Goal: Task Accomplishment & Management: Use online tool/utility

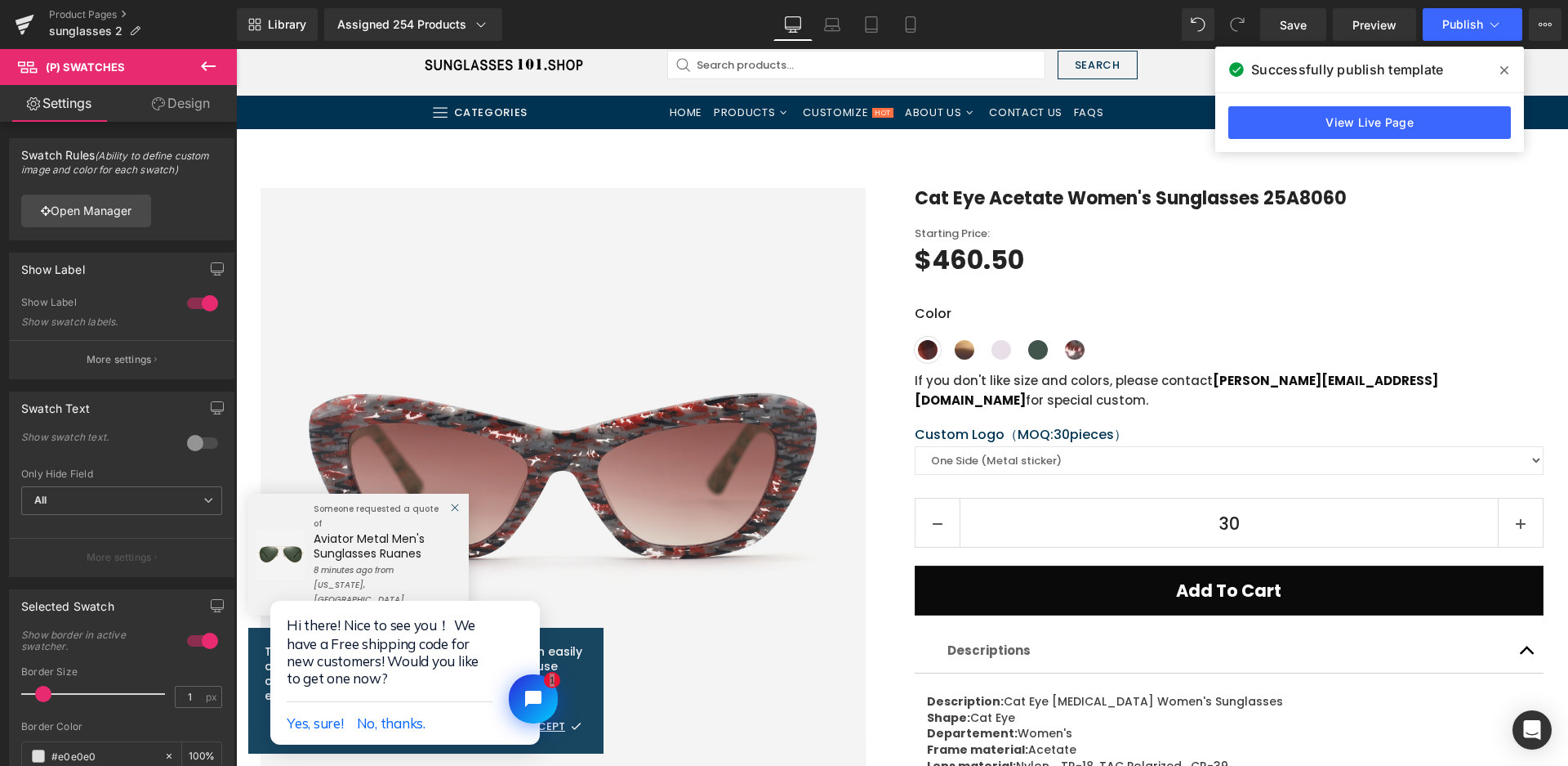
scroll to position [82, 0]
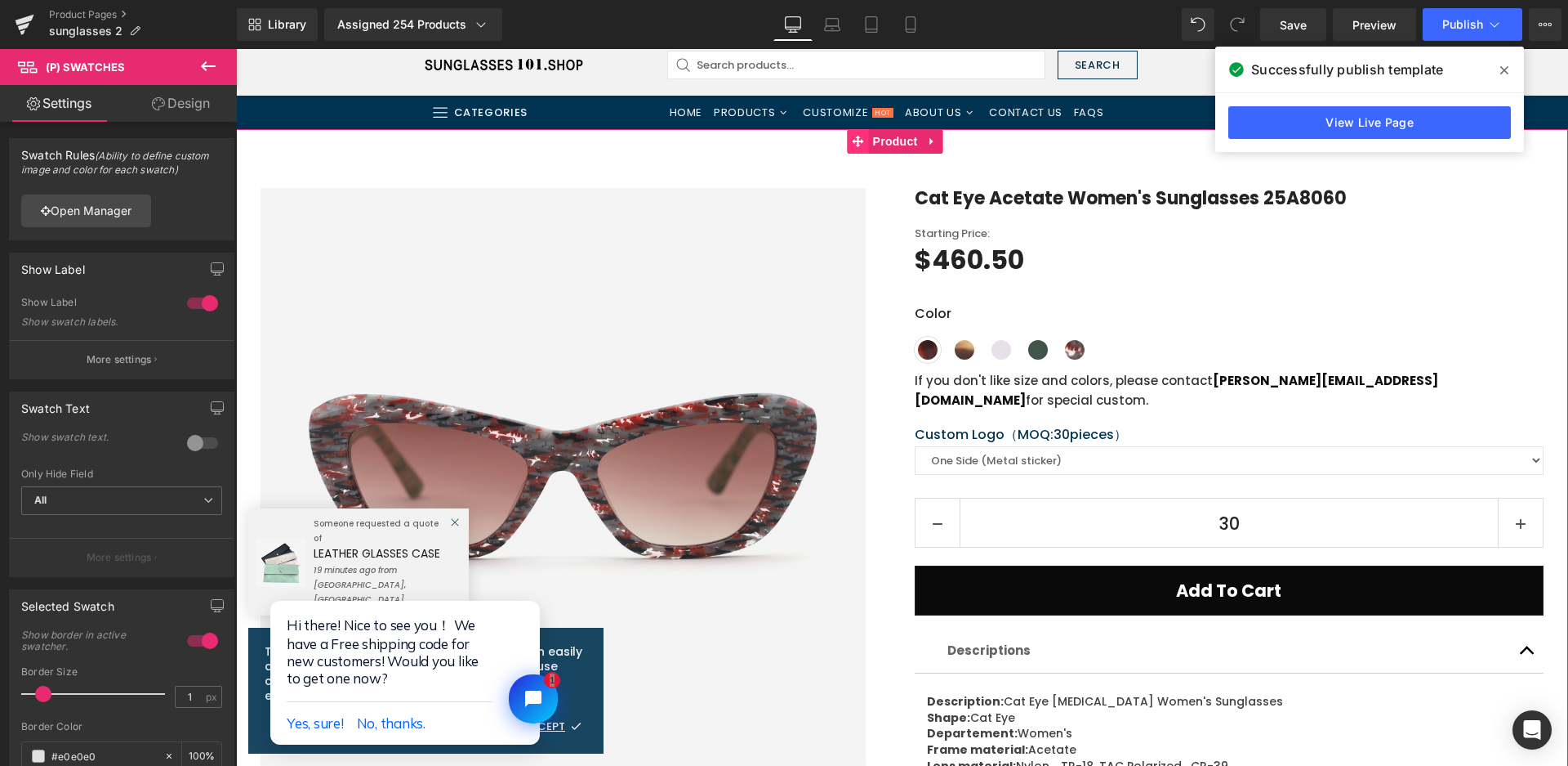
click at [867, 143] on span at bounding box center [859, 142] width 21 height 25
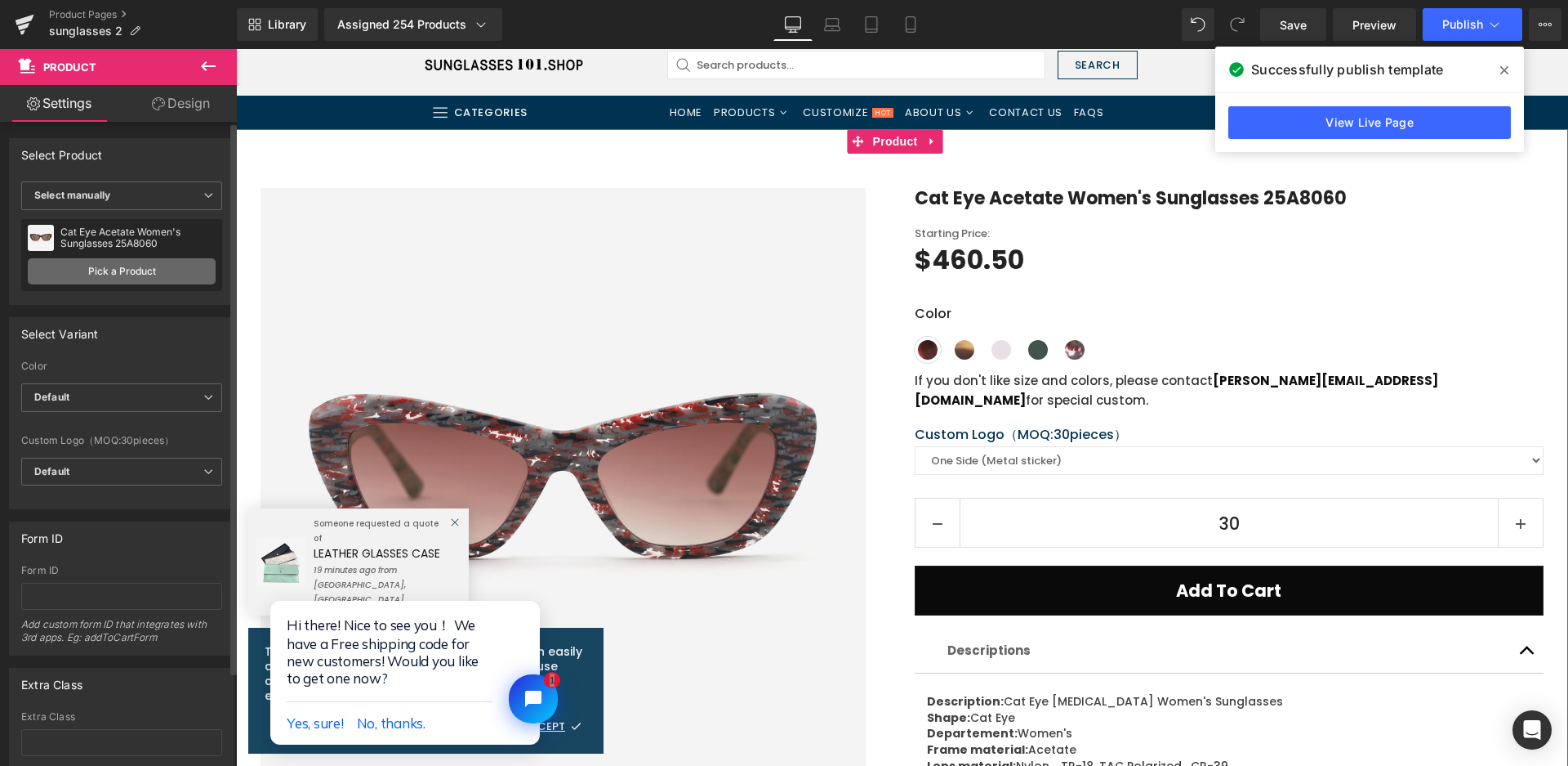
click at [91, 262] on link "Pick a Product" at bounding box center [122, 271] width 188 height 26
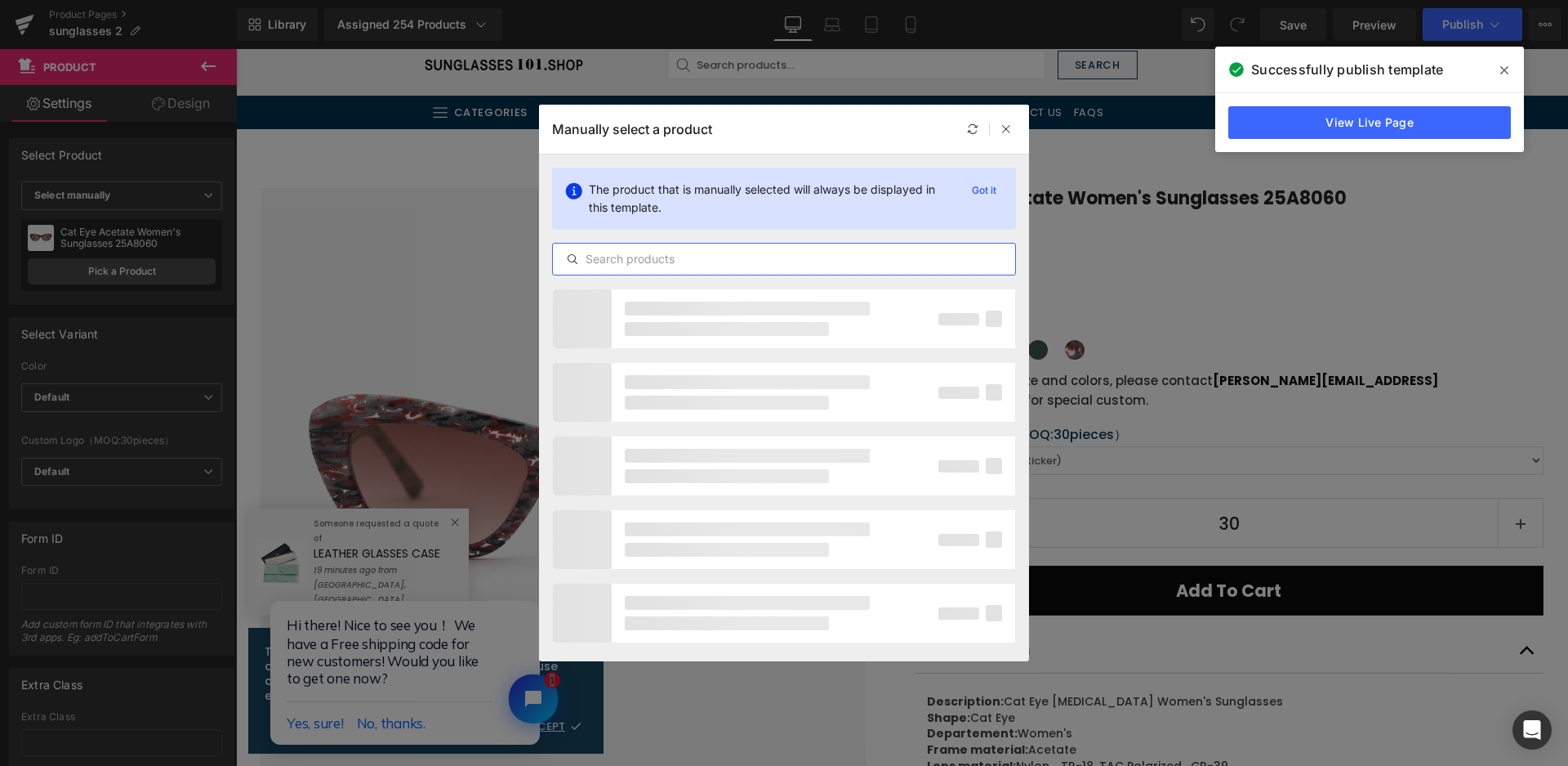
click at [0, 0] on input "text" at bounding box center [0, 0] width 0 height 0
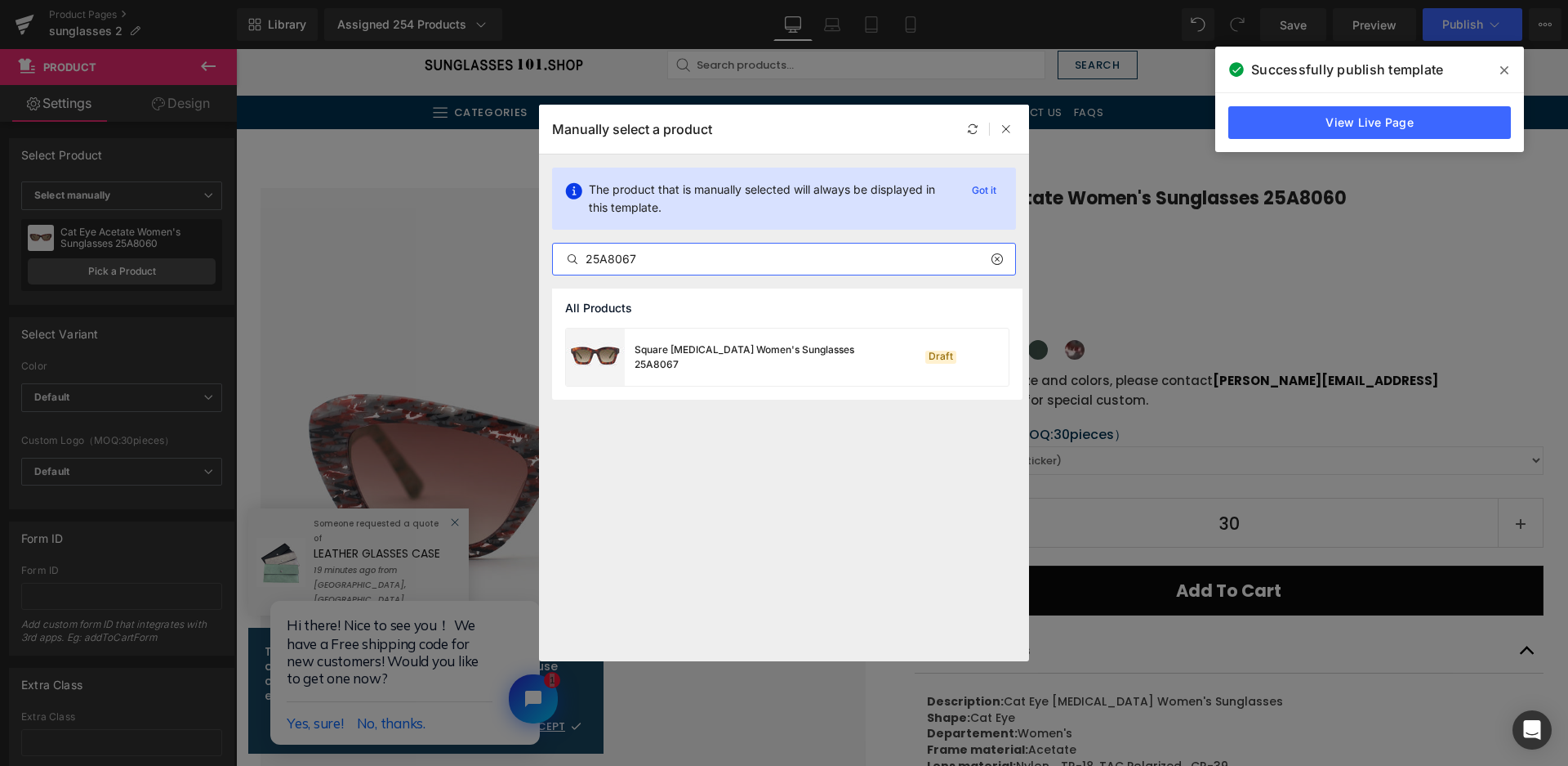
type input "25A8067"
click at [0, 0] on div "Square [MEDICAL_DATA] Women's Sunglasses 25A8067" at bounding box center [0, 0] width 0 height 0
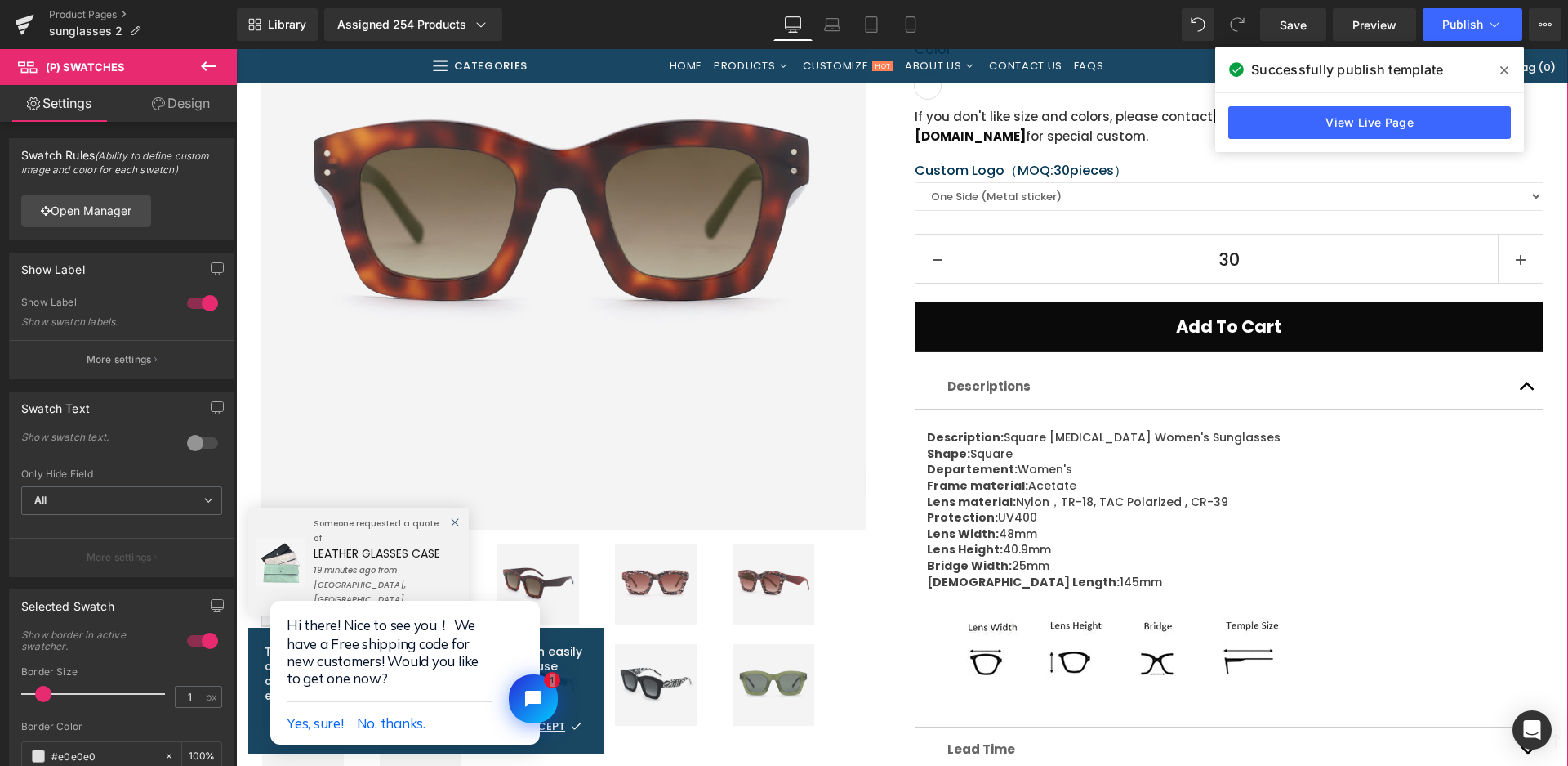
scroll to position [572, 0]
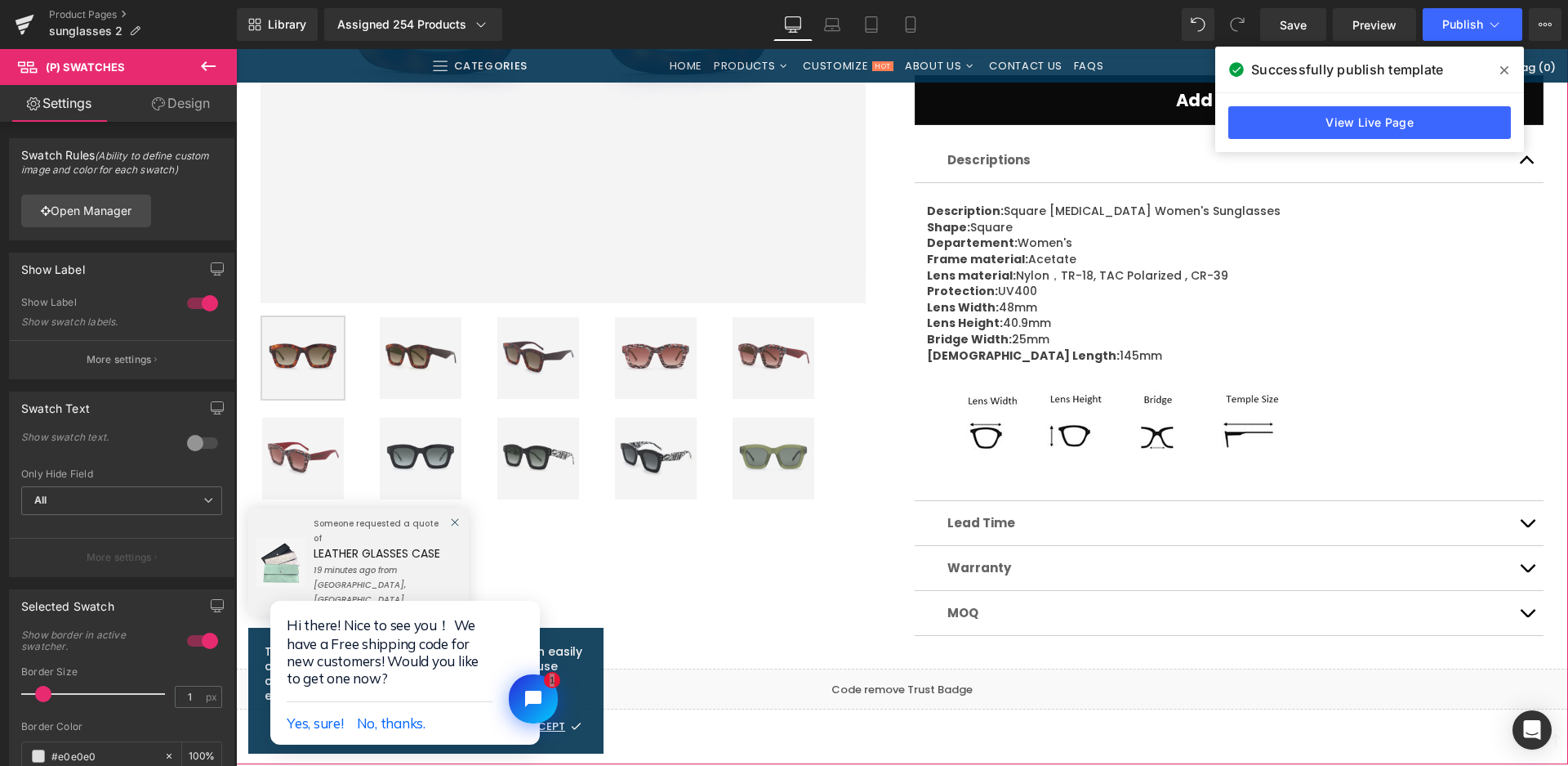
click at [654, 350] on img at bounding box center [656, 357] width 82 height 82
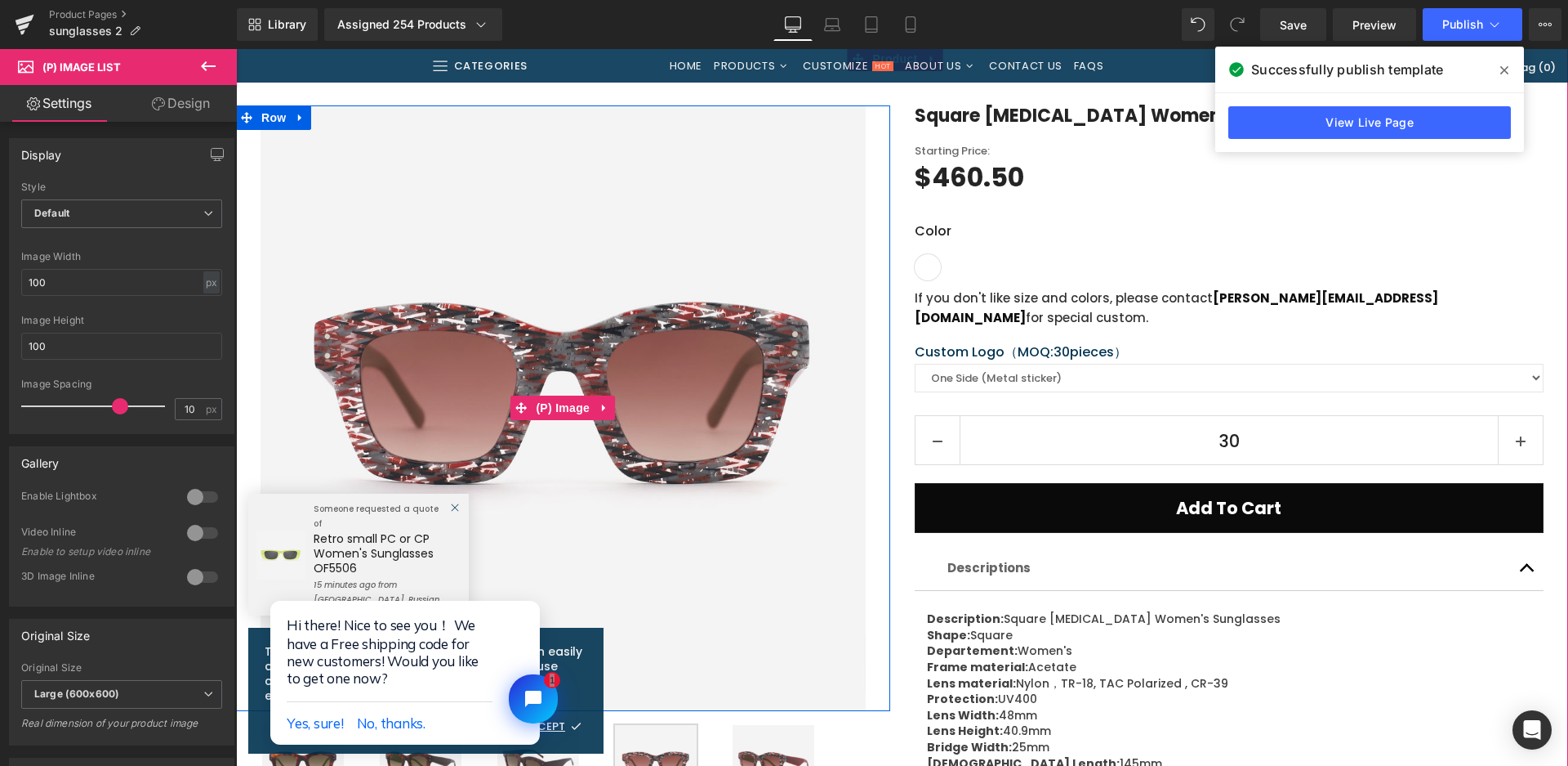
scroll to position [654, 0]
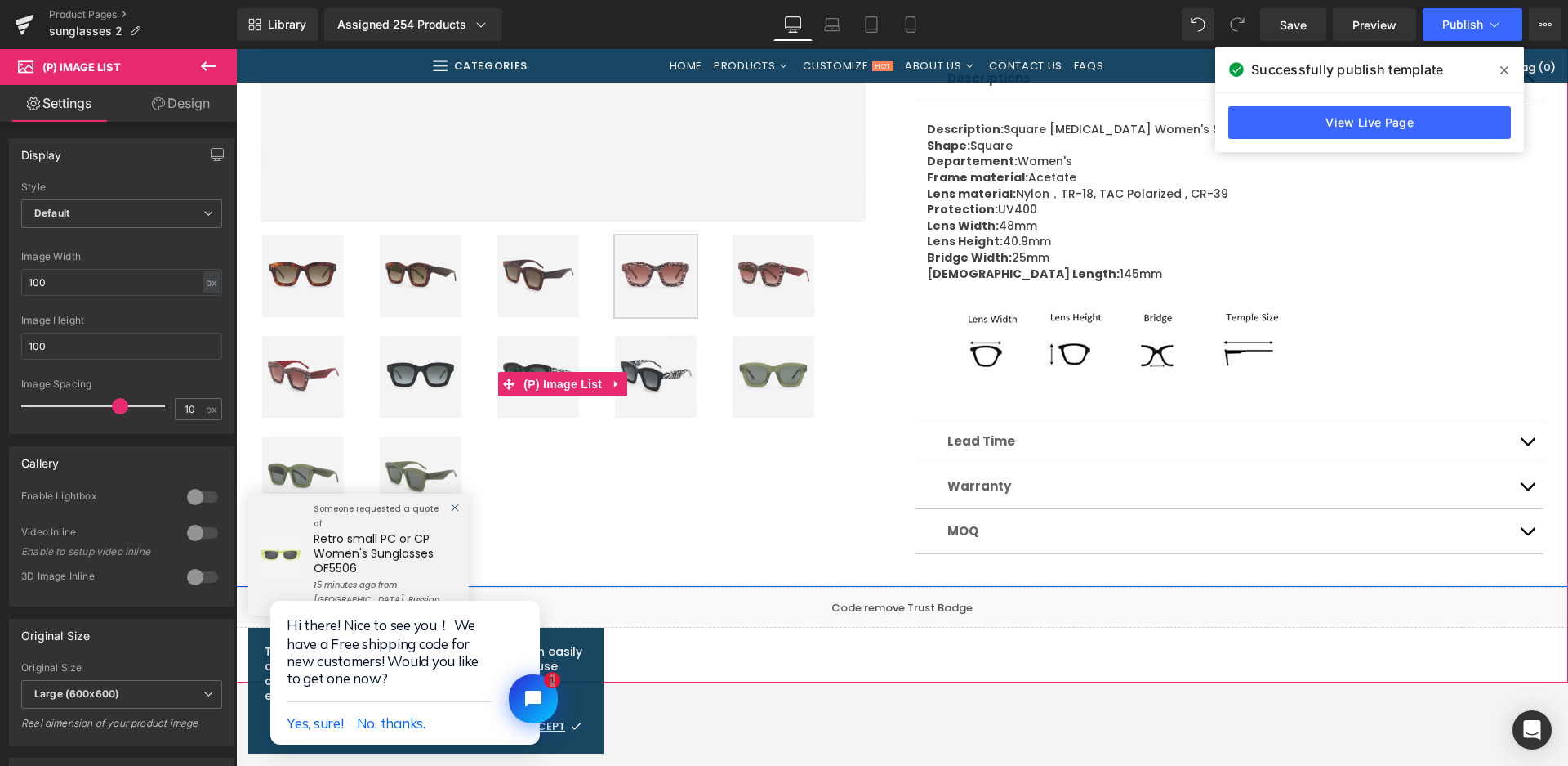
click at [421, 379] on img at bounding box center [421, 377] width 82 height 82
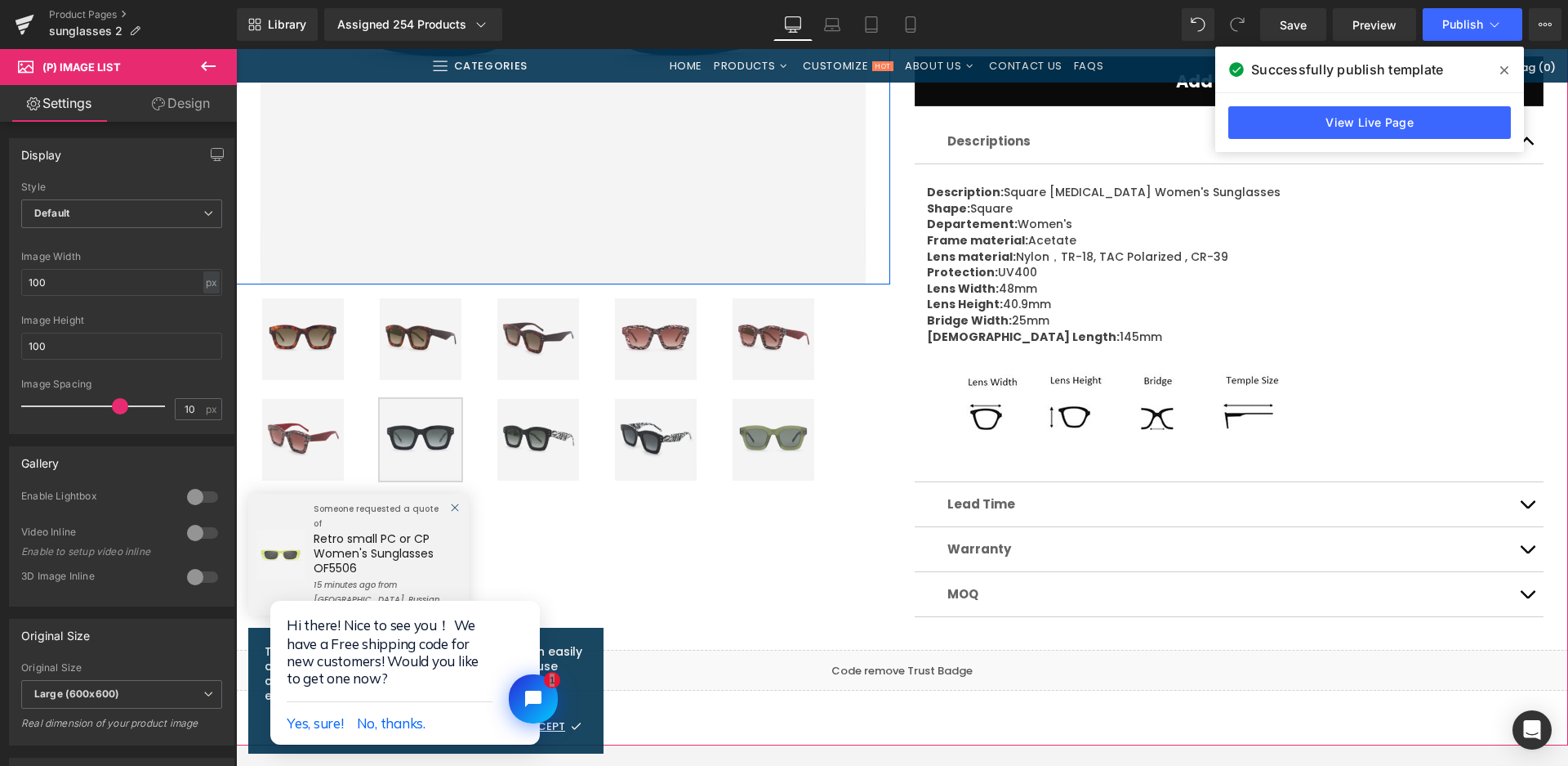
scroll to position [735, 0]
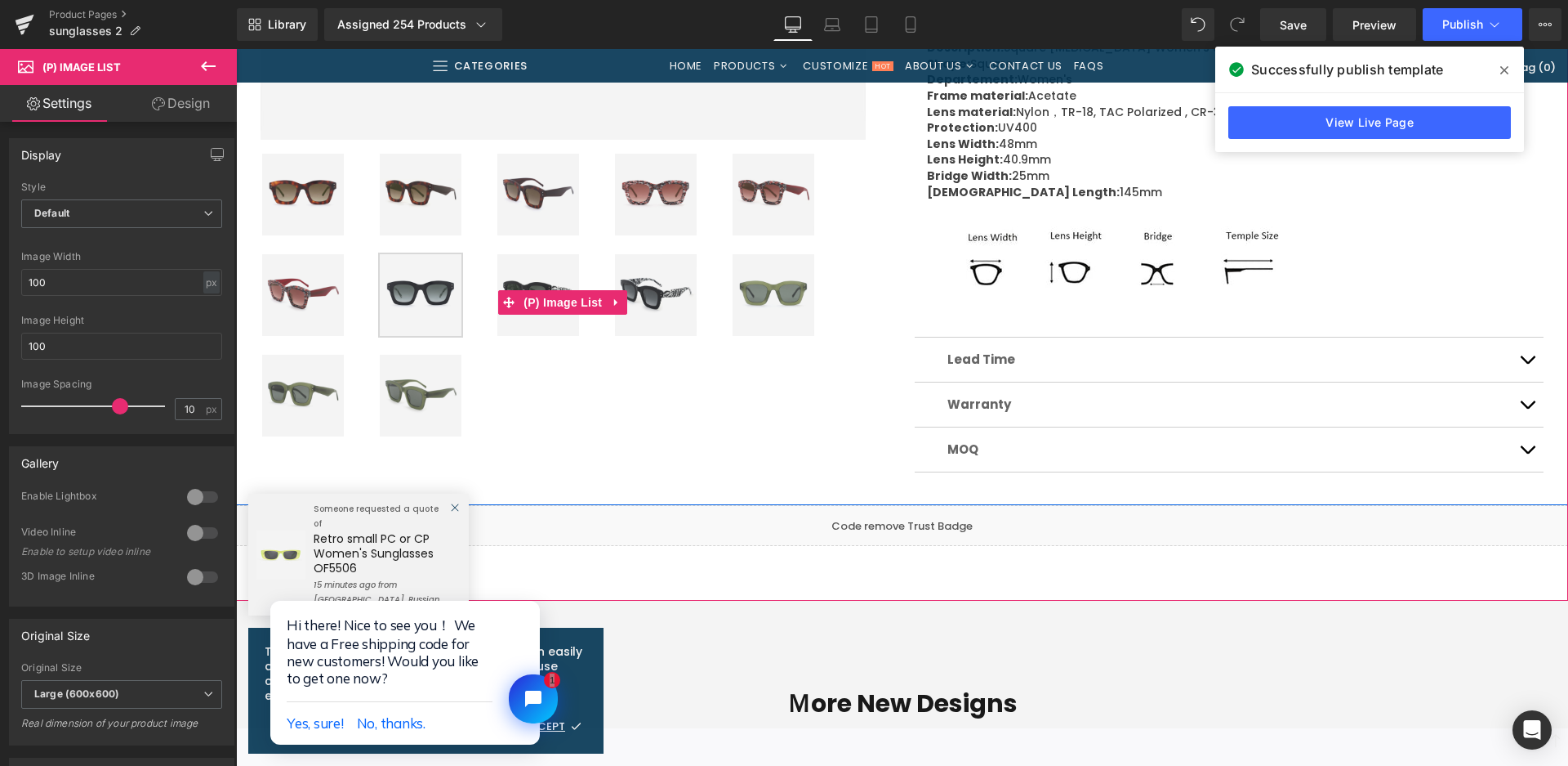
click at [763, 305] on img at bounding box center [773, 295] width 82 height 82
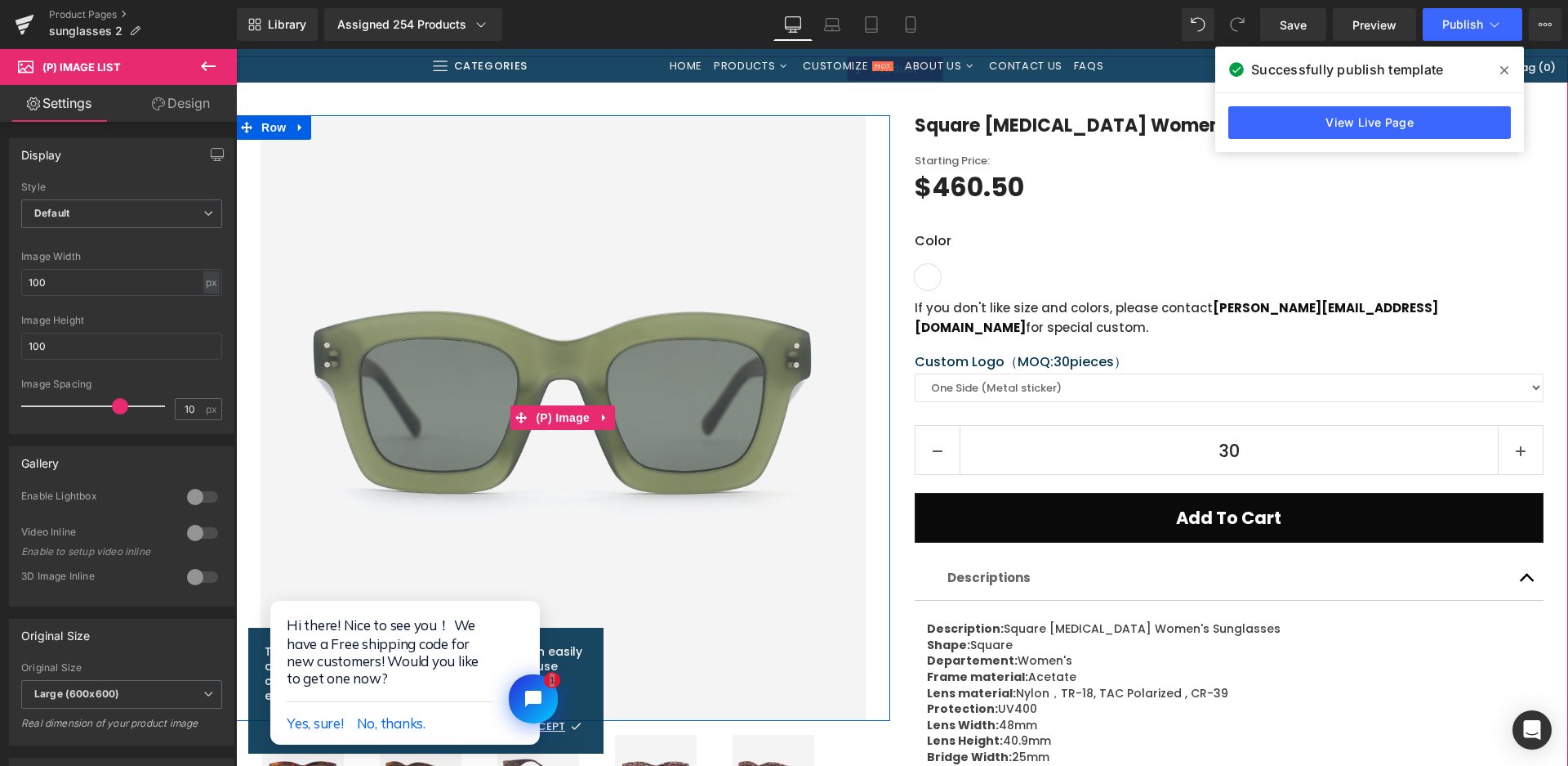
scroll to position [82, 0]
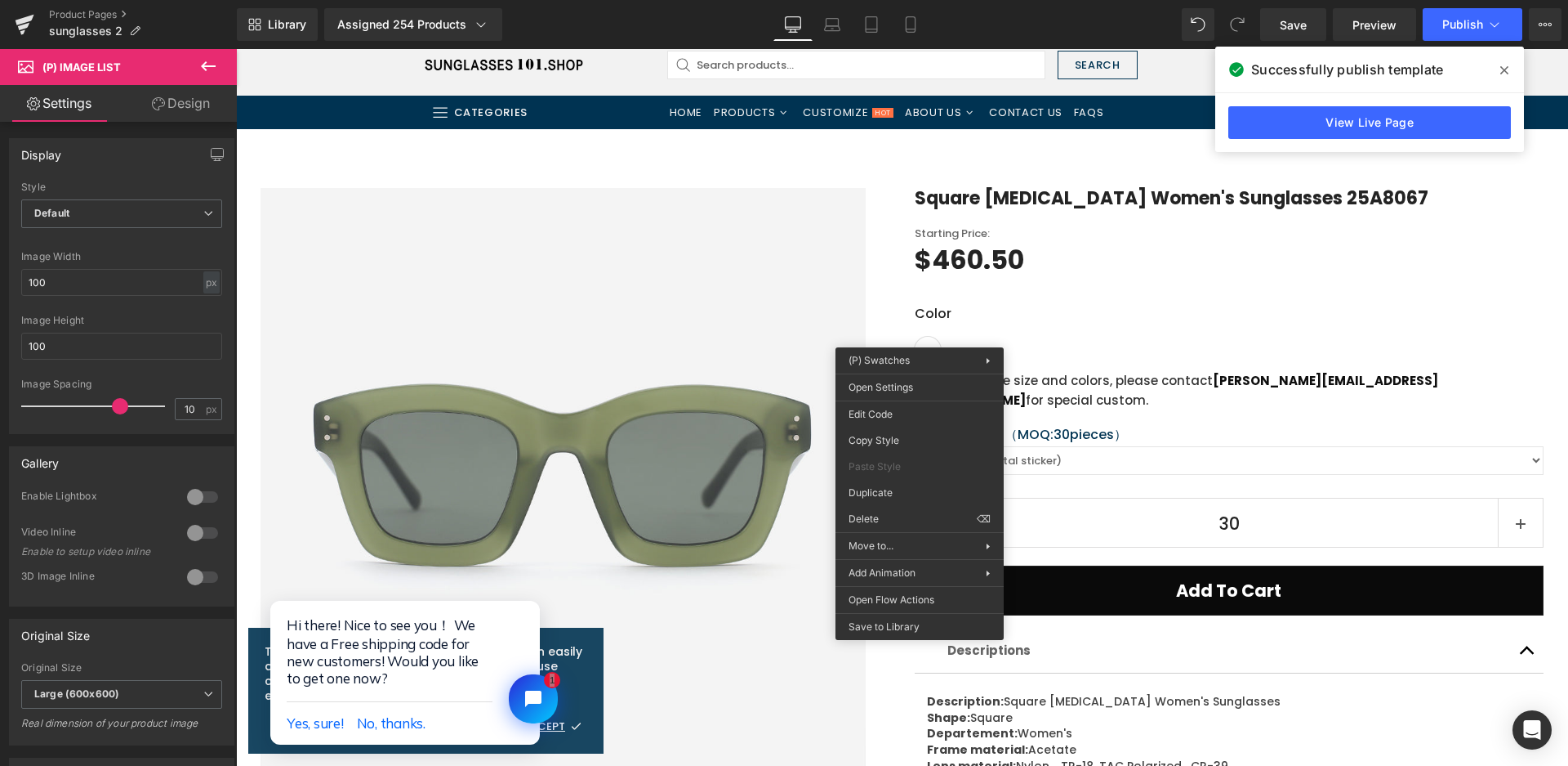
drag, startPoint x: 926, startPoint y: 388, endPoint x: 536, endPoint y: 63, distance: 507.7
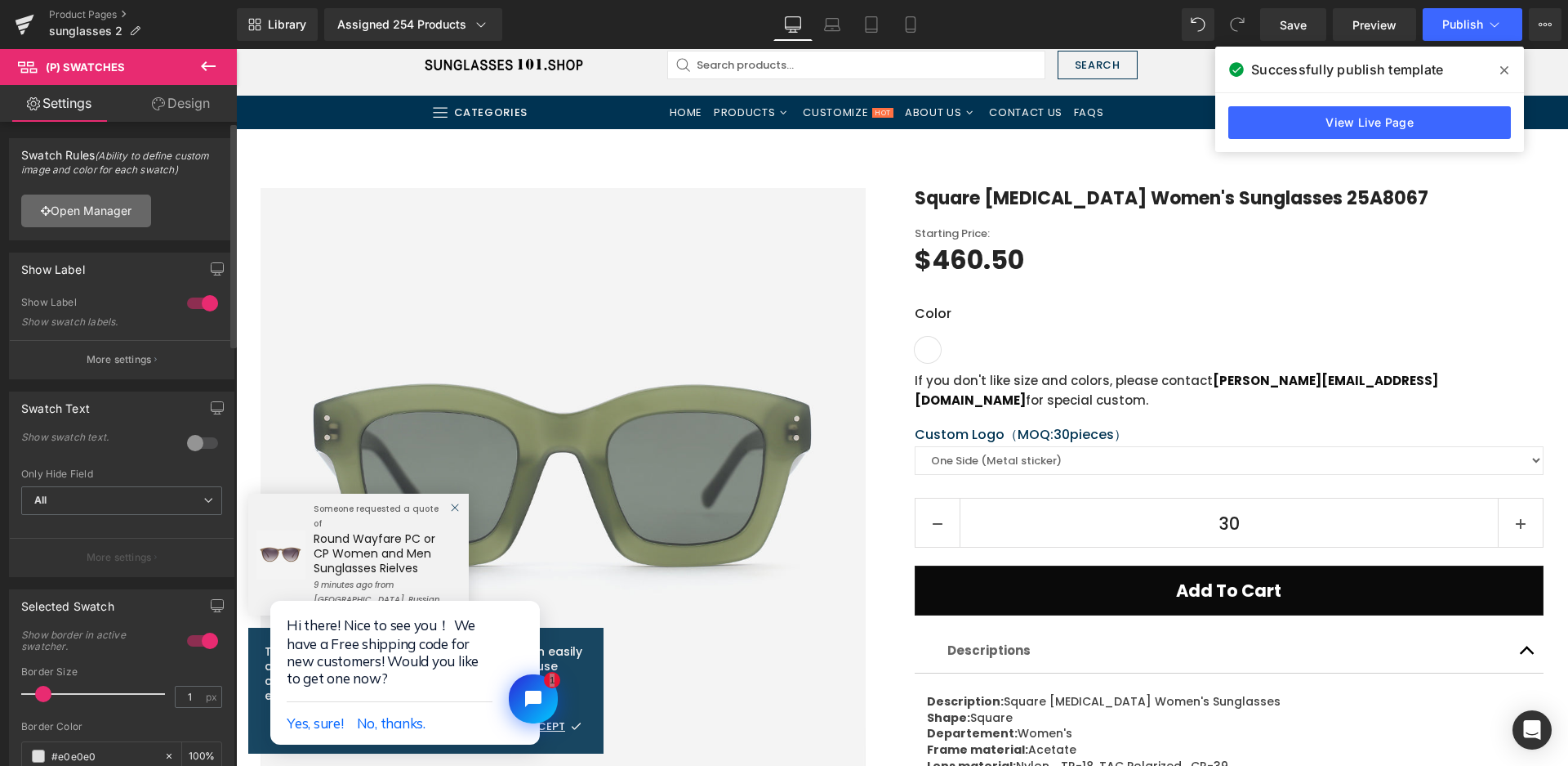
click at [117, 210] on link "Open Manager" at bounding box center [86, 210] width 130 height 33
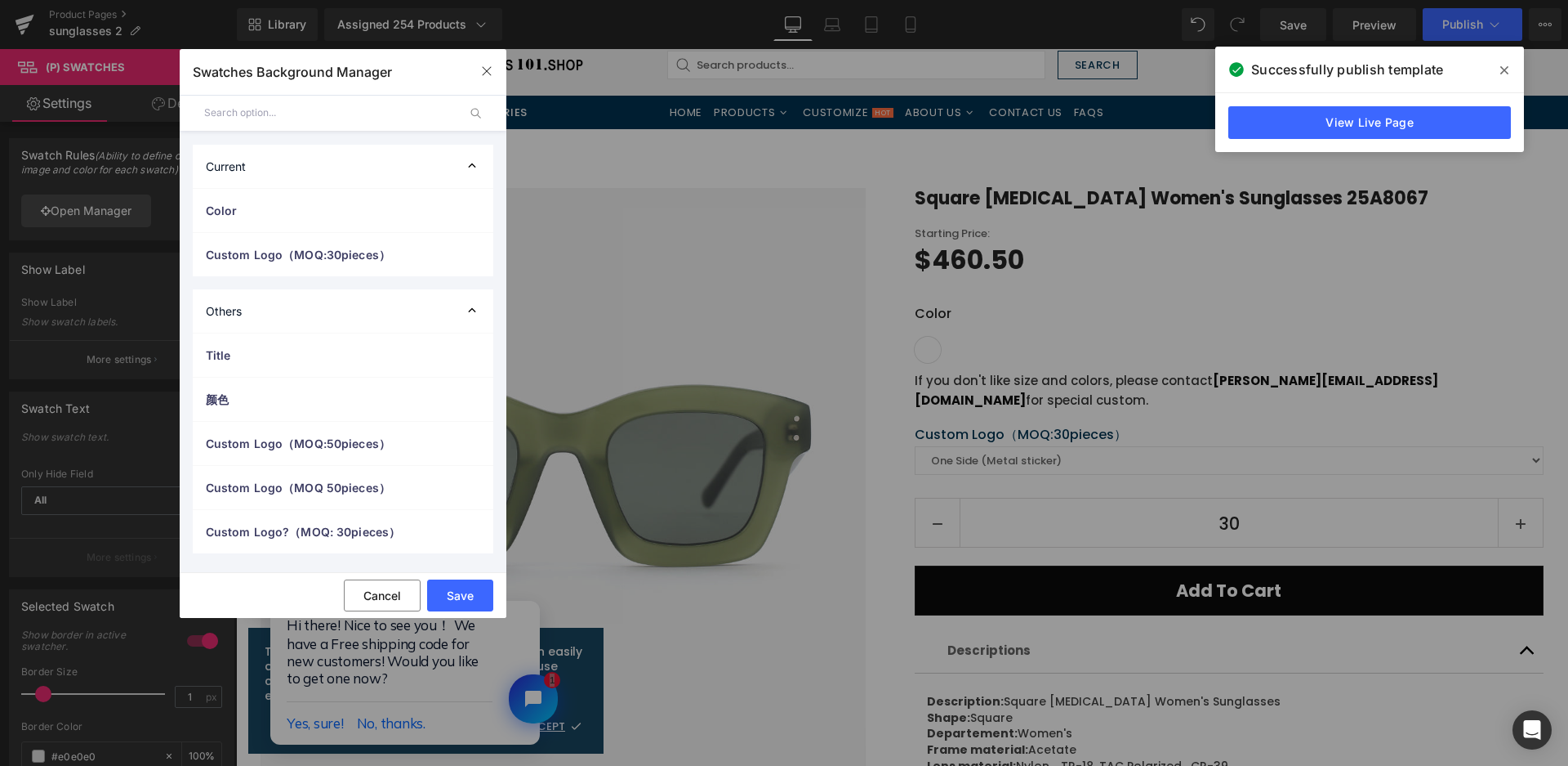
click at [300, 213] on span "Color" at bounding box center [326, 210] width 242 height 17
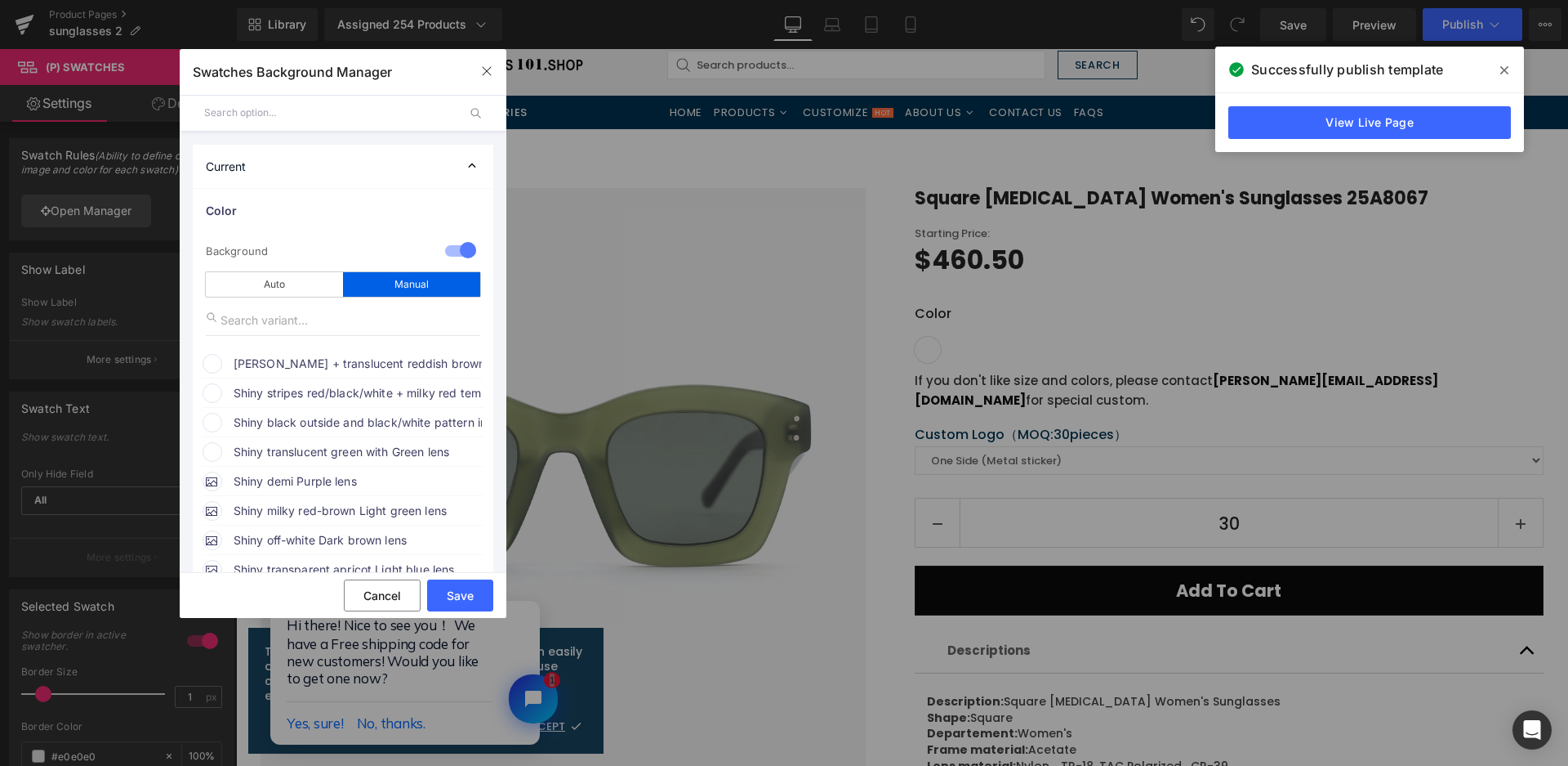
click at [279, 361] on span "[PERSON_NAME] + translucent reddish brown temple with [PERSON_NAME] lens" at bounding box center [357, 364] width 248 height 19
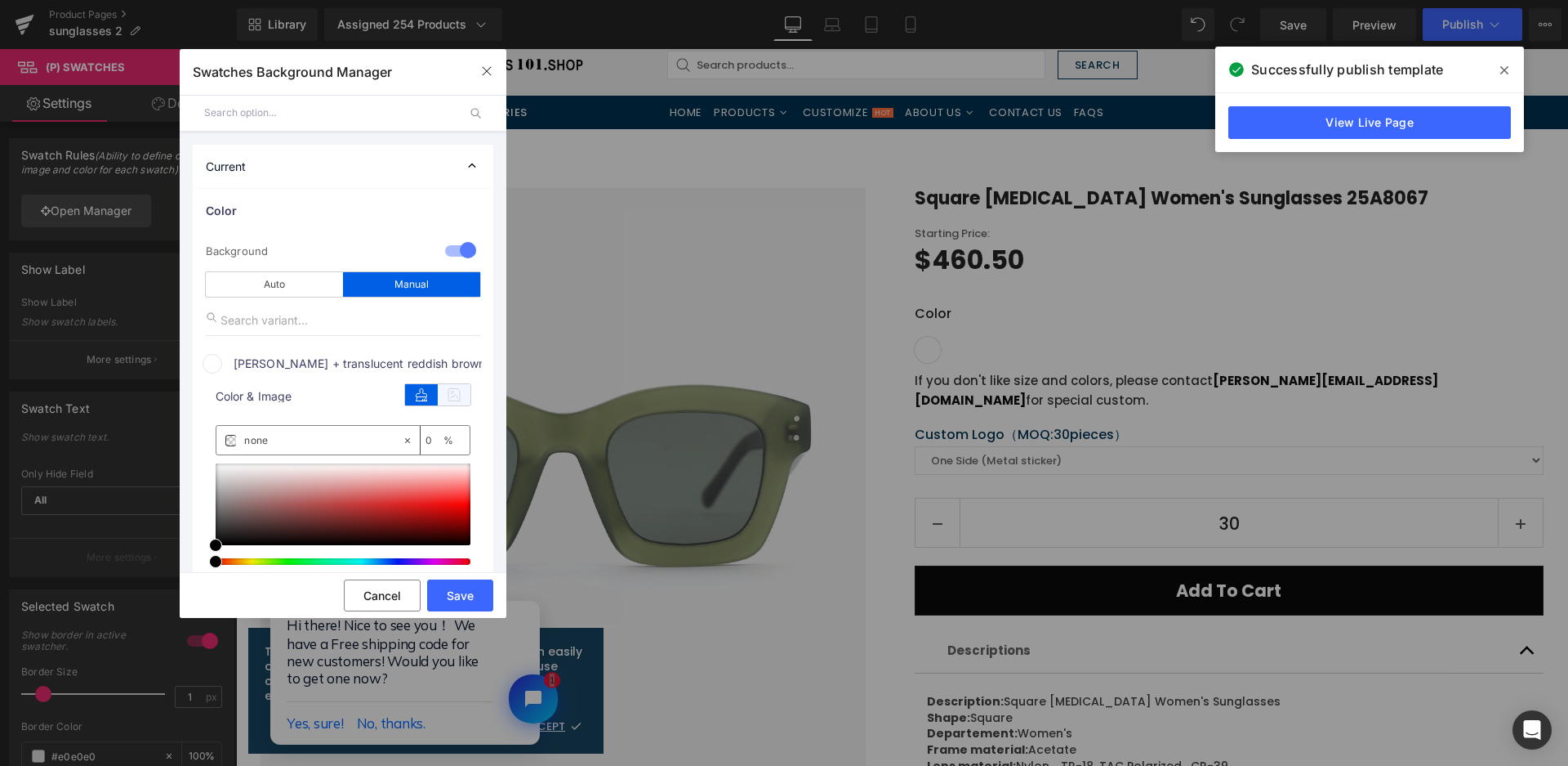
click at [461, 401] on icon at bounding box center [454, 394] width 33 height 21
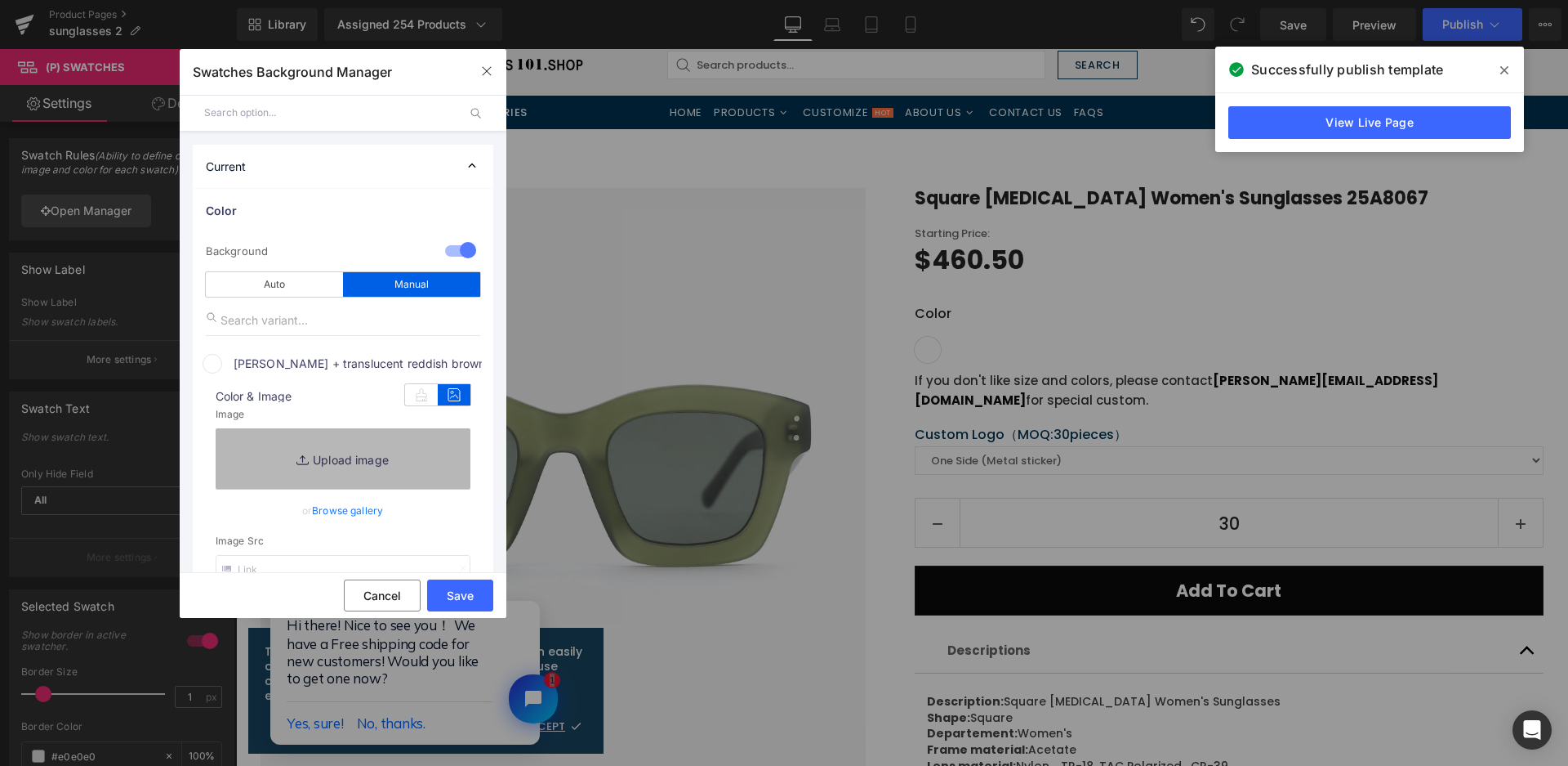
click at [402, 474] on link "Replace Image" at bounding box center [343, 458] width 255 height 61
type input "C:\fakepath\微信截图_20250825135119.png"
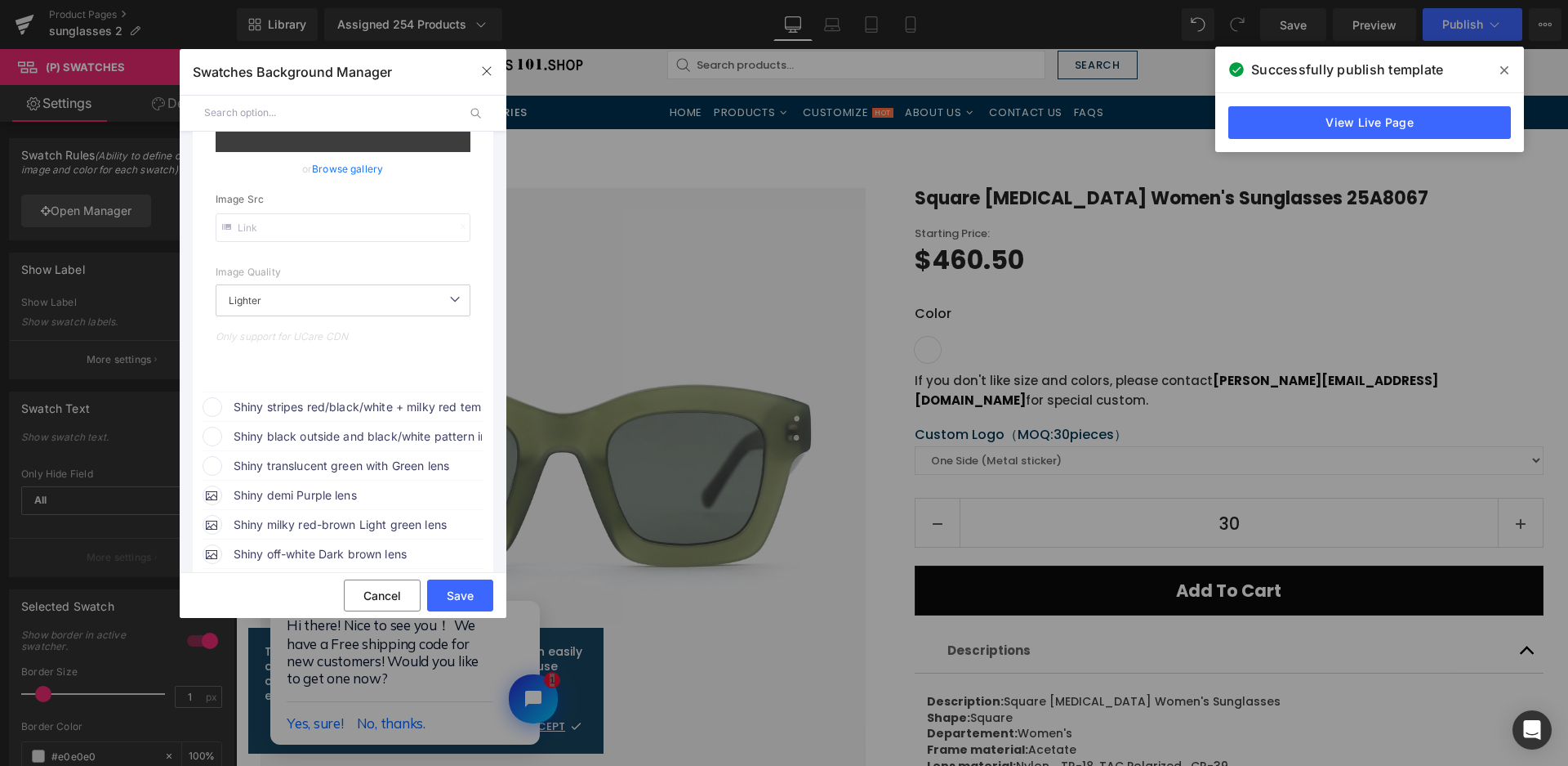
scroll to position [409, 0]
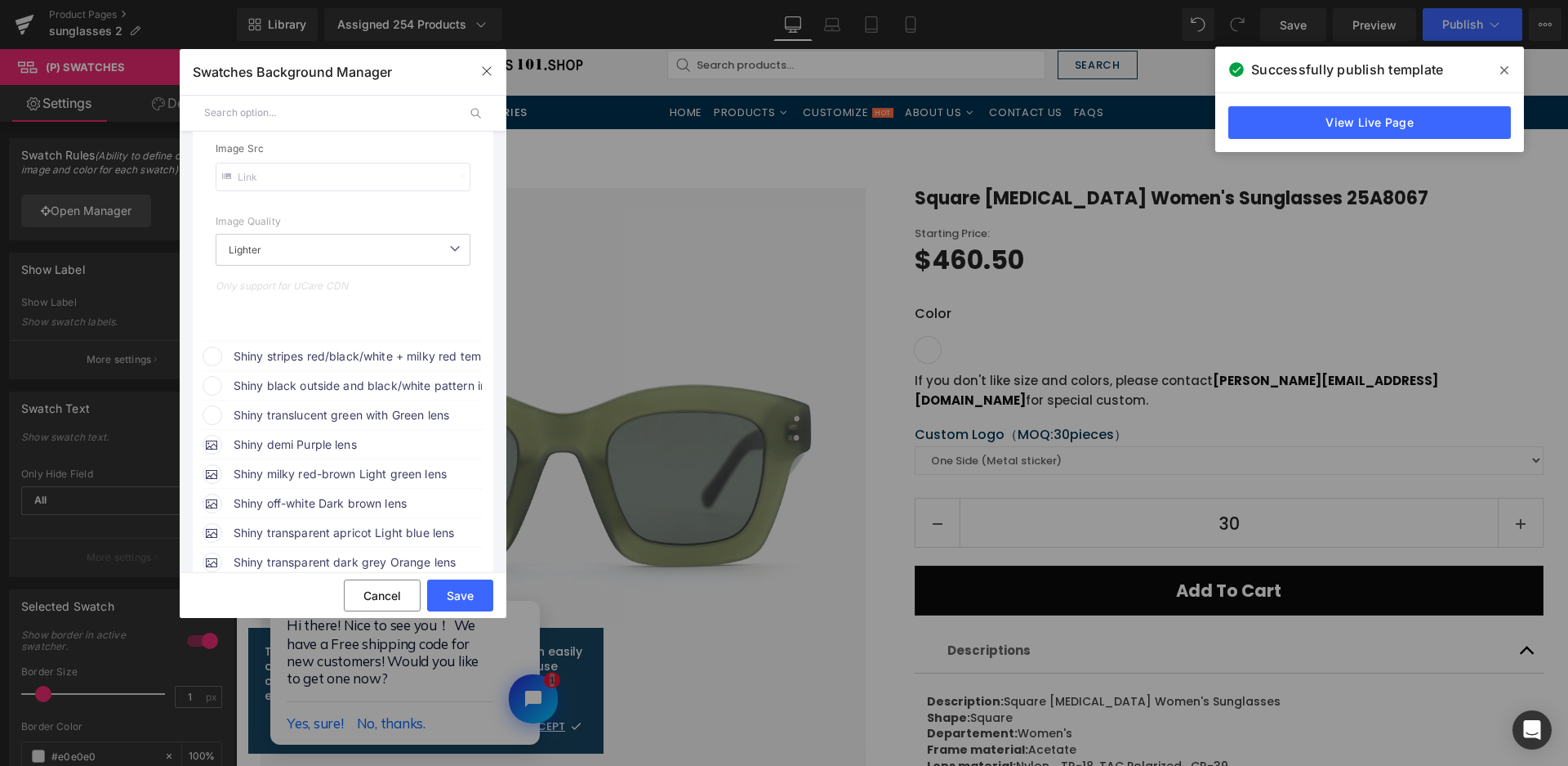
click at [387, 355] on span "Shiny stripes red/black/white + milky red temple with [DOMAIN_NAME] lens" at bounding box center [357, 357] width 248 height 19
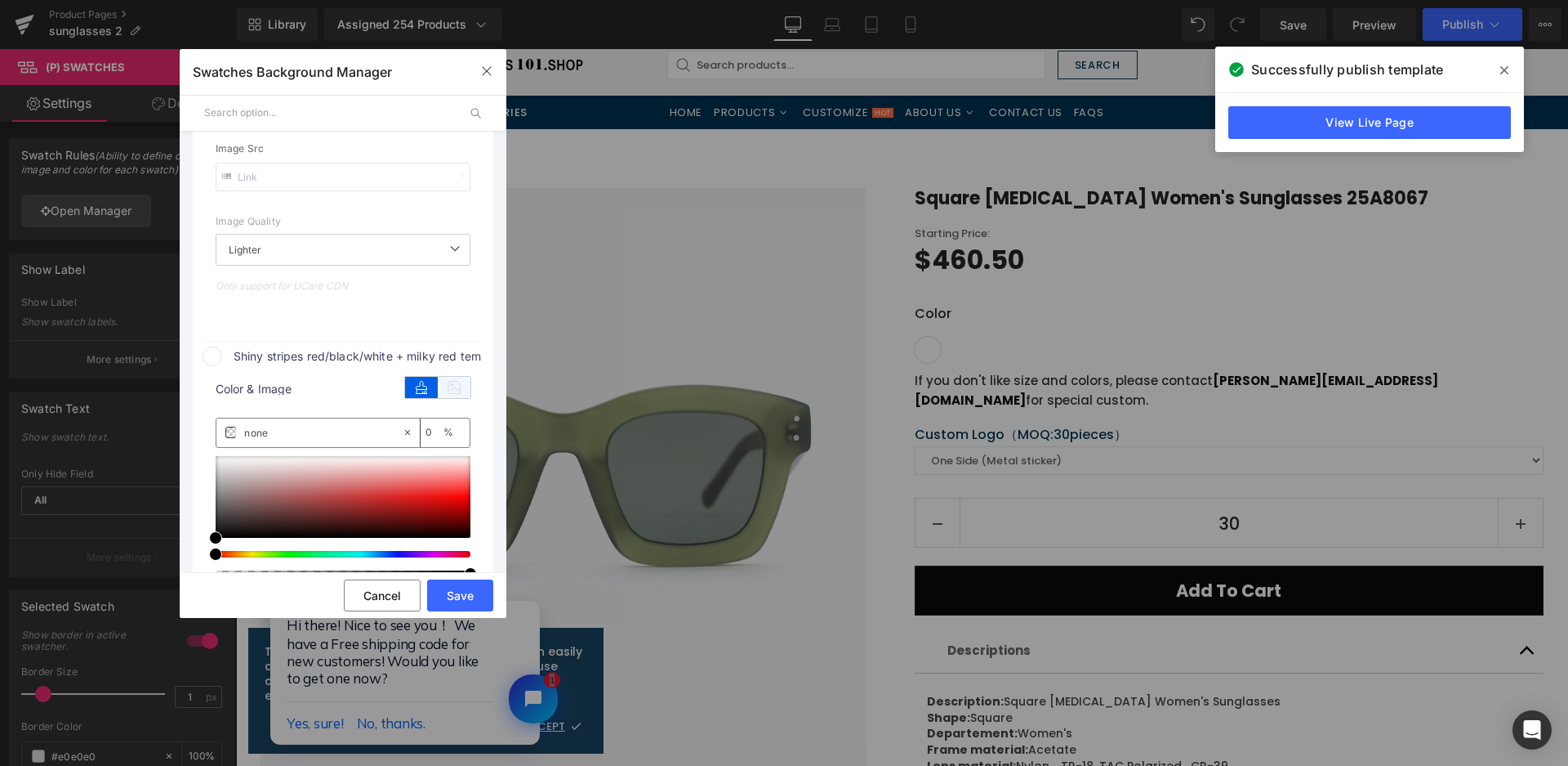
click at [458, 384] on icon at bounding box center [454, 387] width 33 height 21
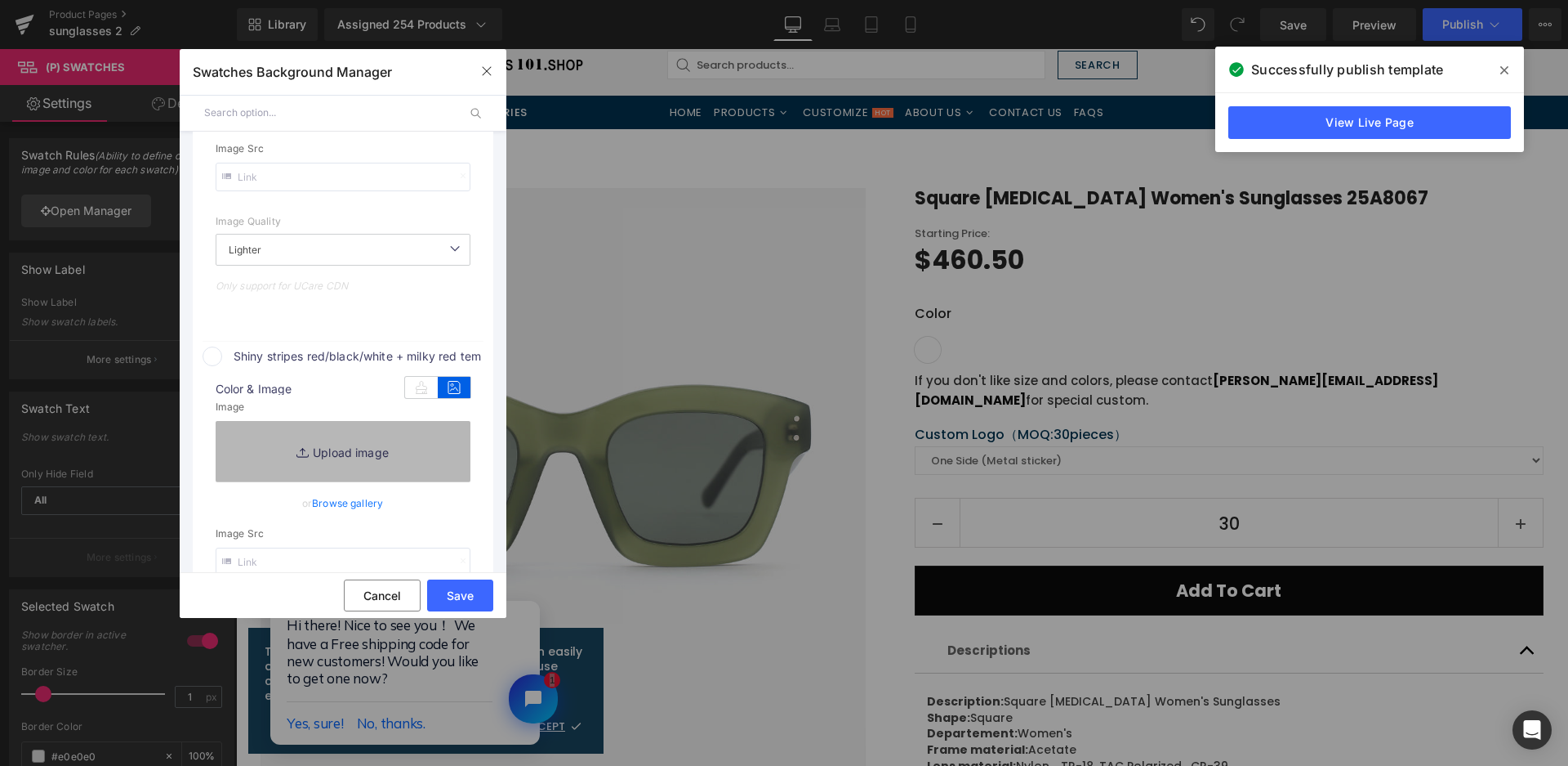
click at [437, 449] on link "Replace Image" at bounding box center [343, 451] width 255 height 61
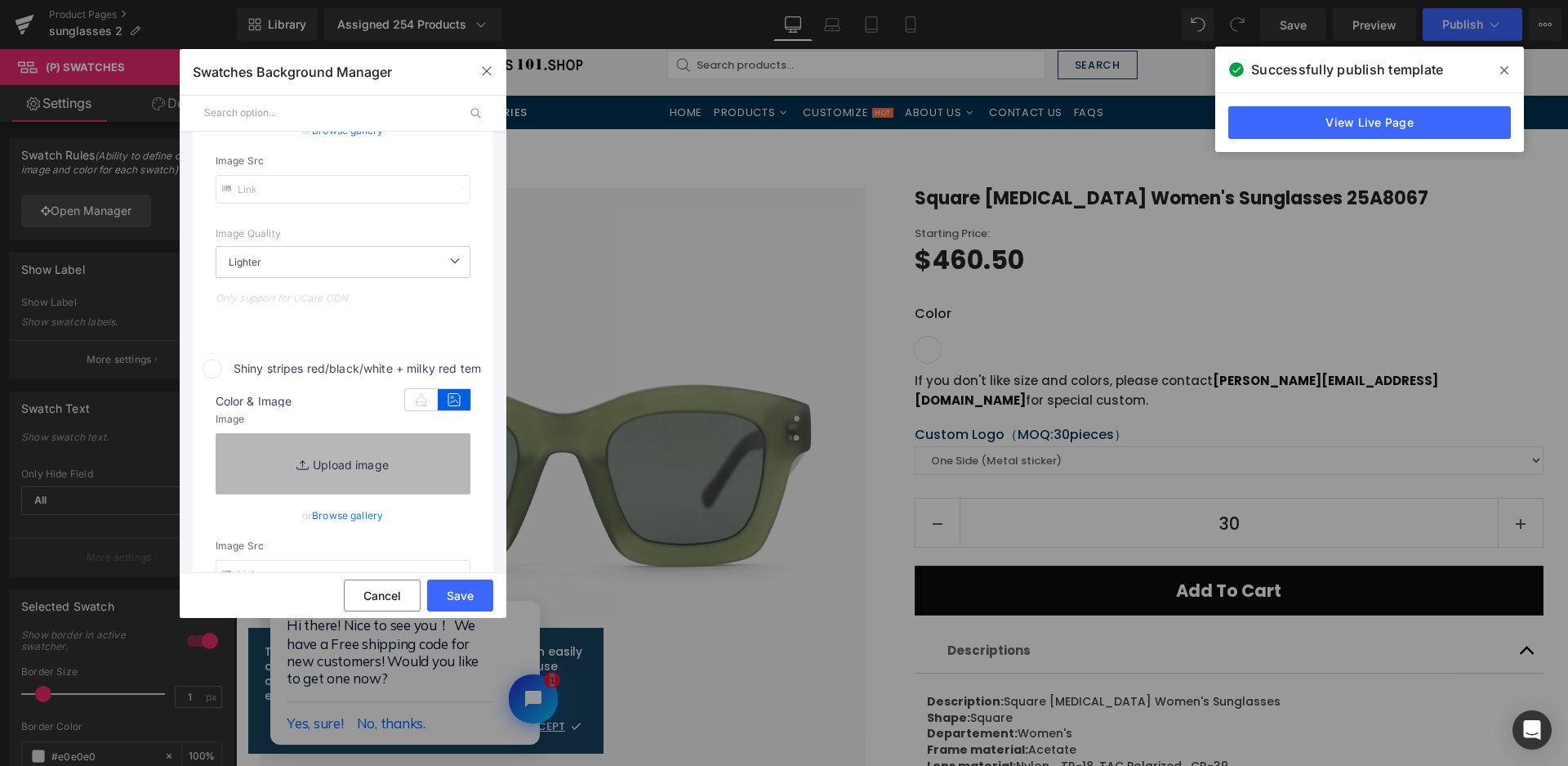
type input "[URL][DOMAIN_NAME]"
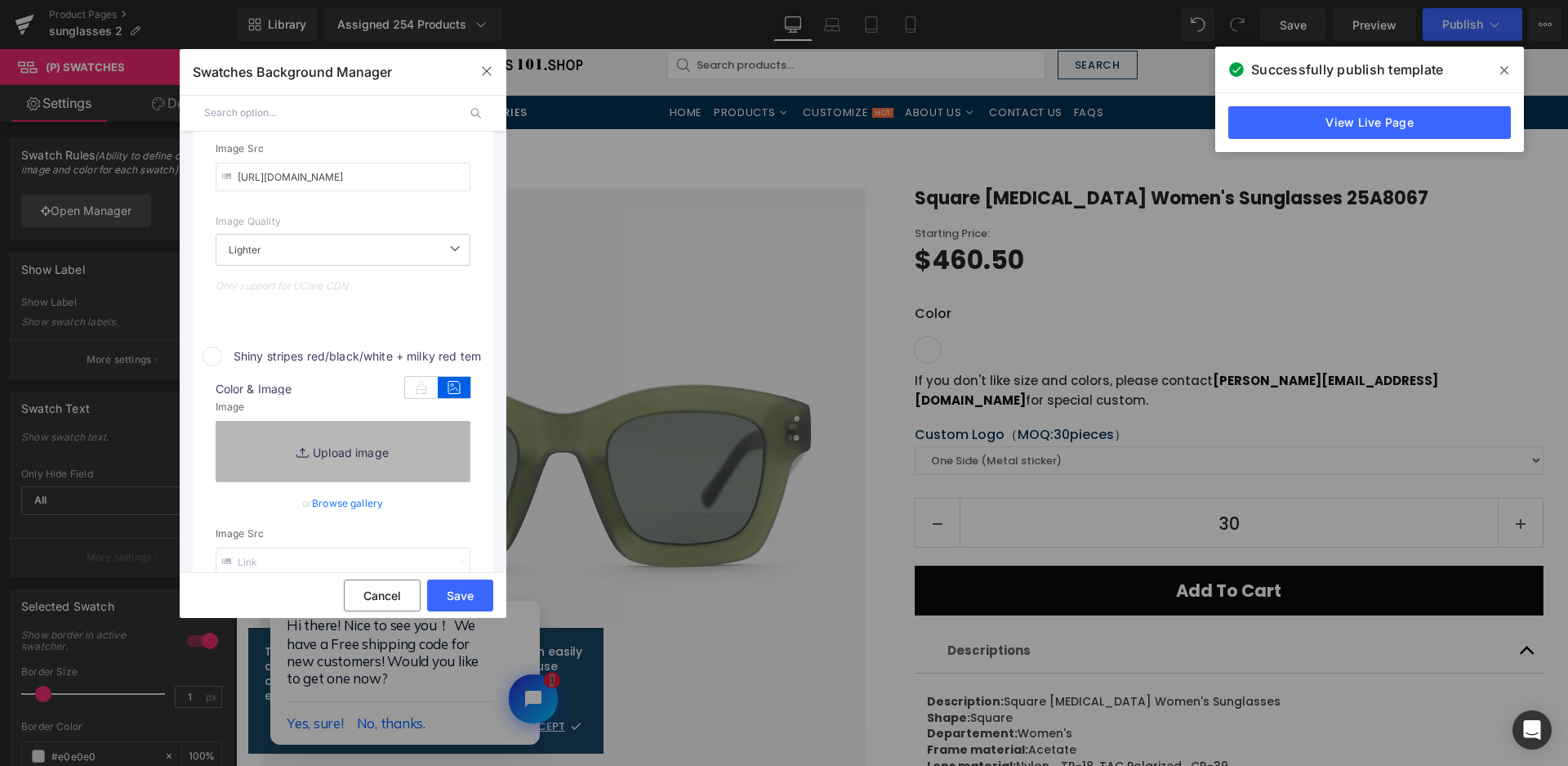
type input "C:\fakepath\微信截图_20250825135129.png"
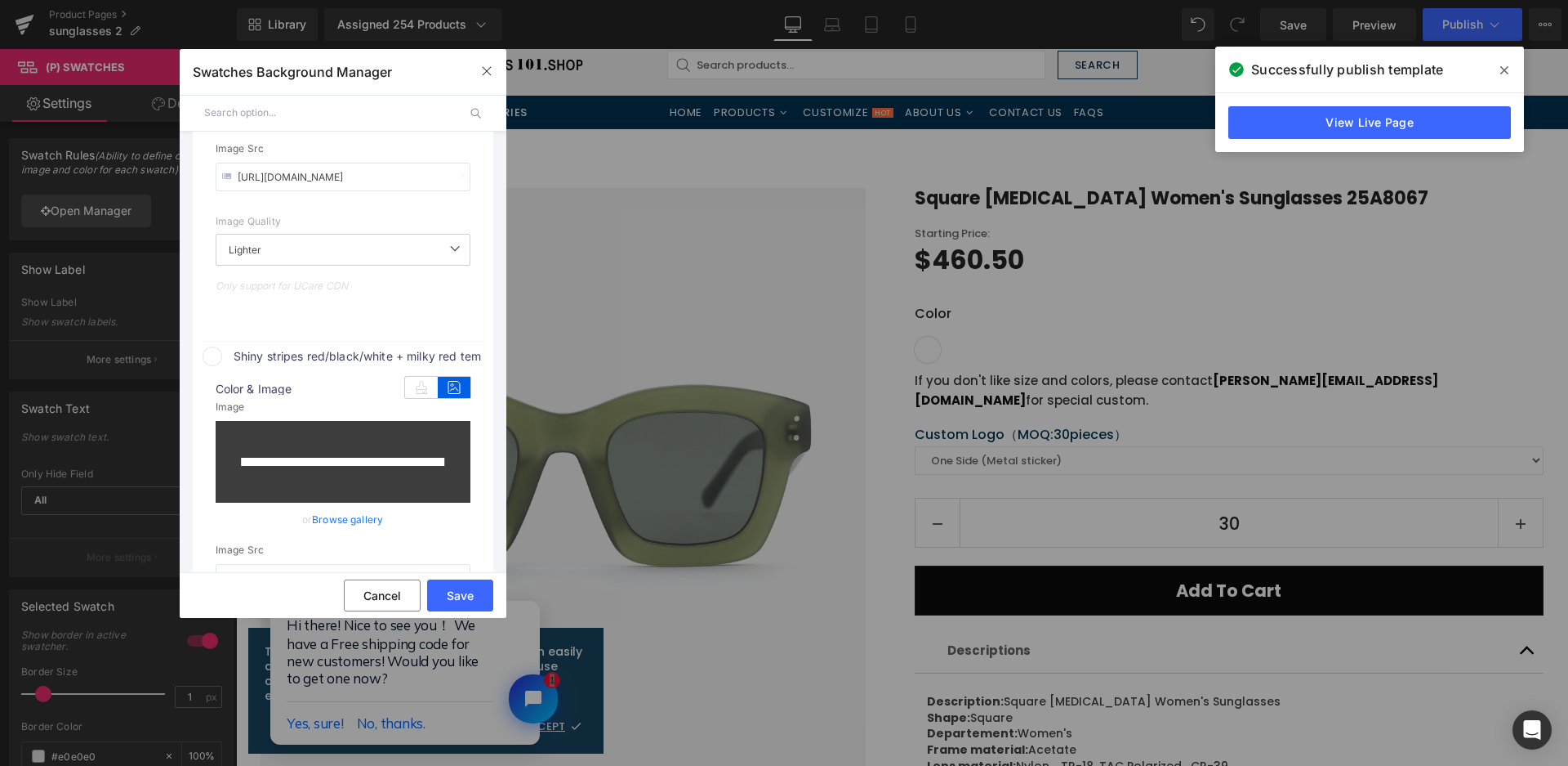
scroll to position [829, 0]
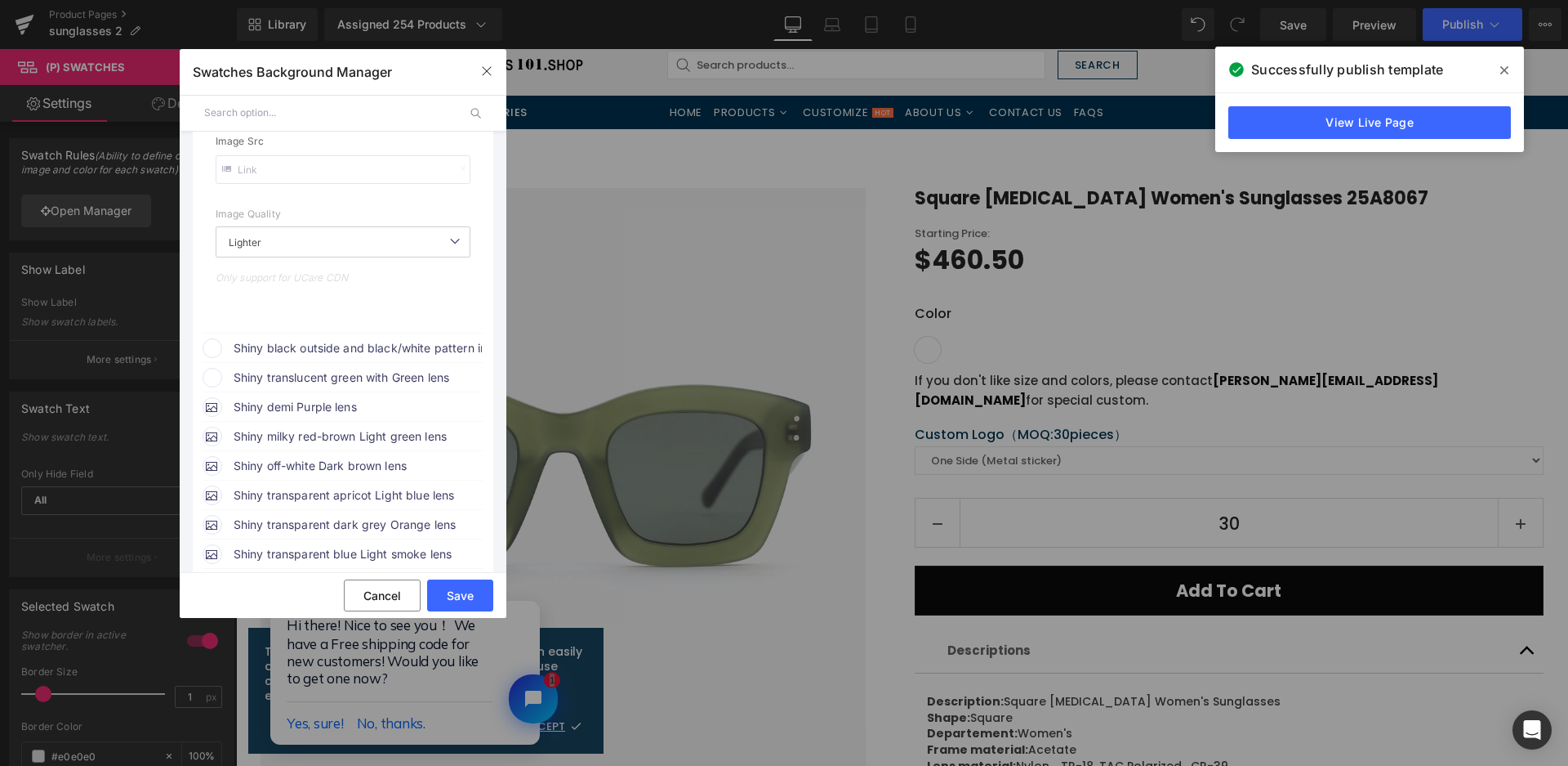
click at [380, 349] on span "Shiny black outside and black/white pattern inside + black/white pattern temple…" at bounding box center [357, 348] width 248 height 19
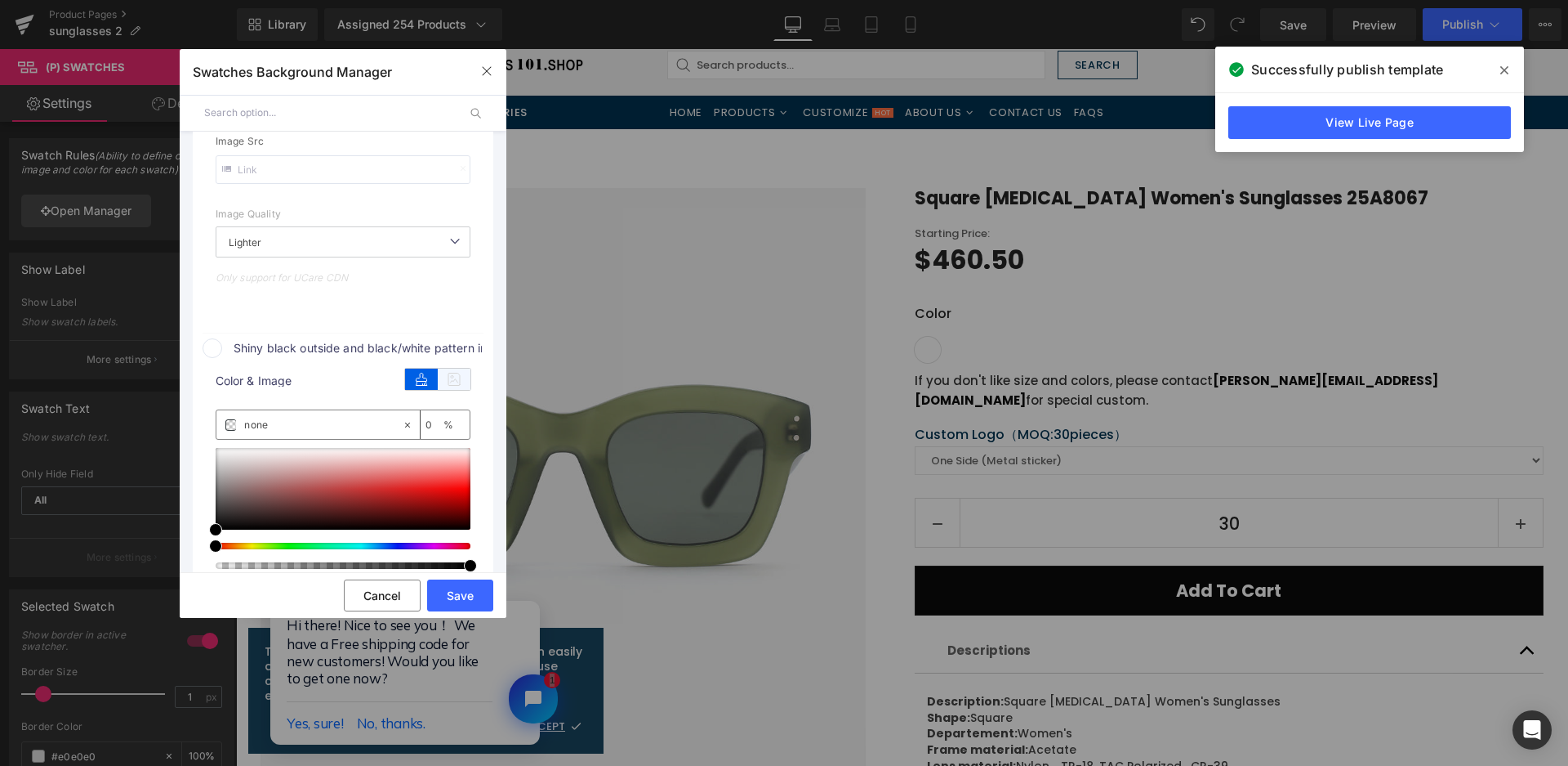
click at [449, 379] on icon at bounding box center [454, 379] width 33 height 21
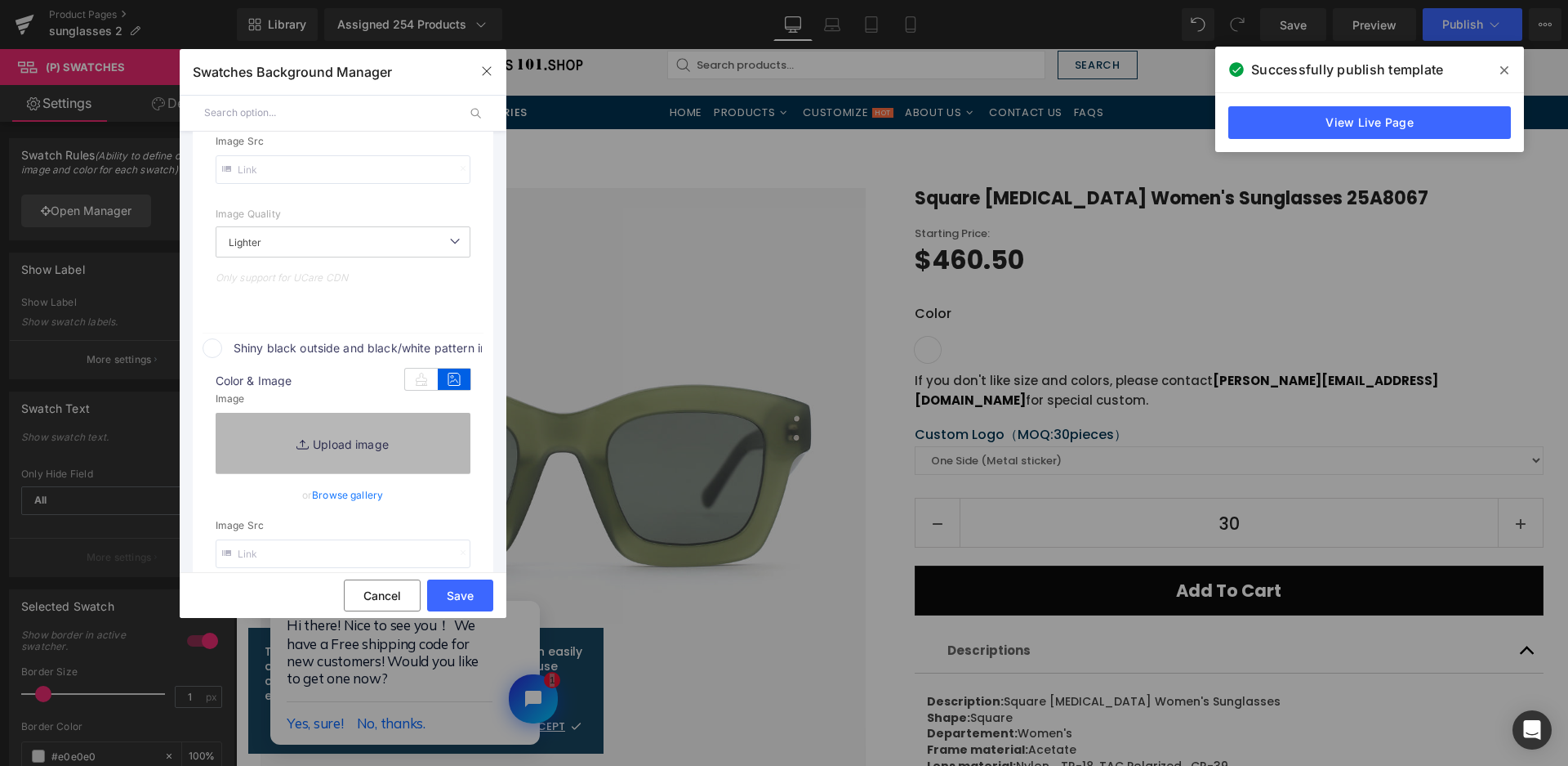
click at [402, 445] on link "Replace Image" at bounding box center [343, 443] width 255 height 61
type input "[URL][DOMAIN_NAME]"
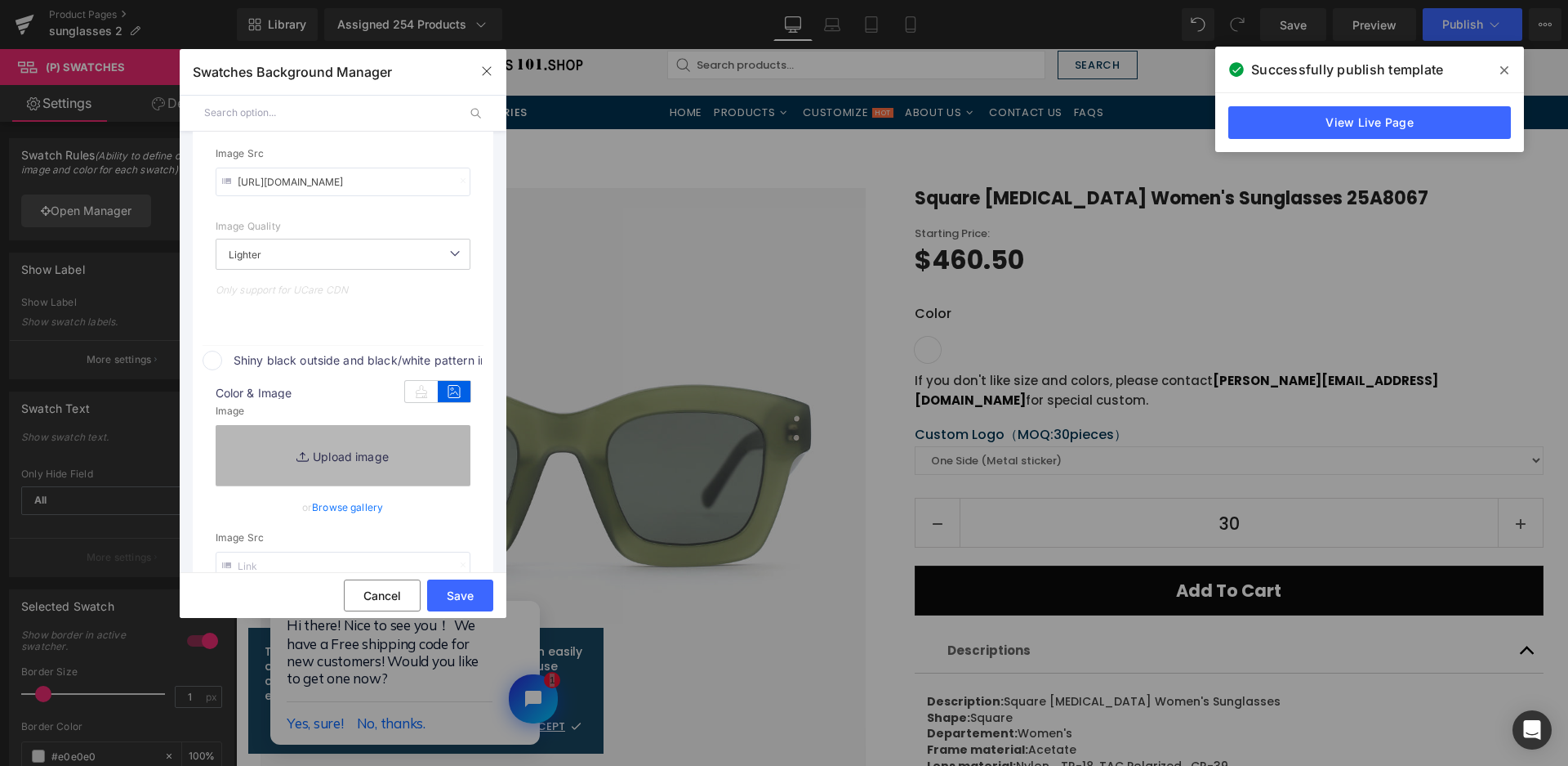
scroll to position [842, 0]
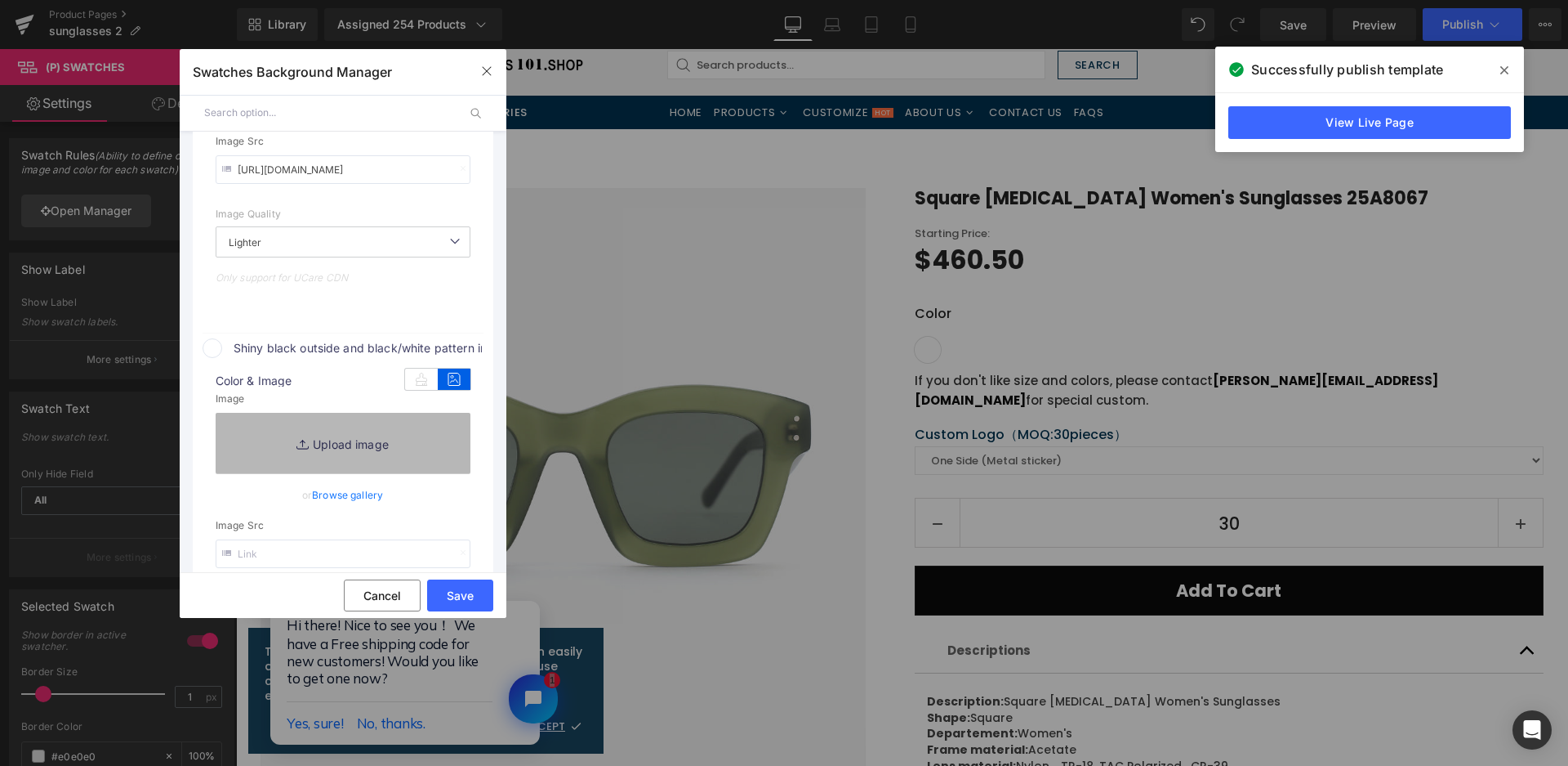
type input "C:\fakepath\微信截图_20250825135136.png"
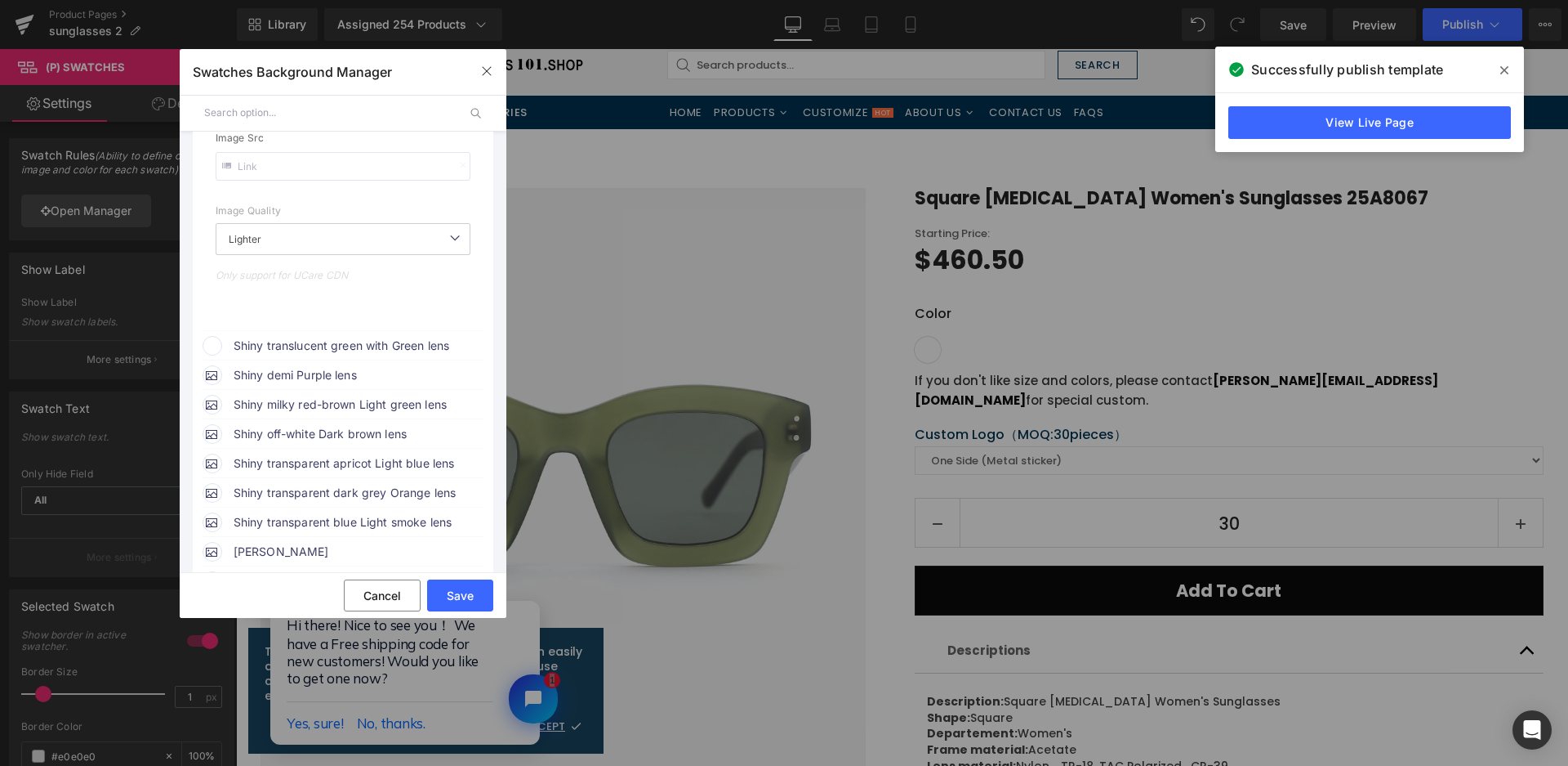
scroll to position [1250, 0]
click at [359, 340] on span "Shiny translucent green with Green lens" at bounding box center [357, 341] width 248 height 19
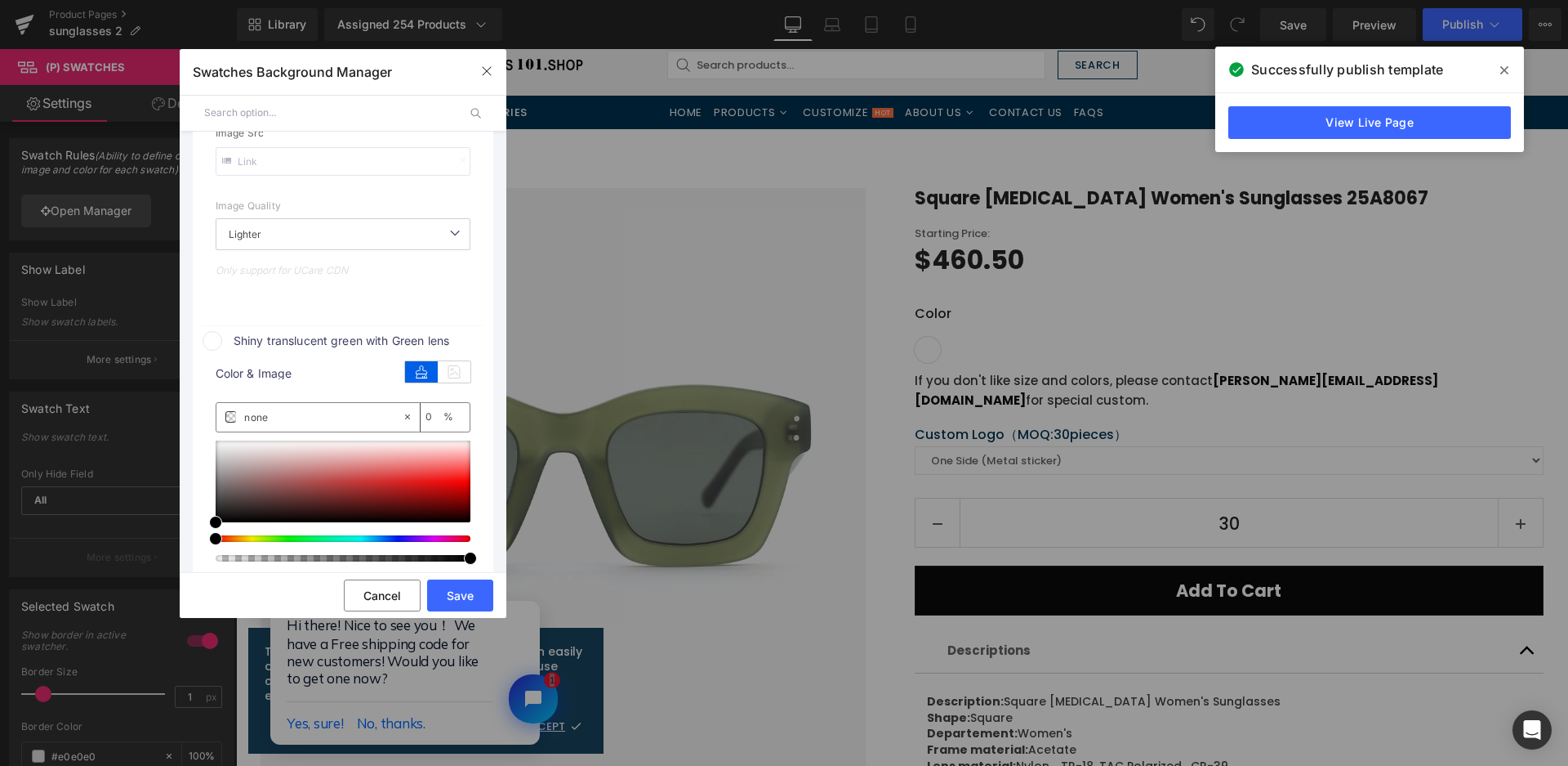
click at [443, 365] on icon at bounding box center [454, 372] width 33 height 21
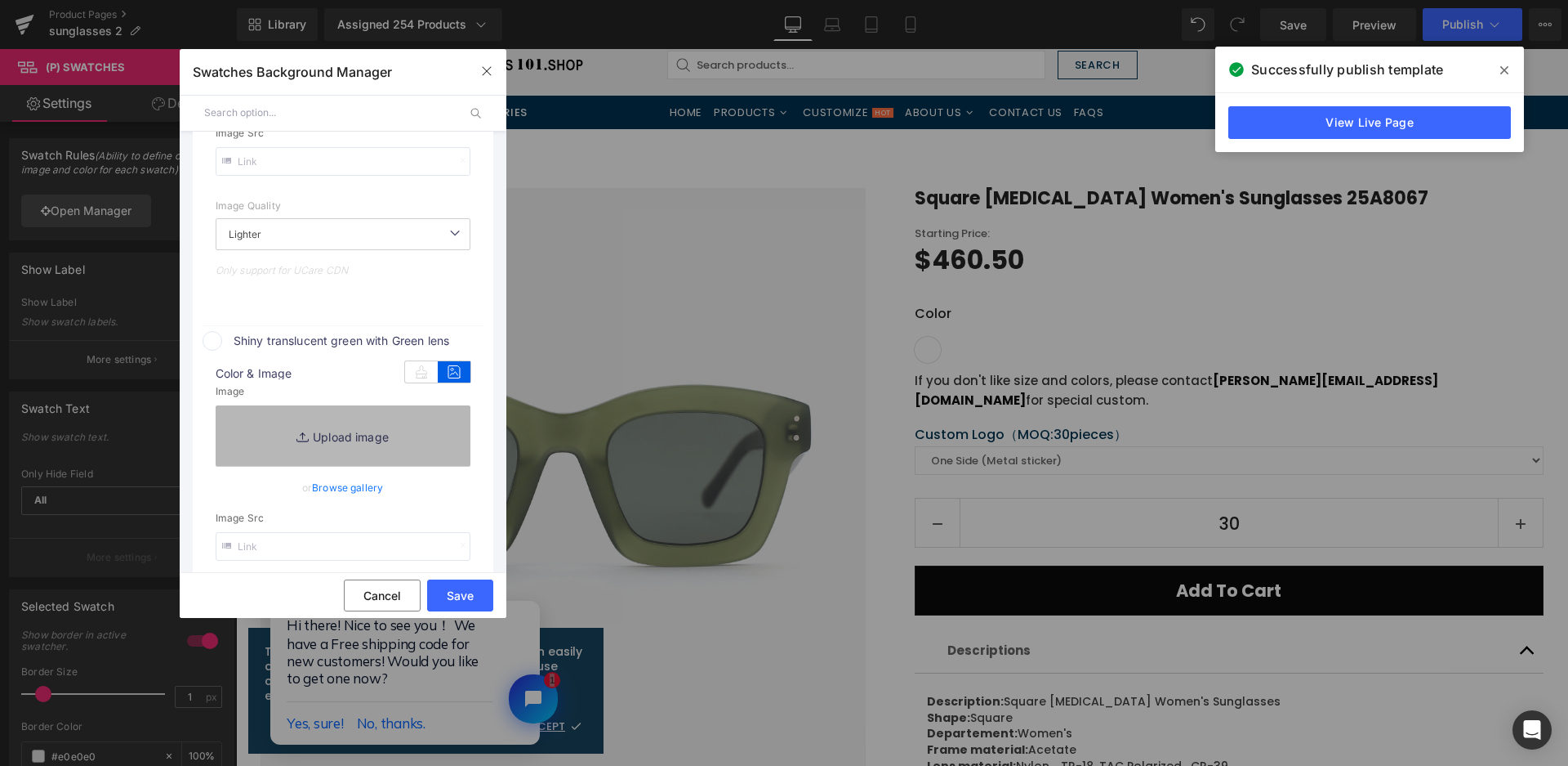
type input "[URL][DOMAIN_NAME]"
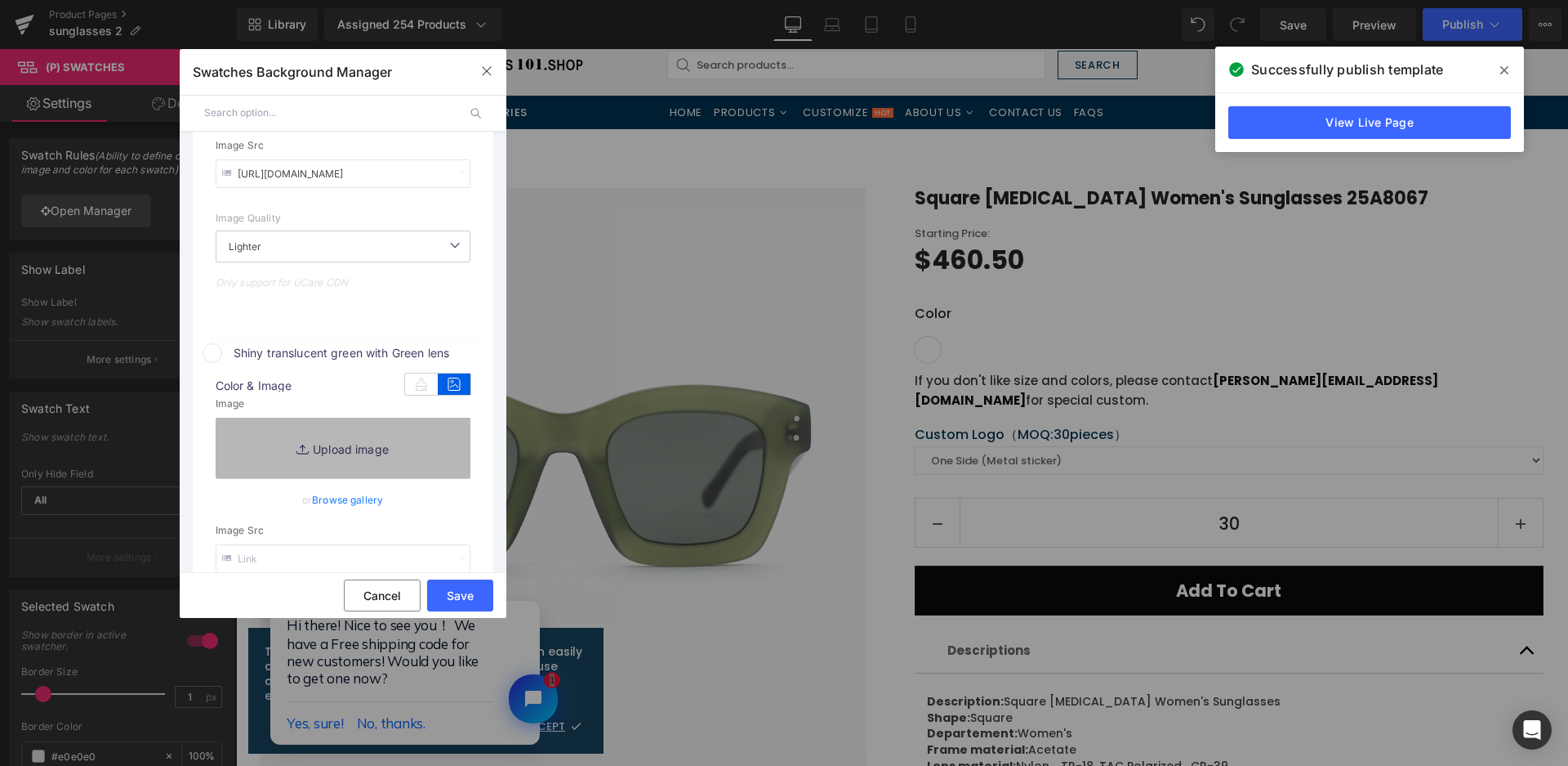
scroll to position [1263, 0]
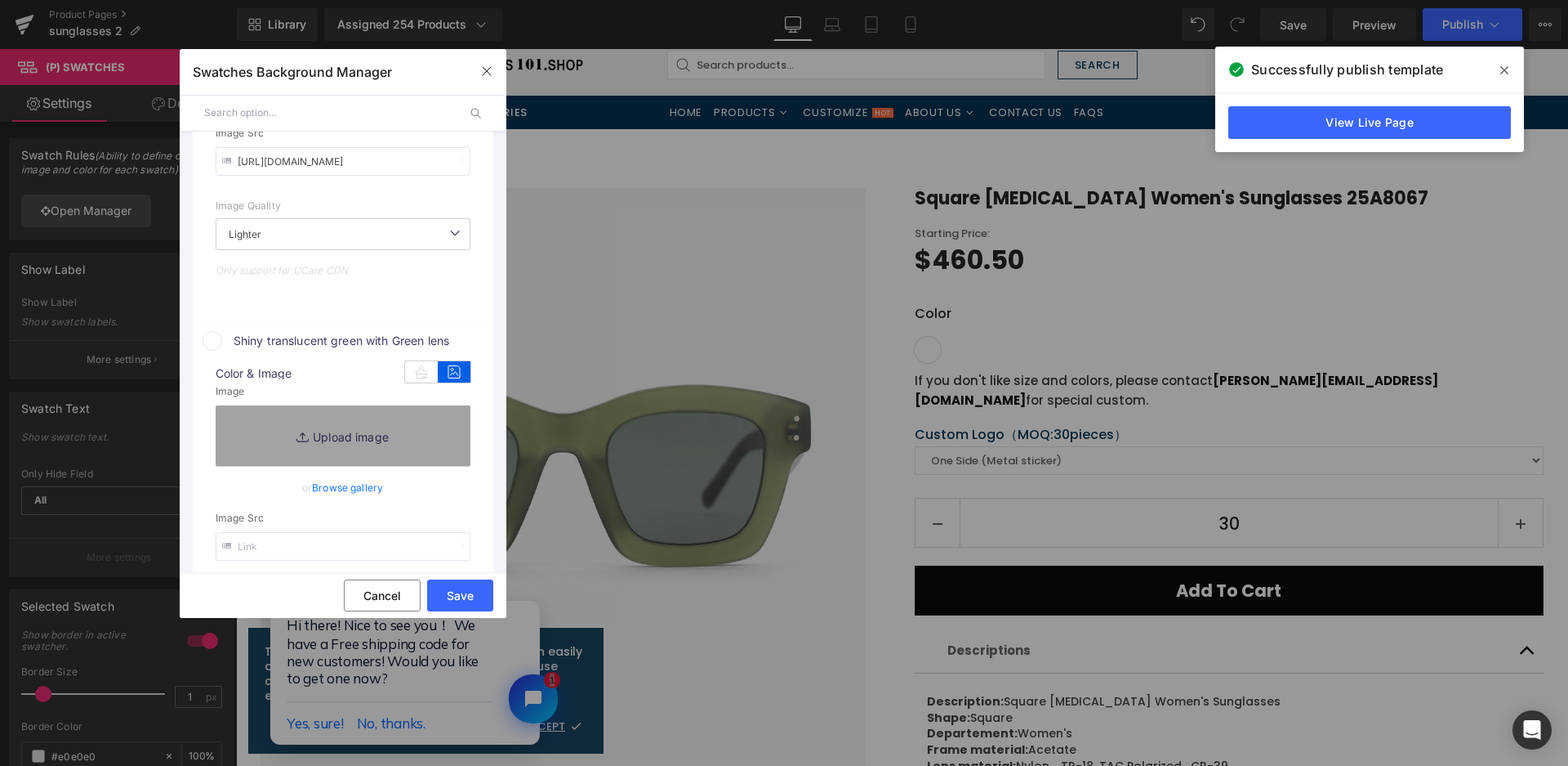
click at [427, 437] on link "Replace Image" at bounding box center [343, 435] width 255 height 61
type input "C:\fakepath\微信截图_20250825135142.png"
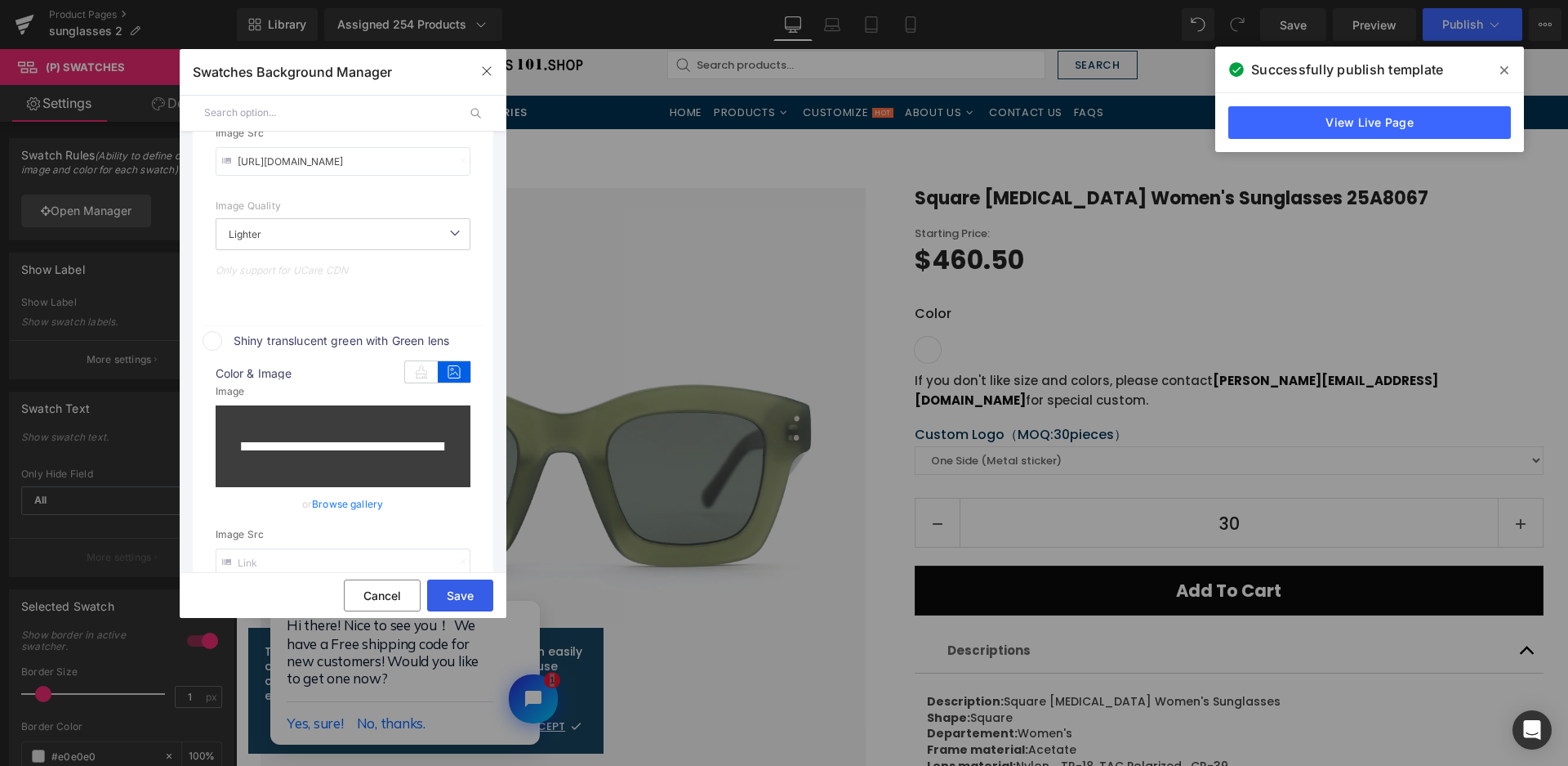
type input "[URL][DOMAIN_NAME]"
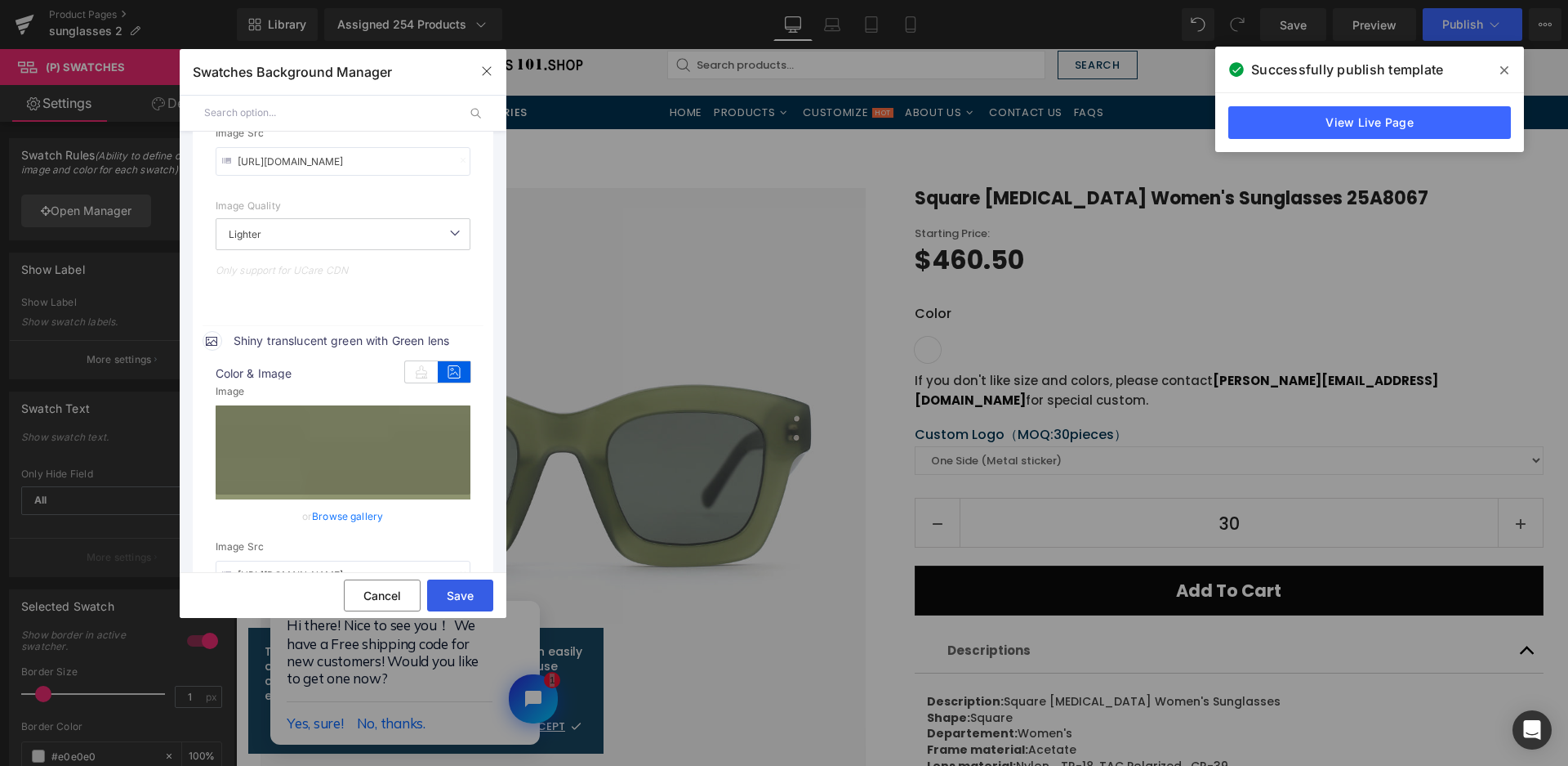
drag, startPoint x: 470, startPoint y: 600, endPoint x: 854, endPoint y: 202, distance: 553.0
click at [470, 600] on button "Save" at bounding box center [459, 595] width 66 height 32
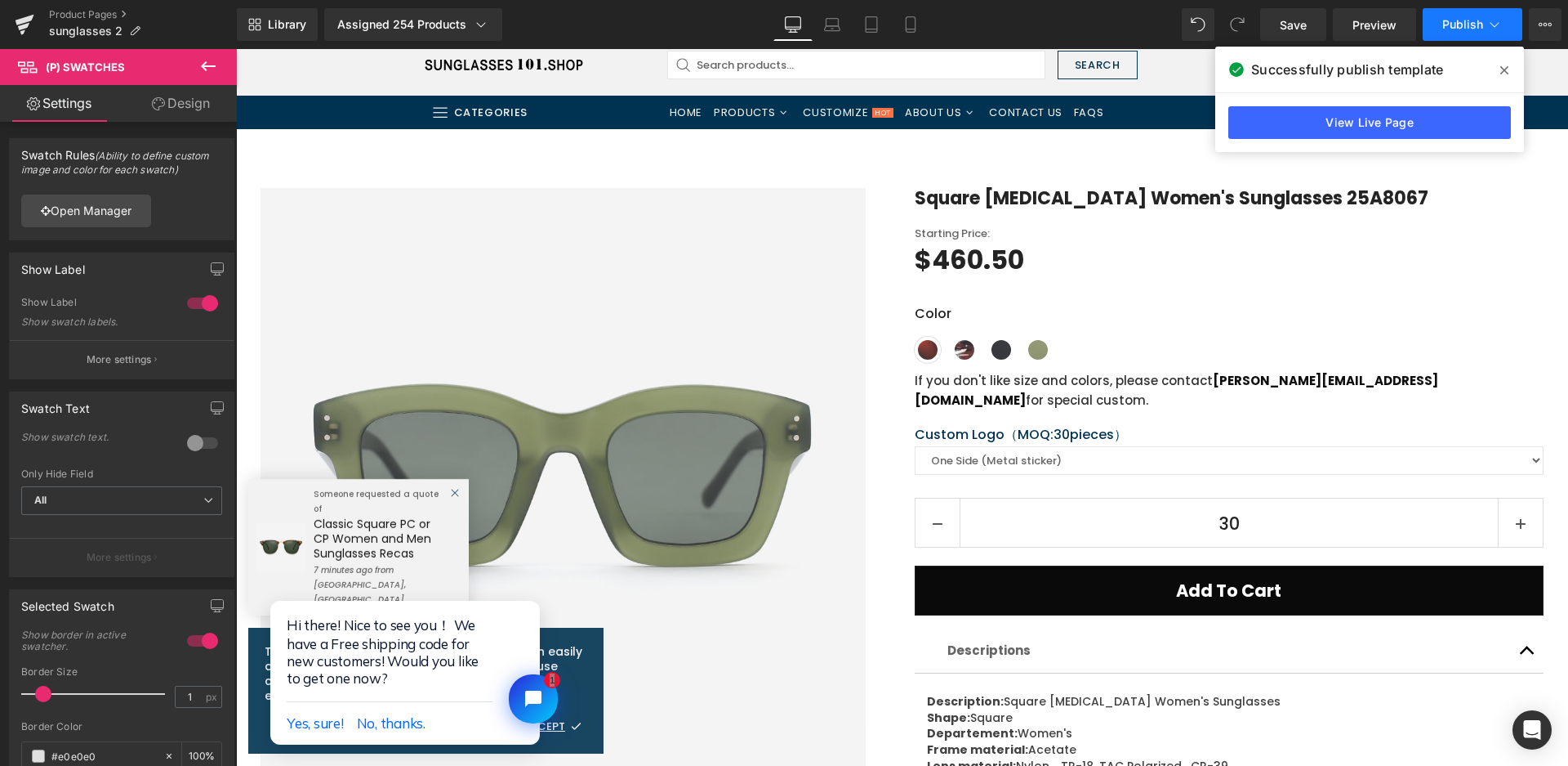
click at [1452, 40] on button "Publish" at bounding box center [1472, 24] width 99 height 33
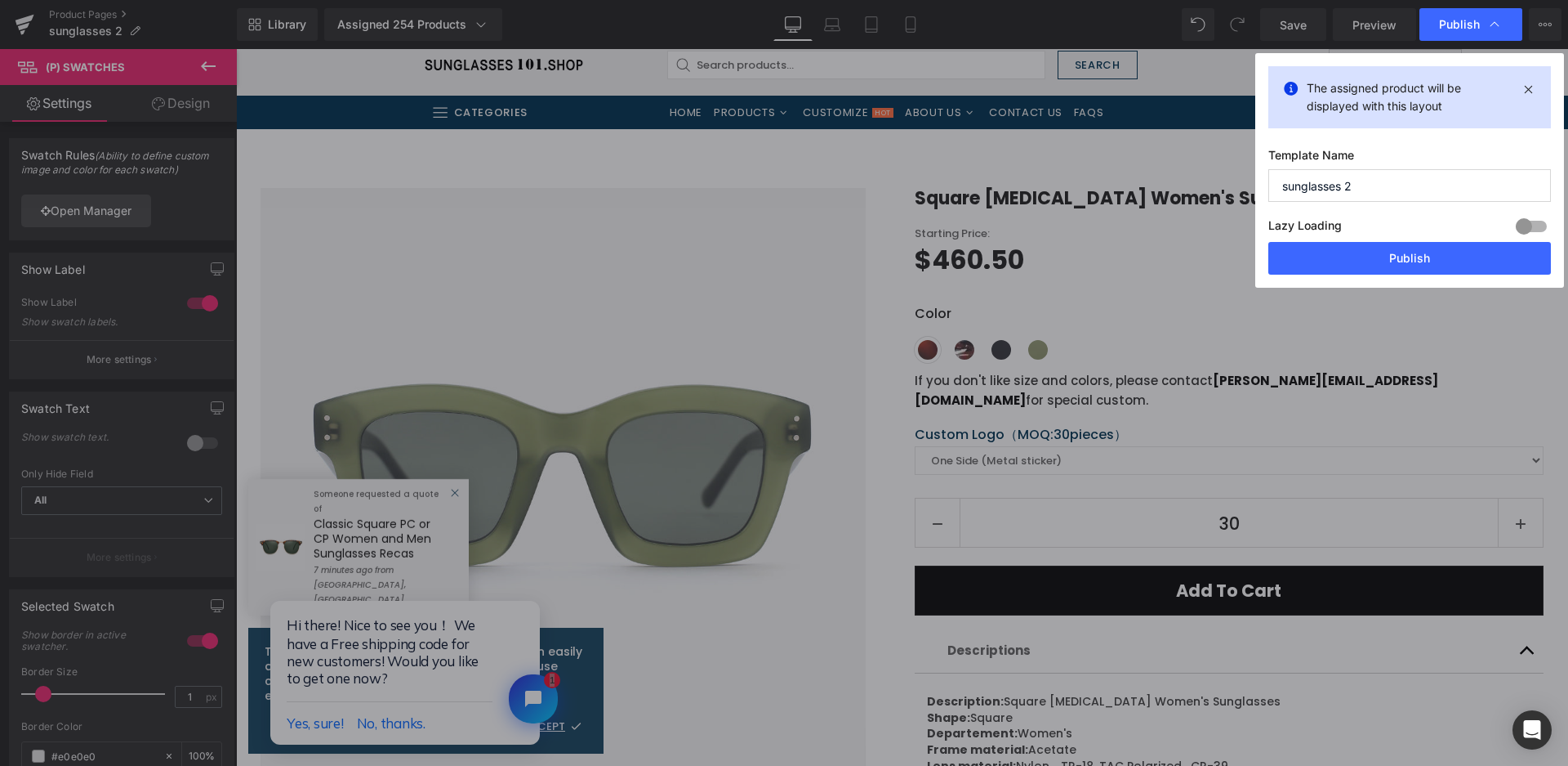
drag, startPoint x: 1418, startPoint y: 253, endPoint x: 461, endPoint y: 0, distance: 989.9
click at [1416, 254] on button "Publish" at bounding box center [1410, 258] width 282 height 33
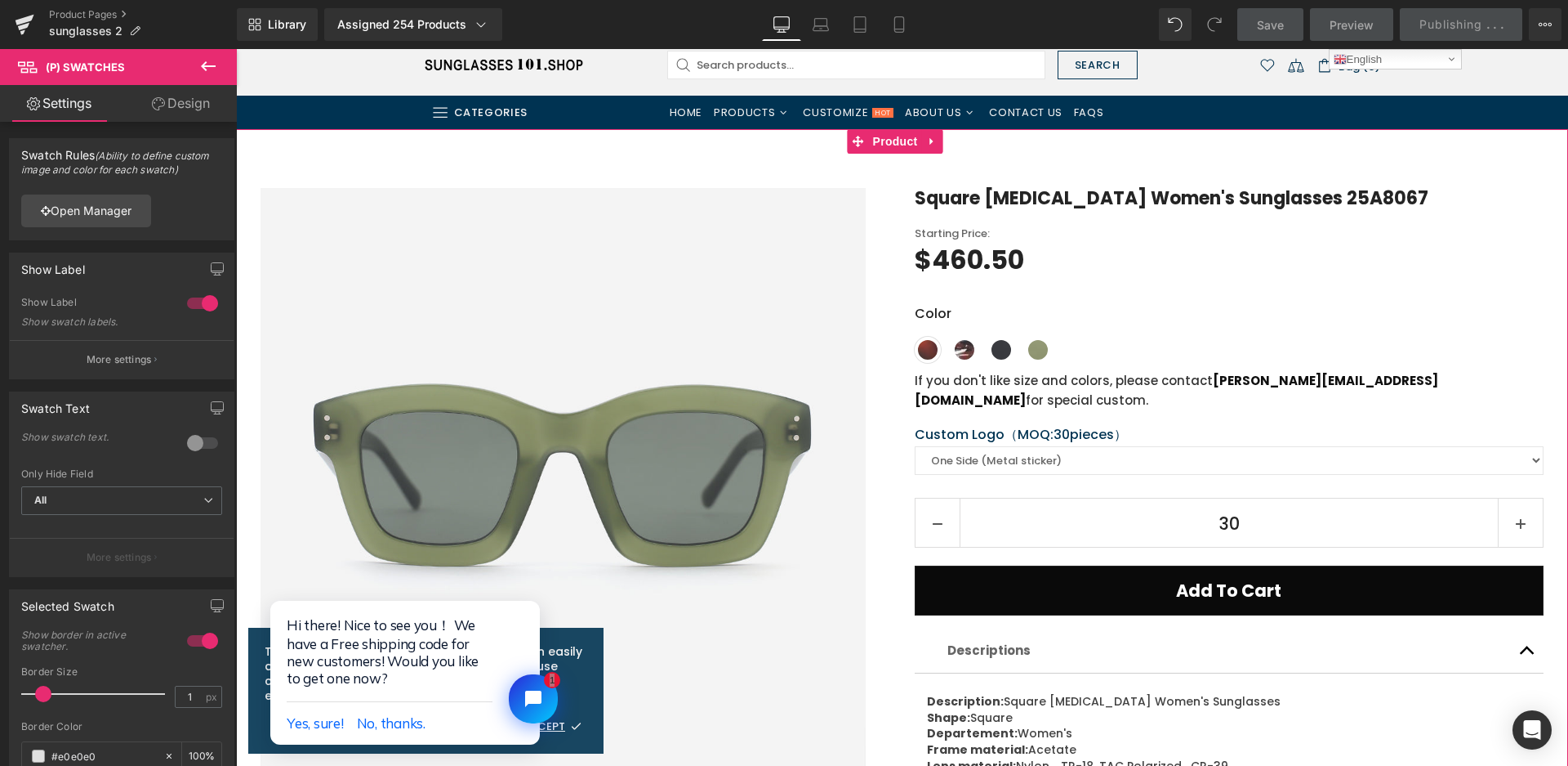
drag, startPoint x: 905, startPoint y: 146, endPoint x: 370, endPoint y: 237, distance: 542.7
click at [905, 146] on span "Product" at bounding box center [896, 142] width 53 height 25
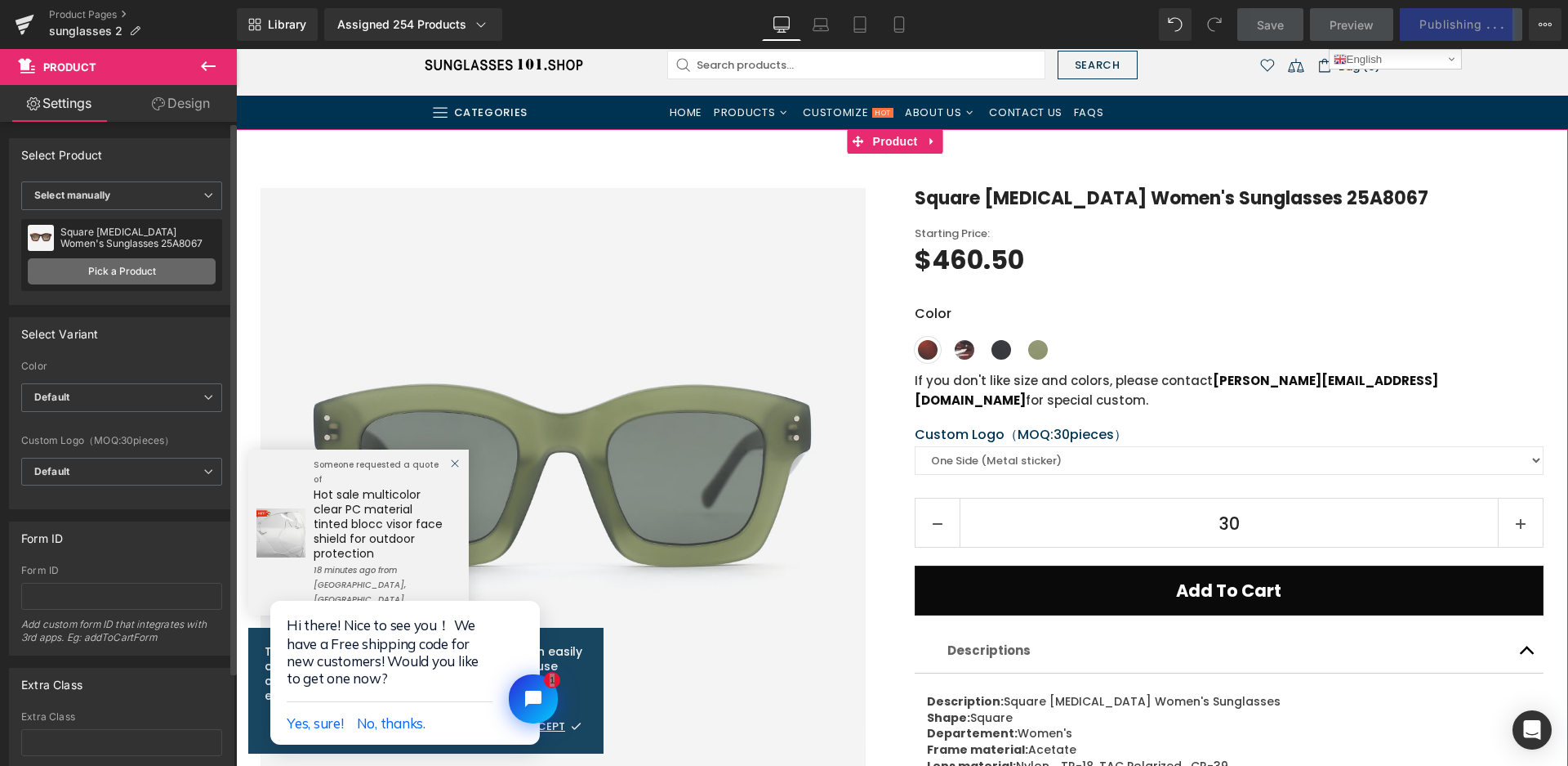
click at [113, 267] on link "Pick a Product" at bounding box center [122, 271] width 188 height 26
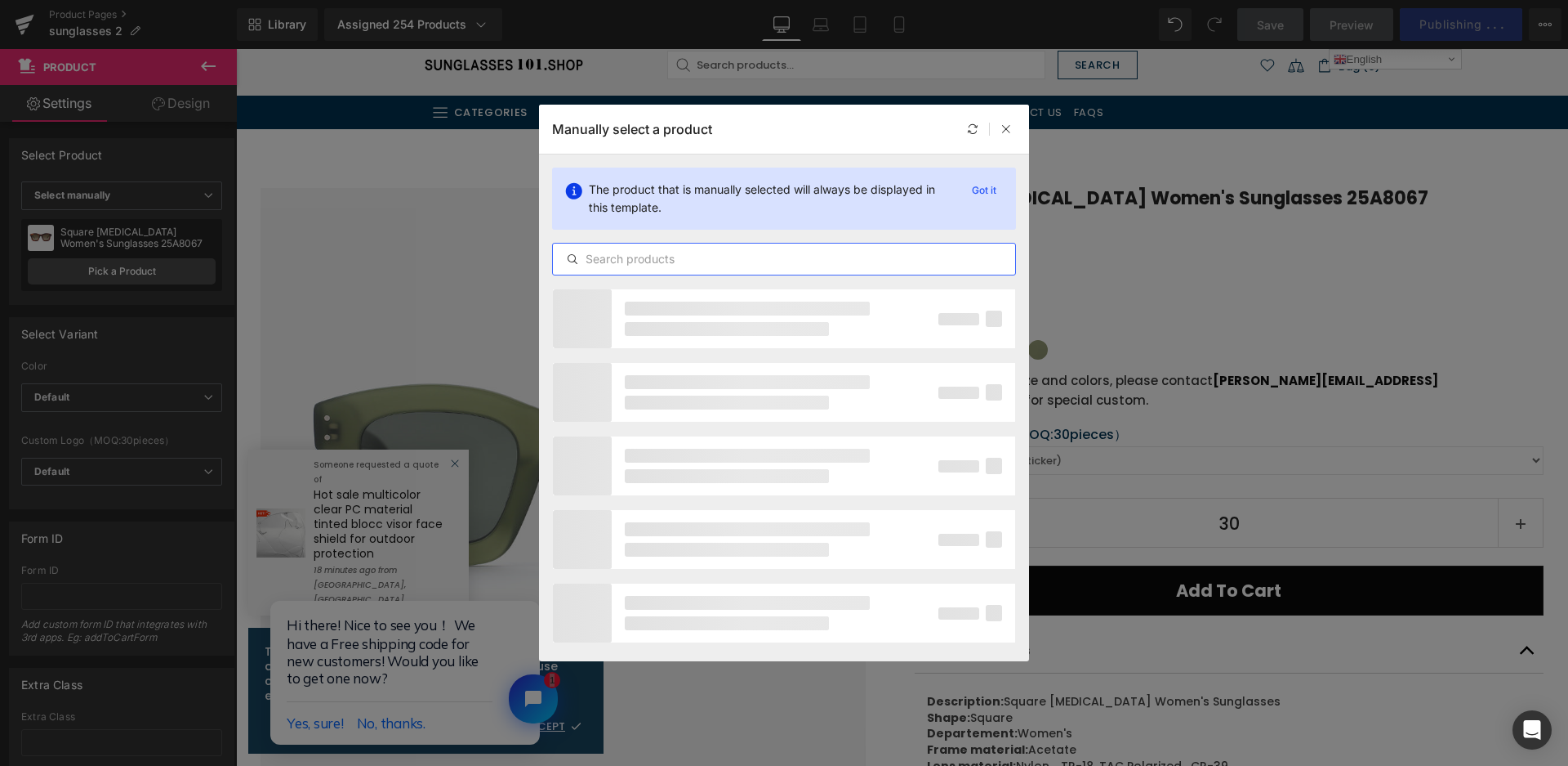
click at [685, 263] on input "text" at bounding box center [783, 259] width 462 height 19
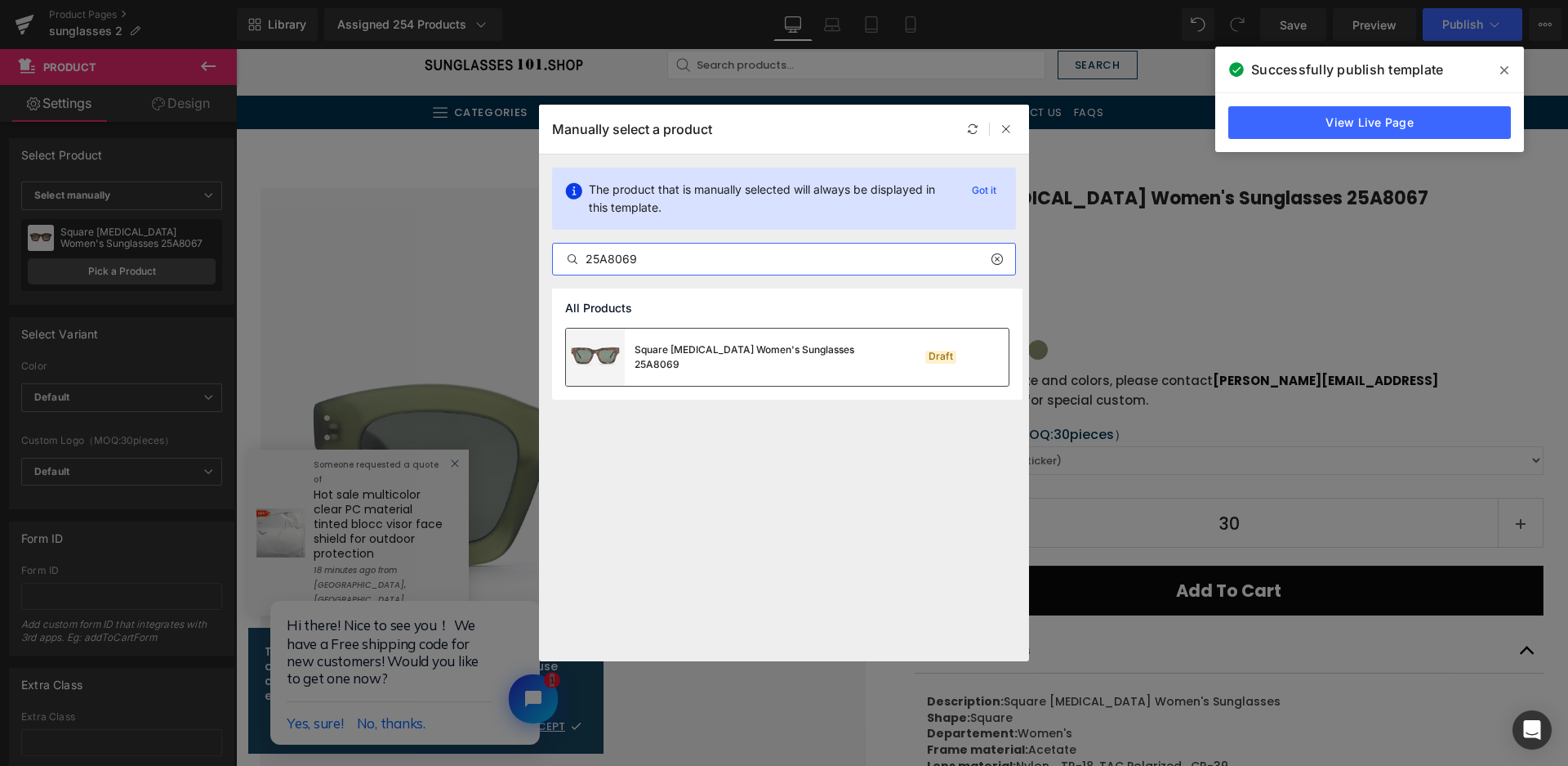
type input "25A8069"
click at [750, 363] on div "Square Acetate Women's Sunglasses 25A8069" at bounding box center [757, 357] width 245 height 29
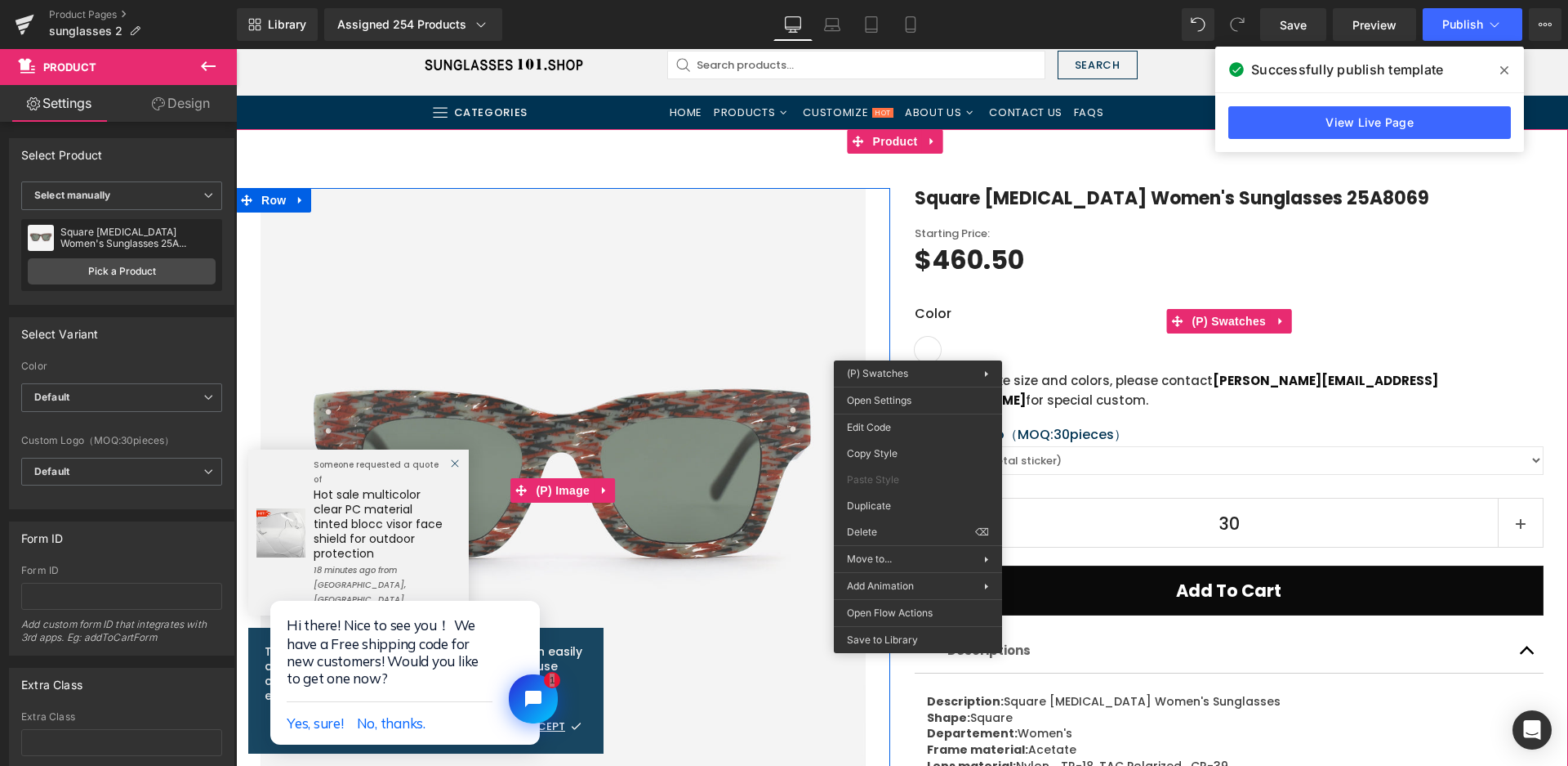
click at [546, 428] on img at bounding box center [563, 491] width 605 height 606
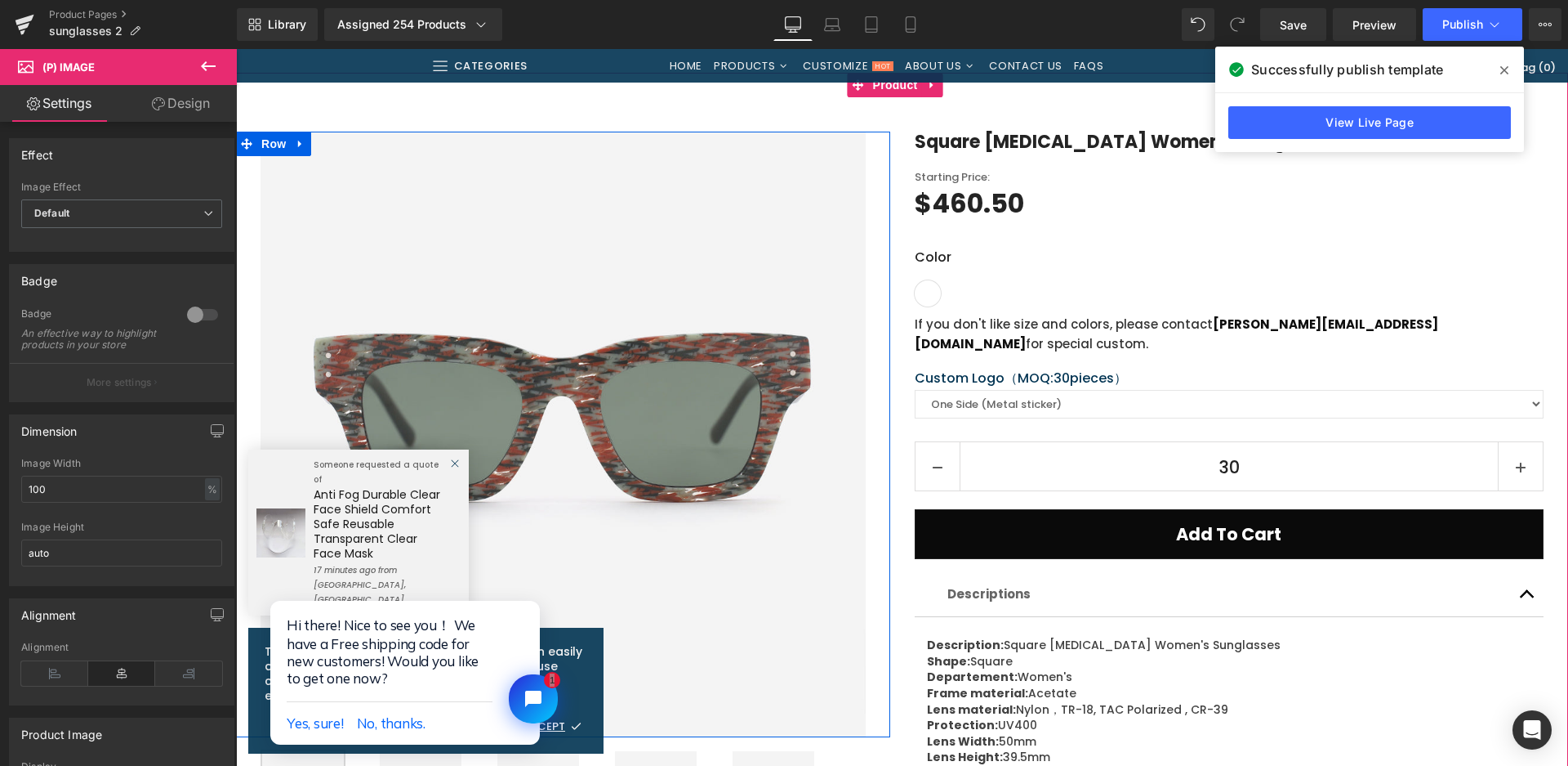
scroll to position [245, 0]
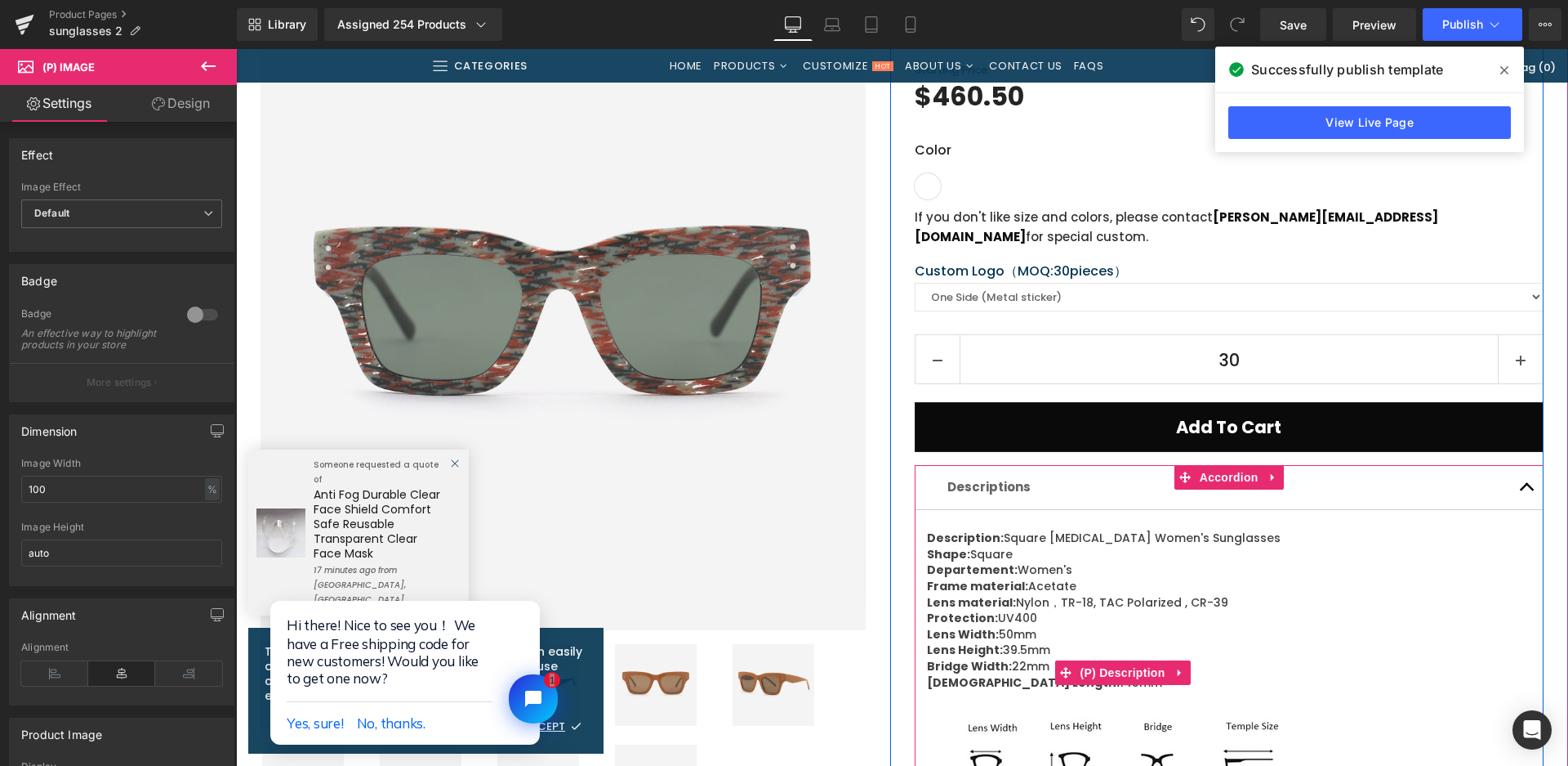
drag, startPoint x: 1332, startPoint y: 539, endPoint x: 1272, endPoint y: 508, distance: 67.5
click at [1332, 539] on div "Description: Square Acetate Women's Sunglasses Shape: Square Departement: Women…" at bounding box center [1230, 672] width 605 height 284
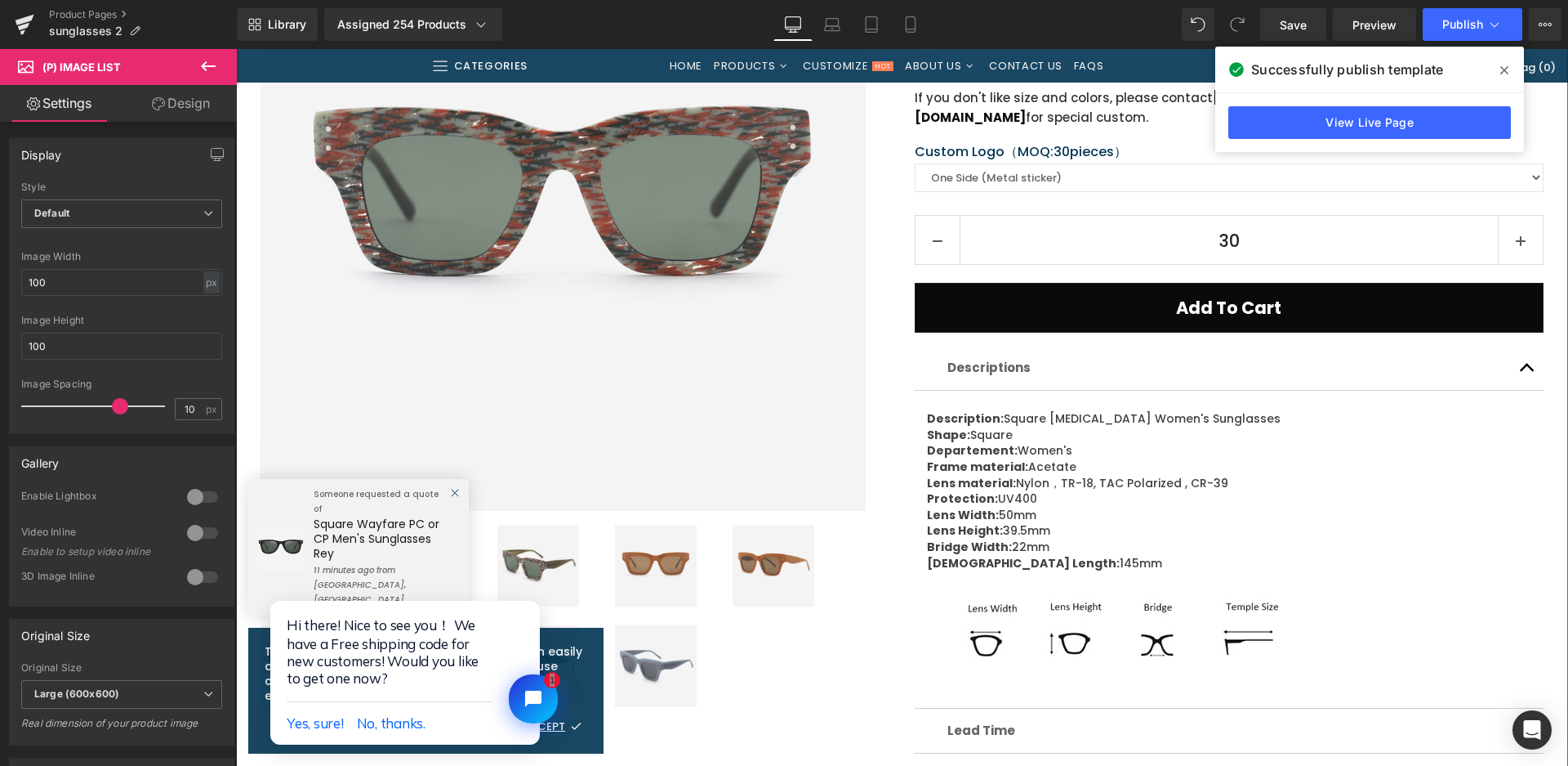
scroll to position [409, 0]
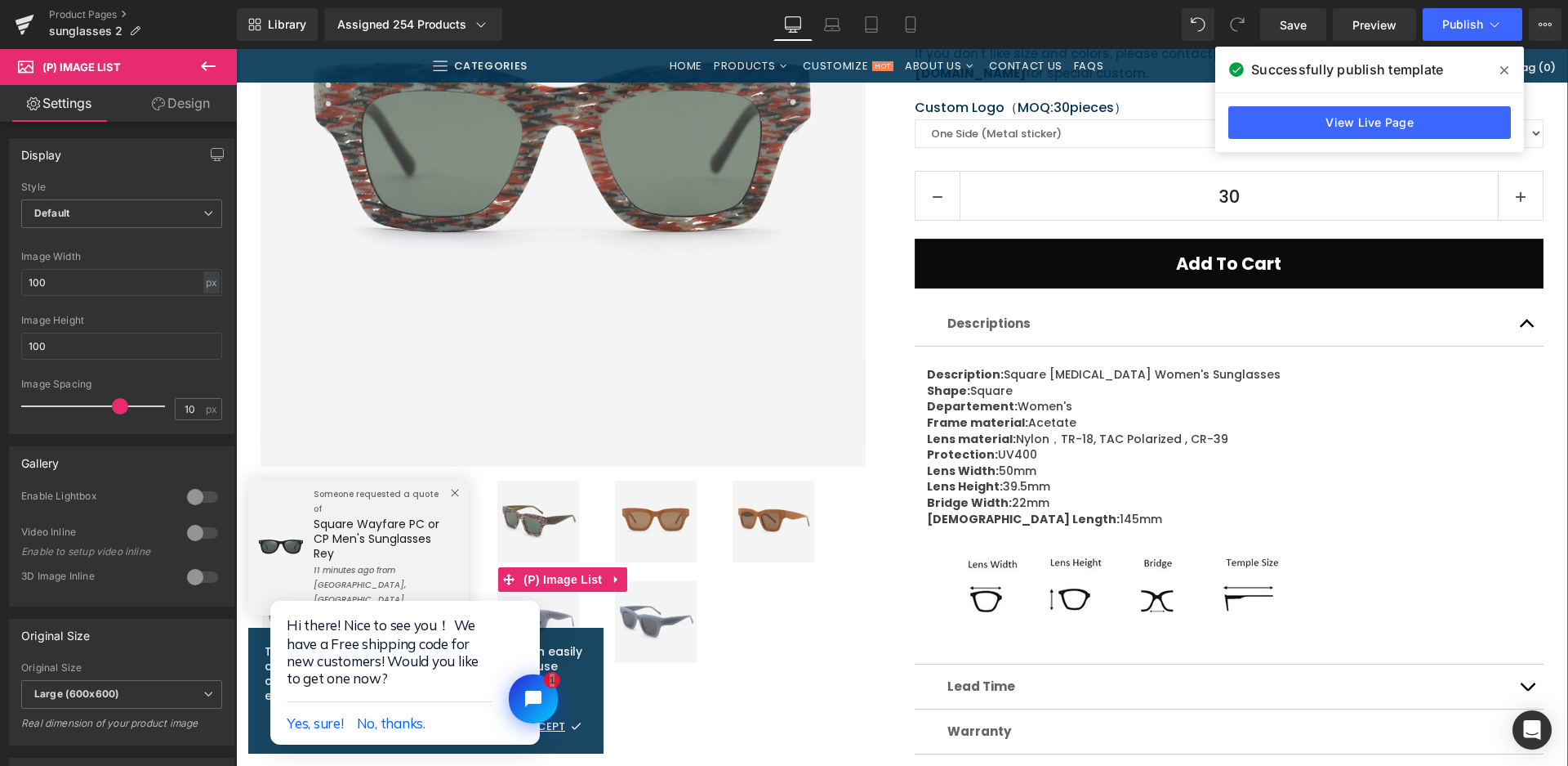
click at [666, 511] on img at bounding box center [656, 521] width 82 height 82
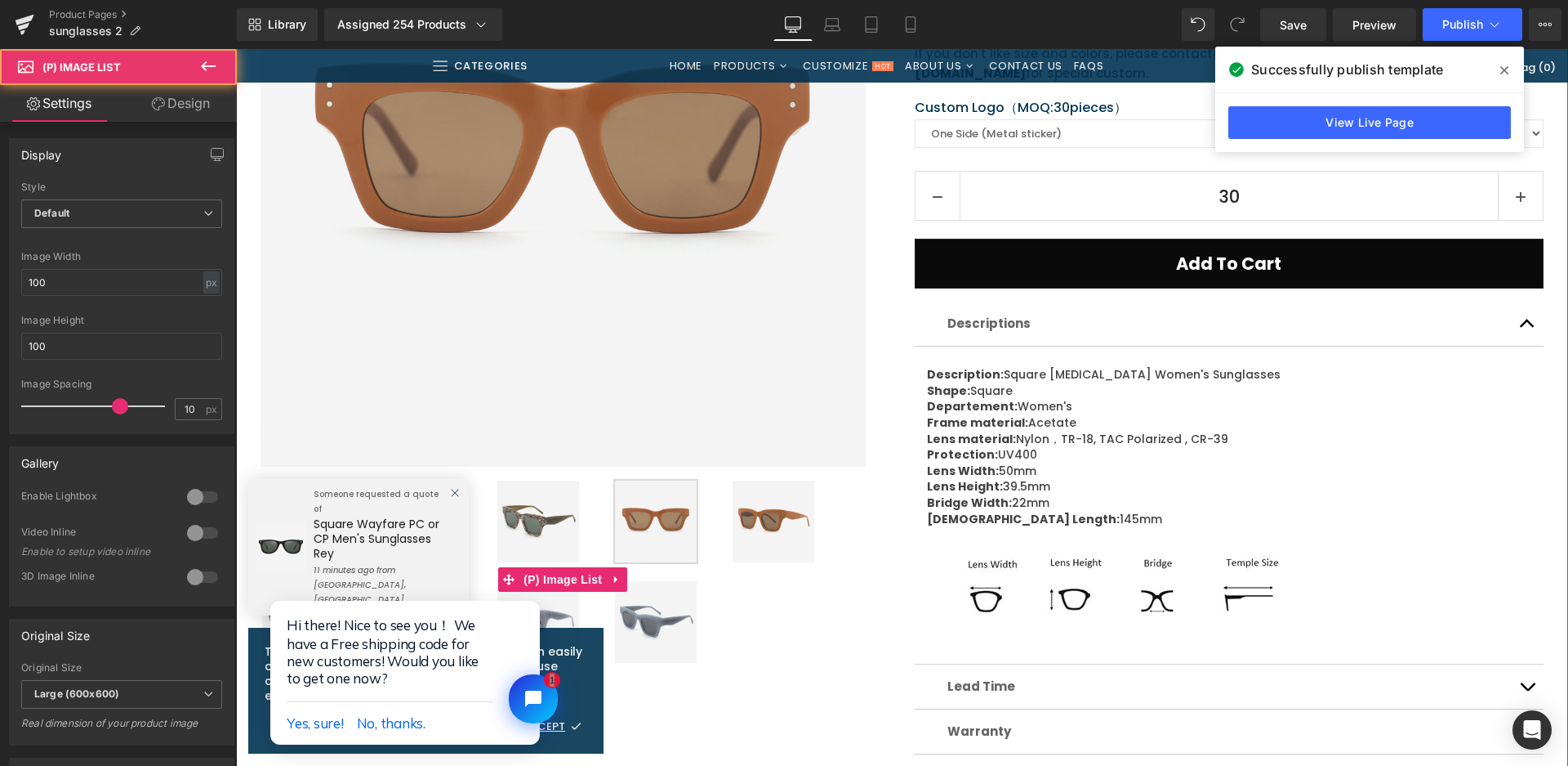
drag, startPoint x: 746, startPoint y: 519, endPoint x: 692, endPoint y: 54, distance: 468.1
click at [746, 519] on img at bounding box center [773, 521] width 82 height 82
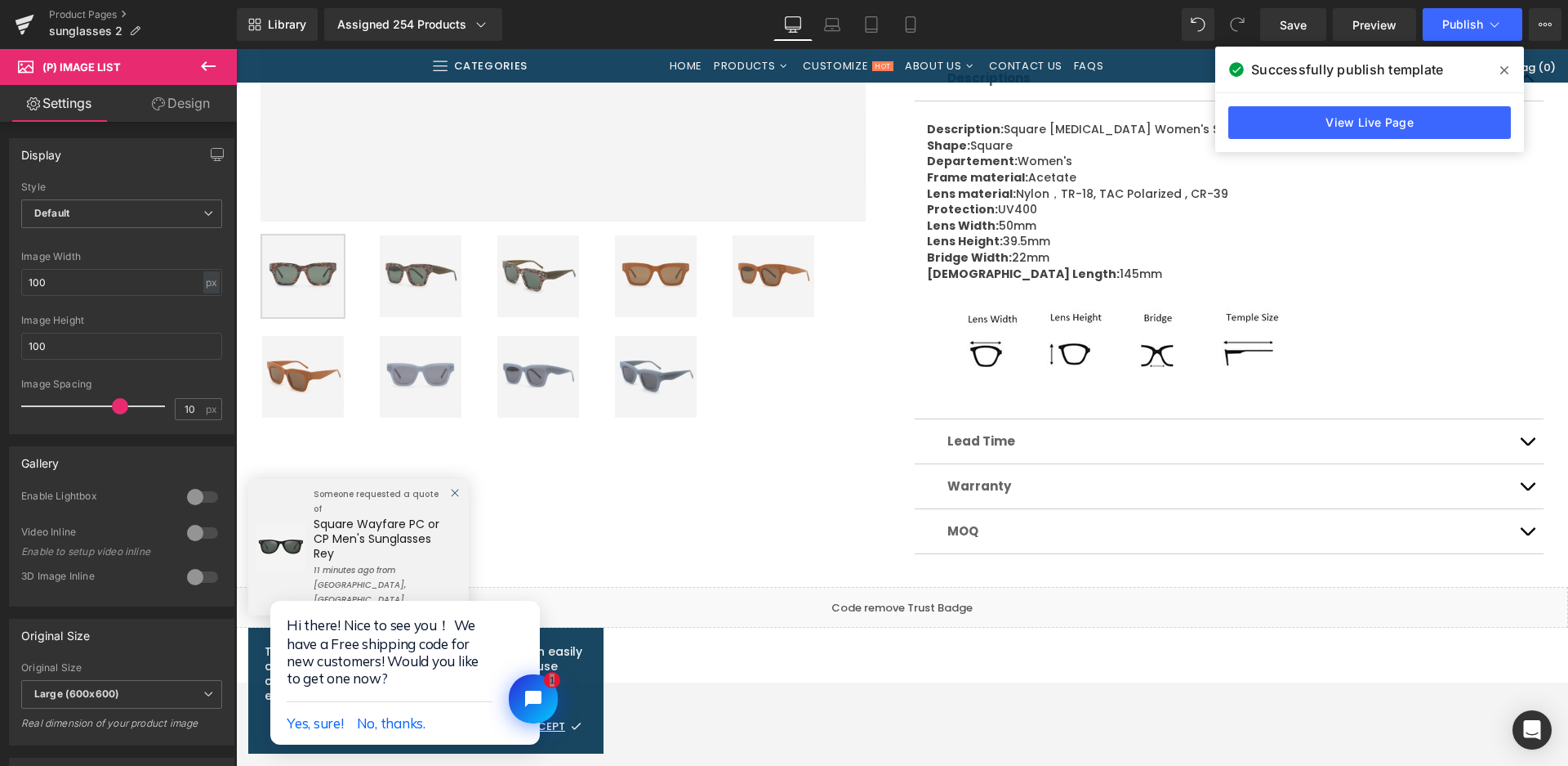
click at [303, 377] on img at bounding box center [303, 377] width 82 height 82
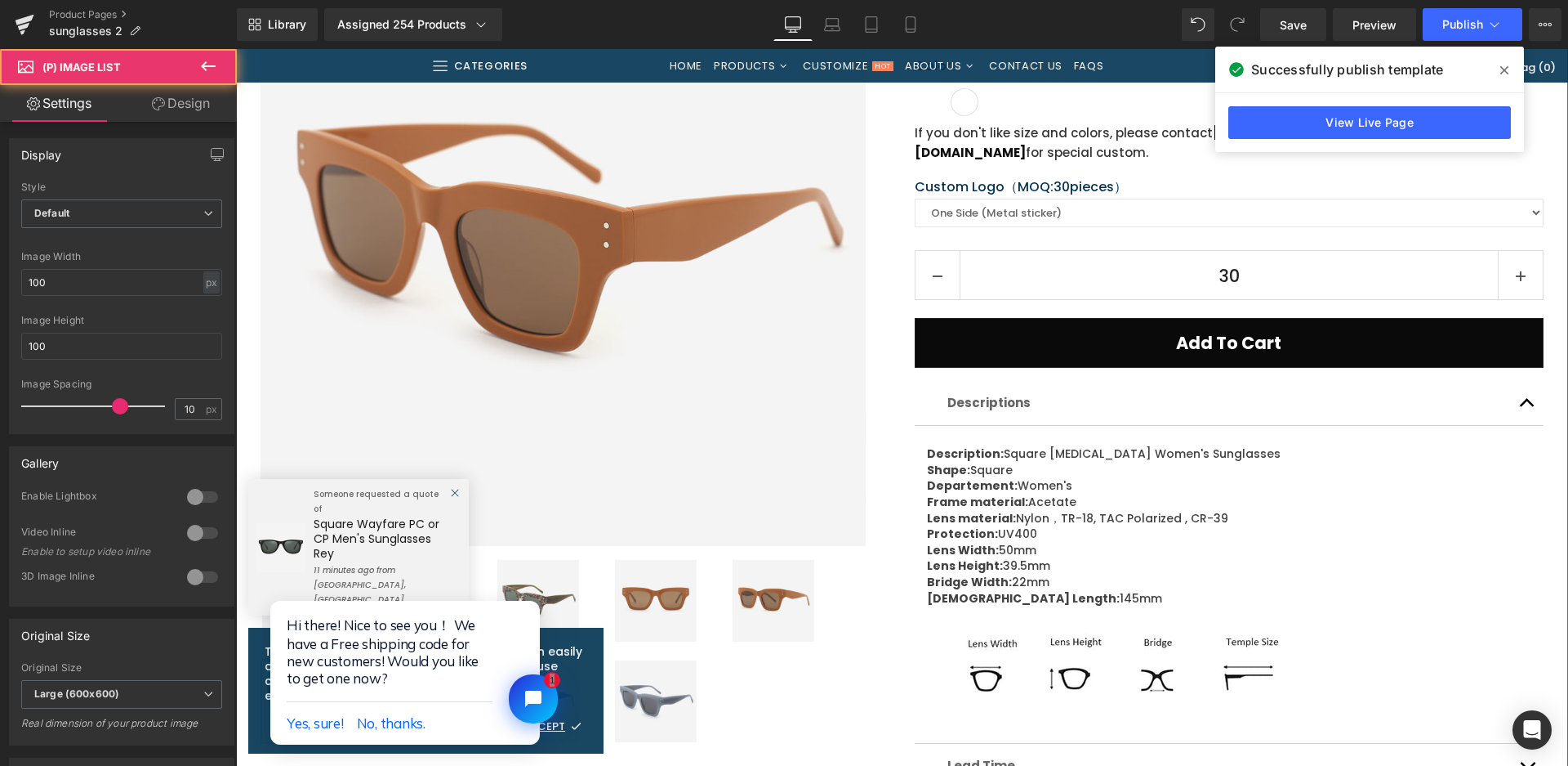
scroll to position [245, 0]
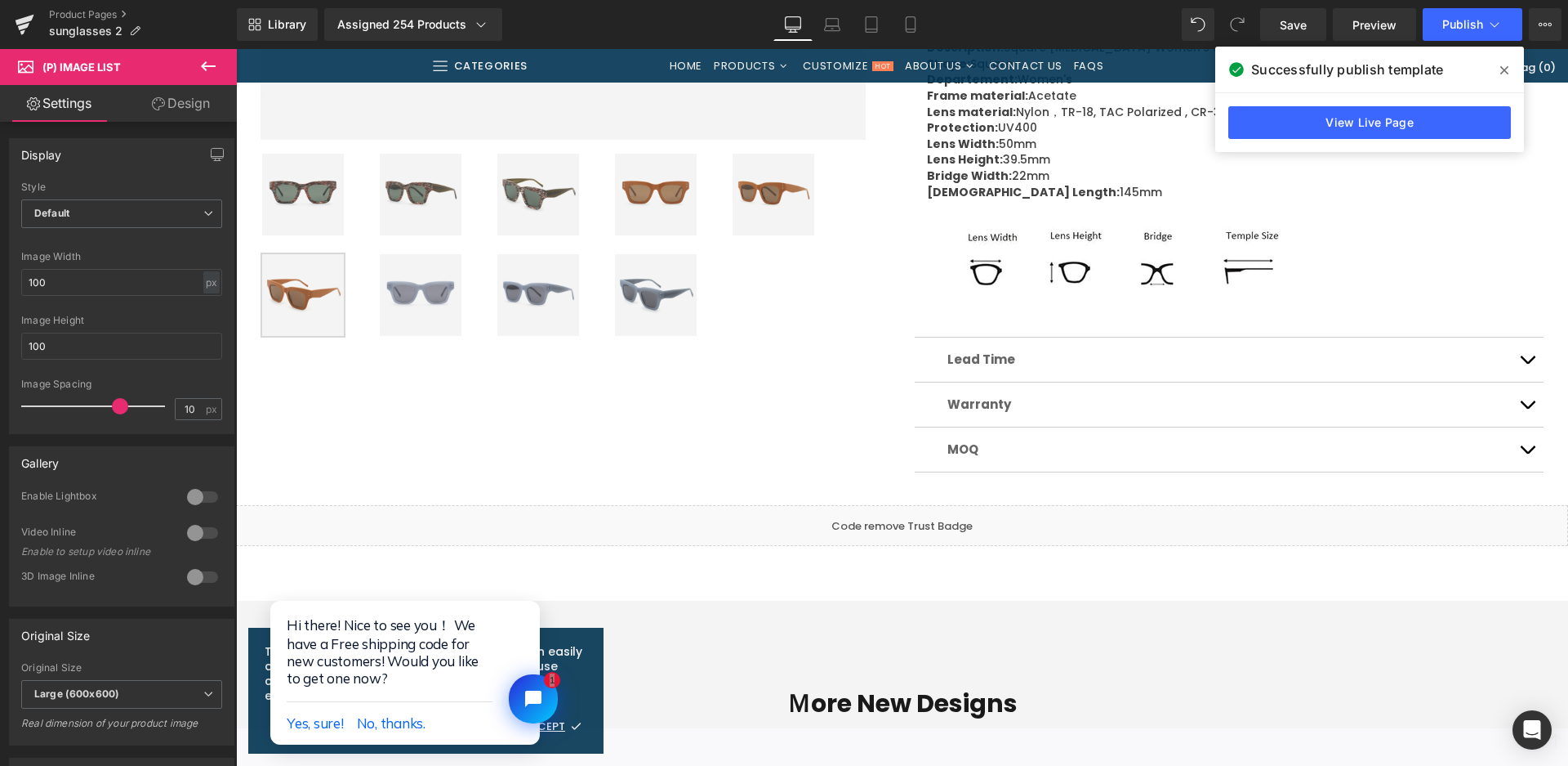
click at [434, 303] on img at bounding box center [421, 295] width 82 height 82
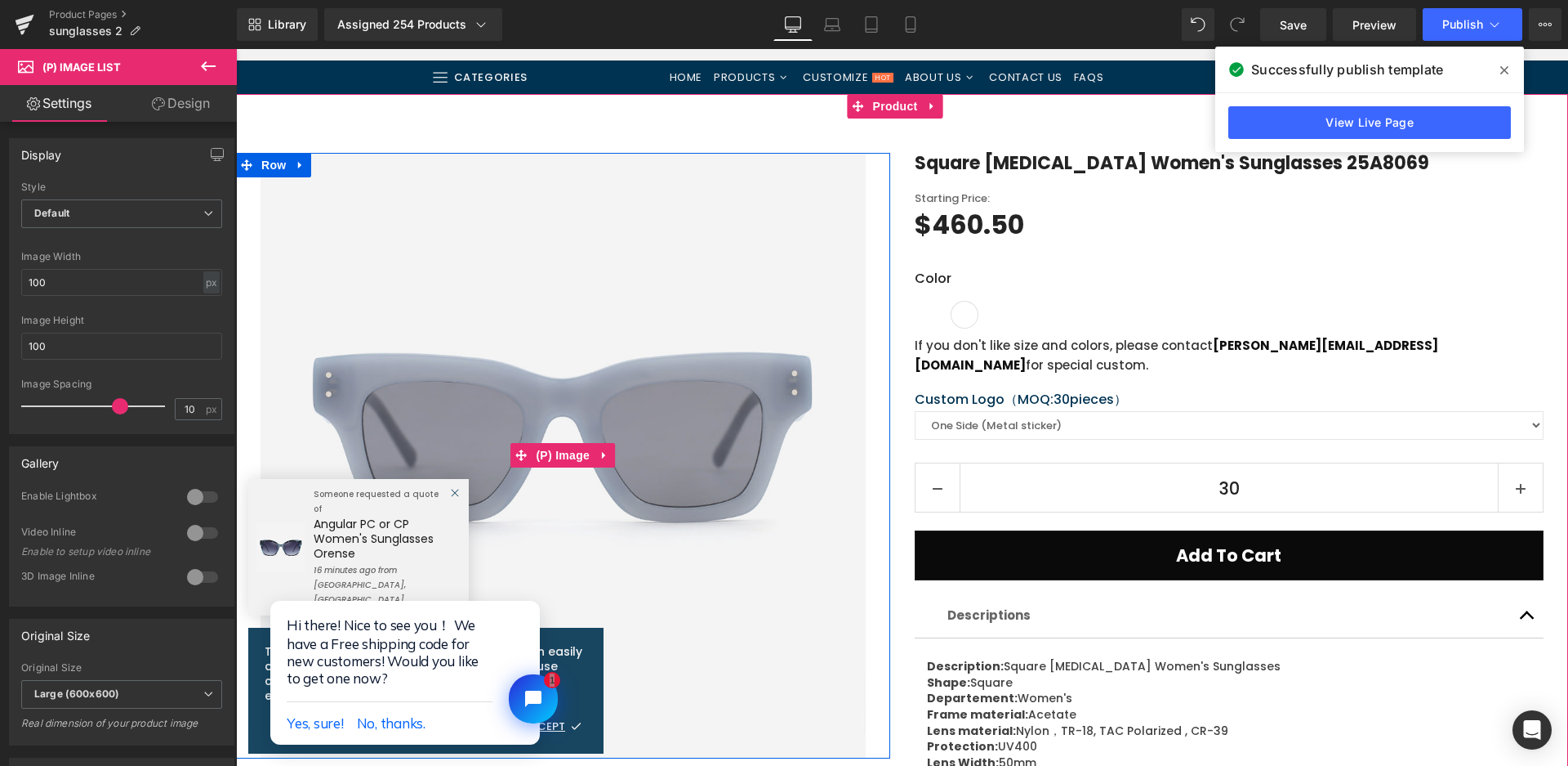
scroll to position [82, 0]
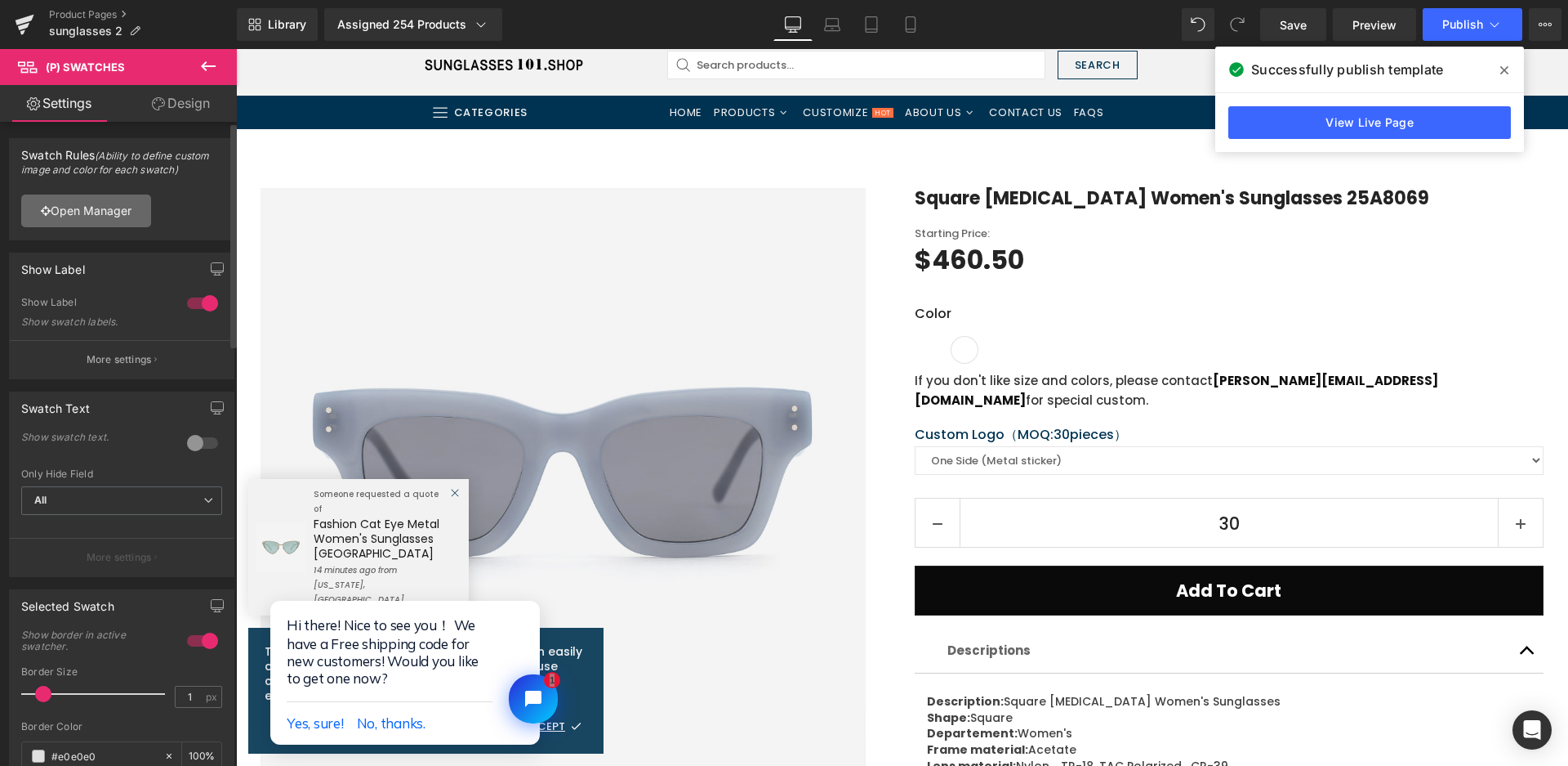
click at [109, 216] on link "Open Manager" at bounding box center [86, 210] width 130 height 33
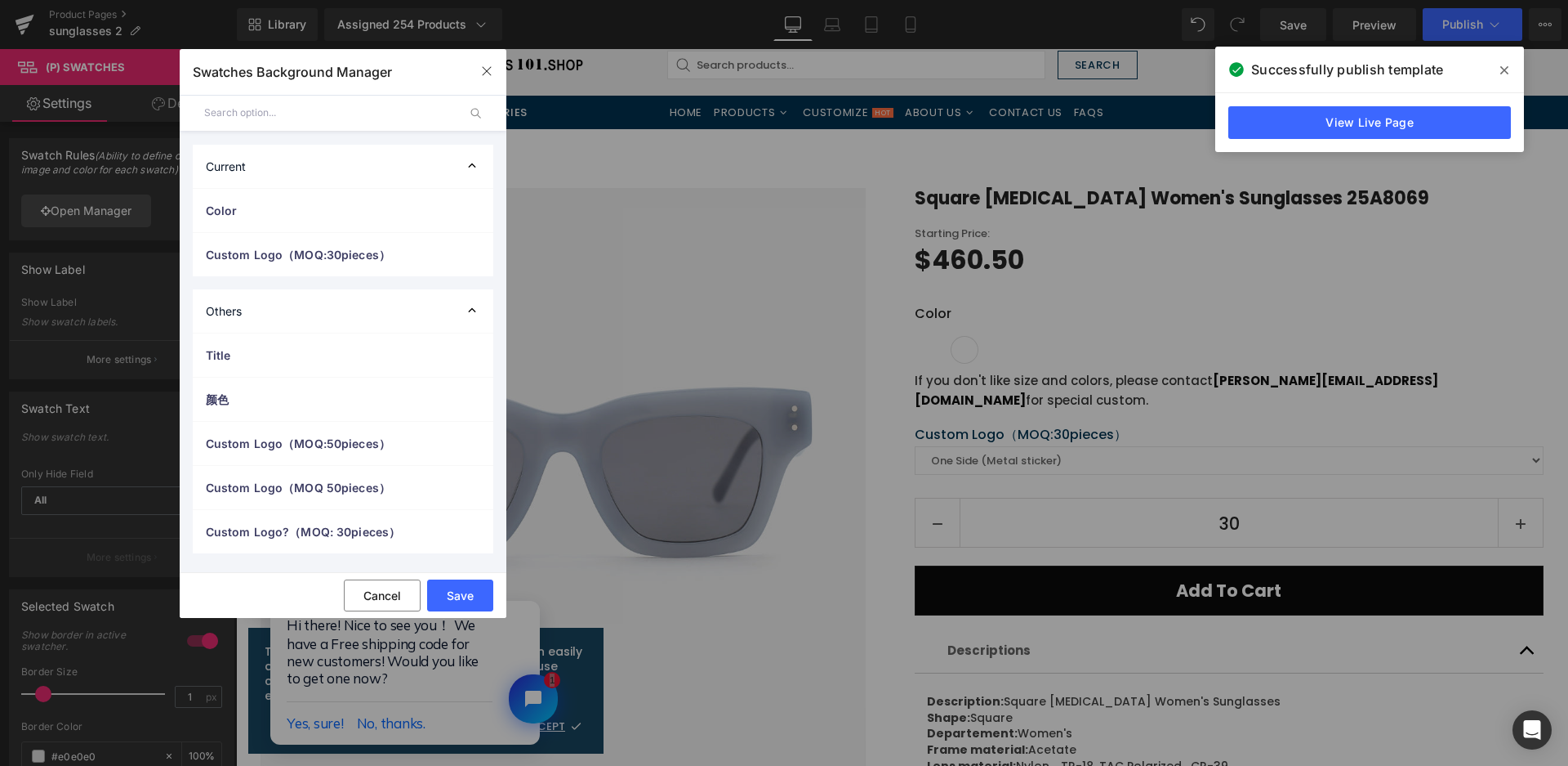
click at [370, 210] on span "Color" at bounding box center [326, 210] width 242 height 17
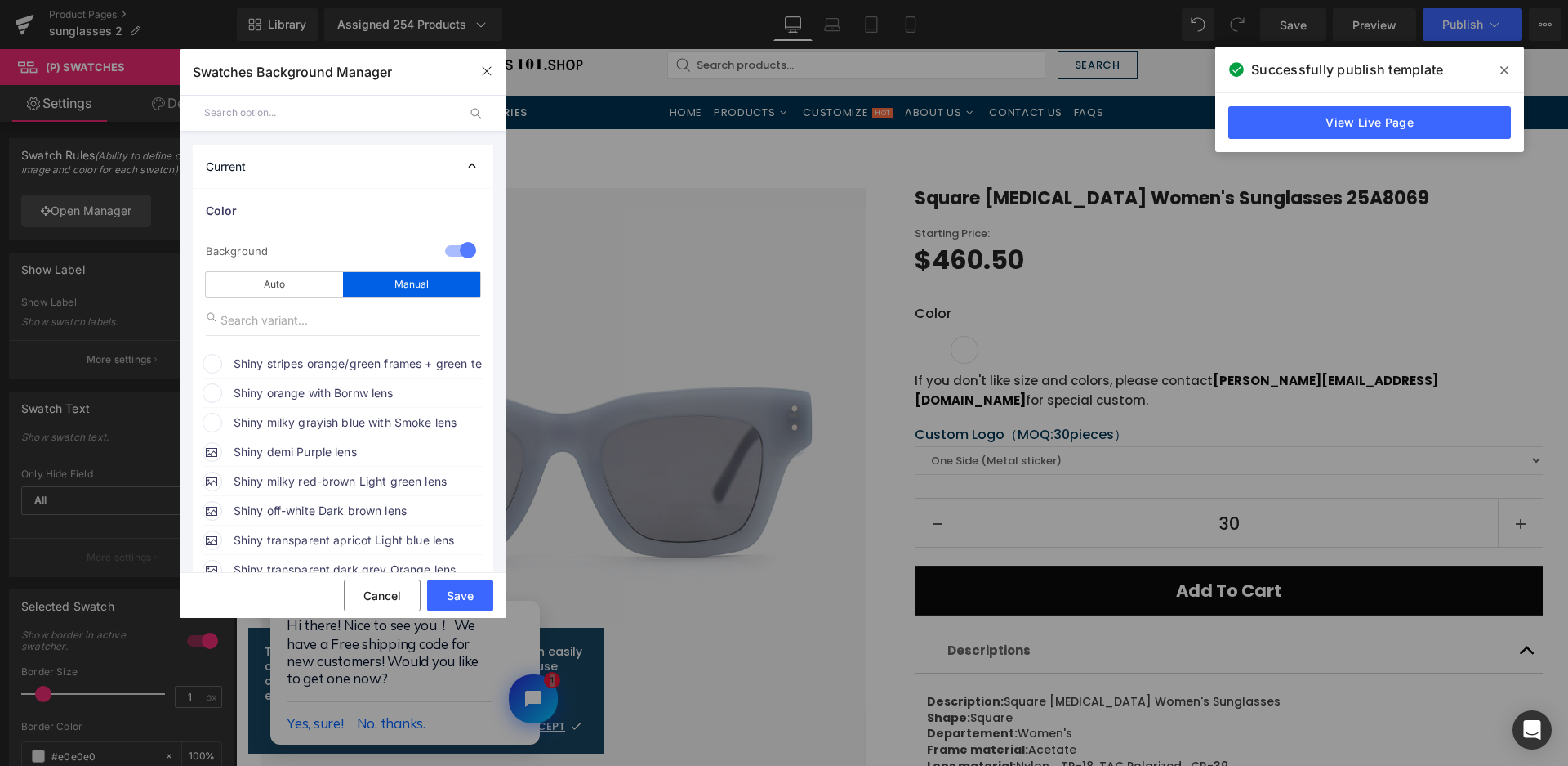
click at [295, 363] on span "Shiny stripes orange/green frames + green temple with Green lens" at bounding box center [357, 364] width 248 height 19
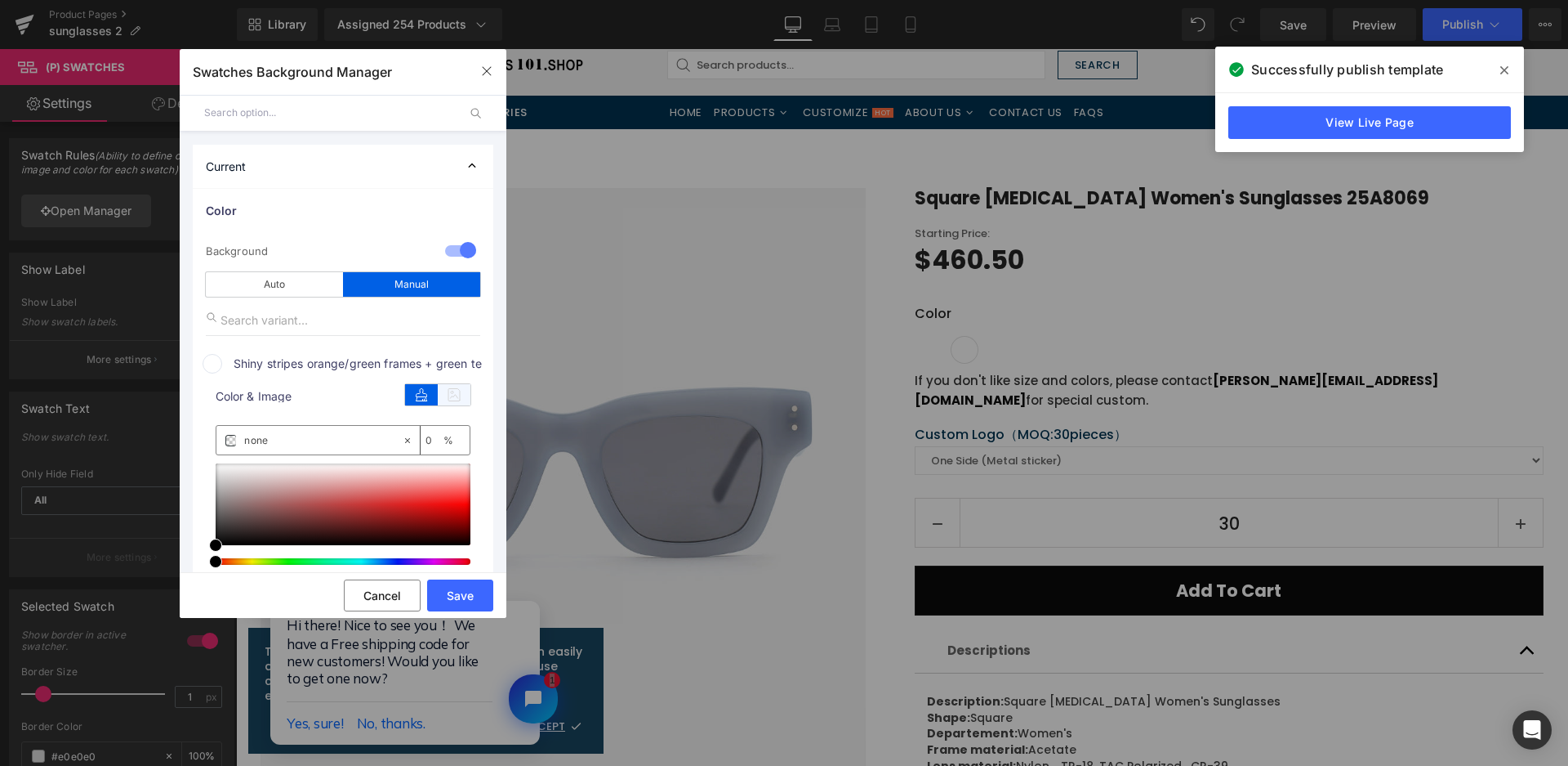
click at [445, 398] on icon at bounding box center [454, 394] width 33 height 21
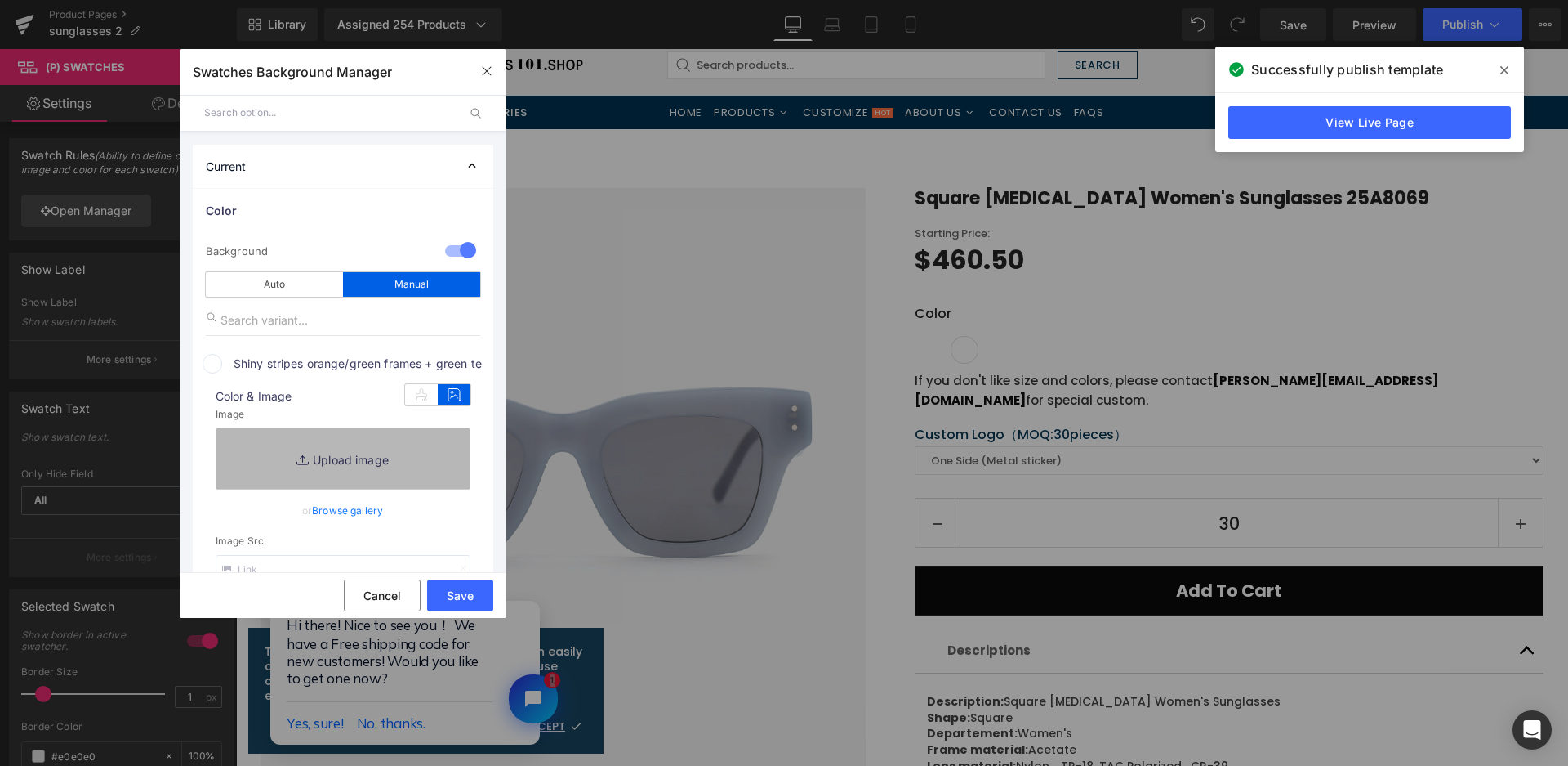
click at [407, 449] on link "Replace Image" at bounding box center [343, 458] width 255 height 61
type input "C:\fakepath\微信截图_20250825141607.png"
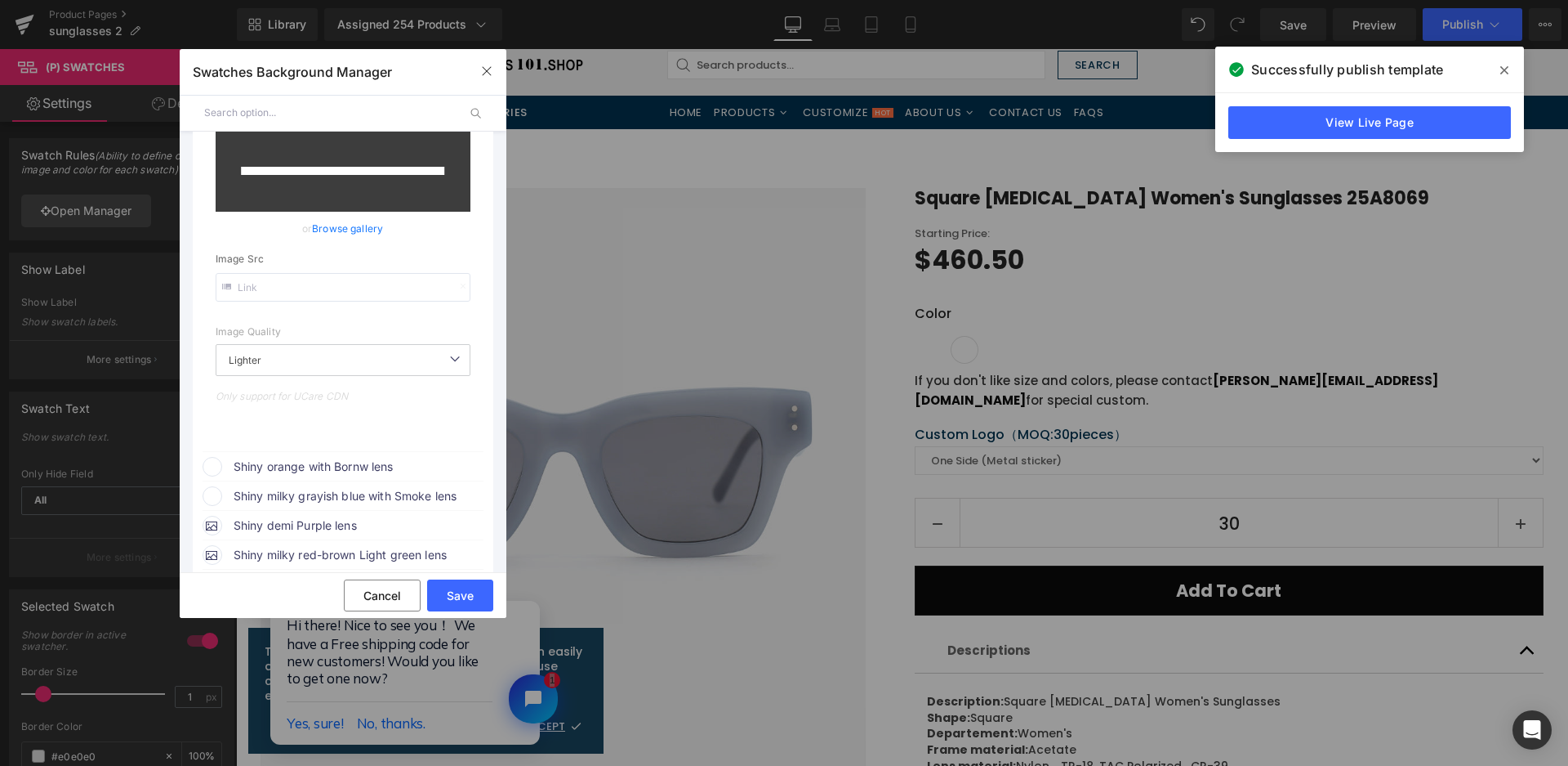
scroll to position [327, 0]
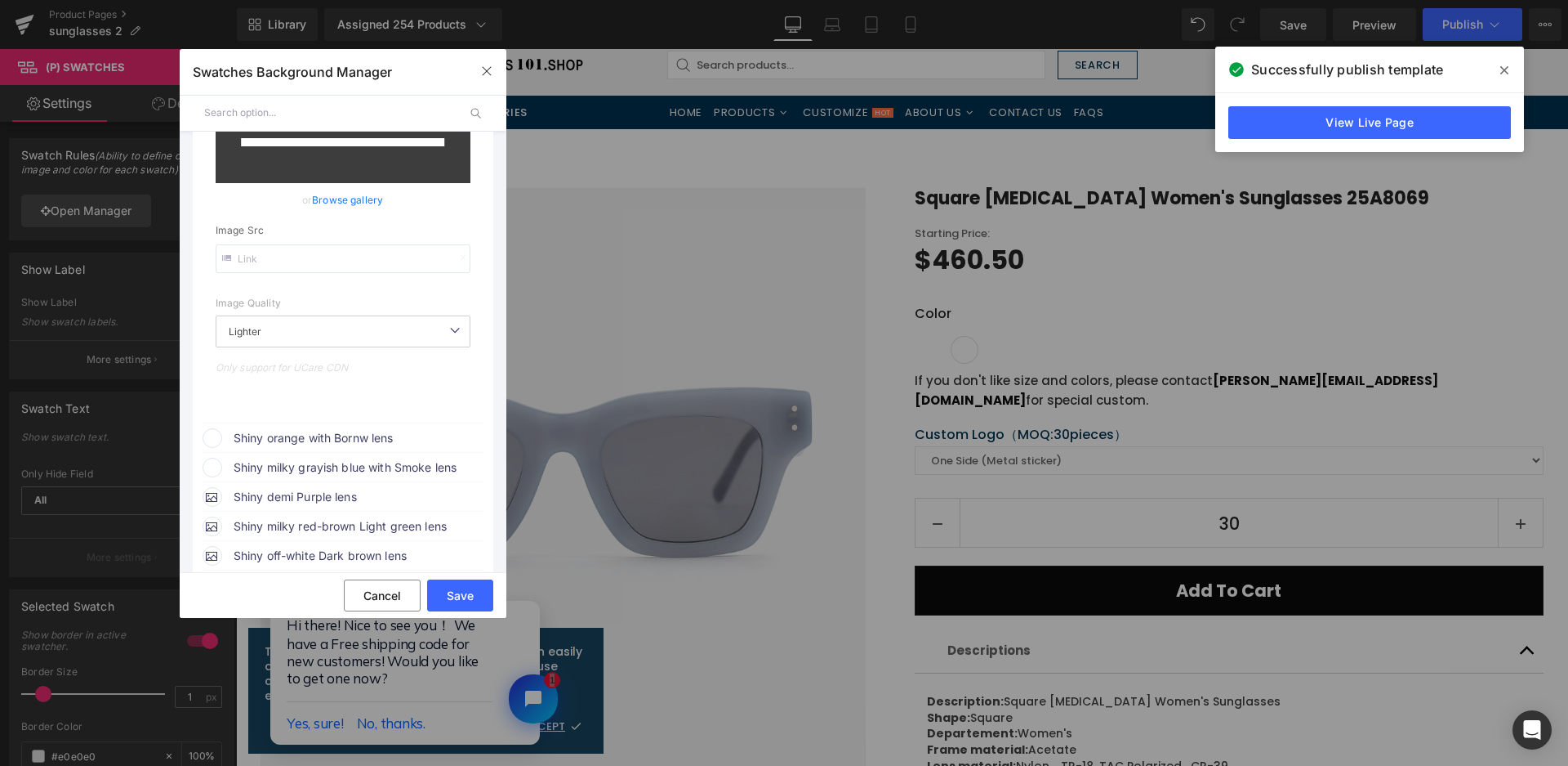
click at [338, 429] on span "Shiny orange with Bornw lens" at bounding box center [357, 438] width 248 height 19
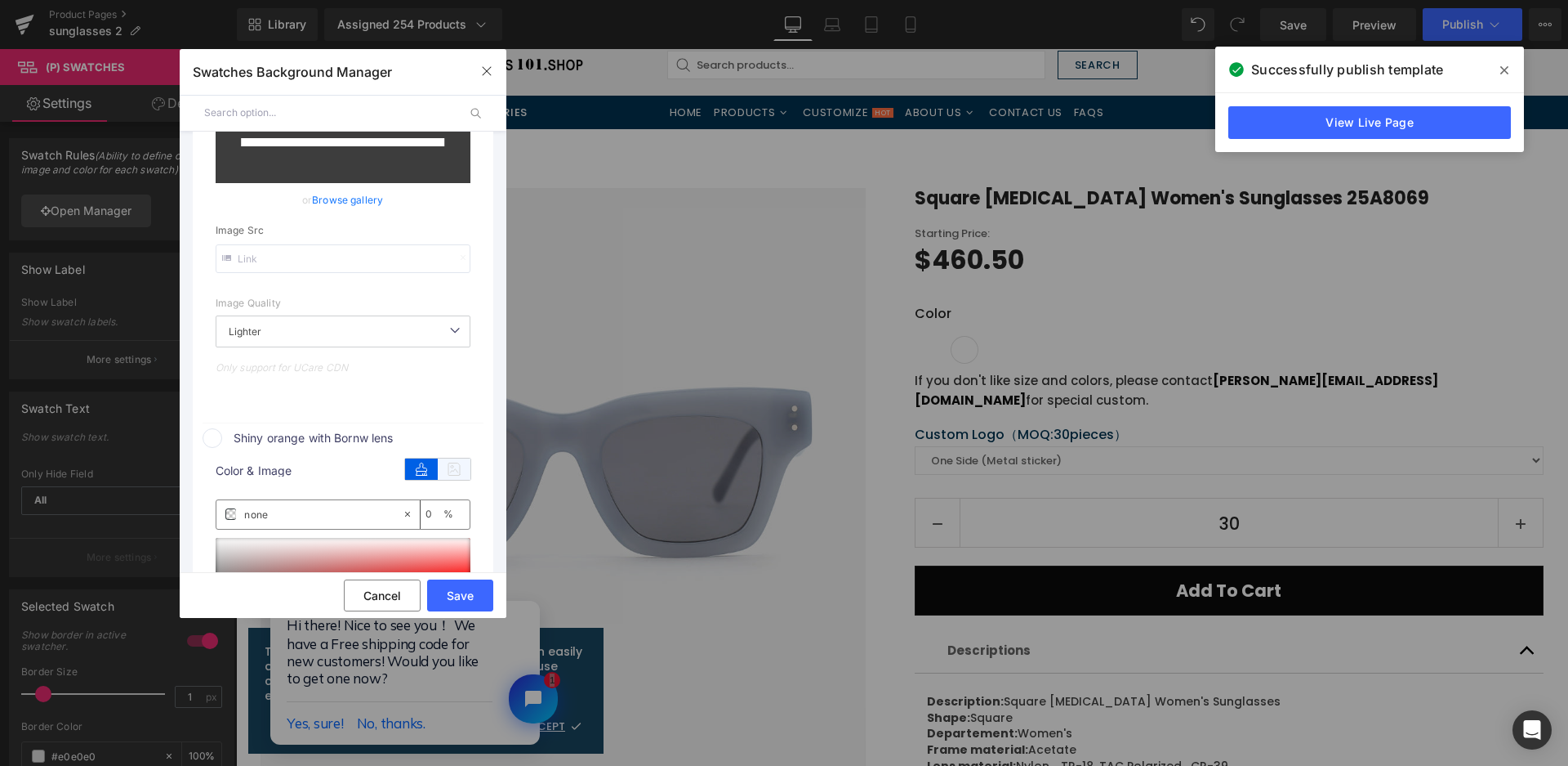
click at [452, 461] on icon at bounding box center [454, 469] width 33 height 21
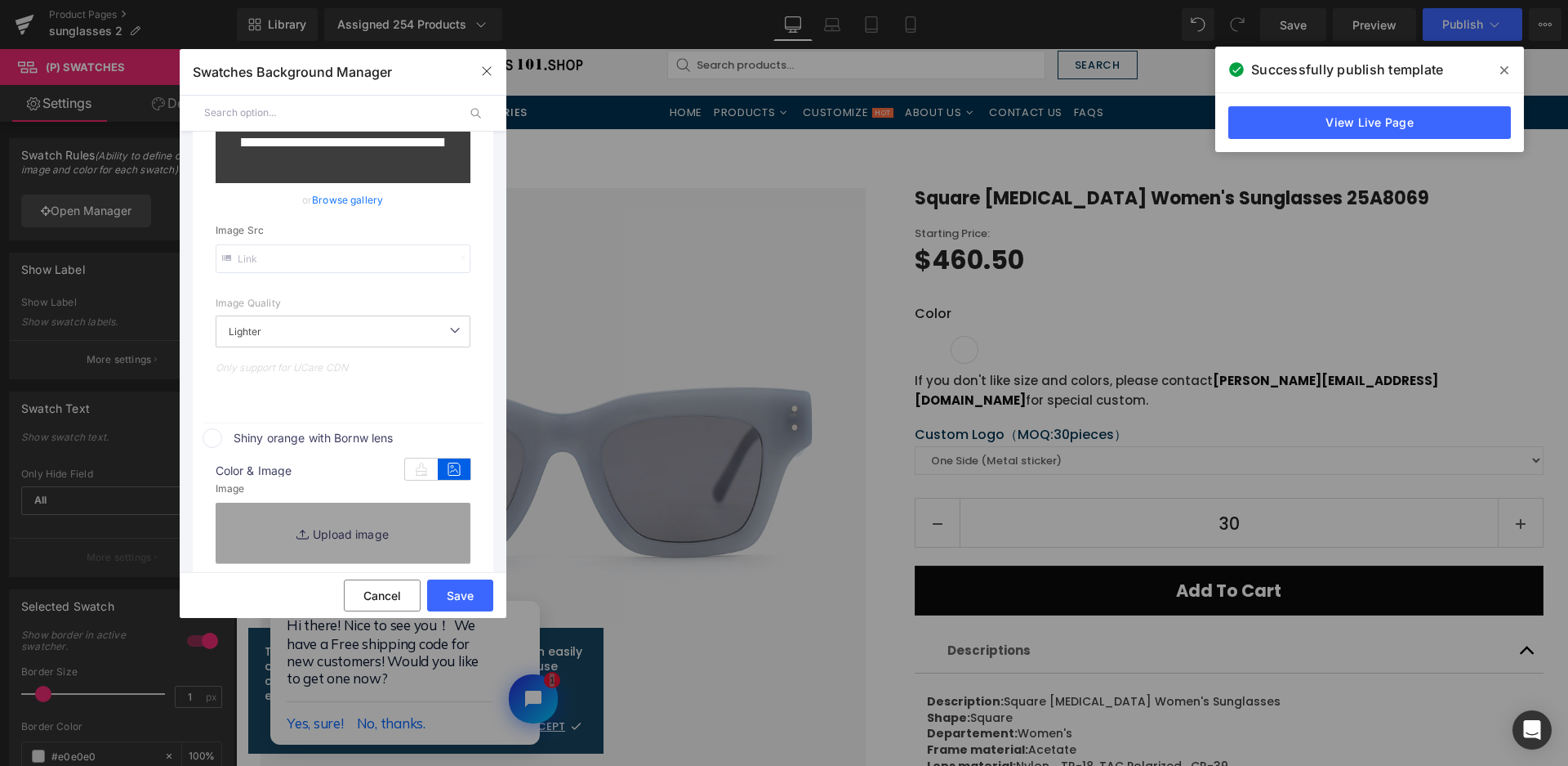
click at [438, 521] on link "Replace Image" at bounding box center [343, 533] width 255 height 61
type input "[URL][DOMAIN_NAME]"
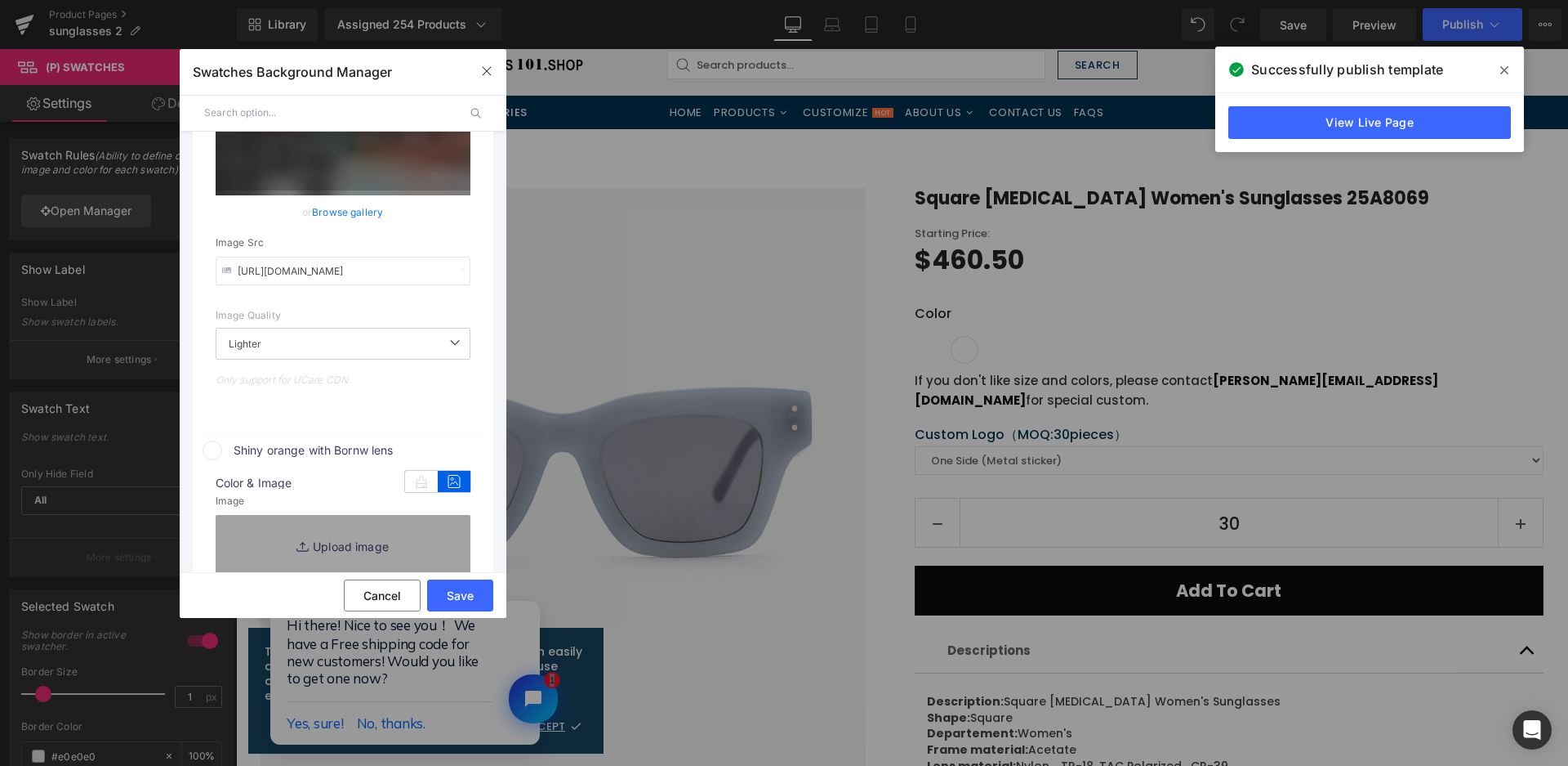
scroll to position [339, 0]
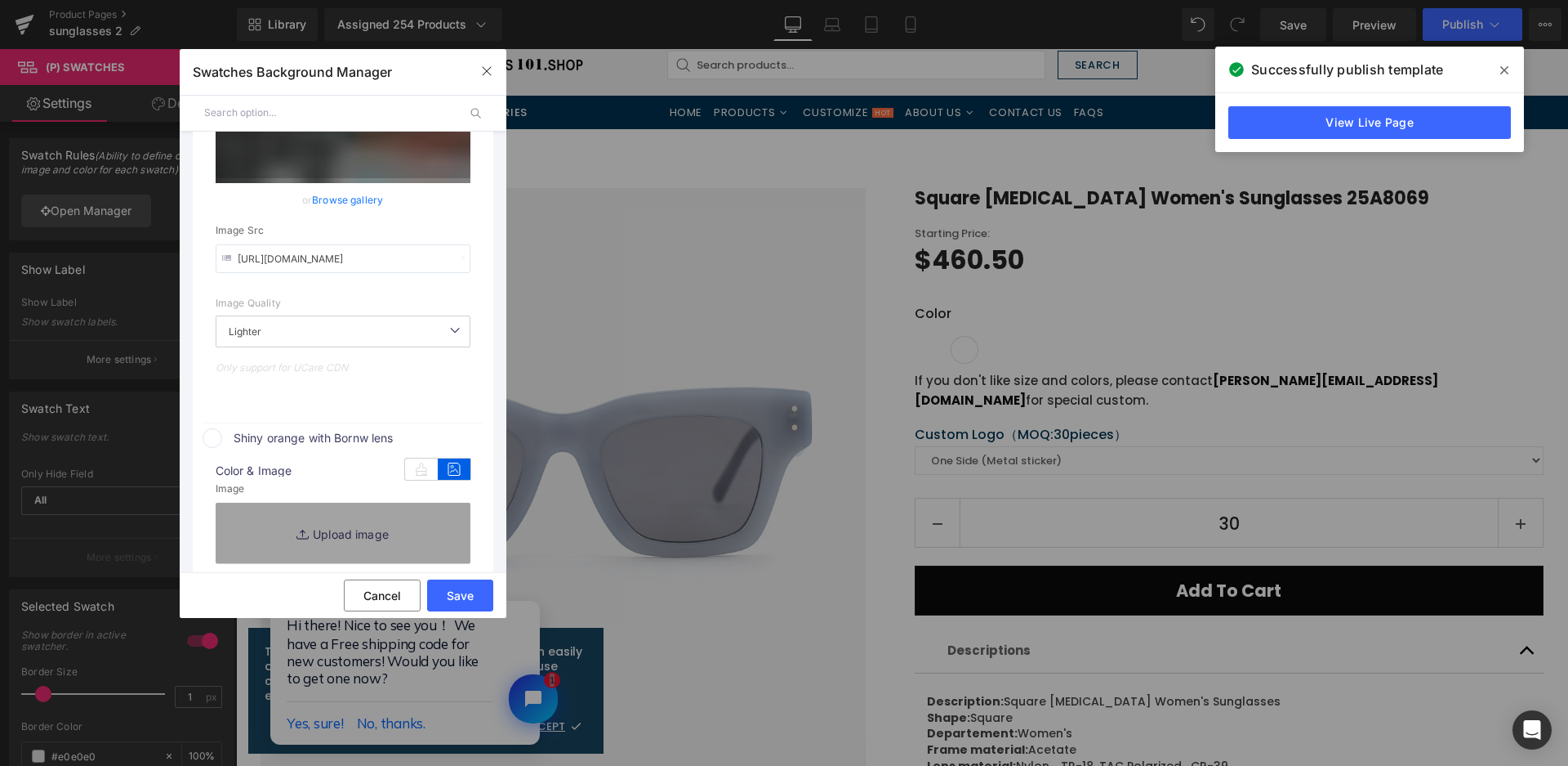
type input "C:\fakepath\微信截图_20250825141625.png"
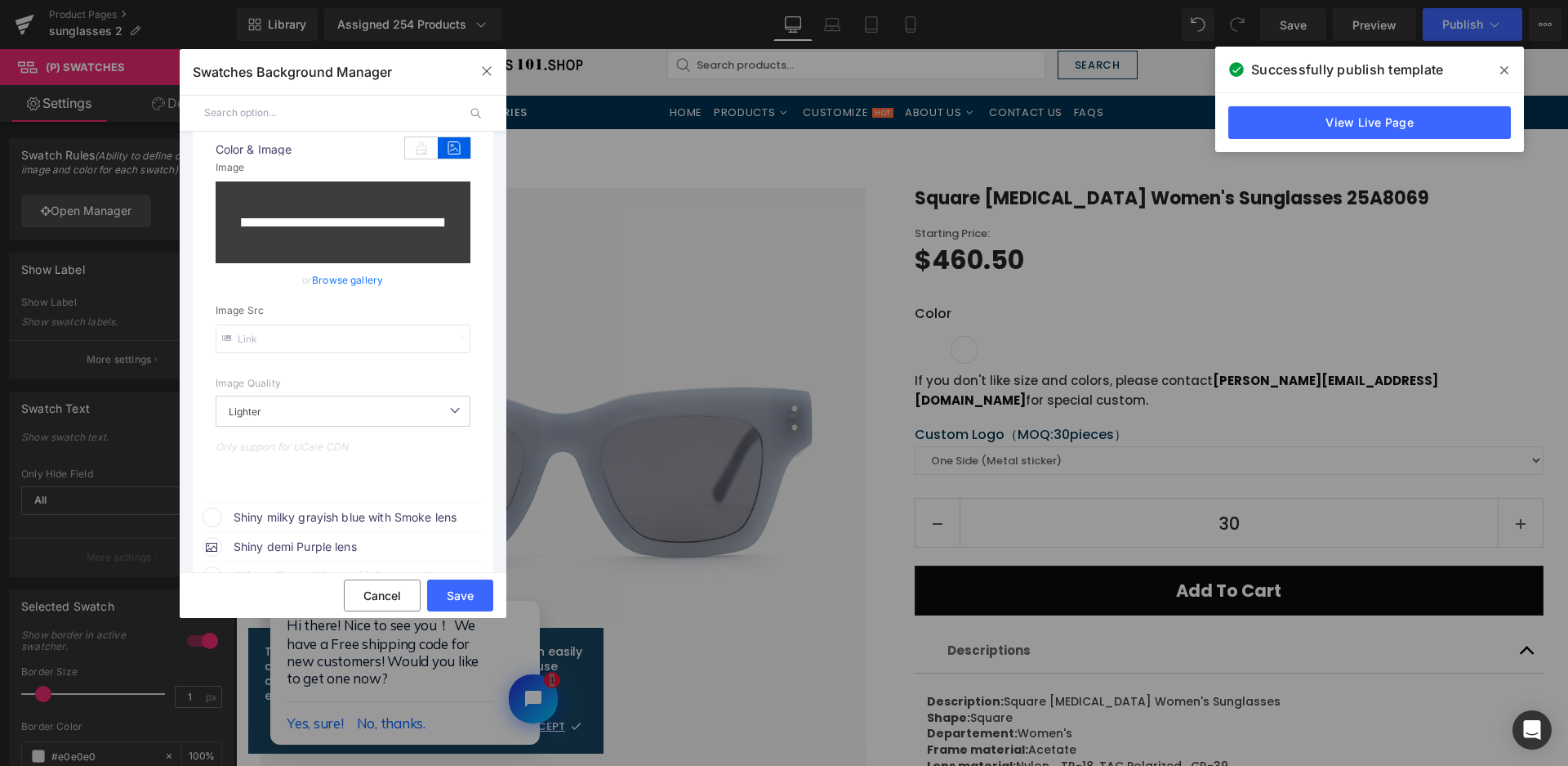
scroll to position [667, 0]
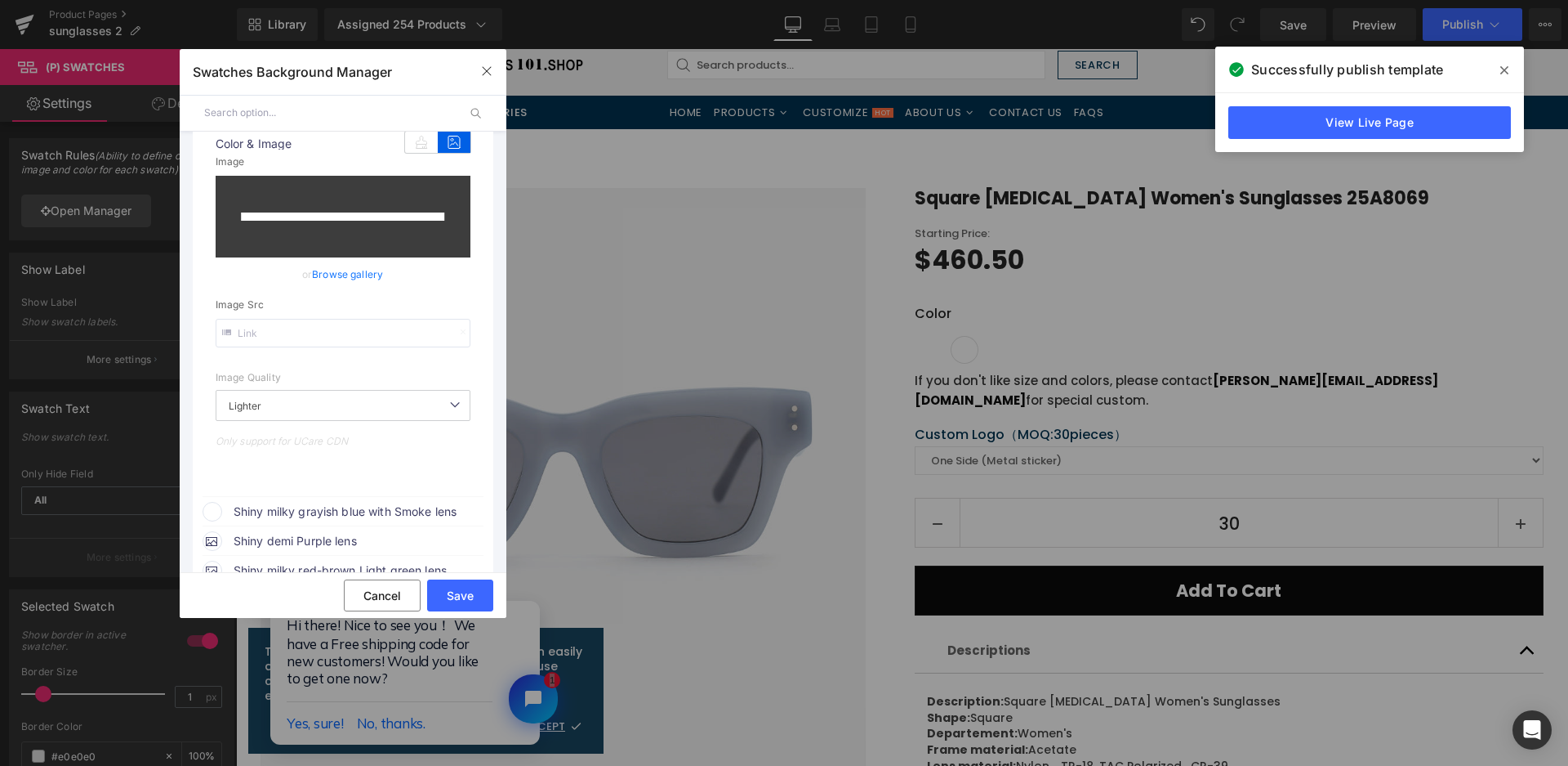
click at [394, 510] on span "Shiny milky grayish blue with Smoke lens" at bounding box center [357, 512] width 248 height 19
click at [461, 540] on icon at bounding box center [454, 542] width 33 height 21
type input "[URL][DOMAIN_NAME]"
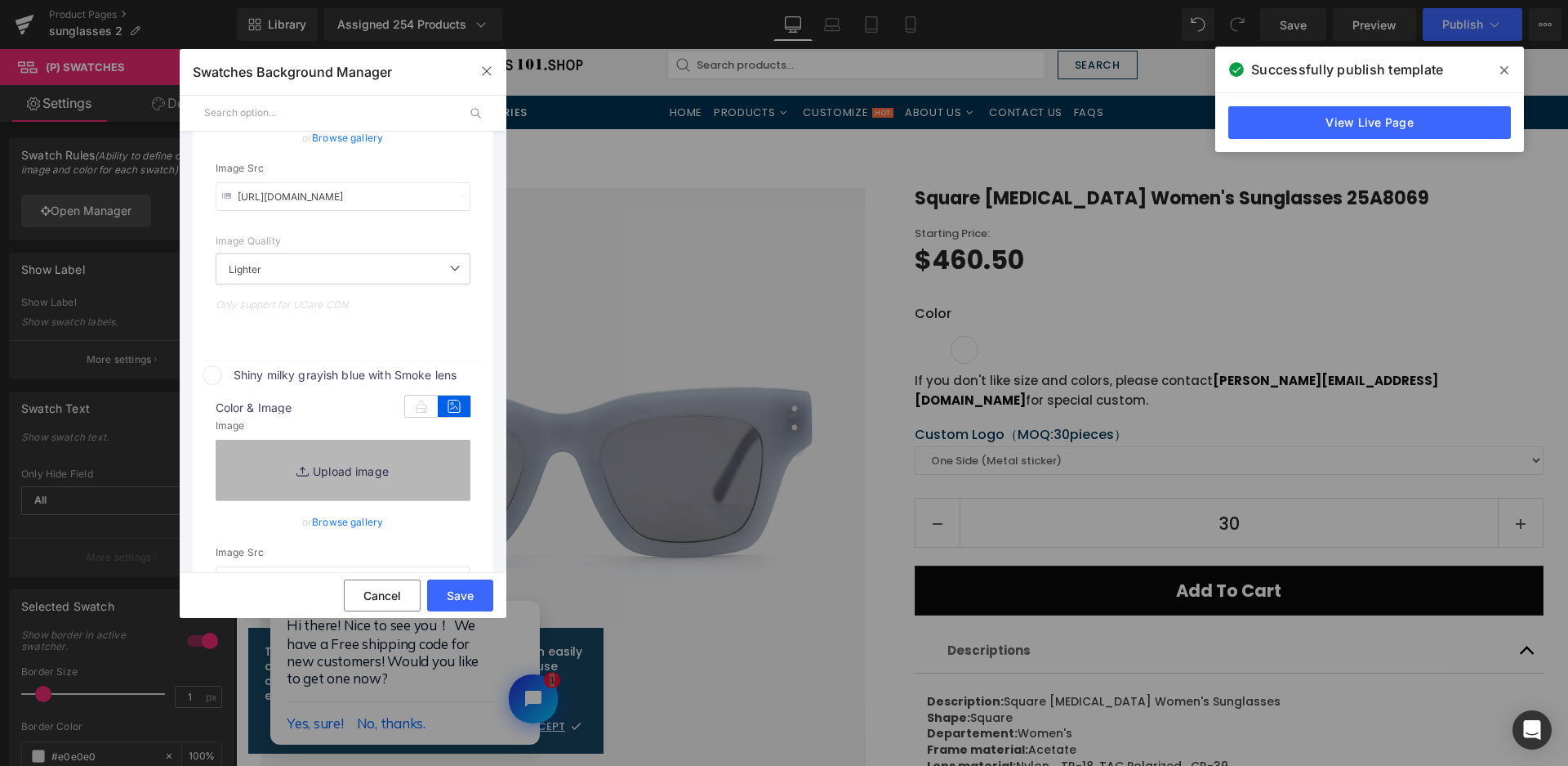
click at [388, 468] on link "Replace Image" at bounding box center [343, 469] width 255 height 61
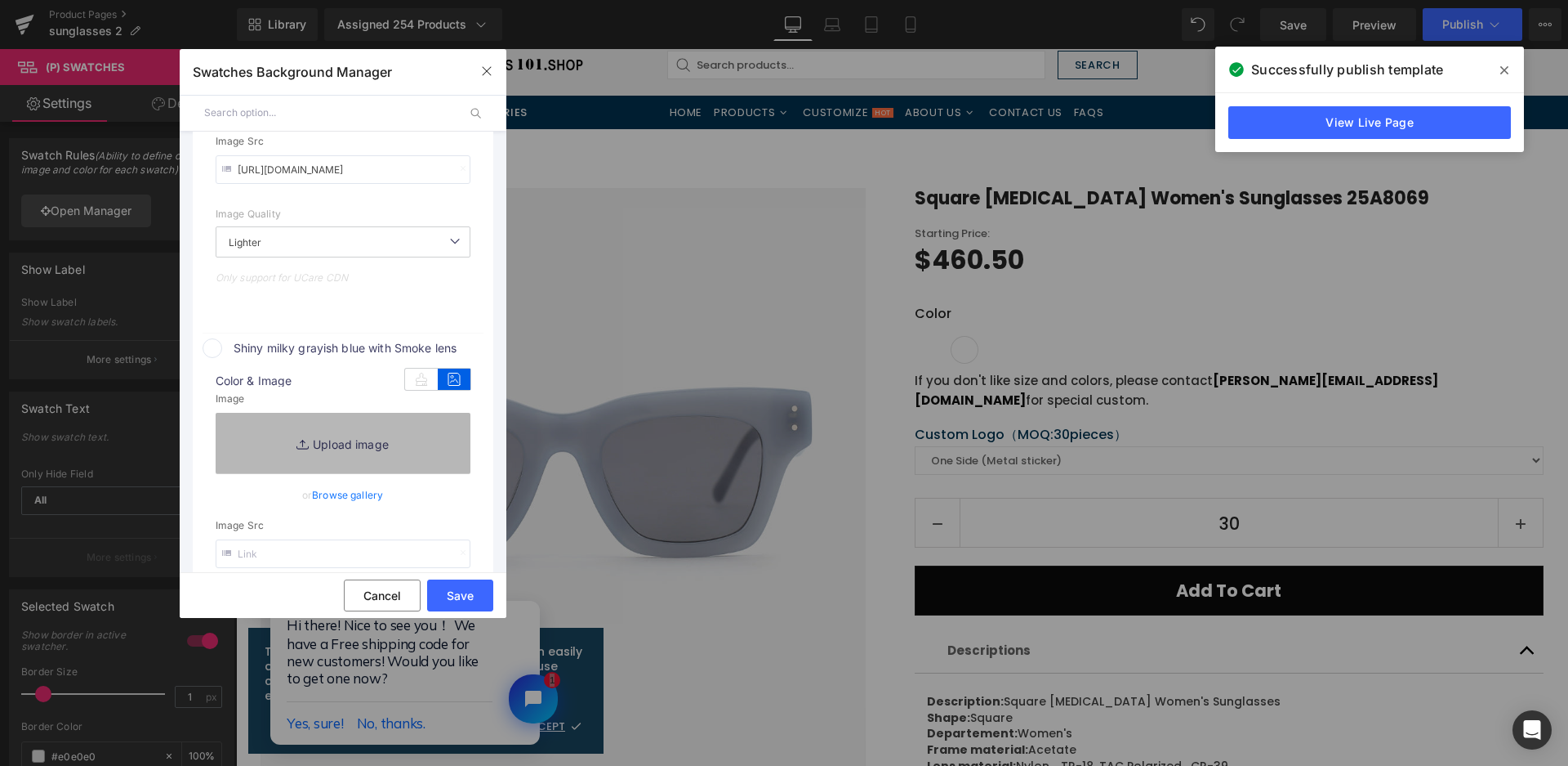
type input "C:\fakepath\微信截图_20250825141629.png"
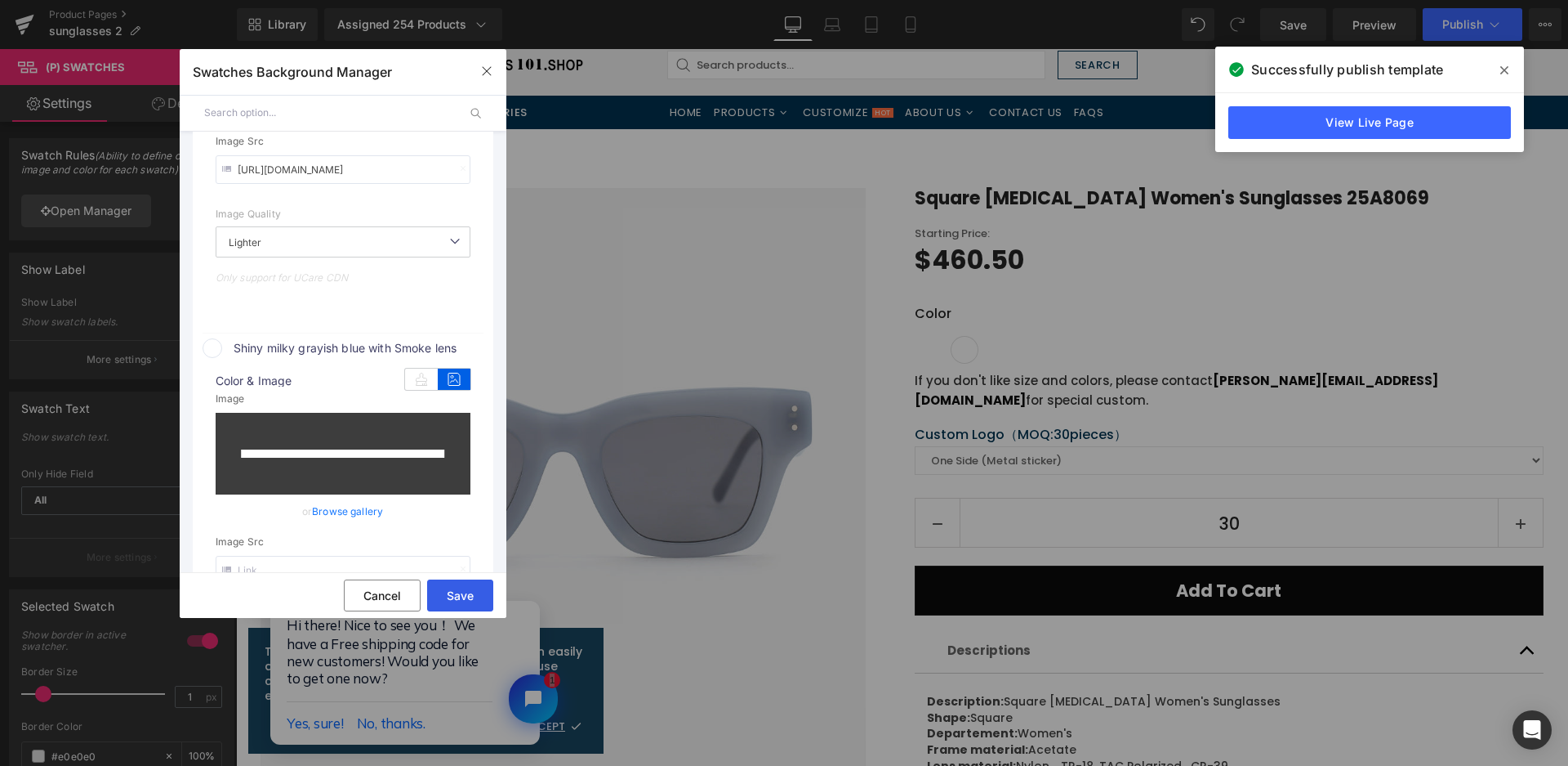
type input "[URL][DOMAIN_NAME]"
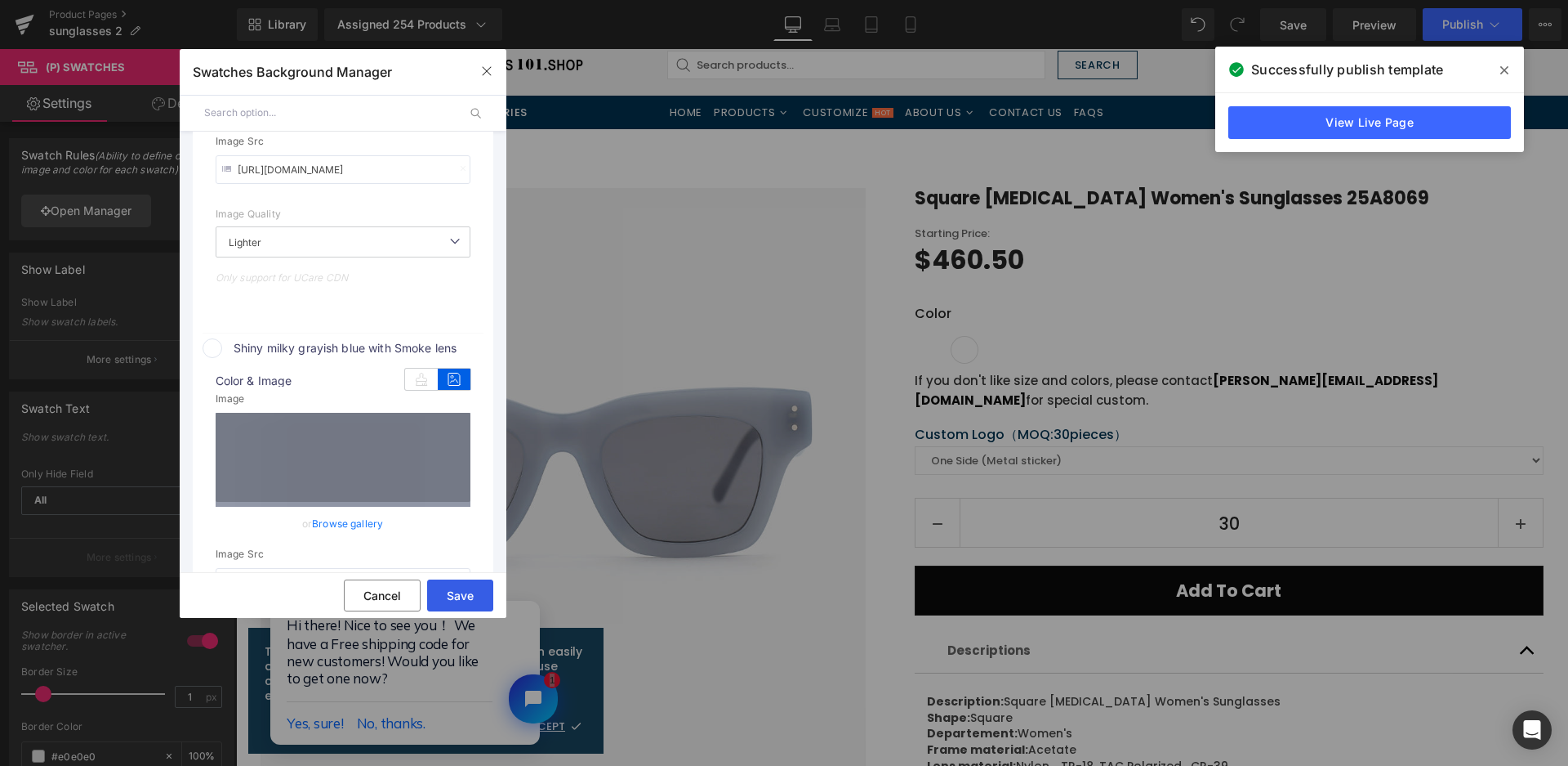
click at [462, 598] on button "Save" at bounding box center [459, 595] width 66 height 32
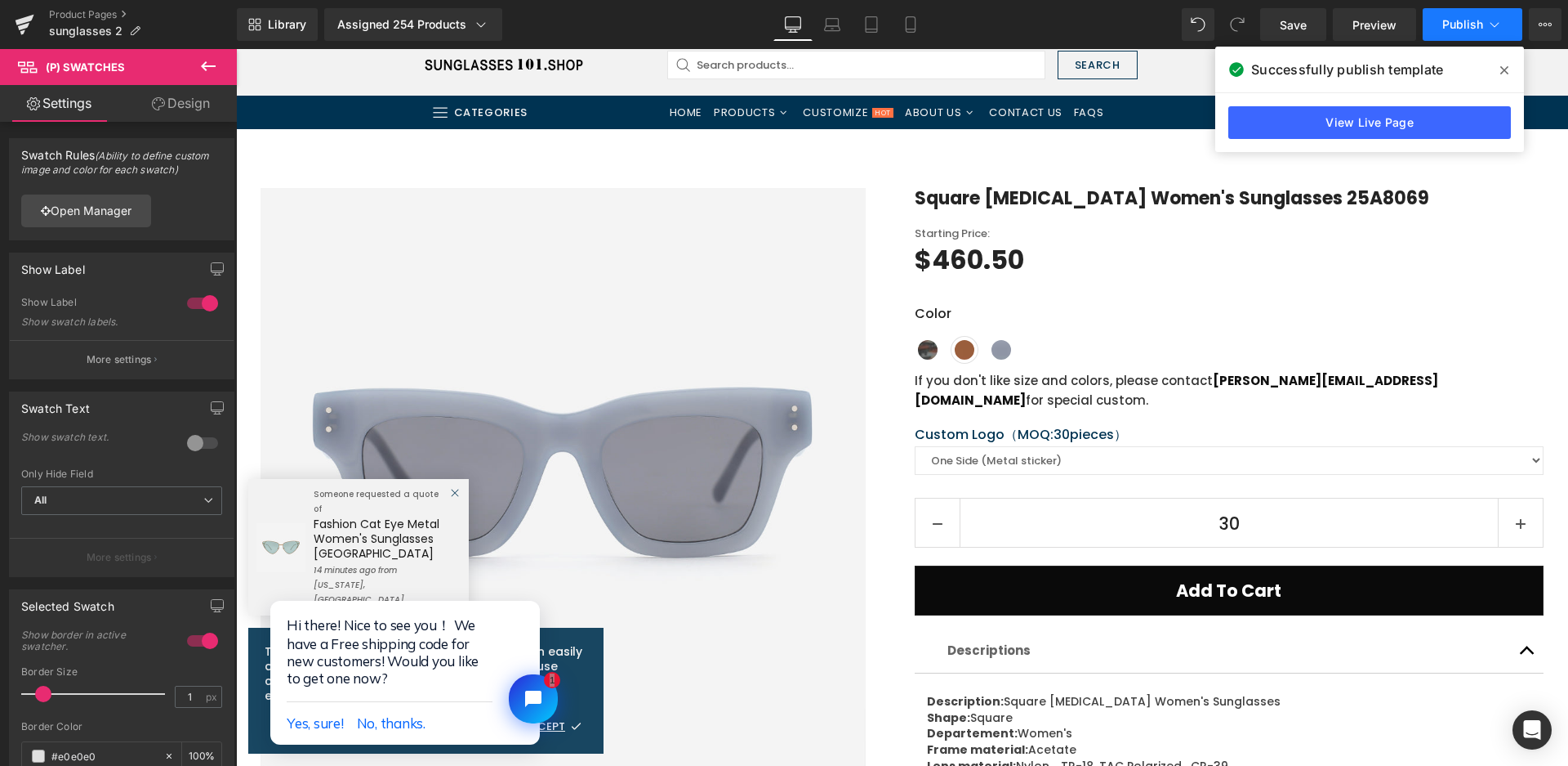
click at [1467, 14] on button "Publish" at bounding box center [1472, 24] width 99 height 33
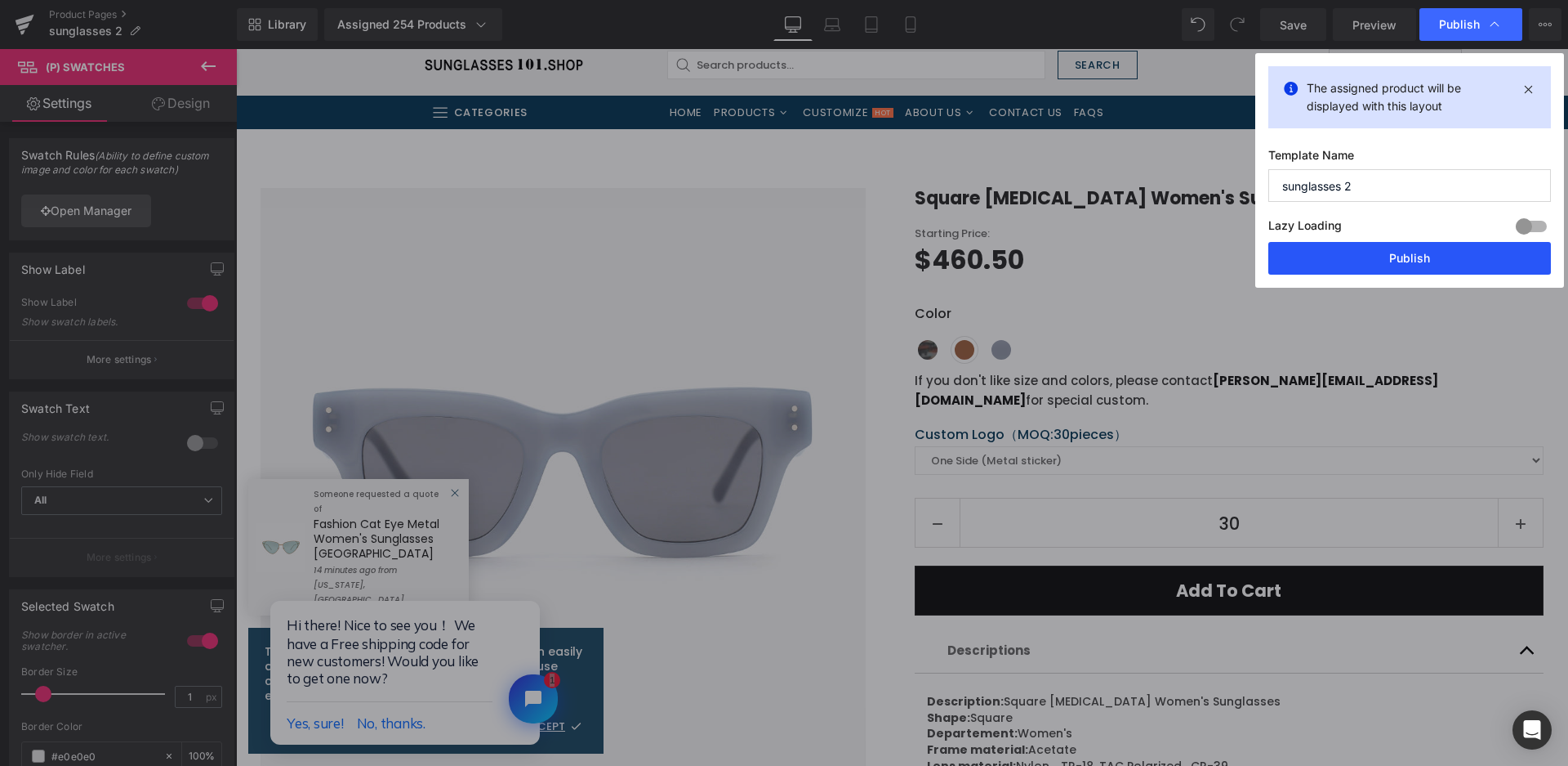
click at [1411, 267] on button "Publish" at bounding box center [1410, 258] width 282 height 33
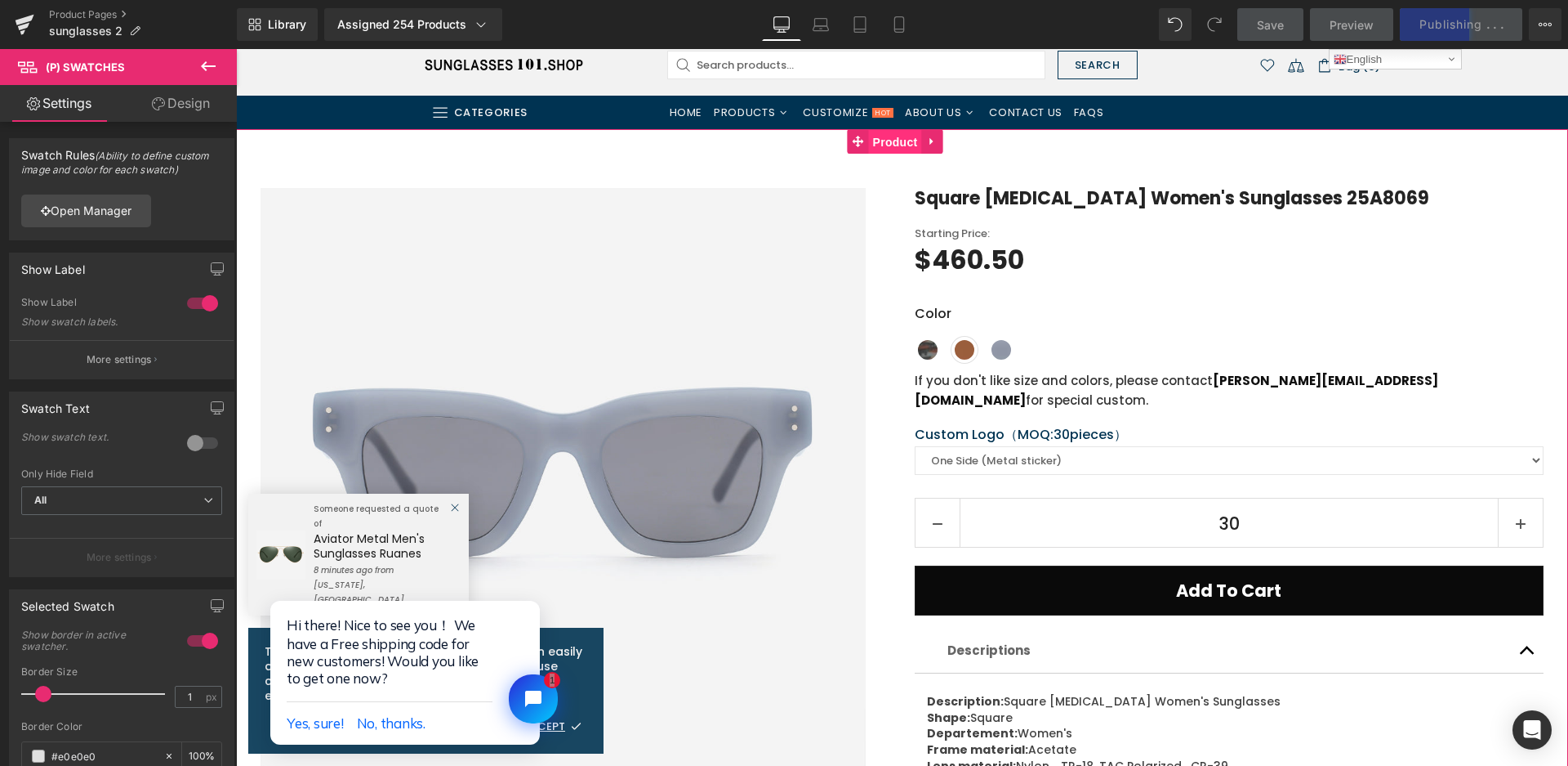
click at [902, 142] on span "Product" at bounding box center [896, 143] width 53 height 25
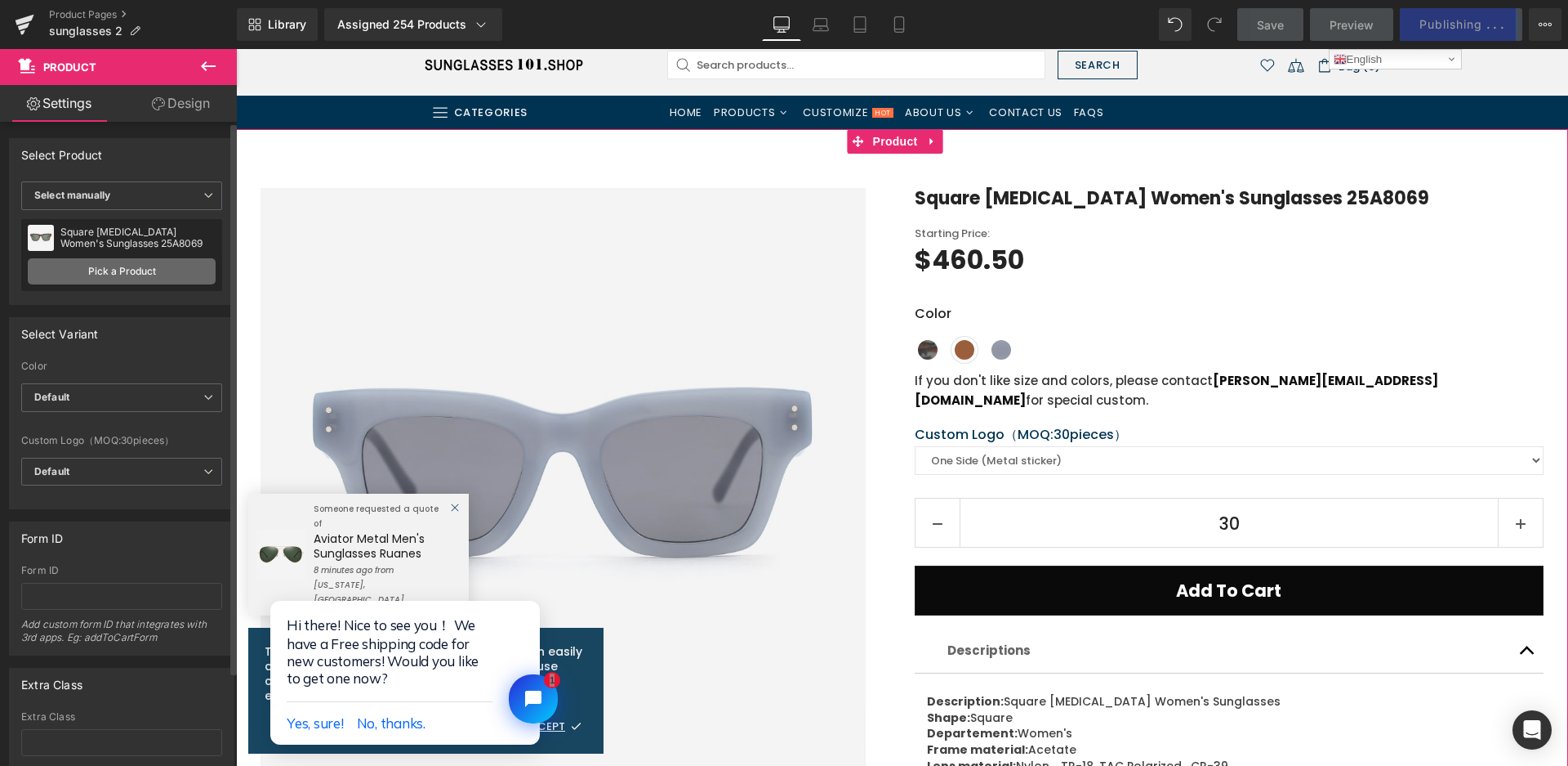
click at [131, 275] on link "Pick a Product" at bounding box center [122, 271] width 188 height 26
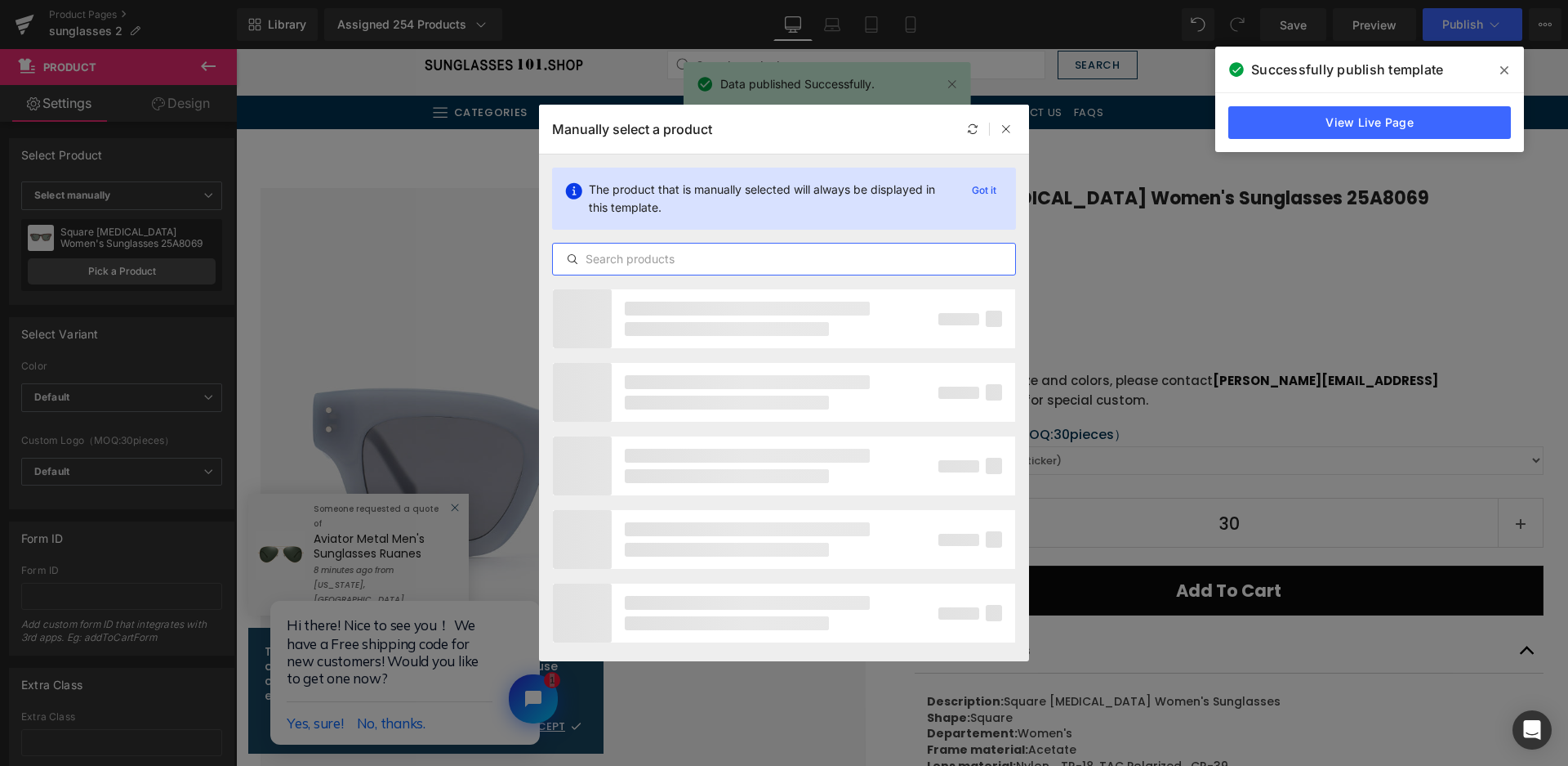
click at [600, 263] on input "text" at bounding box center [783, 259] width 462 height 19
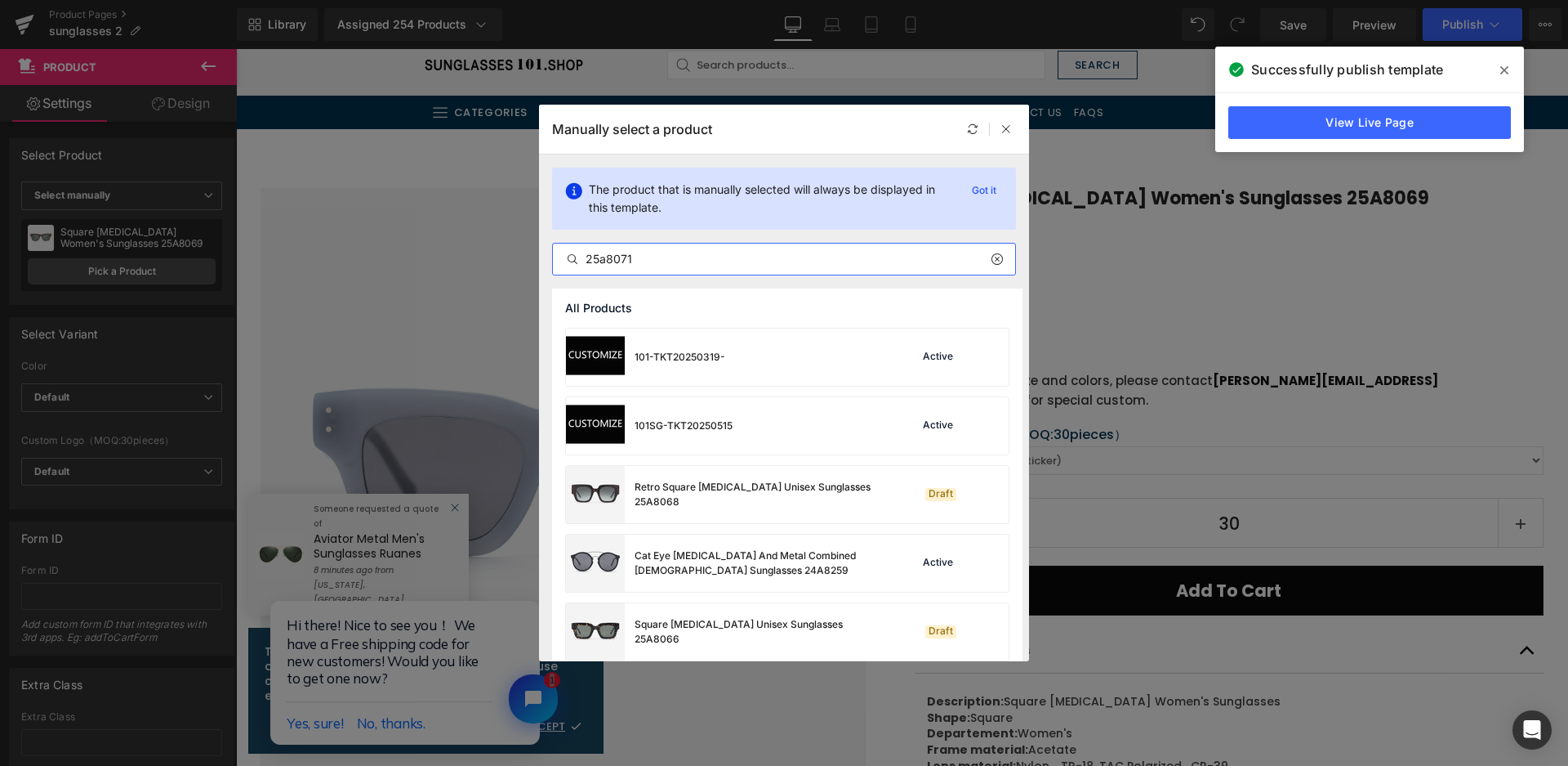
click at [608, 258] on input "25a8071" at bounding box center [783, 259] width 462 height 19
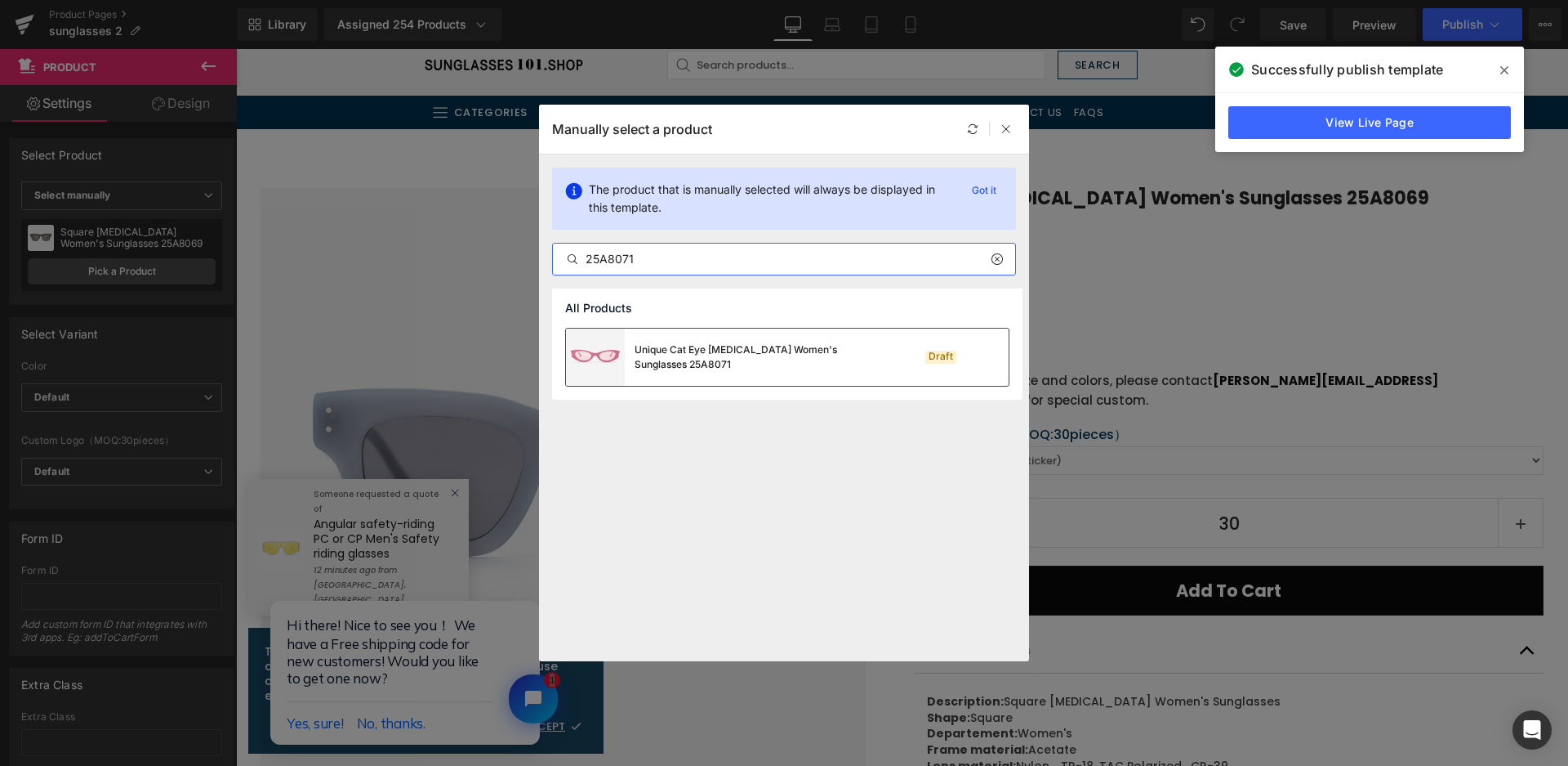
type input "25A8071"
click at [770, 359] on div "Unique Cat Eye Acetate Women's Sunglasses 25A8071" at bounding box center [757, 357] width 245 height 29
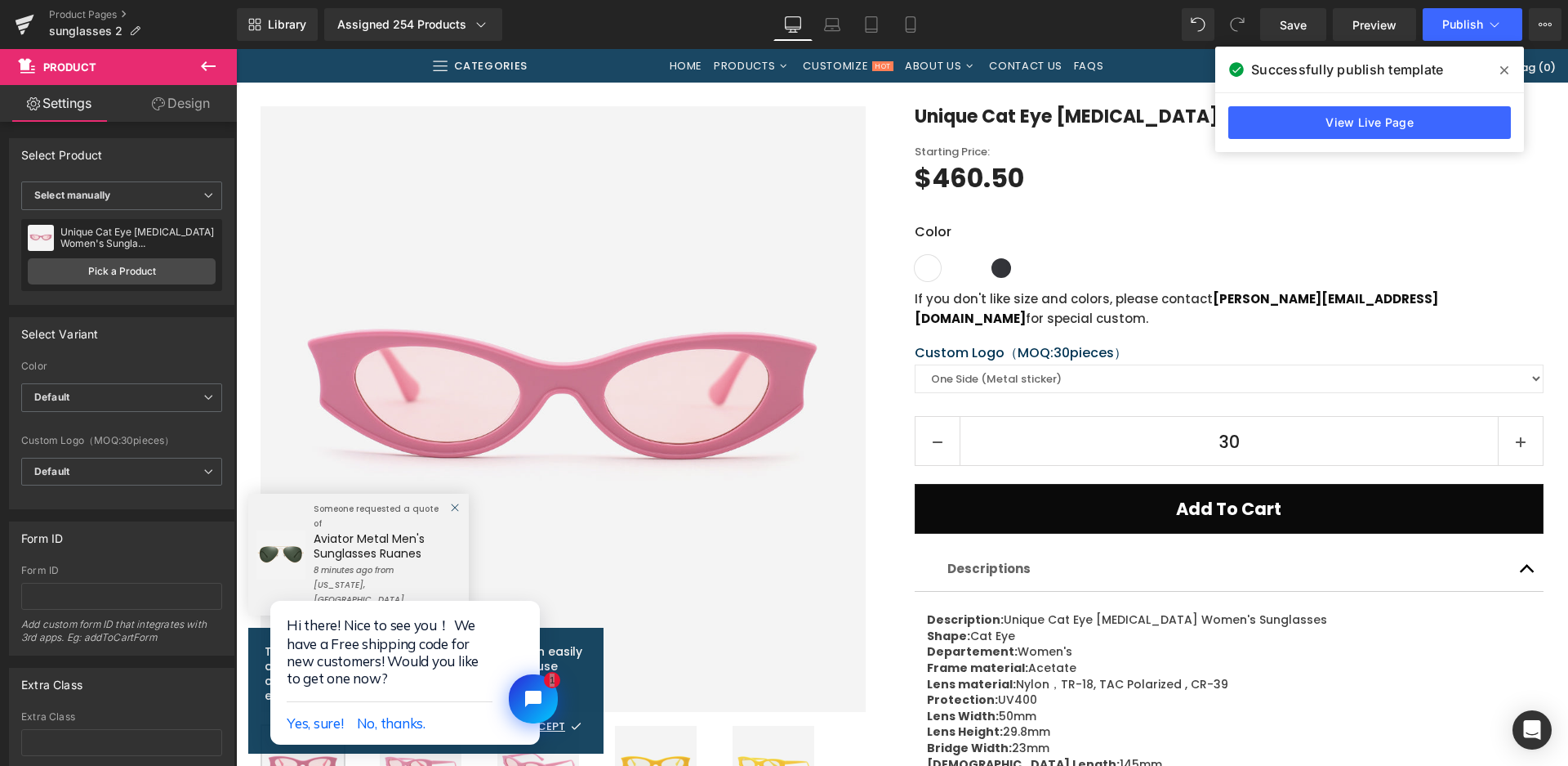
scroll to position [490, 0]
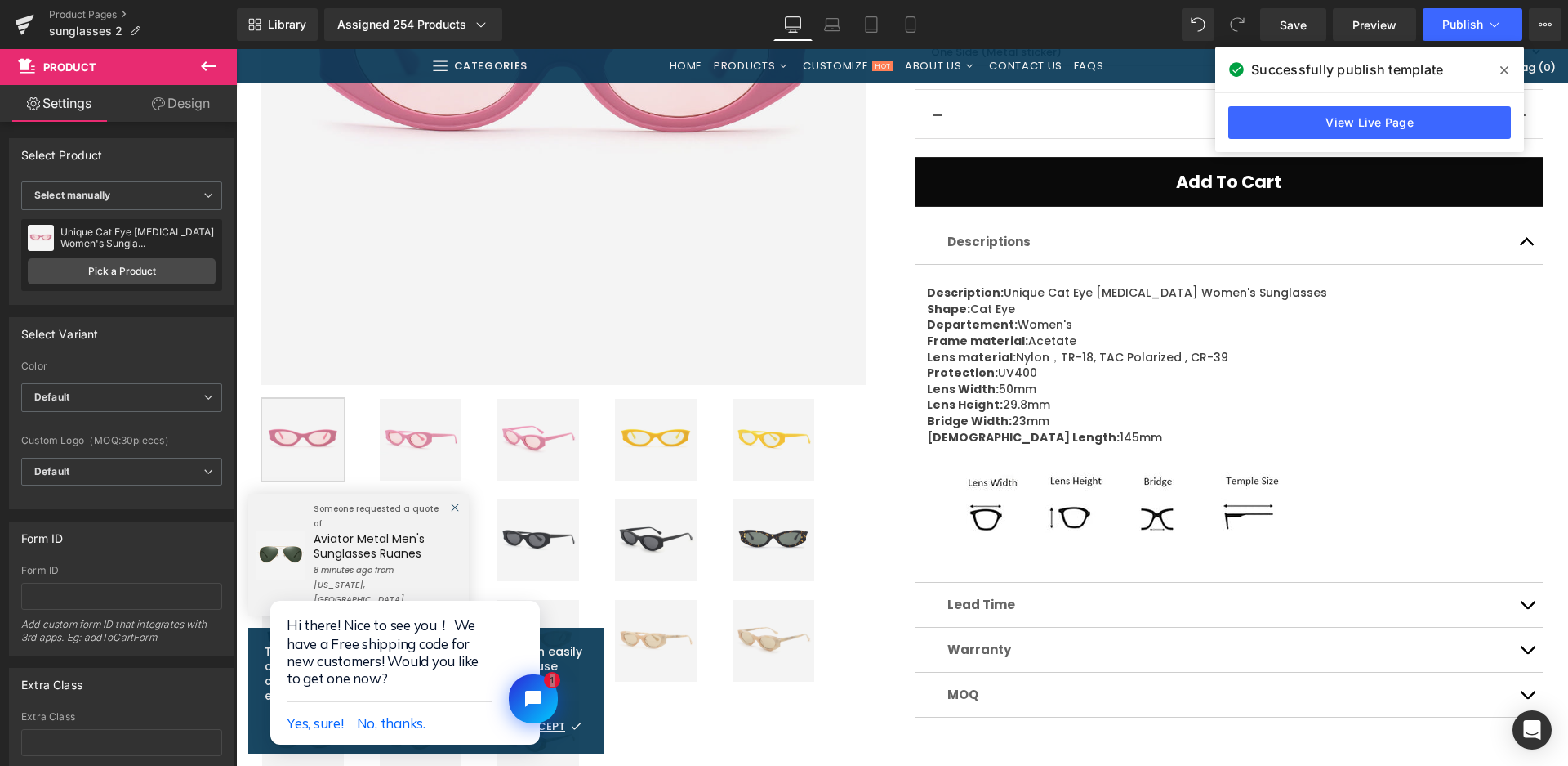
click at [632, 443] on img at bounding box center [656, 439] width 82 height 82
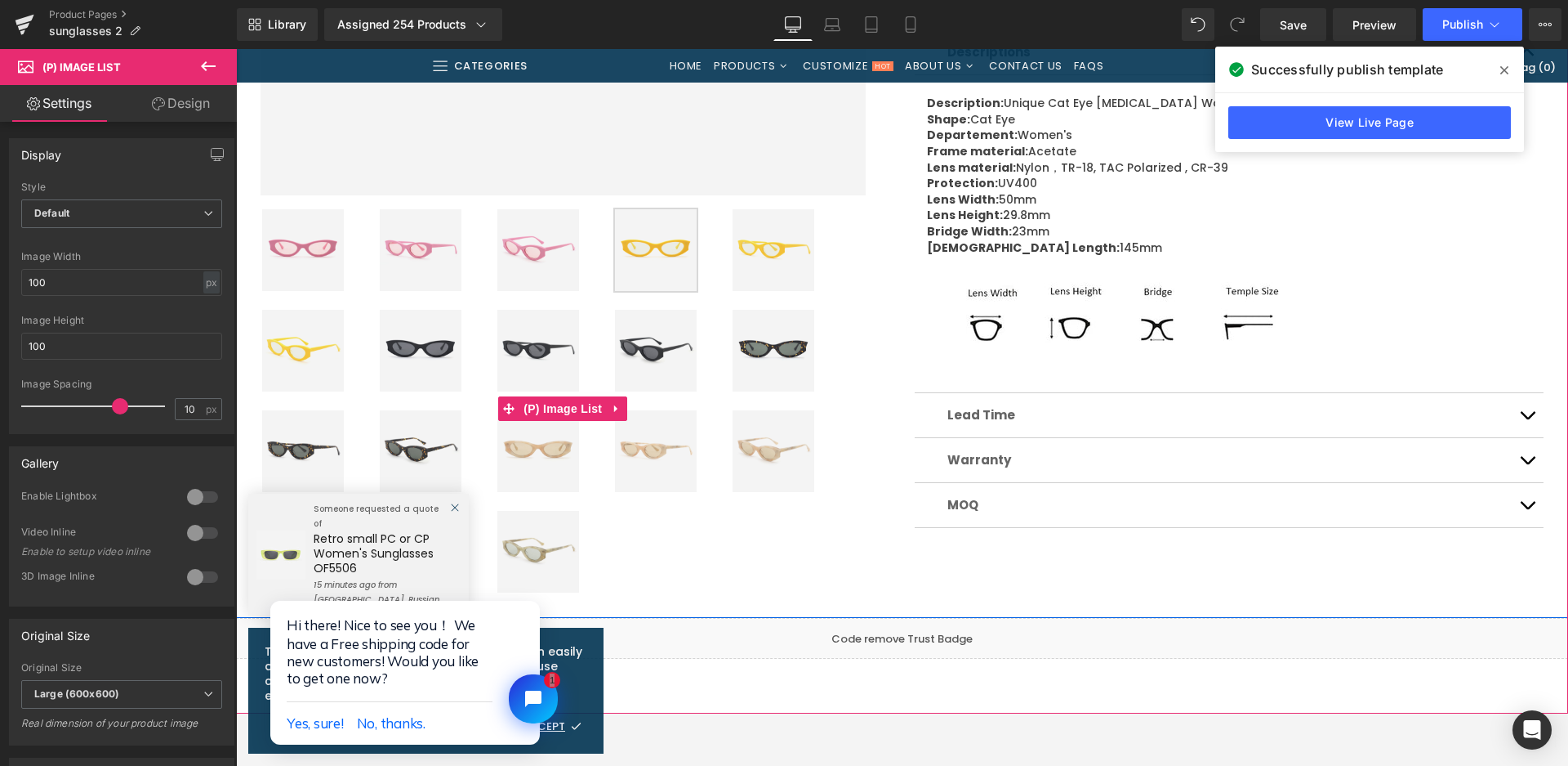
scroll to position [735, 0]
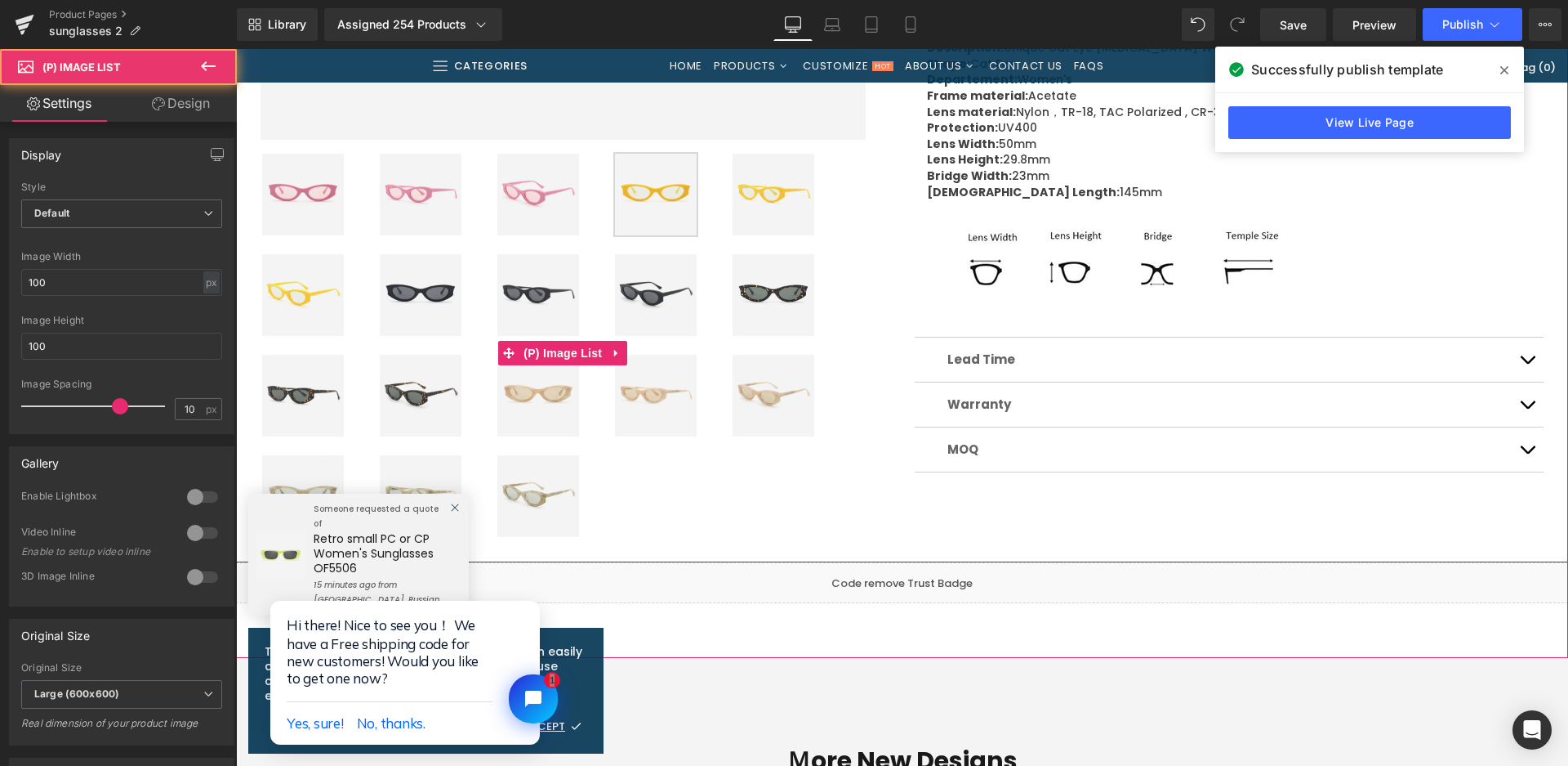
click at [759, 317] on img at bounding box center [773, 295] width 82 height 82
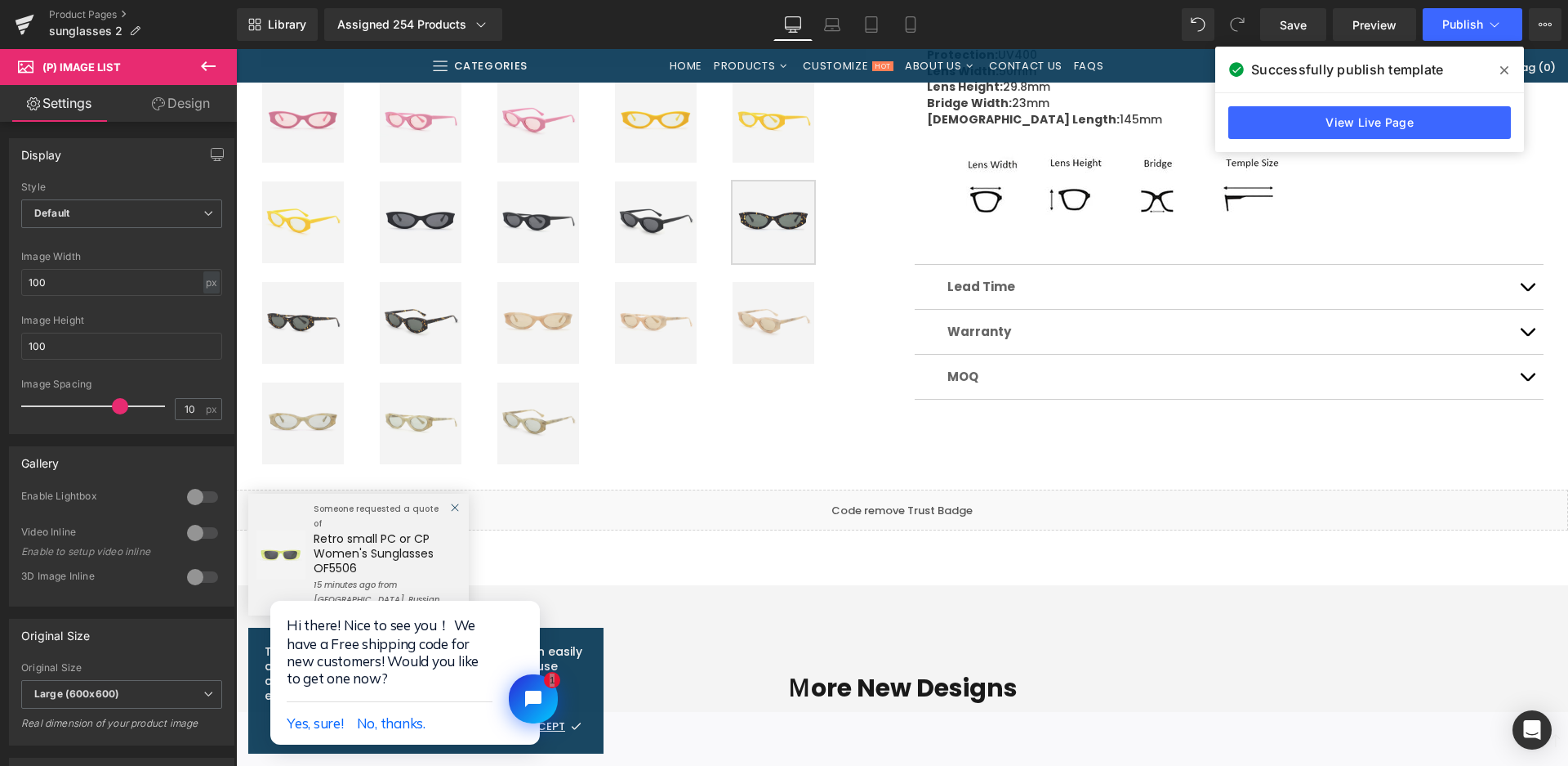
scroll to position [817, 0]
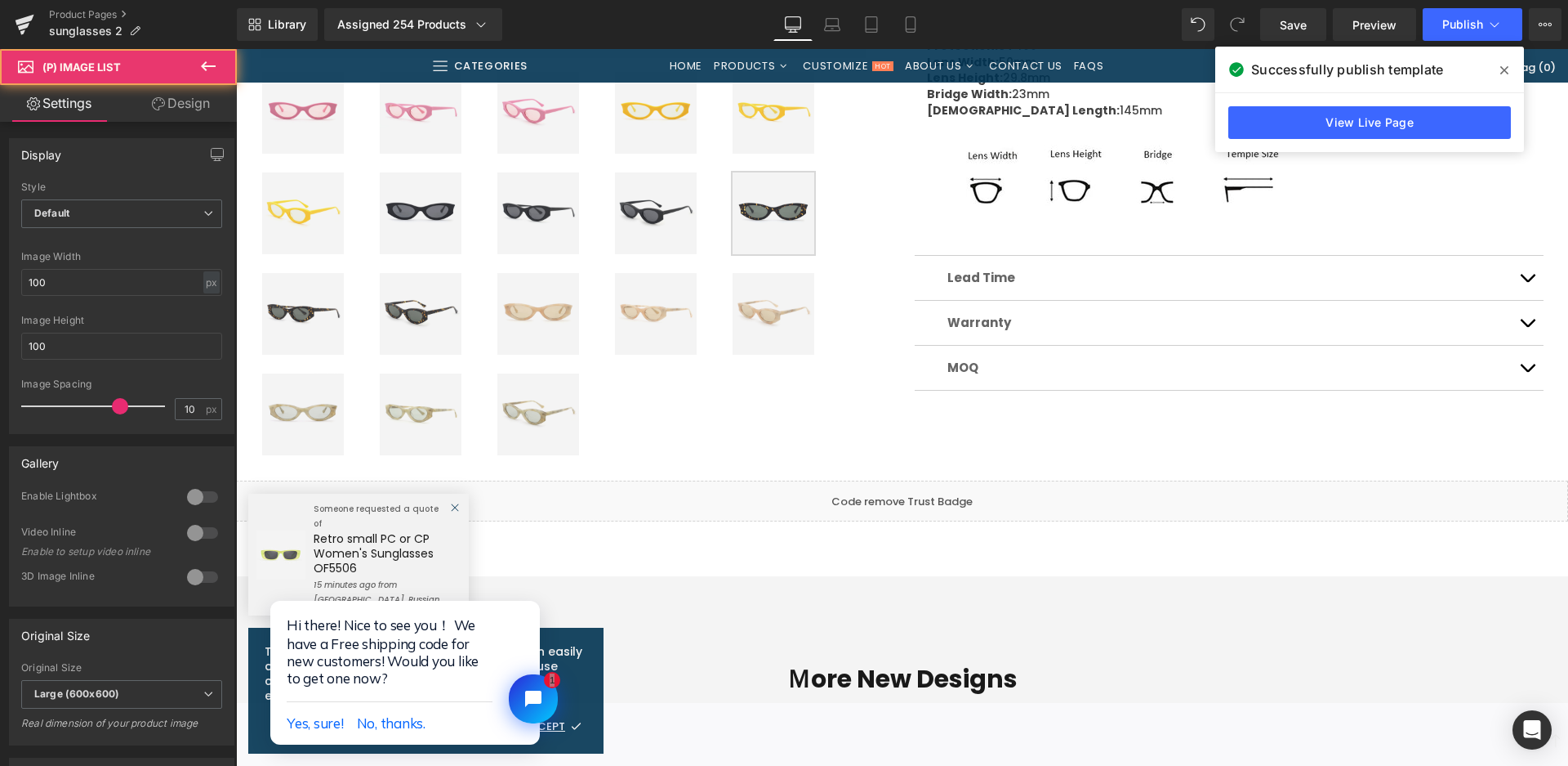
click at [519, 318] on img at bounding box center [538, 313] width 82 height 82
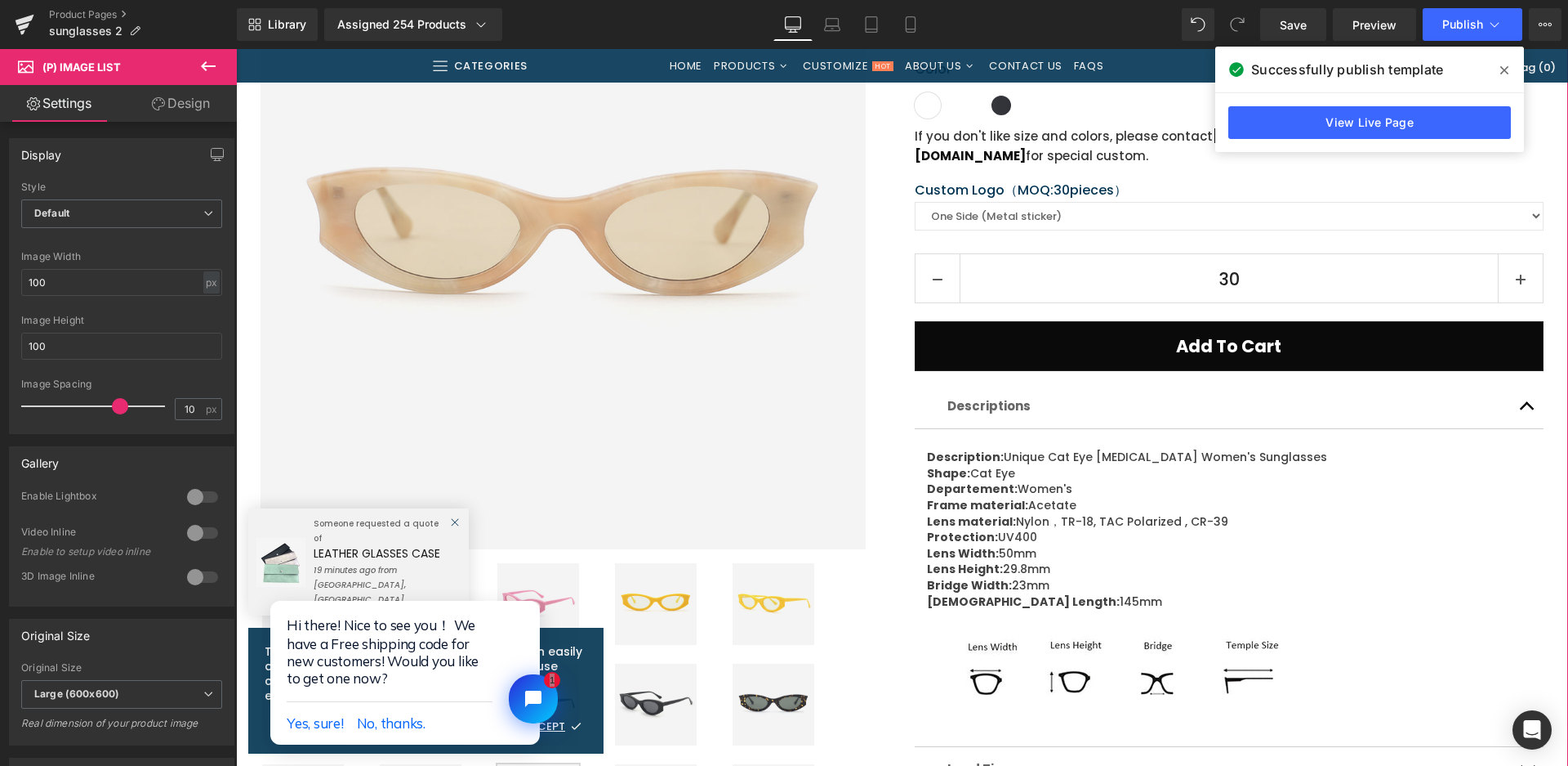
scroll to position [245, 0]
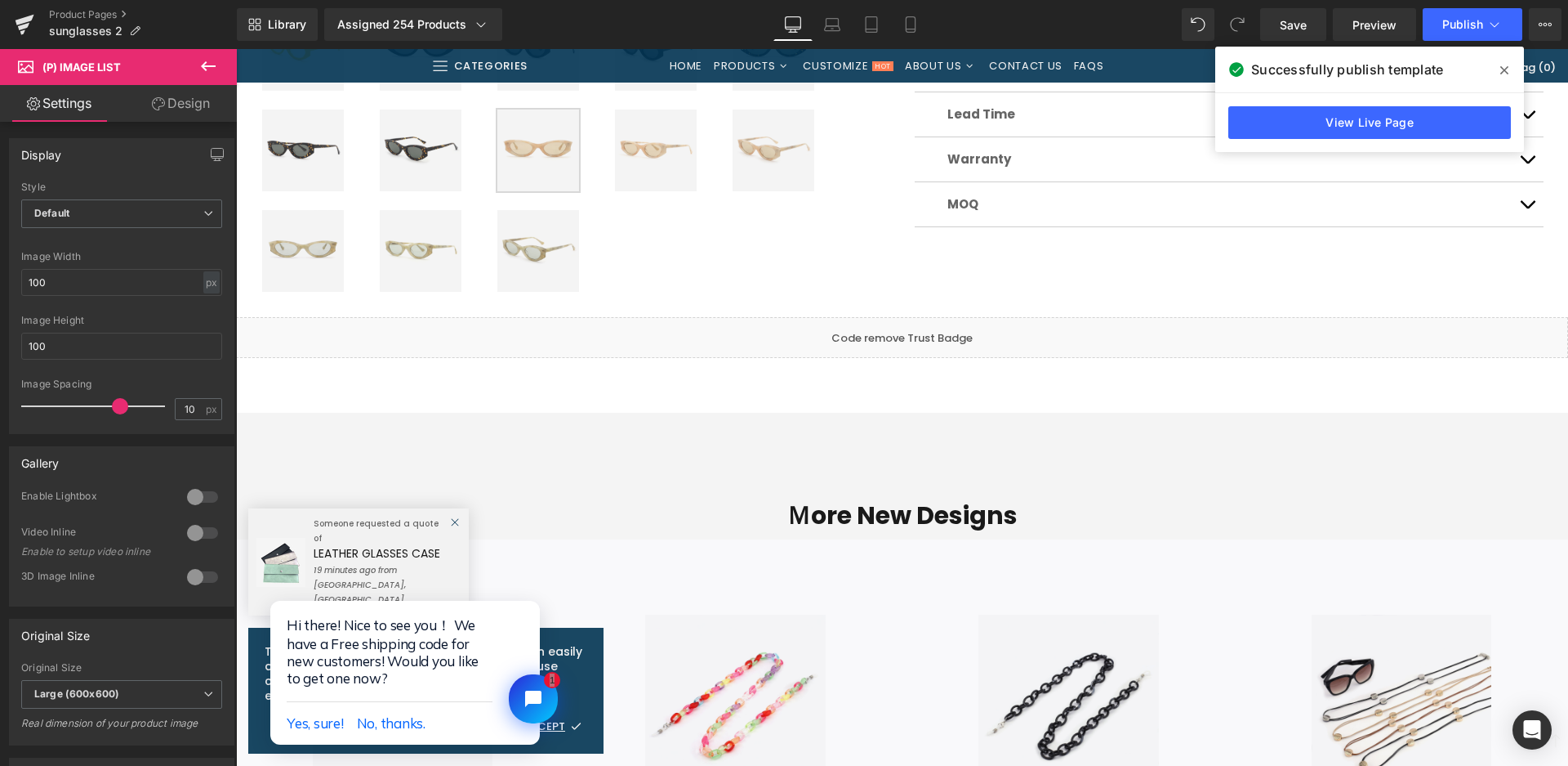
click at [280, 236] on img at bounding box center [303, 251] width 82 height 82
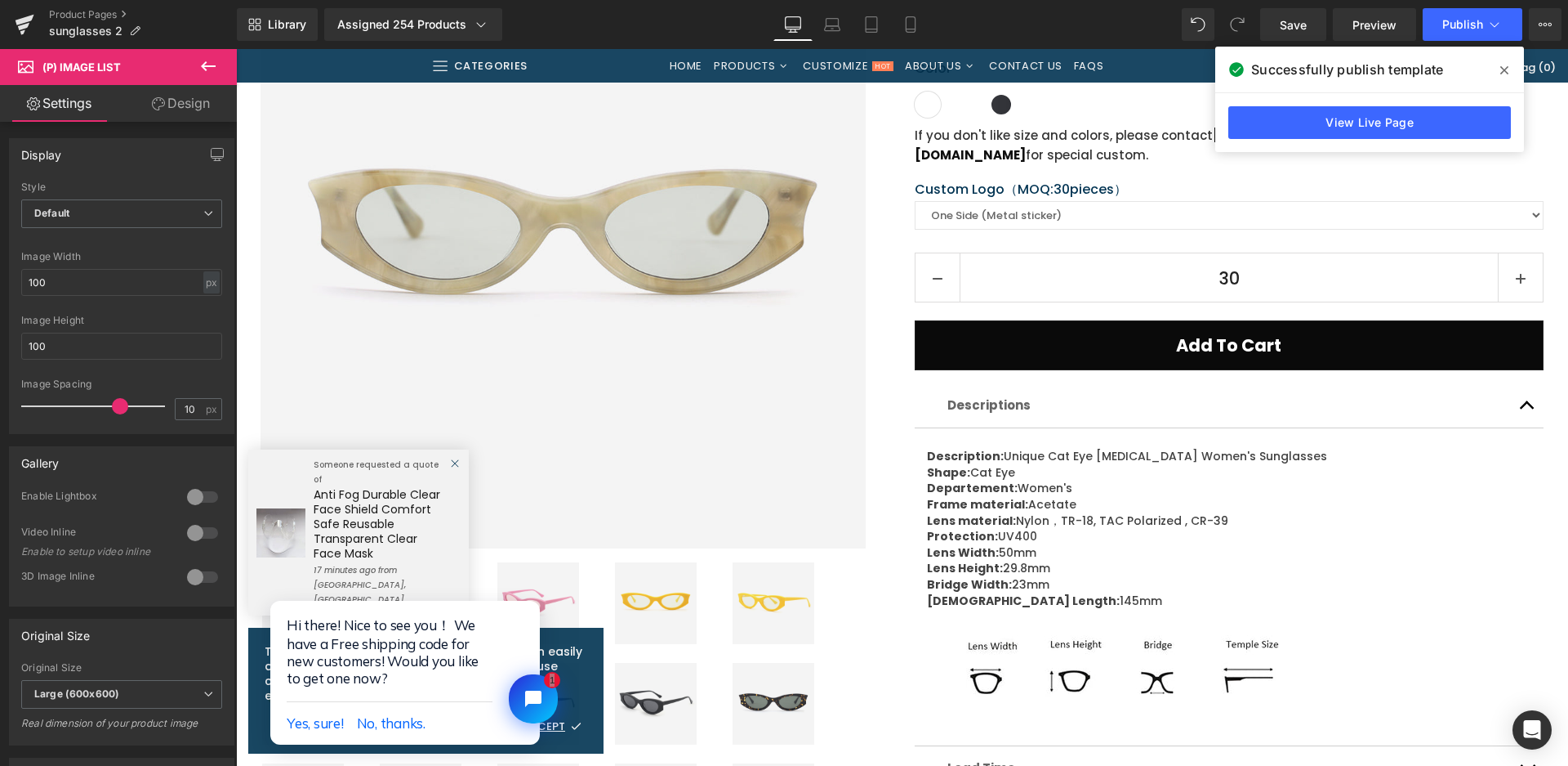
scroll to position [164, 0]
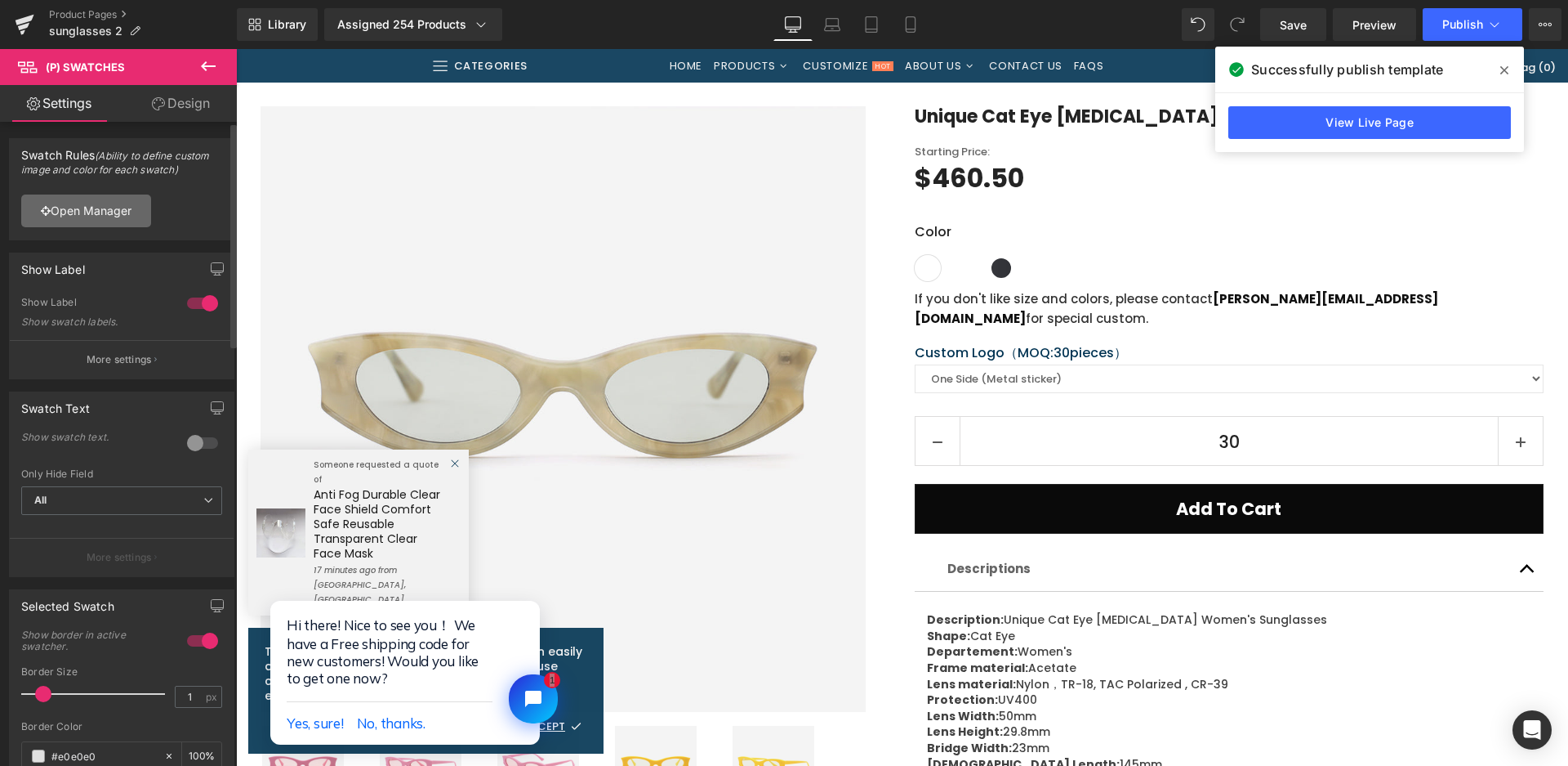
click at [142, 214] on link "Open Manager" at bounding box center [86, 210] width 130 height 33
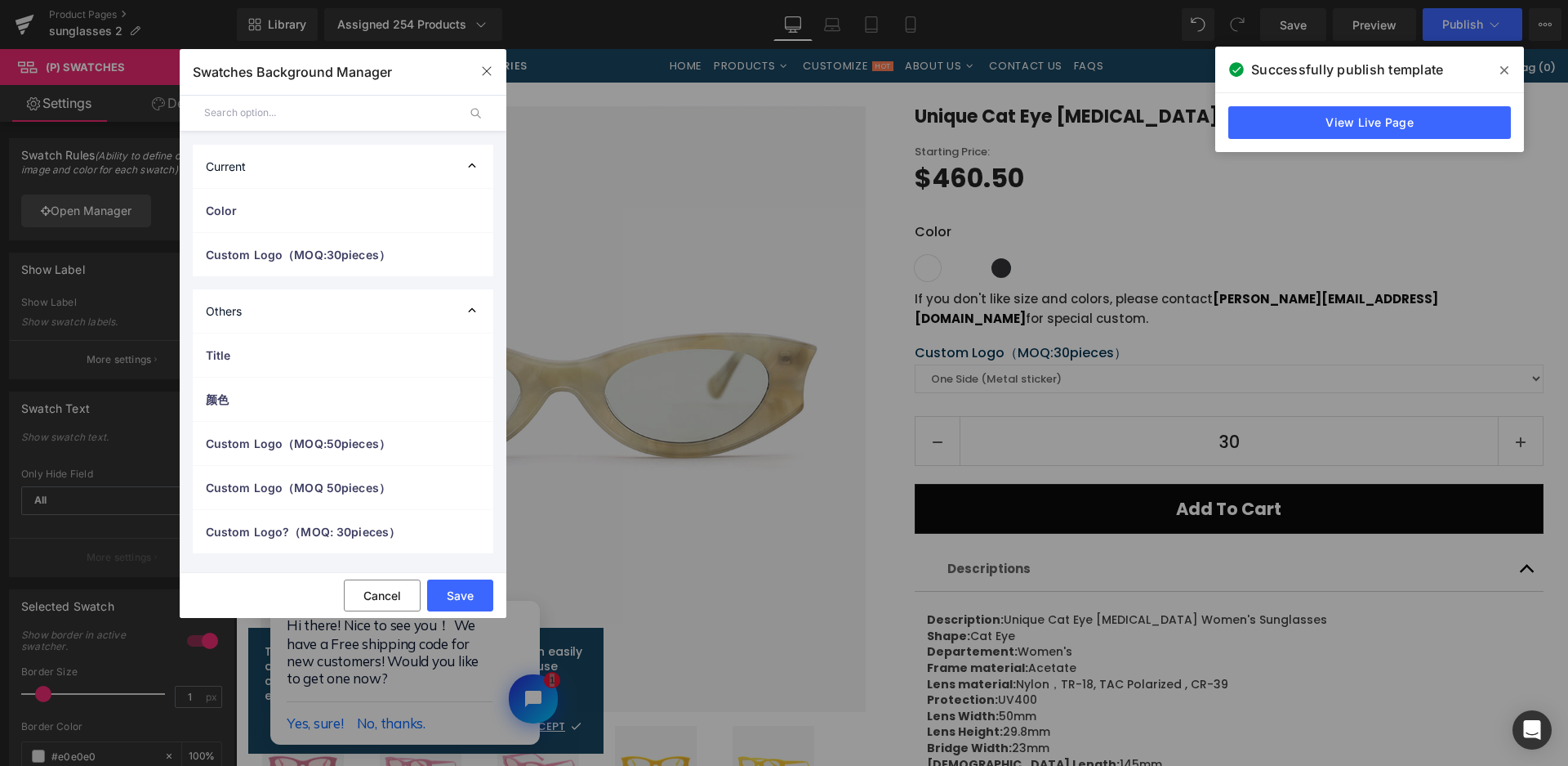
click at [0, 0] on div "Color" at bounding box center [0, 0] width 0 height 0
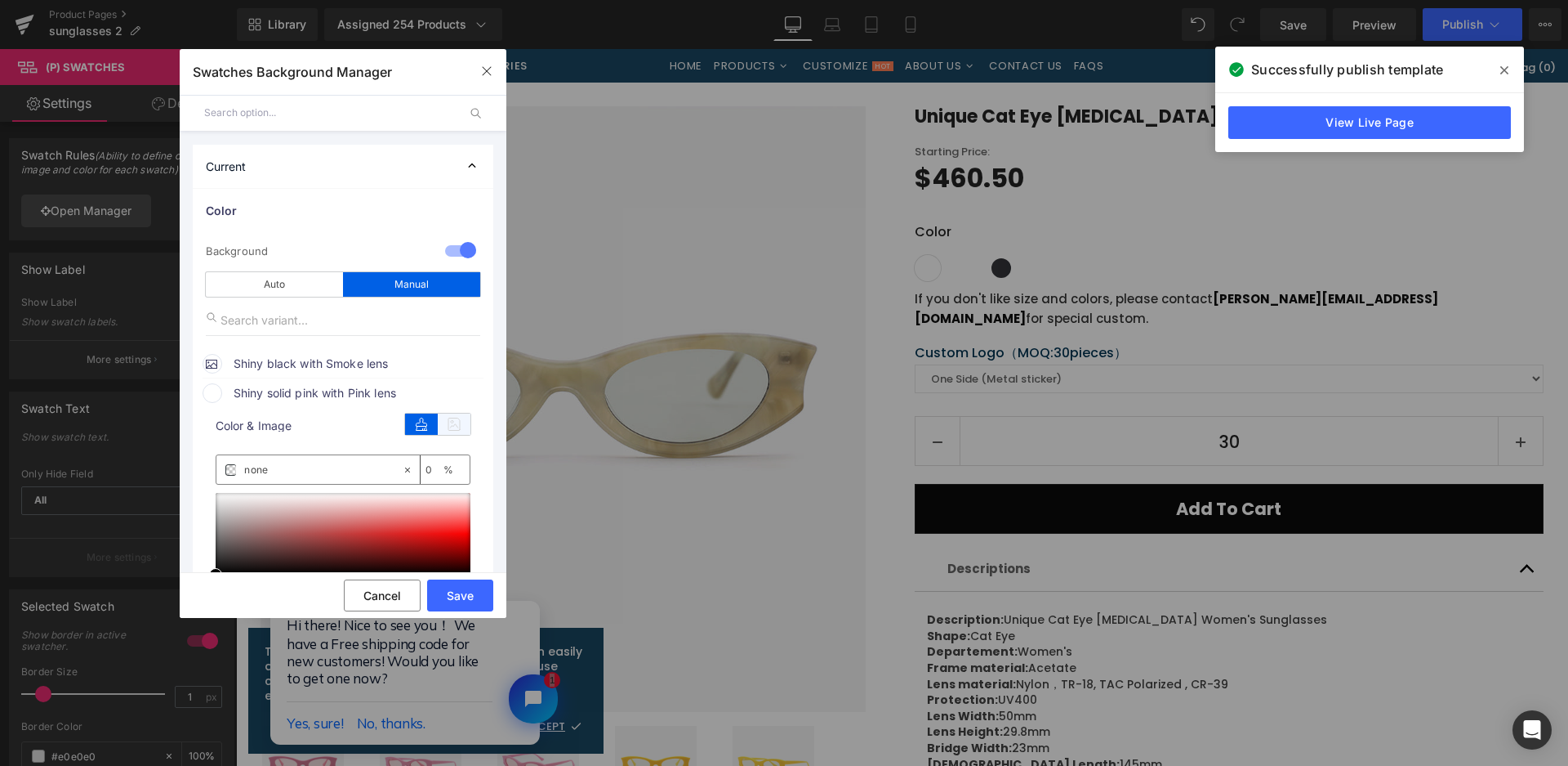
click at [468, 431] on icon at bounding box center [454, 424] width 33 height 21
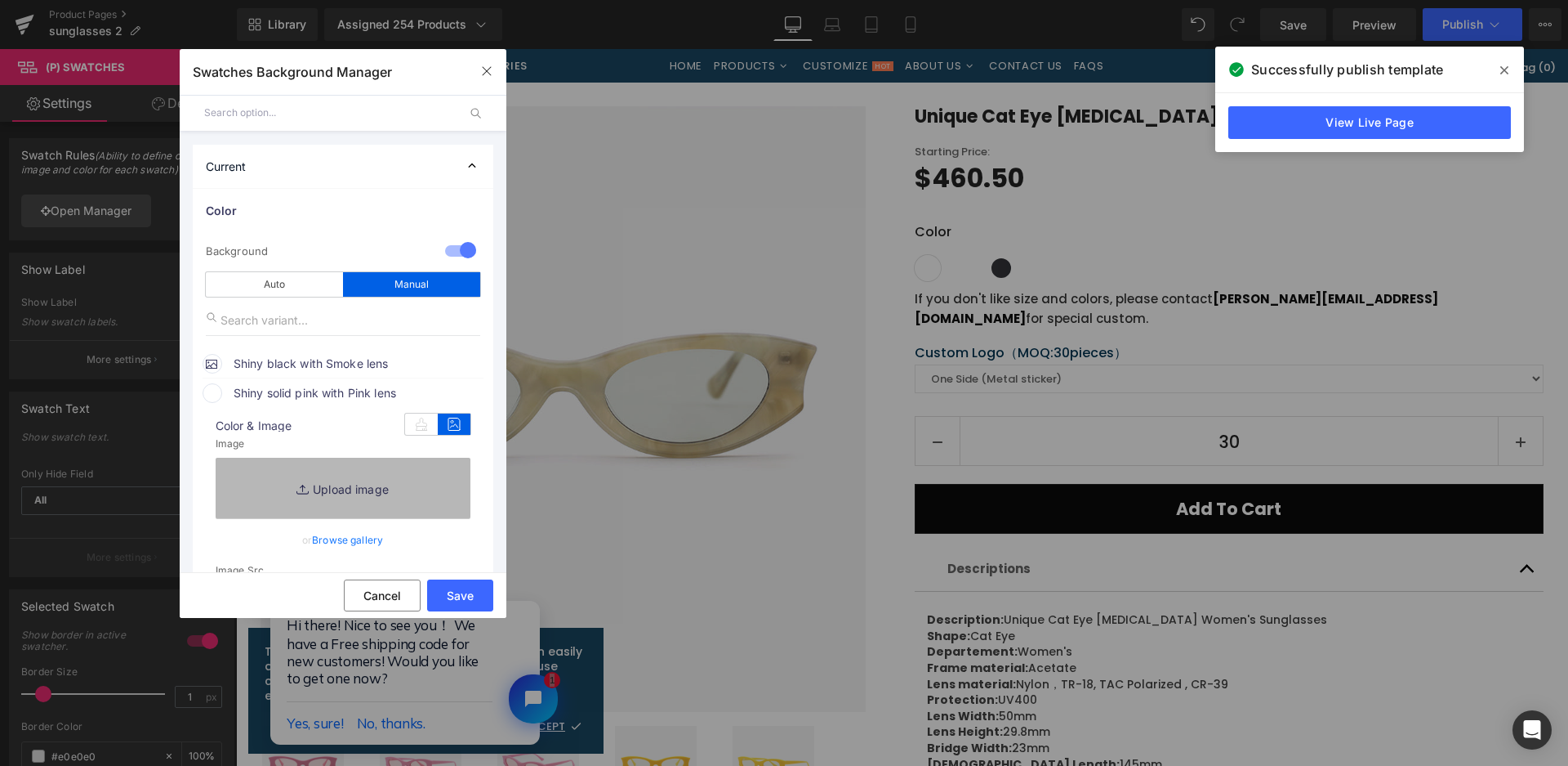
click at [442, 472] on link "Replace Image" at bounding box center [343, 488] width 255 height 61
type input "C:\fakepath\微信截图_20250825141849.png"
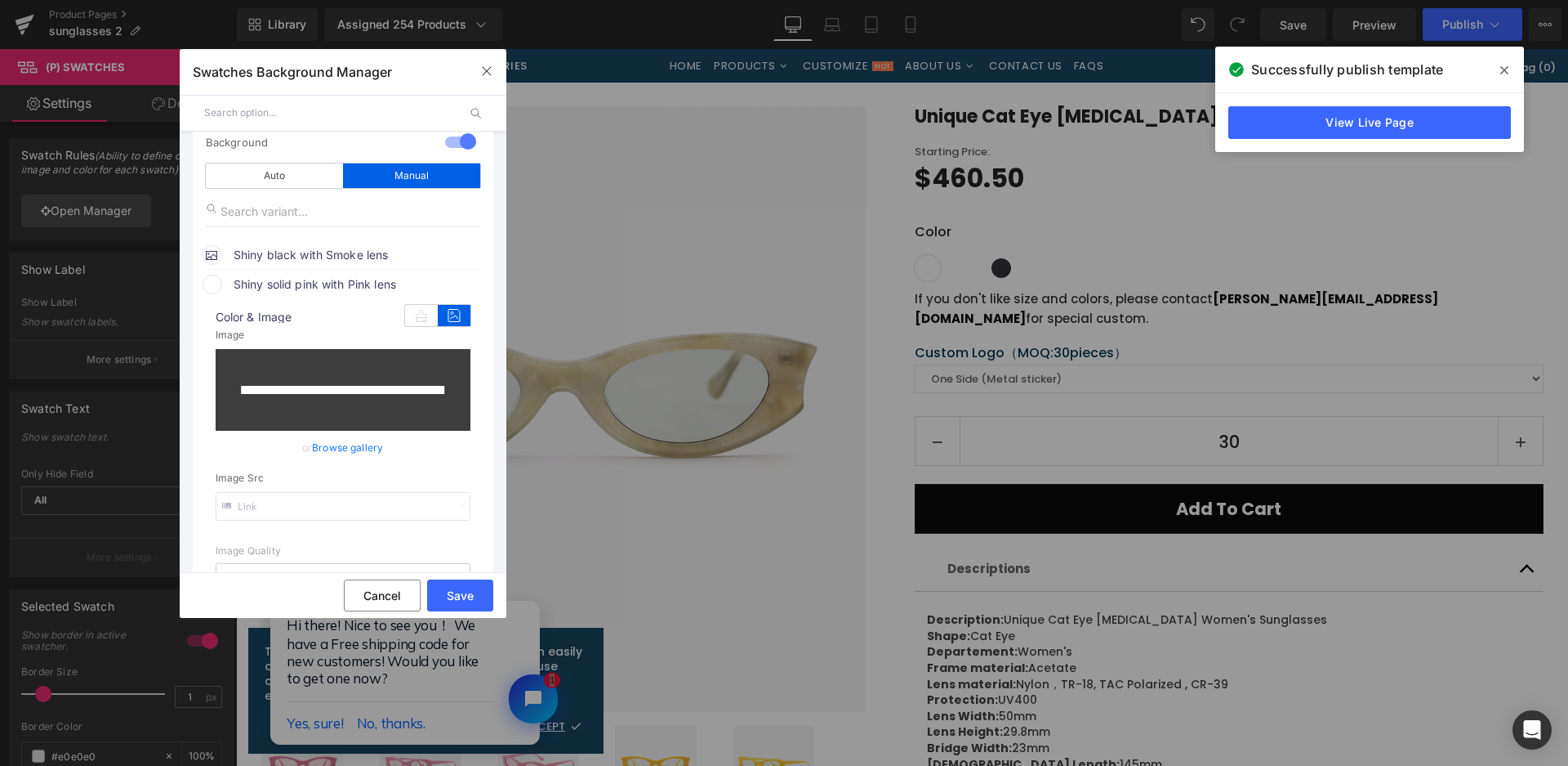
scroll to position [327, 0]
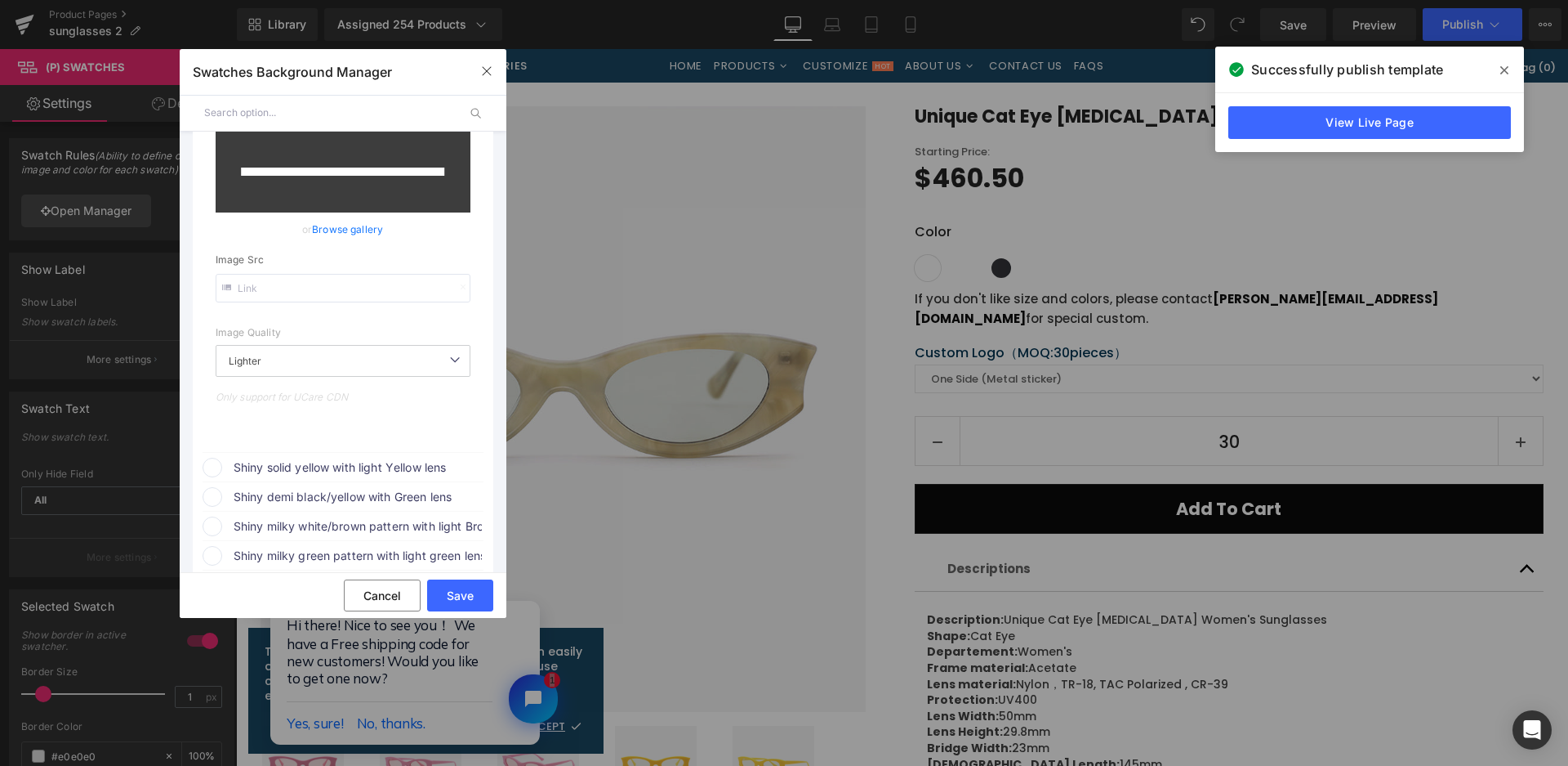
click at [0, 0] on span "Shiny solid yellow with light Yellow lens" at bounding box center [0, 0] width 0 height 0
click at [457, 500] on icon at bounding box center [454, 498] width 33 height 21
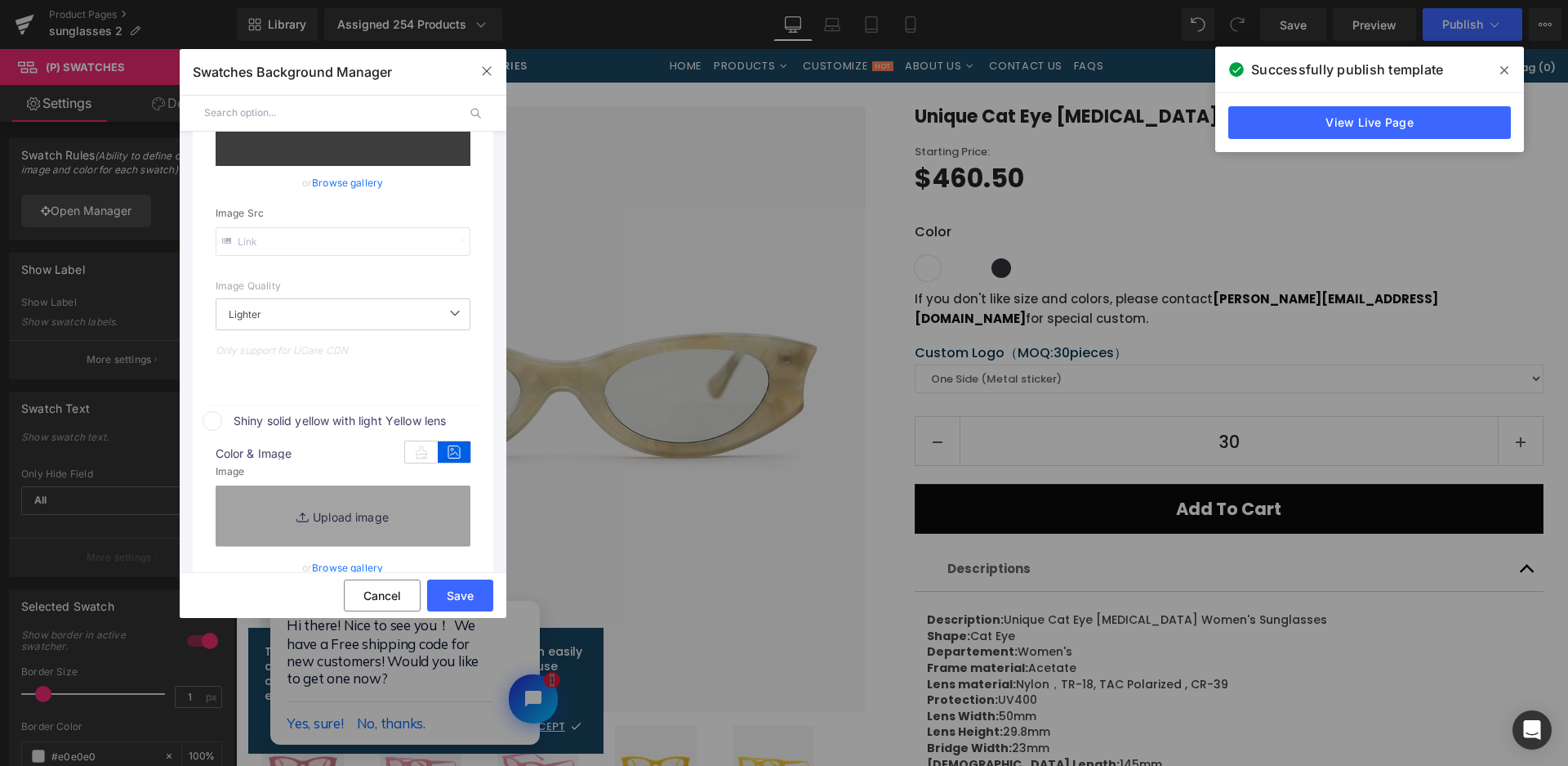
scroll to position [490, 0]
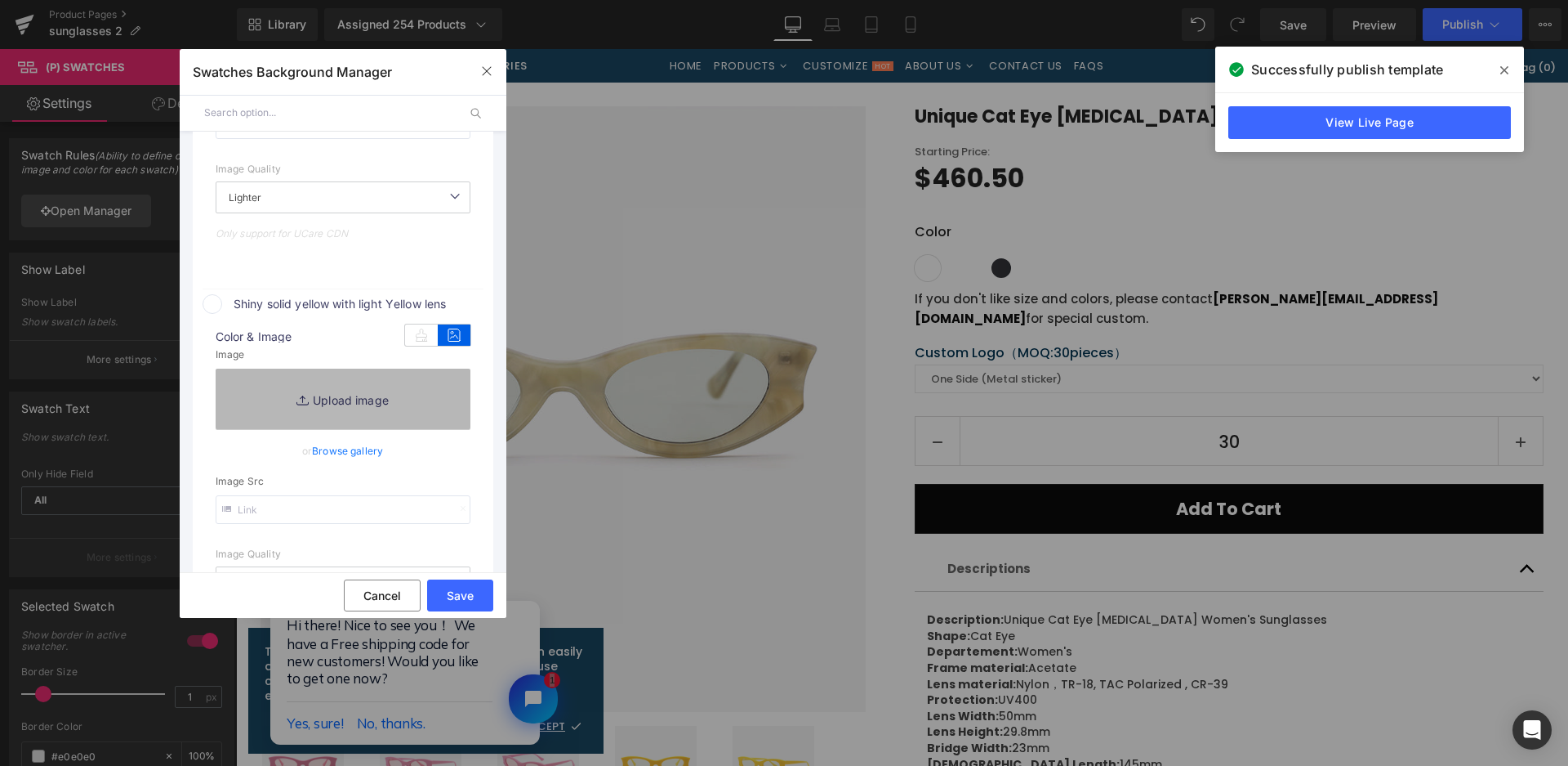
click at [387, 394] on link "Replace Image" at bounding box center [343, 399] width 255 height 61
type input "https://ucarecdn.com/79e3ed4f-9700-44c3-b556-8499b5e8a799/-/format/auto/-/previ…"
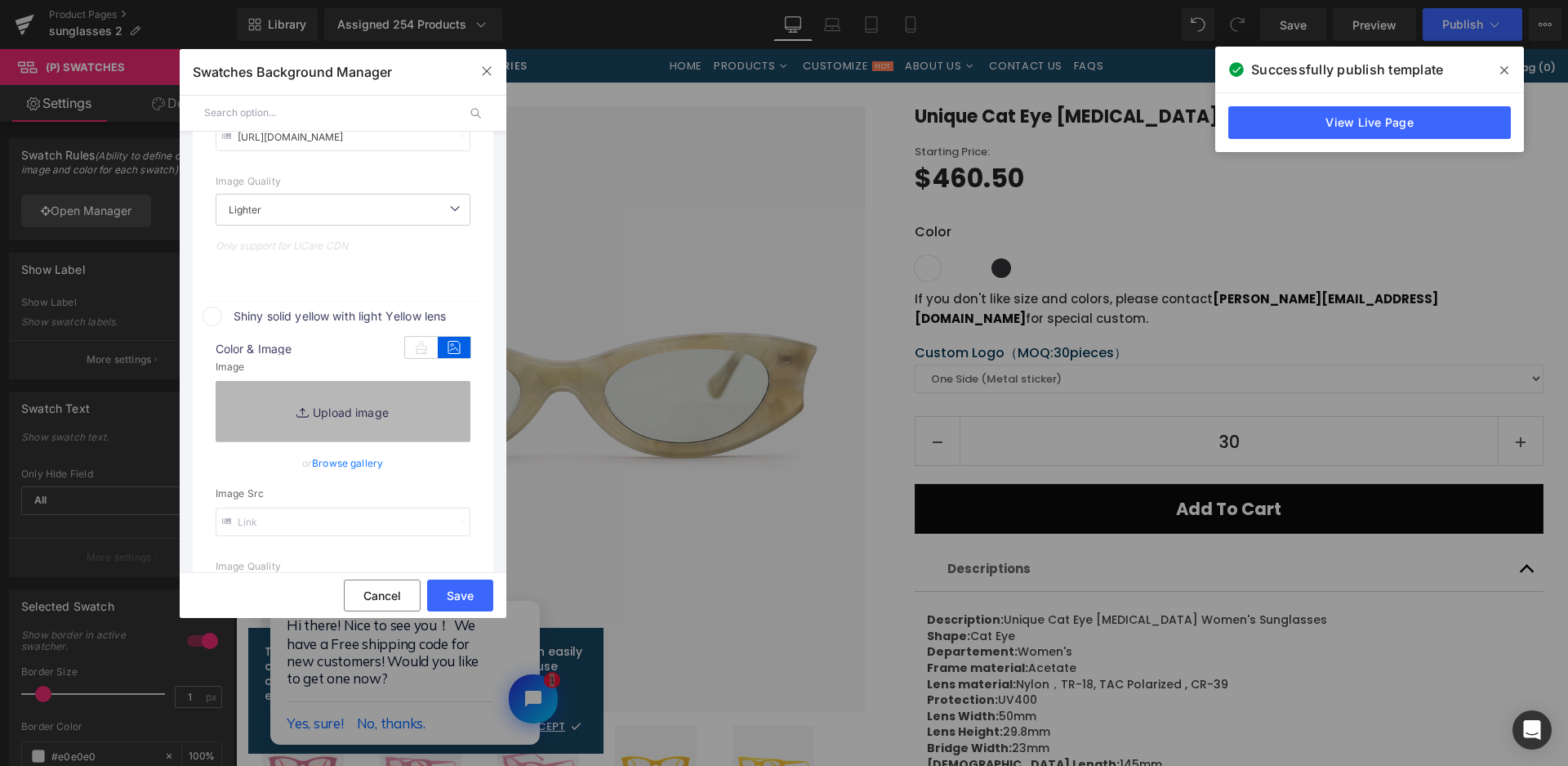
scroll to position [503, 0]
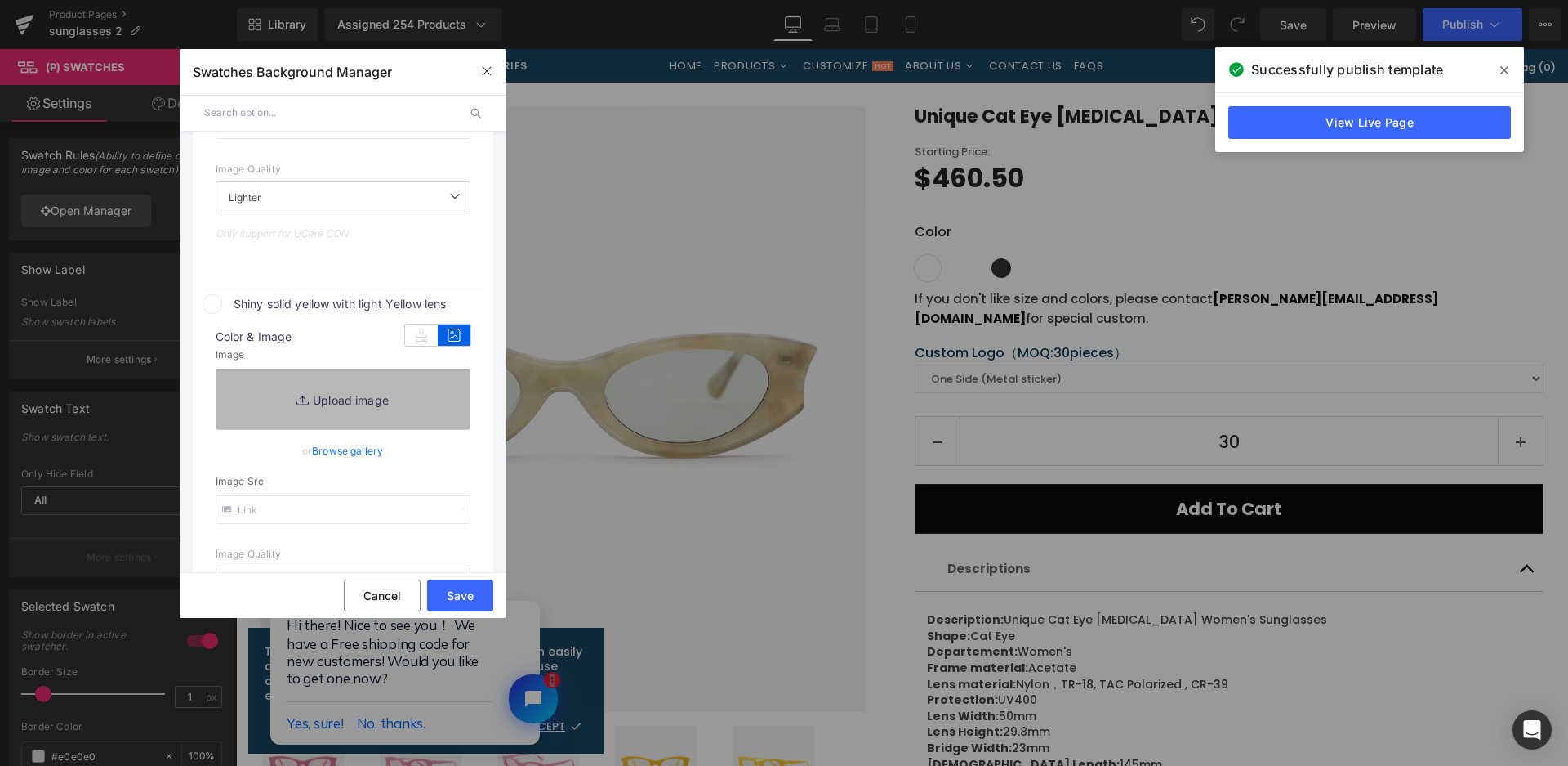
type input "C:\fakepath\微信截图_20250825141857.png"
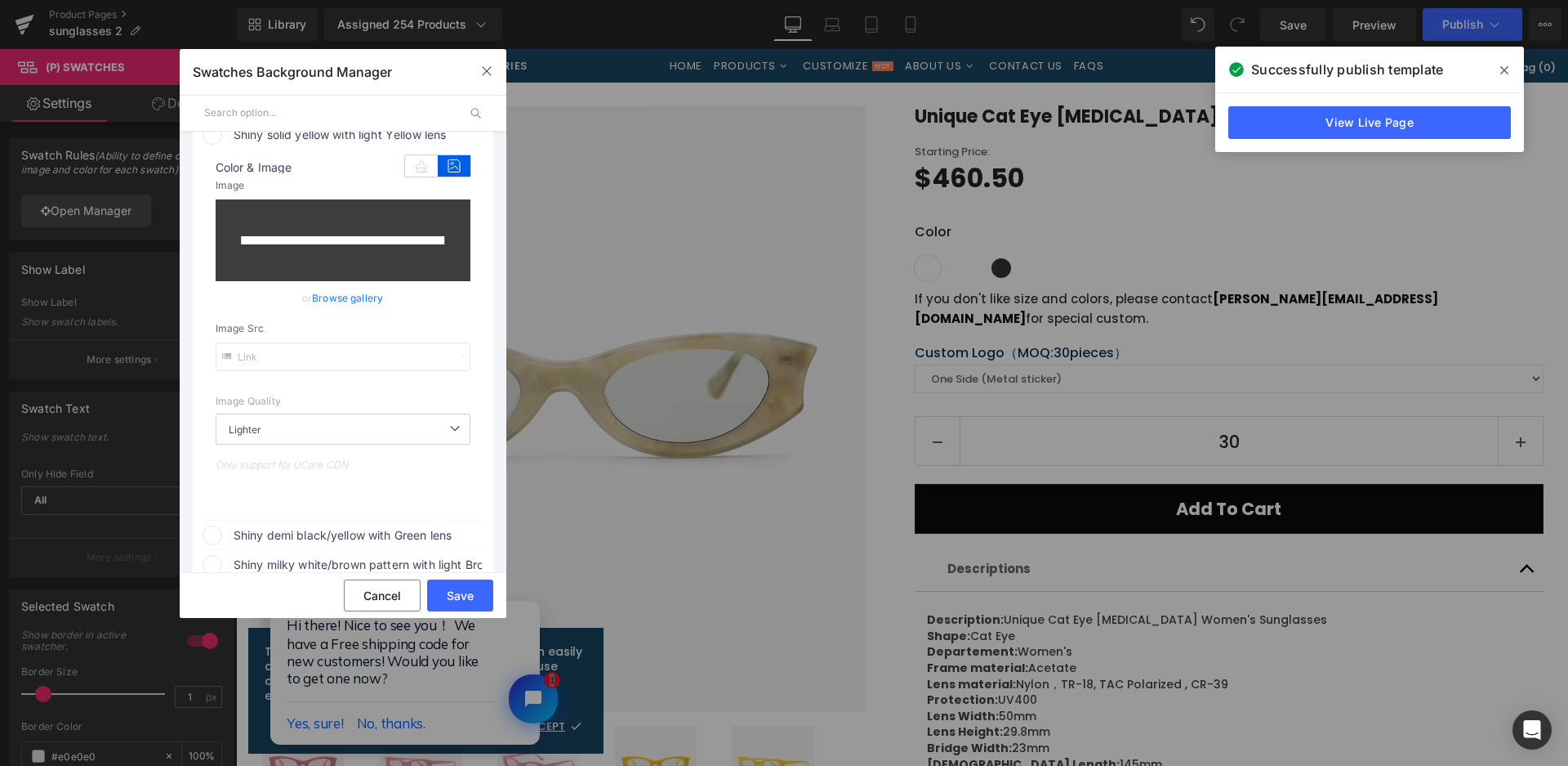
scroll to position [911, 0]
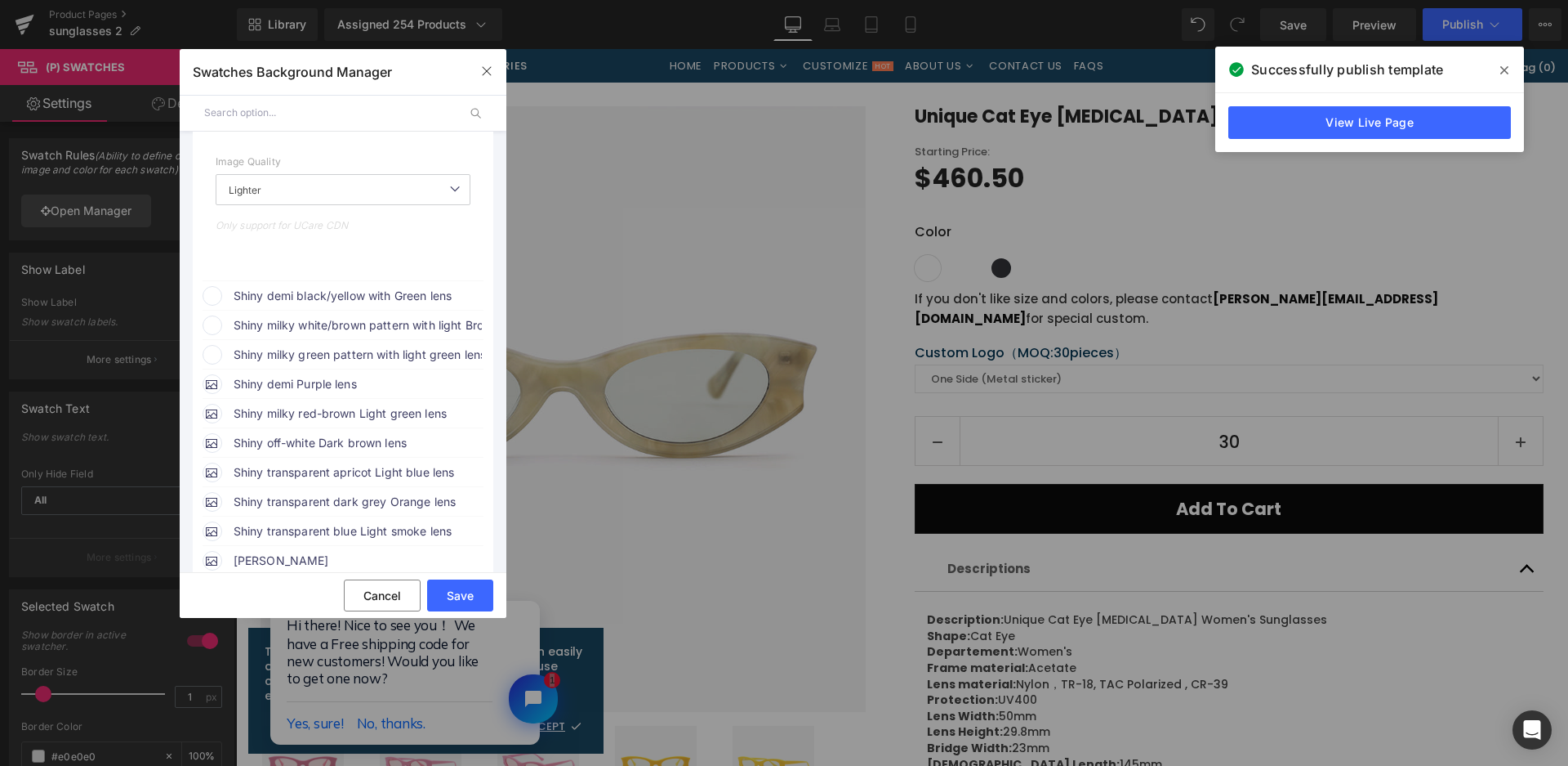
click at [0, 0] on span "Shiny demi black/yellow with Green lens" at bounding box center [0, 0] width 0 height 0
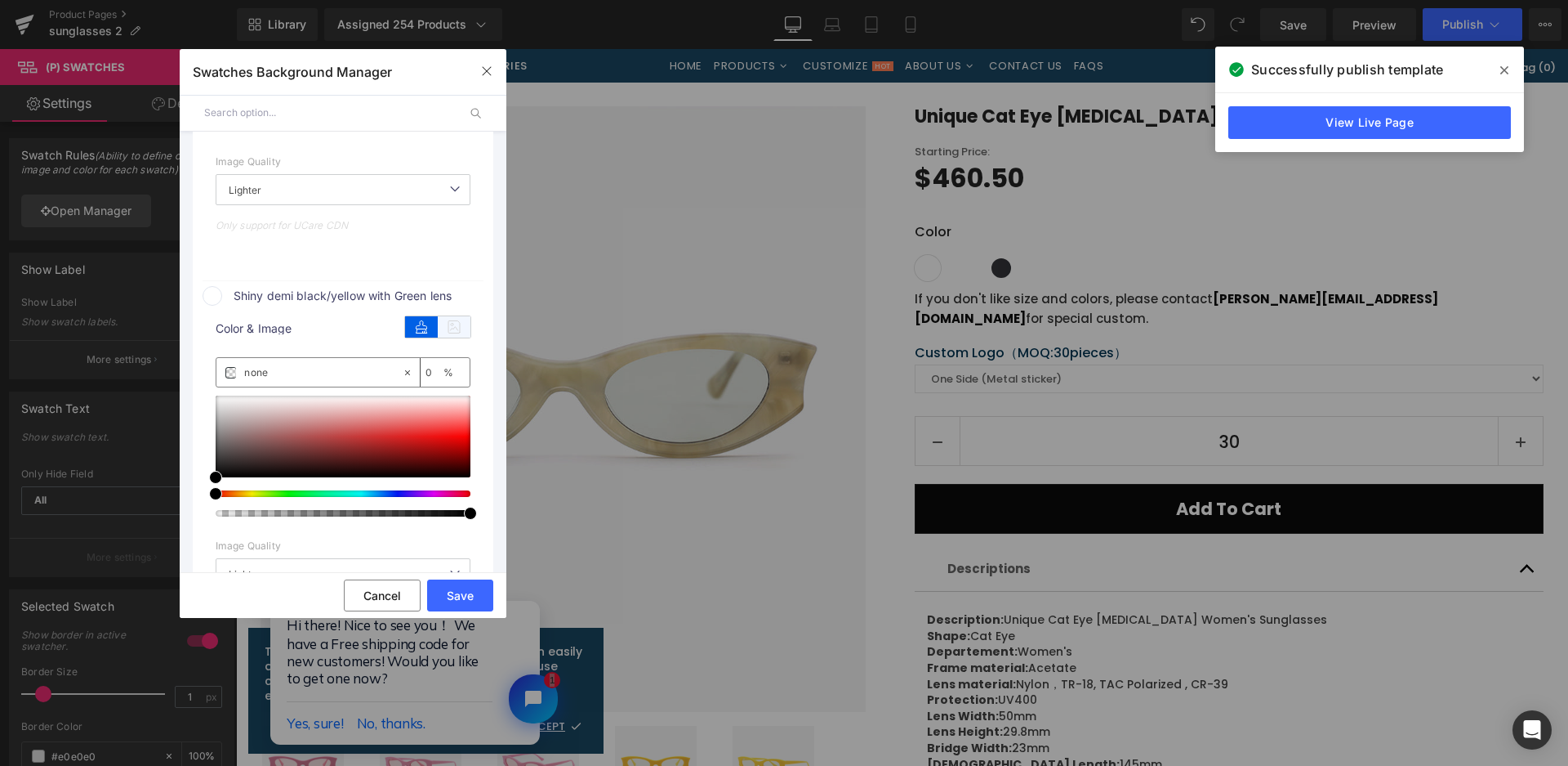
click at [442, 323] on icon at bounding box center [454, 327] width 33 height 21
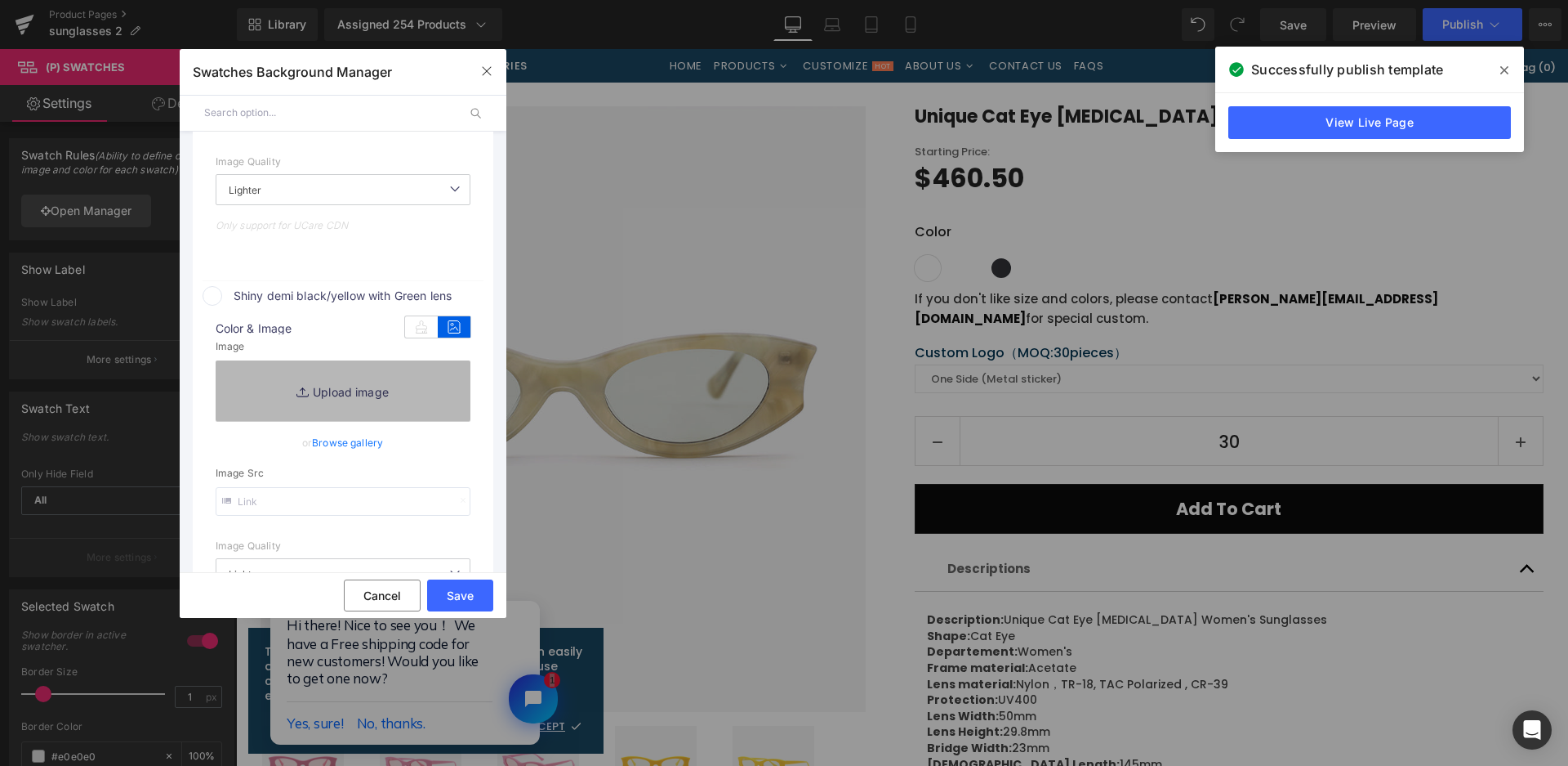
click at [421, 374] on link "Replace Image" at bounding box center [343, 390] width 255 height 61
type input "https://ucarecdn.com/72a80f2e-9c78-4844-b3b3-43e1f22f81c9/-/format/auto/-/previ…"
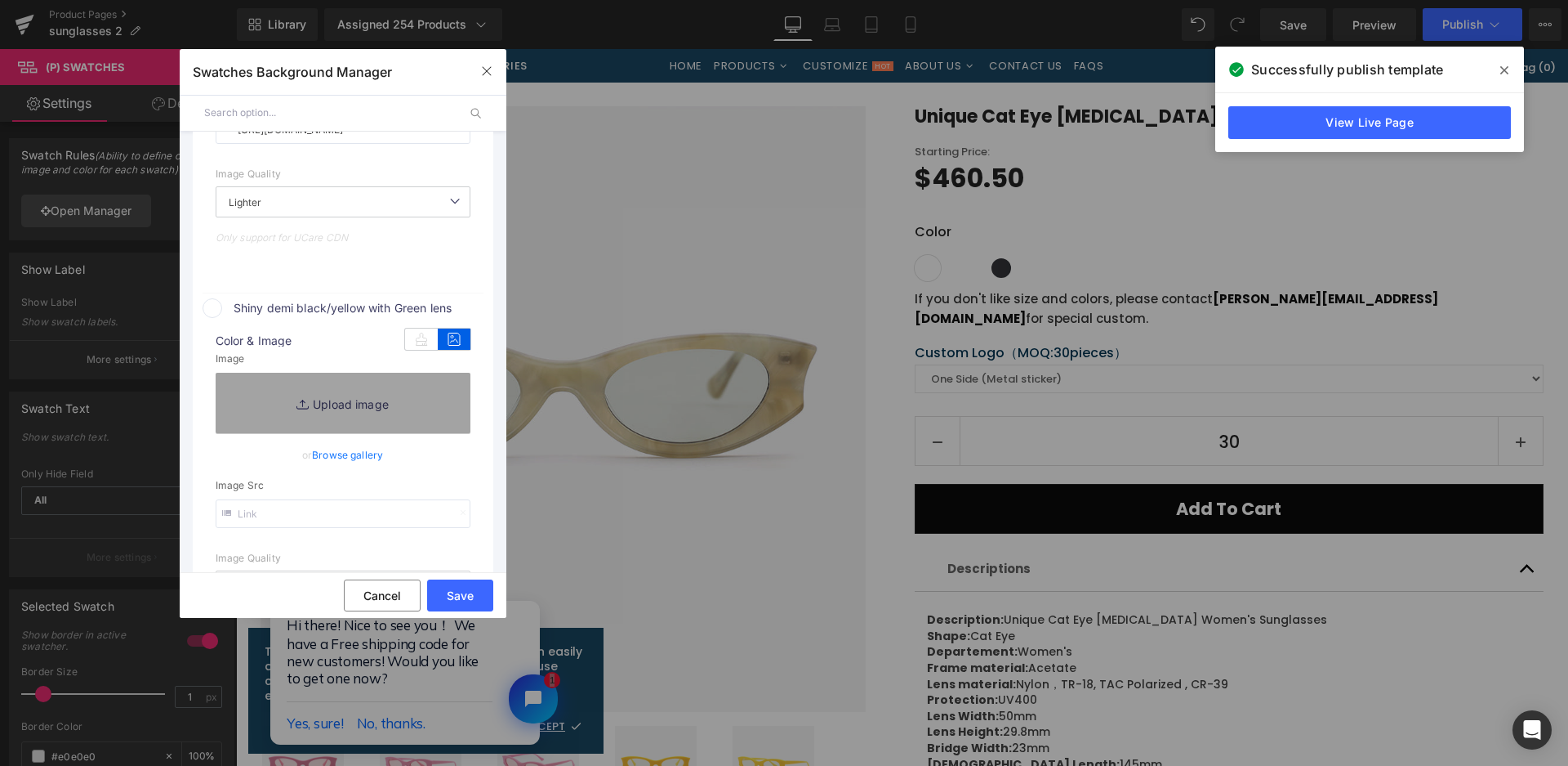
scroll to position [924, 0]
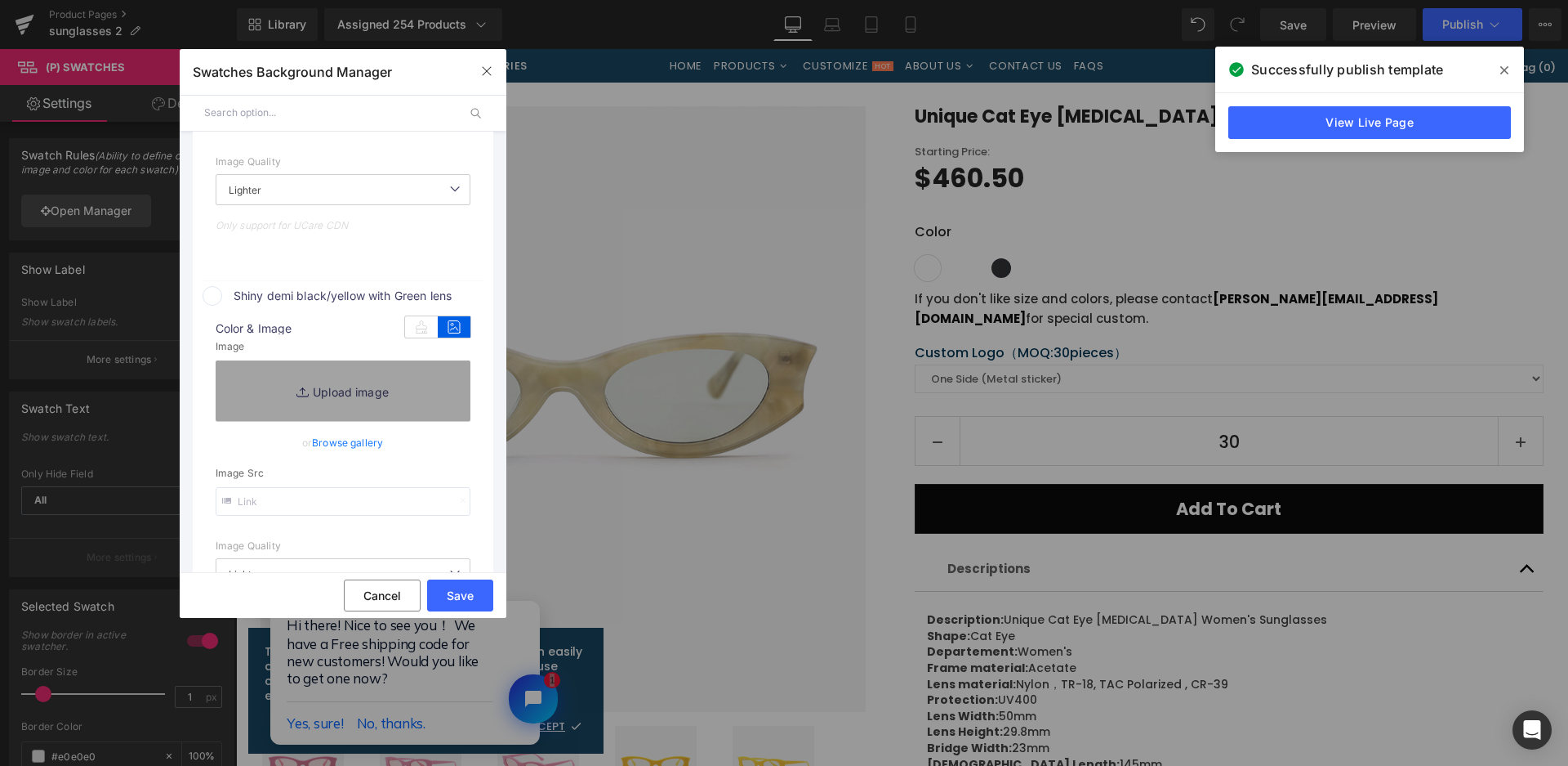
type input "C:\fakepath\微信截图_20250825141904.png"
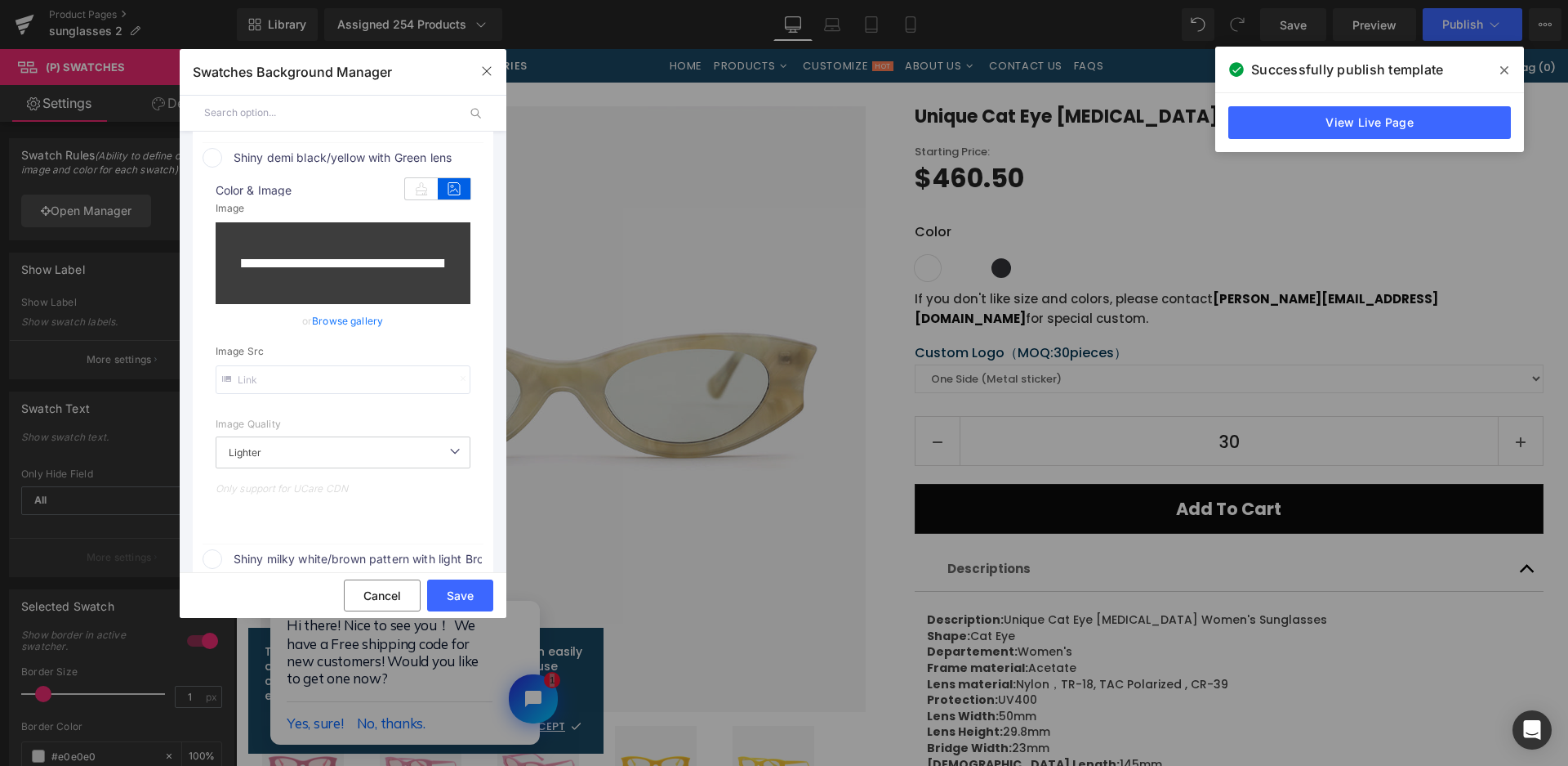
scroll to position [1250, 0]
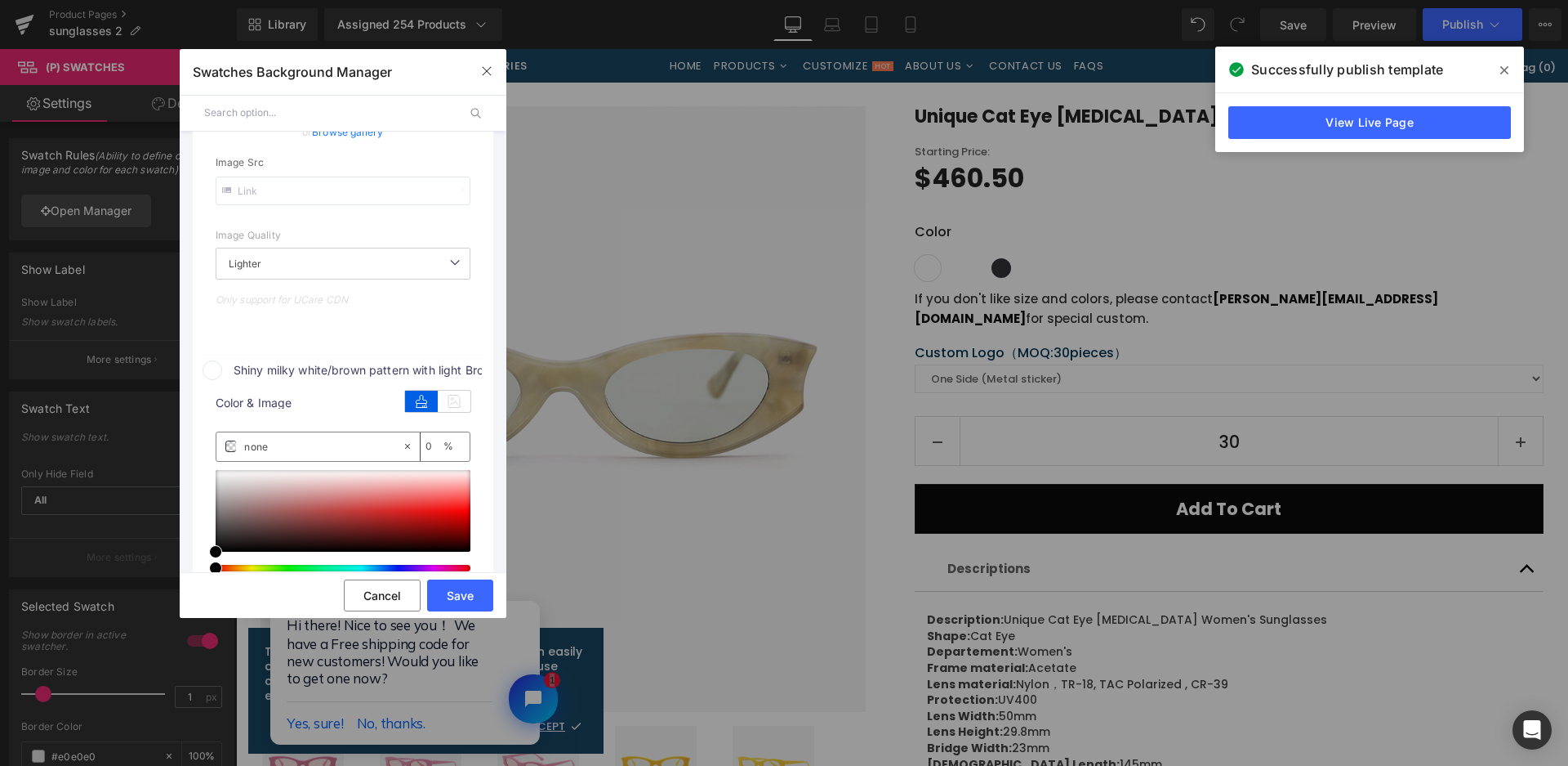
drag, startPoint x: 462, startPoint y: 394, endPoint x: 448, endPoint y: 423, distance: 32.2
click at [462, 394] on icon at bounding box center [454, 401] width 33 height 21
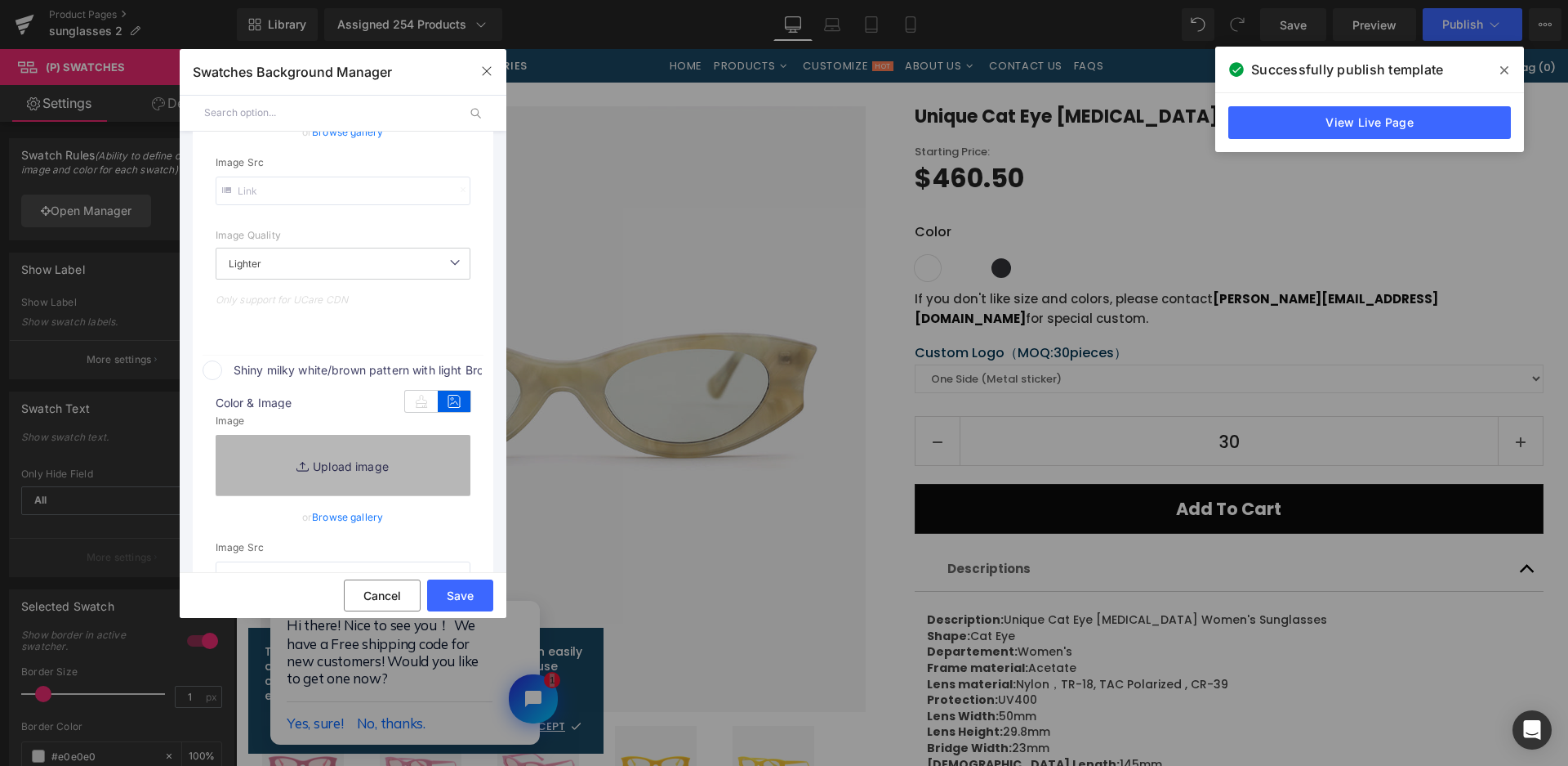
type input "https://ucarecdn.com/cc80a734-c6e0-4442-bc07-296989f7e086/-/format/auto/-/previ…"
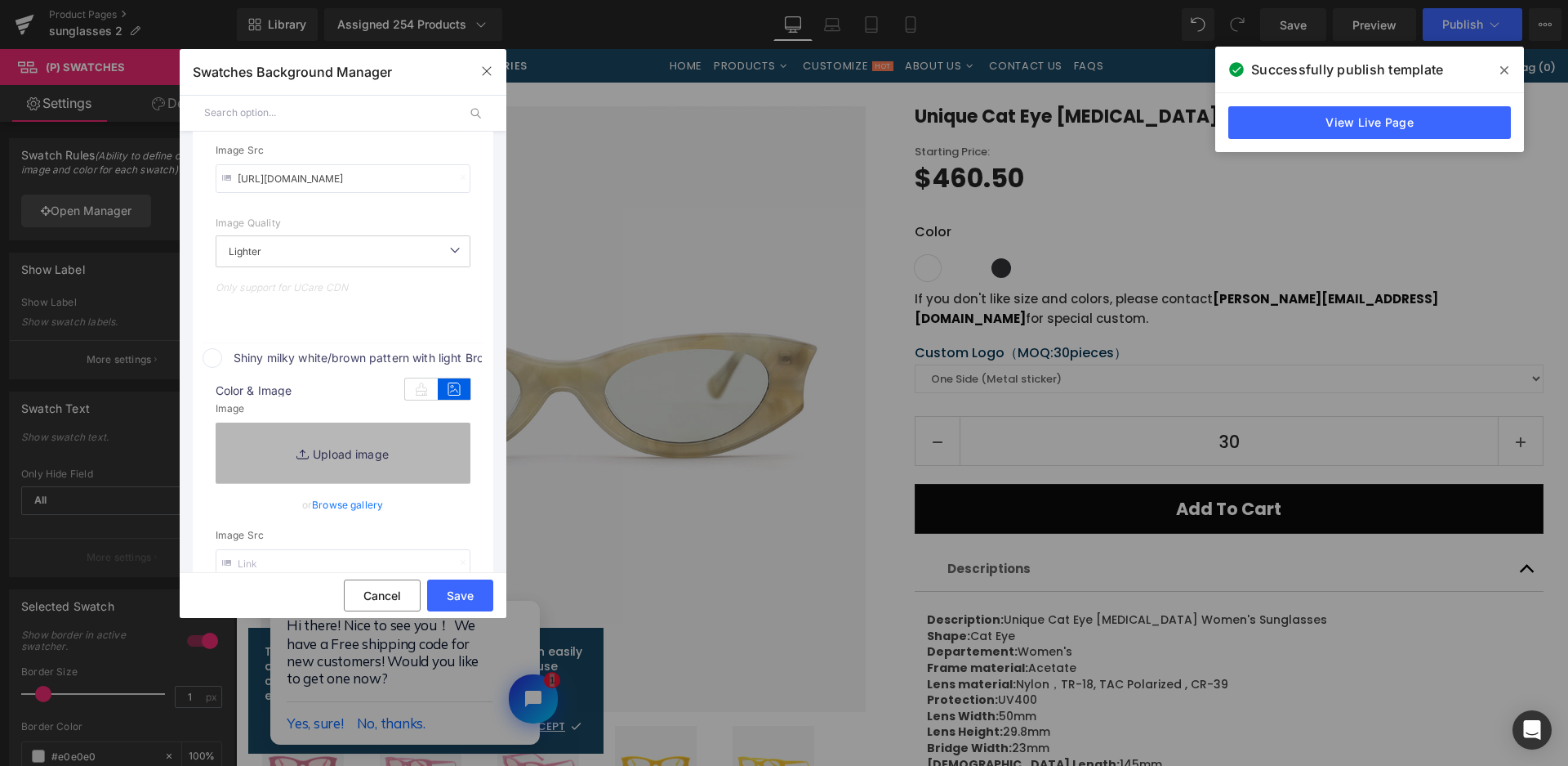
click at [412, 455] on link "Replace Image" at bounding box center [343, 453] width 255 height 61
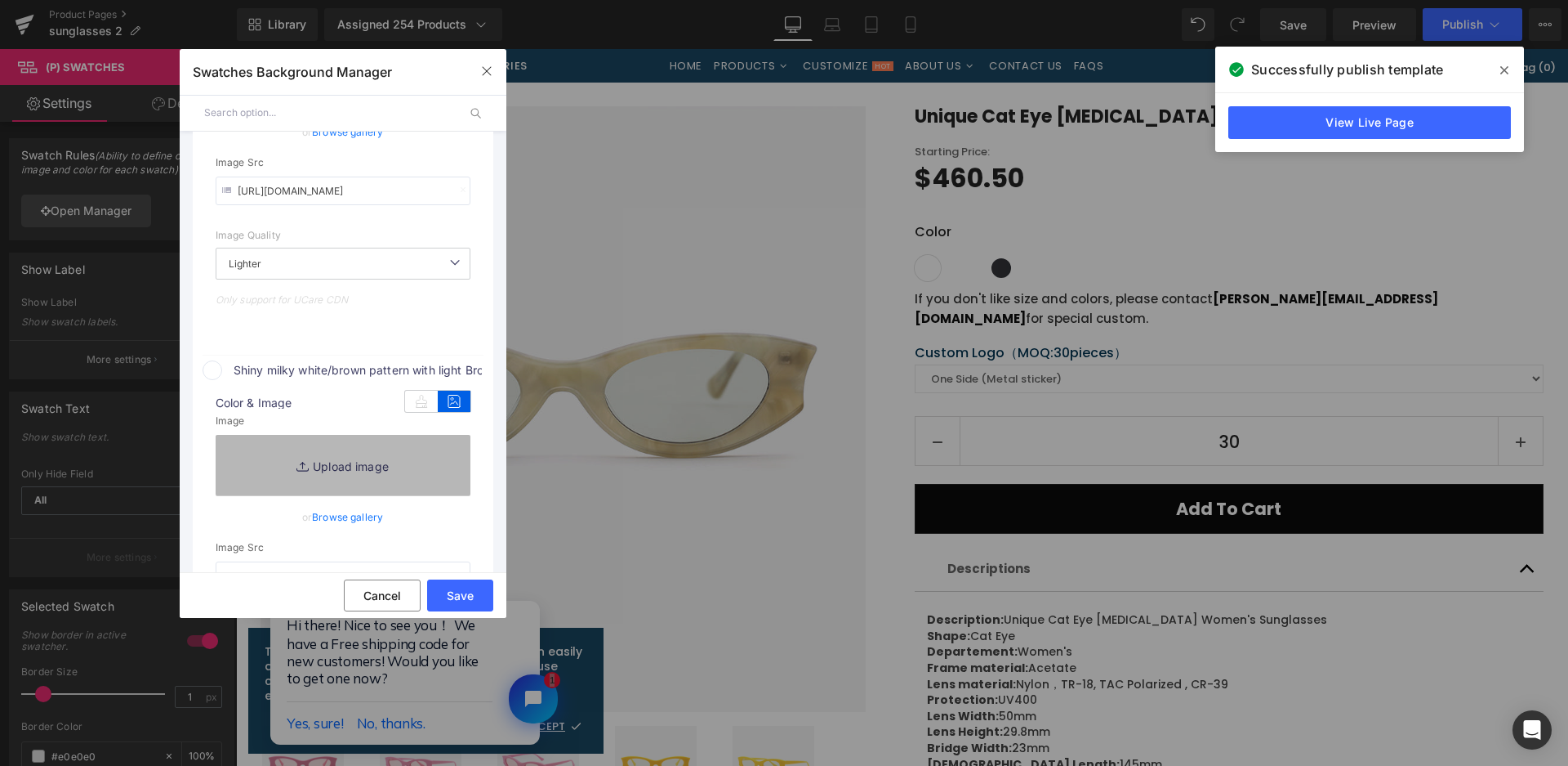
type input "C:\fakepath\微信截图_20250825160357.png"
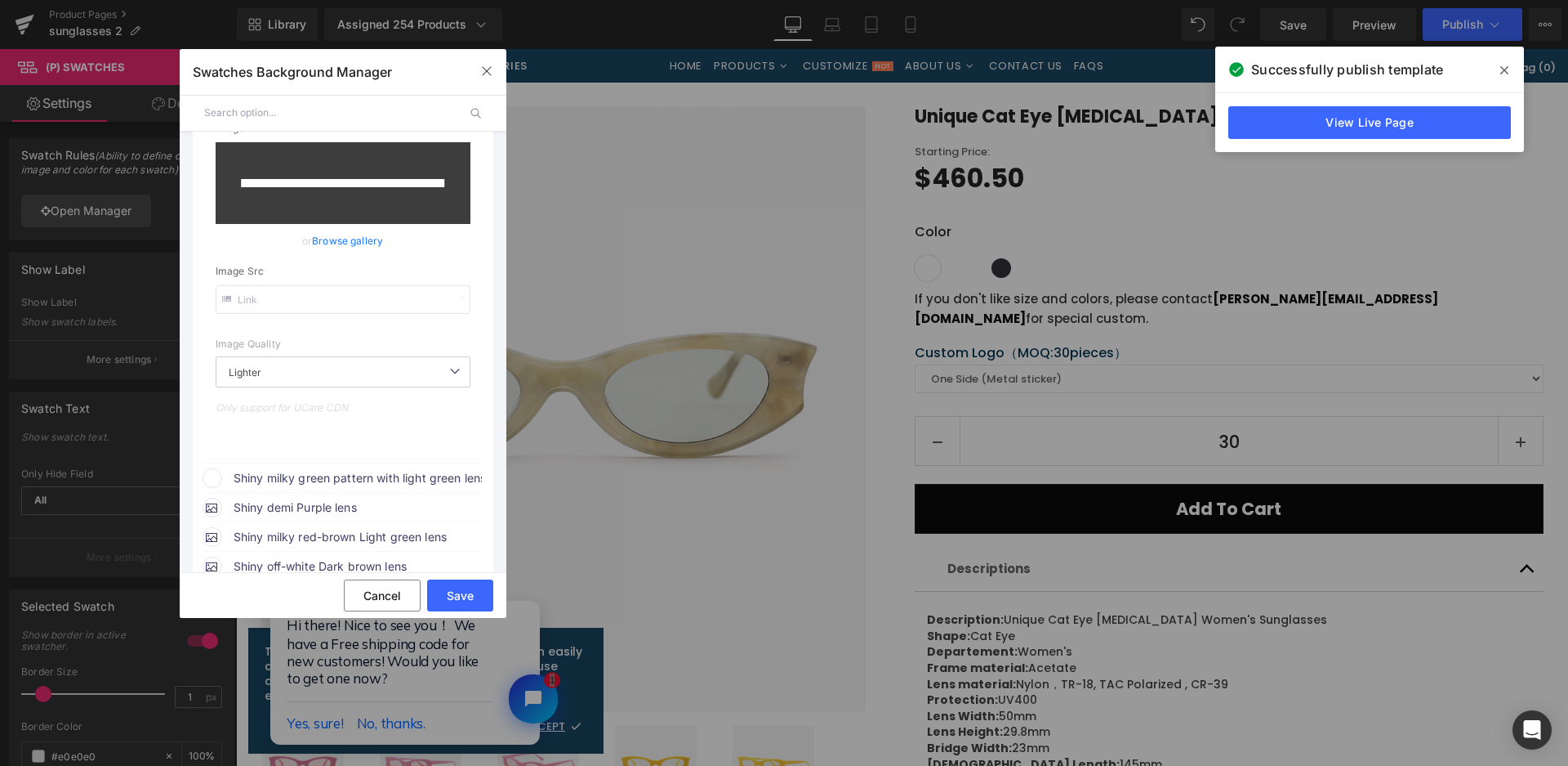
scroll to position [1671, 0]
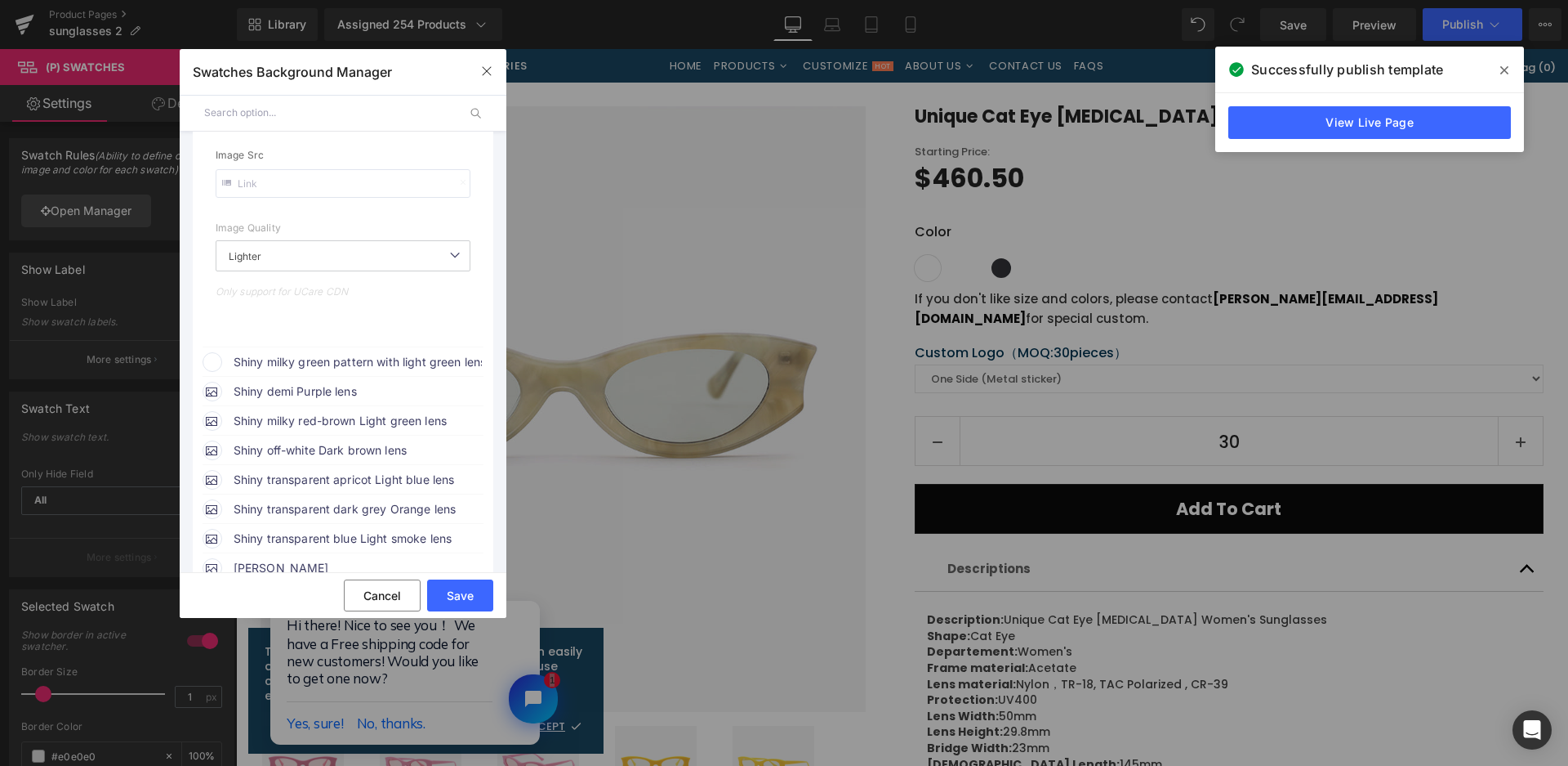
click at [0, 0] on span "Shiny milky green pattern with light green lens" at bounding box center [0, 0] width 0 height 0
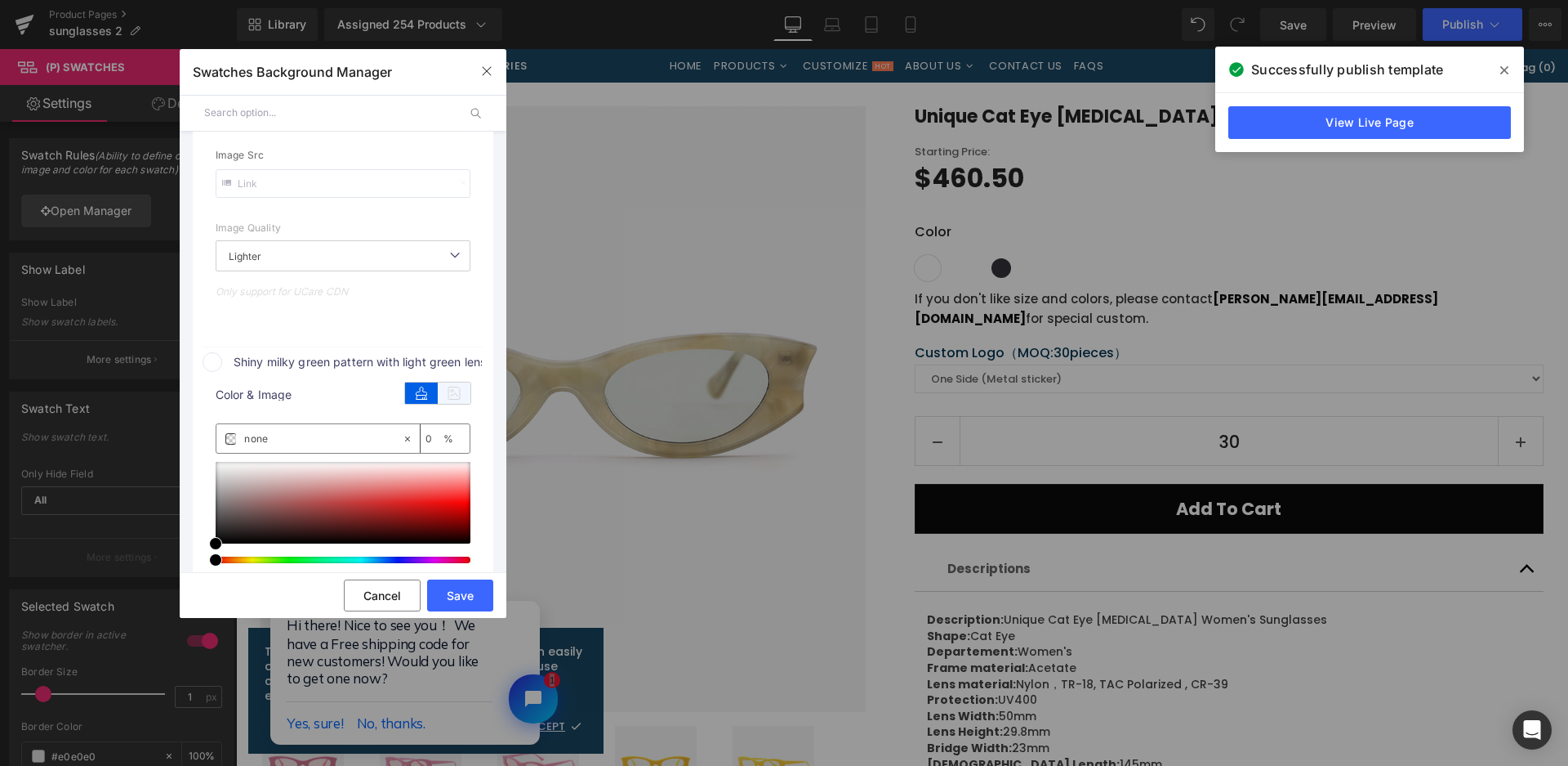
click at [448, 396] on icon at bounding box center [454, 393] width 33 height 21
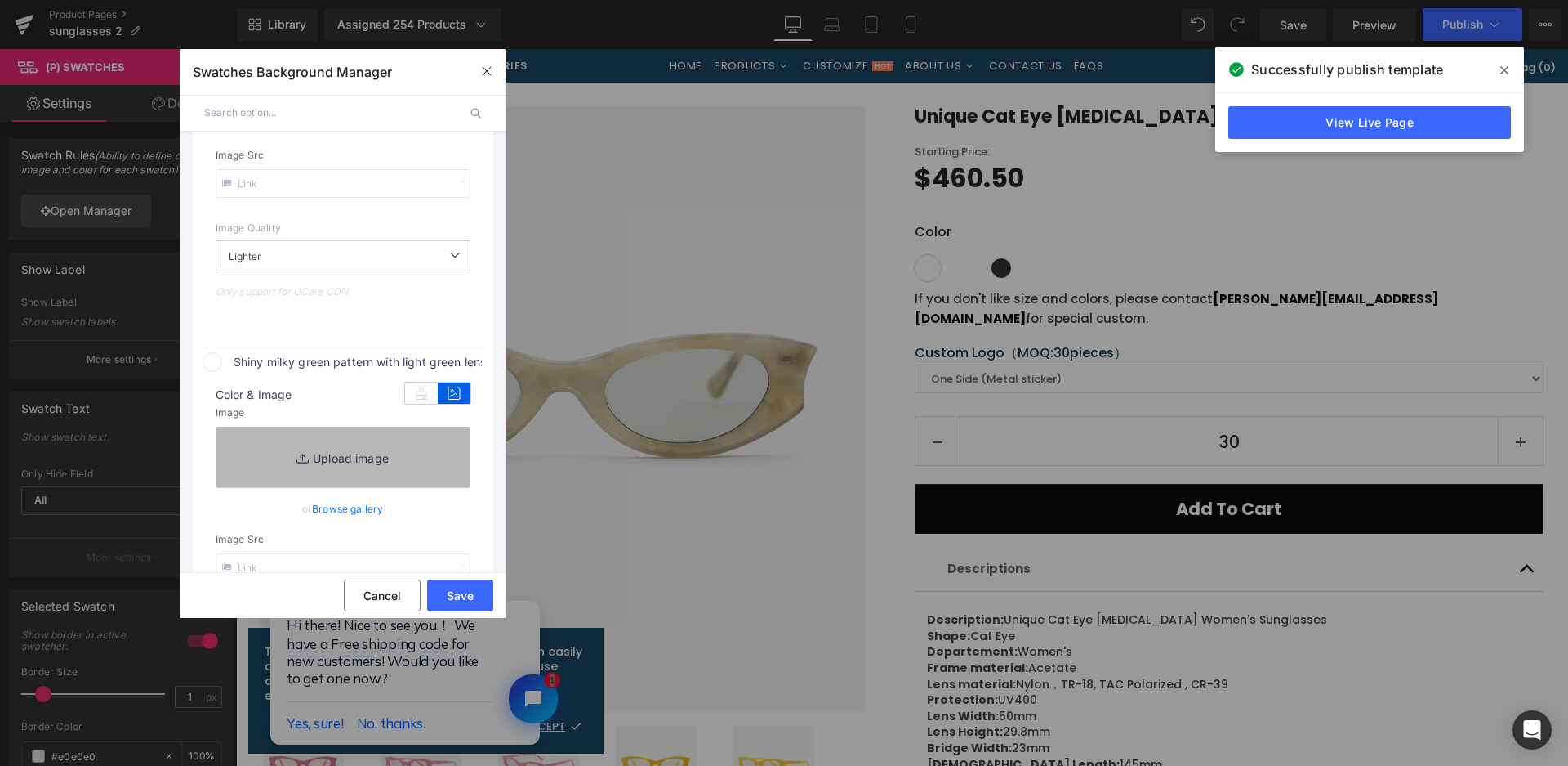
click at [429, 438] on link "Replace Image" at bounding box center [343, 457] width 255 height 61
type input "https://ucarecdn.com/42d992a1-59ae-400e-a297-2f9f70660c54/-/format/auto/-/previ…"
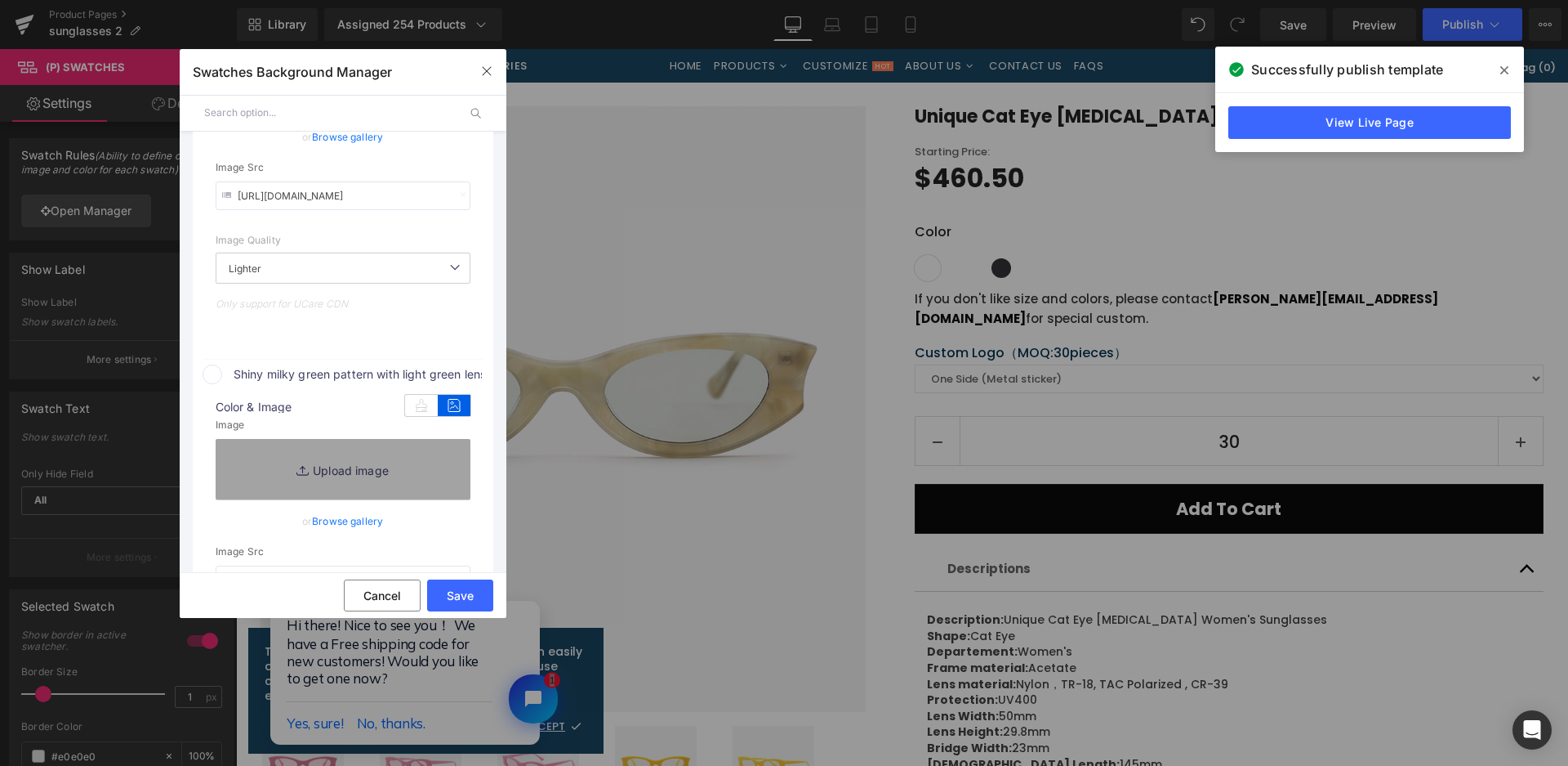
scroll to position [1683, 0]
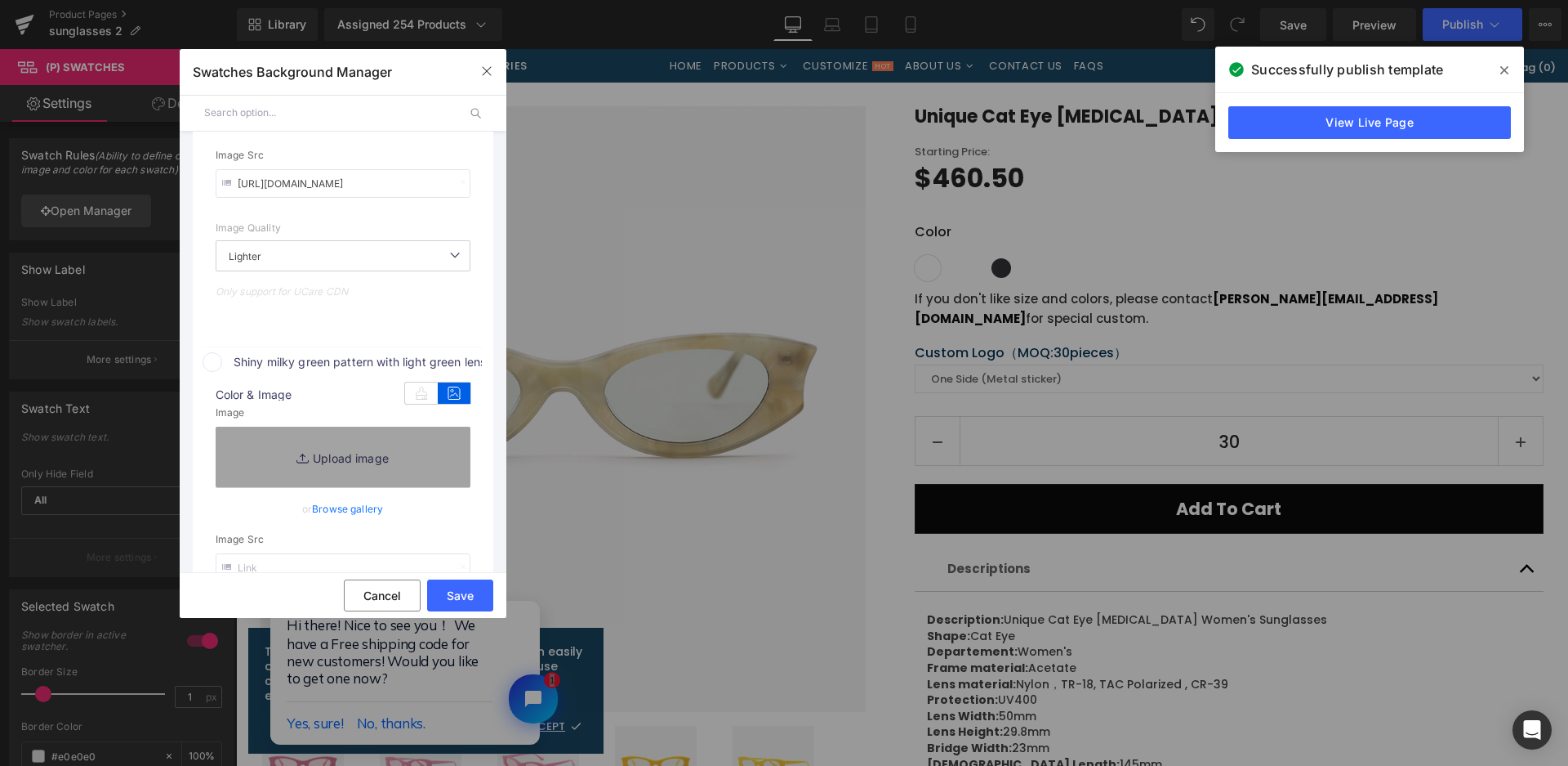
type input "C:\fakepath\微信截图_20250825160409.png"
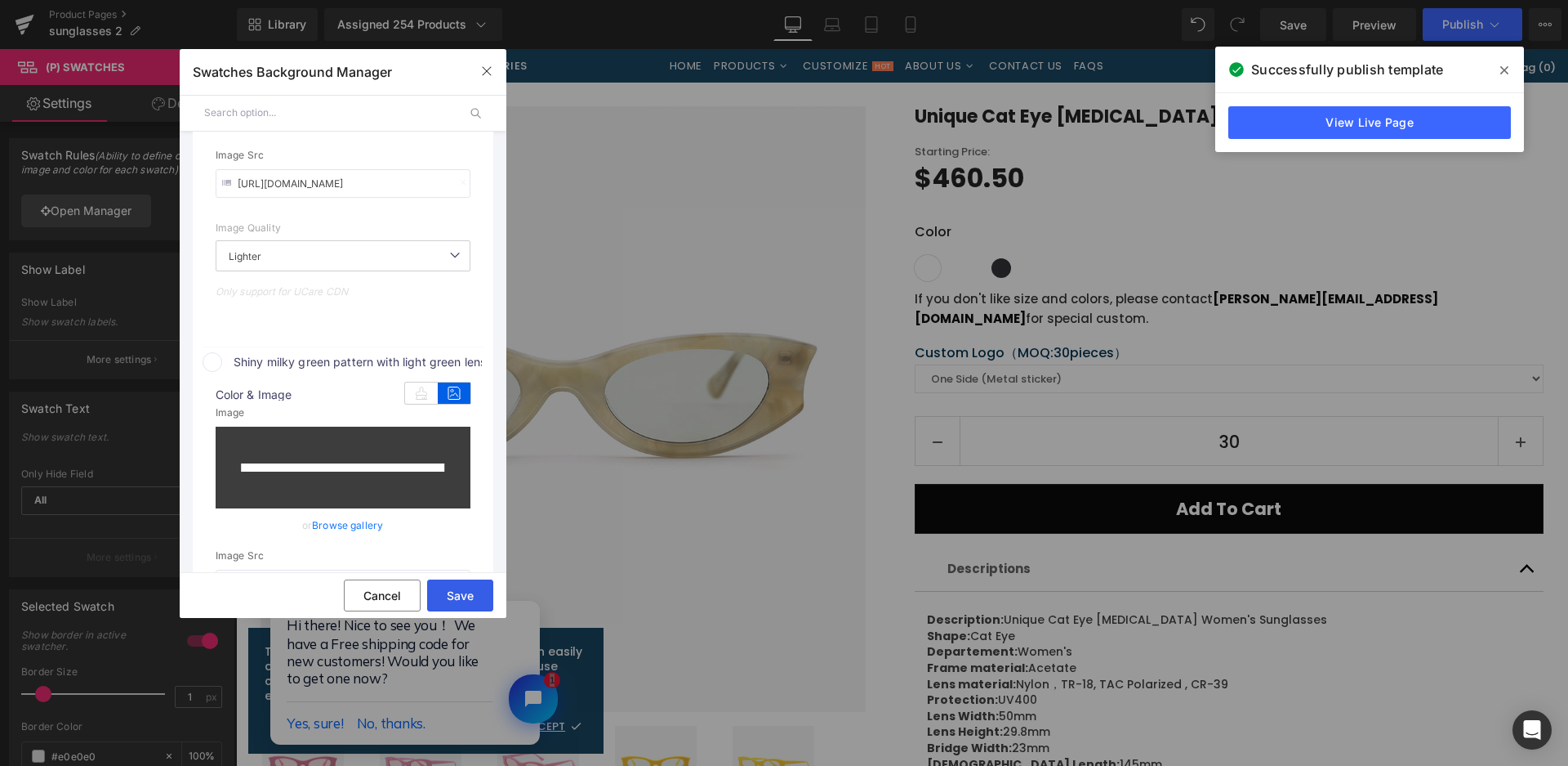
type input "https://ucarecdn.com/24ddd982-562c-4cc2-8fee-571f71548700/-/format/auto/-/previ…"
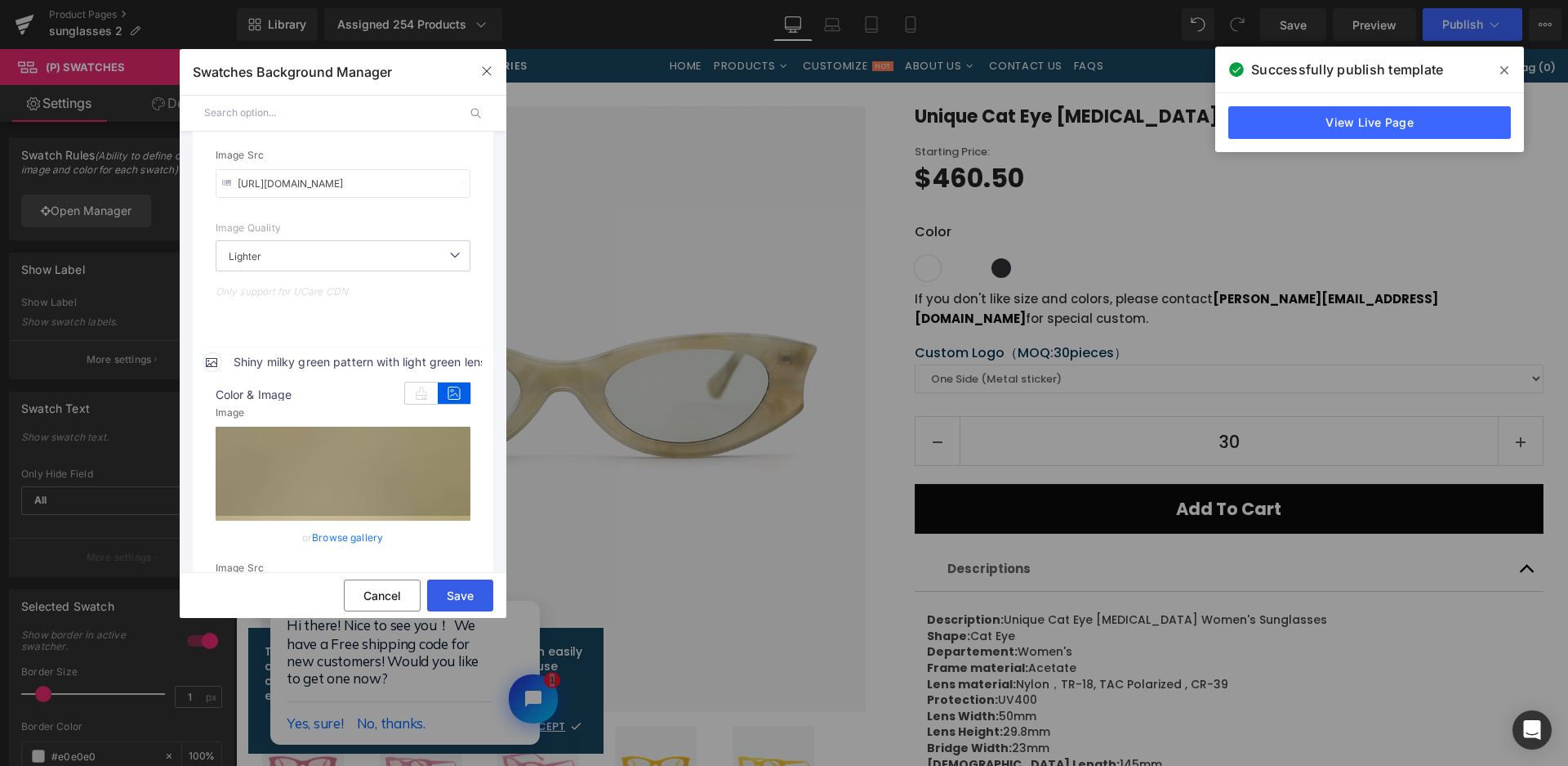
click at [466, 600] on button "Save" at bounding box center [459, 595] width 66 height 32
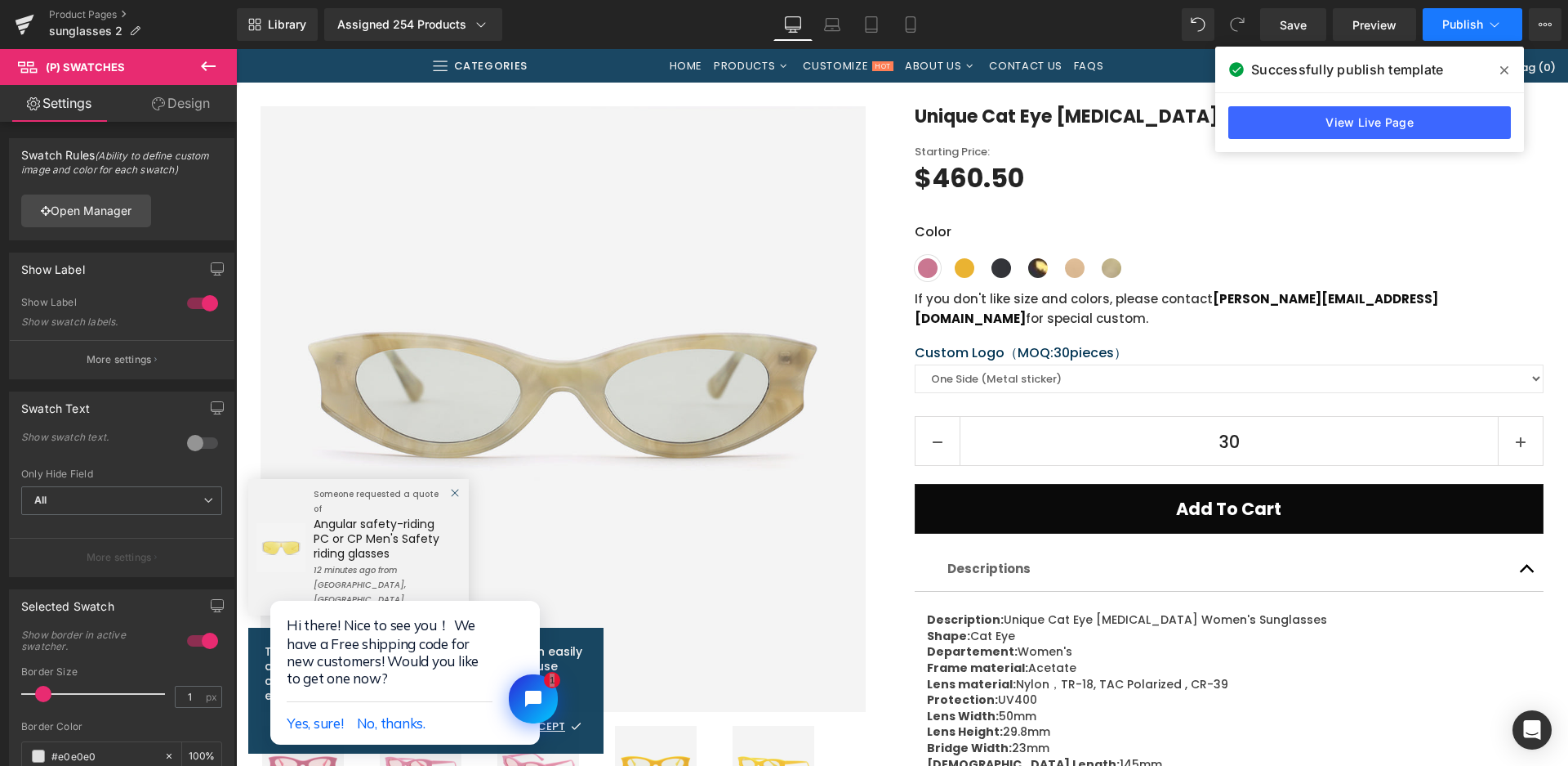
click at [1446, 26] on span "Publish" at bounding box center [1462, 24] width 40 height 13
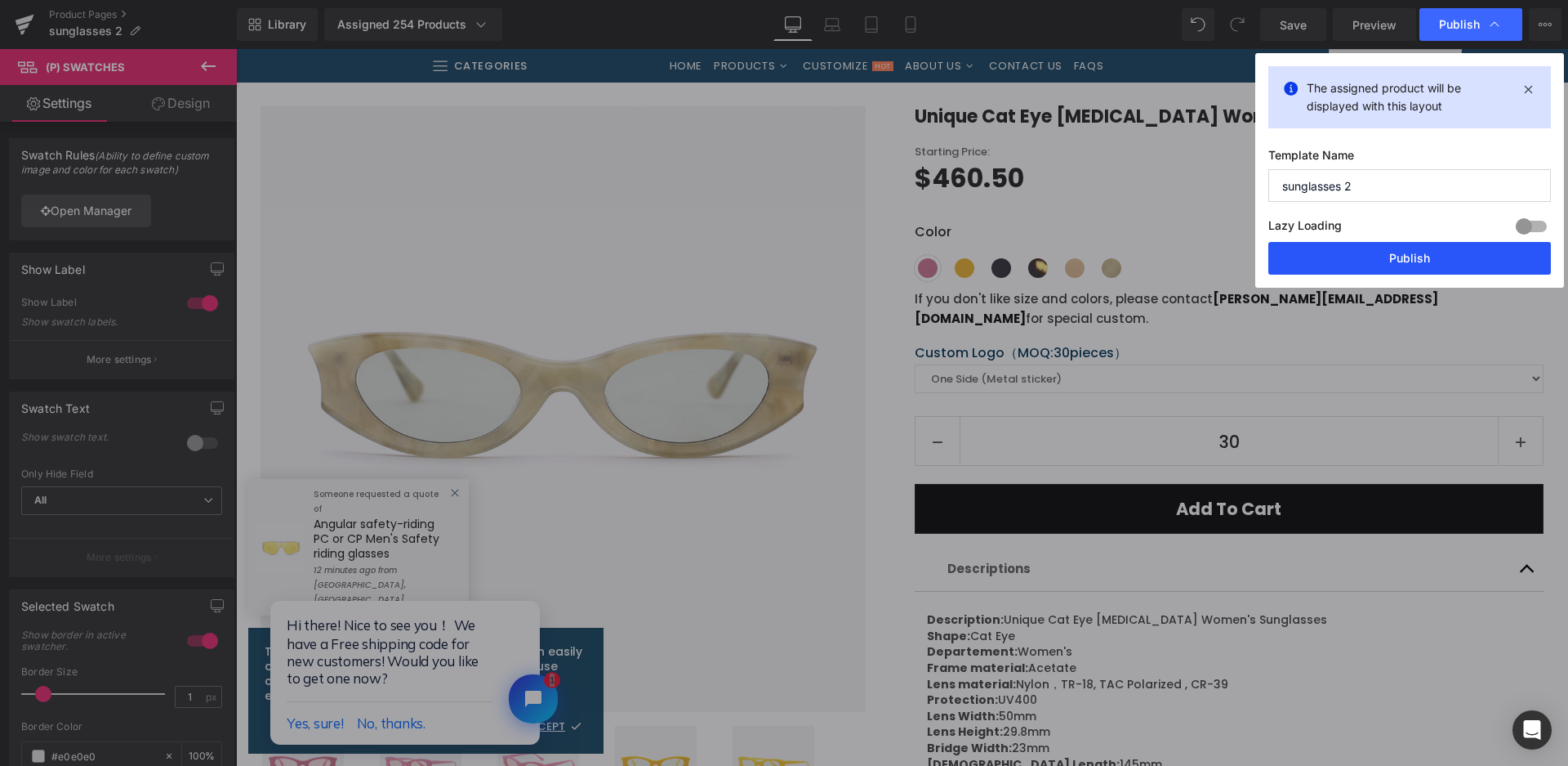
click at [1380, 268] on button "Publish" at bounding box center [1410, 258] width 282 height 33
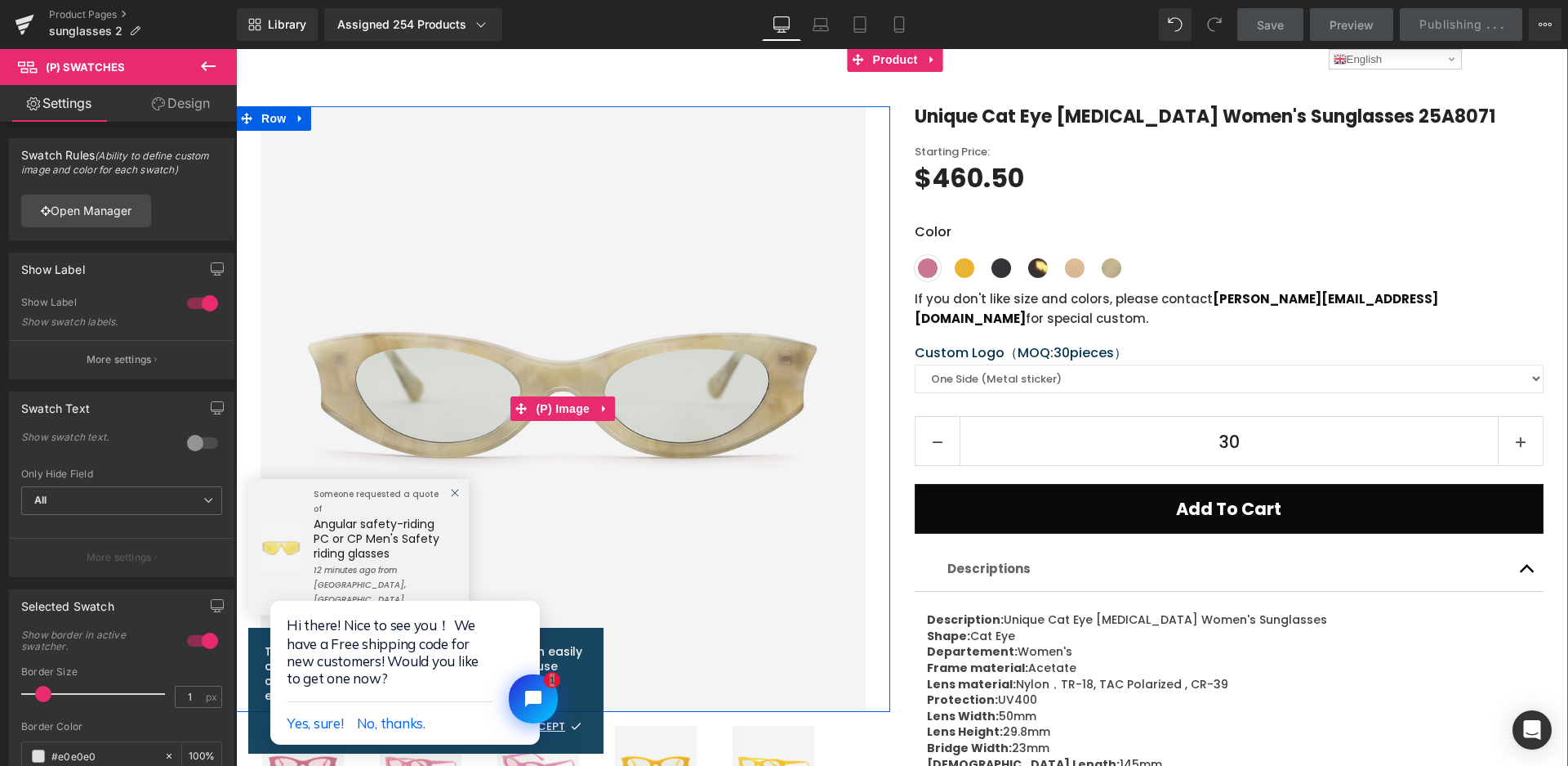
scroll to position [82, 0]
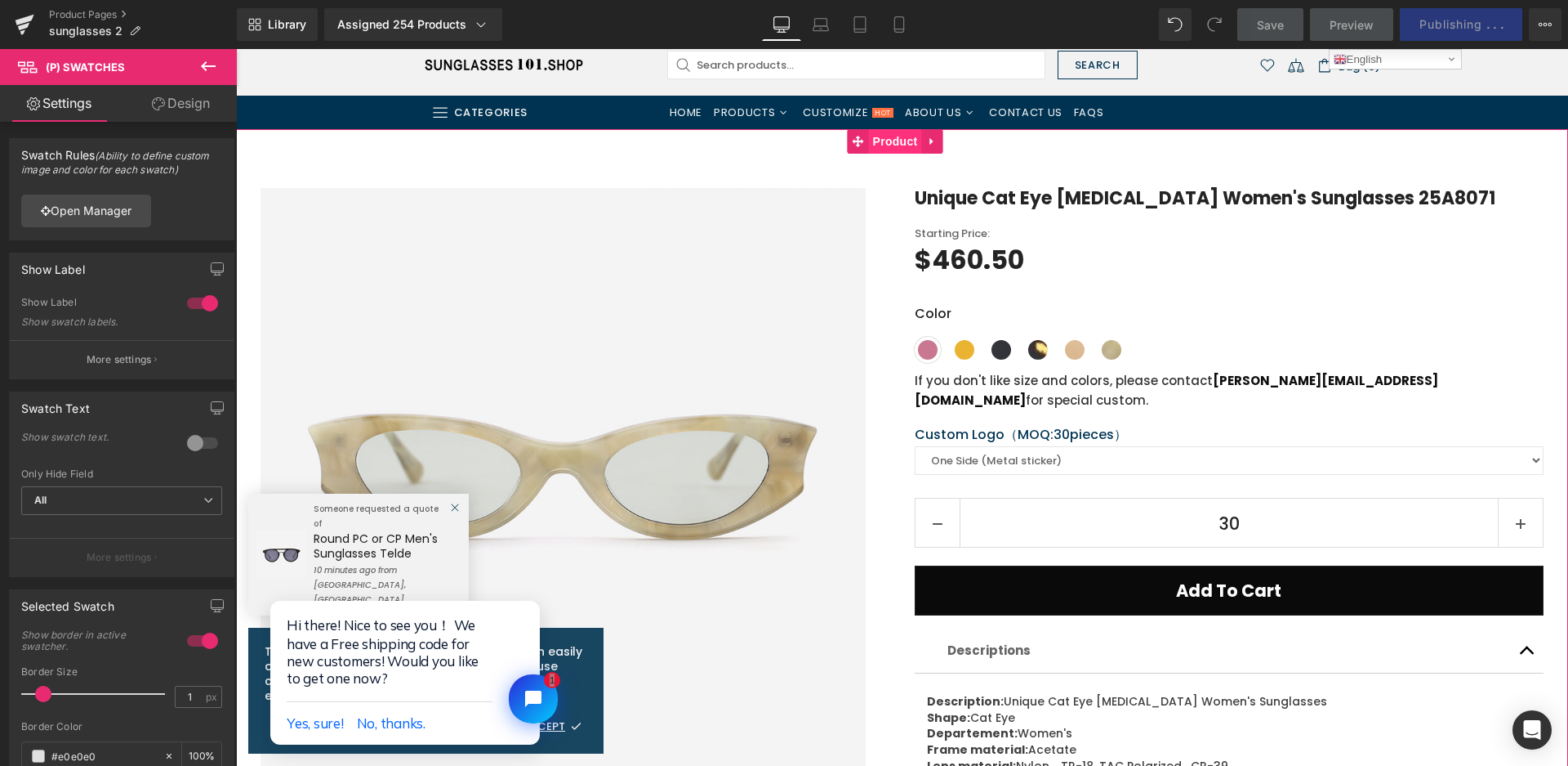
click at [911, 145] on span "Product" at bounding box center [896, 142] width 53 height 25
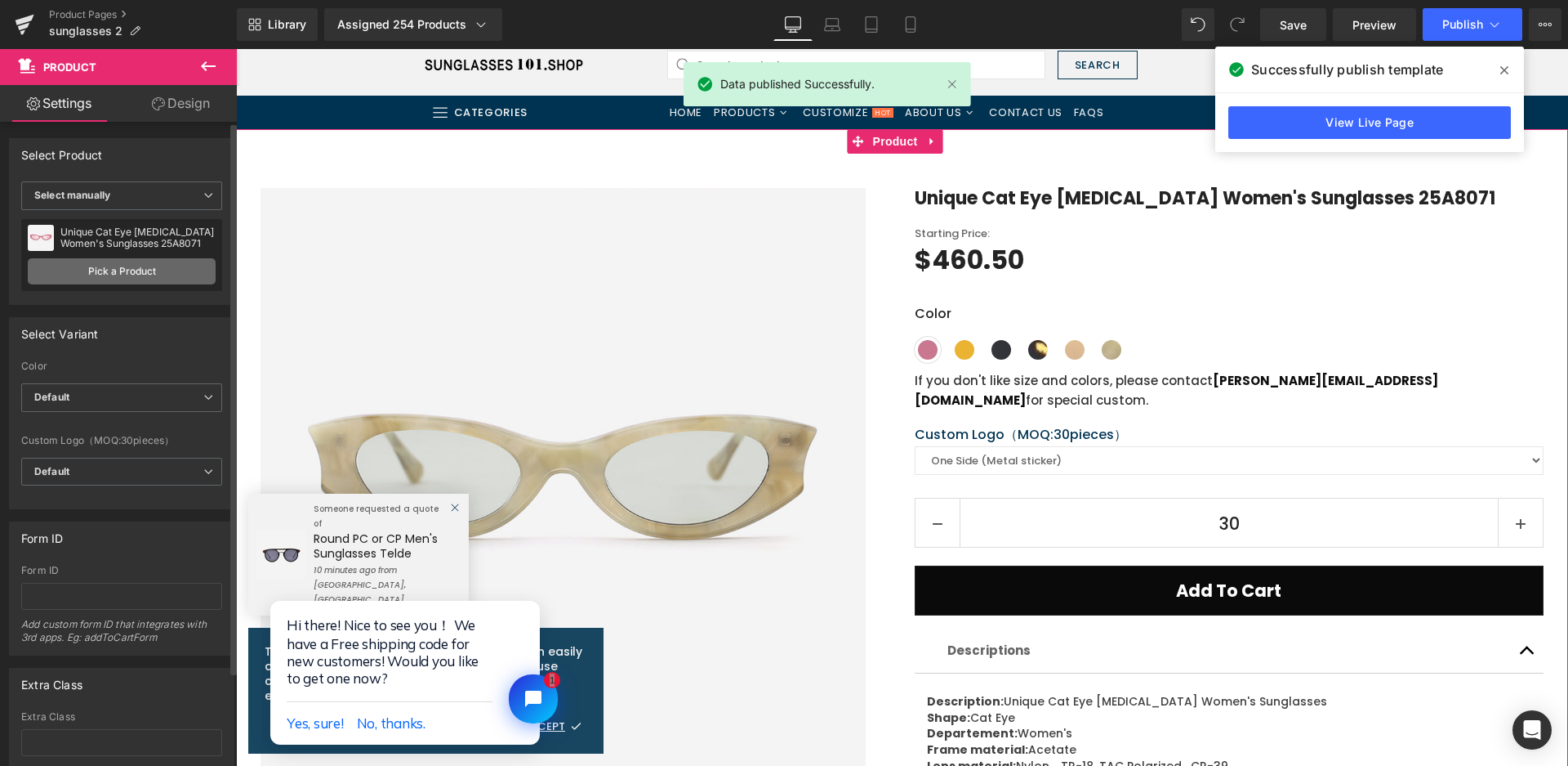
click at [128, 265] on link "Pick a Product" at bounding box center [122, 271] width 188 height 26
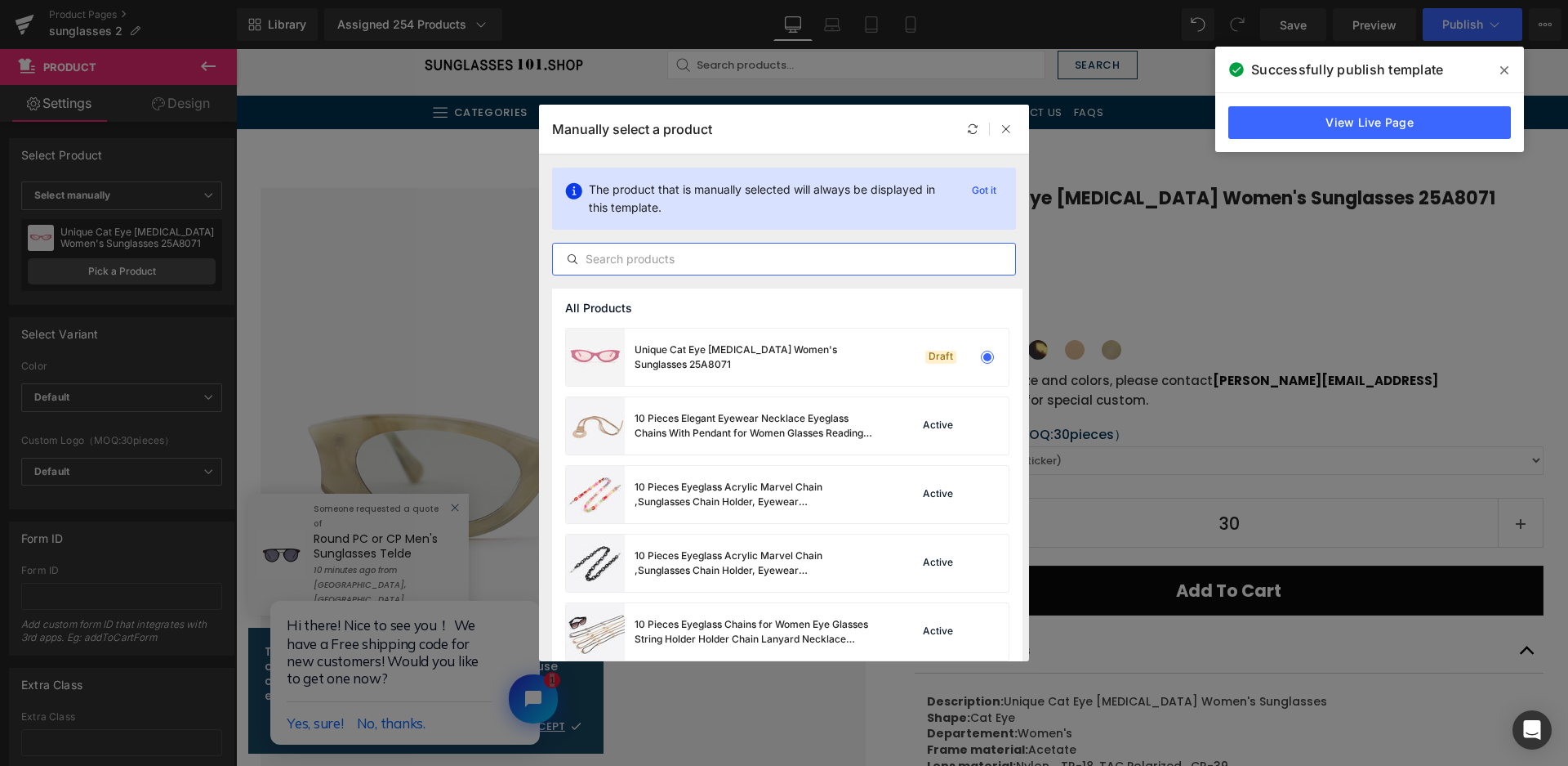
click at [655, 254] on input "text" at bounding box center [783, 259] width 462 height 19
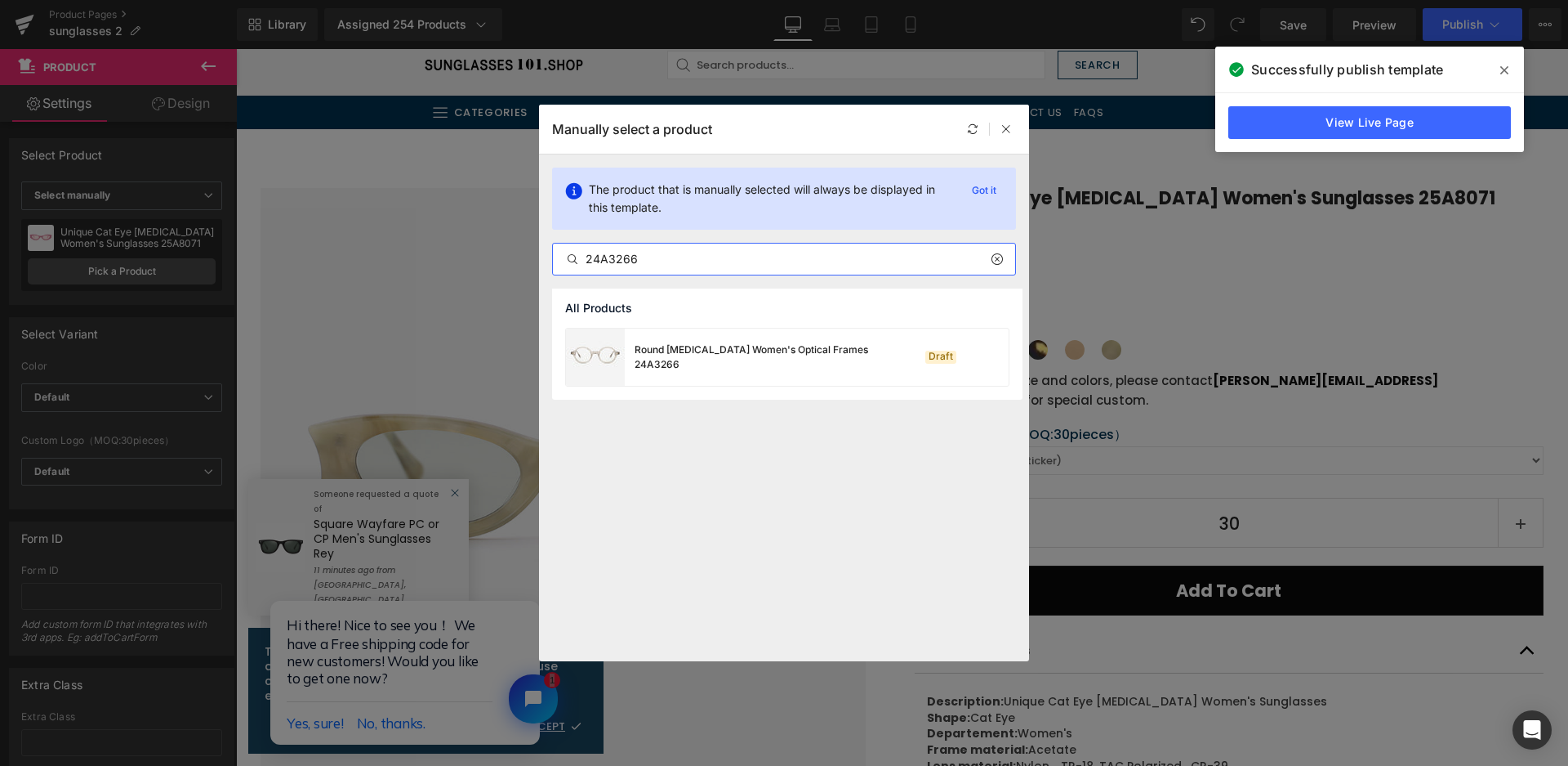
type input "24A3266"
click at [748, 369] on div "Round Acetate Women's Optical Frames 24A3266" at bounding box center [722, 357] width 313 height 57
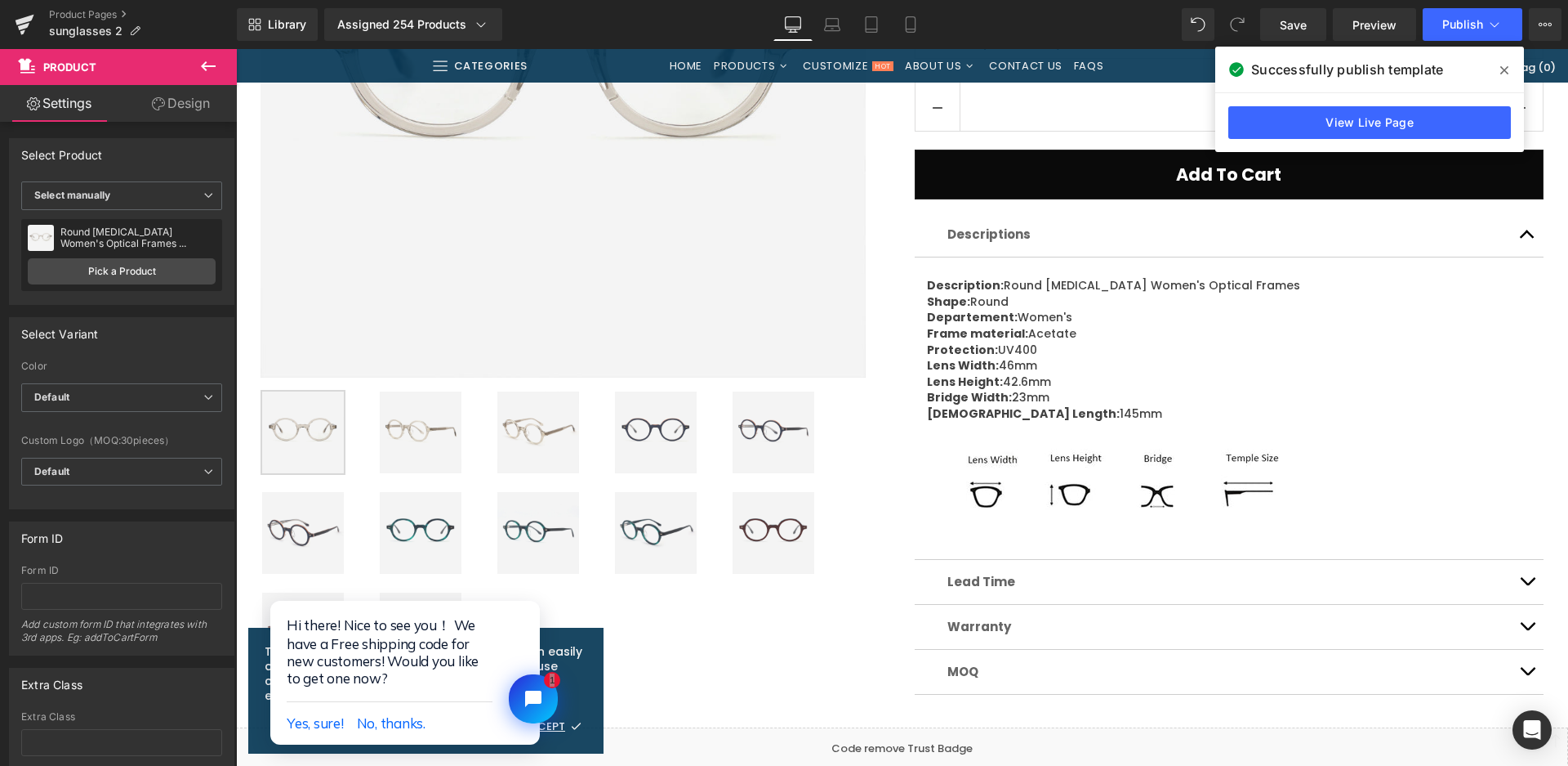
scroll to position [572, 0]
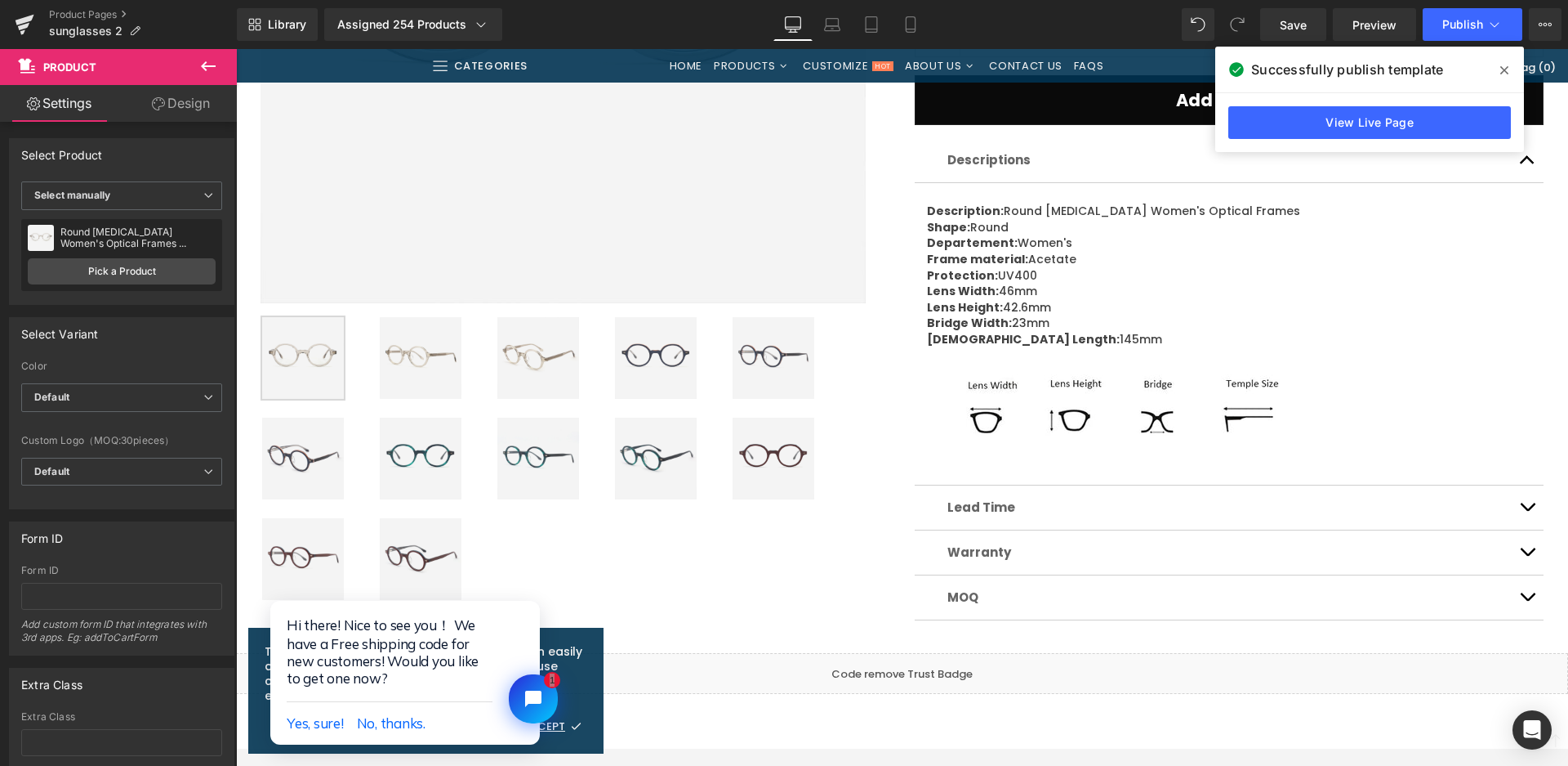
click at [625, 365] on img at bounding box center [656, 357] width 82 height 82
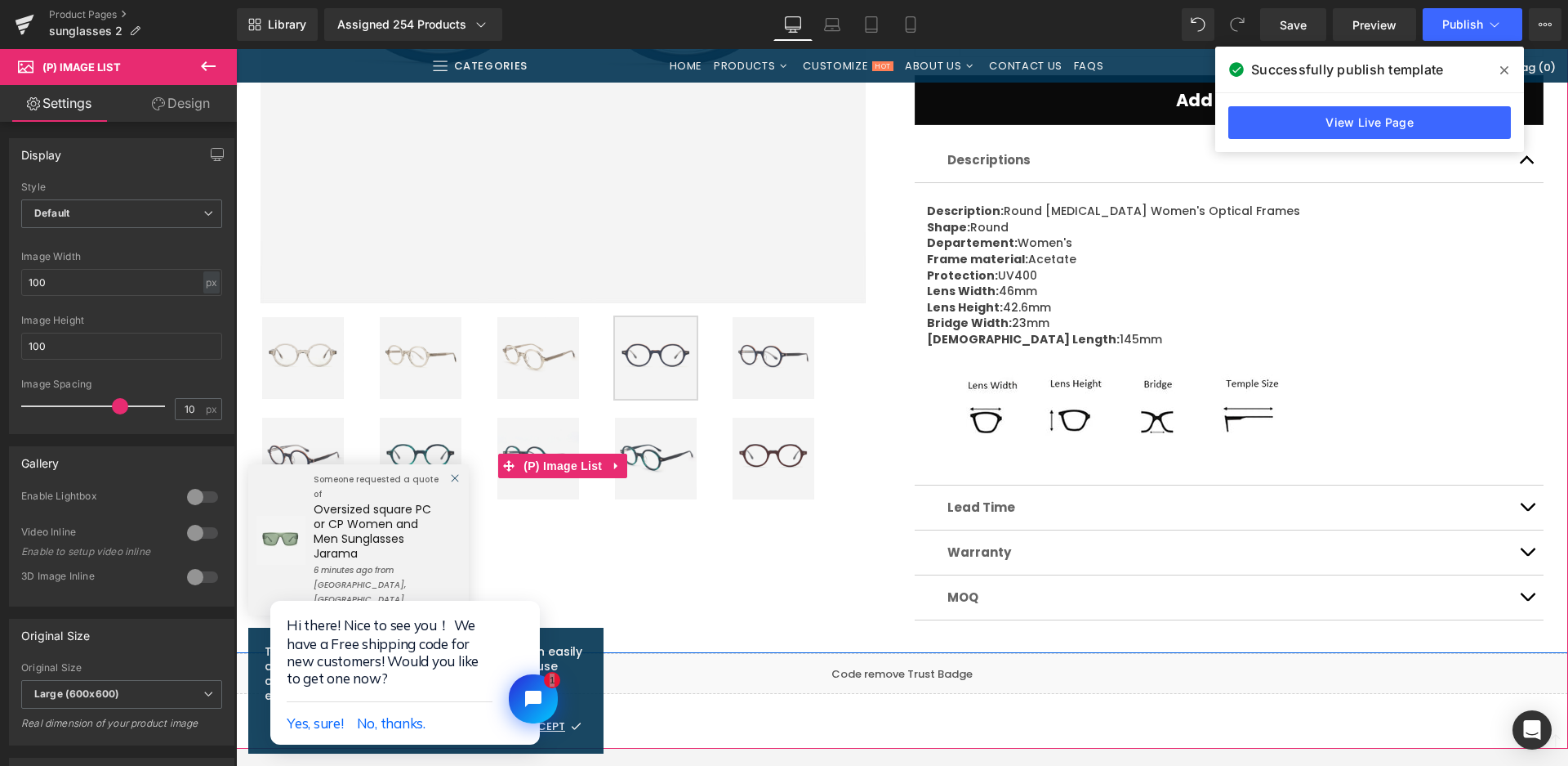
click at [405, 448] on img at bounding box center [421, 458] width 82 height 82
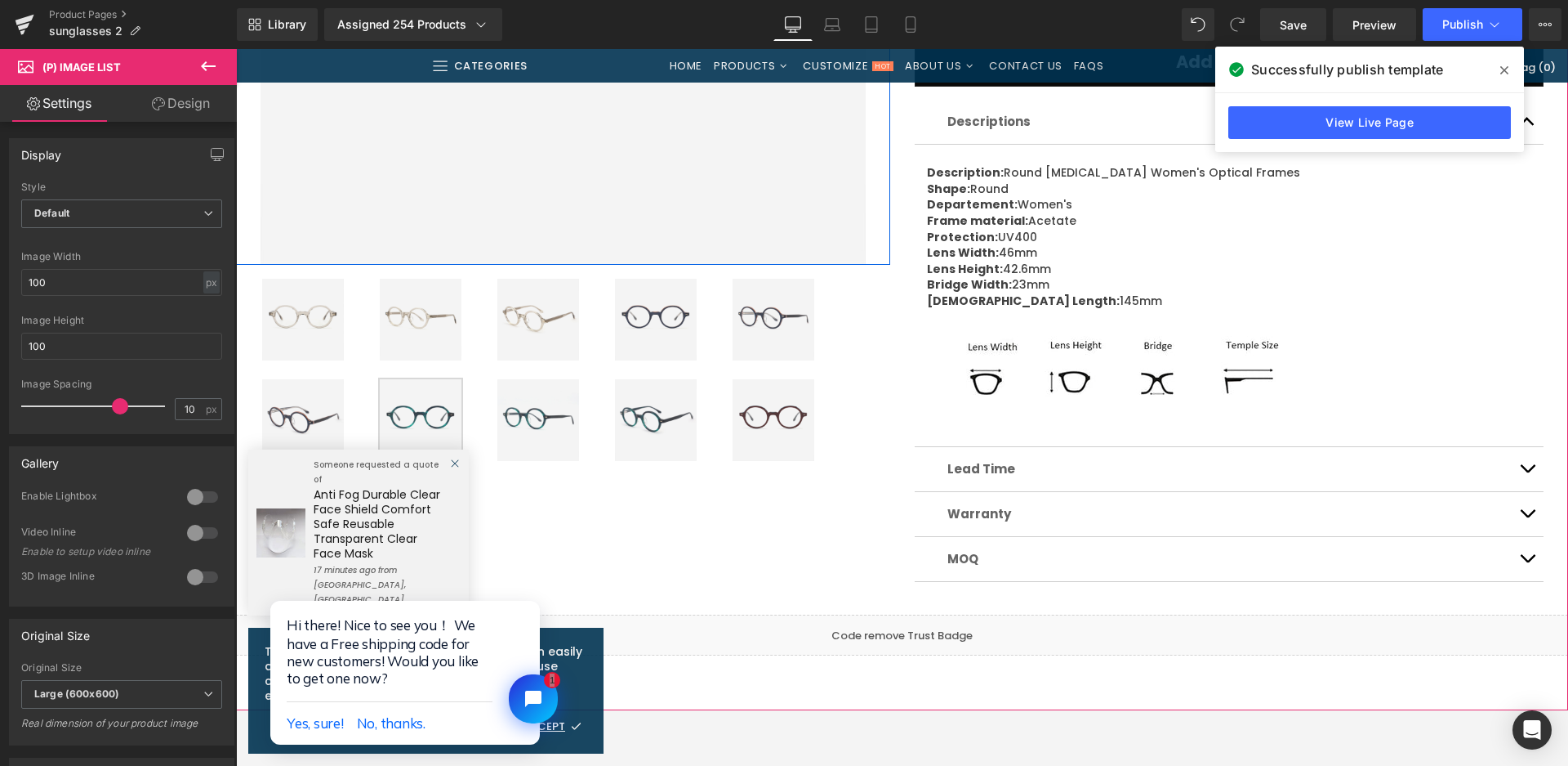
scroll to position [654, 0]
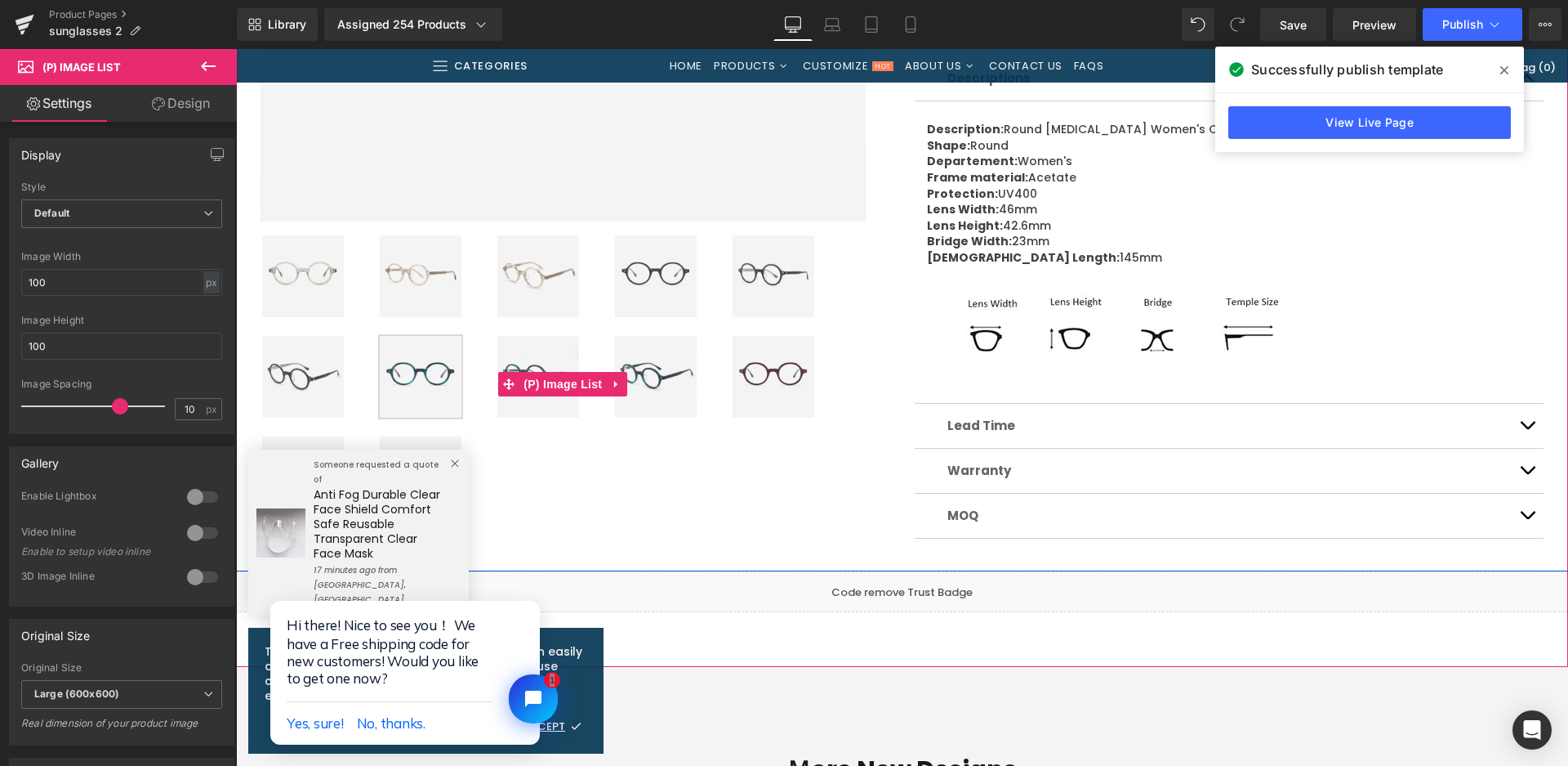
click at [758, 387] on img at bounding box center [773, 377] width 82 height 82
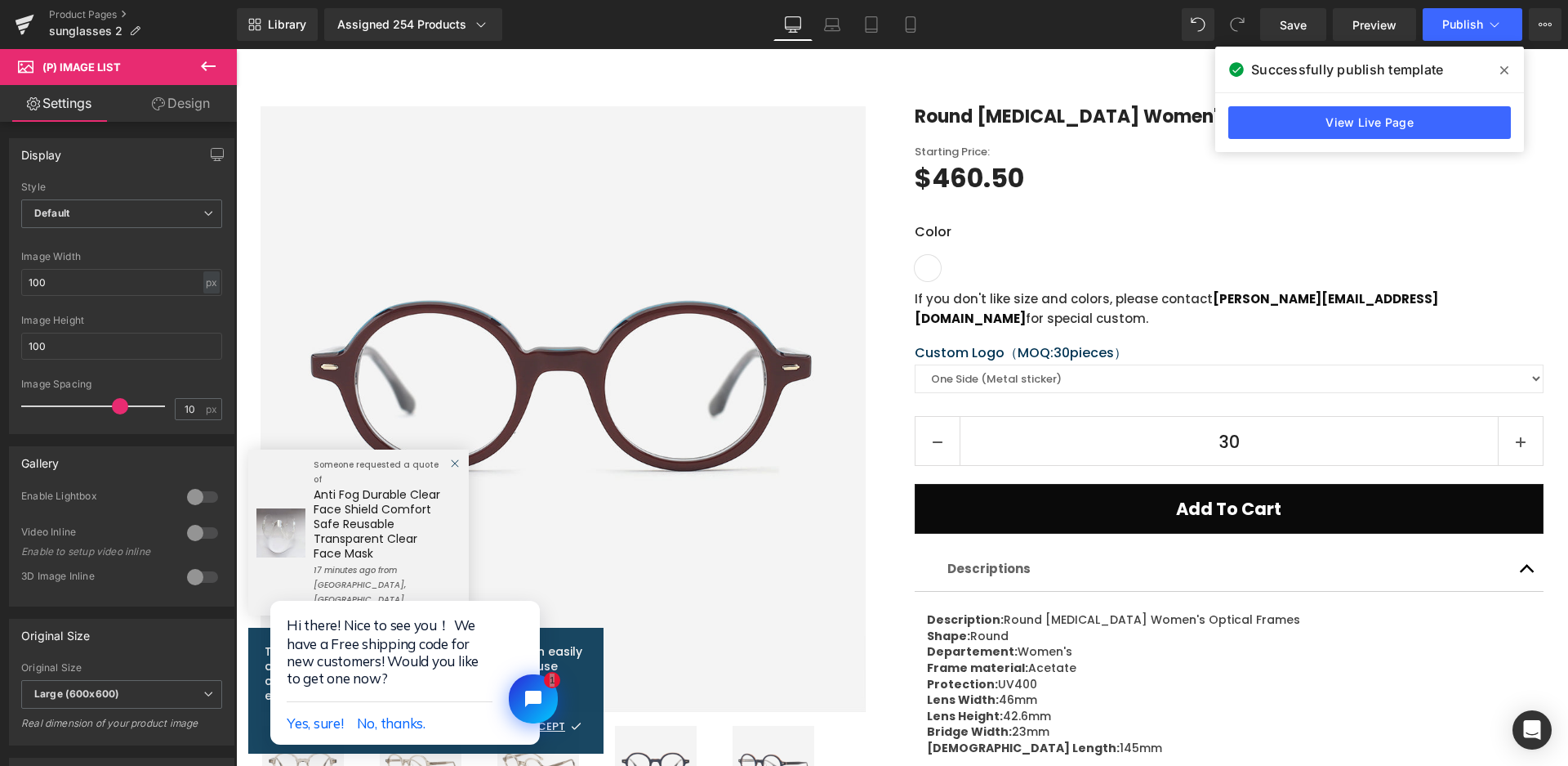
scroll to position [0, 0]
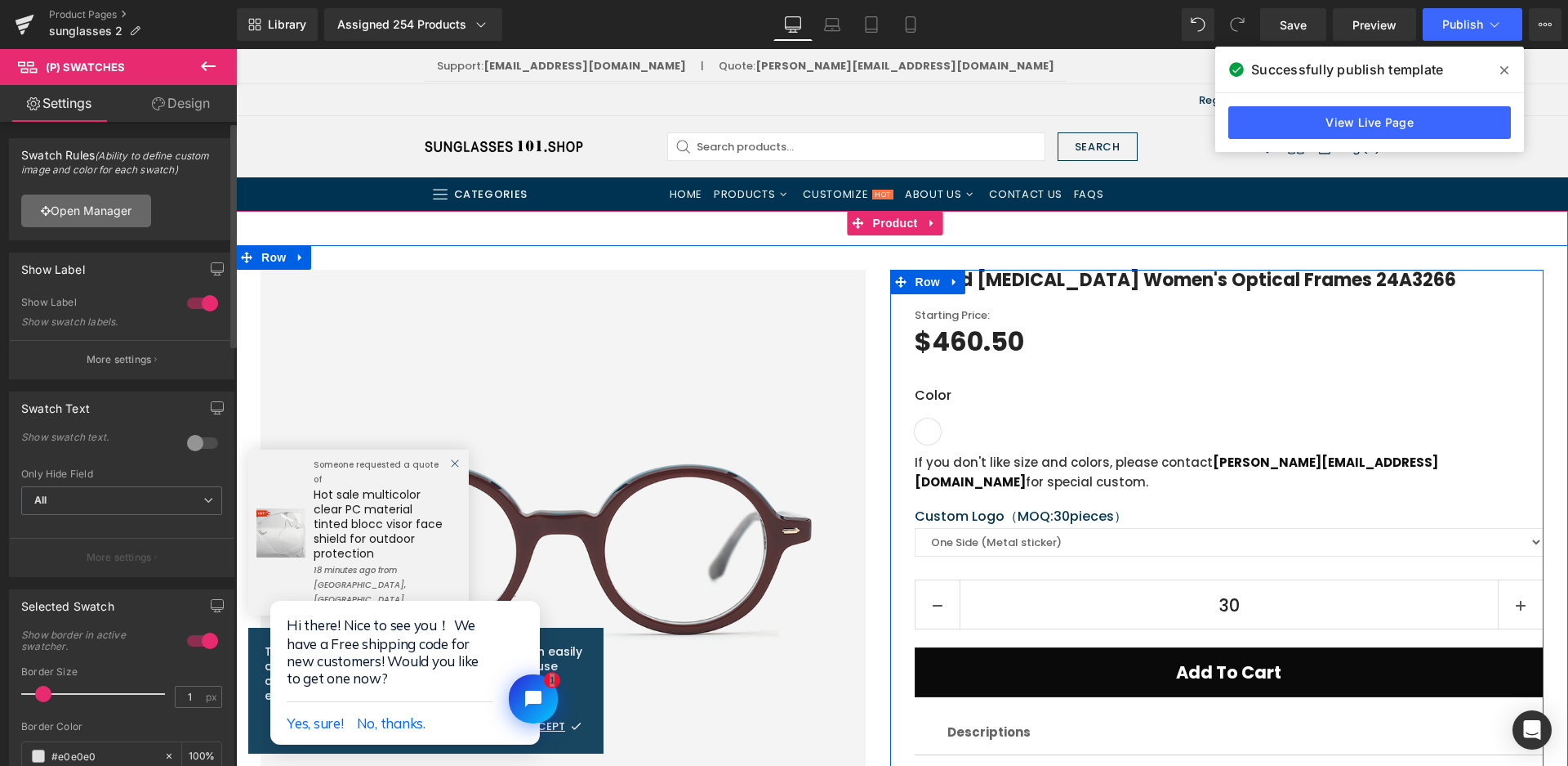
click at [84, 222] on link "Open Manager" at bounding box center [86, 210] width 130 height 33
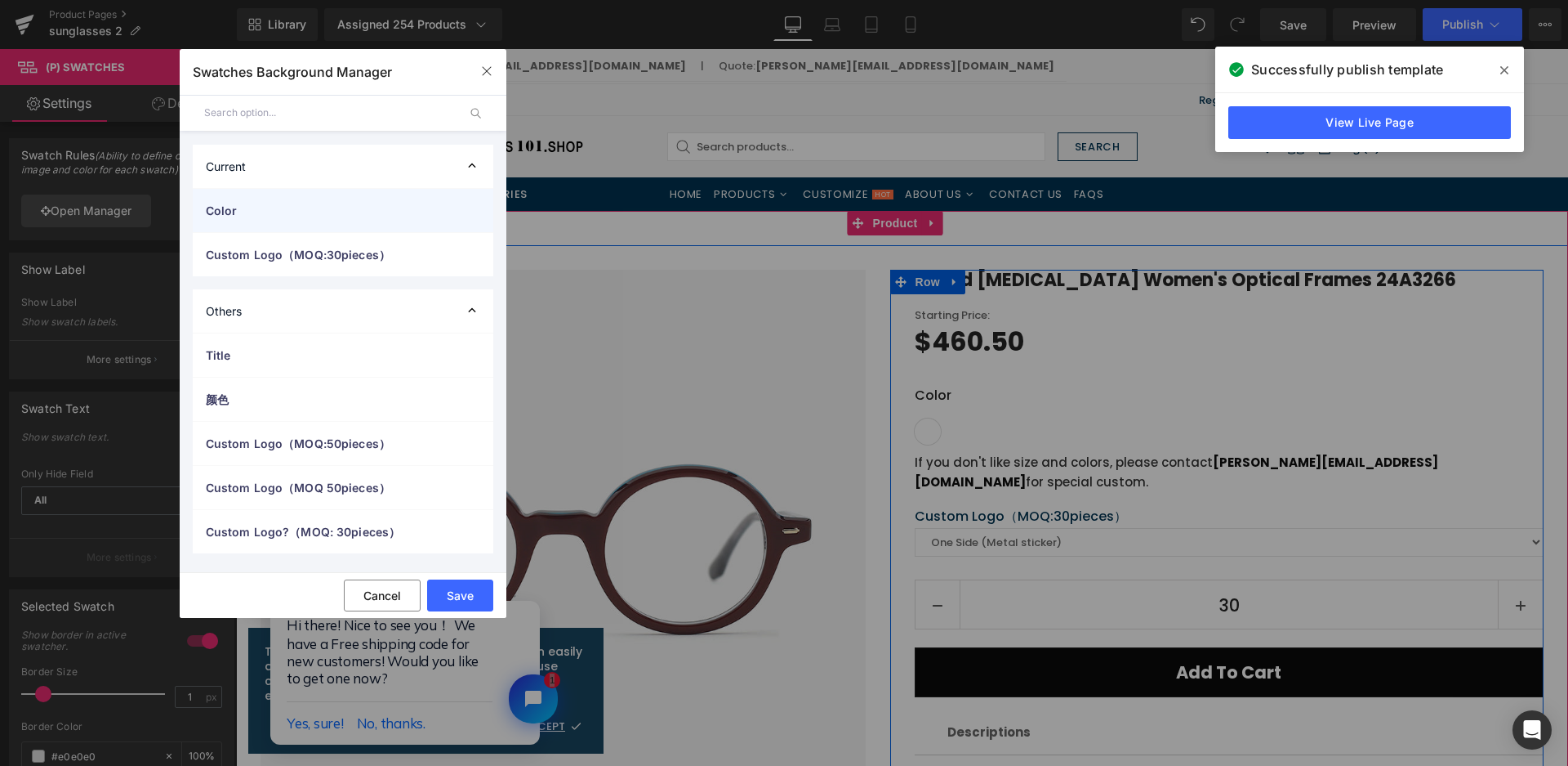
click at [282, 206] on span "Color" at bounding box center [326, 210] width 242 height 17
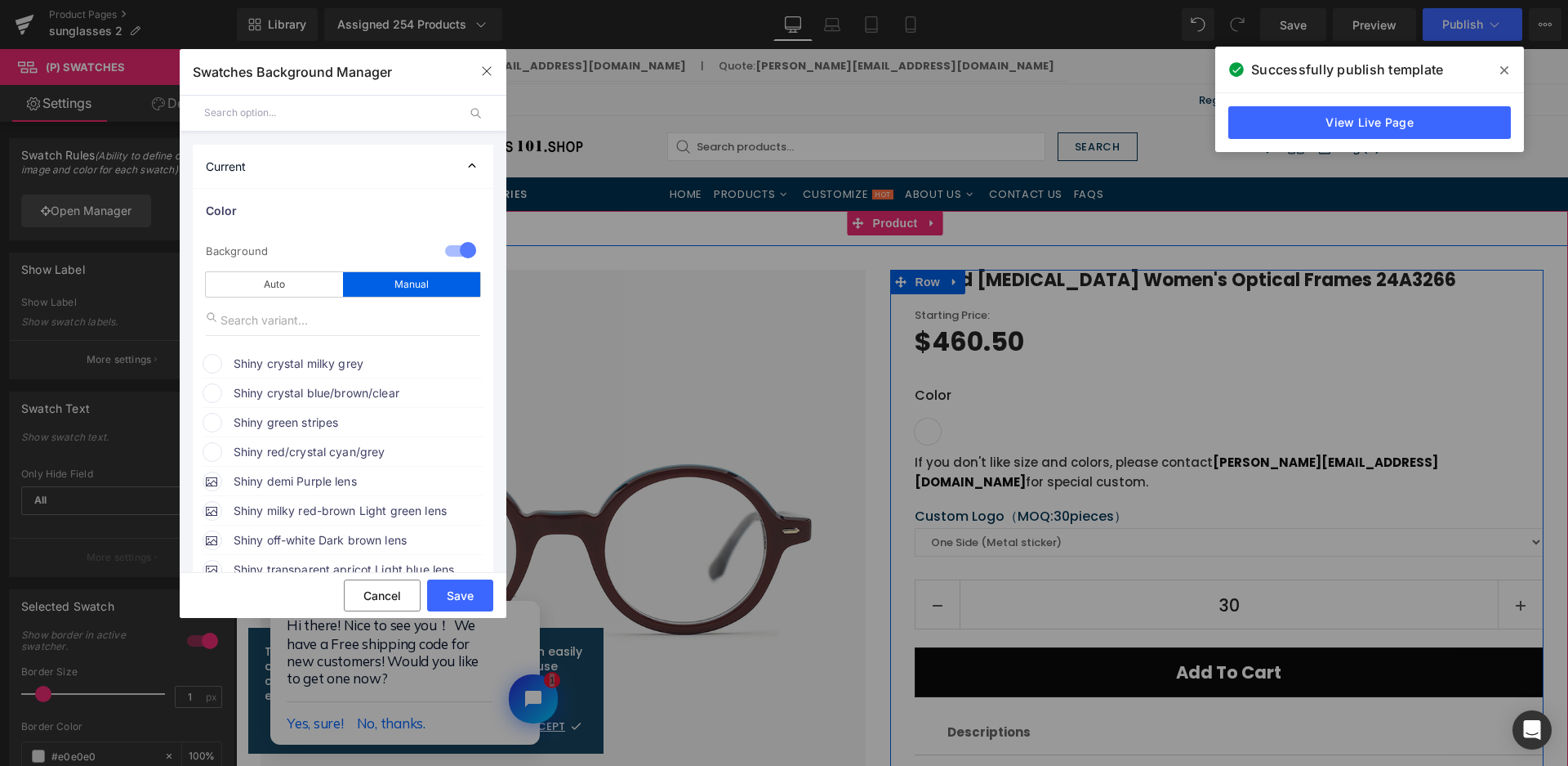
click at [302, 370] on span "Shiny crystal milky grey" at bounding box center [357, 364] width 248 height 19
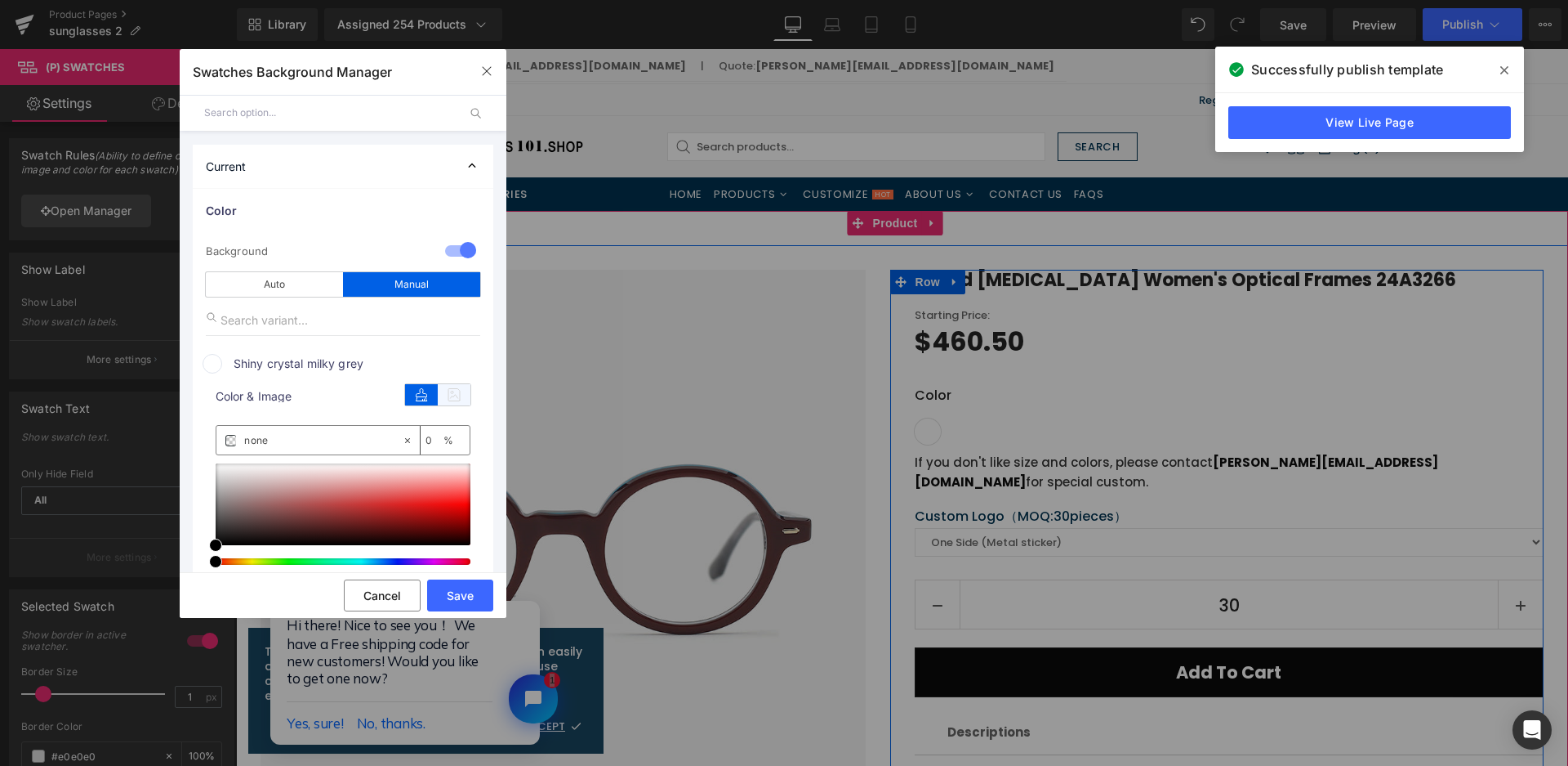
click at [450, 395] on icon at bounding box center [454, 394] width 33 height 21
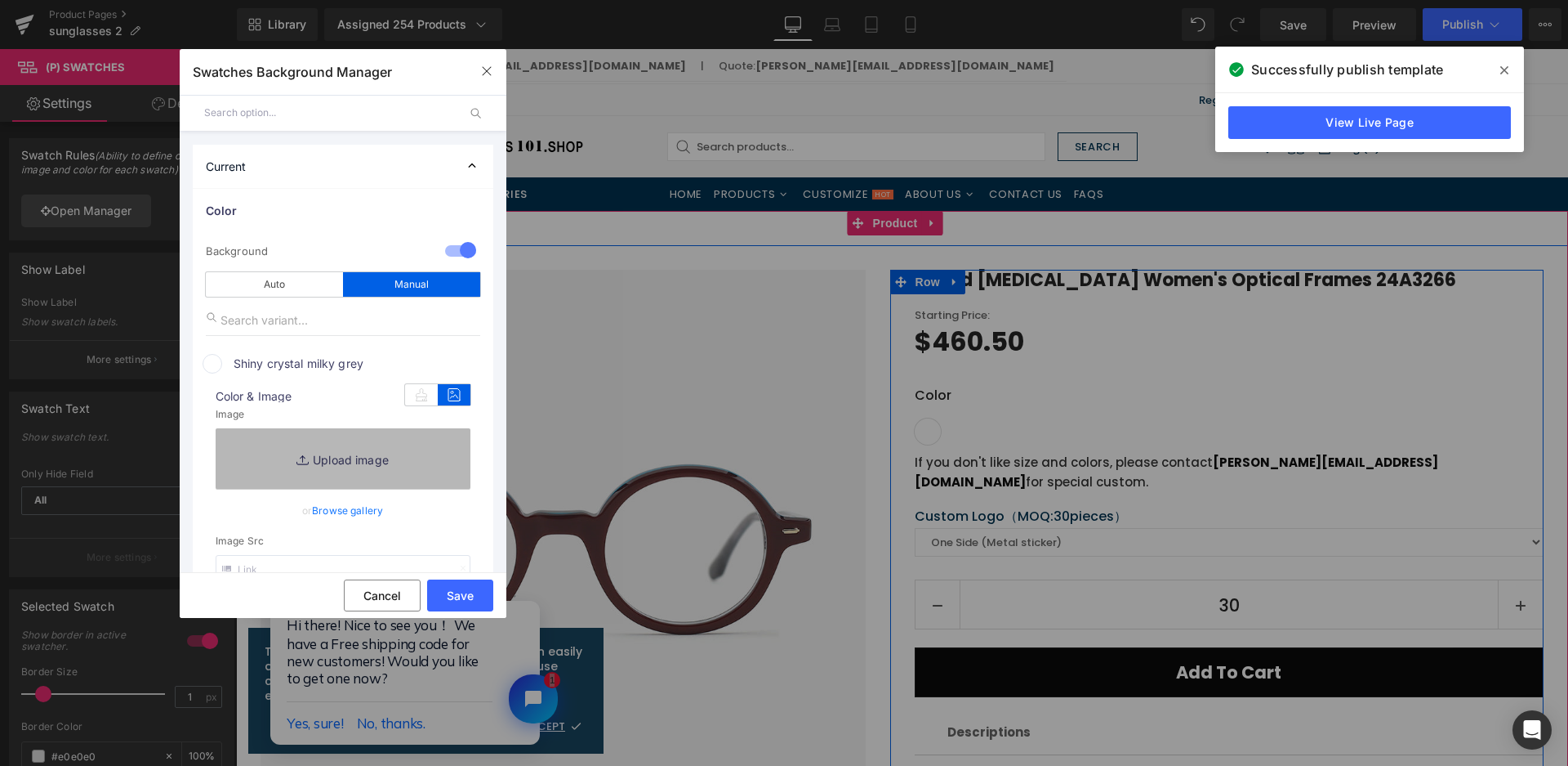
click at [415, 448] on link "Replace Image" at bounding box center [343, 458] width 255 height 61
type input "C:\fakepath\微信截图_20250825160533.png"
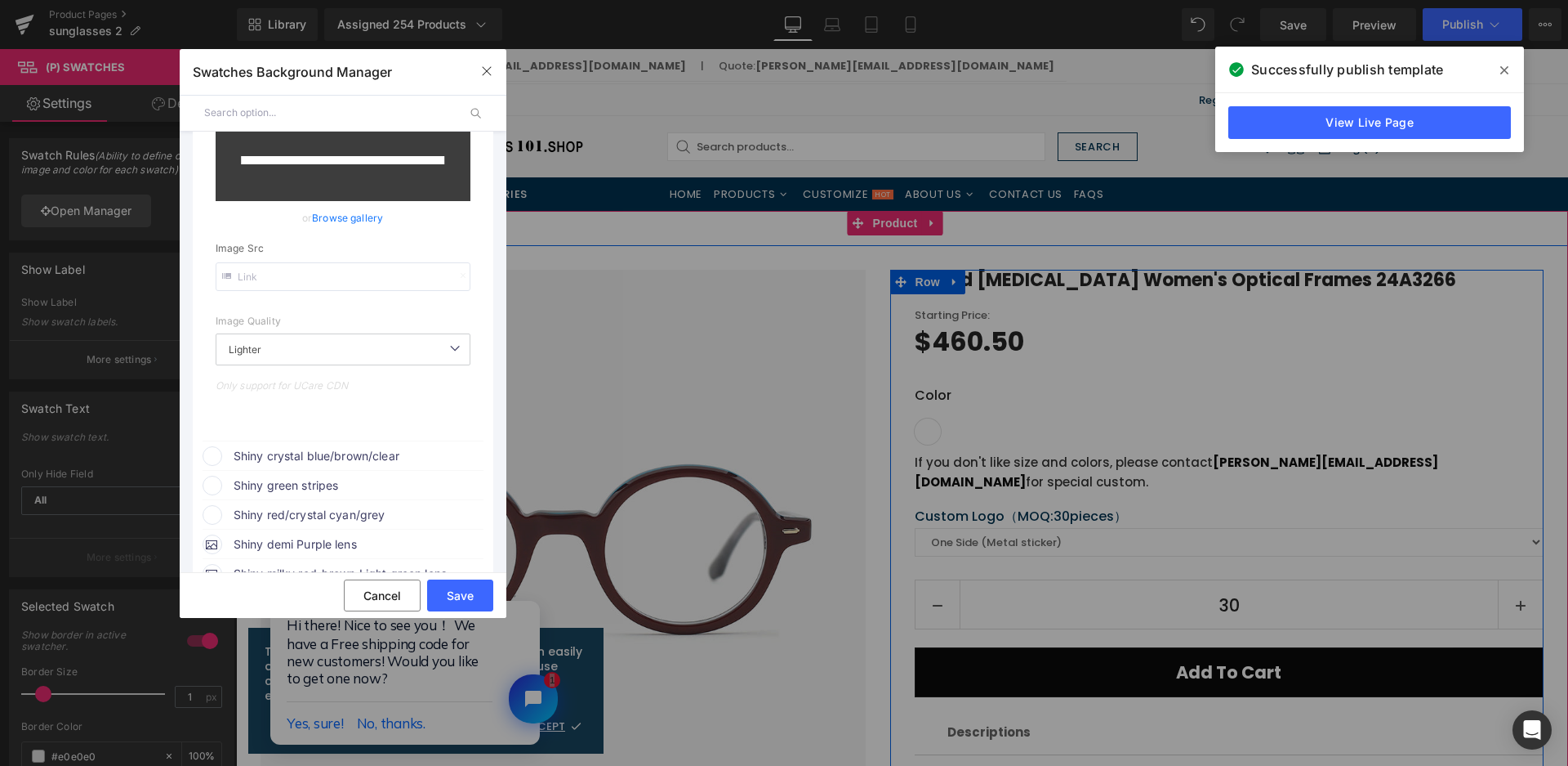
scroll to position [327, 0]
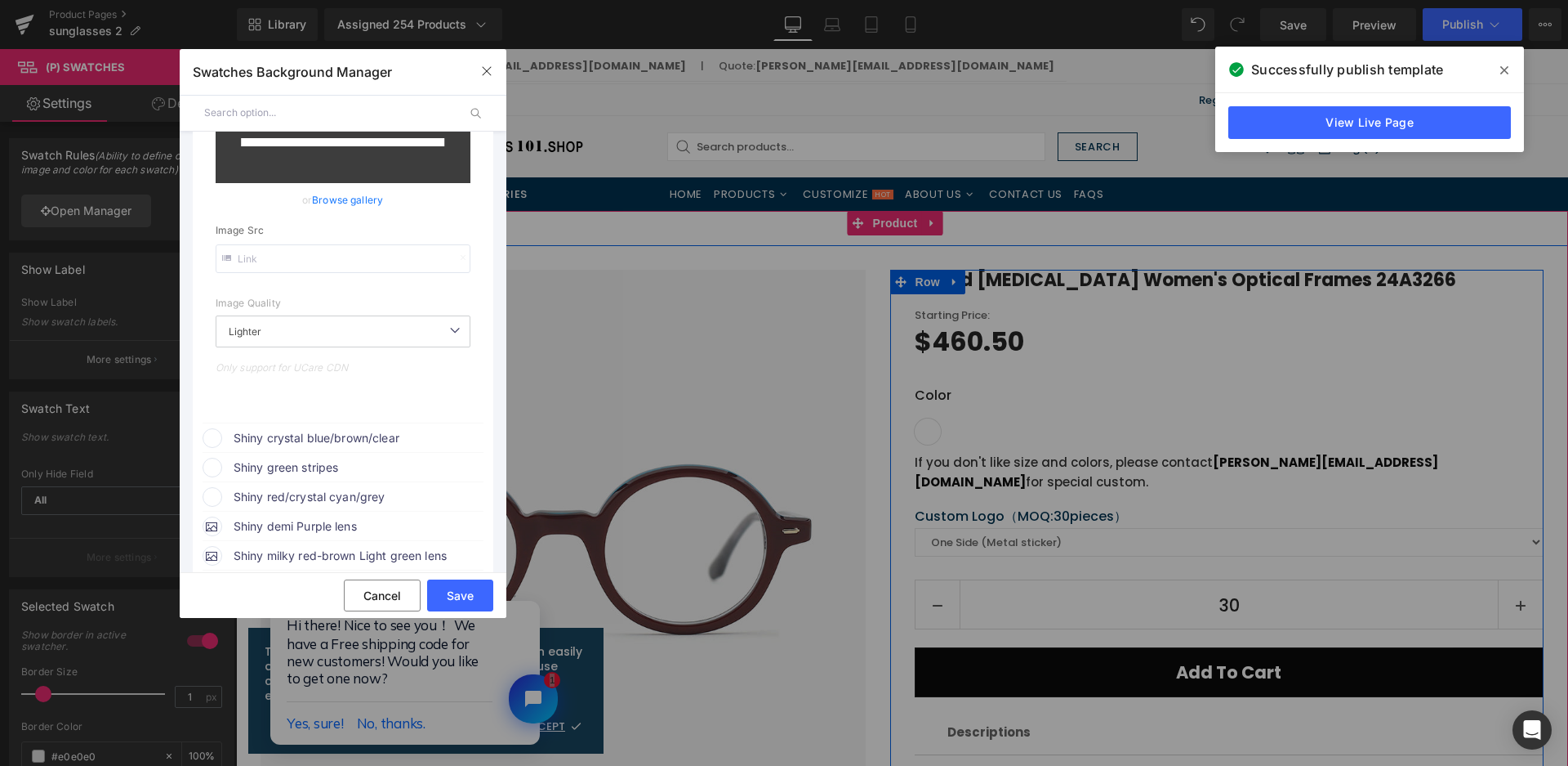
click at [366, 438] on span "Shiny crystal blue/brown/clear" at bounding box center [357, 438] width 248 height 19
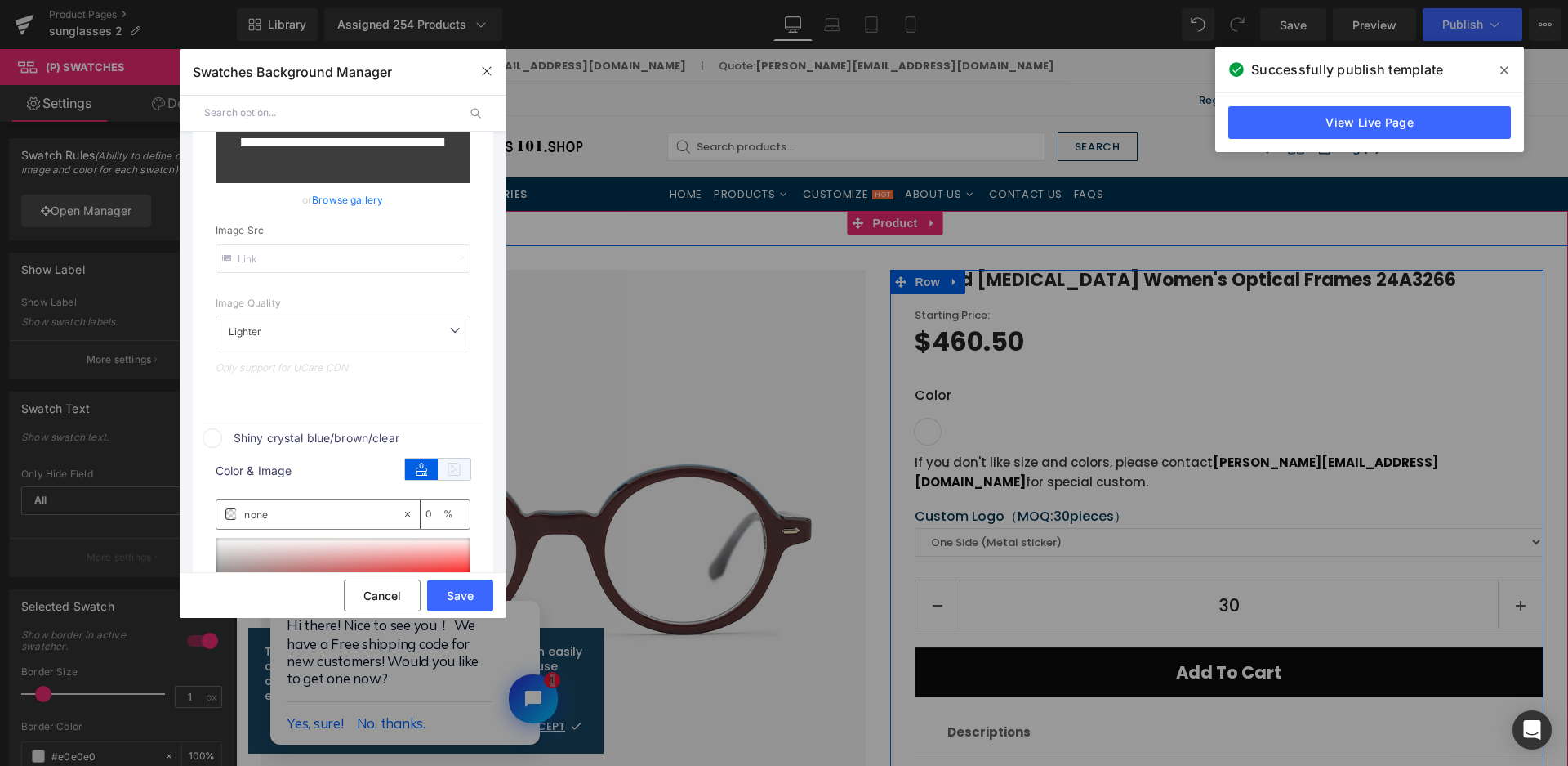
click at [447, 470] on icon at bounding box center [454, 469] width 33 height 21
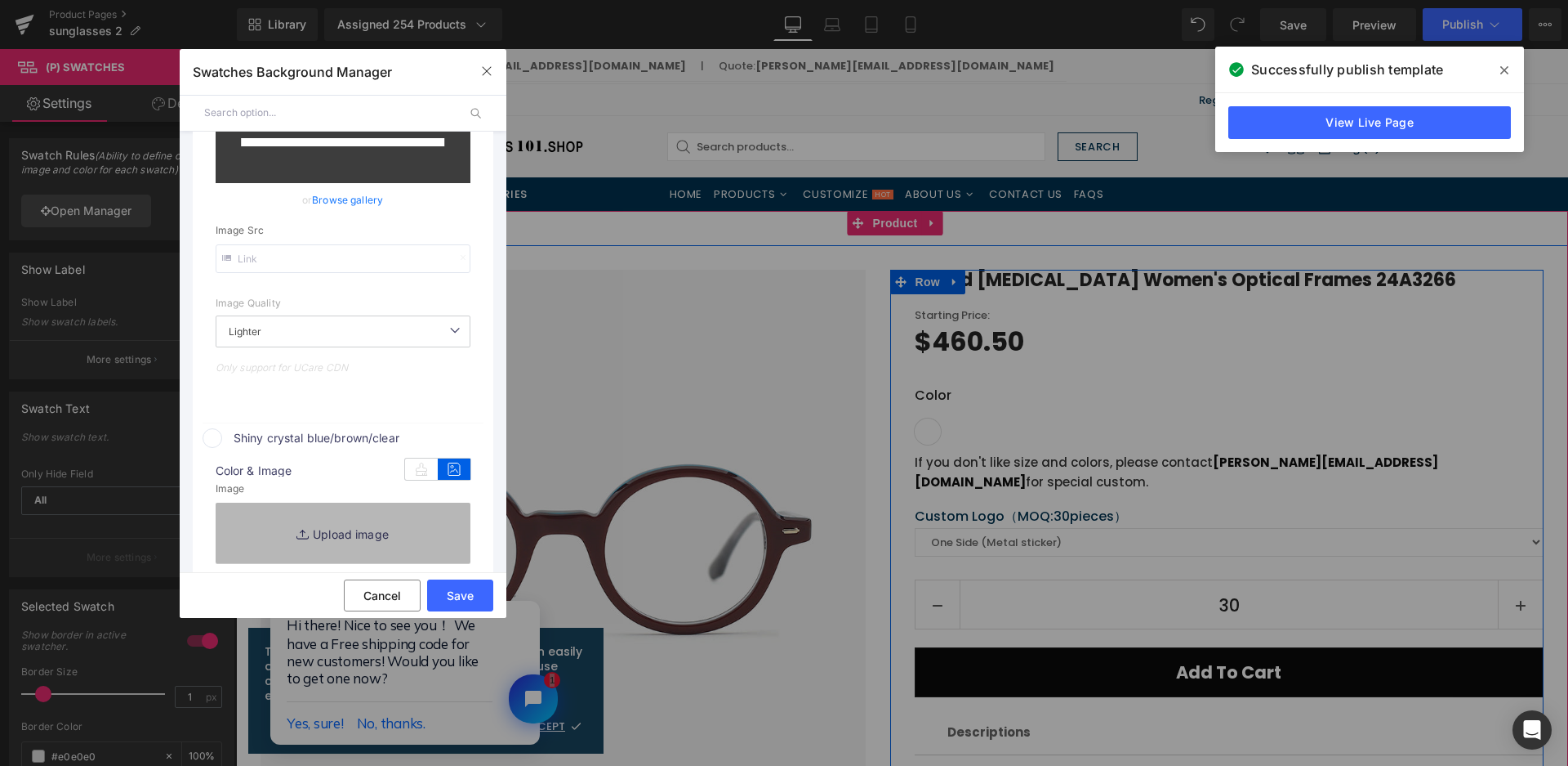
click at [420, 531] on link "Replace Image" at bounding box center [343, 533] width 255 height 61
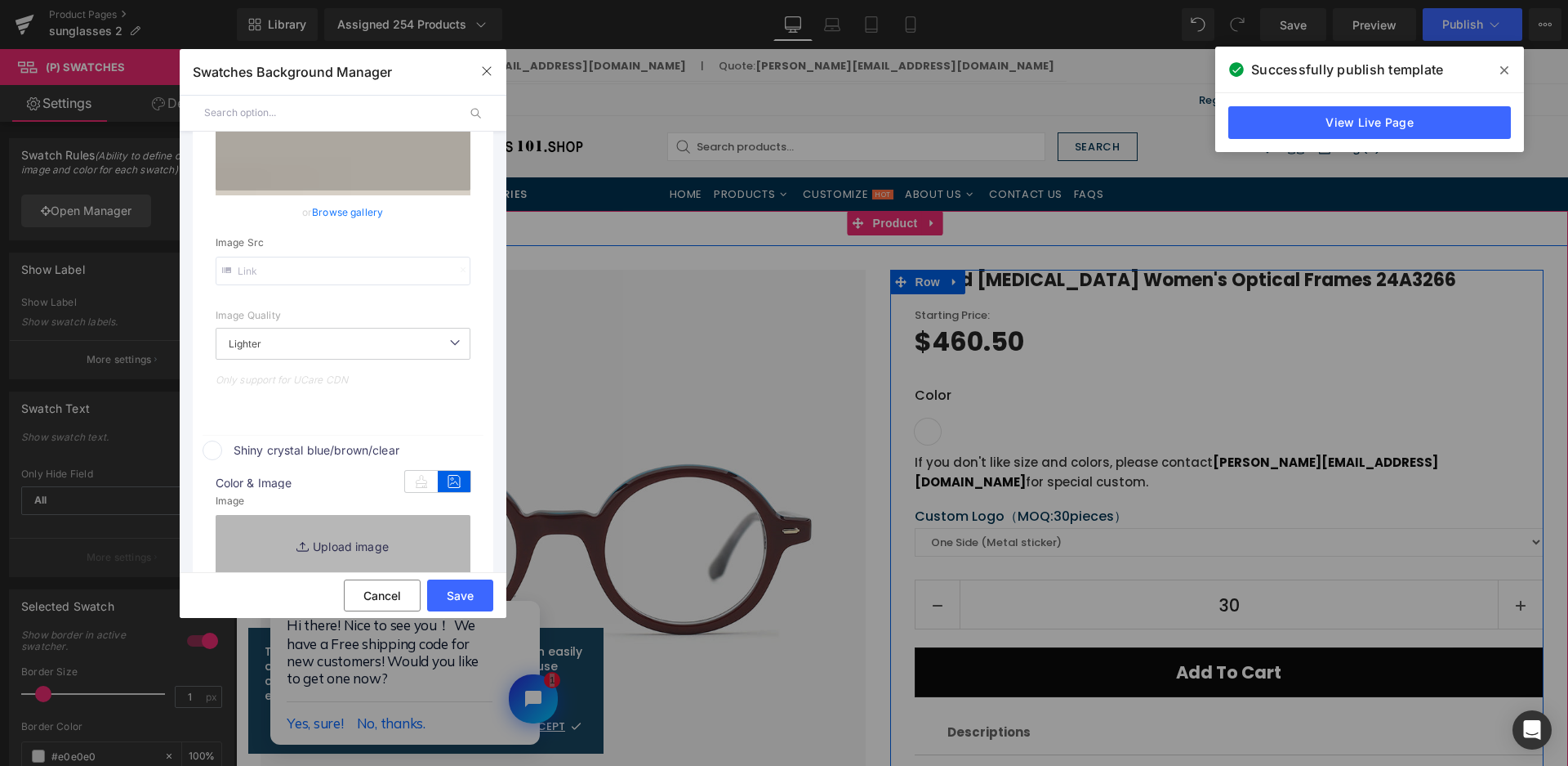
type input "[URL][DOMAIN_NAME]"
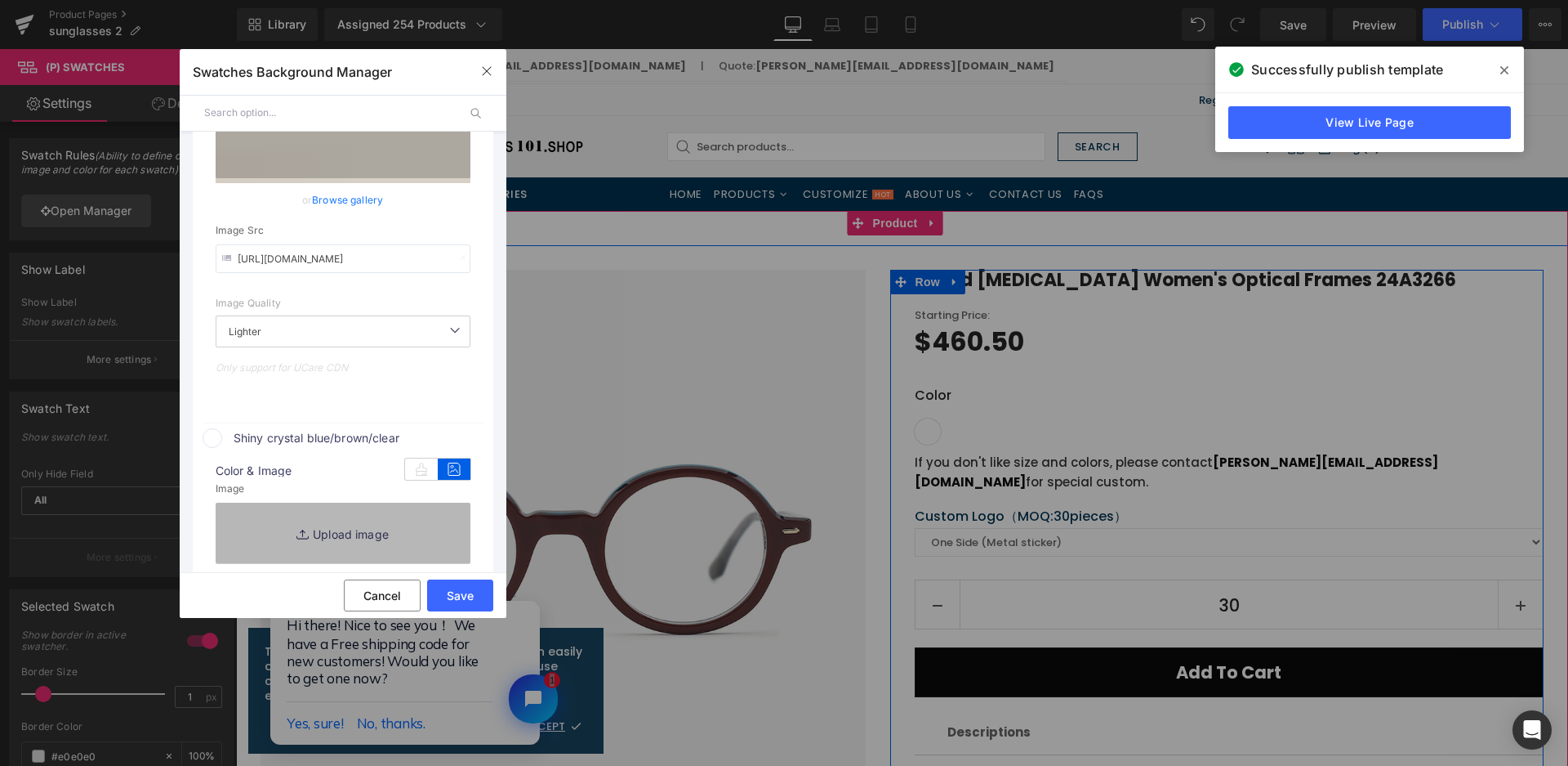
type input "C:\fakepath\微信截图_20250825160546.png"
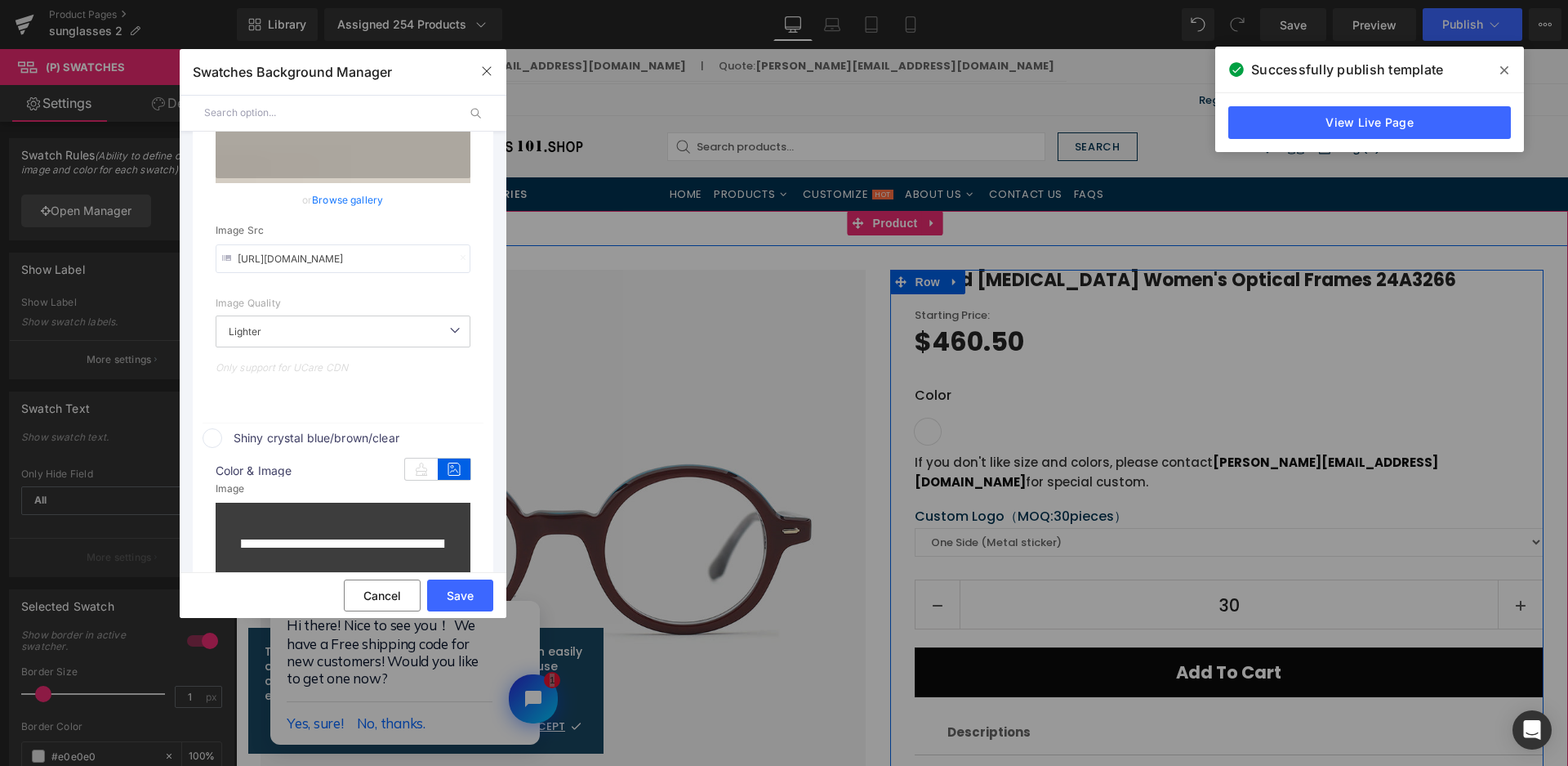
type input "[URL][DOMAIN_NAME]"
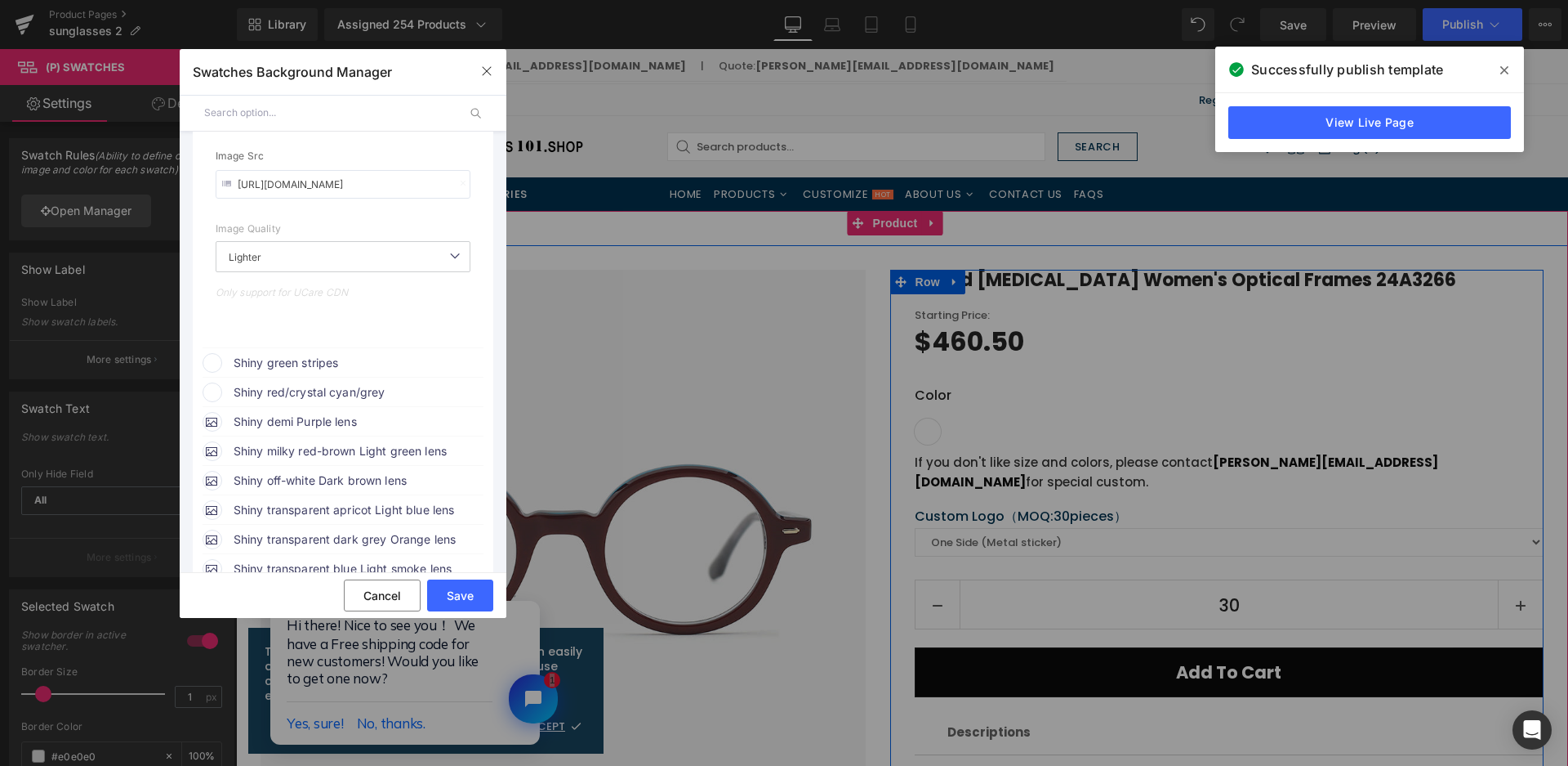
scroll to position [829, 0]
click at [312, 365] on span "Shiny green stripes" at bounding box center [357, 360] width 248 height 19
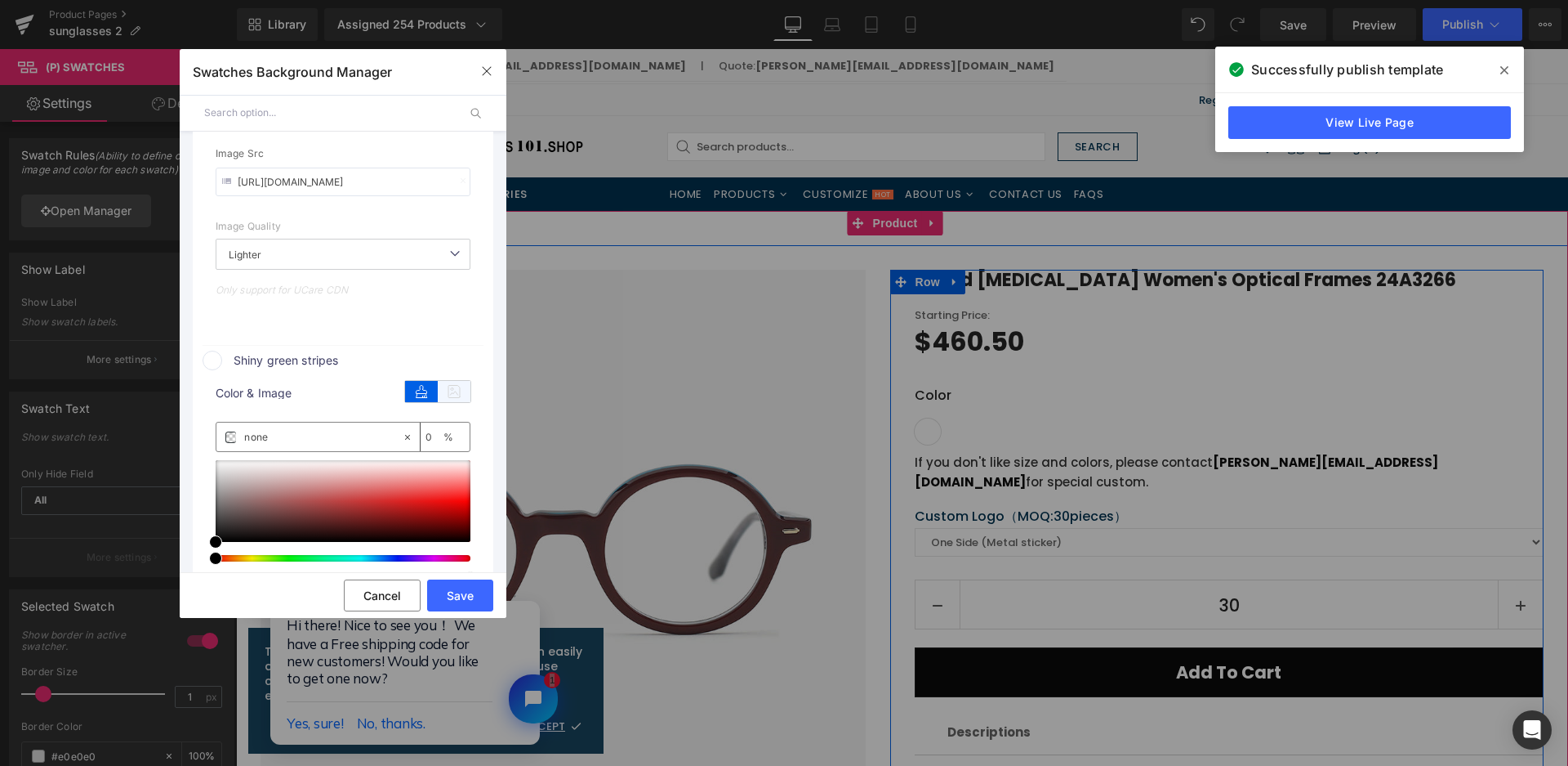
click at [448, 397] on icon at bounding box center [454, 392] width 33 height 21
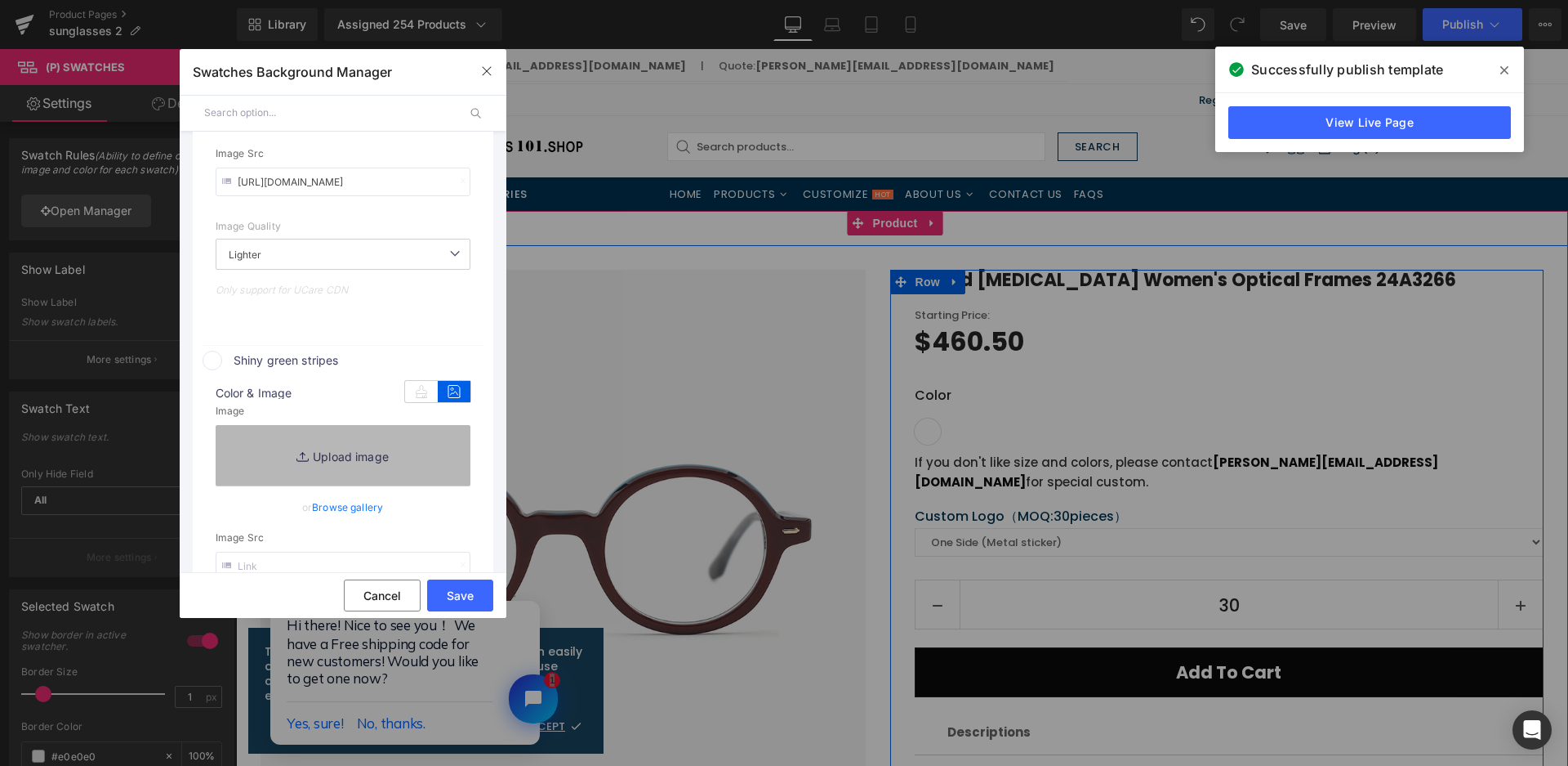
click at [421, 444] on link "Replace Image" at bounding box center [343, 455] width 255 height 61
type input "C:\fakepath\微信截图_20250825160557.png"
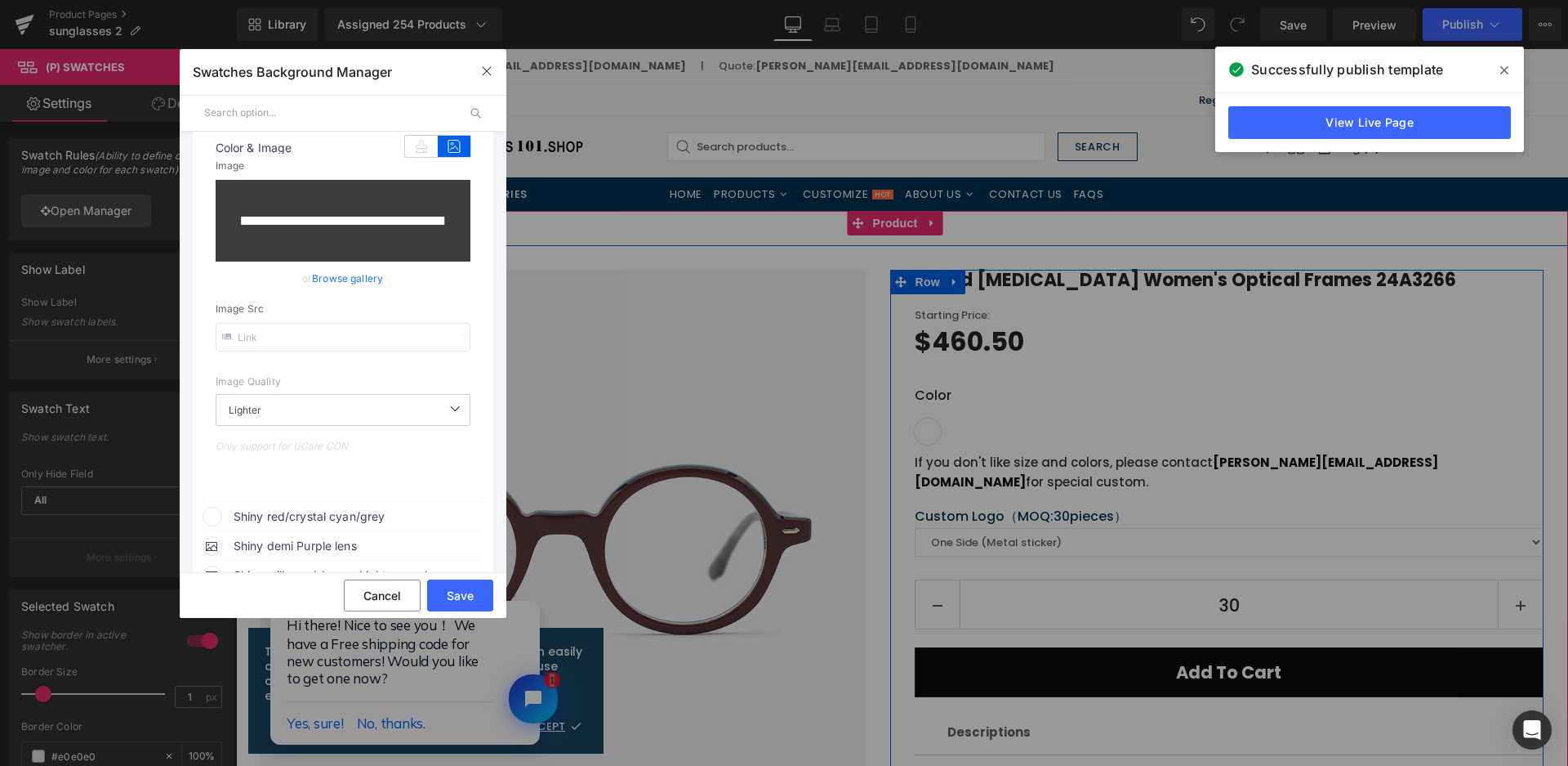
type input "[URL][DOMAIN_NAME]"
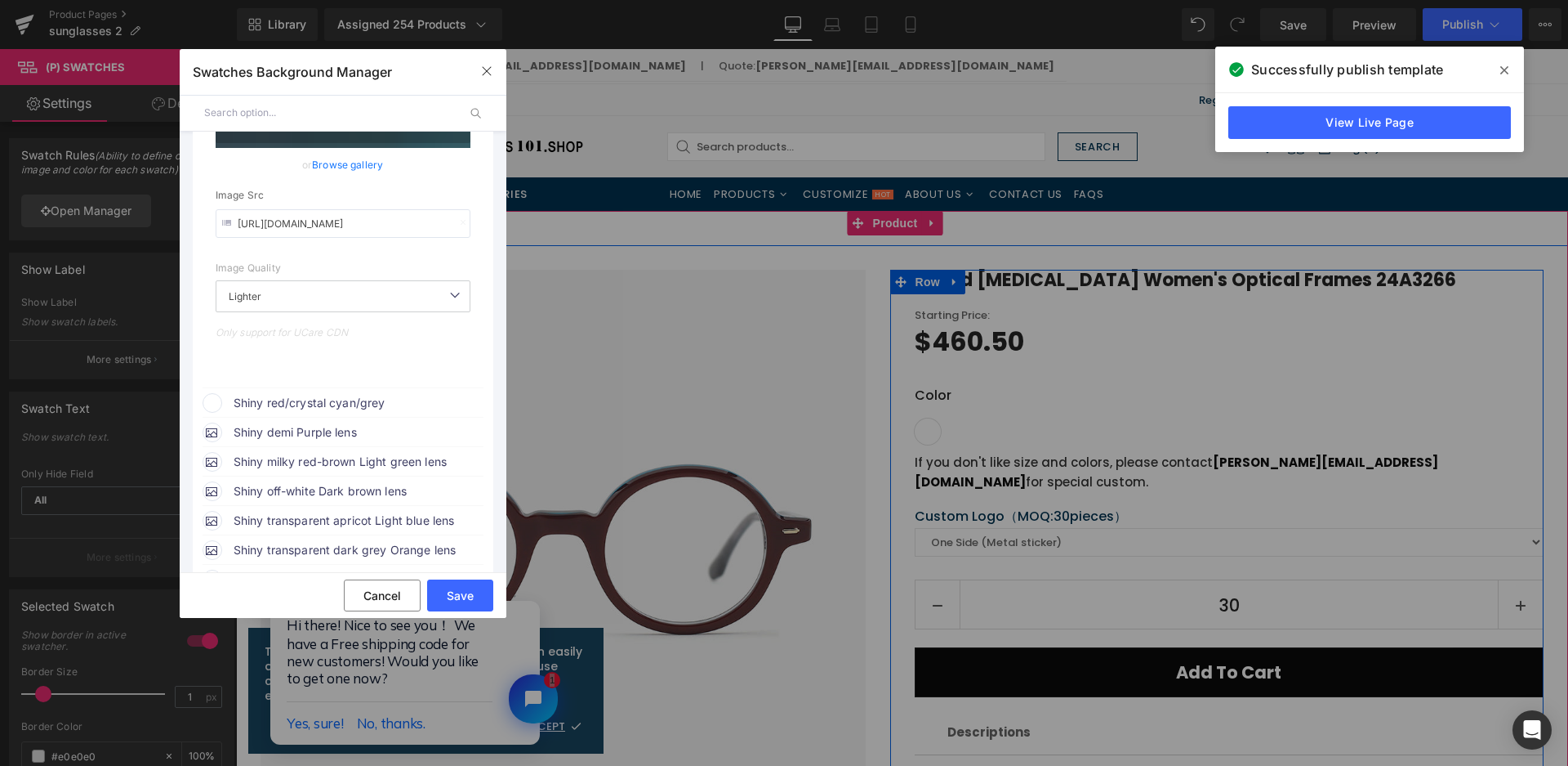
scroll to position [1238, 0]
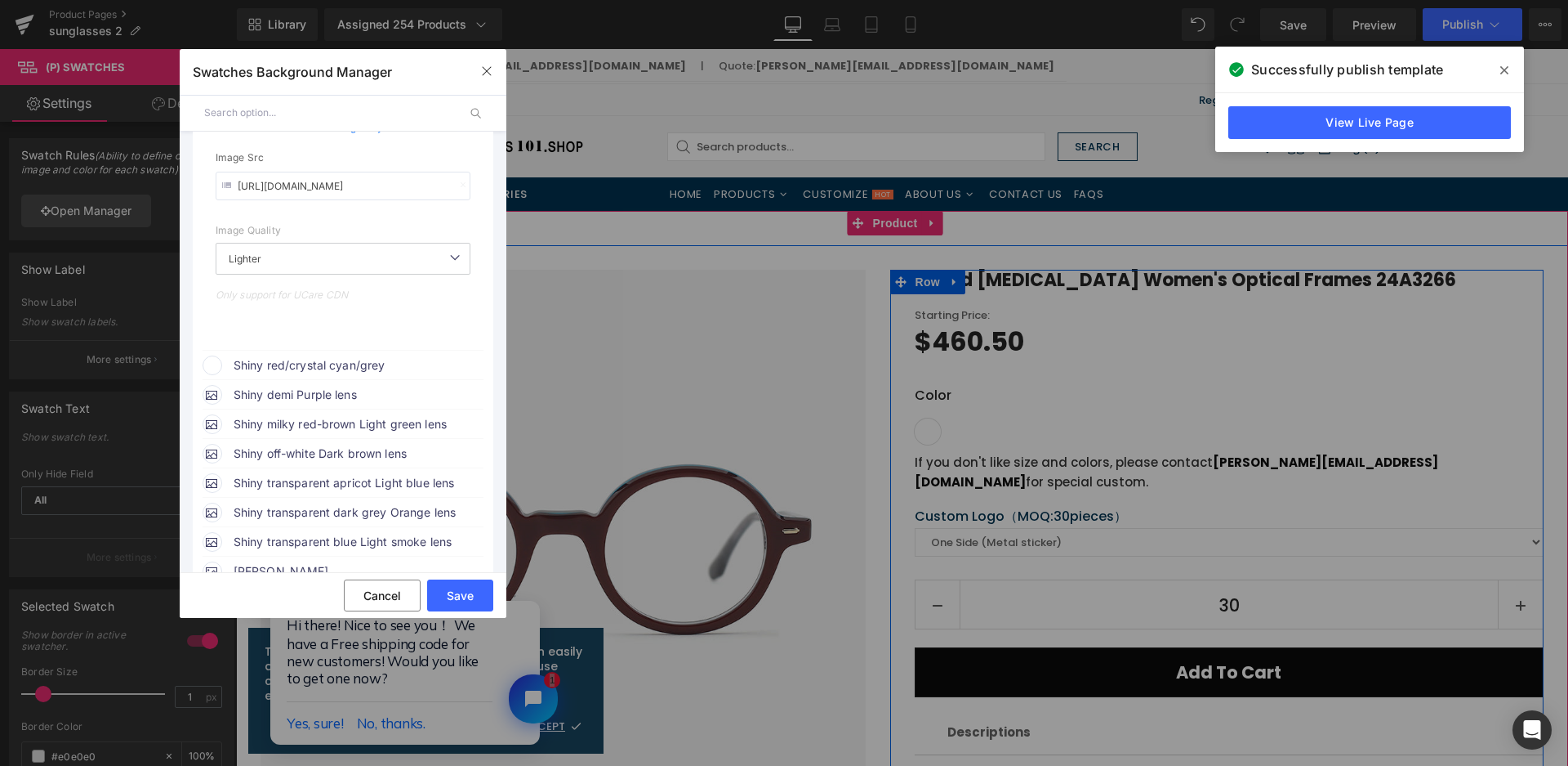
click at [351, 367] on span "Shiny red/crystal cyan/grey" at bounding box center [357, 365] width 248 height 19
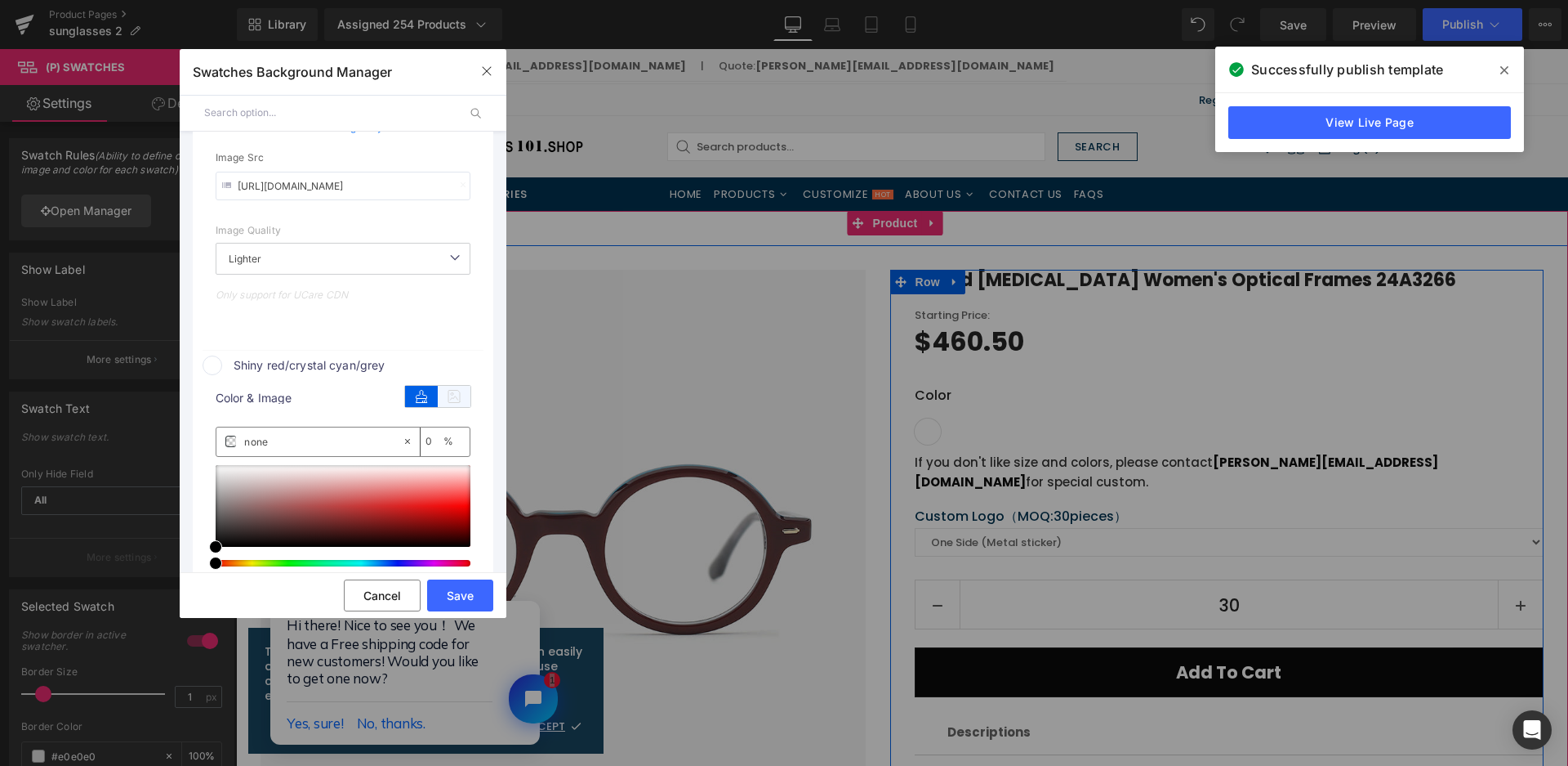
click at [451, 393] on icon at bounding box center [454, 396] width 33 height 21
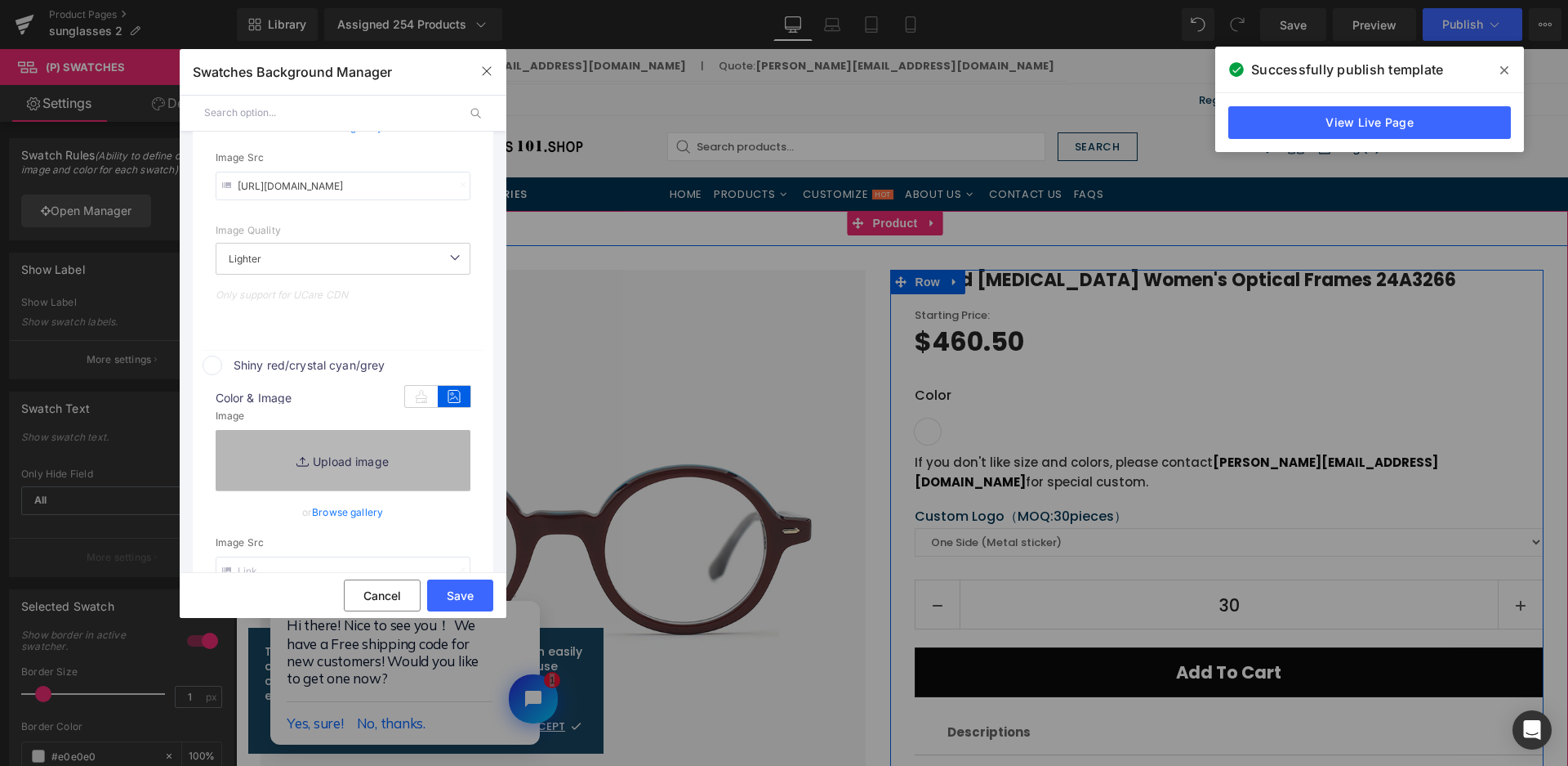
click at [415, 452] on link "Replace Image" at bounding box center [343, 460] width 255 height 61
type input "C:\fakepath\微信截图_20250825160604.png"
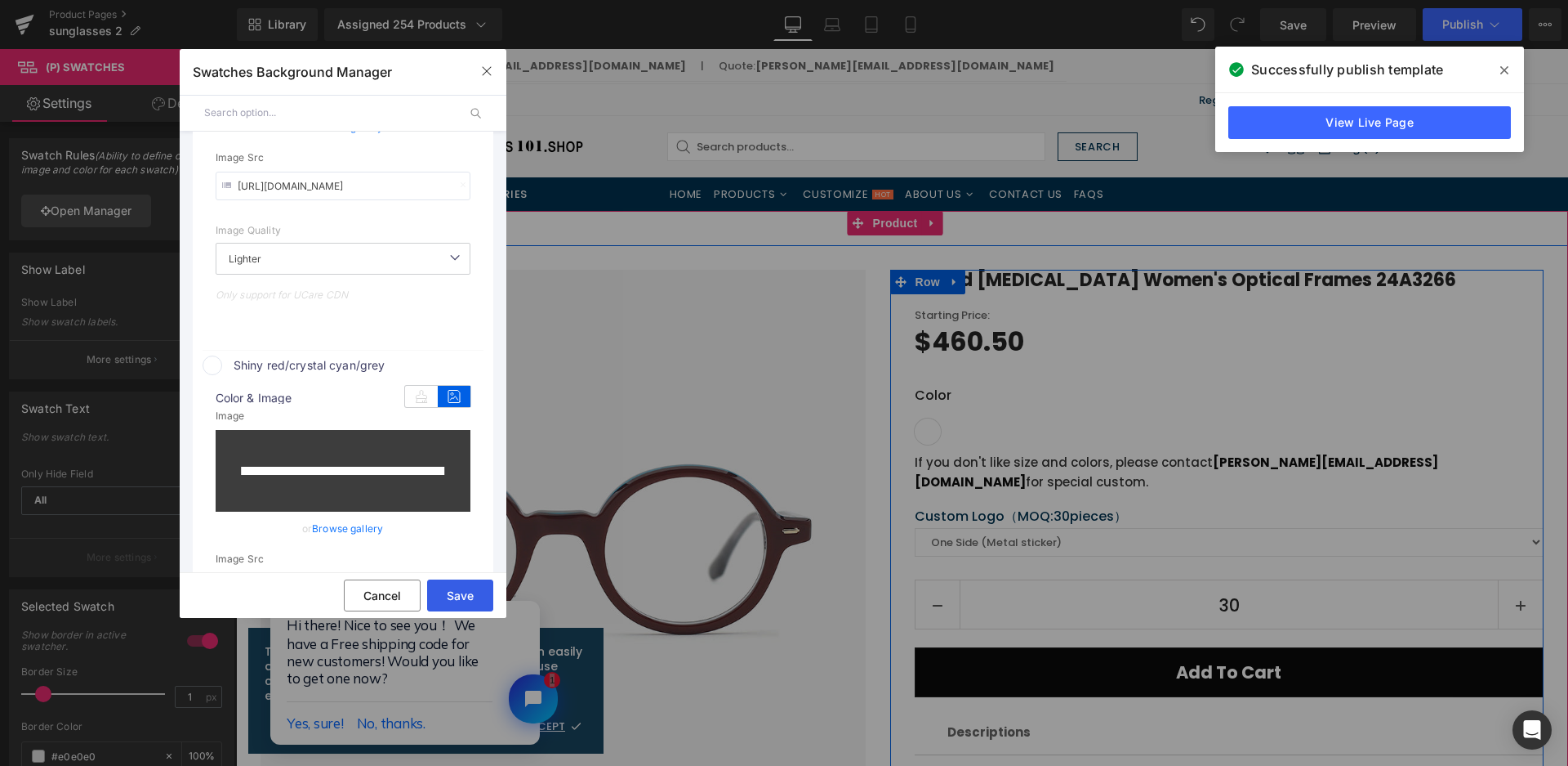
type input "https://ucarecdn.com/6ec2a834-2527-4937-9e2c-c7249835a090/-/format/auto/-/previ…"
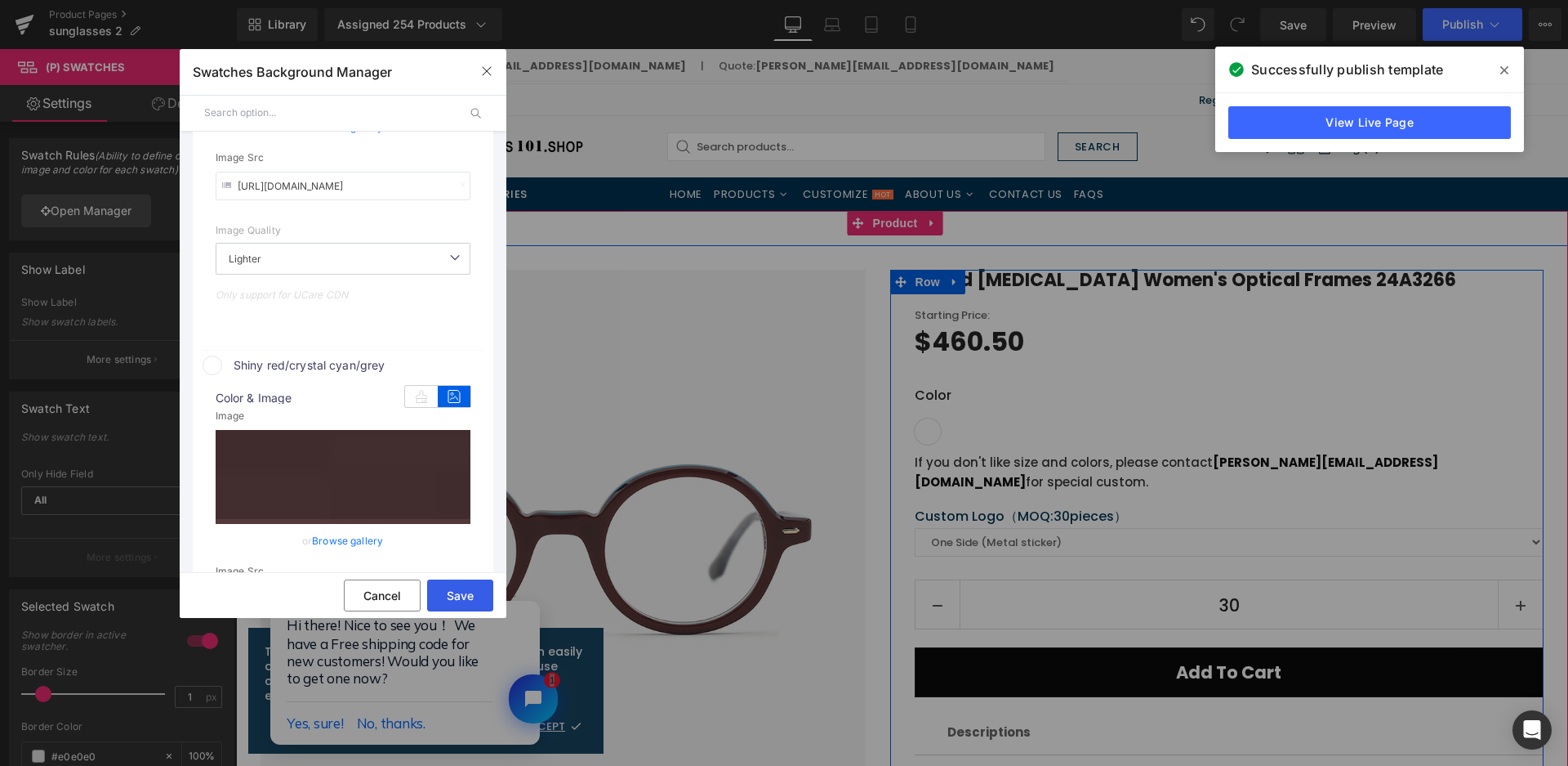
click at [459, 596] on button "Save" at bounding box center [459, 595] width 66 height 32
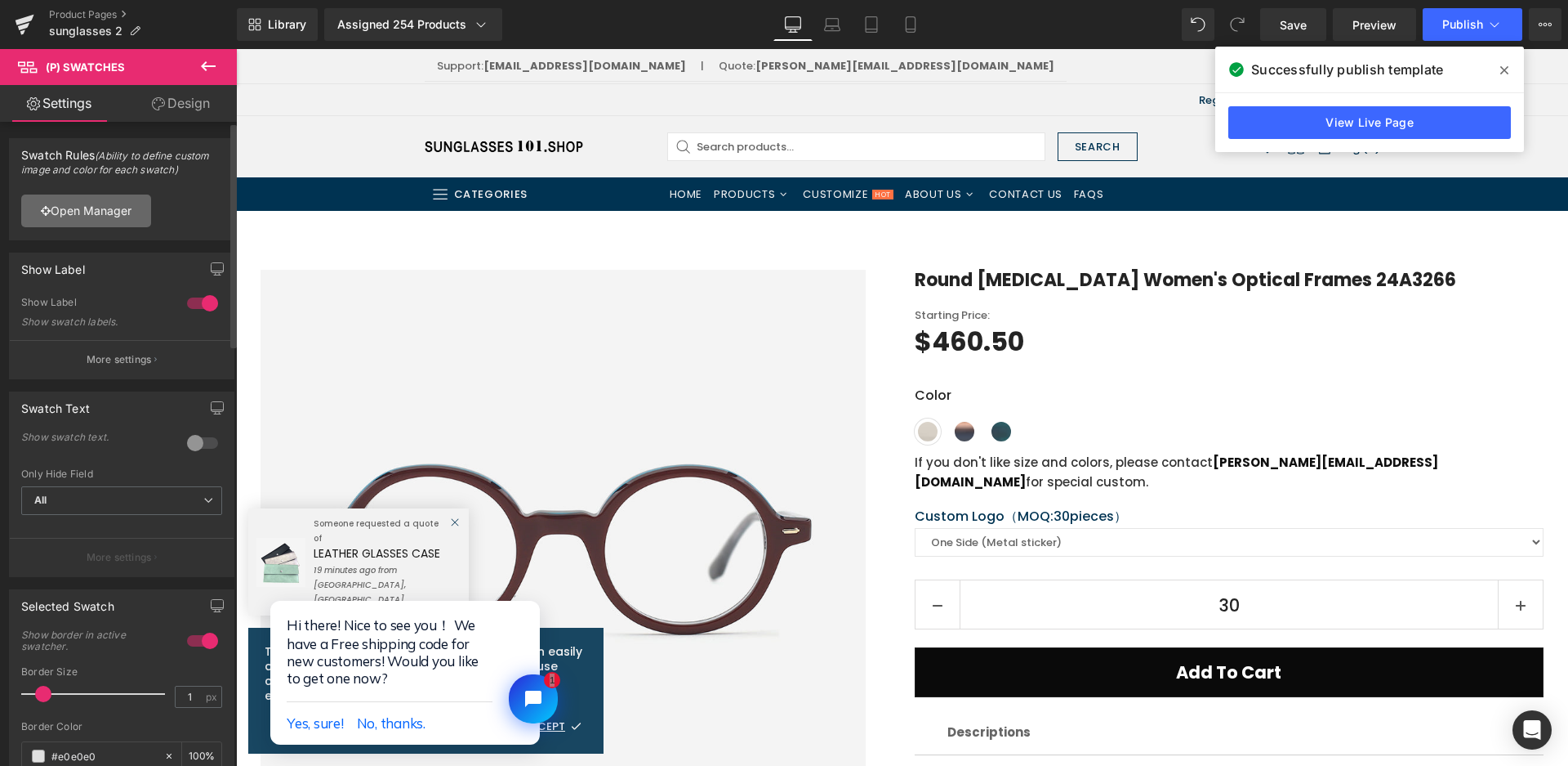
click at [124, 210] on link "Open Manager" at bounding box center [86, 210] width 130 height 33
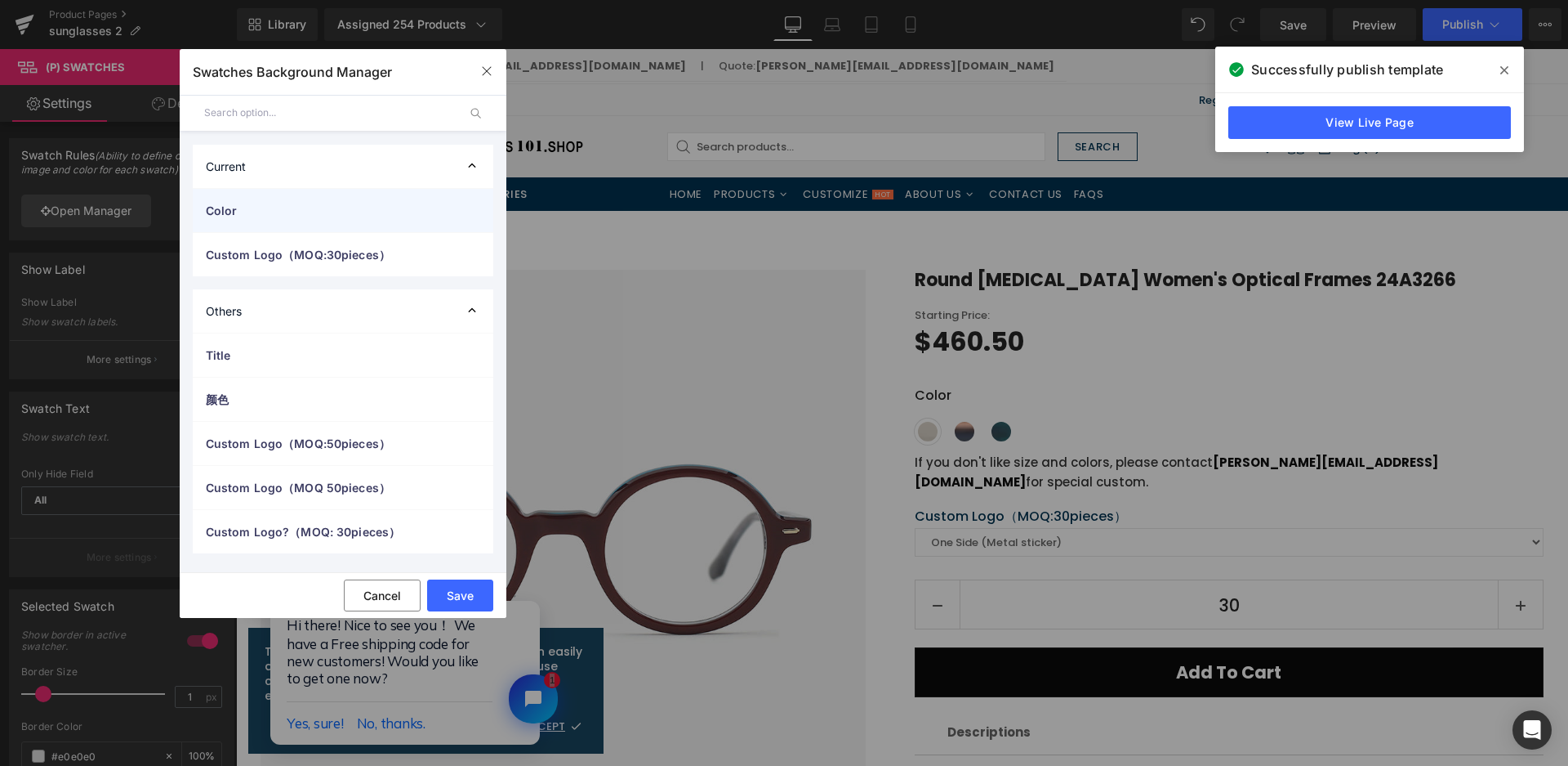
click at [313, 227] on div "Color" at bounding box center [343, 210] width 301 height 43
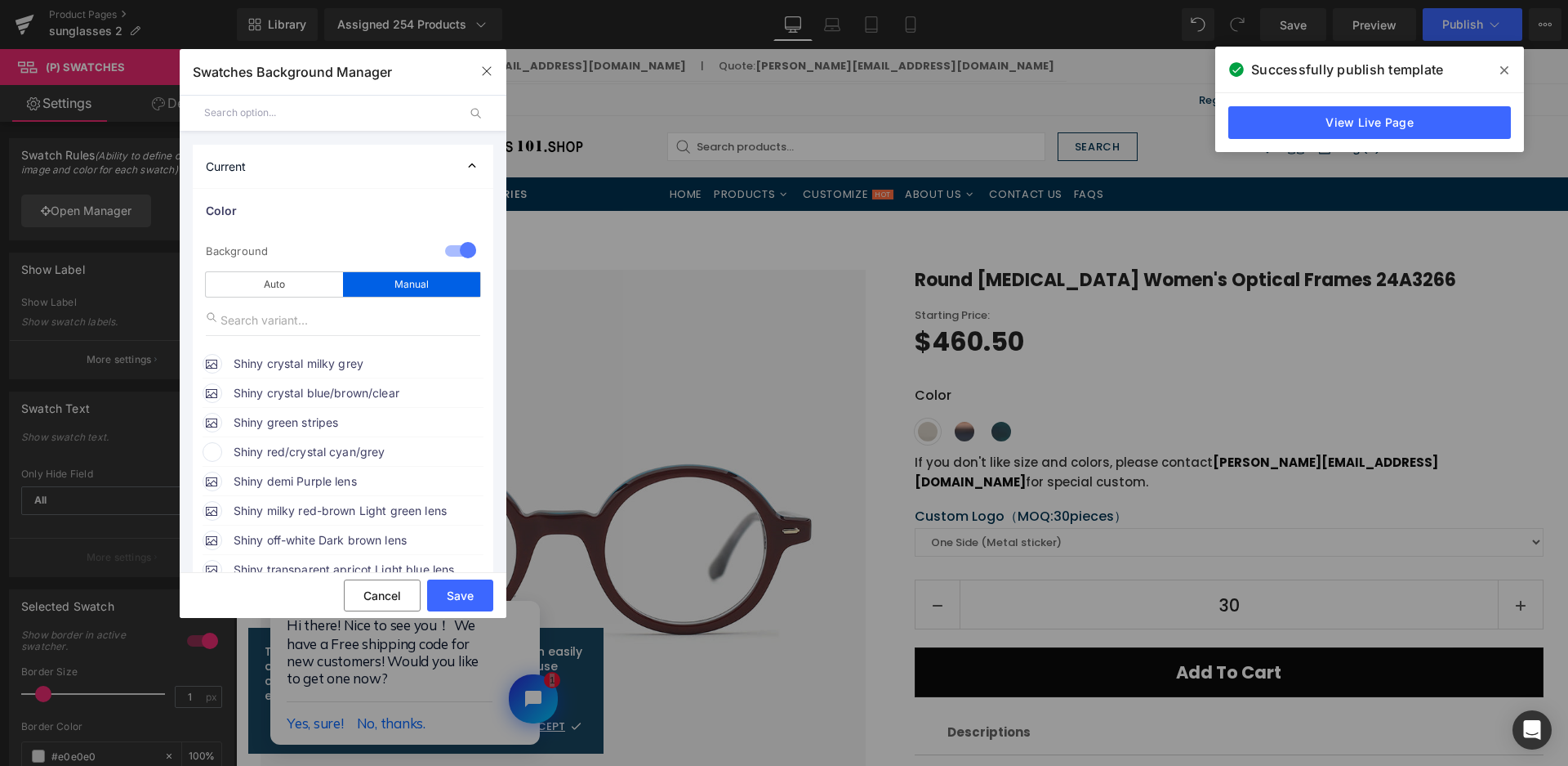
click at [308, 448] on span "Shiny red/crystal cyan/grey" at bounding box center [357, 452] width 248 height 19
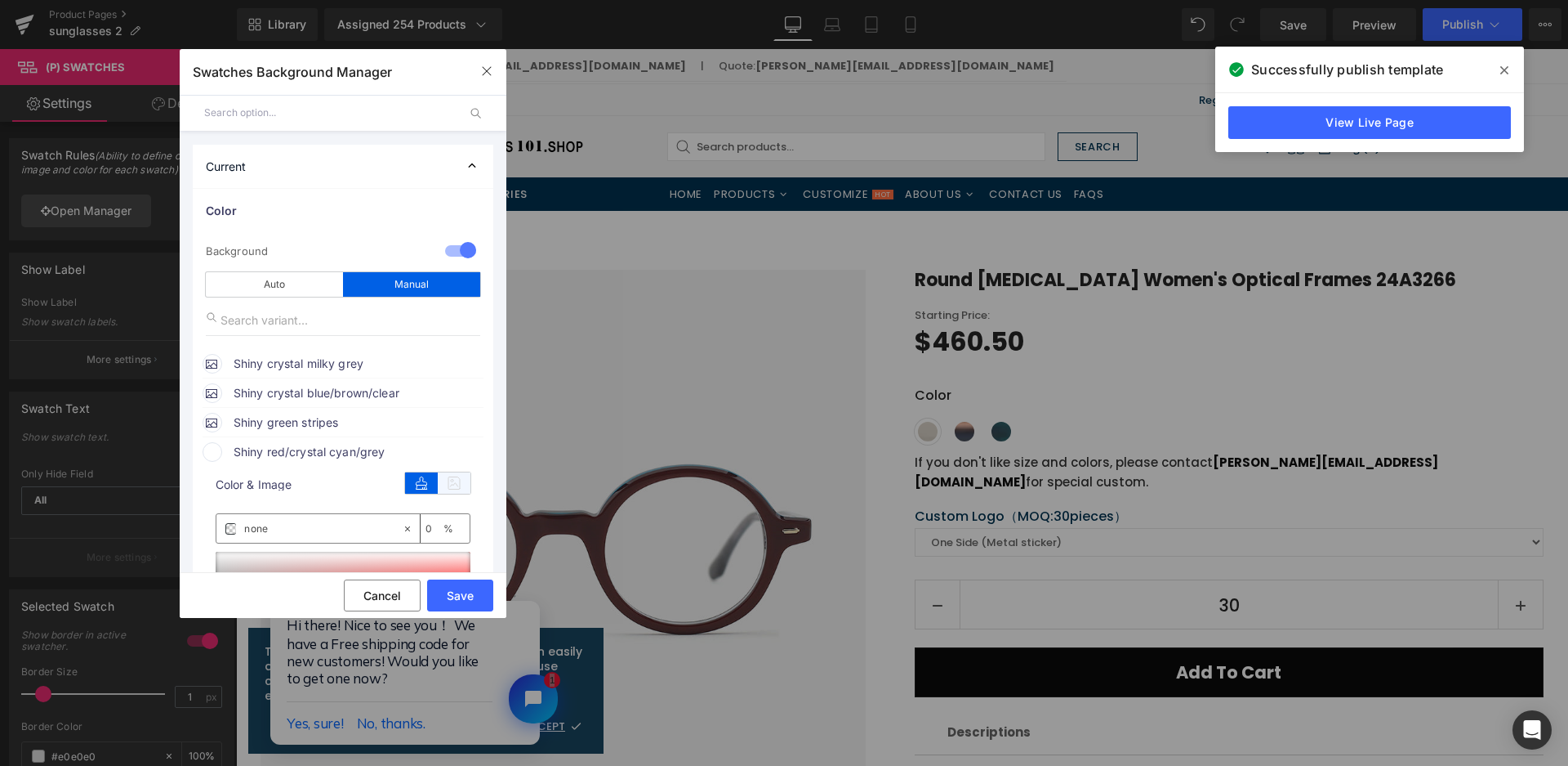
click at [453, 485] on icon at bounding box center [454, 483] width 33 height 21
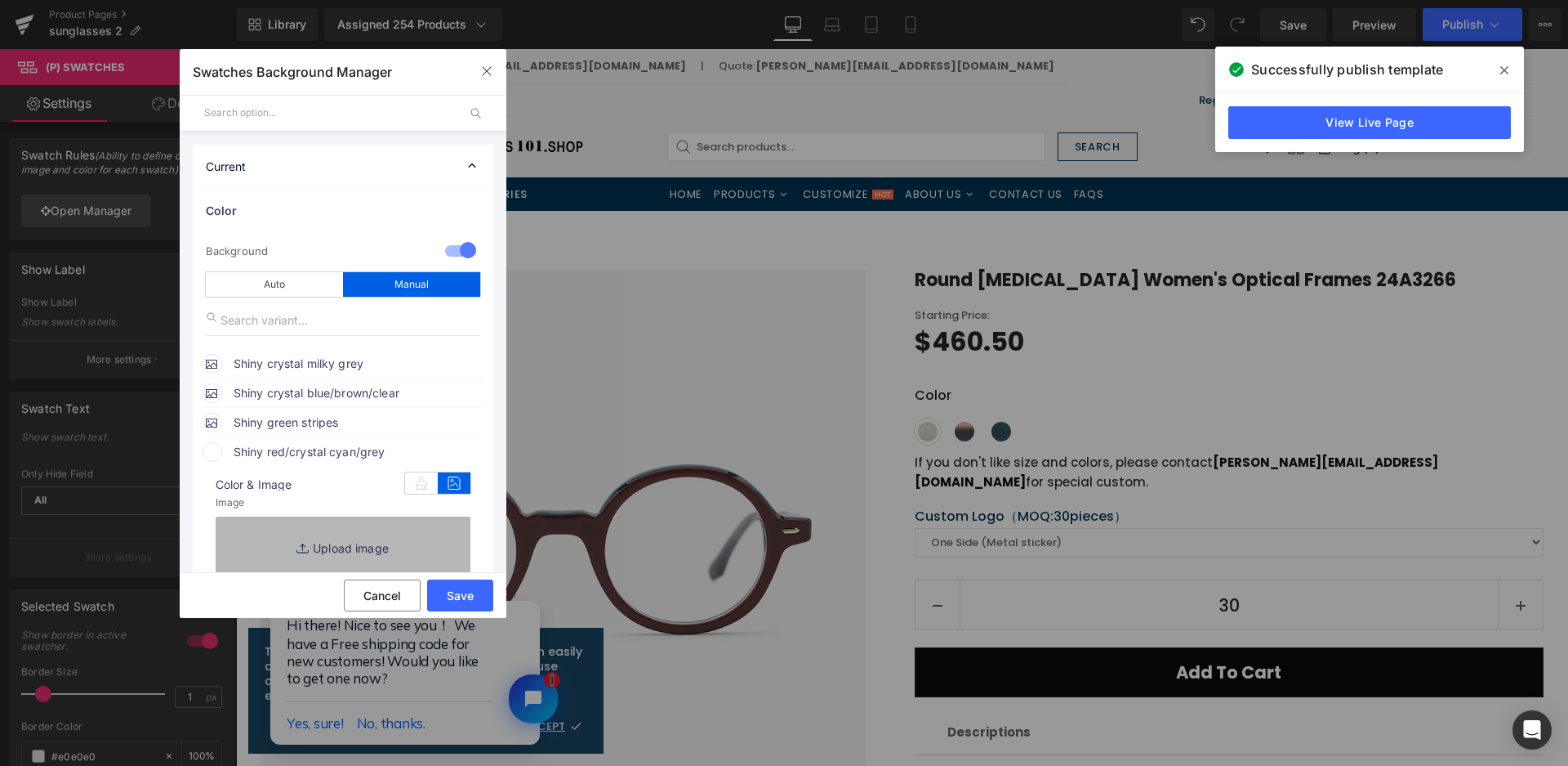
click at [378, 529] on link "Replace Image" at bounding box center [343, 547] width 255 height 61
type input "C:\fakepath\微信截图_20250825160604.png"
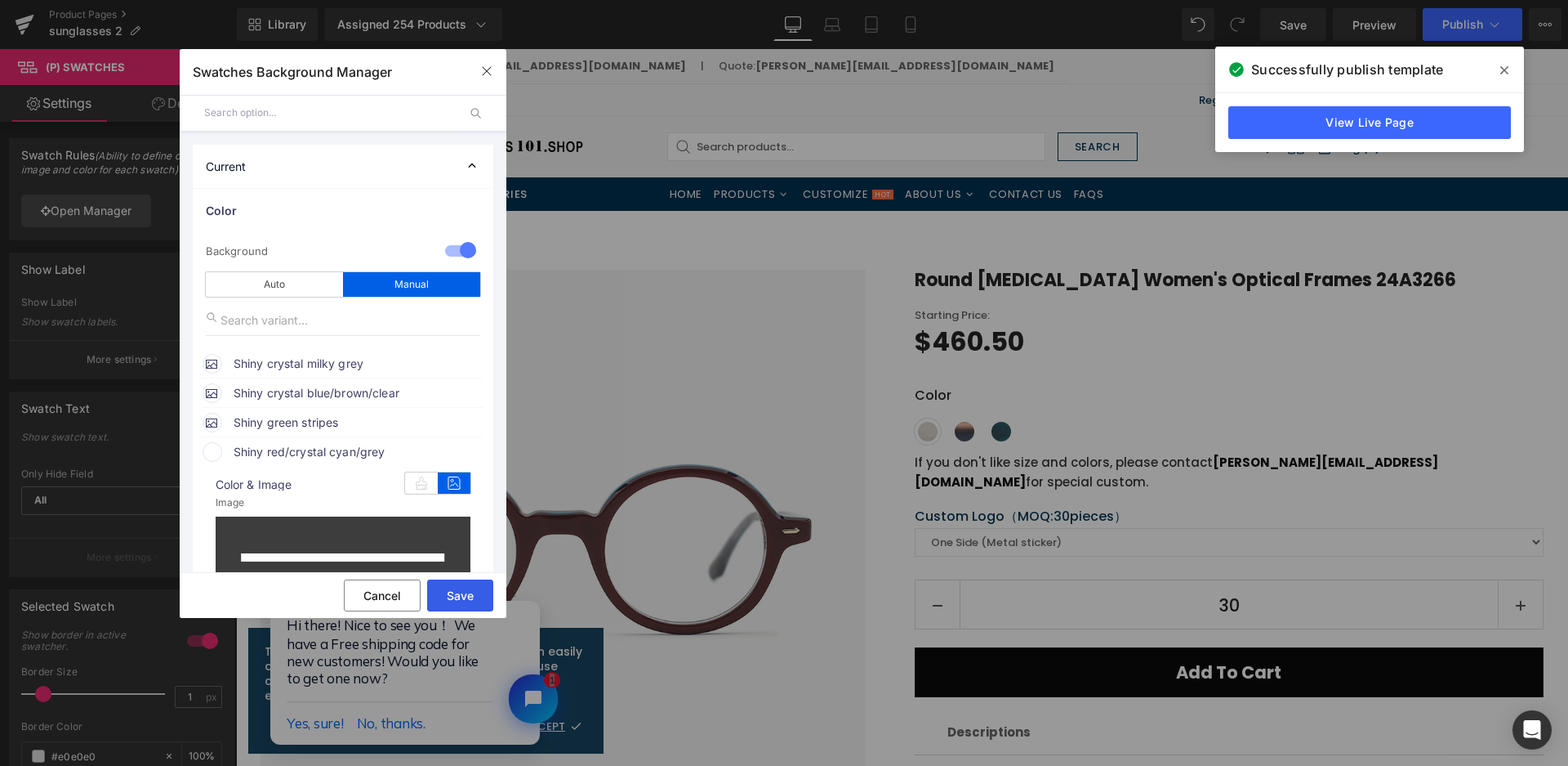
type input "[URL][DOMAIN_NAME]"
click at [474, 600] on button "Save" at bounding box center [459, 595] width 66 height 32
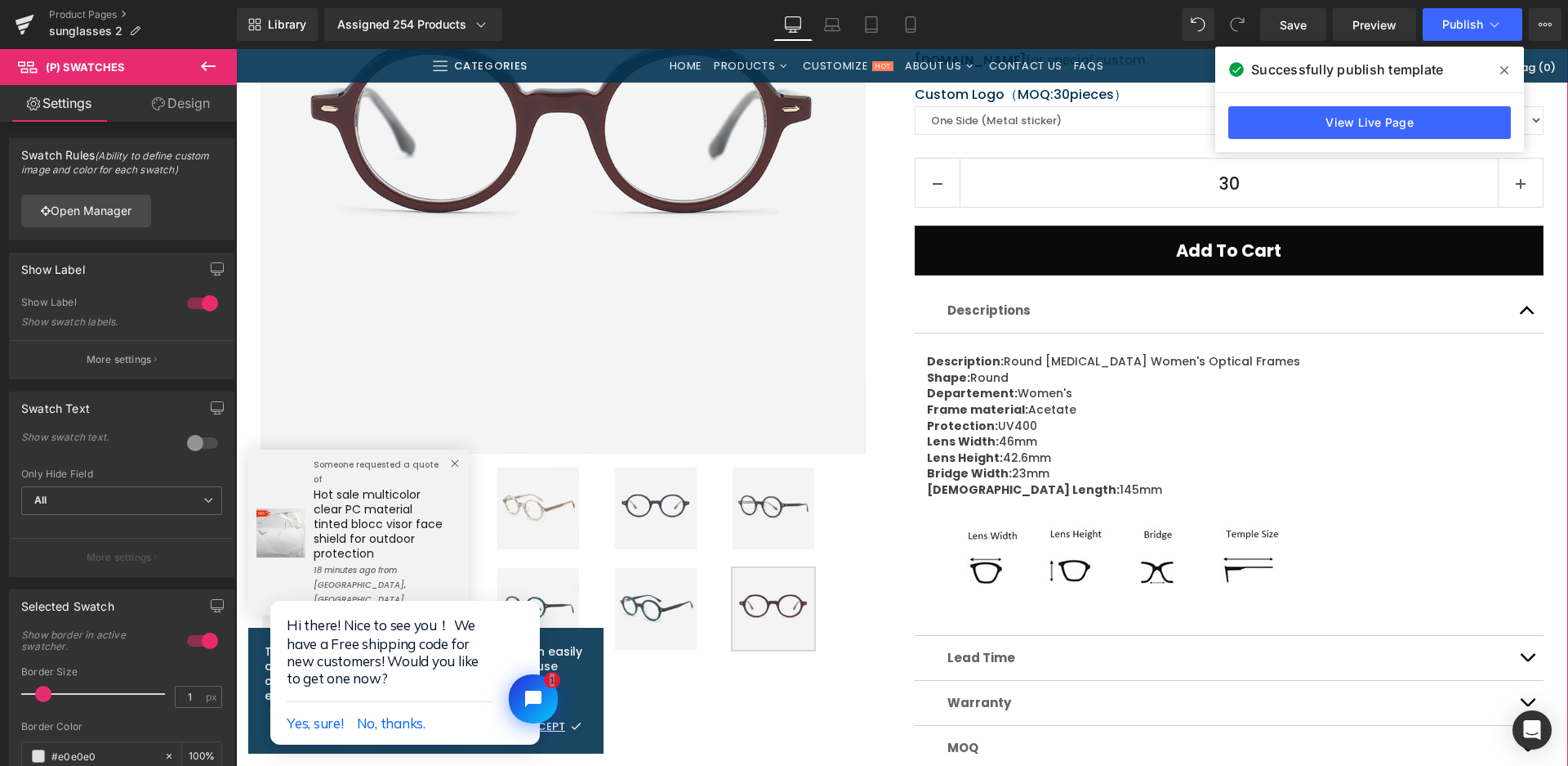
scroll to position [735, 0]
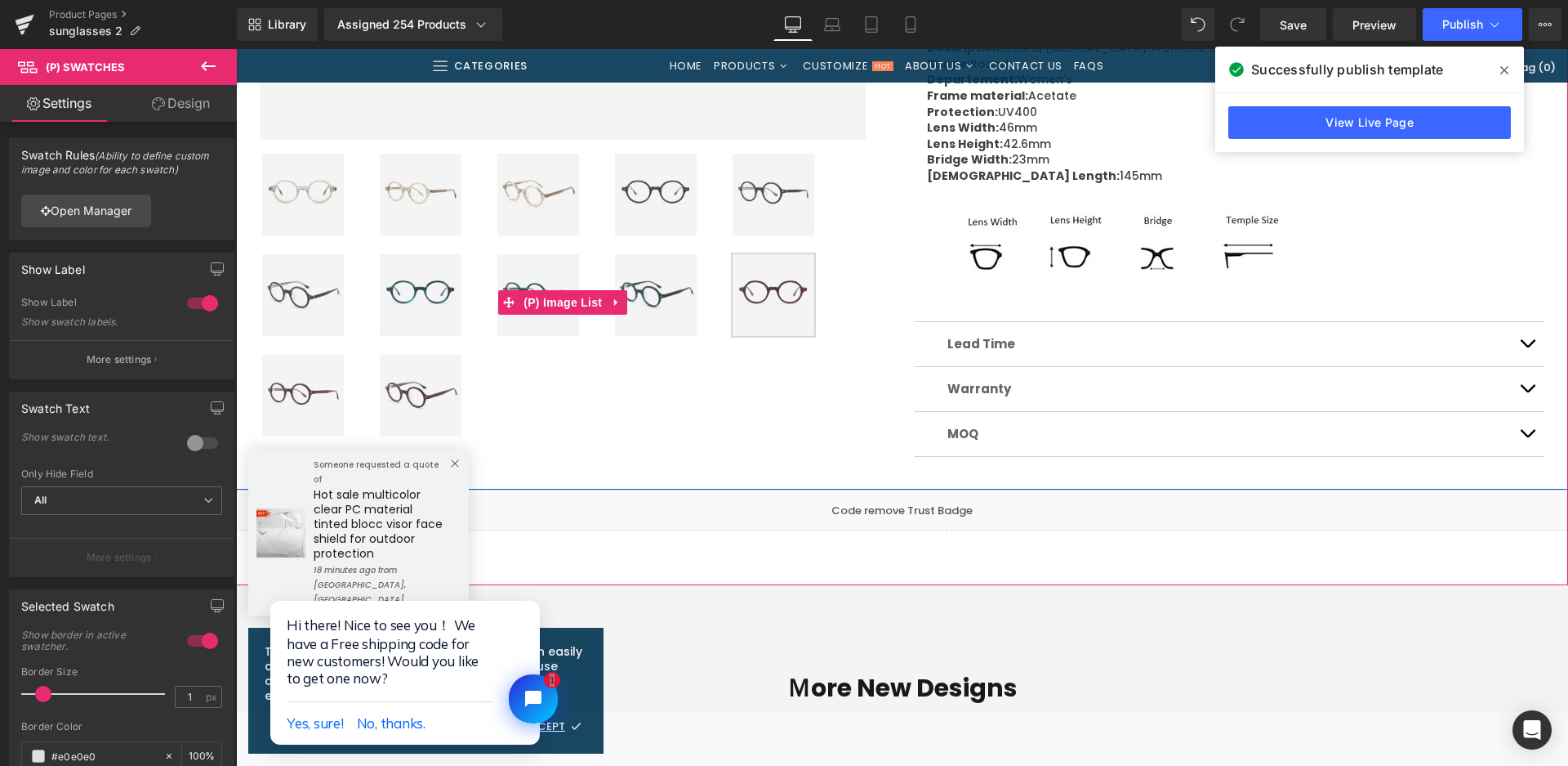
click at [434, 394] on img at bounding box center [421, 395] width 82 height 82
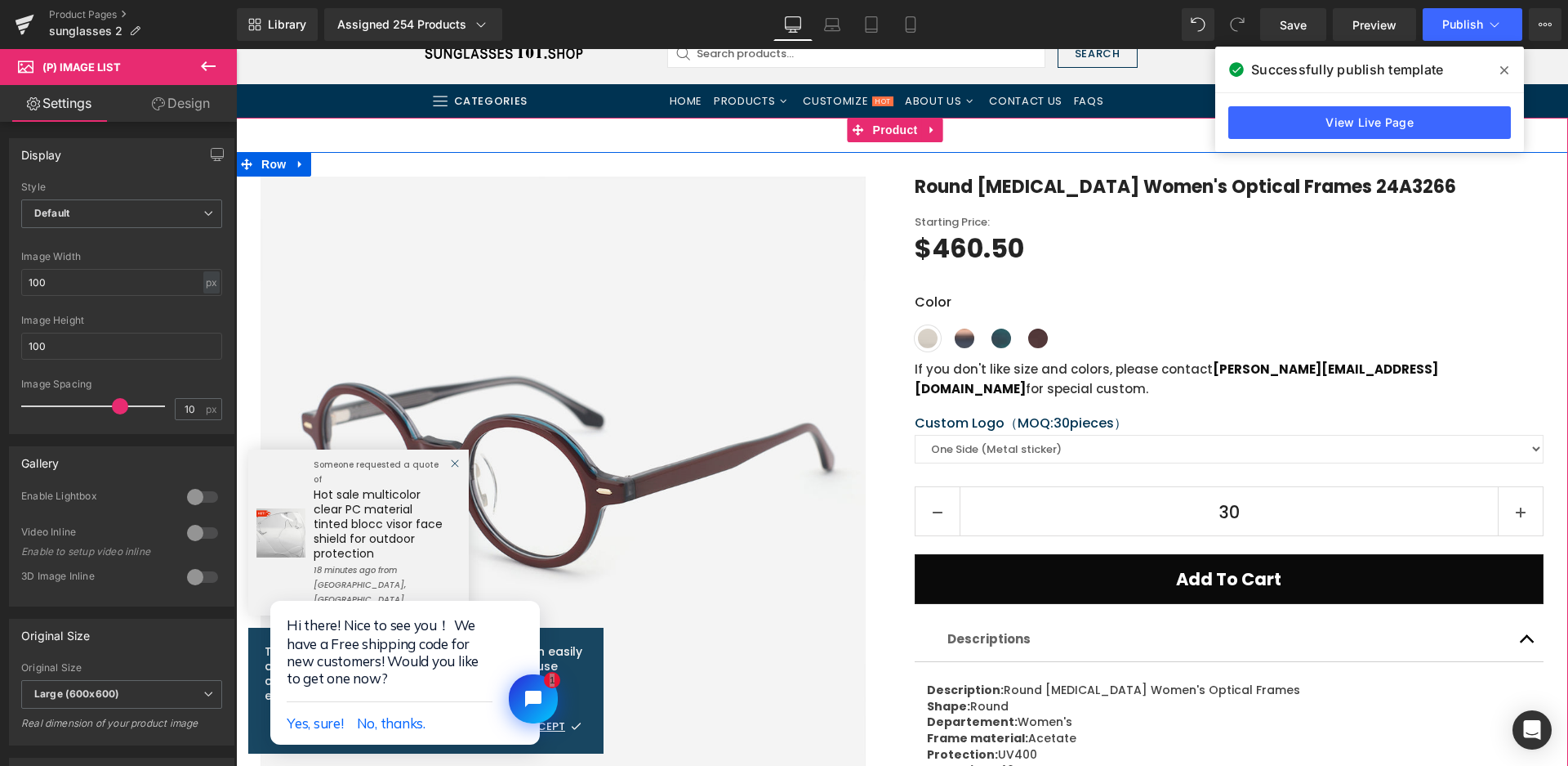
scroll to position [0, 0]
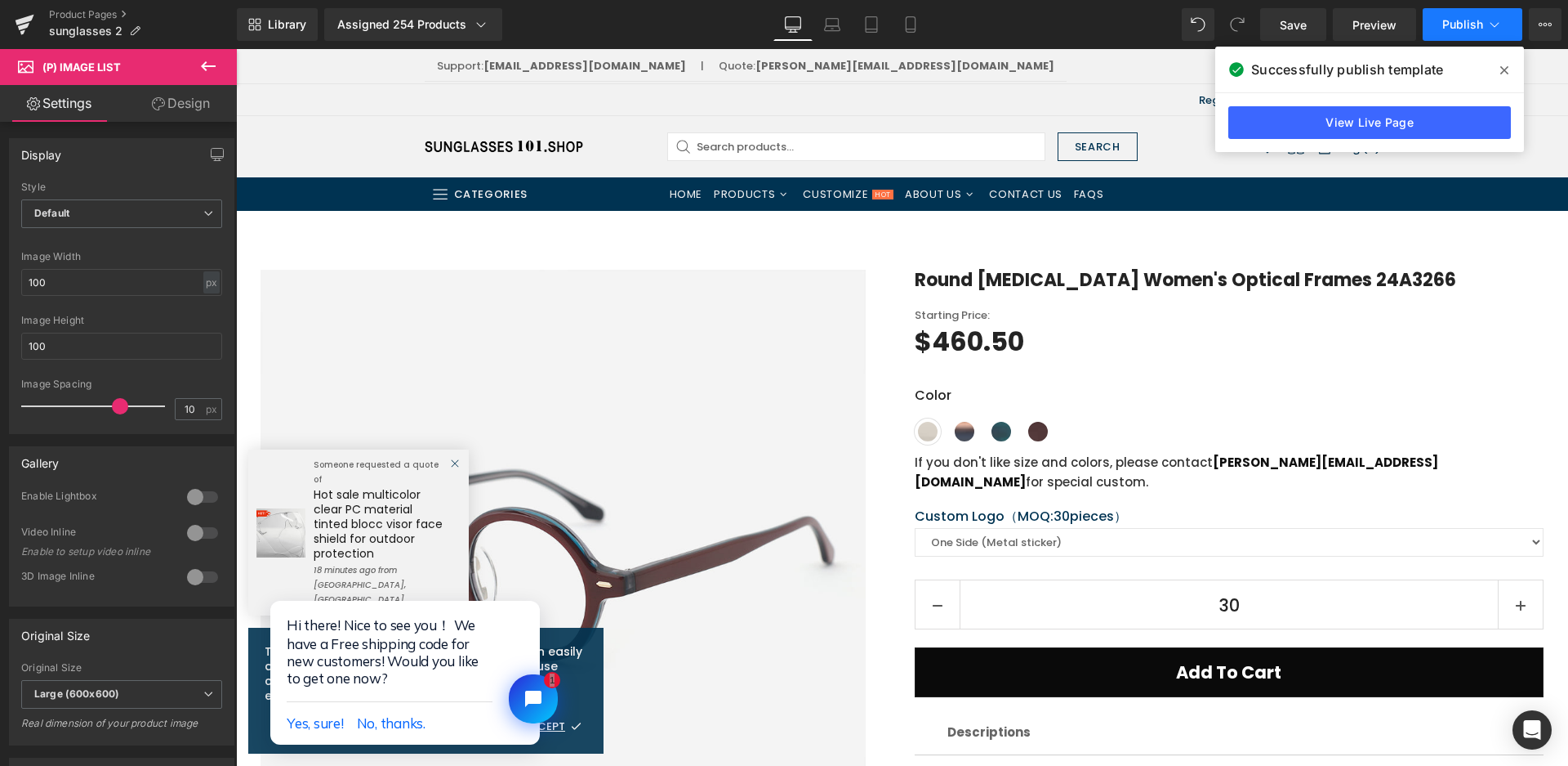
click at [1463, 26] on span "Publish" at bounding box center [1462, 24] width 40 height 13
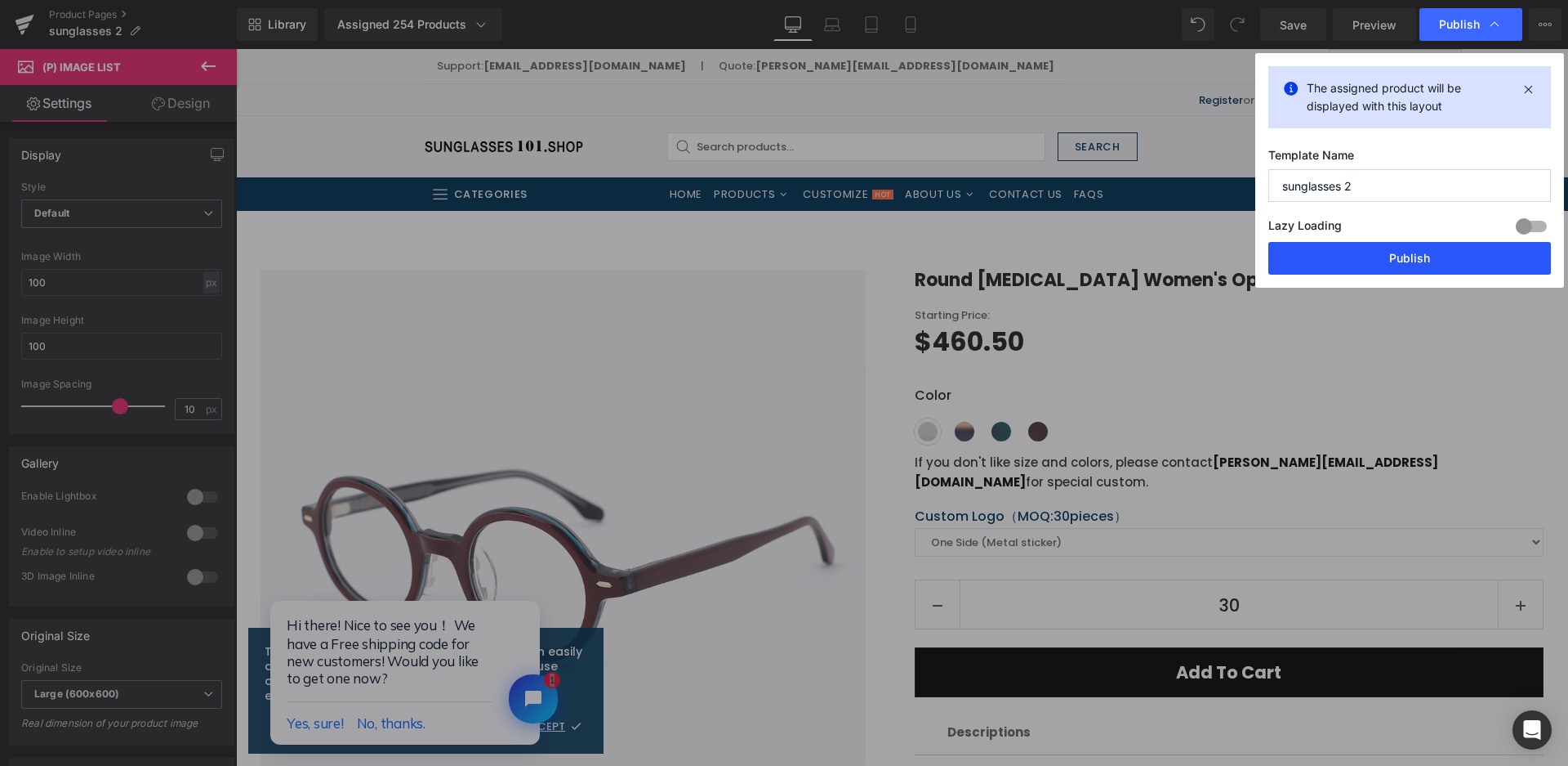
drag, startPoint x: 1413, startPoint y: 247, endPoint x: 1331, endPoint y: 683, distance: 443.6
click at [1413, 247] on button "Publish" at bounding box center [1410, 258] width 282 height 33
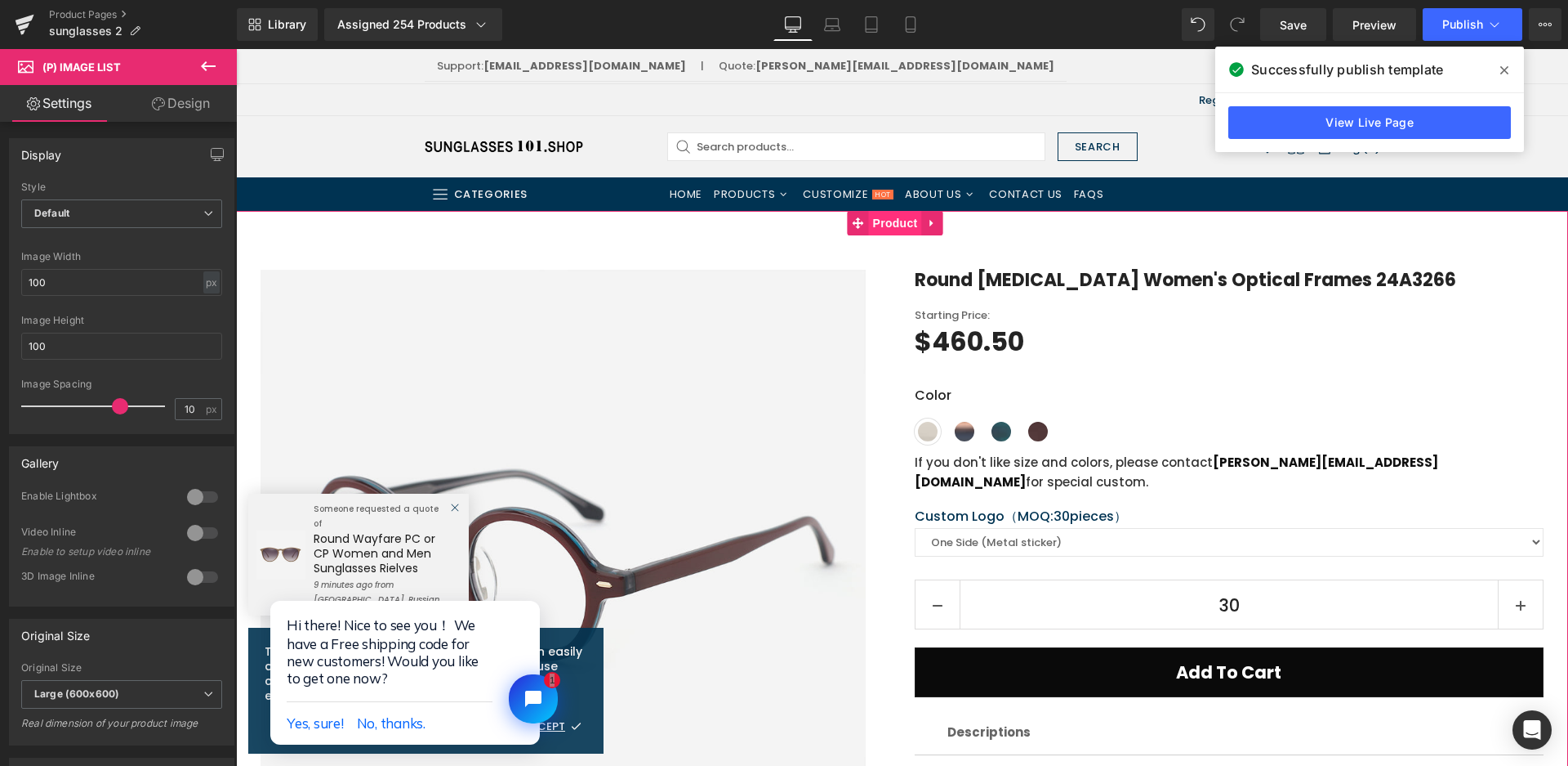
click at [906, 214] on span "Product" at bounding box center [896, 223] width 53 height 25
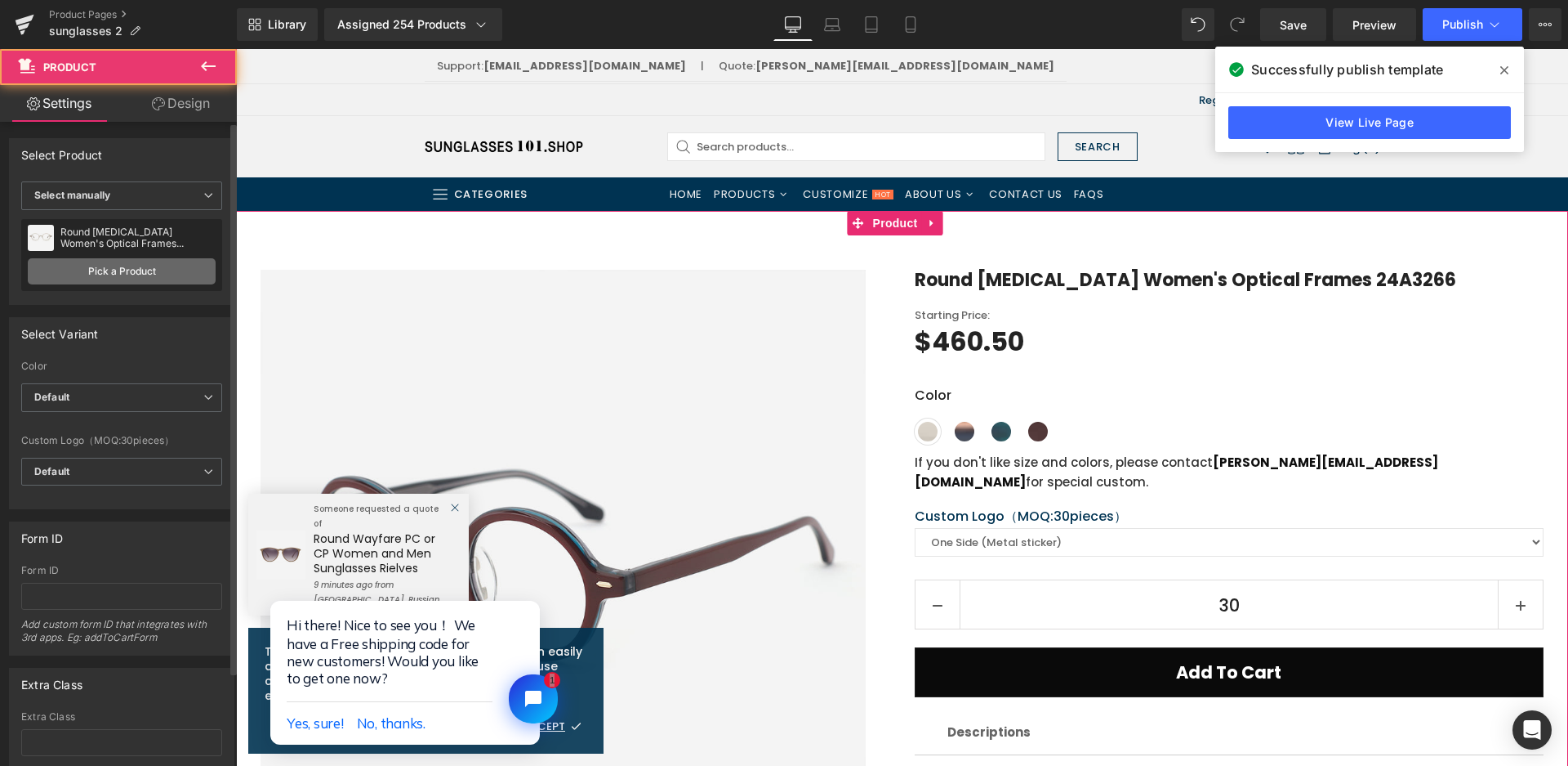
click at [161, 270] on link "Pick a Product" at bounding box center [122, 271] width 188 height 26
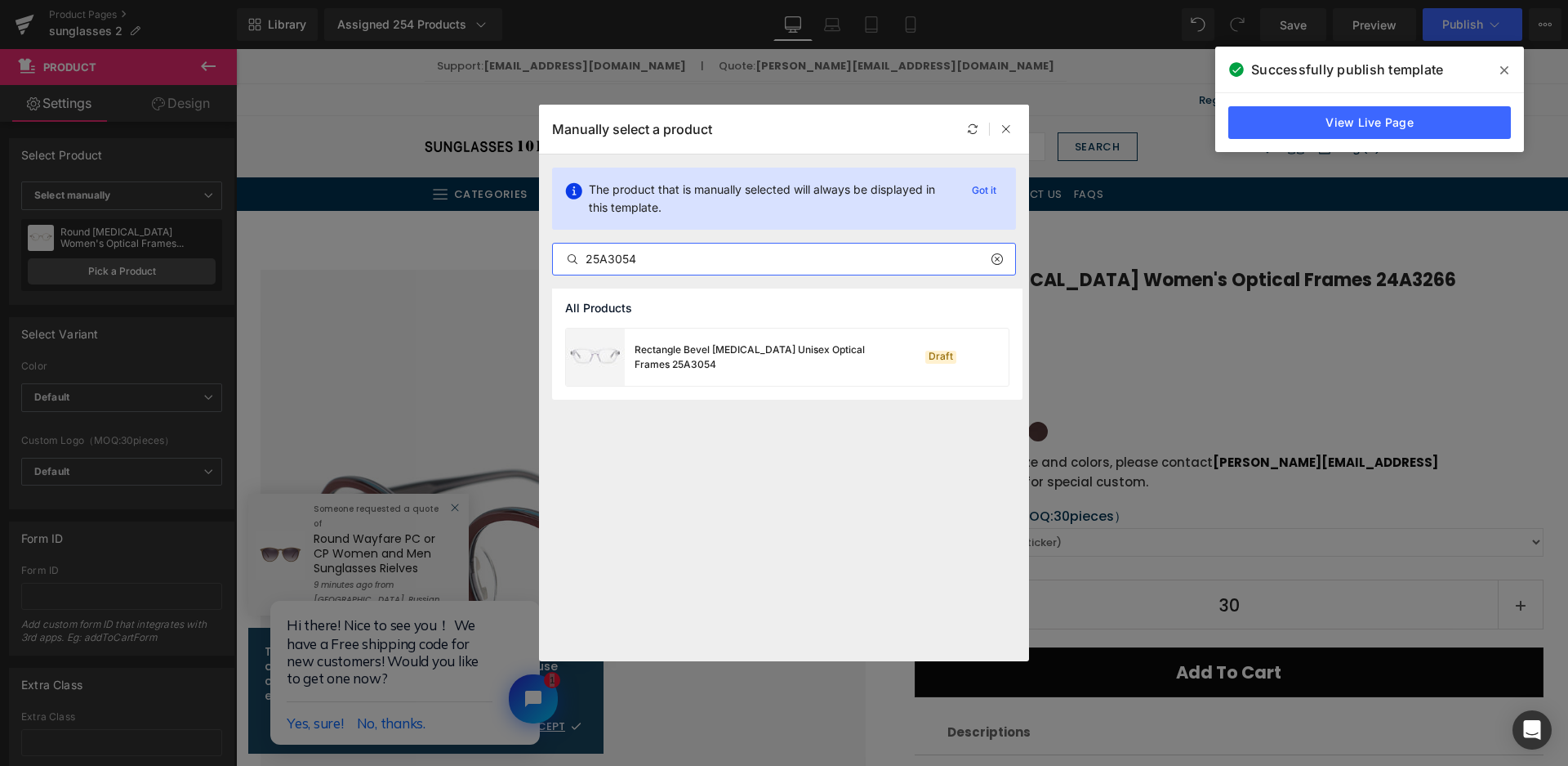
type input "25A3054"
click at [0, 0] on div "Rectangle Bevel Acetate Unisex Optical Frames 25A3054" at bounding box center [0, 0] width 0 height 0
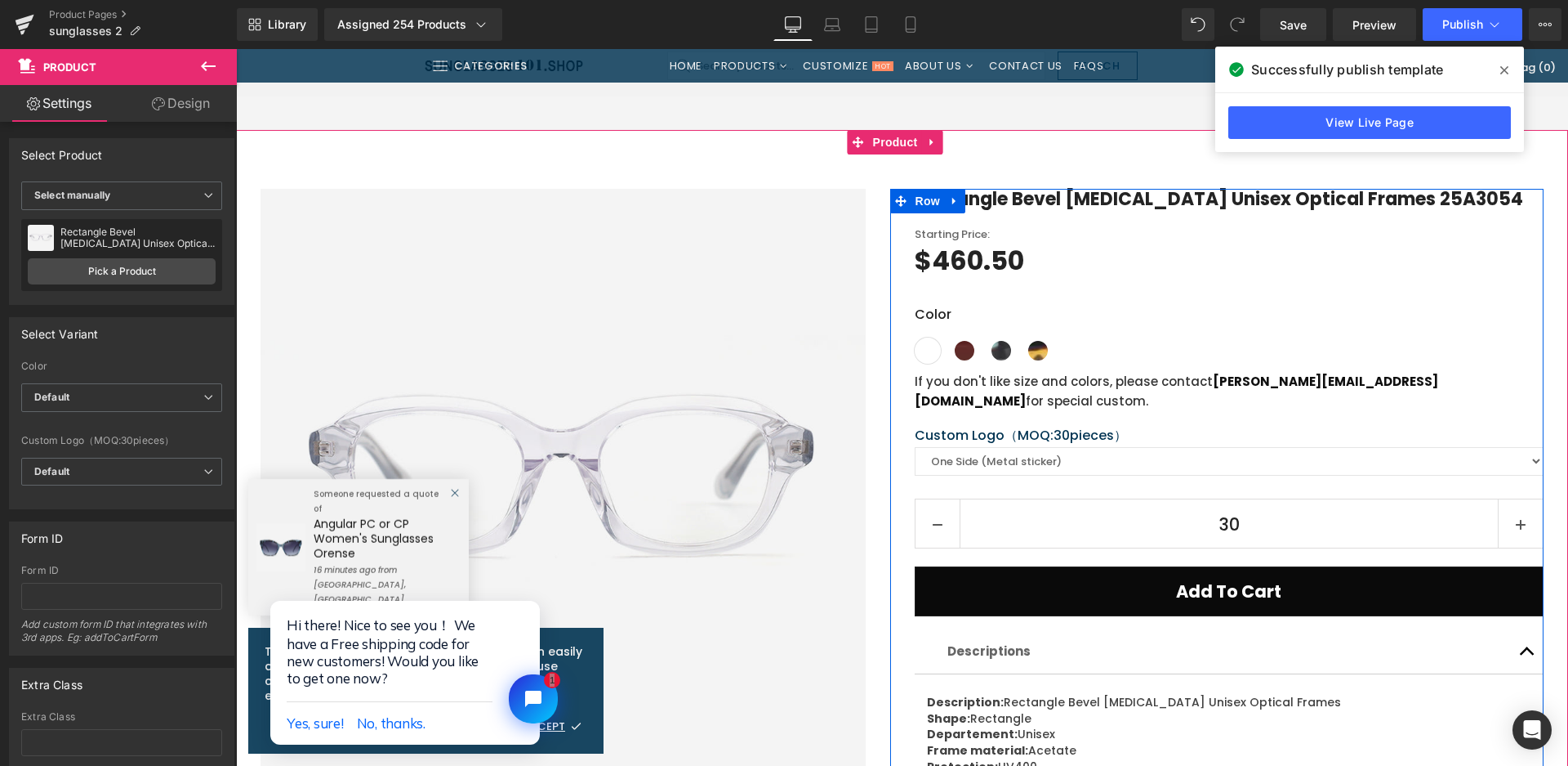
scroll to position [245, 0]
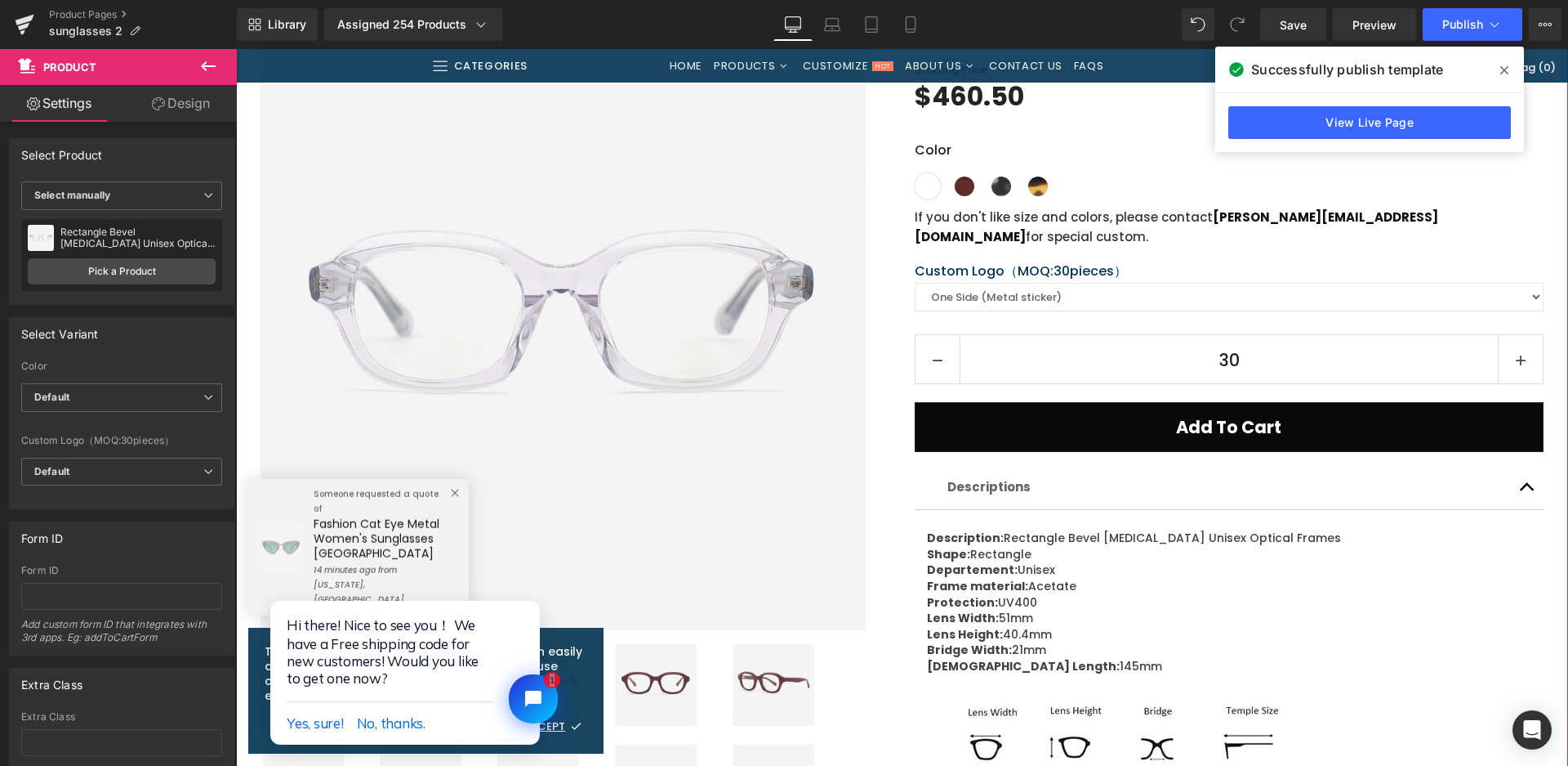
click at [663, 664] on img at bounding box center [656, 684] width 82 height 82
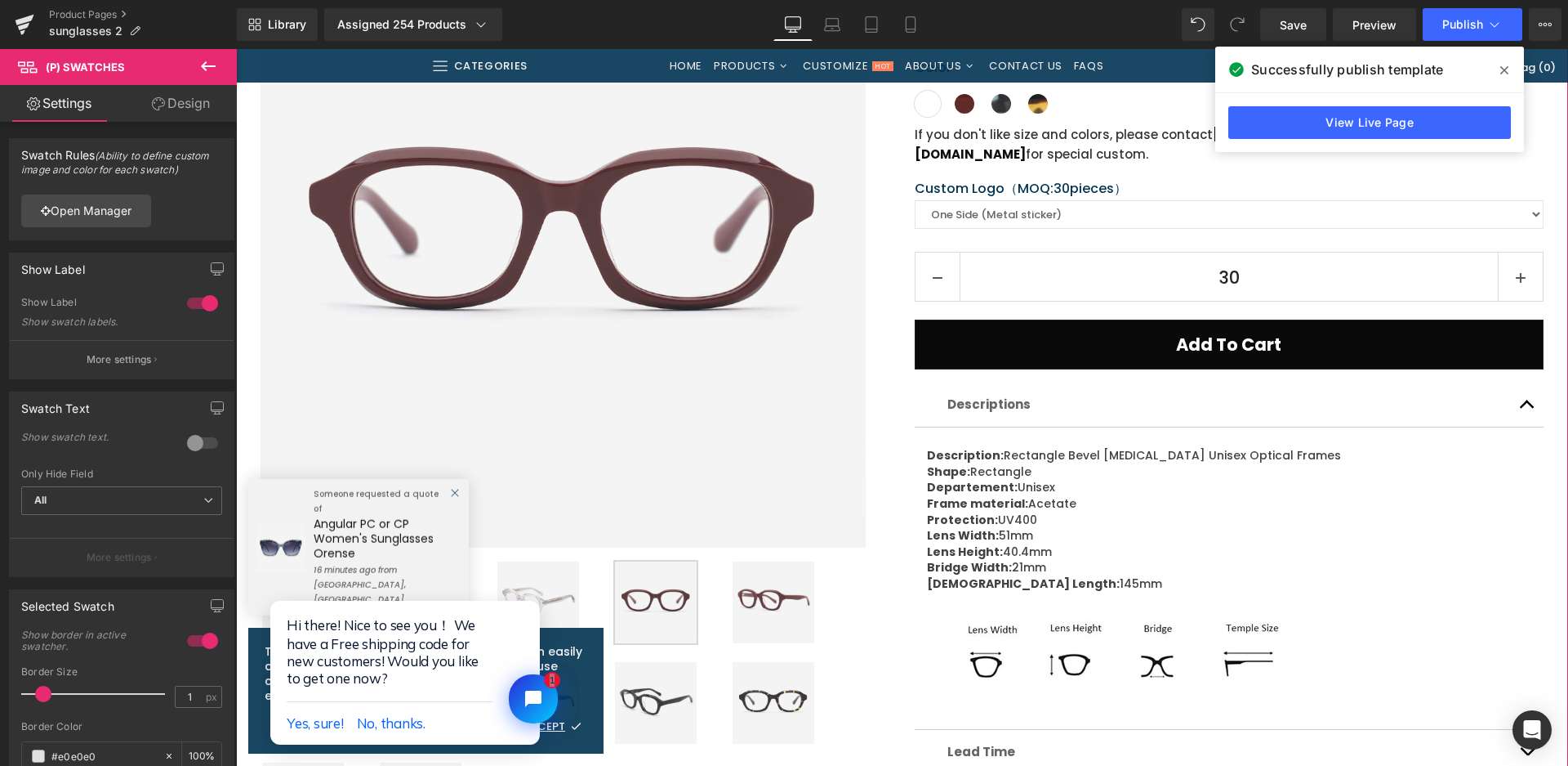
scroll to position [490, 0]
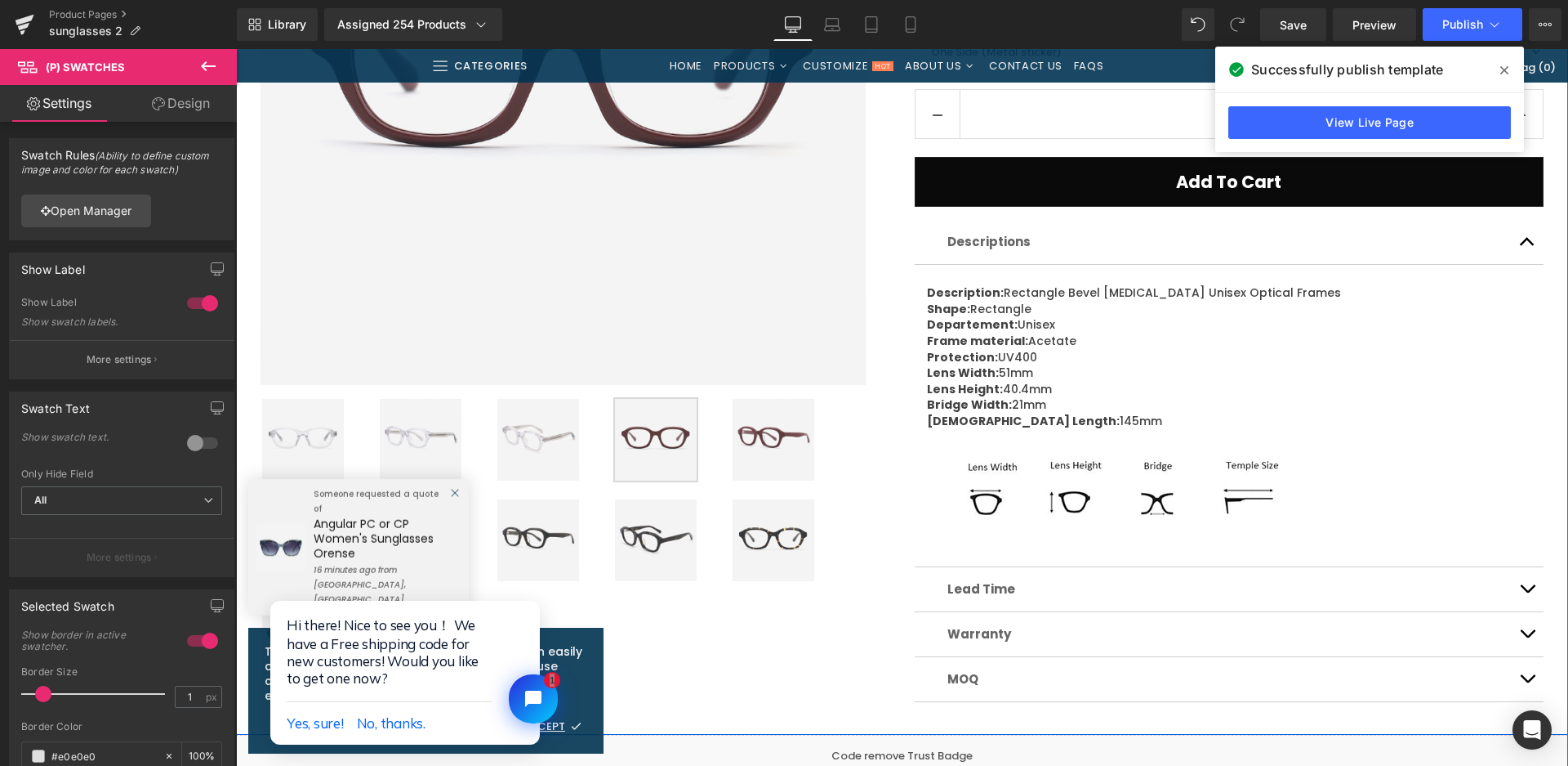
click at [641, 556] on img at bounding box center [656, 540] width 82 height 82
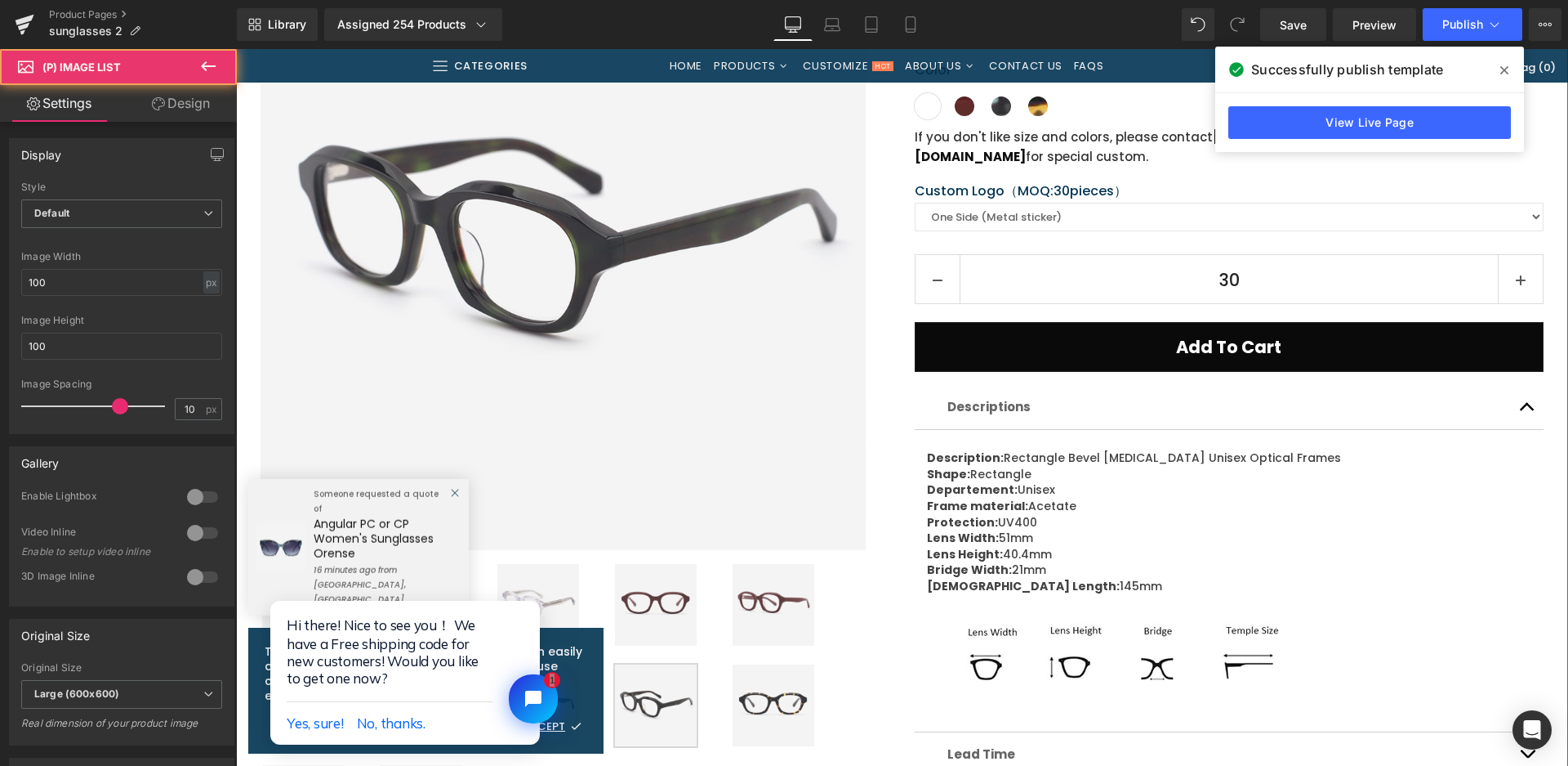
scroll to position [164, 0]
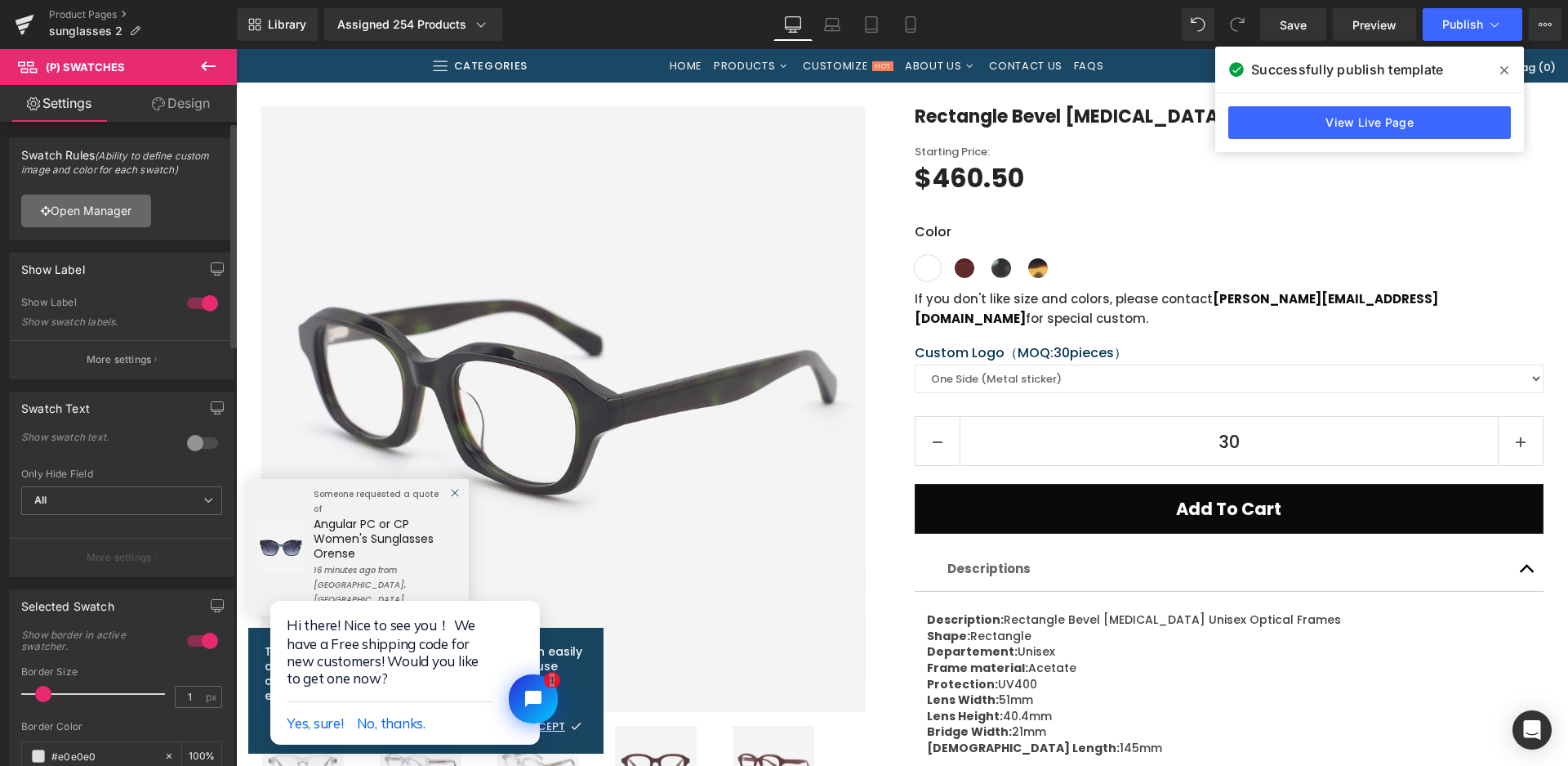
click at [137, 206] on link "Open Manager" at bounding box center [86, 210] width 130 height 33
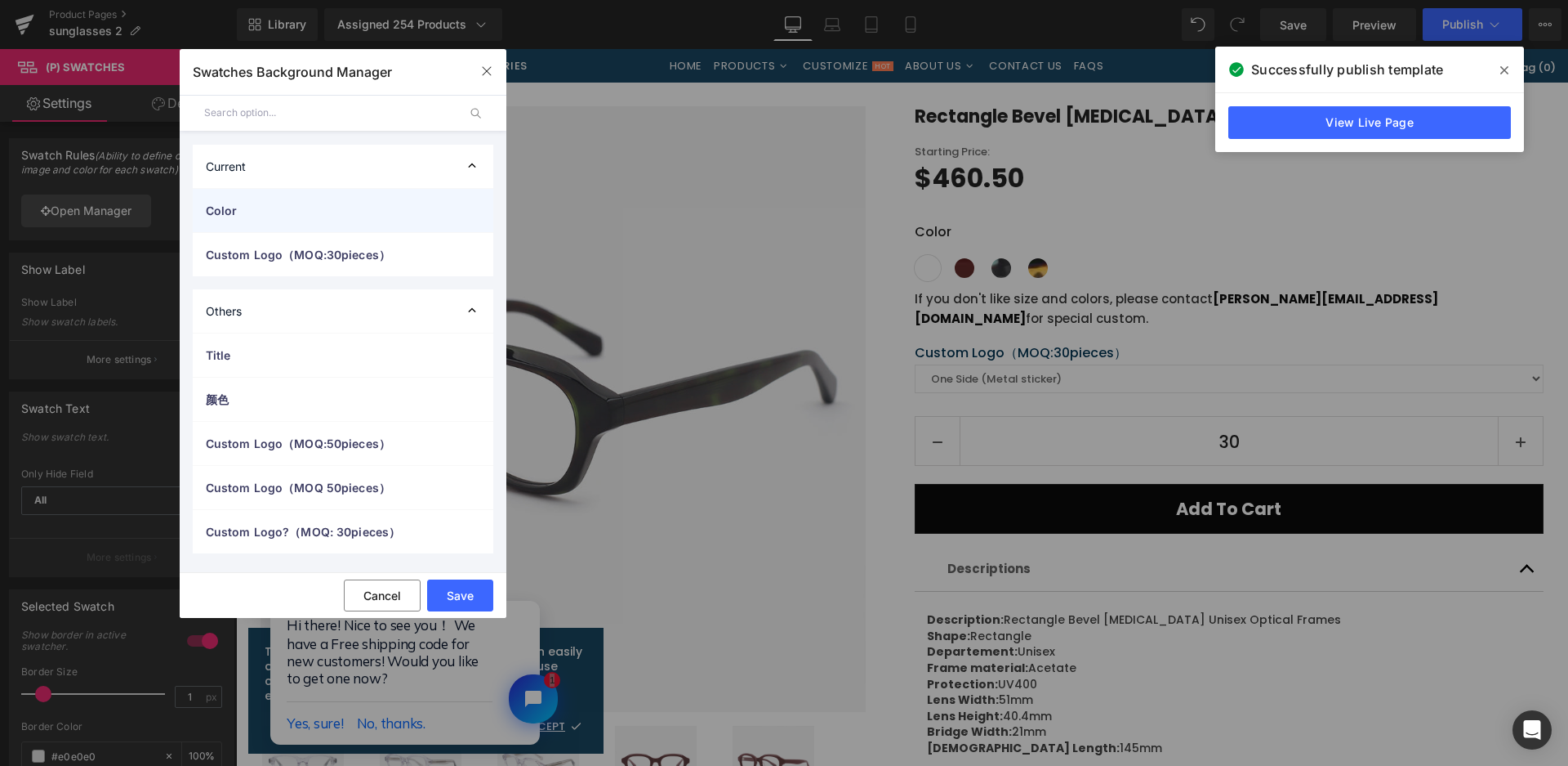
click at [280, 219] on div "Color" at bounding box center [343, 210] width 301 height 43
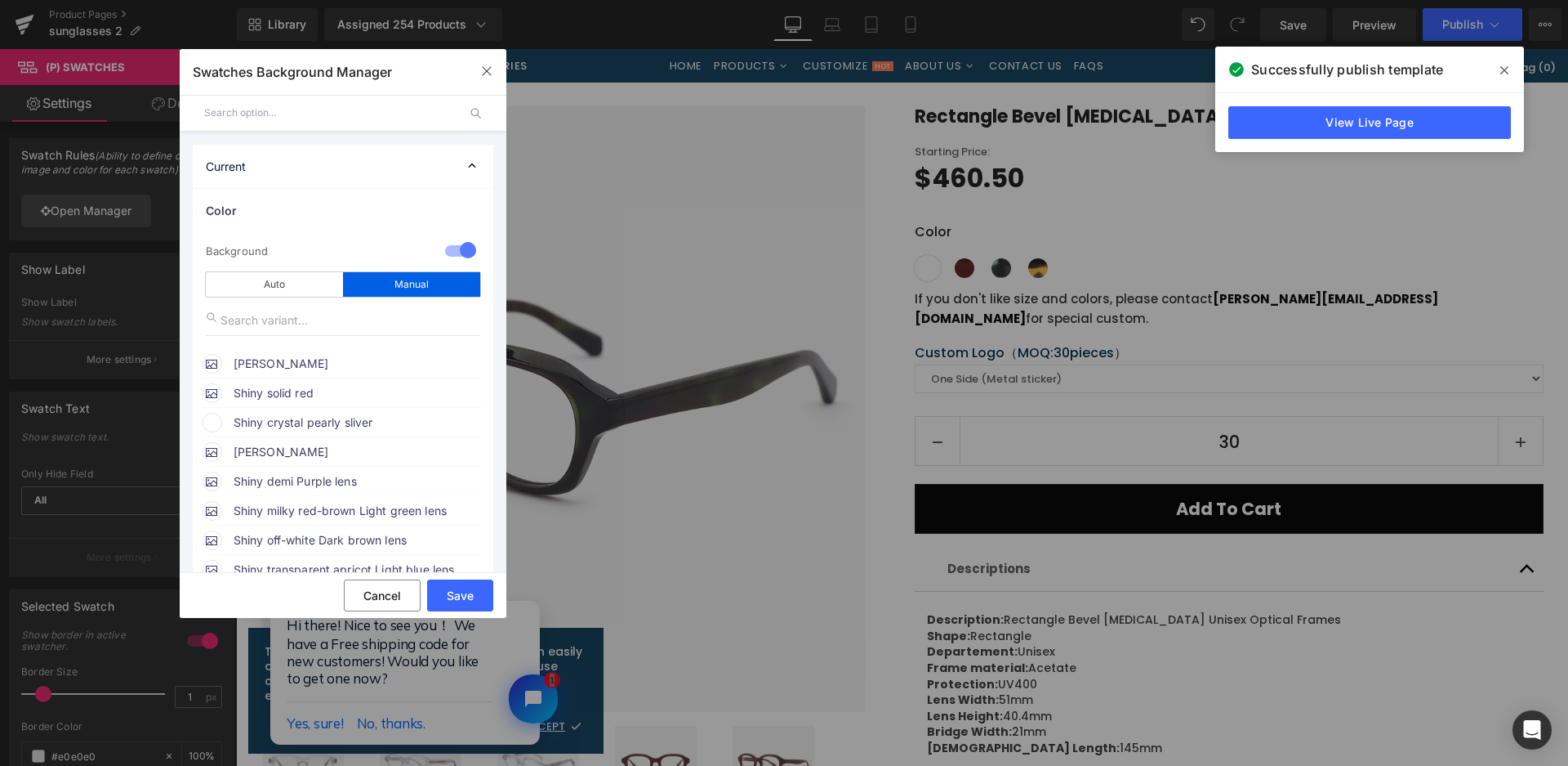
click at [310, 309] on input "text" at bounding box center [343, 320] width 275 height 31
paste input "歪，bb。有收到我的任务指令吗"
type input "歪，bb。有收到我的任务指令吗"
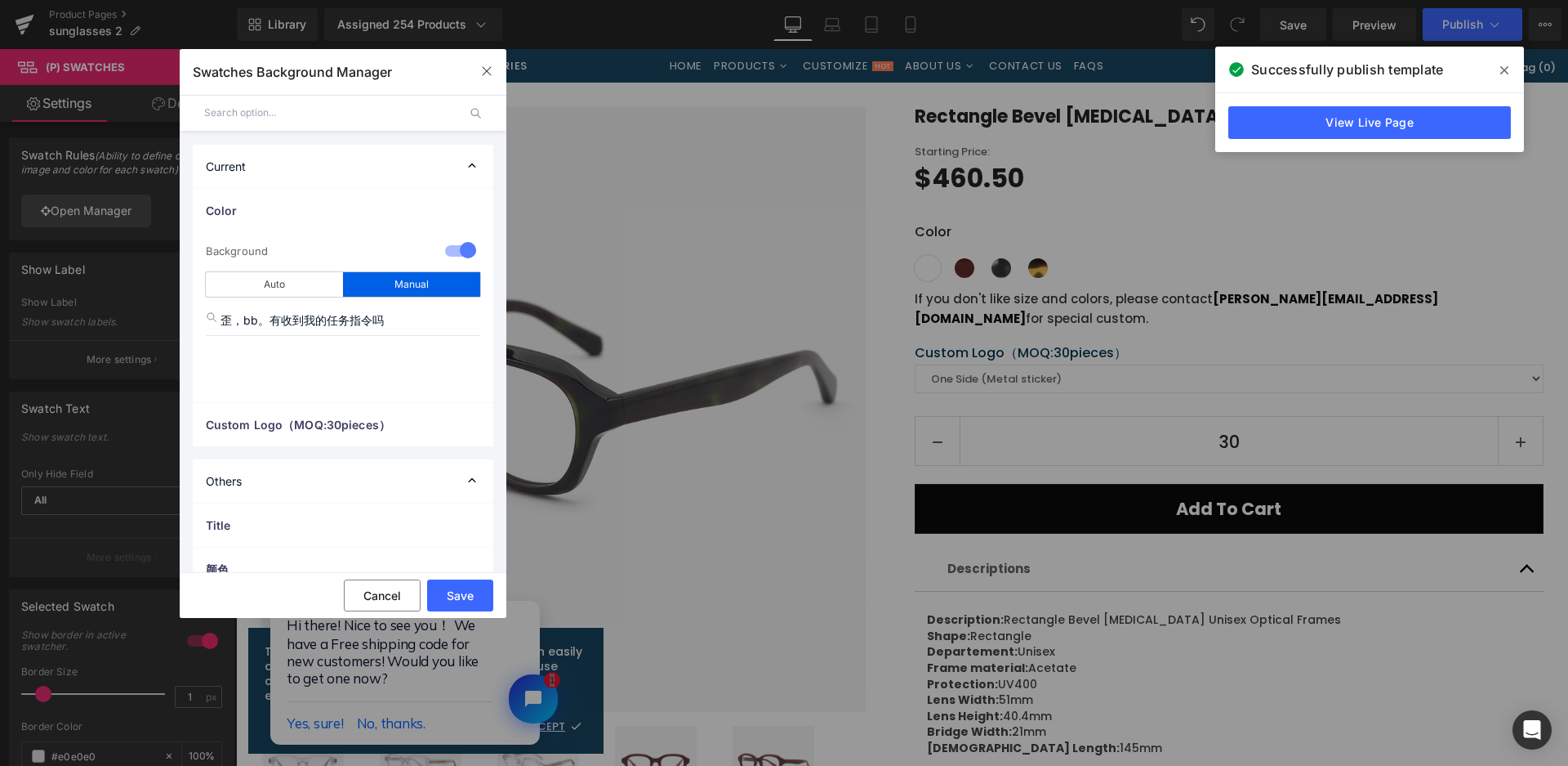
drag, startPoint x: 394, startPoint y: 321, endPoint x: 196, endPoint y: 320, distance: 198.0
click at [196, 320] on div "1 Background manual Auto Manual Image Color Type Image Image Color 歪，bb。有收到我的任务…" at bounding box center [343, 317] width 301 height 170
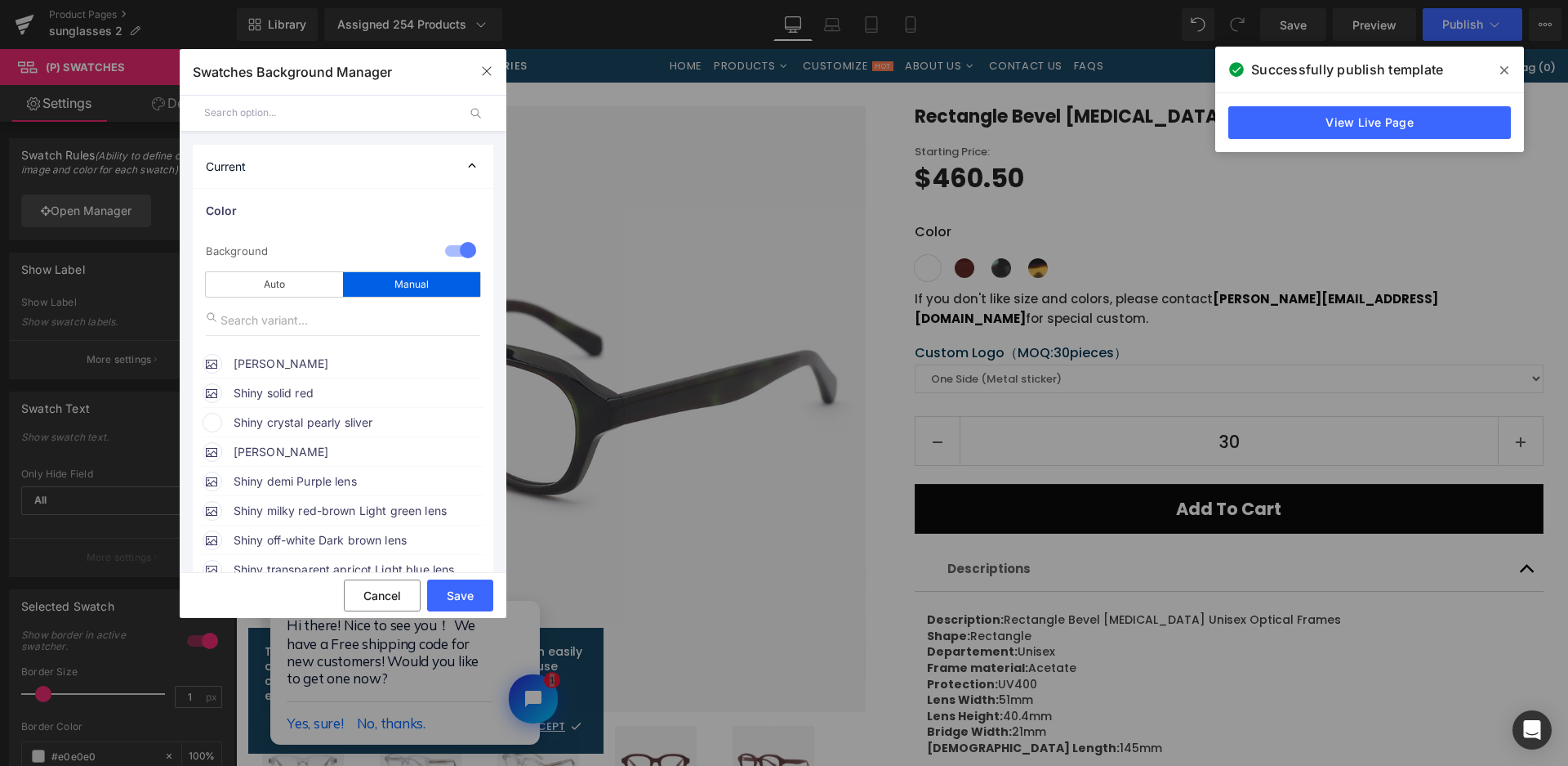
click at [282, 416] on span "Shiny crystal pearly sliver" at bounding box center [357, 423] width 248 height 19
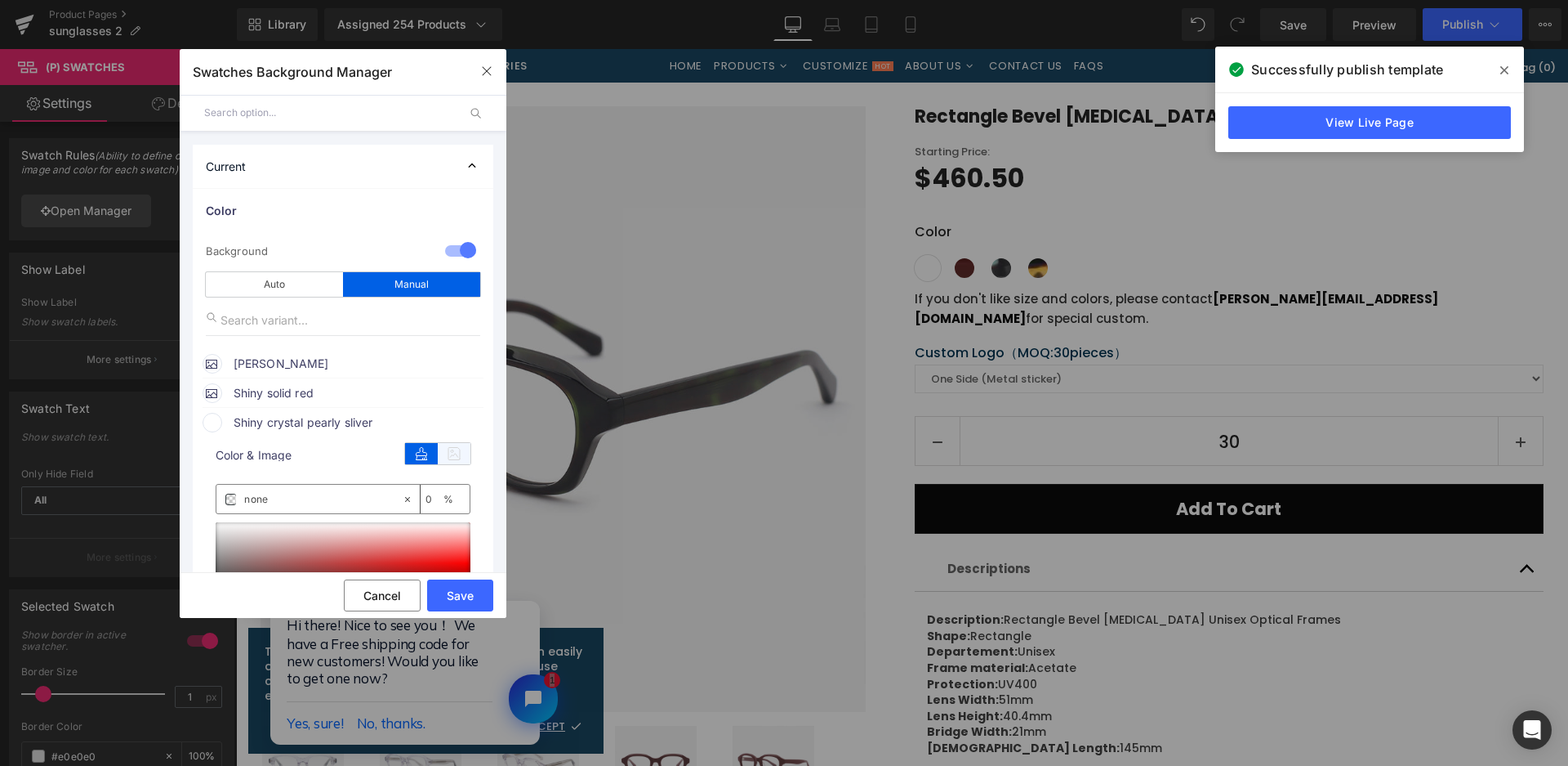
click at [458, 461] on icon at bounding box center [454, 453] width 33 height 21
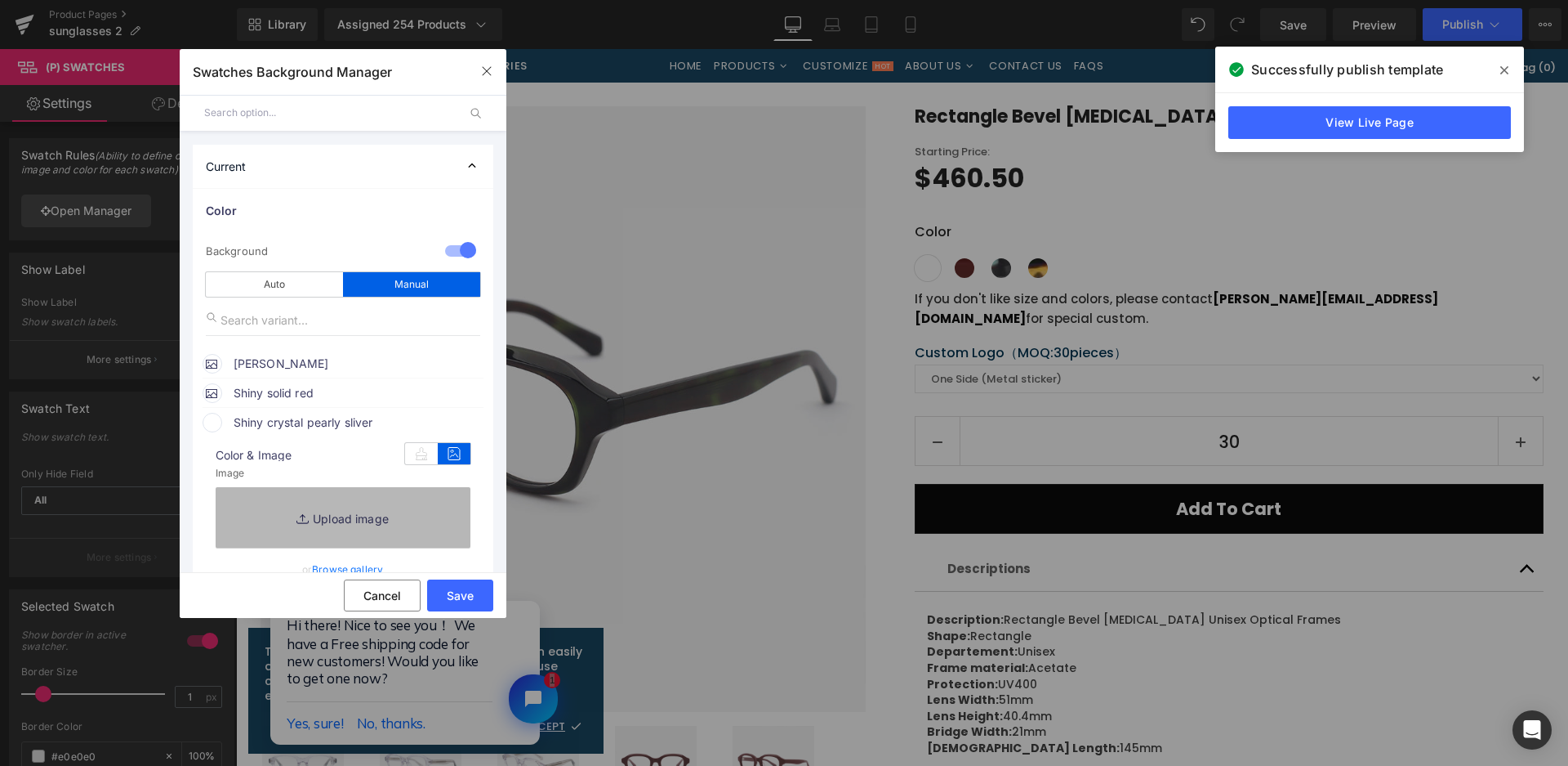
click at [418, 501] on link "Replace Image" at bounding box center [343, 517] width 255 height 61
type input "C:\fakepath\微信截图_20250825162723.png"
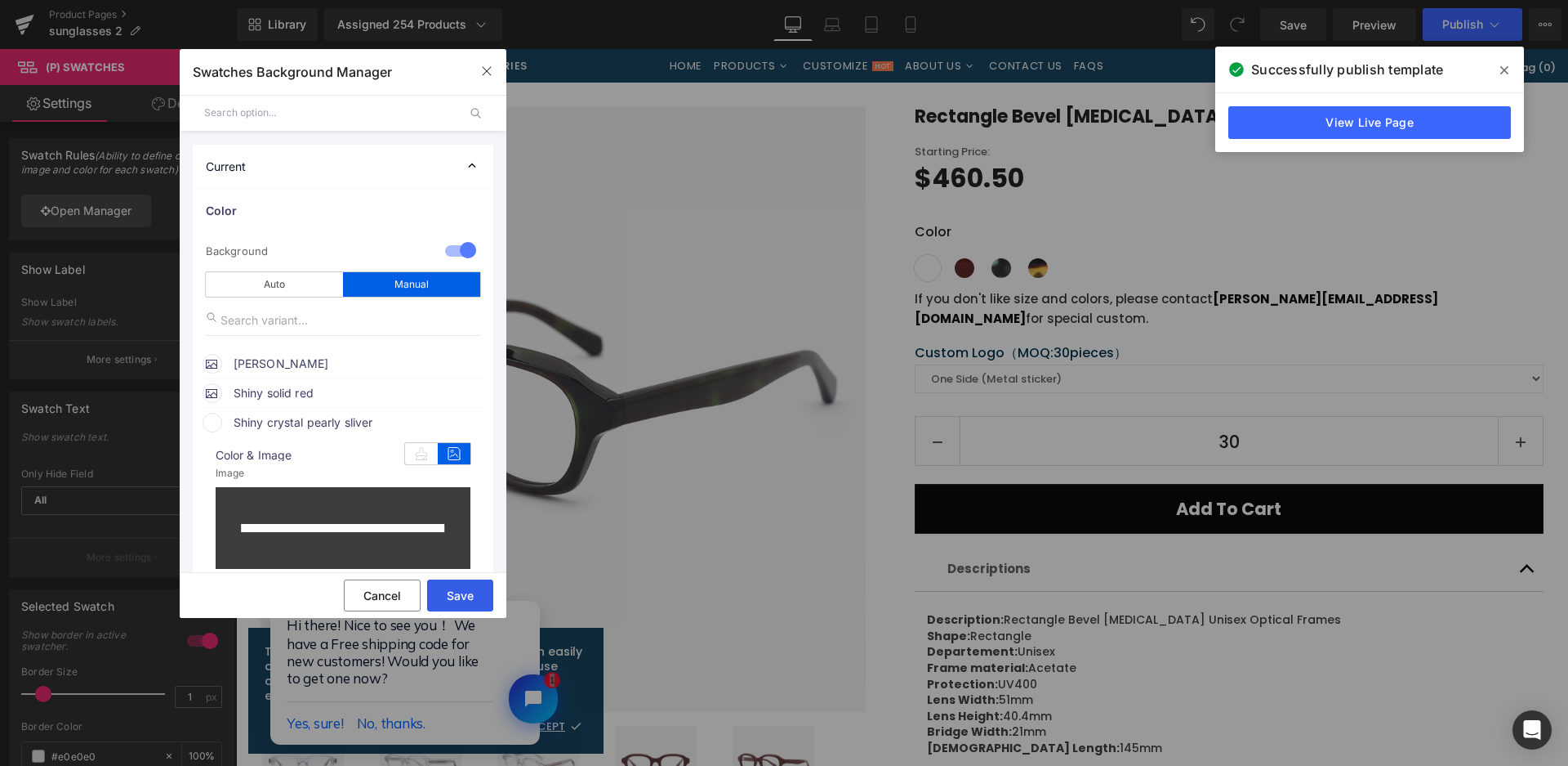
type input "https://ucarecdn.com/7c7593d0-aaf3-4348-8bd8-0a60531b2493/-/format/auto/-/previ…"
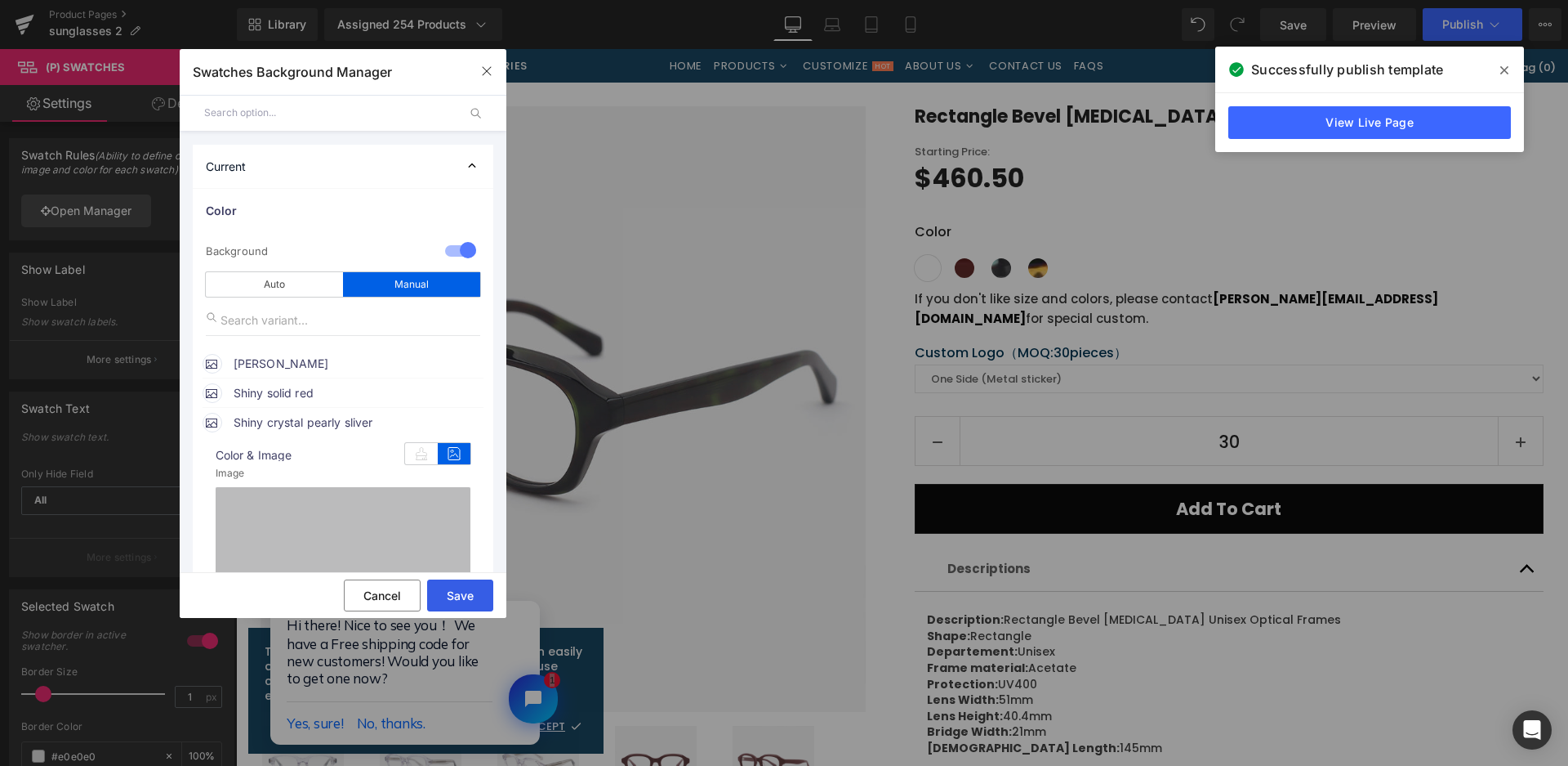
click at [461, 597] on button "Save" at bounding box center [459, 595] width 66 height 32
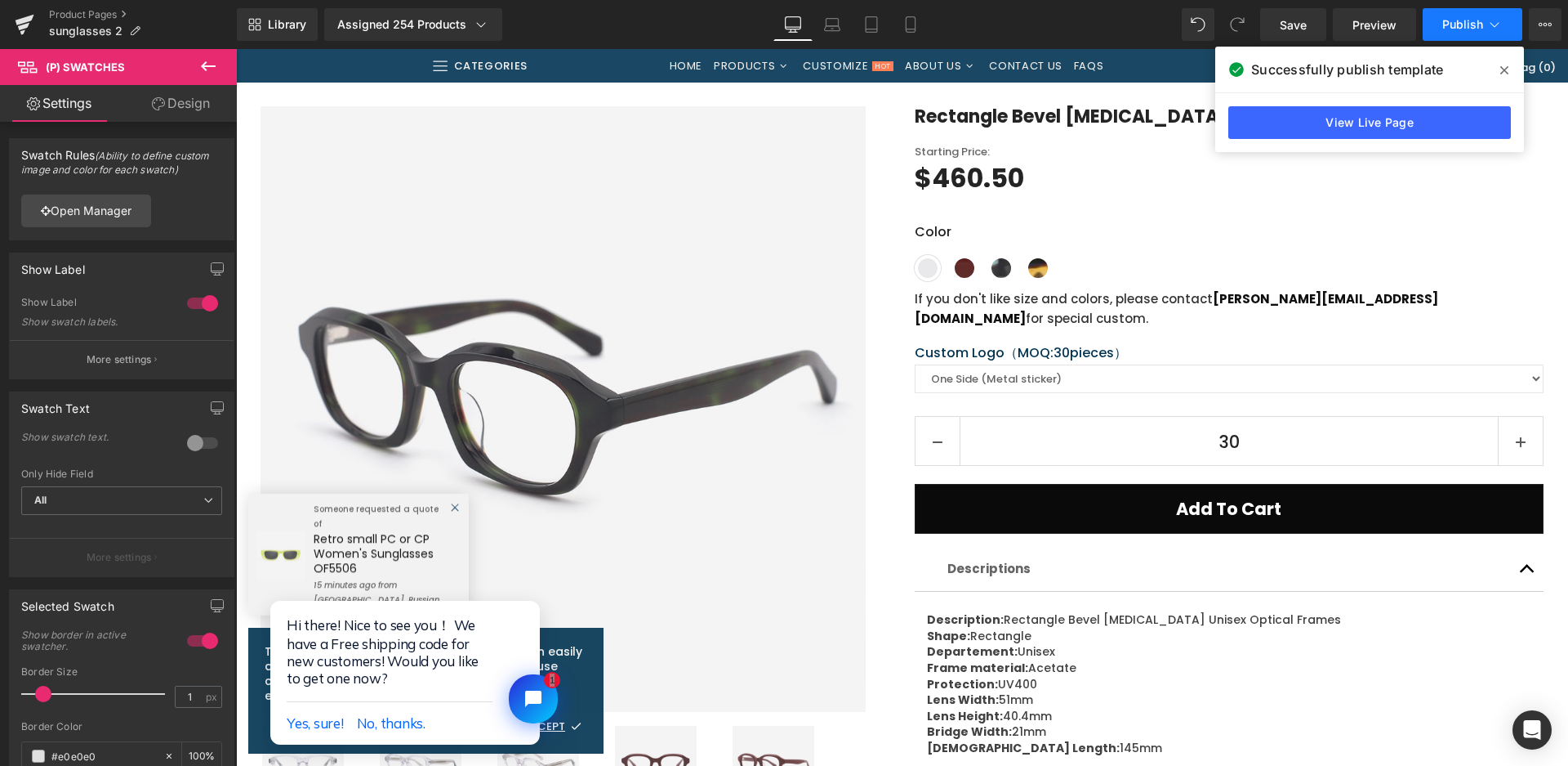
click at [1462, 33] on button "Publish" at bounding box center [1472, 24] width 99 height 33
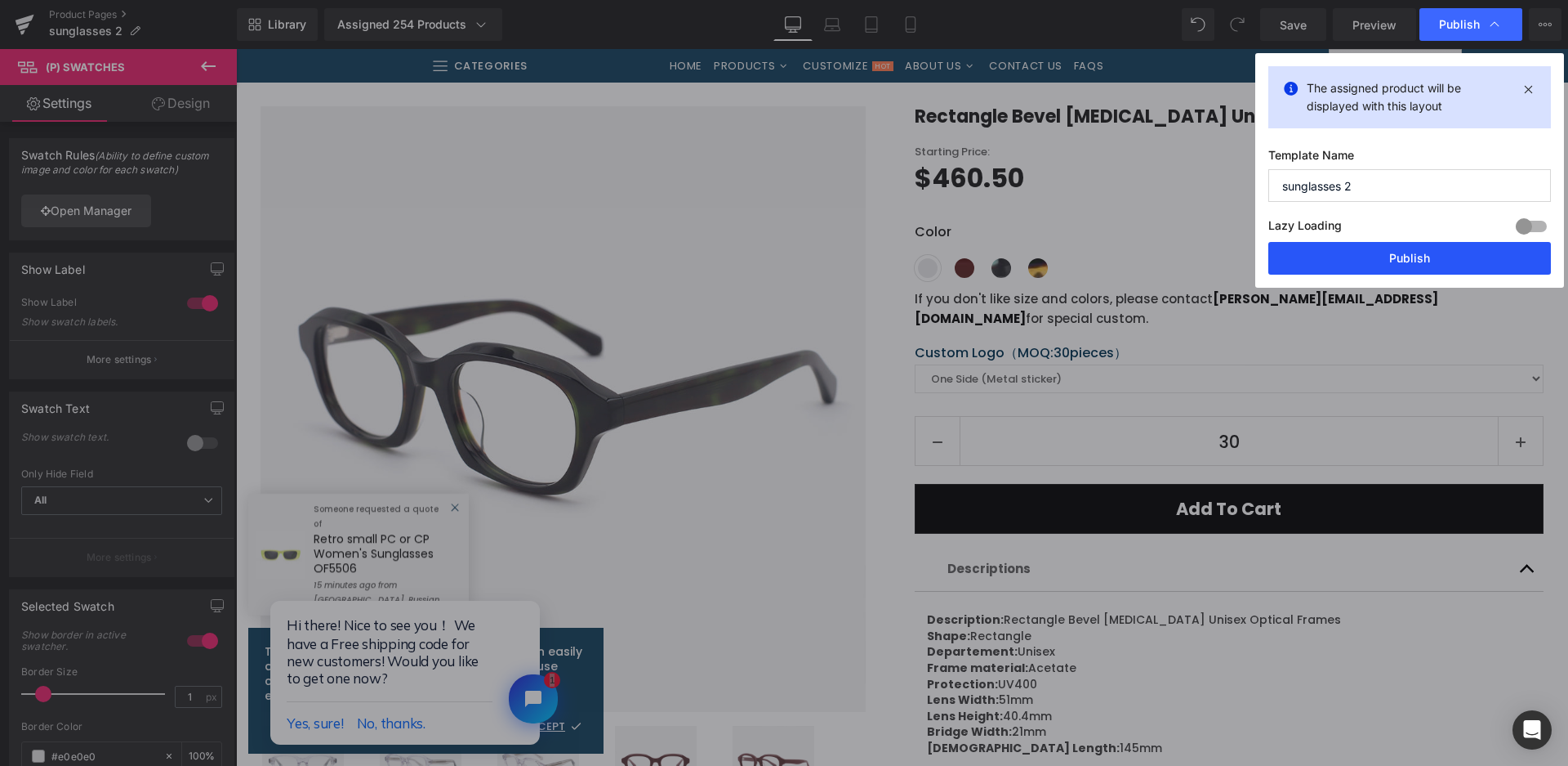
click at [1440, 266] on button "Publish" at bounding box center [1410, 258] width 282 height 33
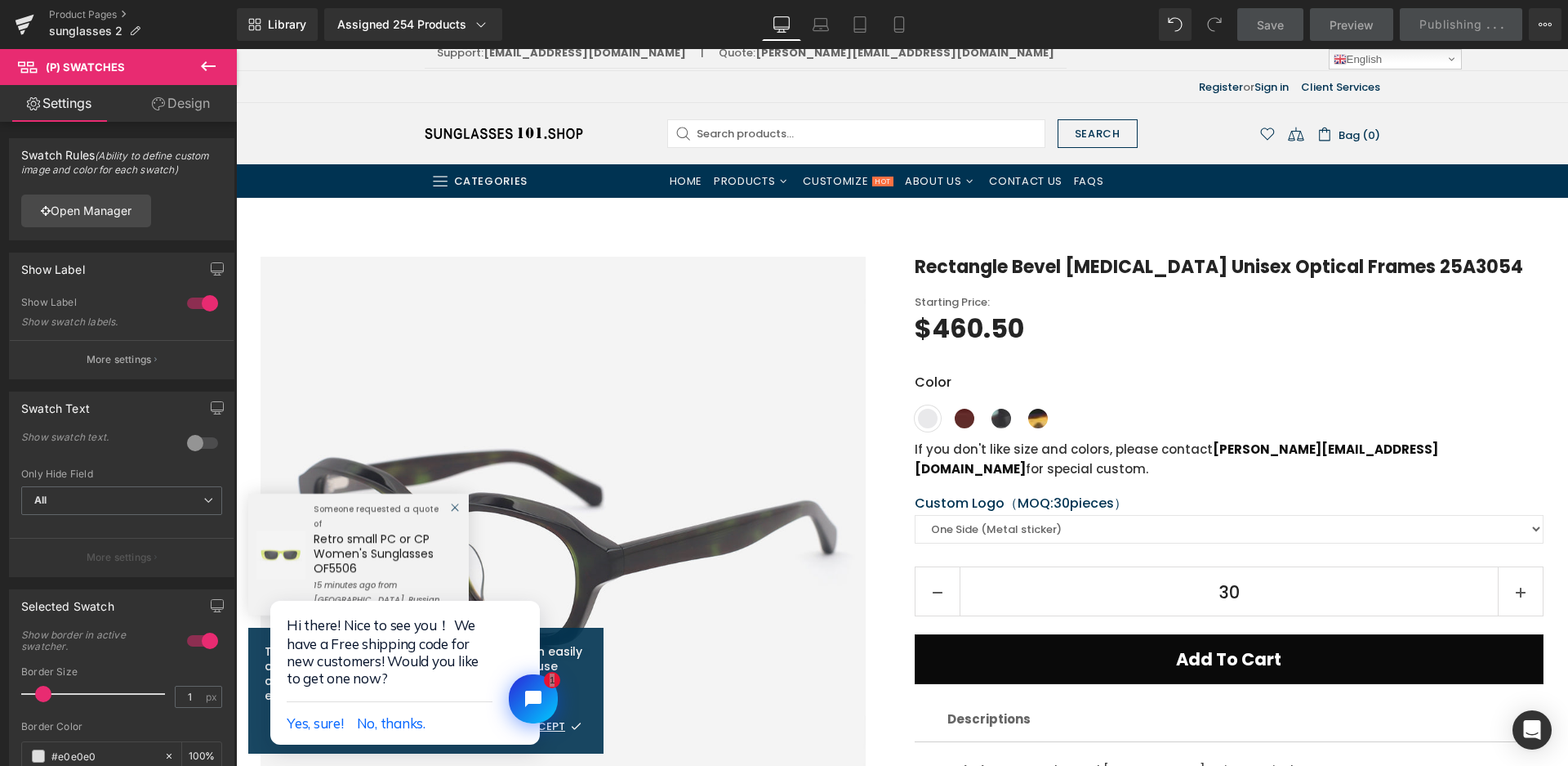
scroll to position [0, 0]
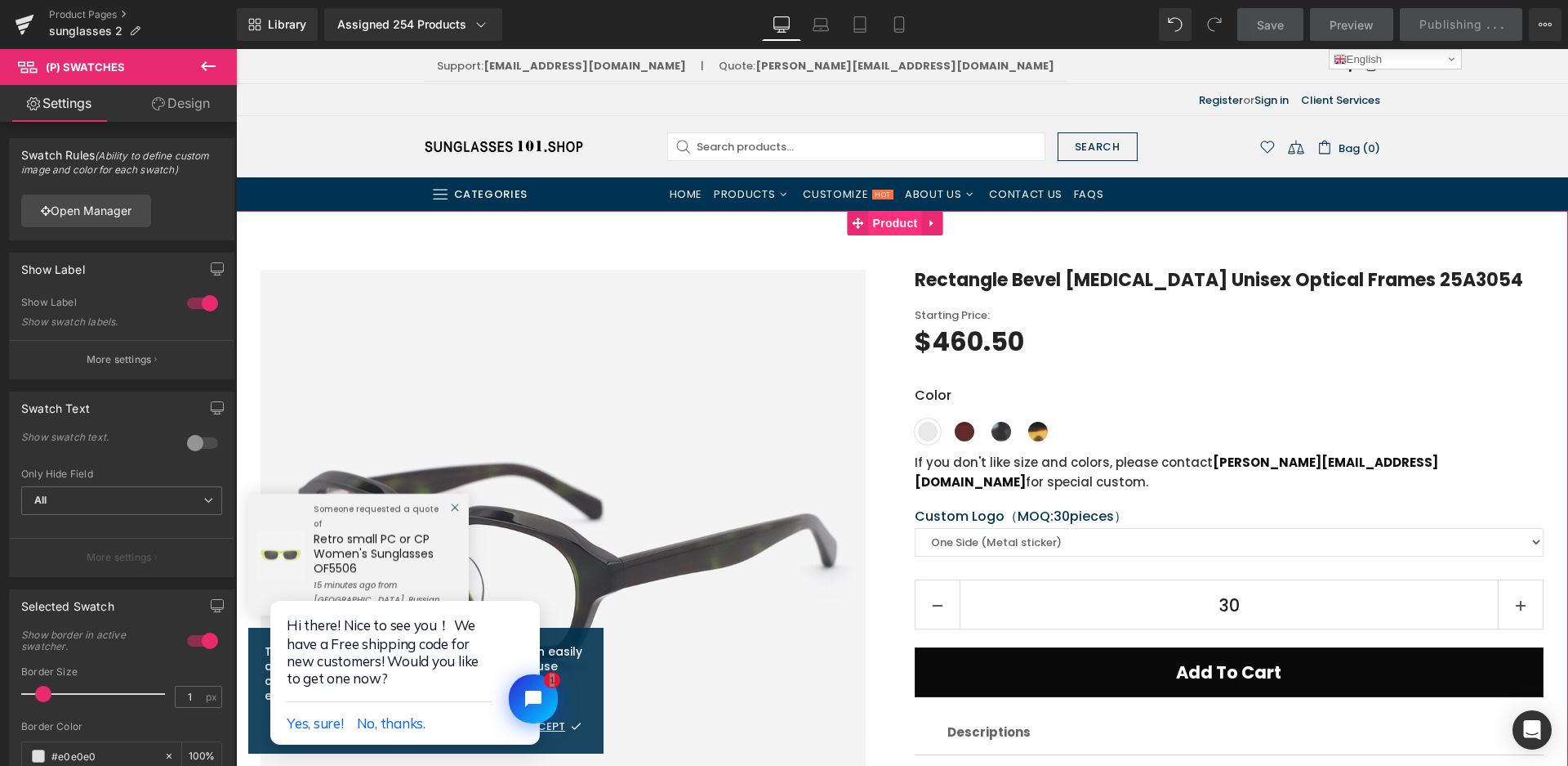
click at [881, 229] on span "Product" at bounding box center [896, 223] width 53 height 25
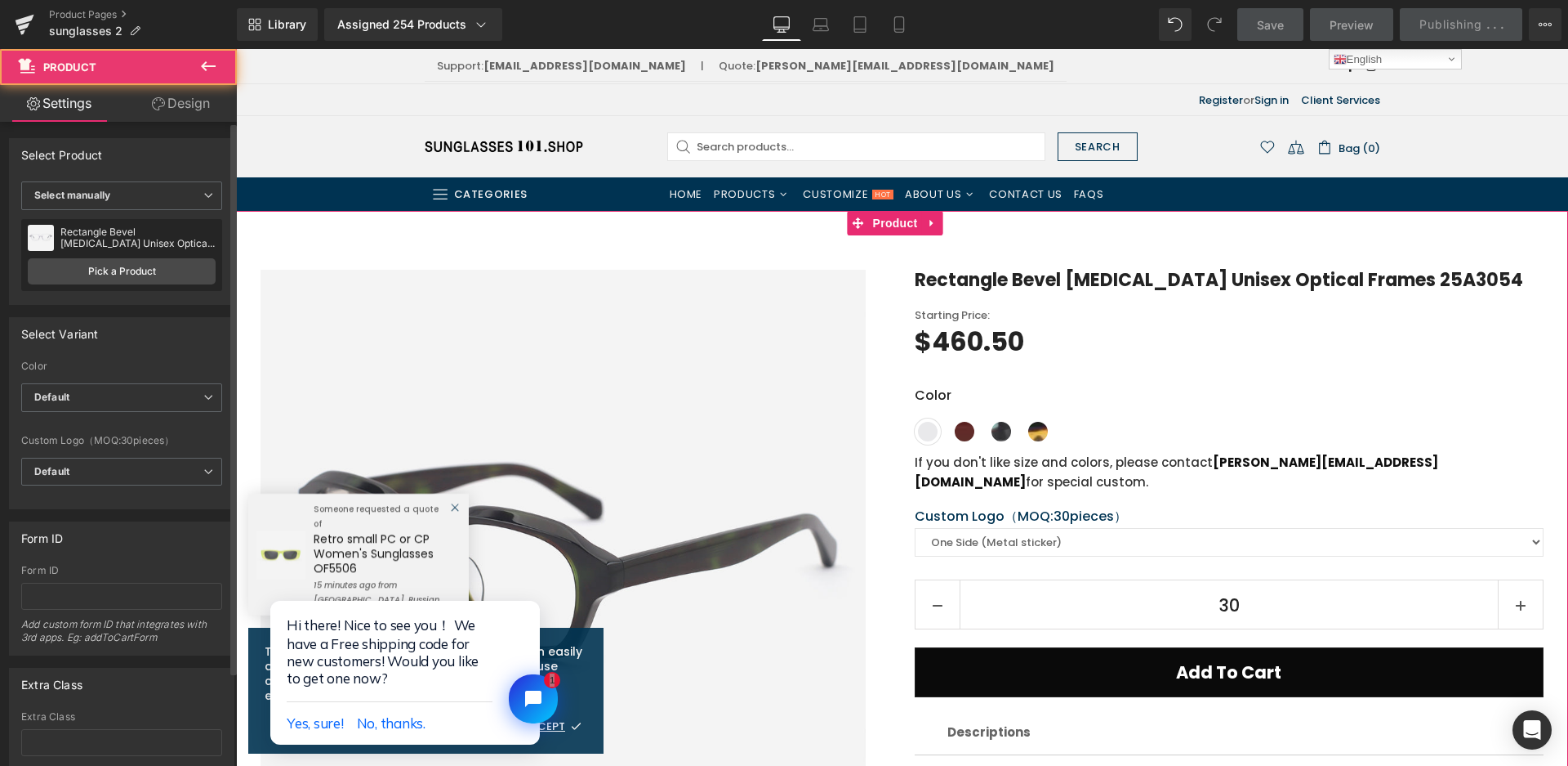
click at [117, 285] on div "Rectangle Bevel Acetate Unisex Optical Frames 25A3054 Rectangle Bevel Acetate U…" at bounding box center [121, 255] width 201 height 72
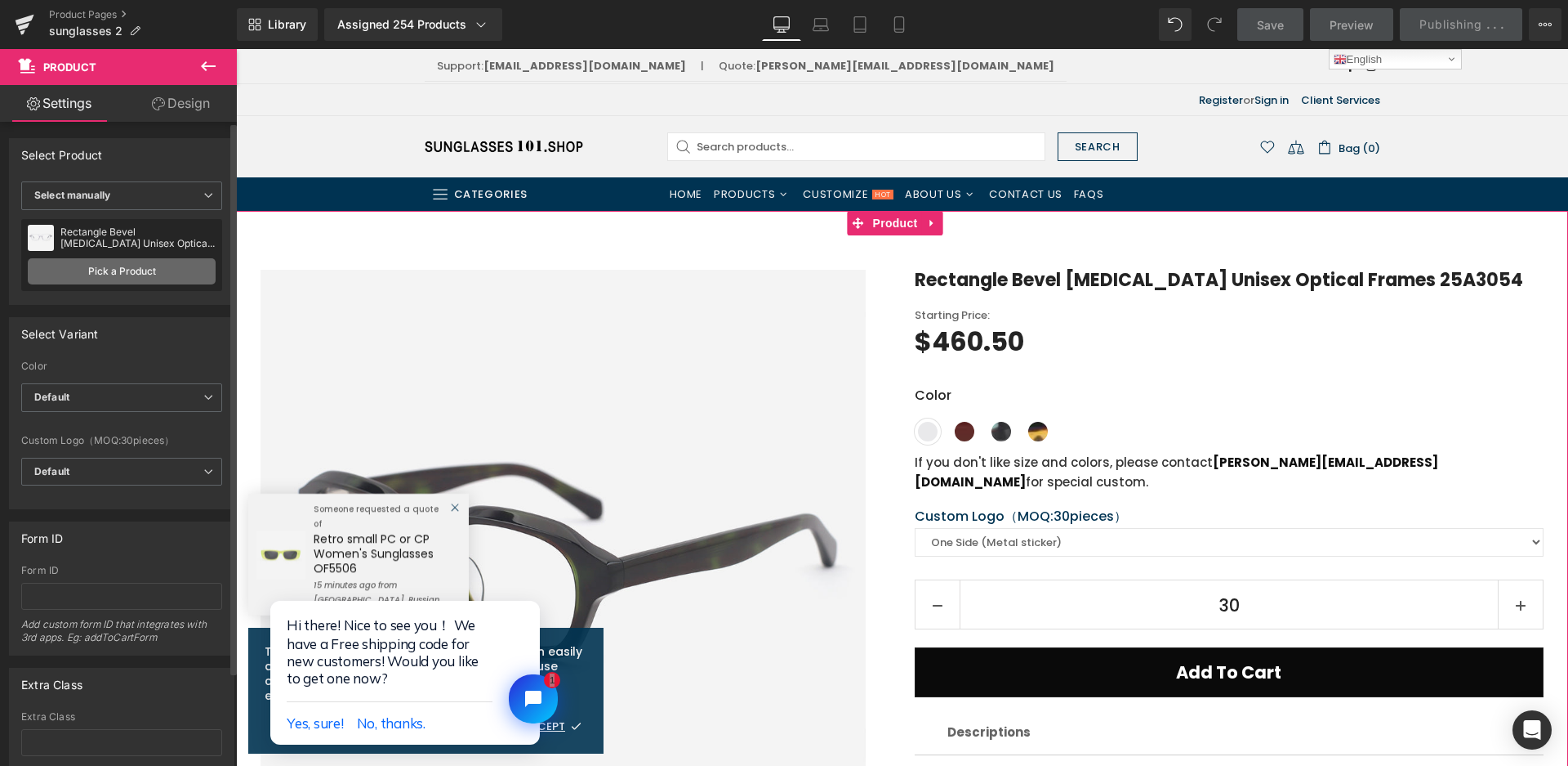
click at [126, 275] on link "Pick a Product" at bounding box center [122, 271] width 188 height 26
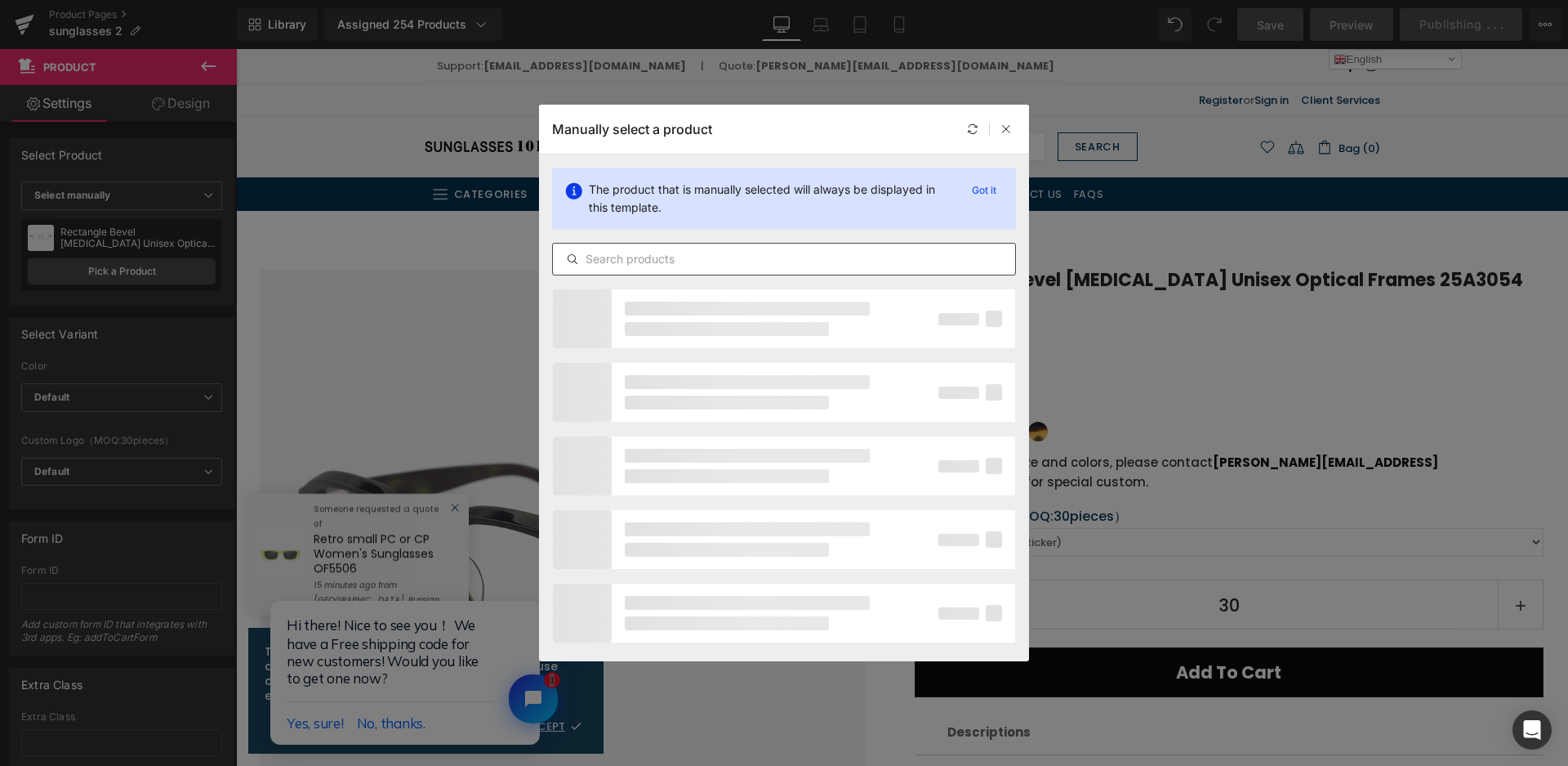
click at [625, 253] on input "text" at bounding box center [783, 259] width 462 height 19
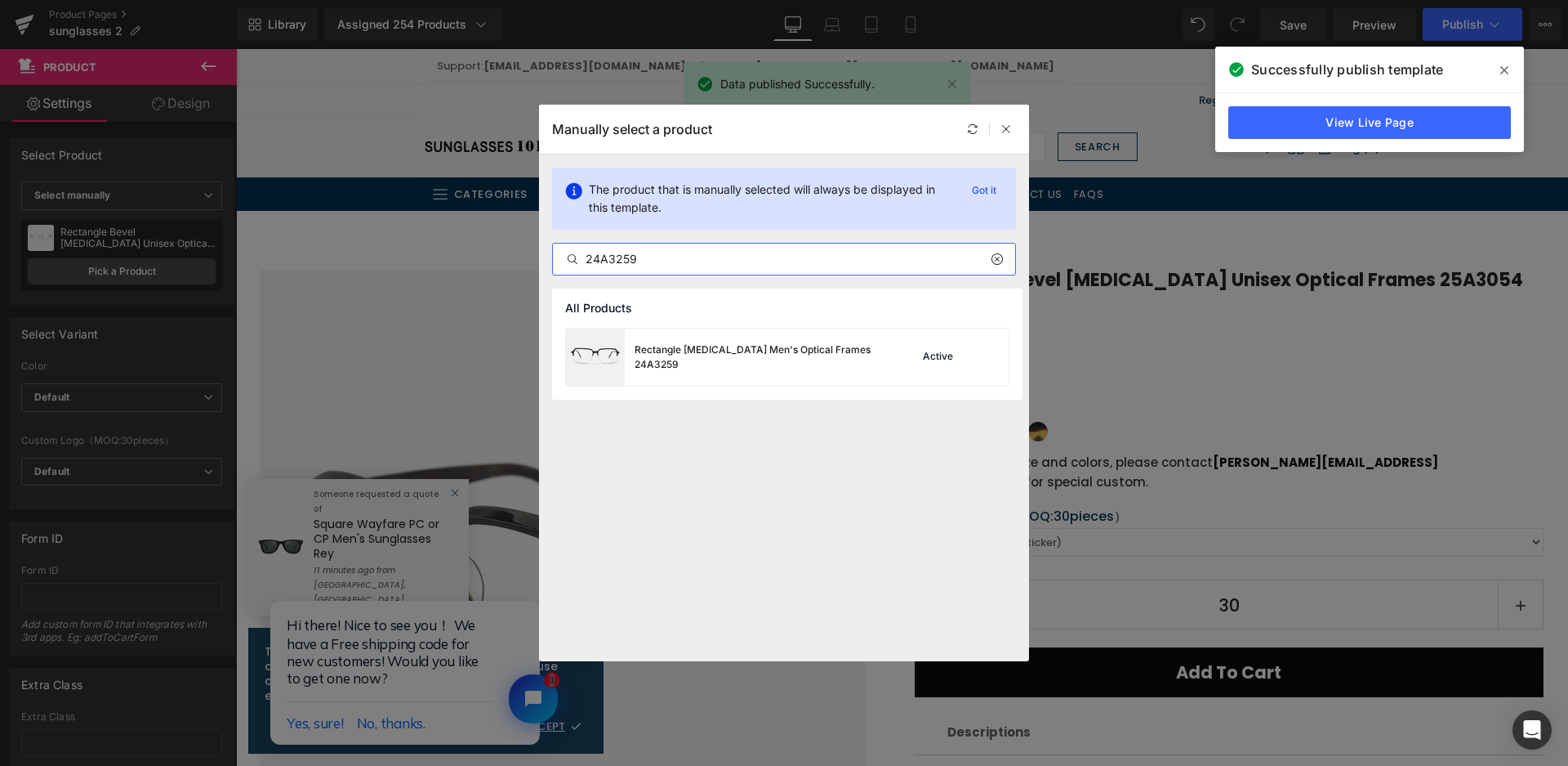
type input "24A3259"
click at [761, 355] on div "Rectangle Acetate Men's Optical Frames 24A3259" at bounding box center [757, 357] width 245 height 29
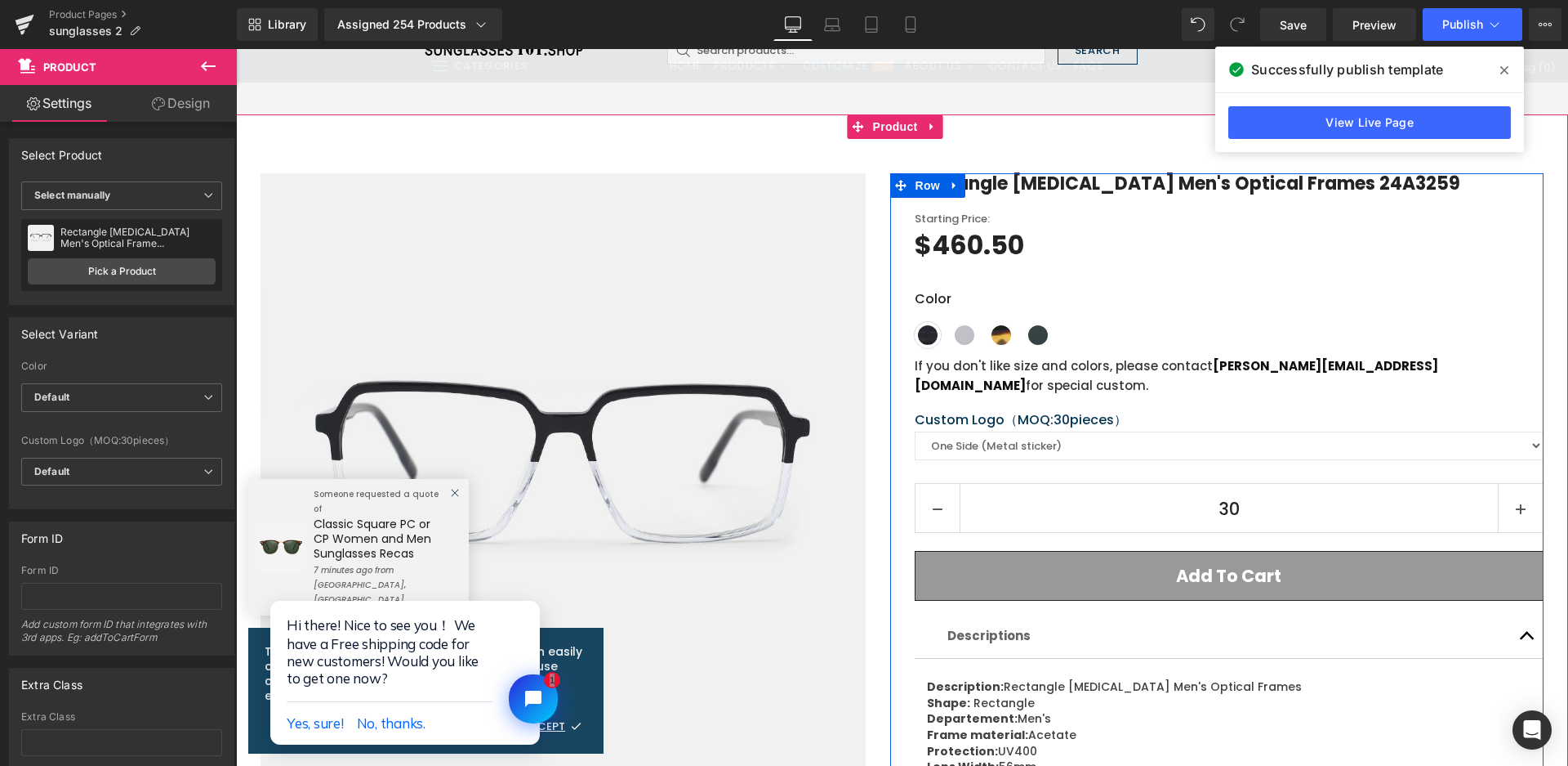
scroll to position [245, 0]
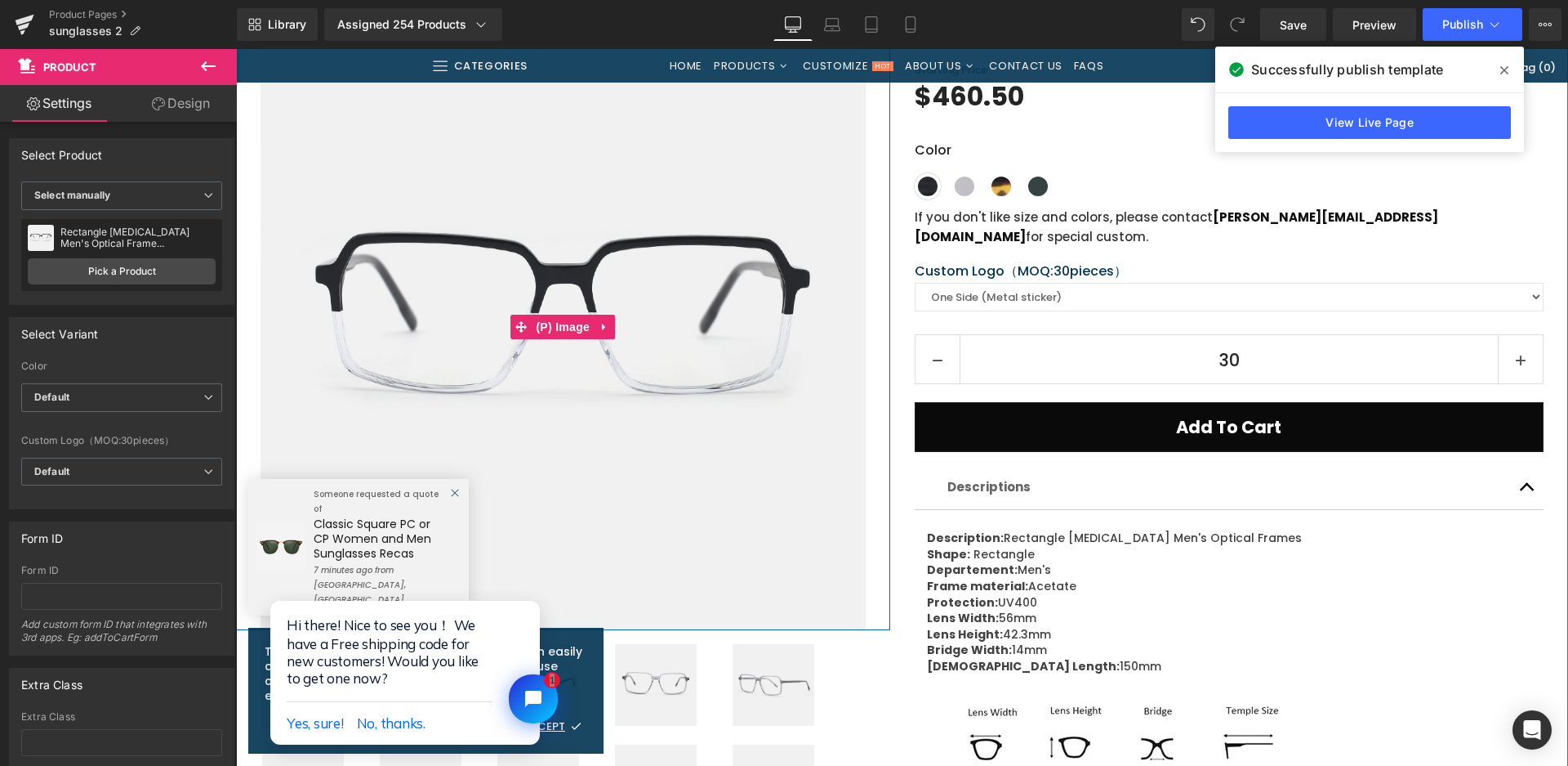
drag, startPoint x: 302, startPoint y: 394, endPoint x: 335, endPoint y: 388, distance: 33.5
click at [302, 394] on img at bounding box center [563, 328] width 605 height 606
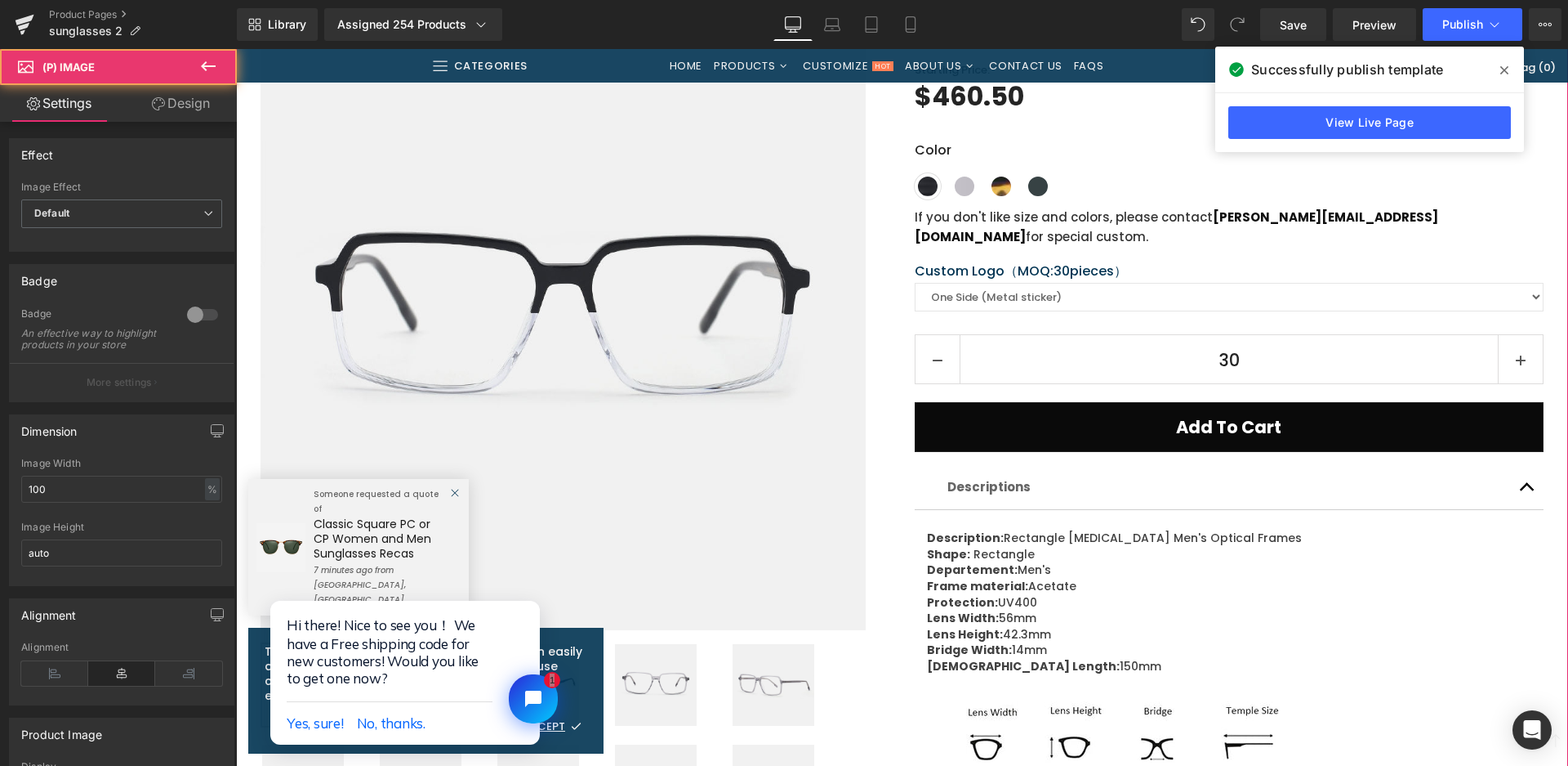
scroll to position [654, 0]
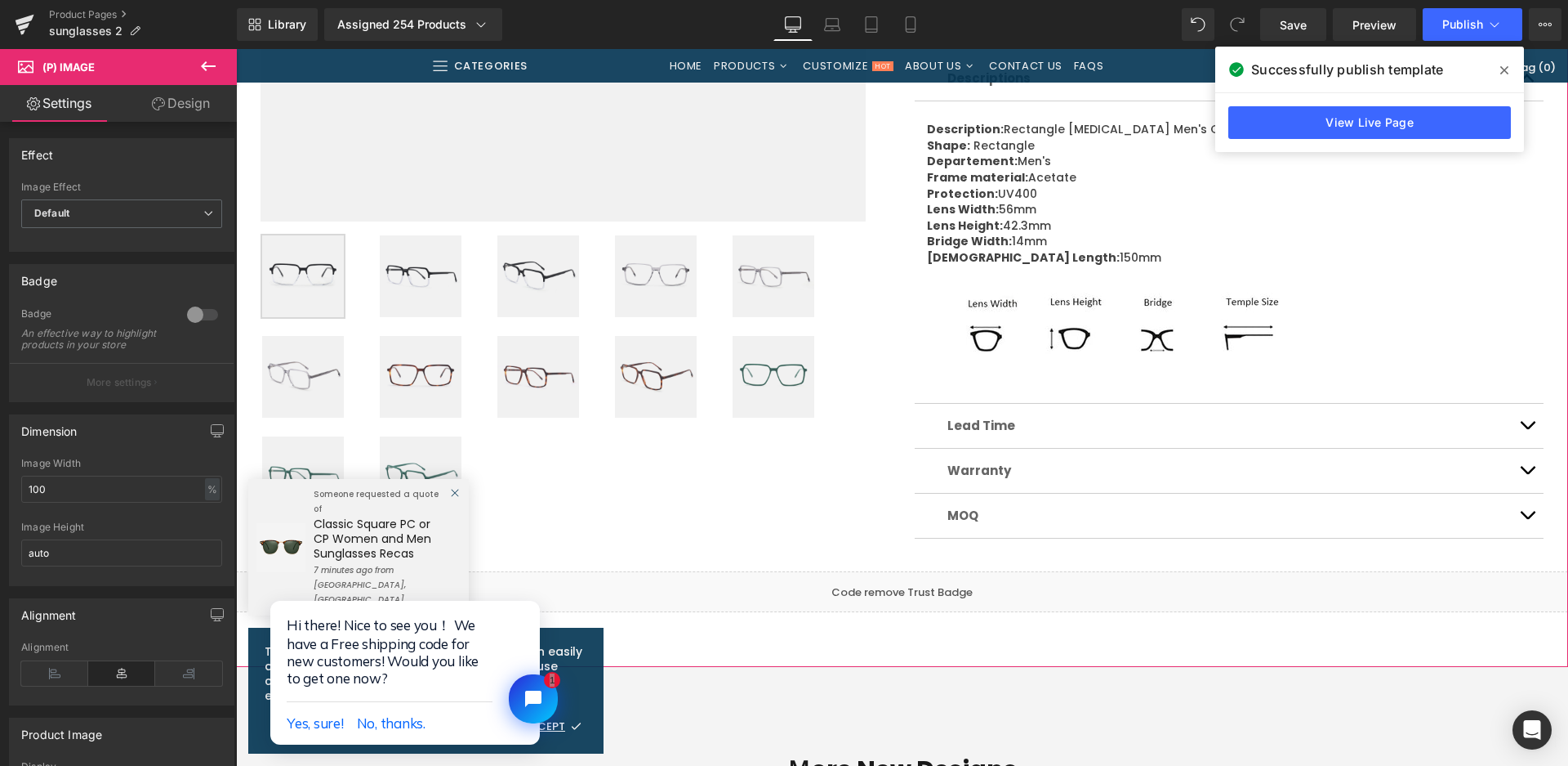
click at [643, 284] on img at bounding box center [656, 276] width 82 height 82
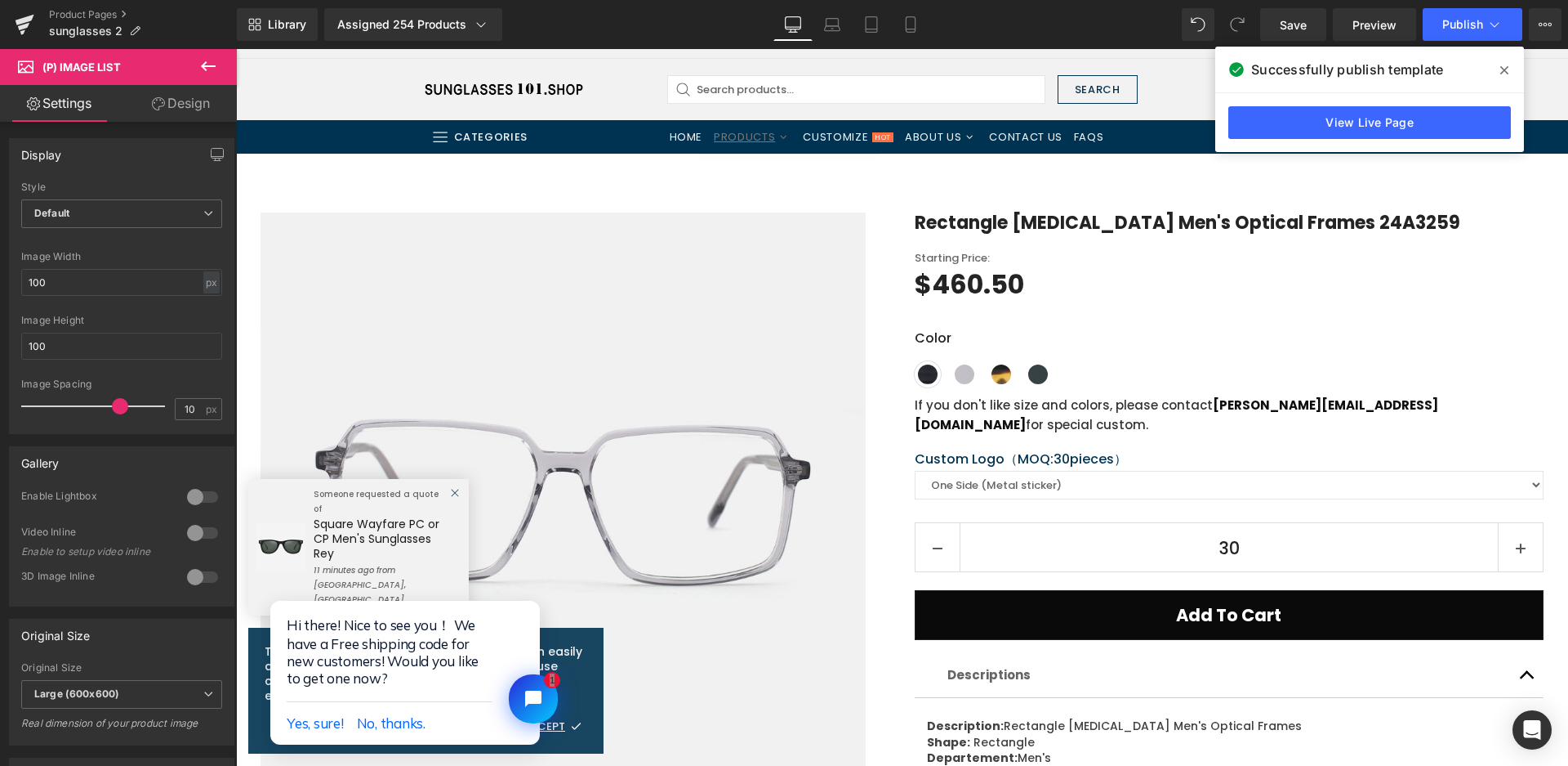
scroll to position [0, 0]
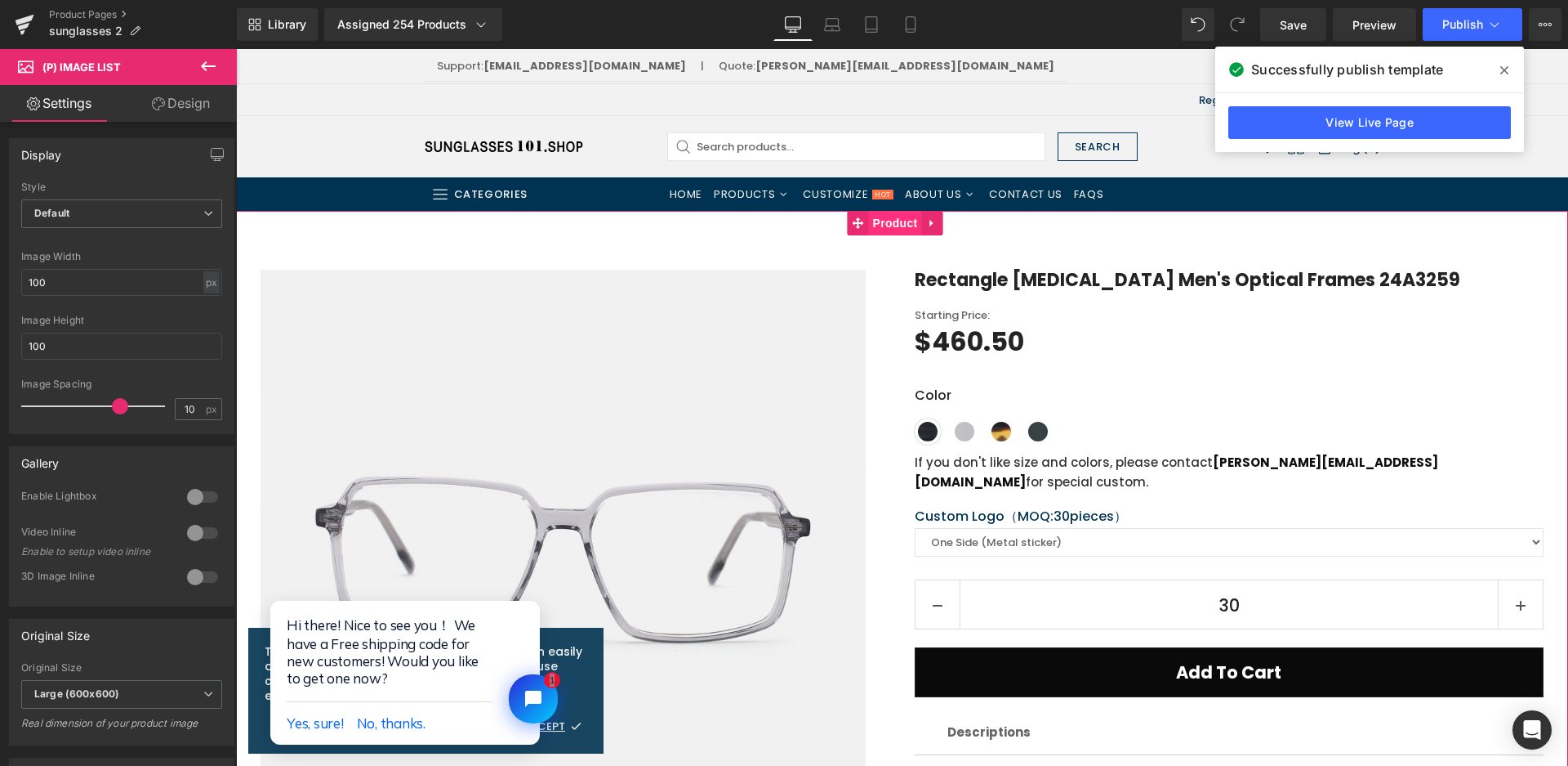
click at [907, 225] on span "Product" at bounding box center [896, 223] width 53 height 25
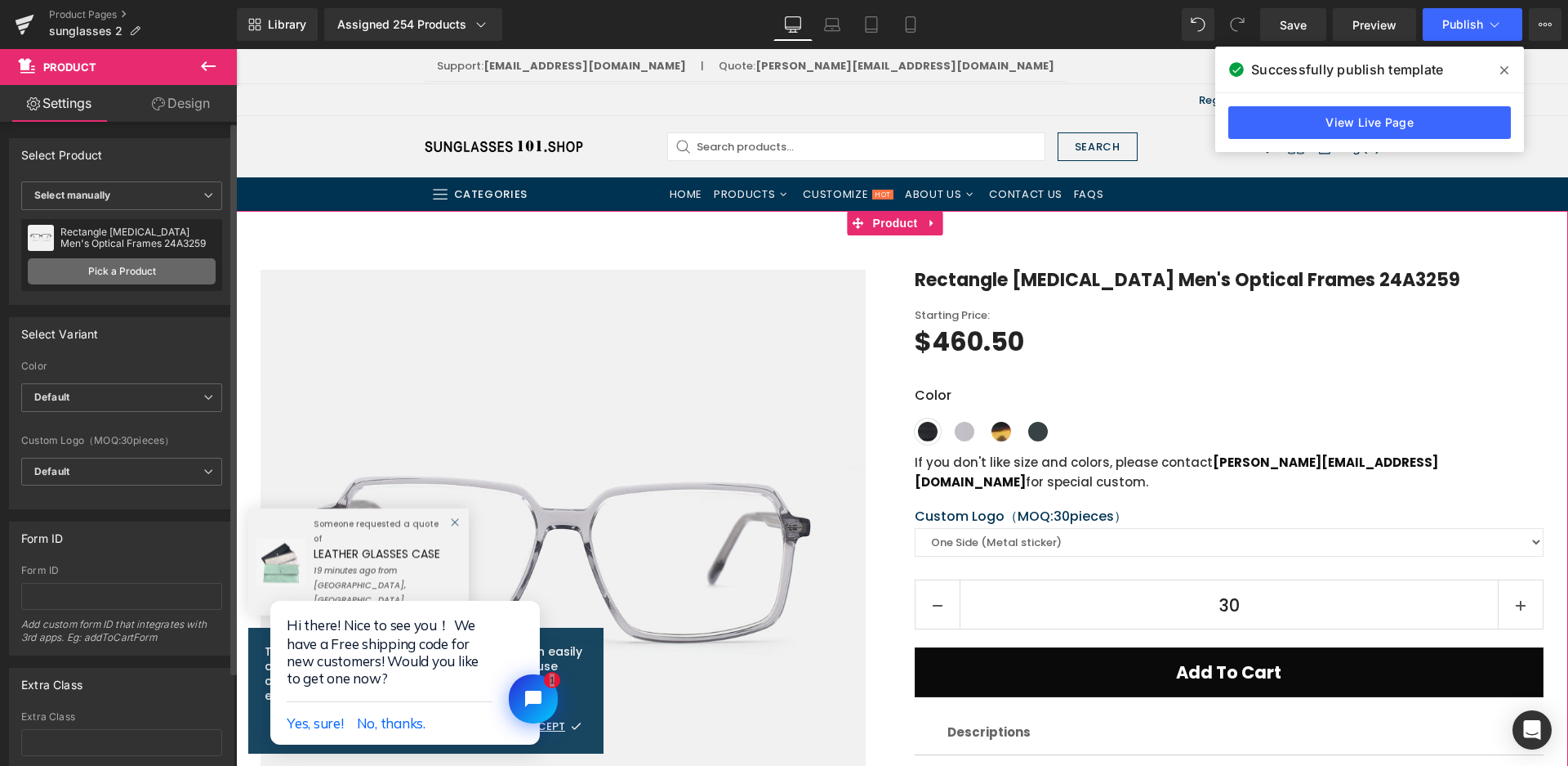
click at [141, 279] on link "Pick a Product" at bounding box center [122, 271] width 188 height 26
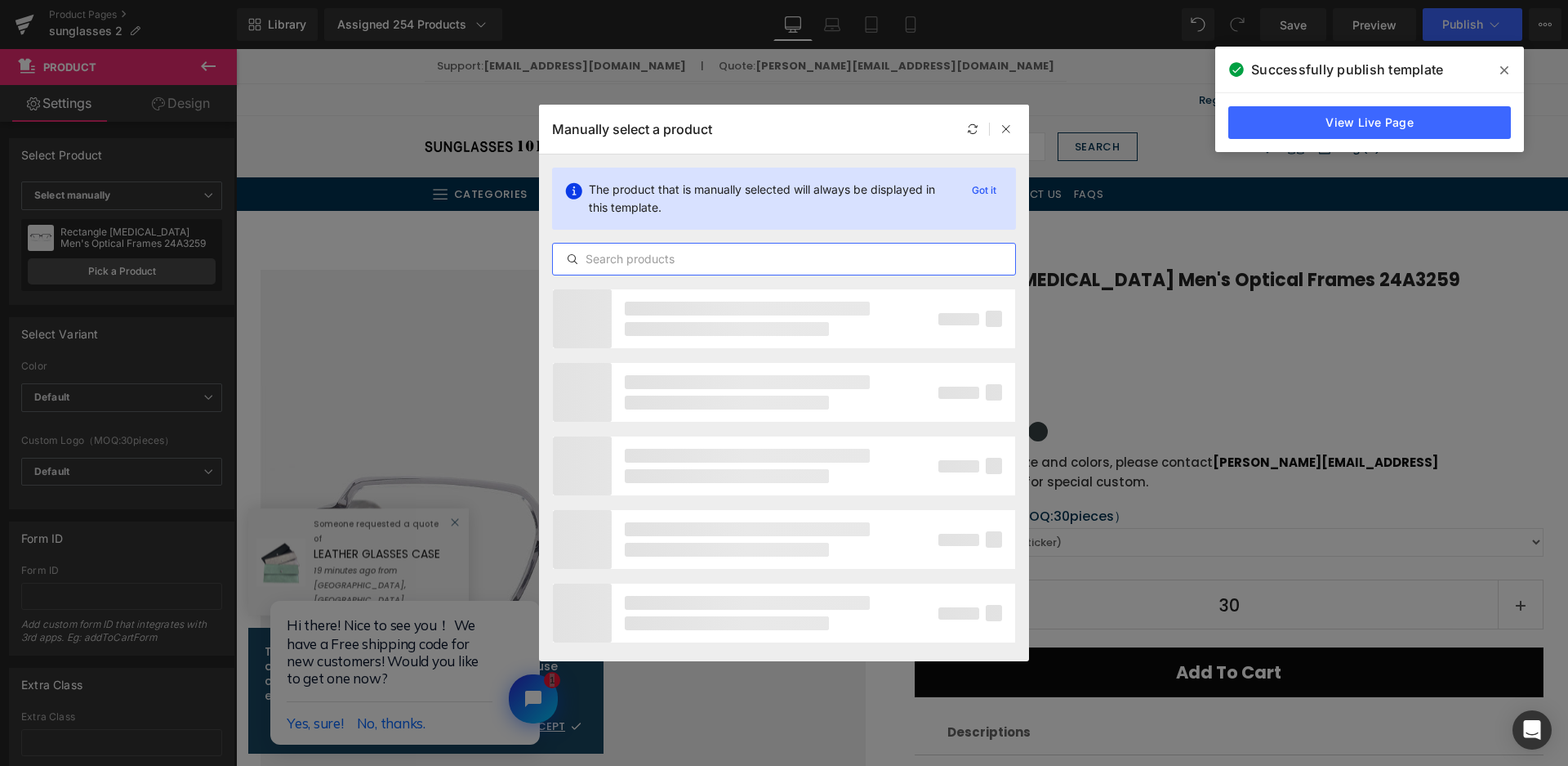
click at [663, 256] on input "text" at bounding box center [783, 259] width 462 height 19
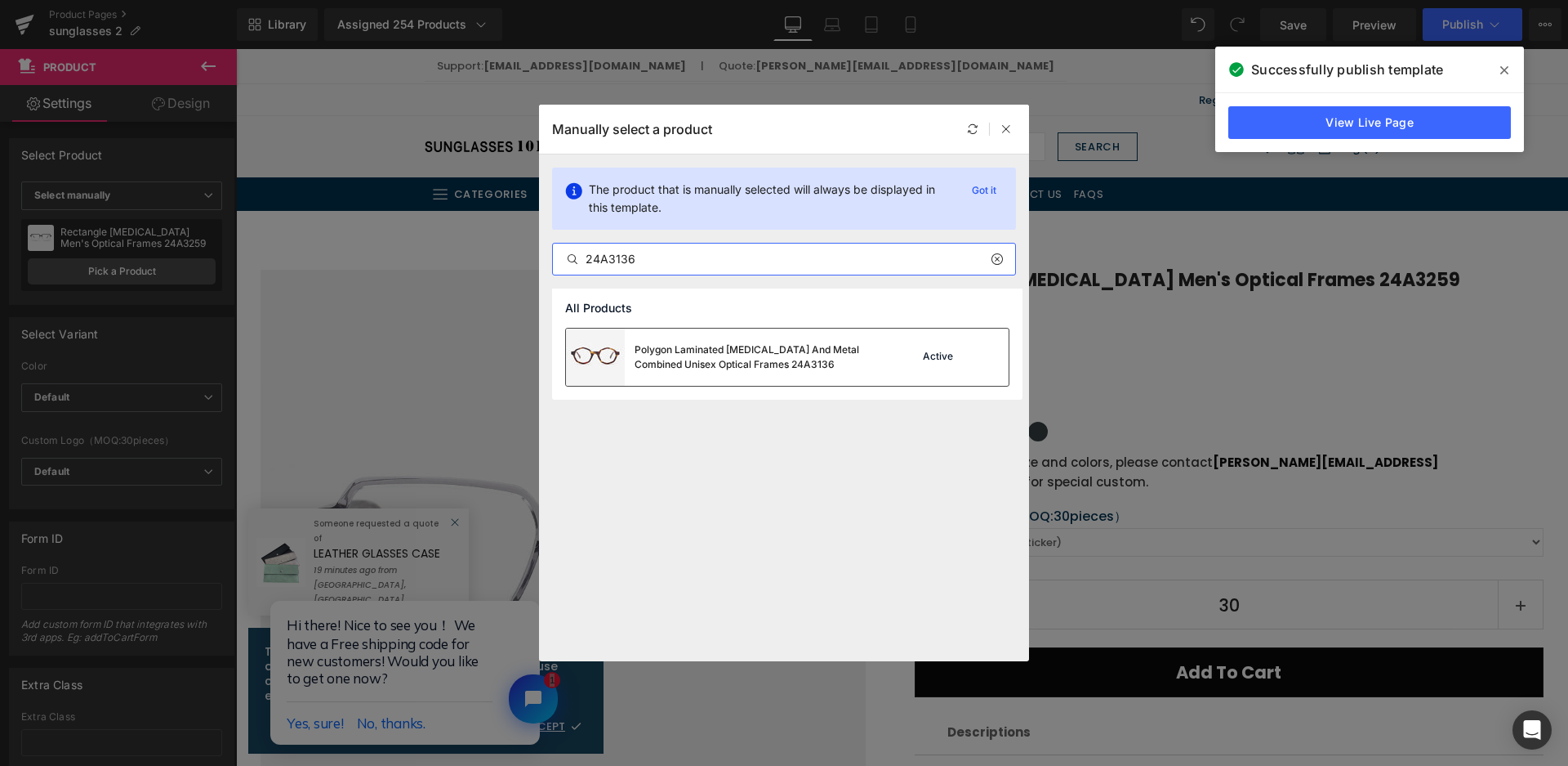
type input "24A3136"
click at [811, 378] on div "Polygon Laminated Acetate And Metal Combined Unisex Optical Frames 24A3136" at bounding box center [722, 357] width 313 height 57
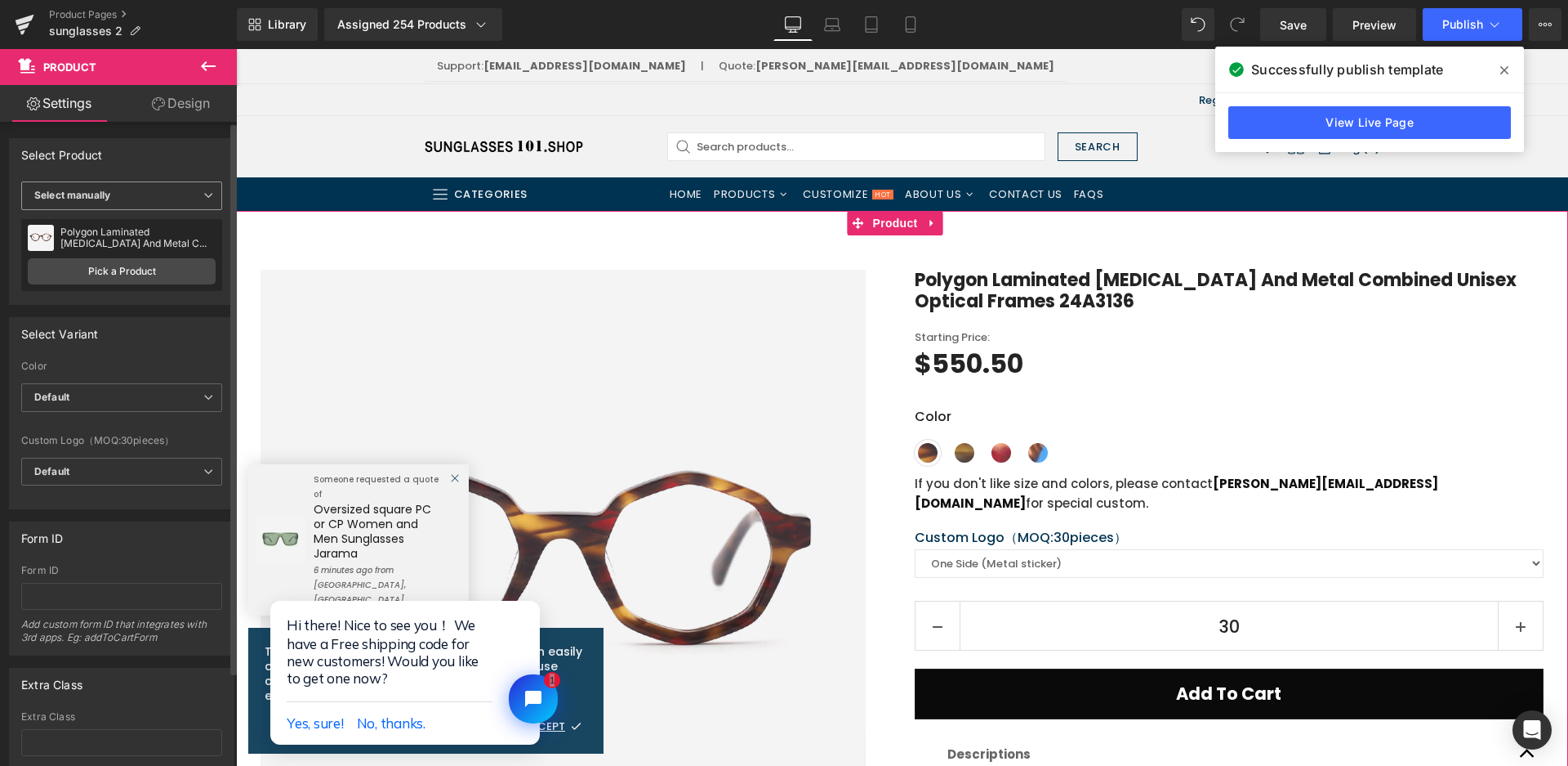
click at [104, 196] on b "Select manually" at bounding box center [72, 195] width 76 height 12
click at [112, 225] on div "Display by assigned product" at bounding box center [112, 221] width 133 height 11
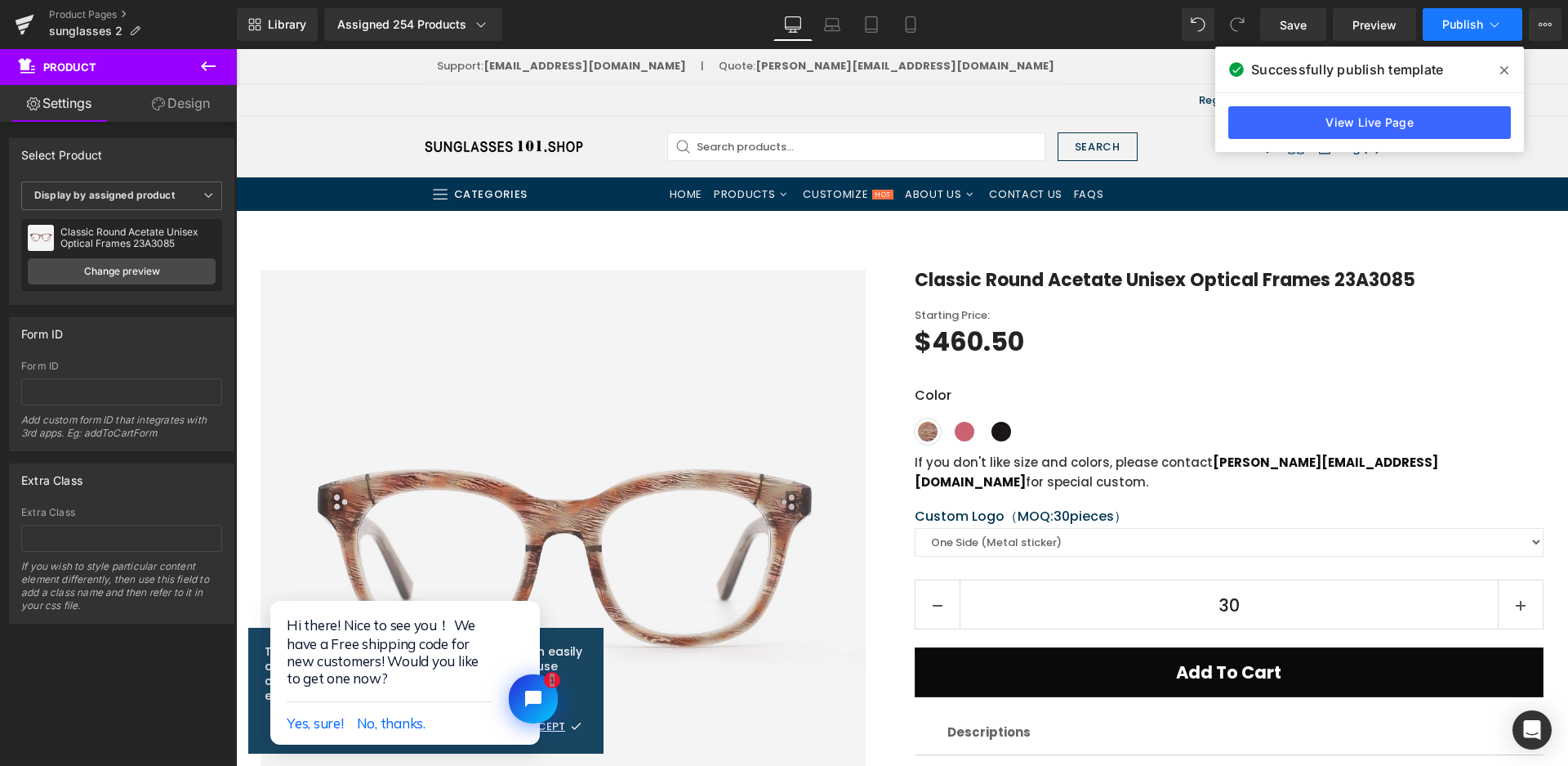
click at [1446, 33] on button "Publish" at bounding box center [1472, 24] width 99 height 33
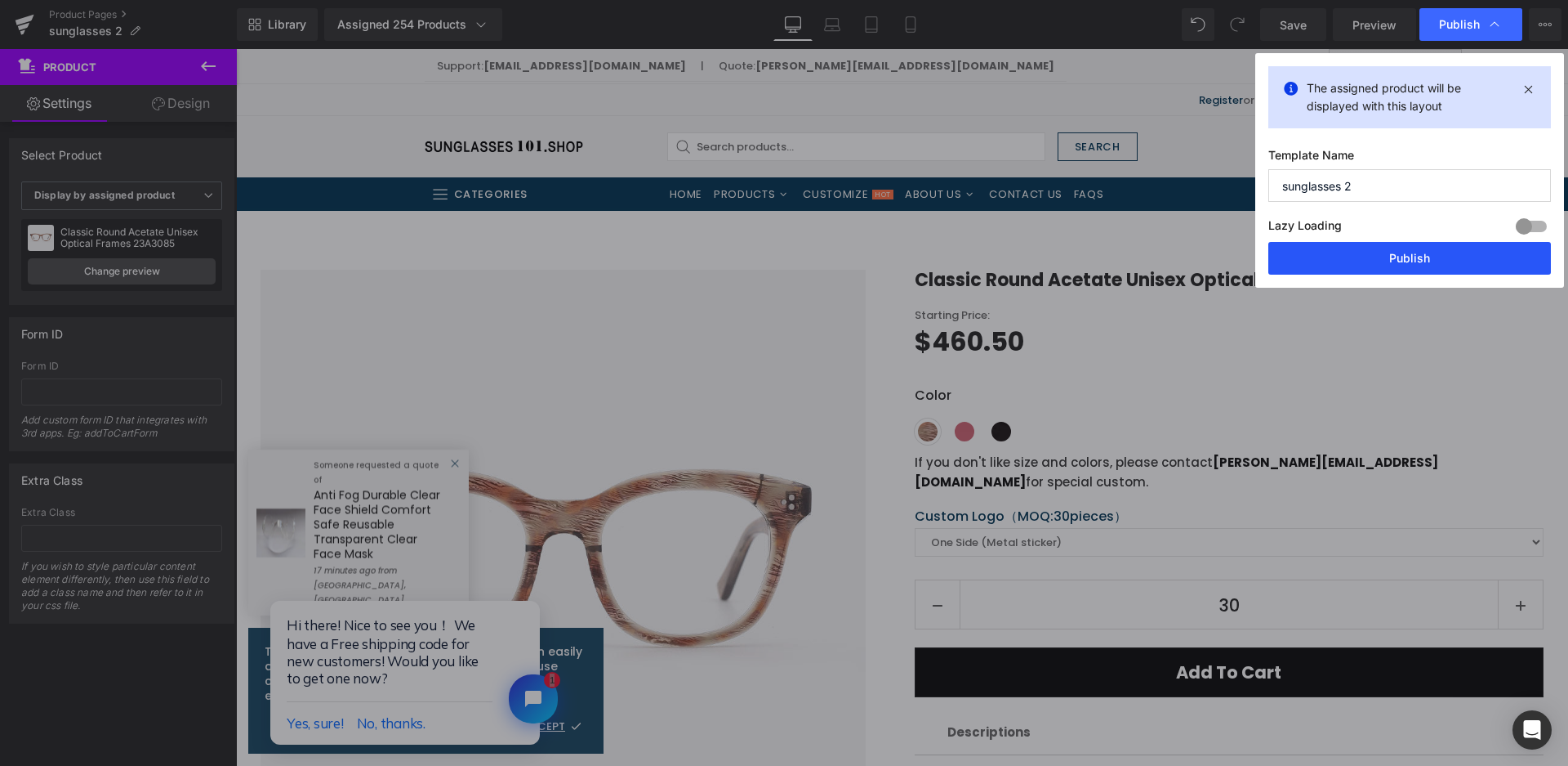
click at [1356, 255] on button "Publish" at bounding box center [1410, 258] width 282 height 33
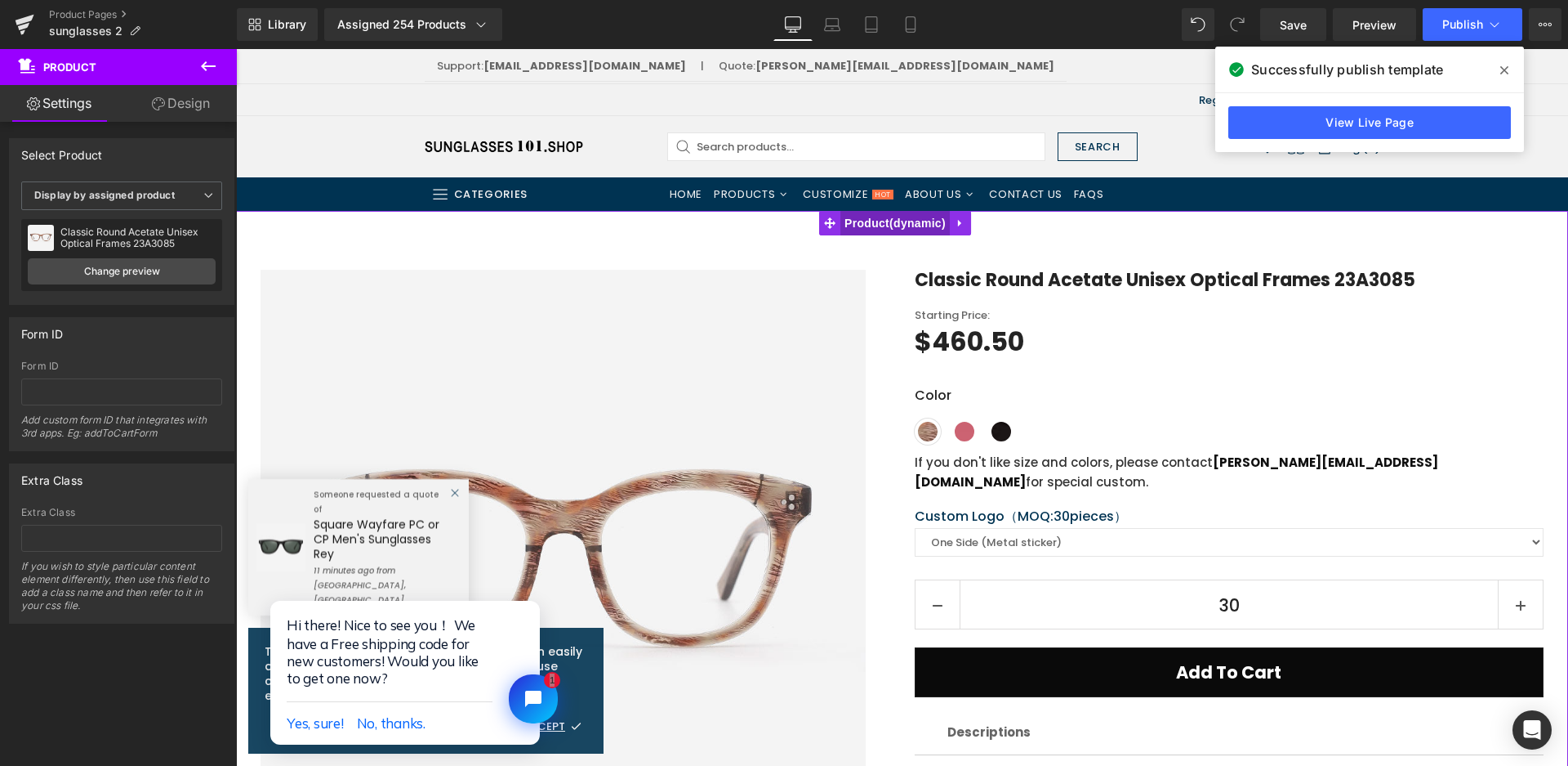
click at [865, 220] on span "Product" at bounding box center [895, 223] width 109 height 25
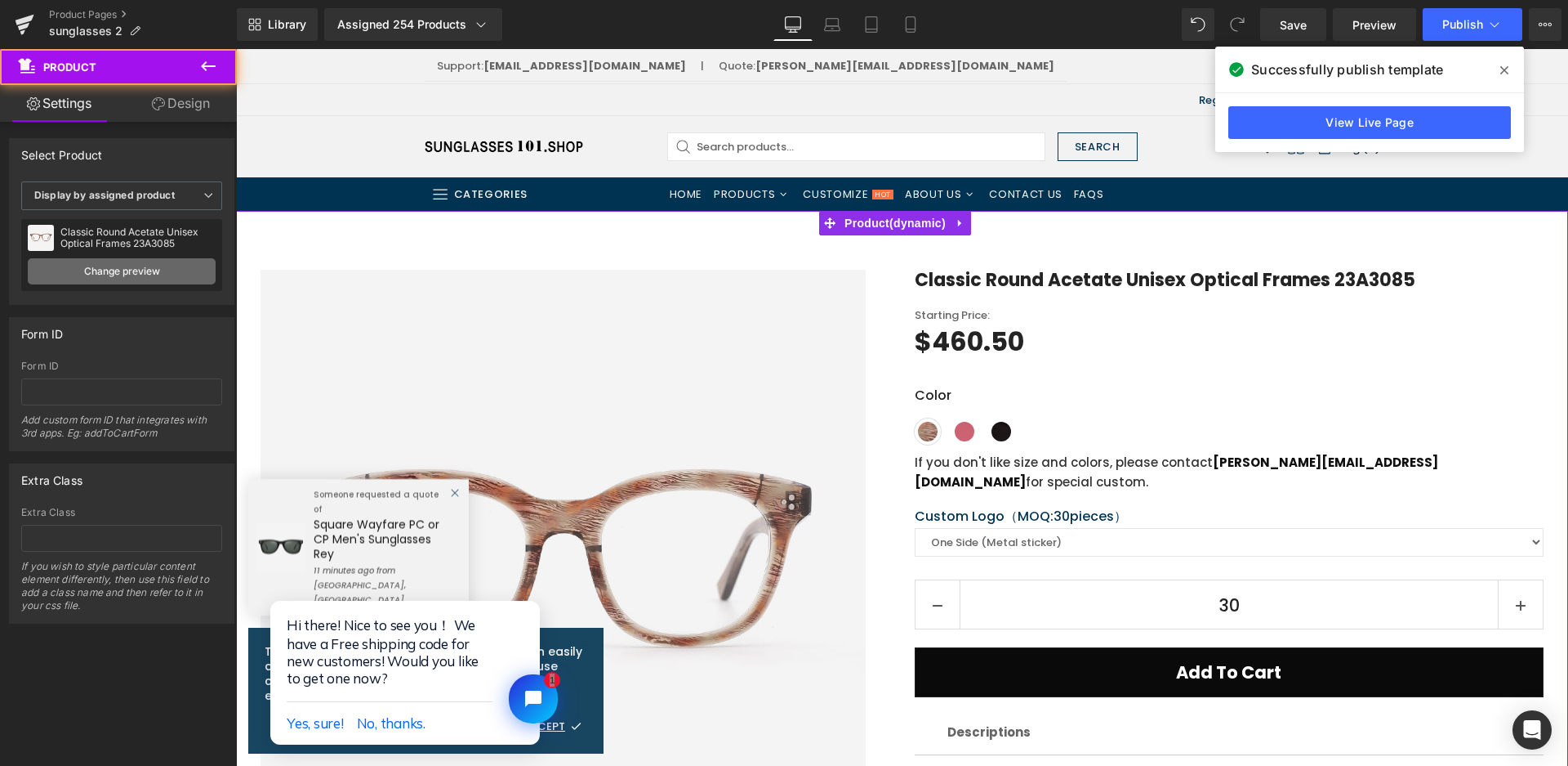
click at [137, 270] on link "Change preview" at bounding box center [122, 271] width 188 height 26
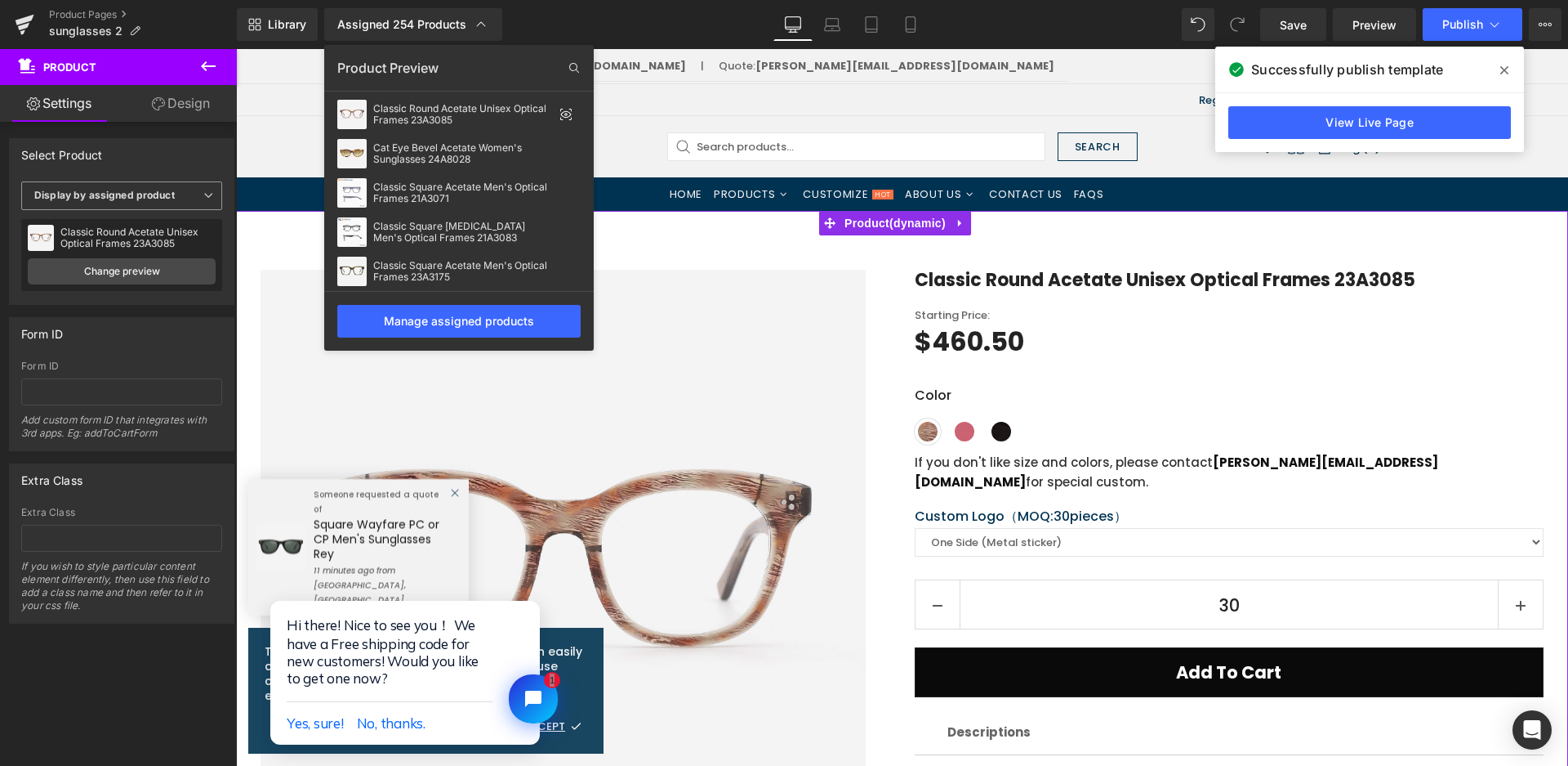
click at [108, 190] on b "Display by assigned product" at bounding box center [105, 195] width 141 height 12
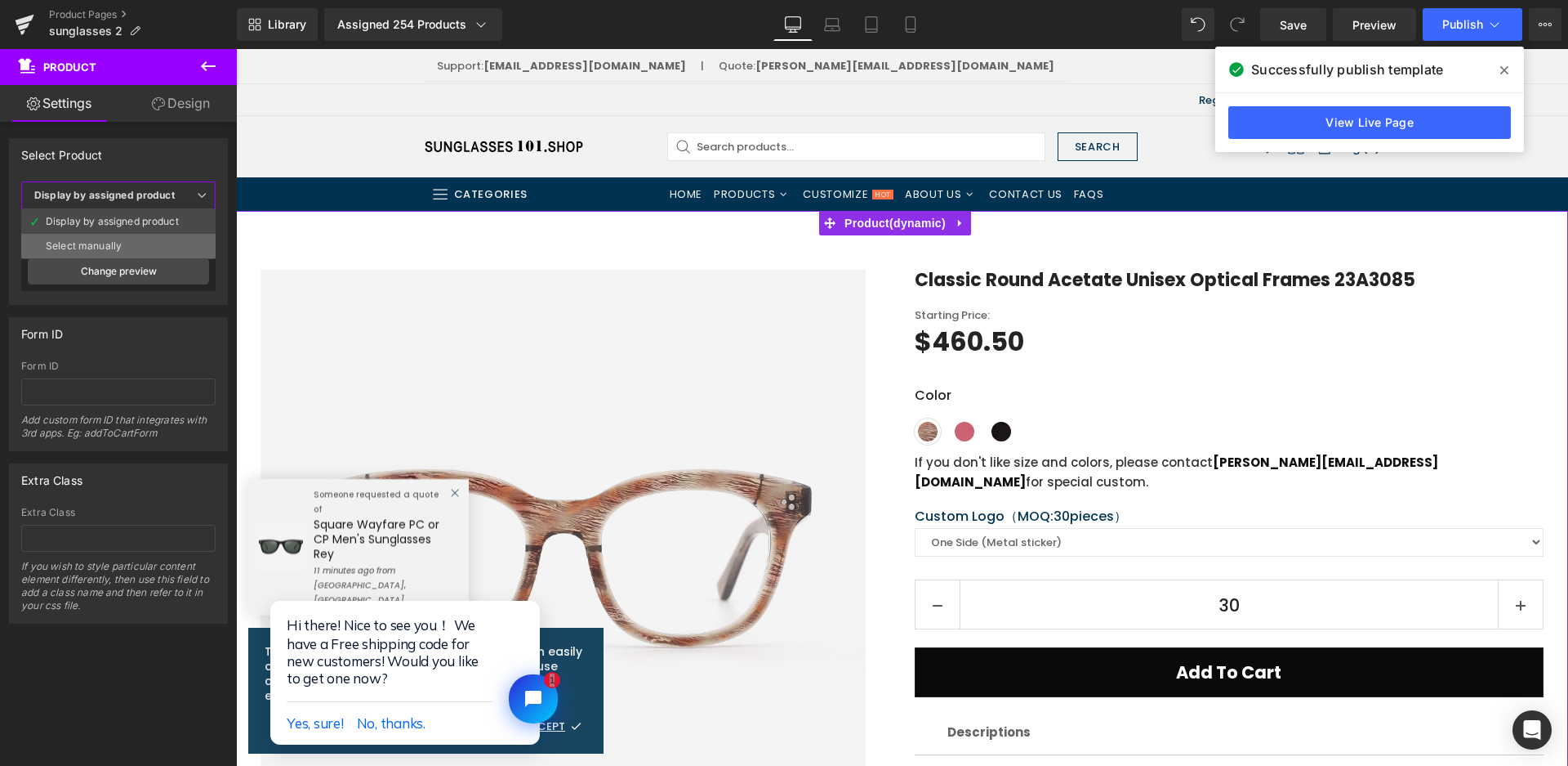
click at [112, 241] on div "Select manually" at bounding box center [84, 246] width 76 height 11
click at [0, 0] on div "Polygon Laminated Acetate And Metal C... Polygon Laminated Acetate And Metal C.…" at bounding box center [0, 0] width 0 height 0
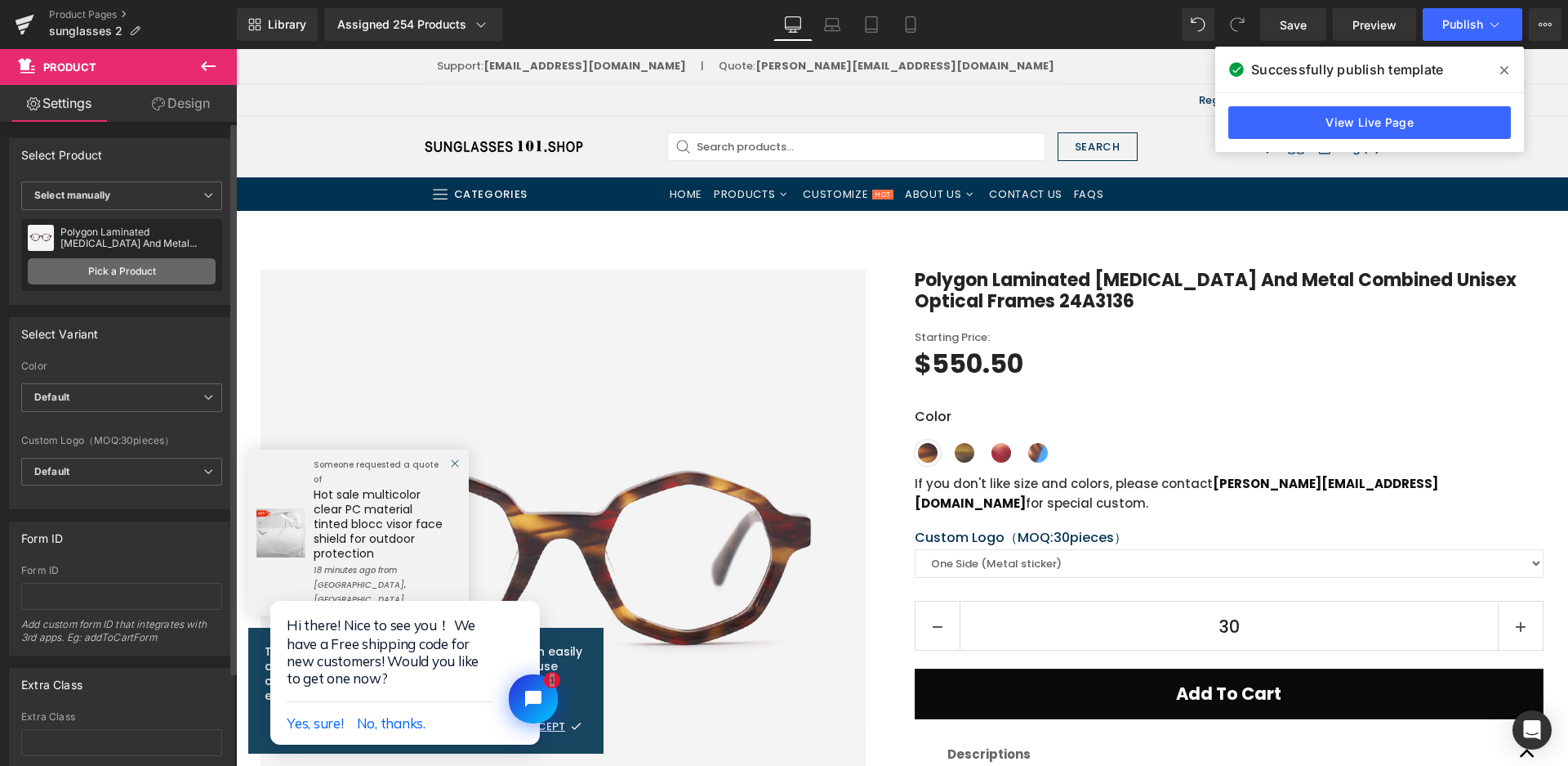
click at [159, 280] on link "Pick a Product" at bounding box center [122, 271] width 188 height 26
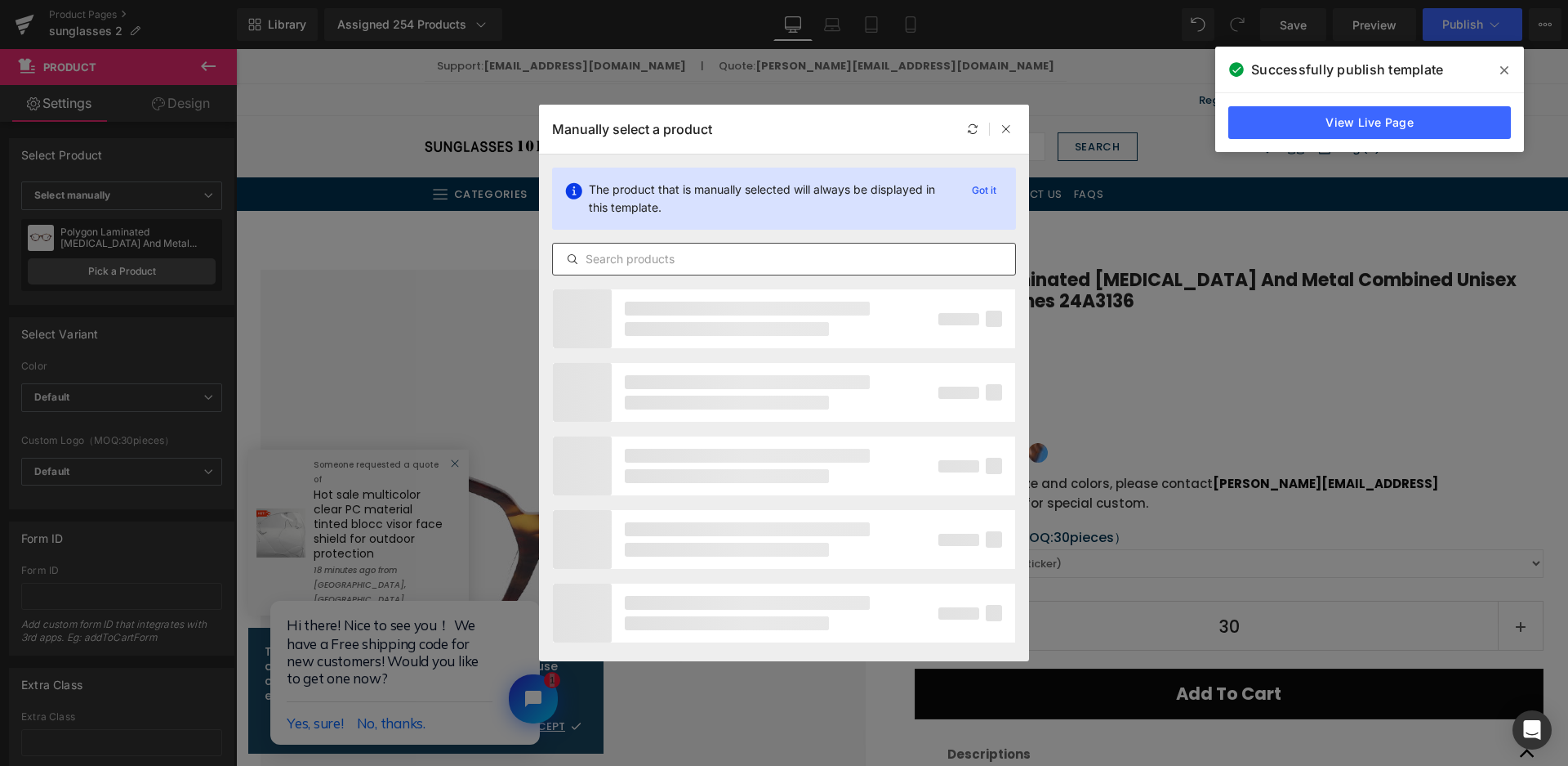
click at [626, 264] on input "text" at bounding box center [783, 259] width 462 height 19
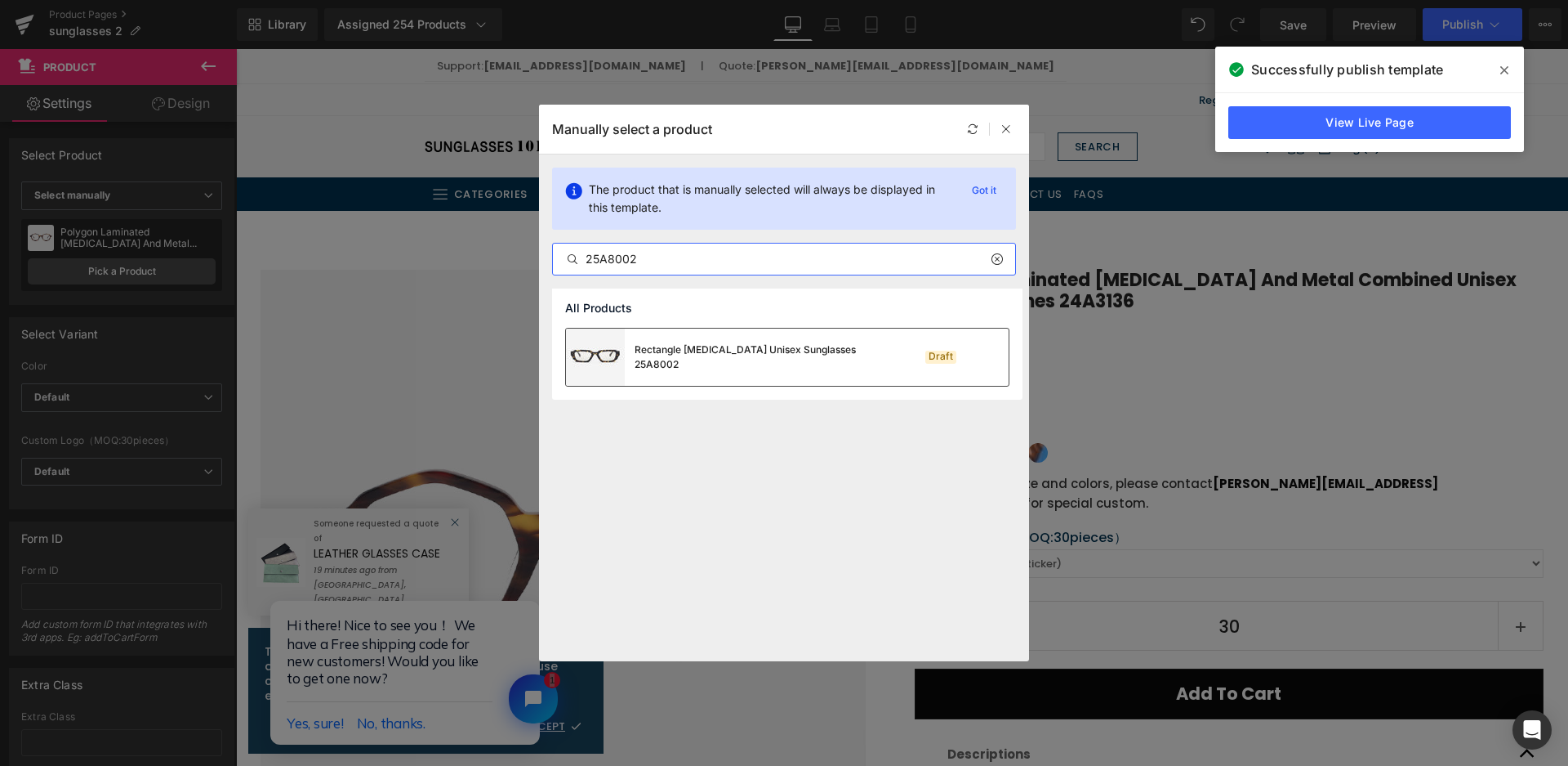
type input "25A8002"
click at [652, 352] on div "Rectangle Acetate Unisex Sunglasses 25A8002" at bounding box center [757, 357] width 245 height 29
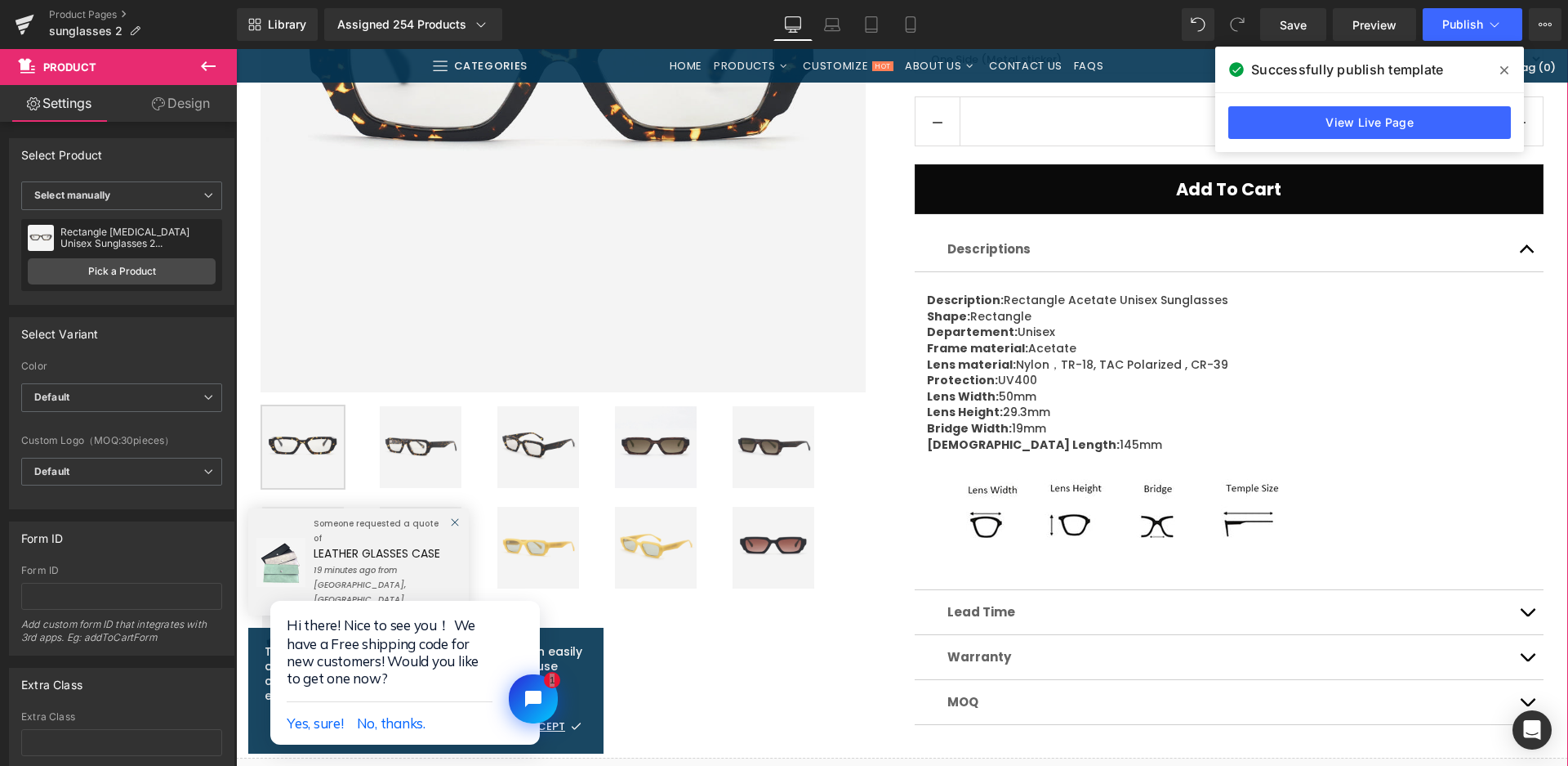
scroll to position [490, 0]
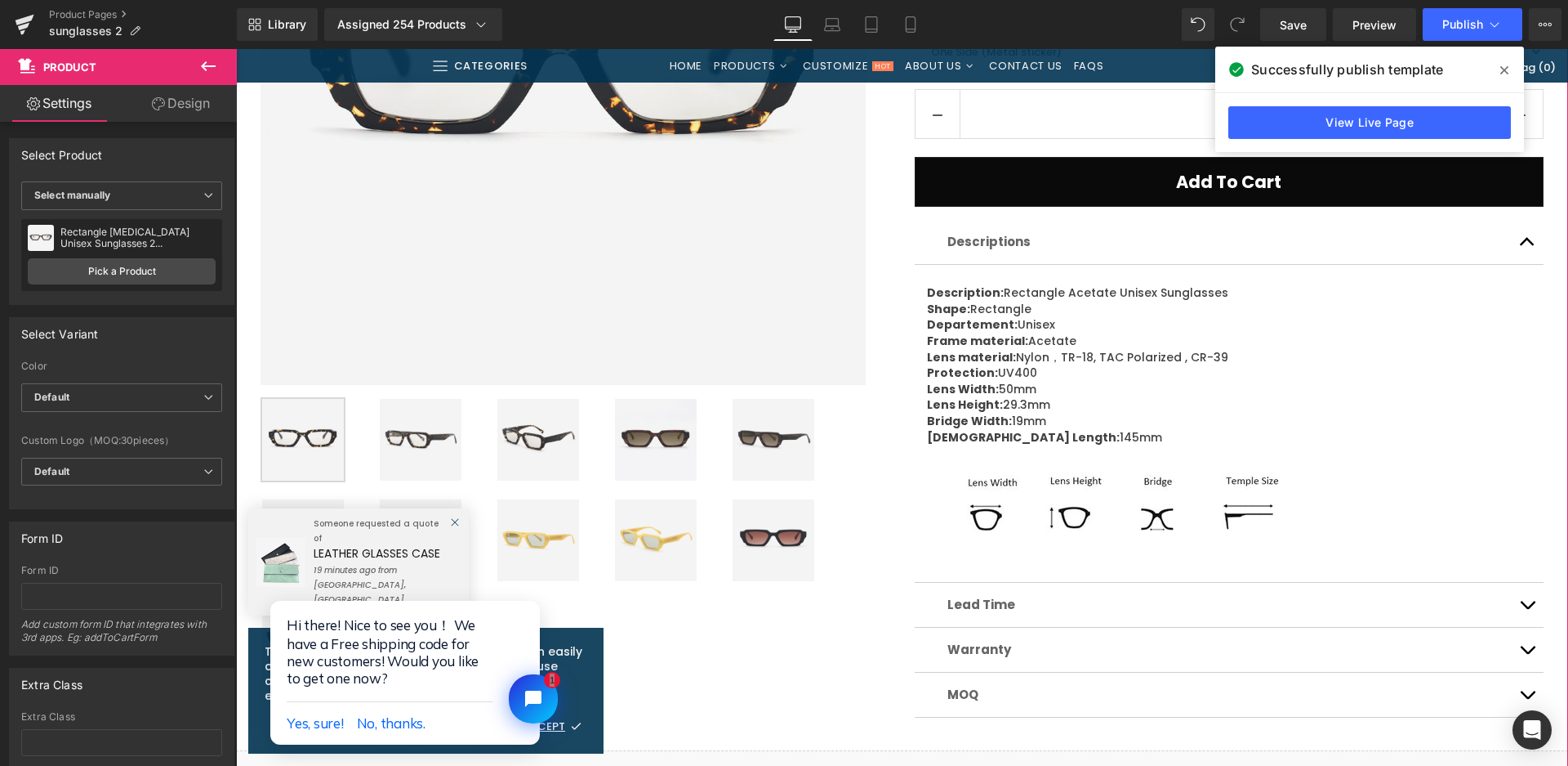
click at [643, 433] on img at bounding box center [656, 439] width 82 height 82
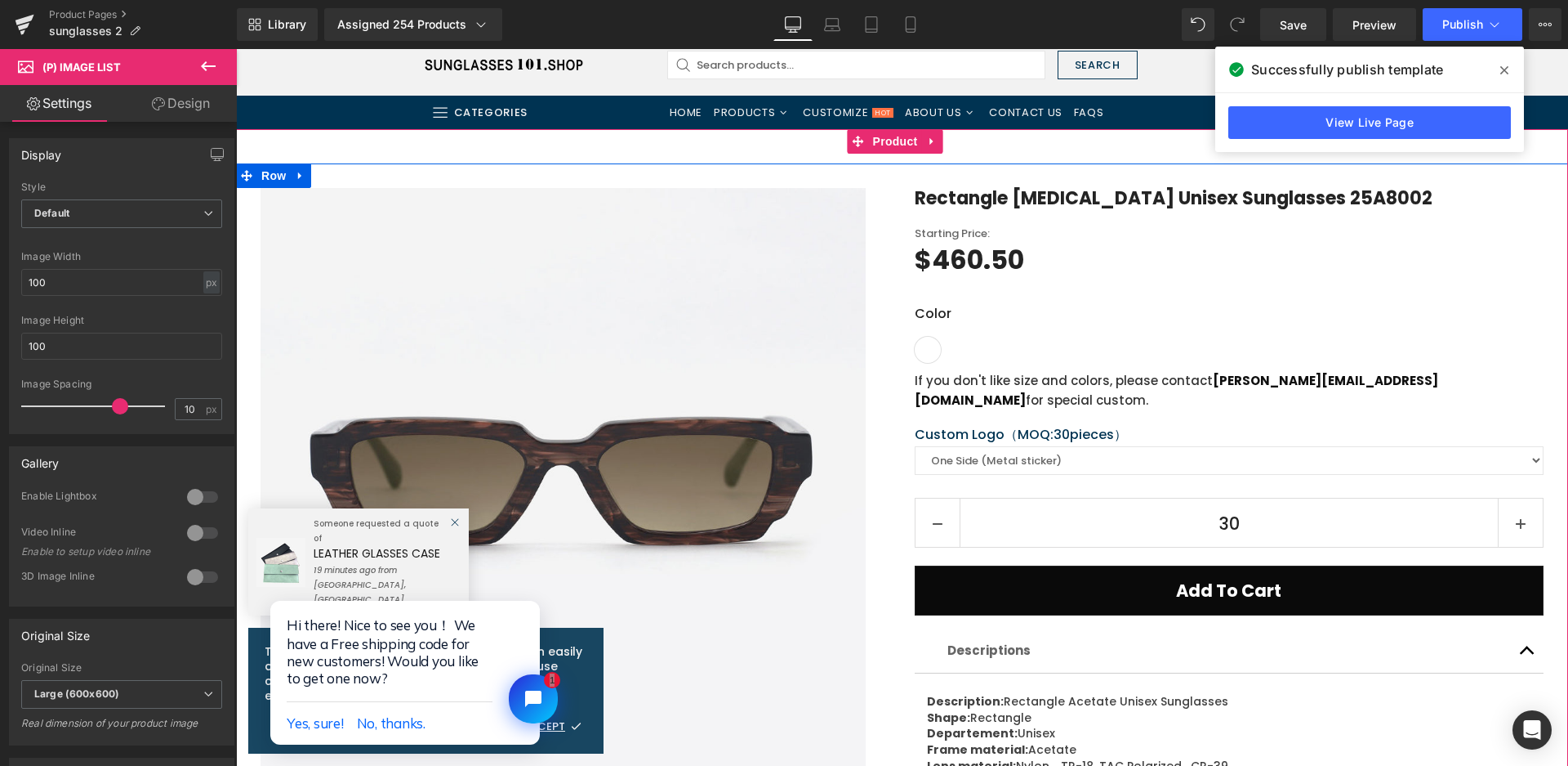
scroll to position [245, 0]
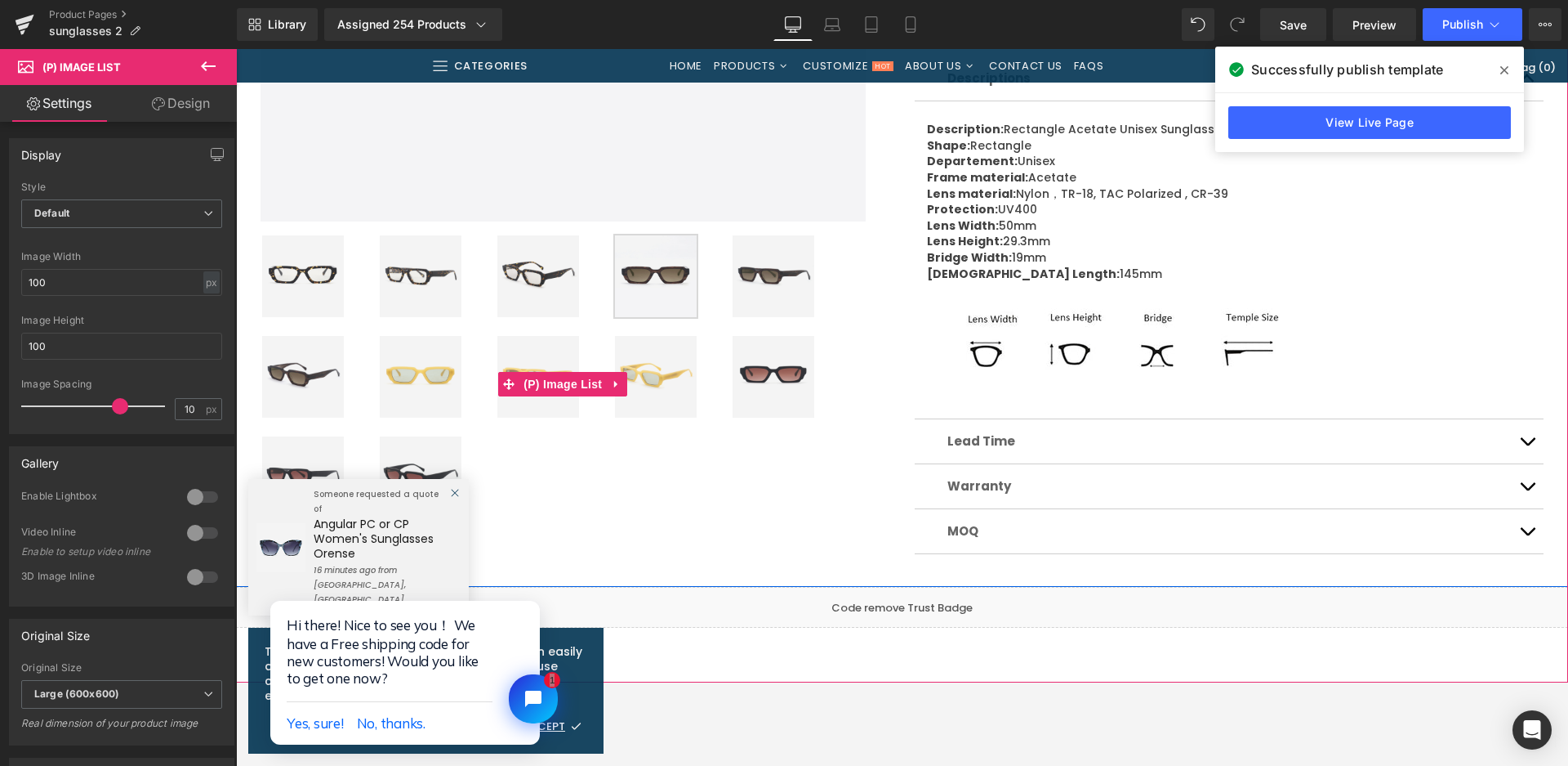
click at [420, 369] on img at bounding box center [421, 377] width 82 height 82
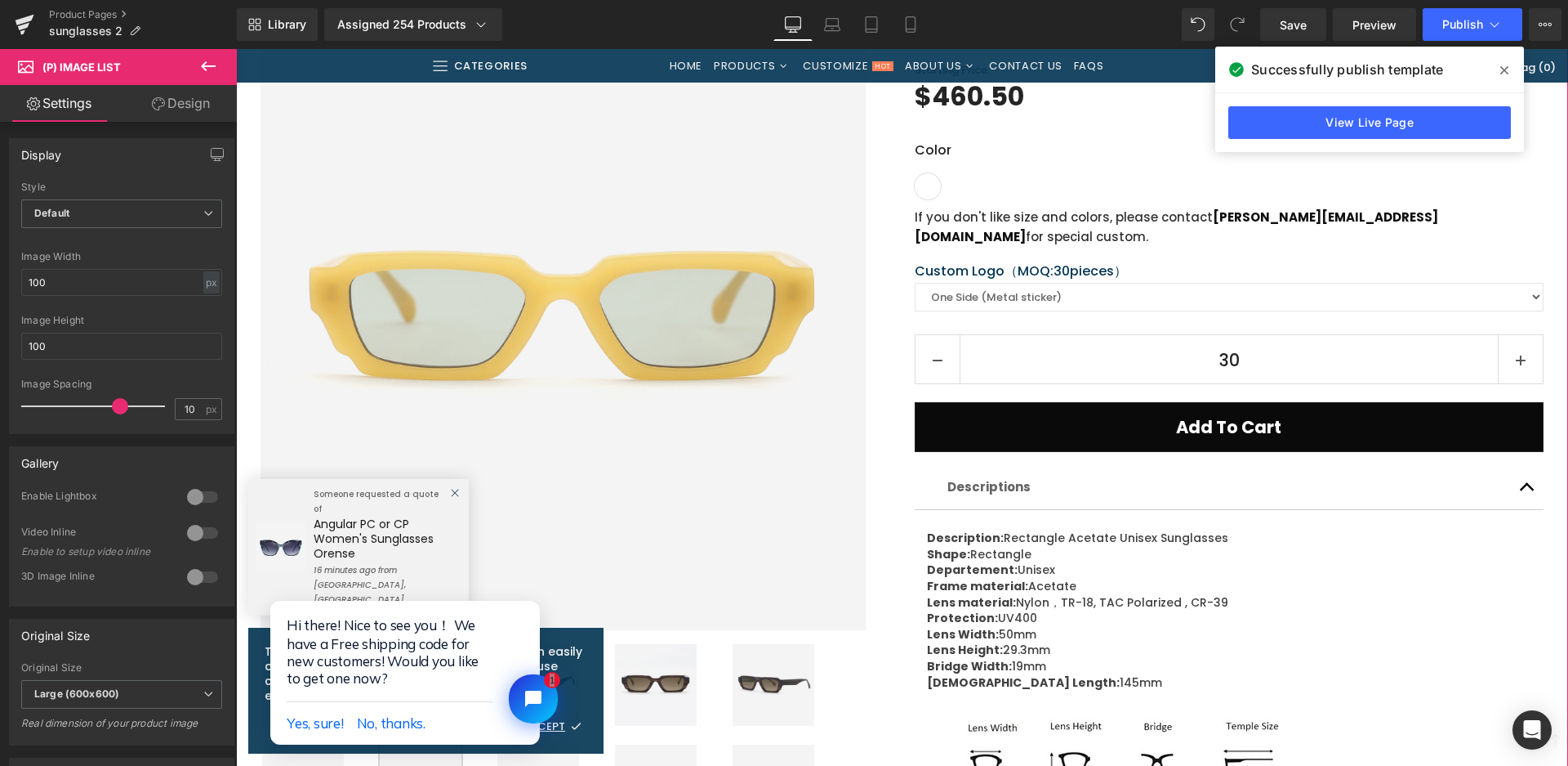
scroll to position [572, 0]
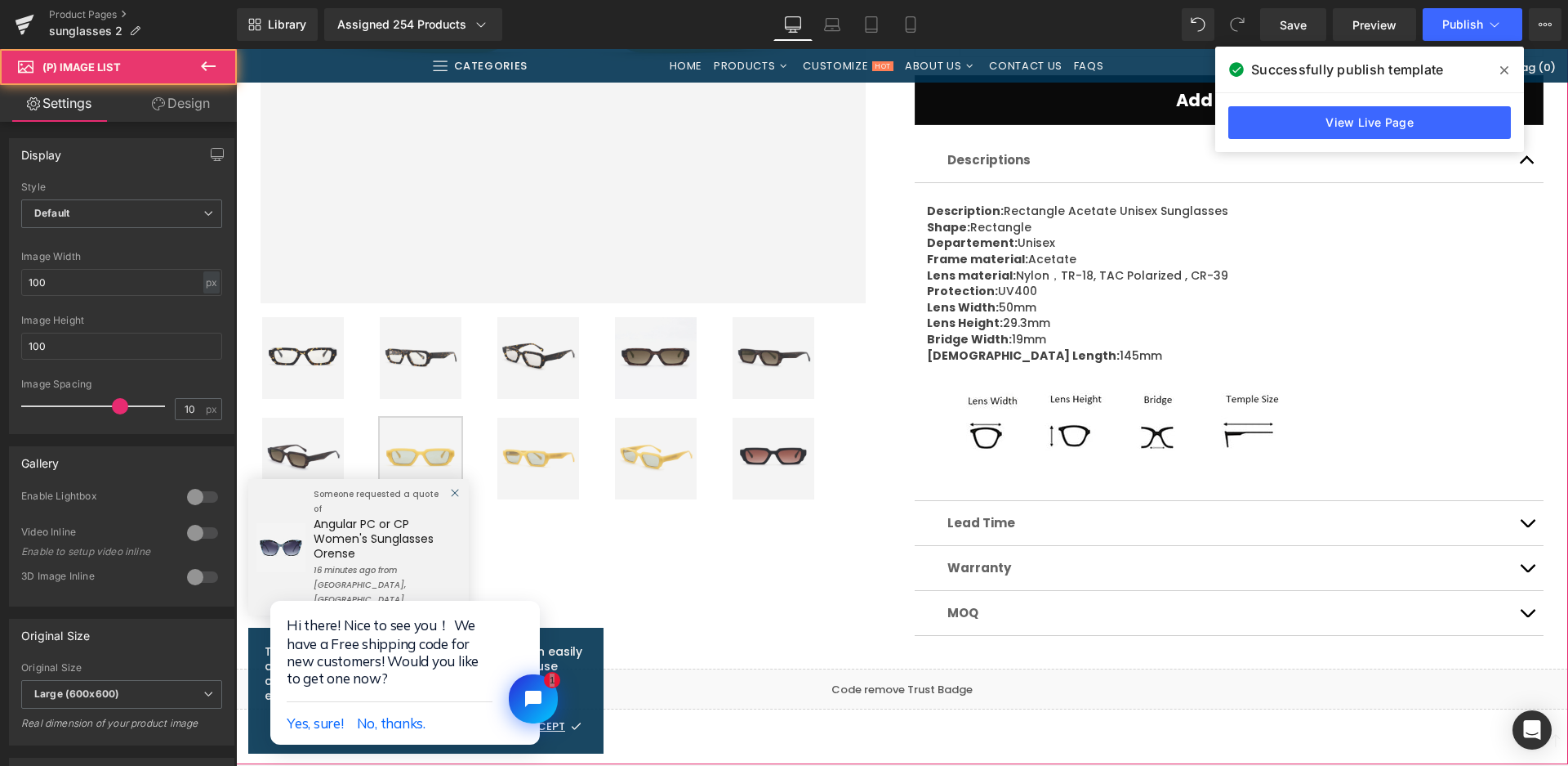
click at [768, 457] on img at bounding box center [773, 458] width 82 height 82
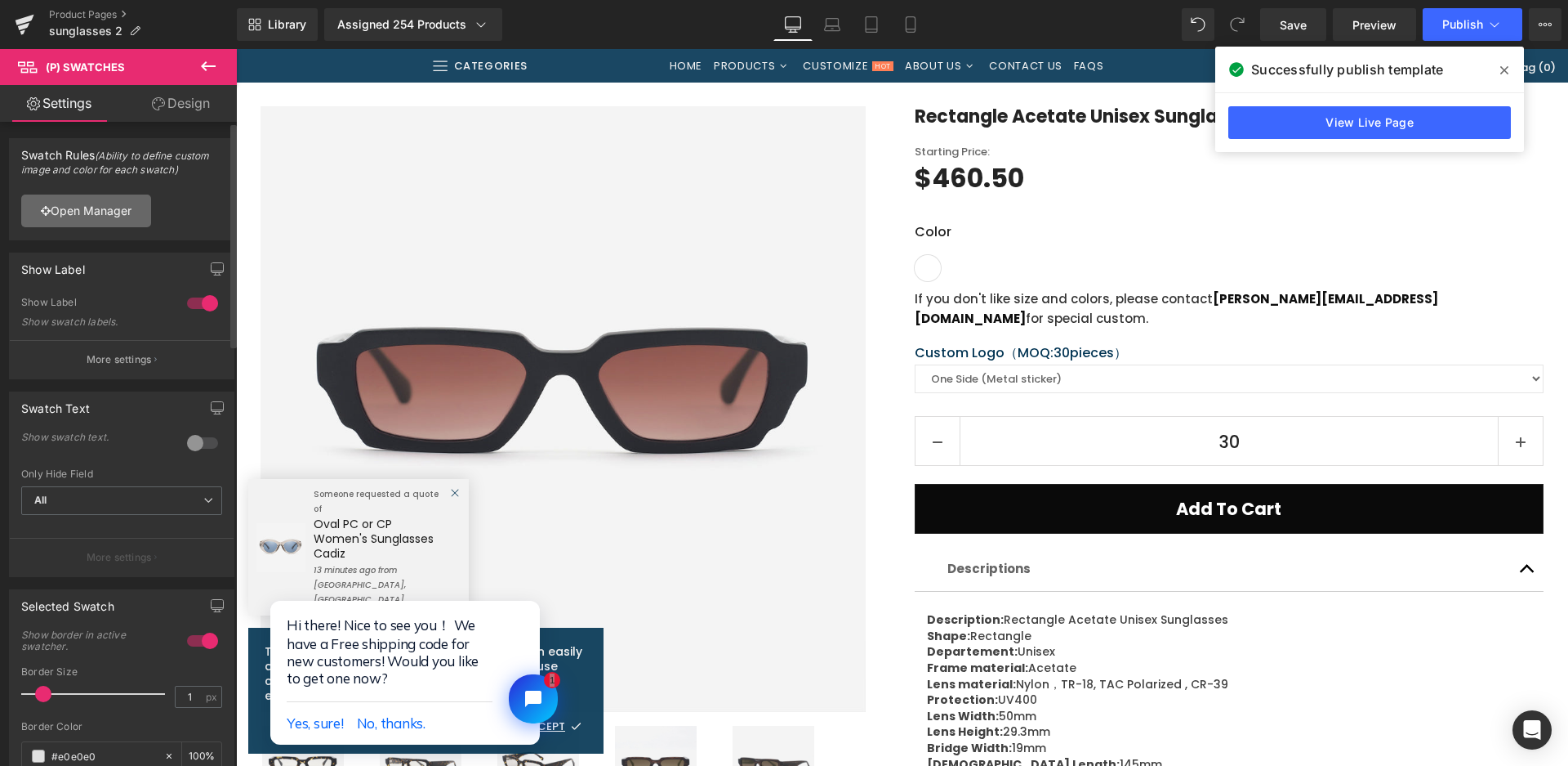
click at [70, 221] on link "Open Manager" at bounding box center [86, 210] width 130 height 33
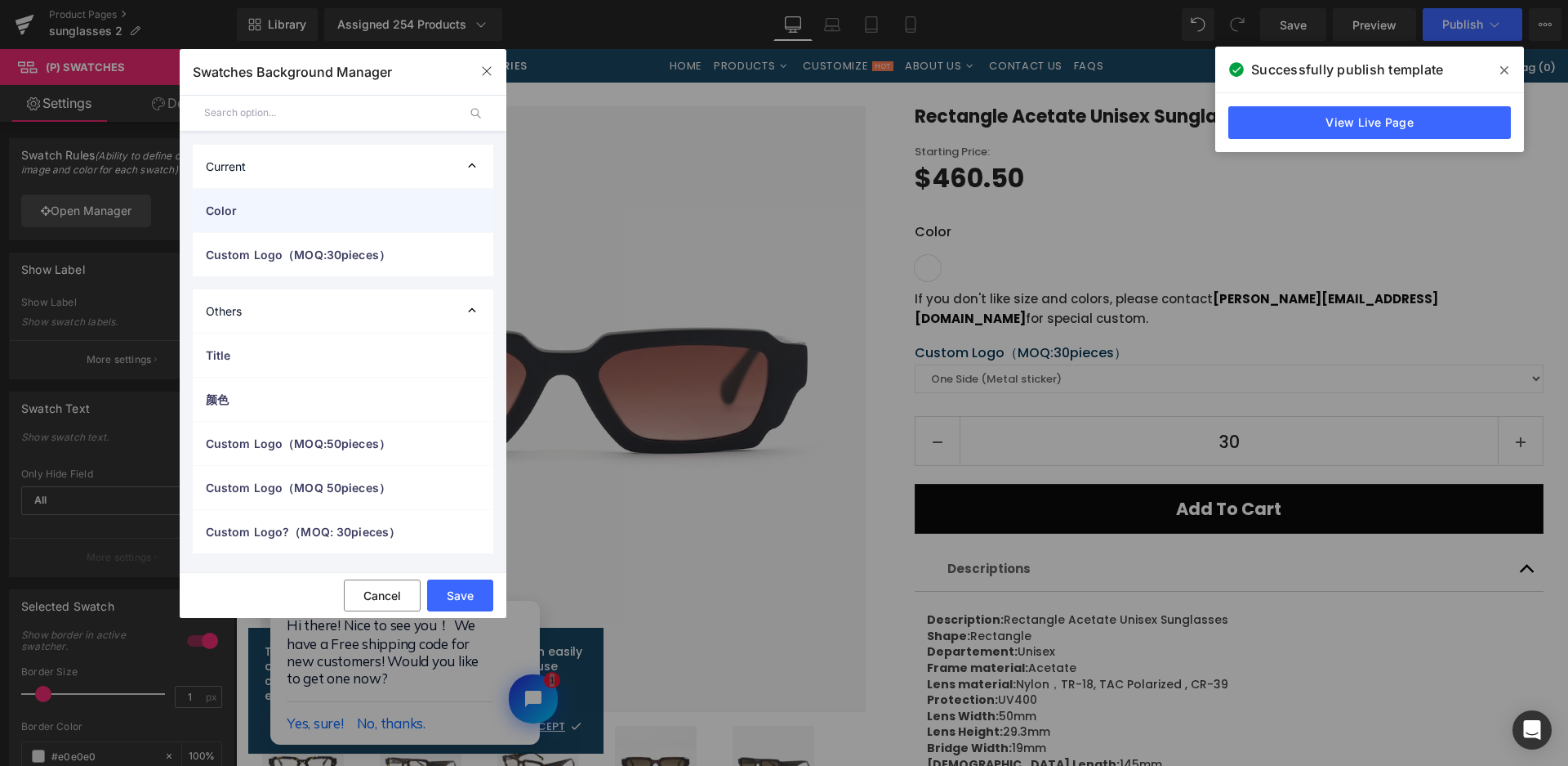
click at [0, 0] on span "Color" at bounding box center [0, 0] width 0 height 0
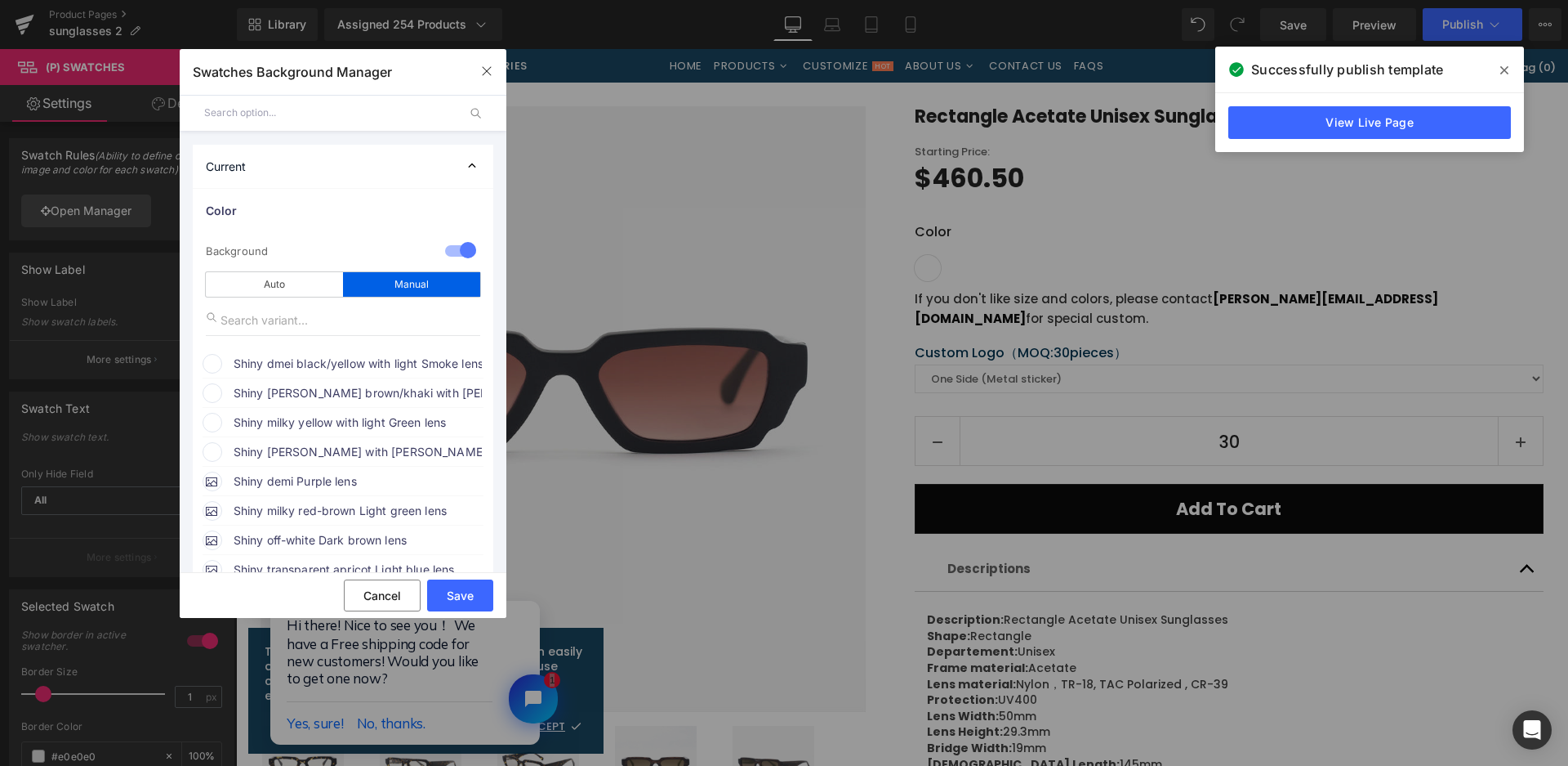
click at [0, 0] on span "Shiny dmei black/yellow with light Smoke lens" at bounding box center [0, 0] width 0 height 0
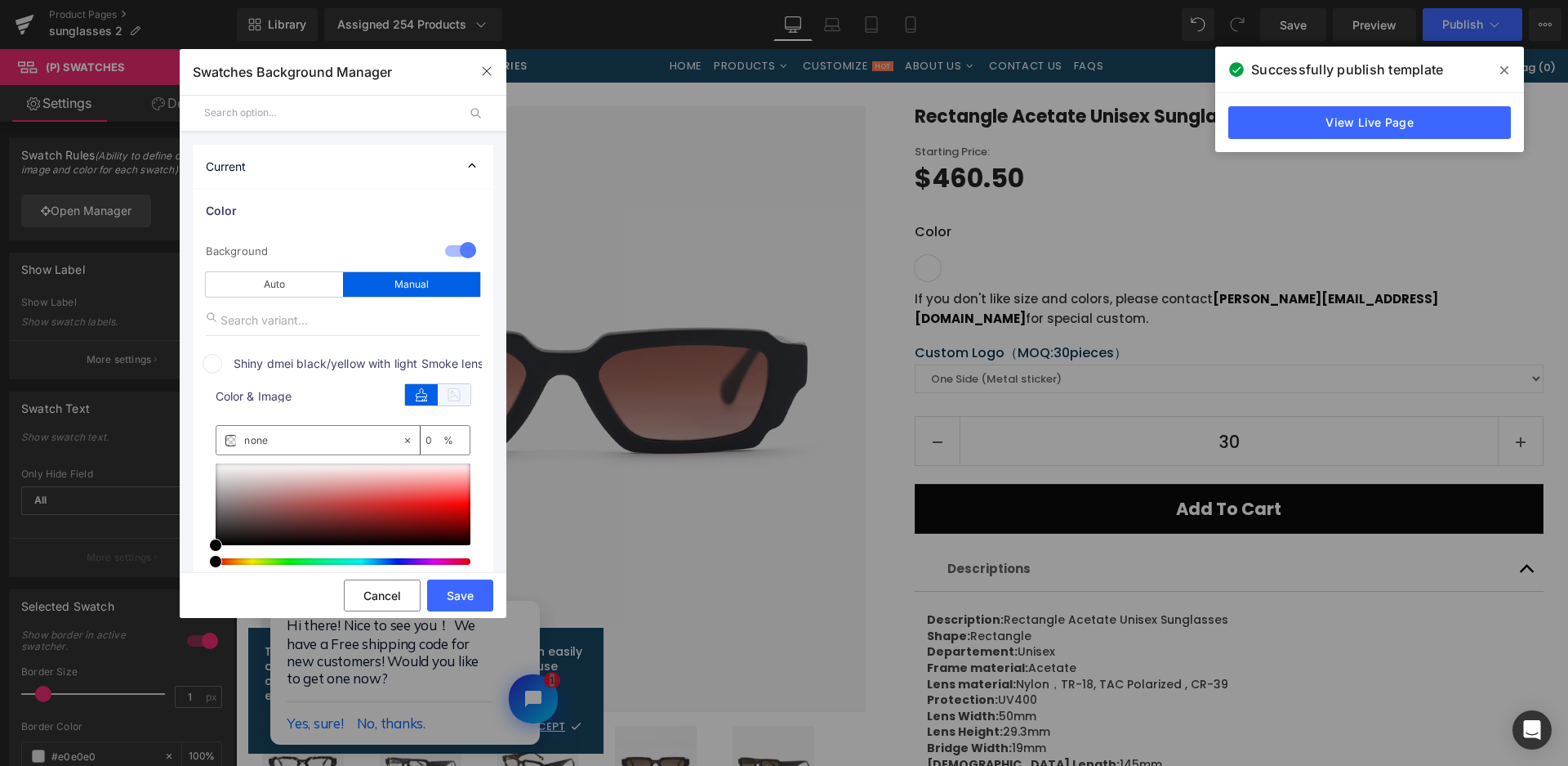
click at [457, 399] on icon at bounding box center [454, 394] width 33 height 21
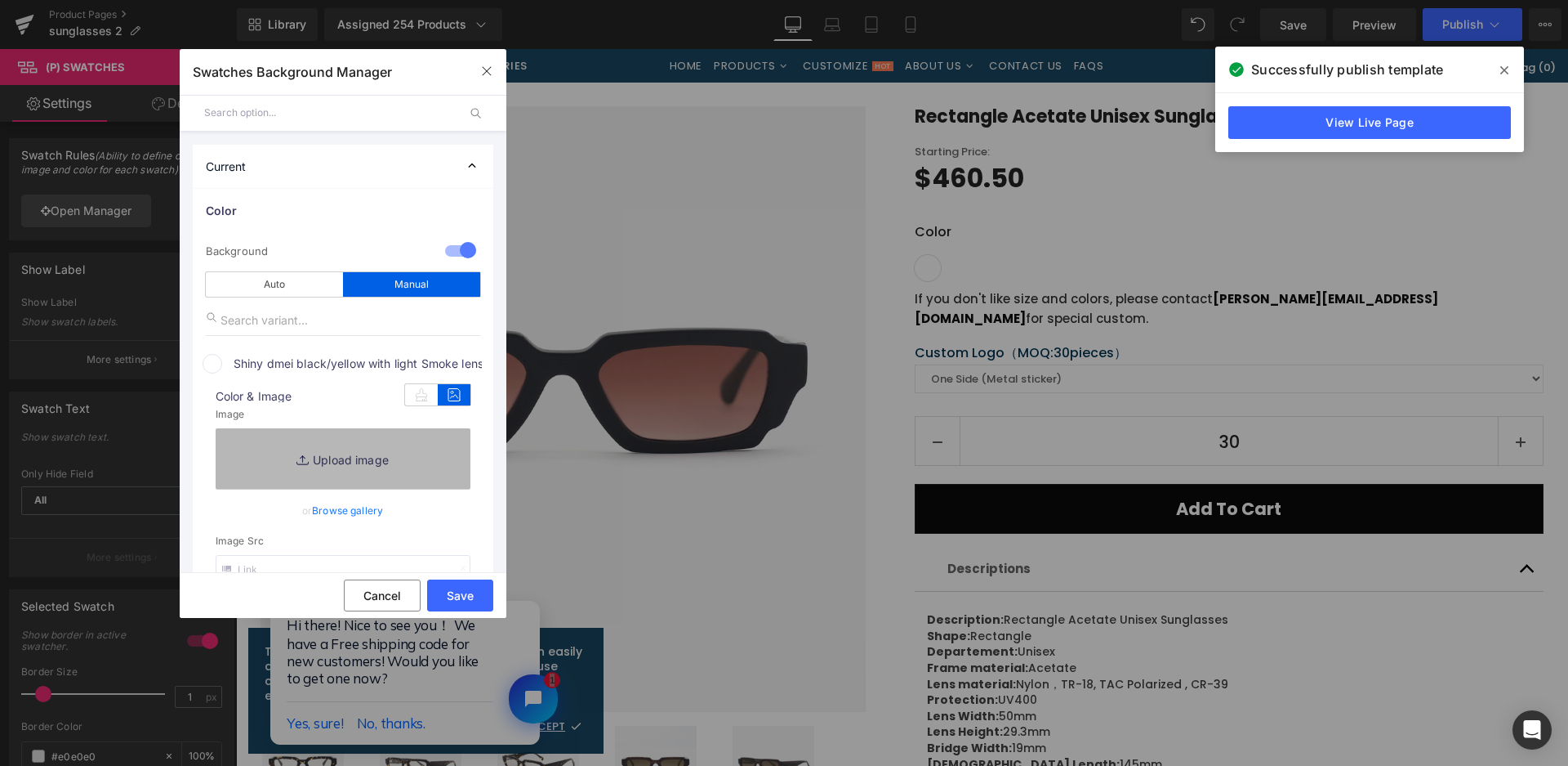
click at [420, 455] on link "Replace Image" at bounding box center [343, 458] width 255 height 61
type input "C:\fakepath\微信截图_20250825163459.png"
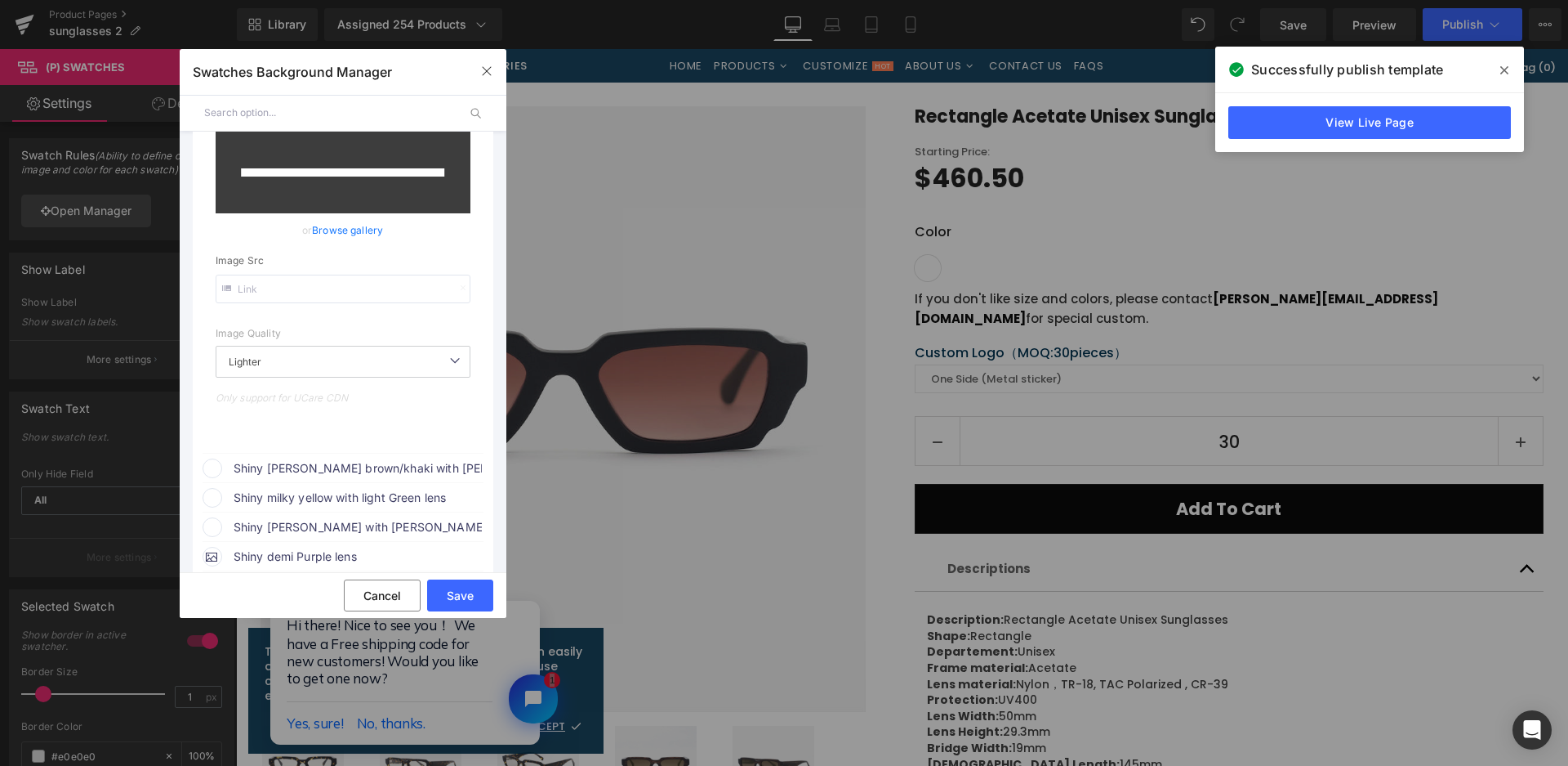
scroll to position [327, 0]
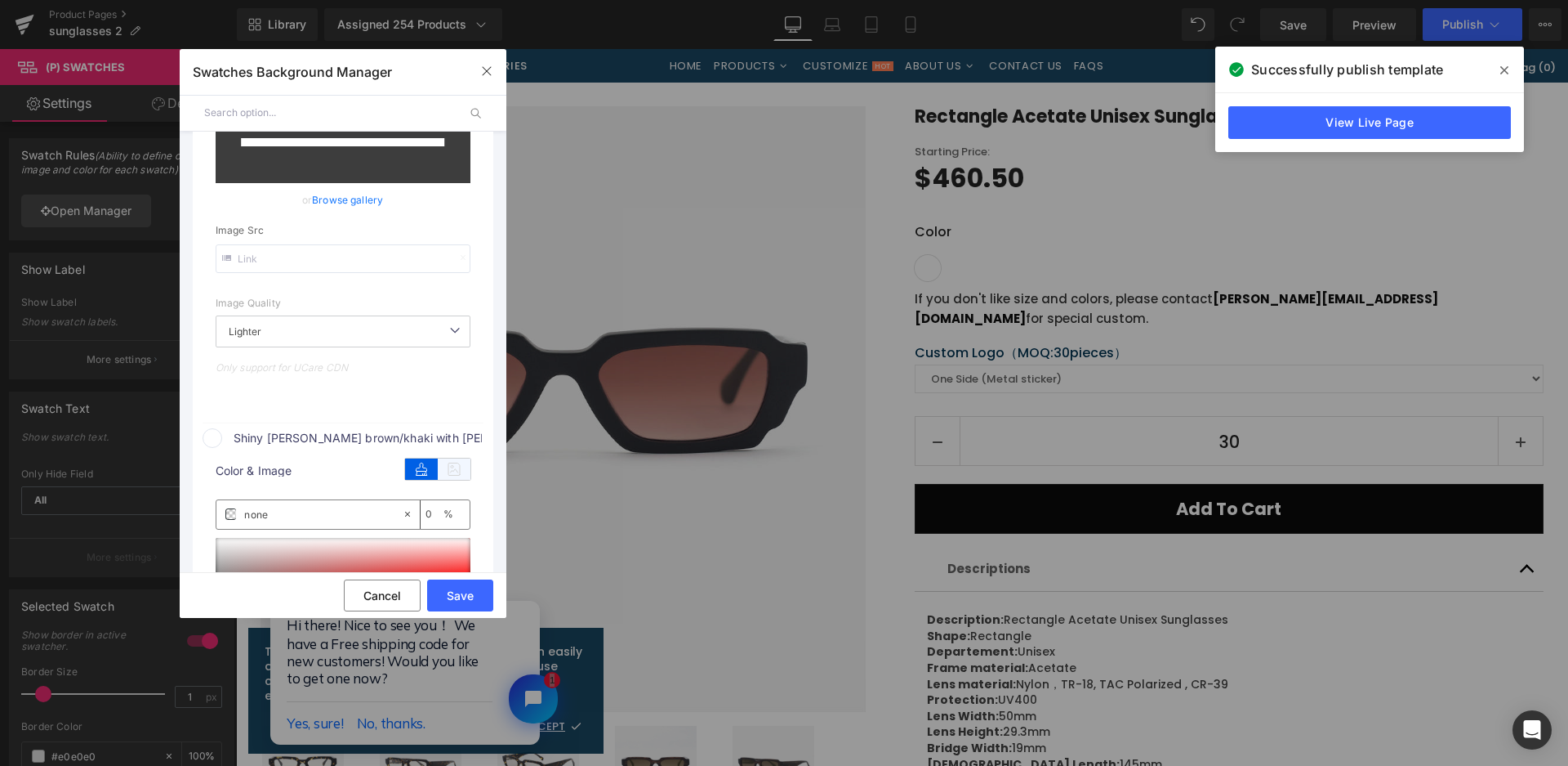
click at [452, 474] on icon at bounding box center [454, 469] width 33 height 21
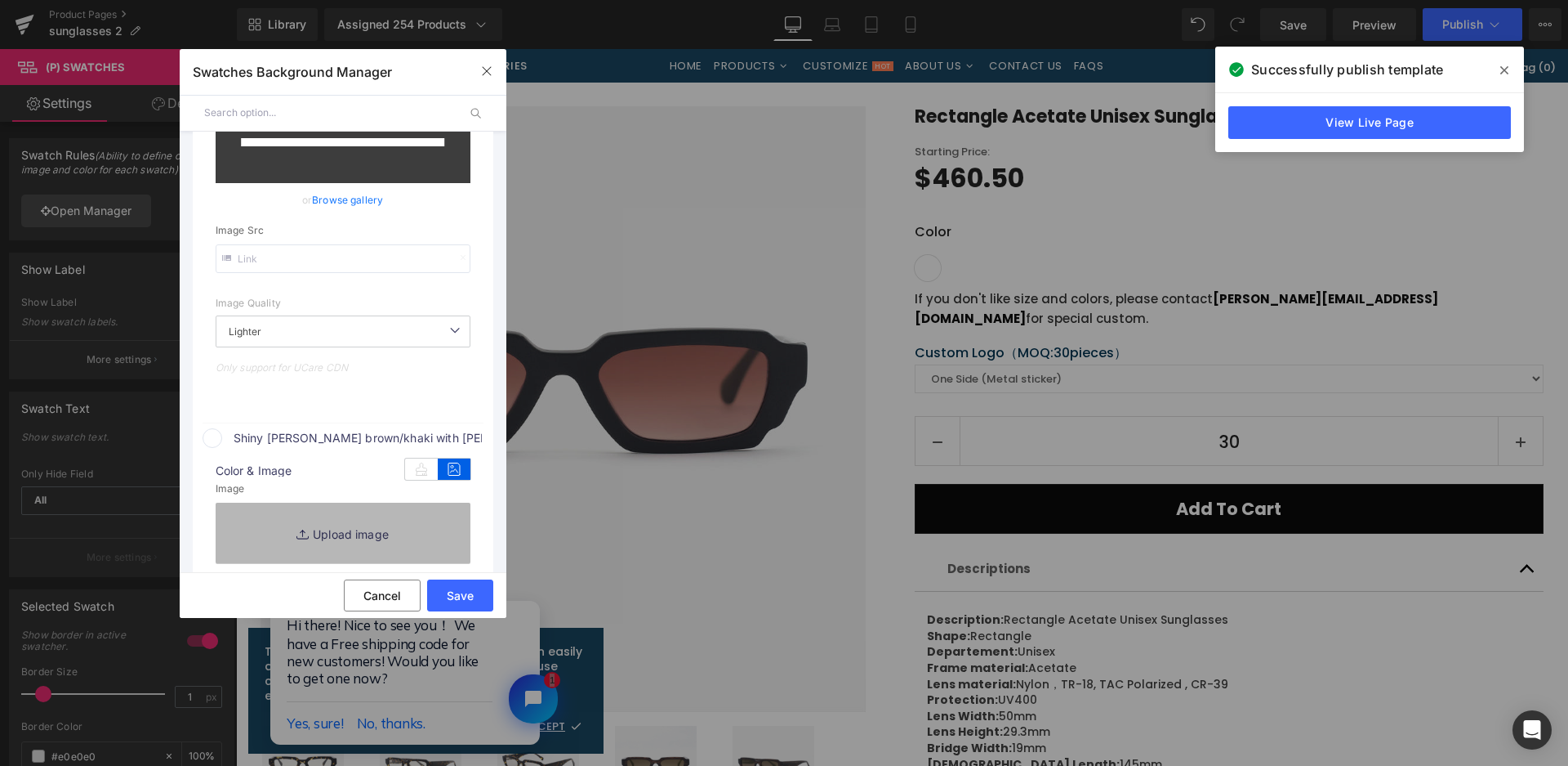
click at [449, 513] on link "Replace Image" at bounding box center [343, 533] width 255 height 61
type input "https://ucarecdn.com/f8e65877-7074-452f-bf26-e674911f78fb/-/format/auto/-/previ…"
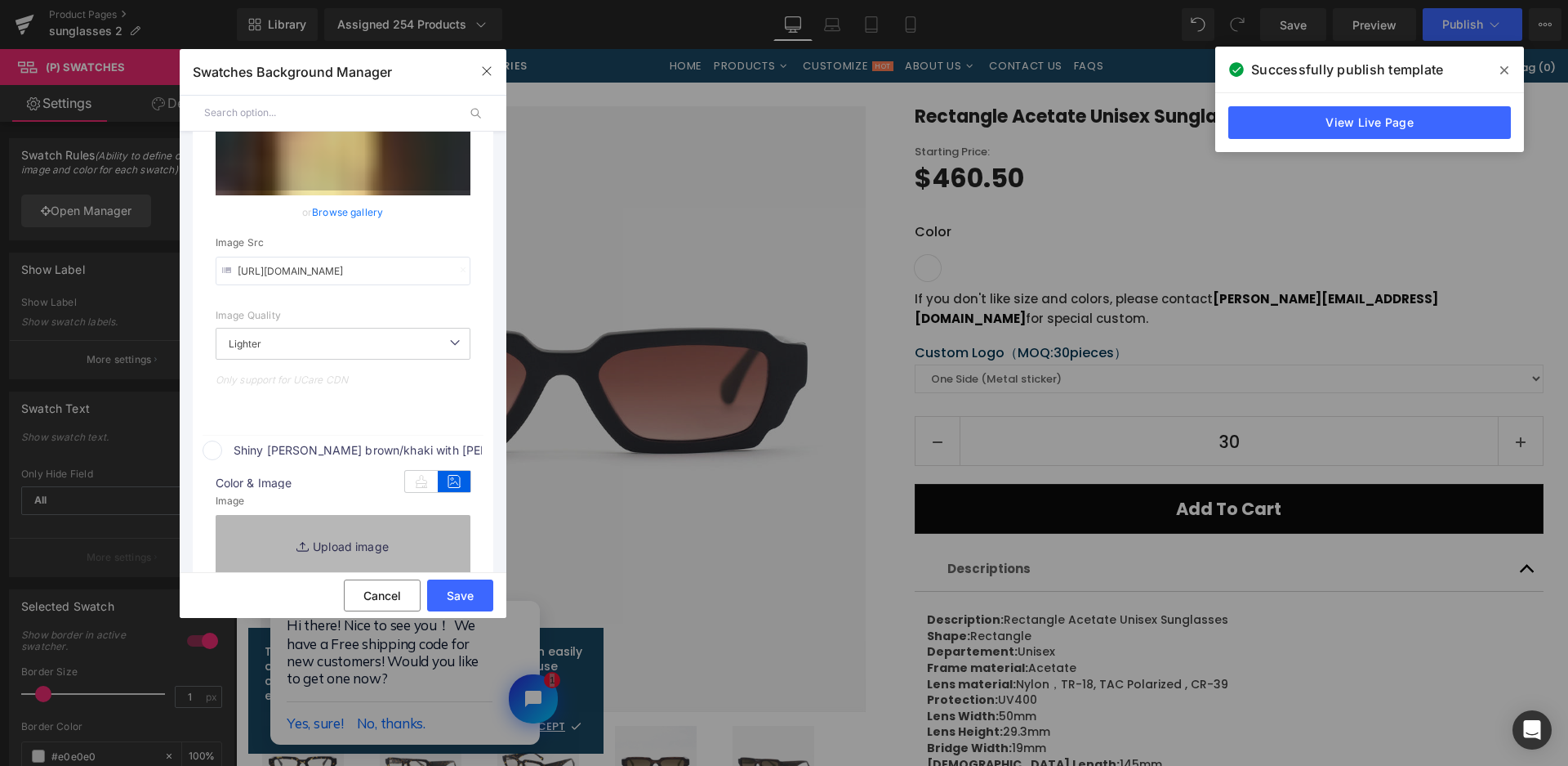
scroll to position [339, 0]
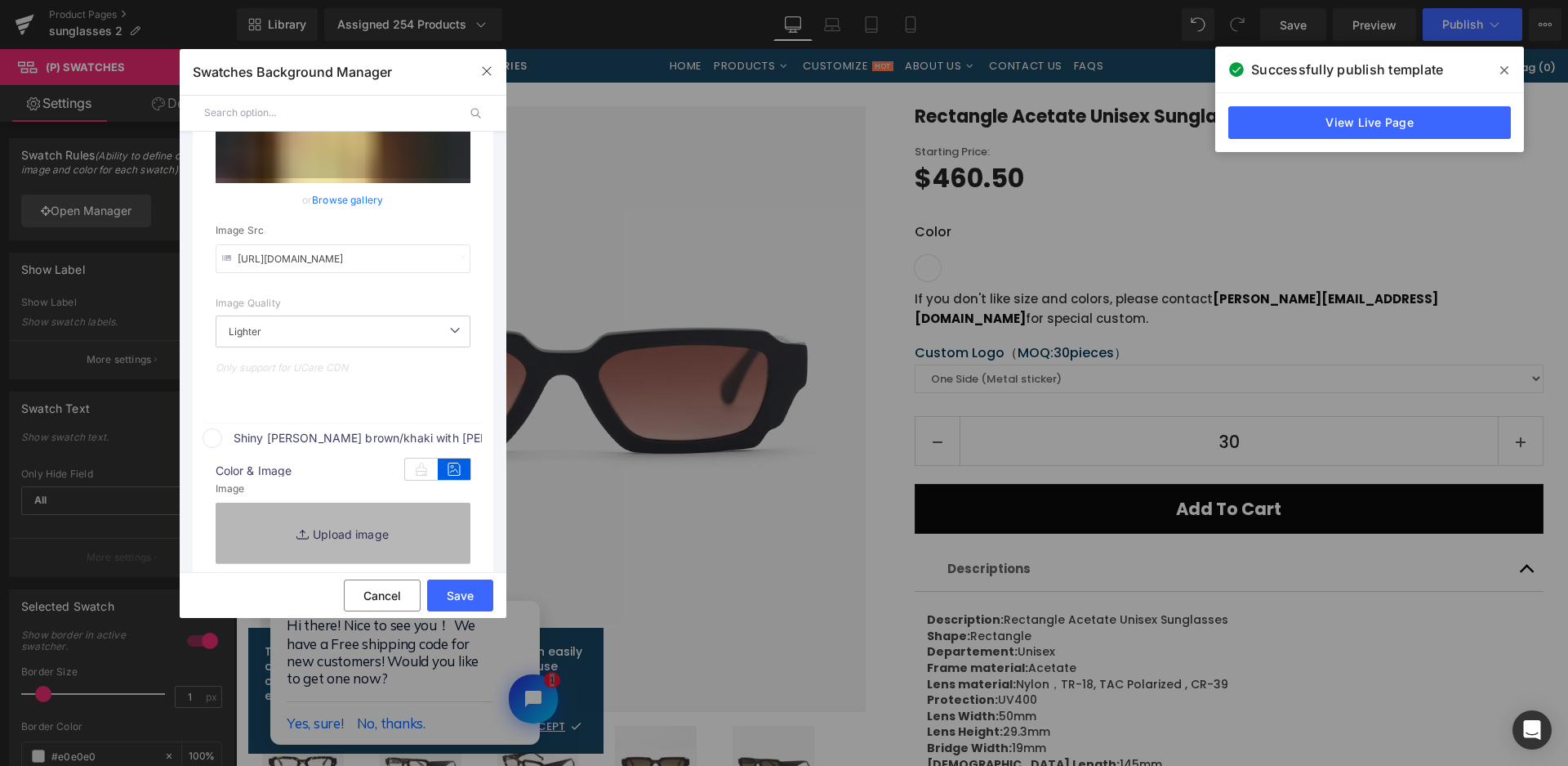
type input "C:\fakepath\微信截图_20250825163508.png"
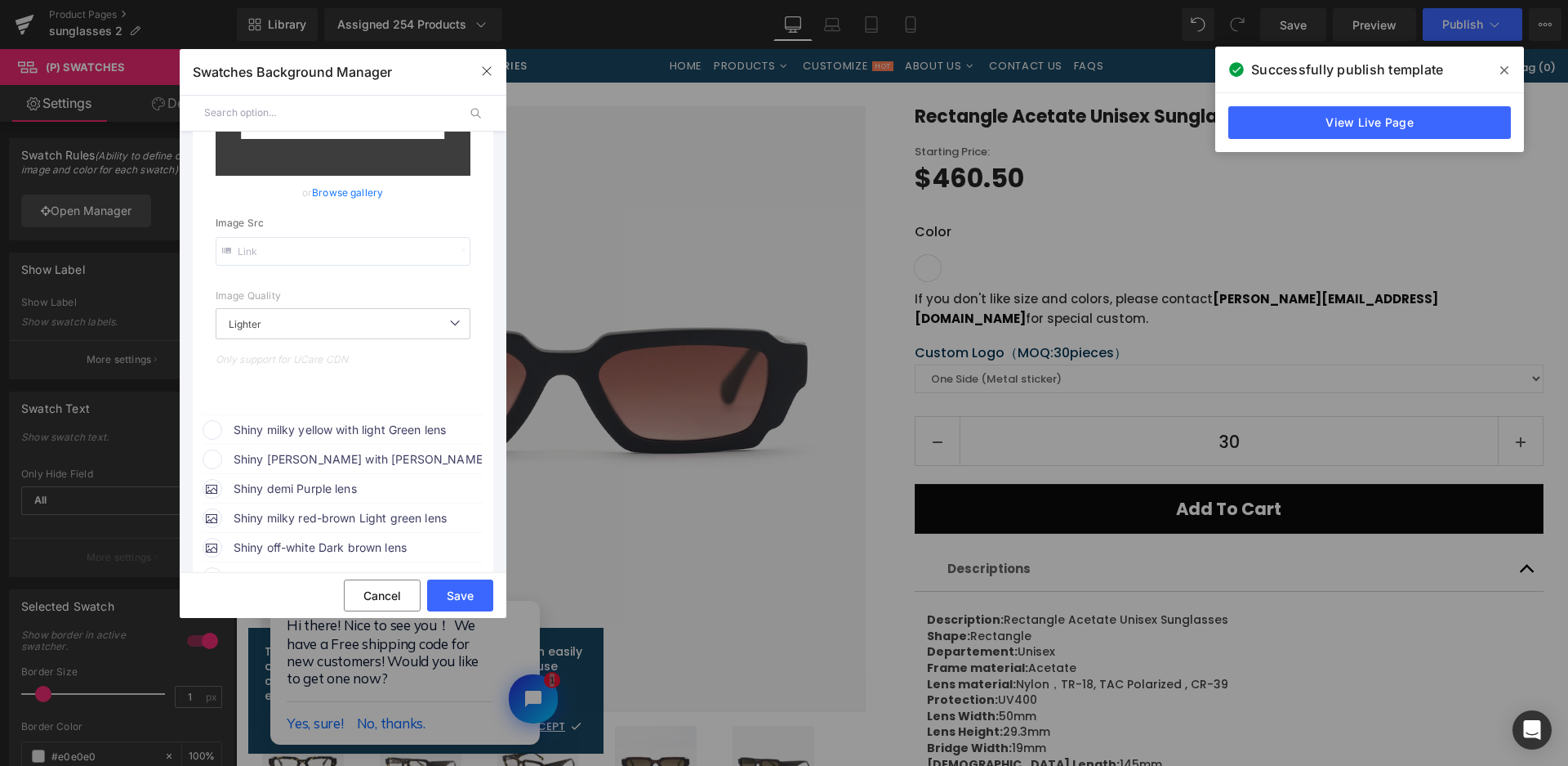
click at [0, 0] on span "Shiny milky yellow with light Green lens" at bounding box center [0, 0] width 0 height 0
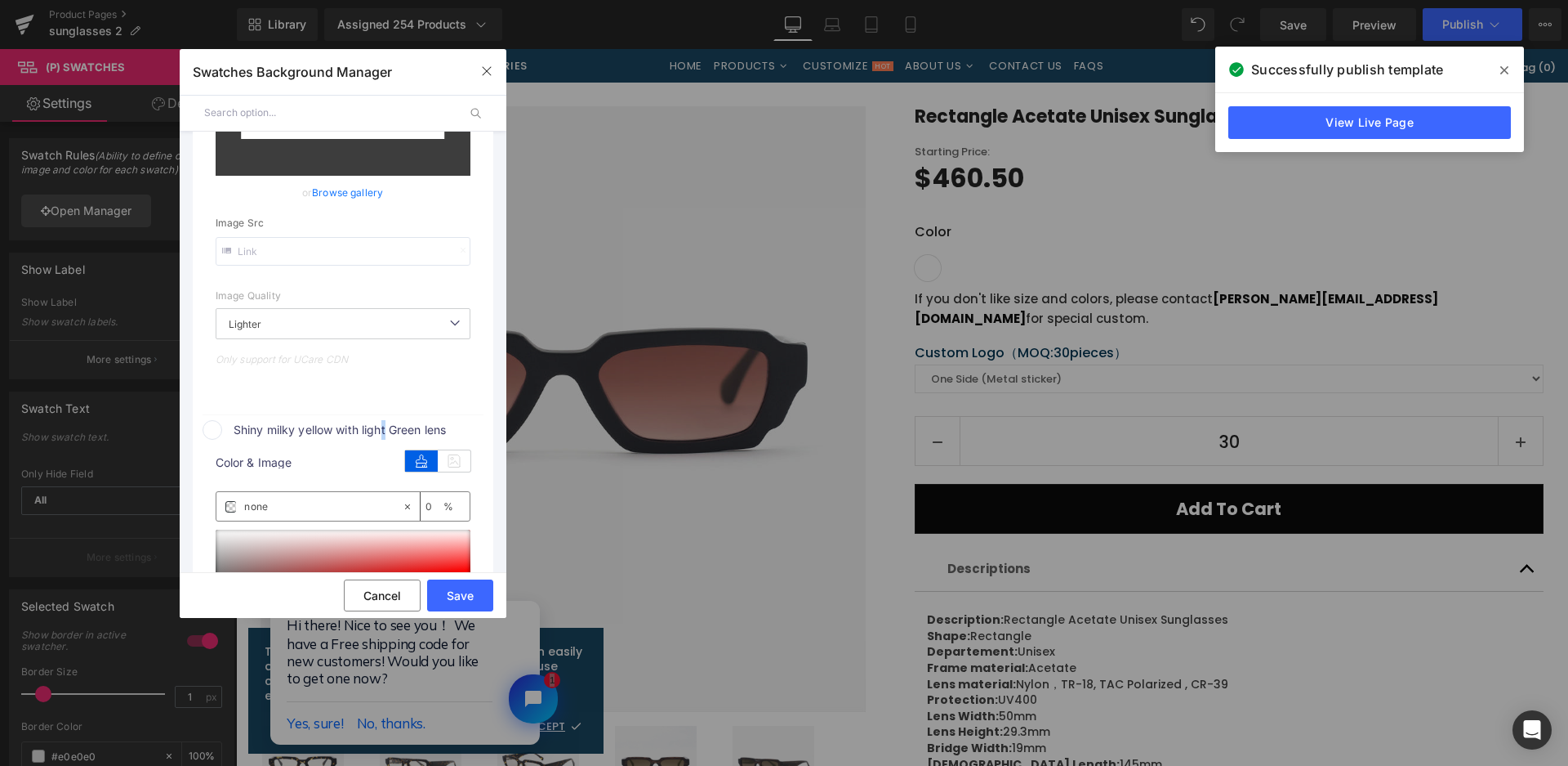
click at [0, 0] on div "color Color & Image color none 0 % Image Replace Image Upload image or Browse g…" at bounding box center [0, 0] width 0 height 0
click at [467, 465] on icon at bounding box center [454, 460] width 33 height 21
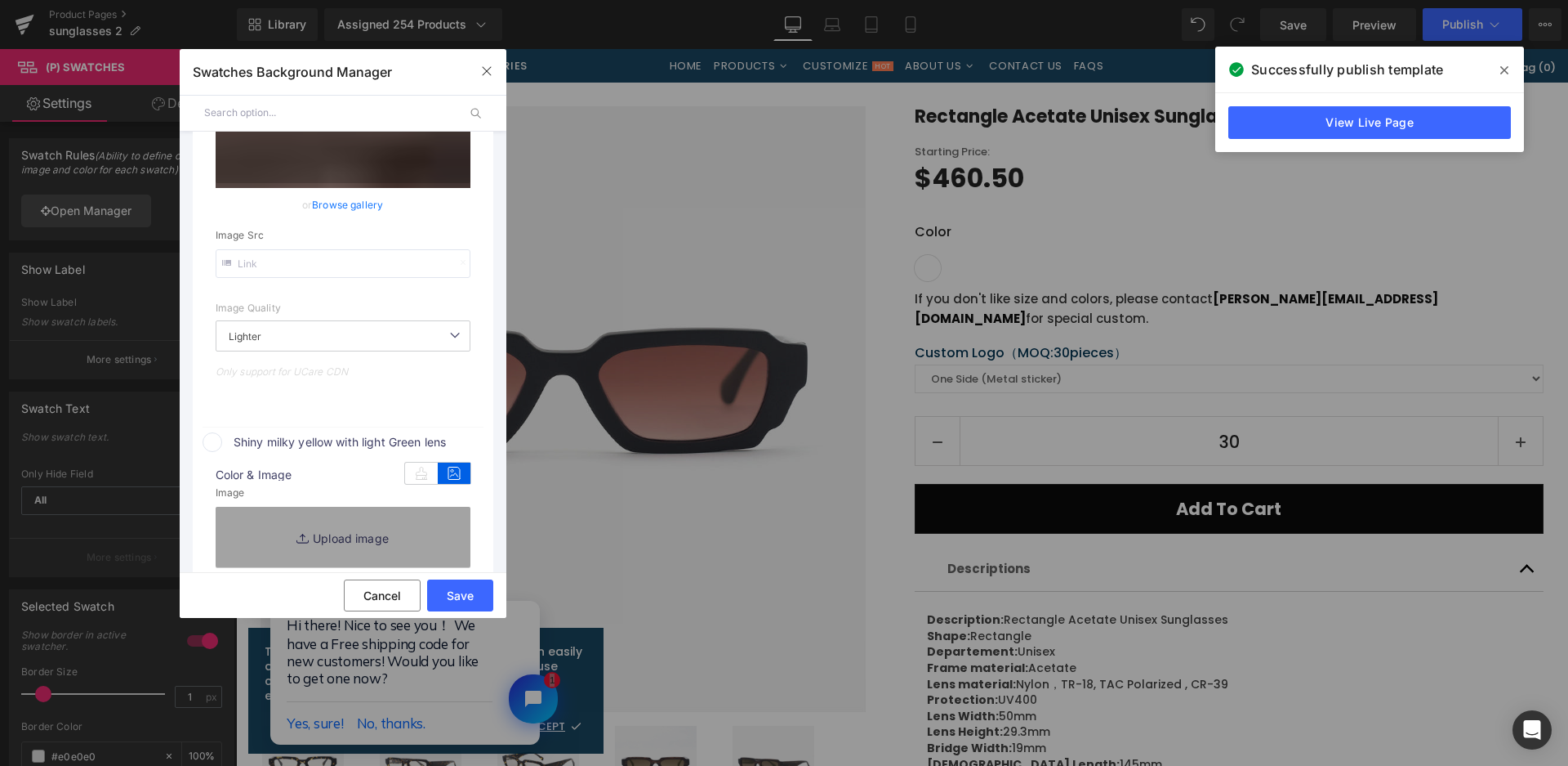
type input "https://ucarecdn.com/558f77e4-b244-4ca3-b98f-6f873cea0839/-/format/auto/-/previ…"
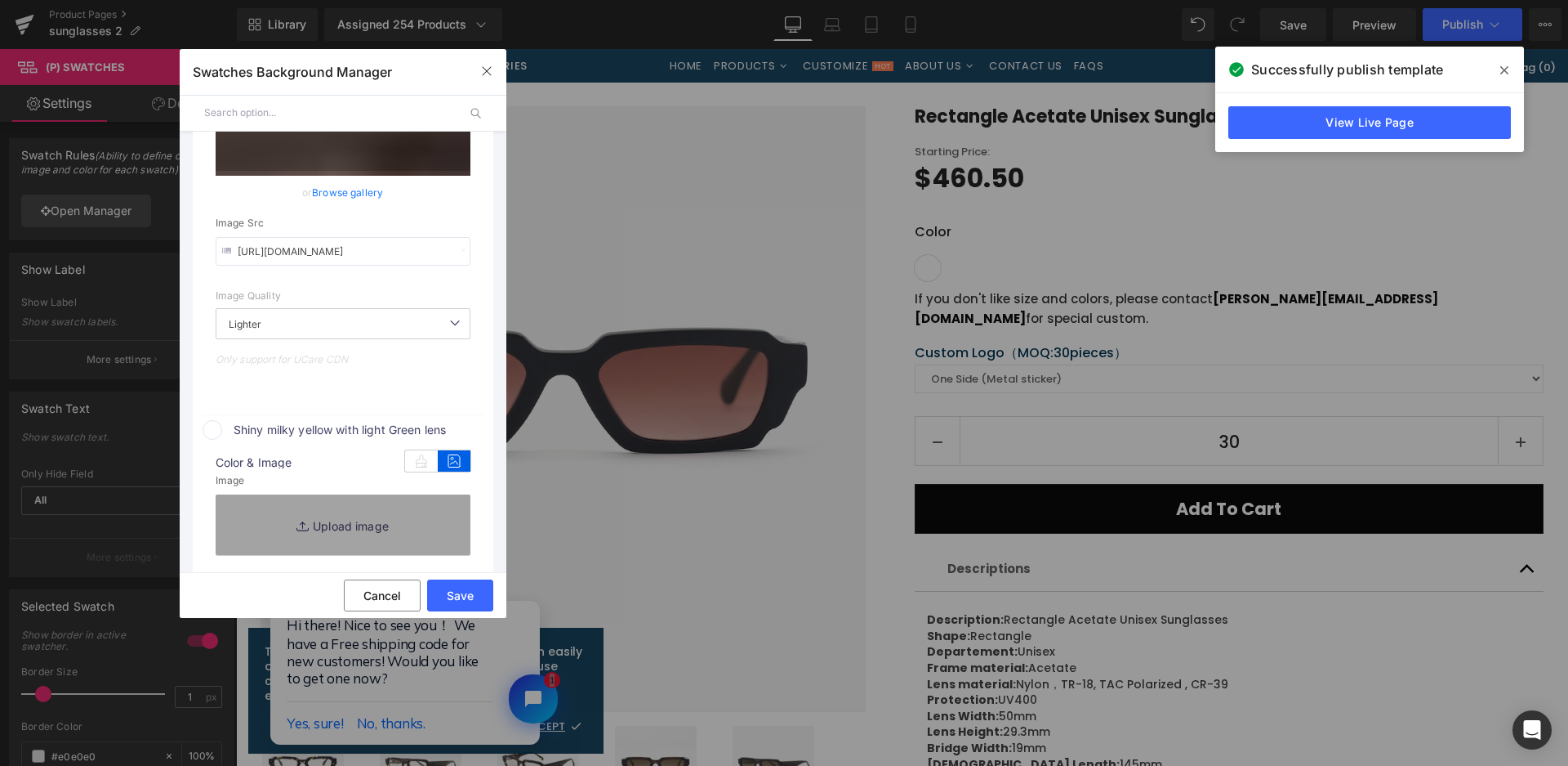
click at [436, 517] on link "Replace Image" at bounding box center [343, 525] width 255 height 61
type input "C:\fakepath\微信截图_20250825163513.png"
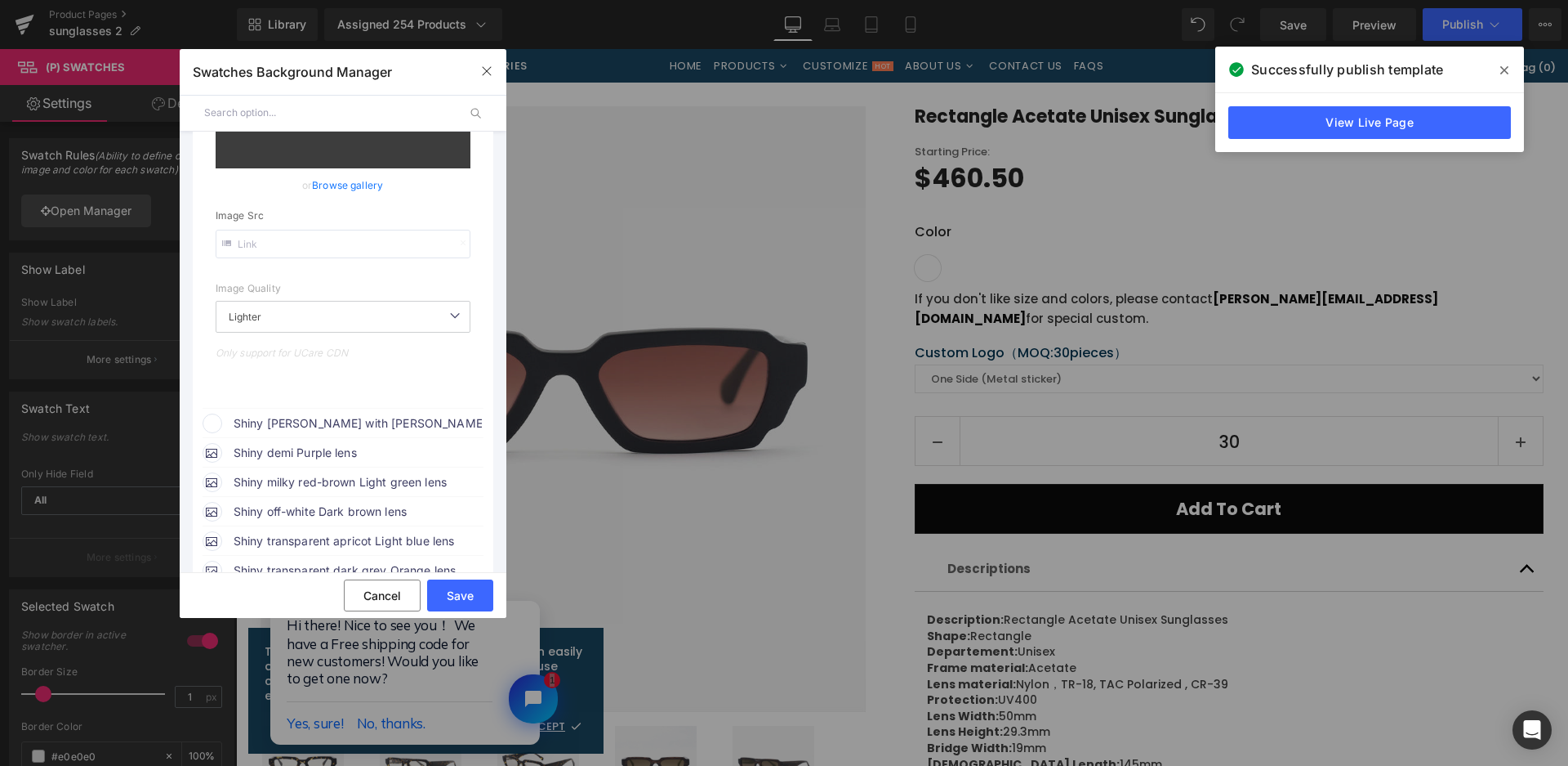
scroll to position [1168, 0]
drag, startPoint x: 385, startPoint y: 422, endPoint x: 472, endPoint y: 438, distance: 88.5
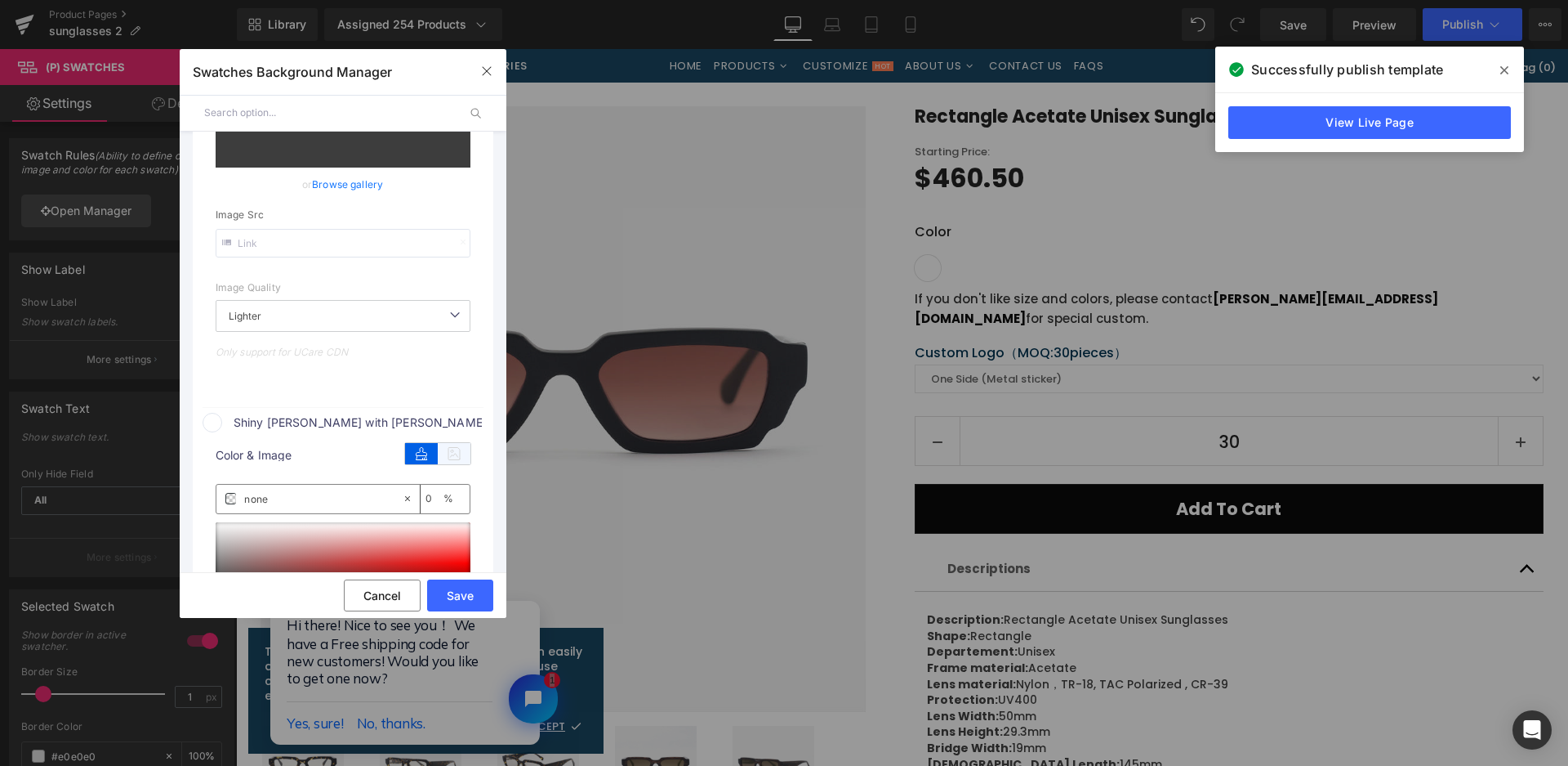
click at [461, 453] on icon at bounding box center [454, 453] width 33 height 21
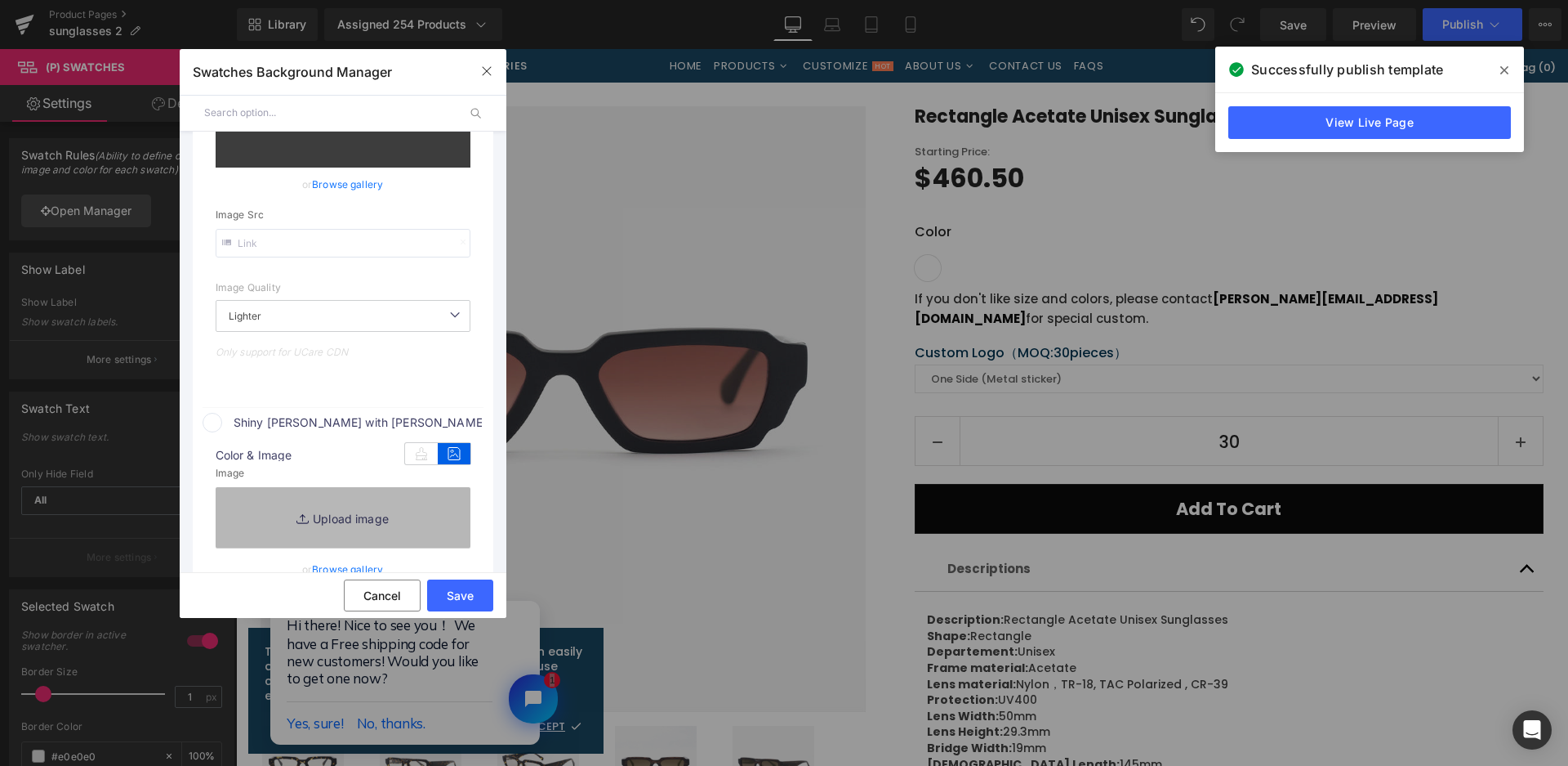
click at [439, 514] on link "Replace Image" at bounding box center [343, 517] width 255 height 61
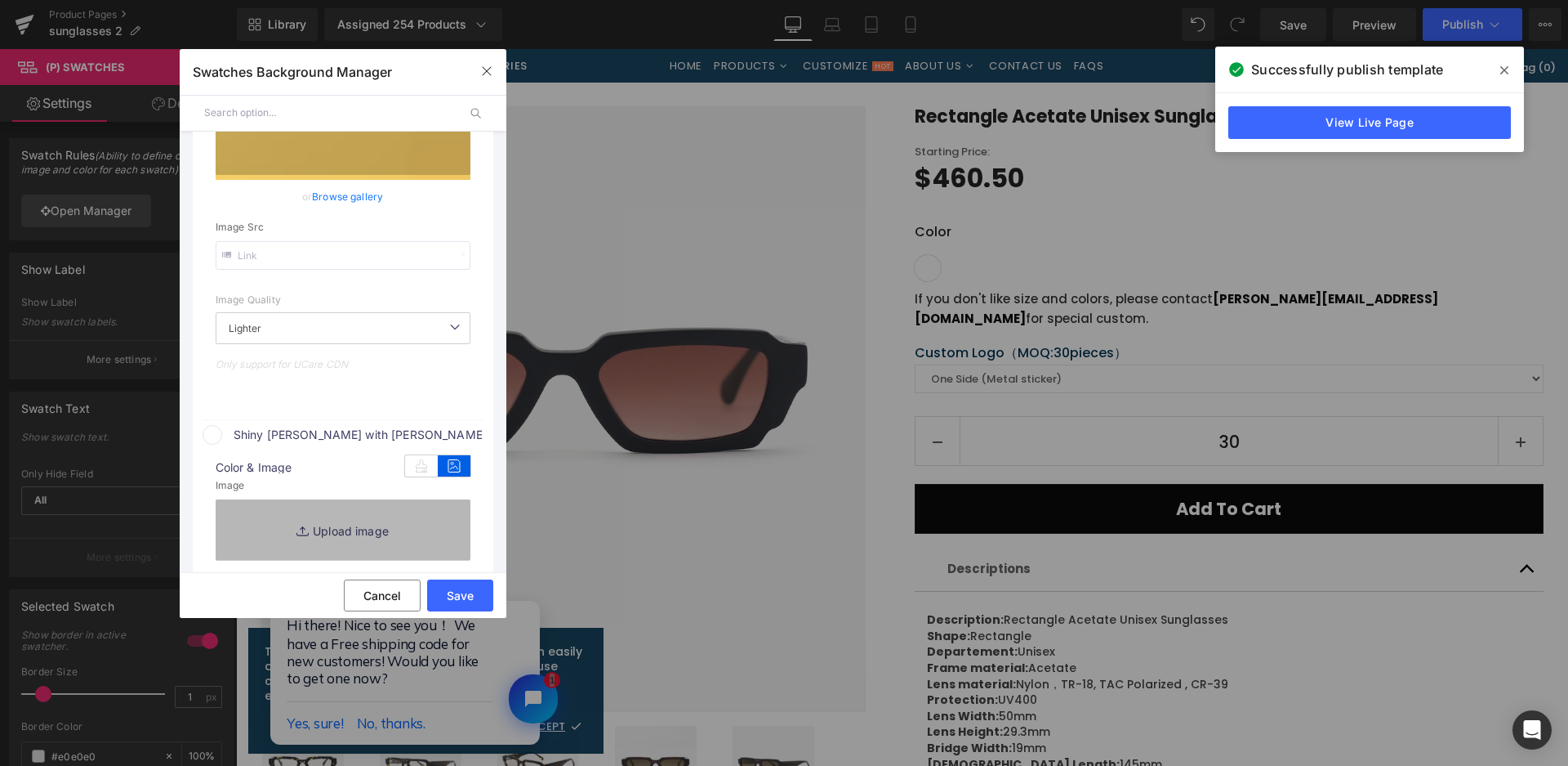
type input "[URL][DOMAIN_NAME]"
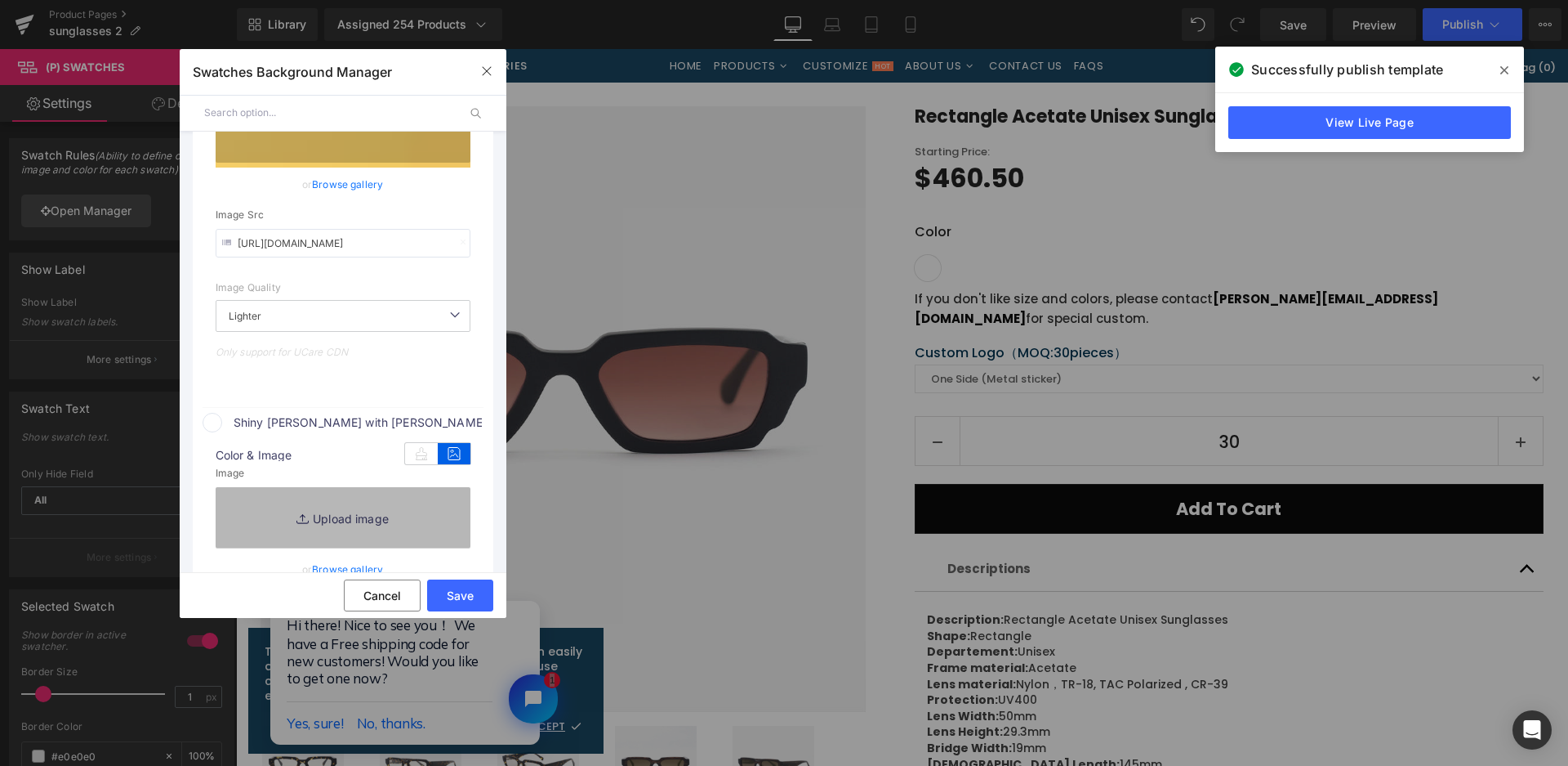
type input "C:\fakepath\微信截图_20250825163518.png"
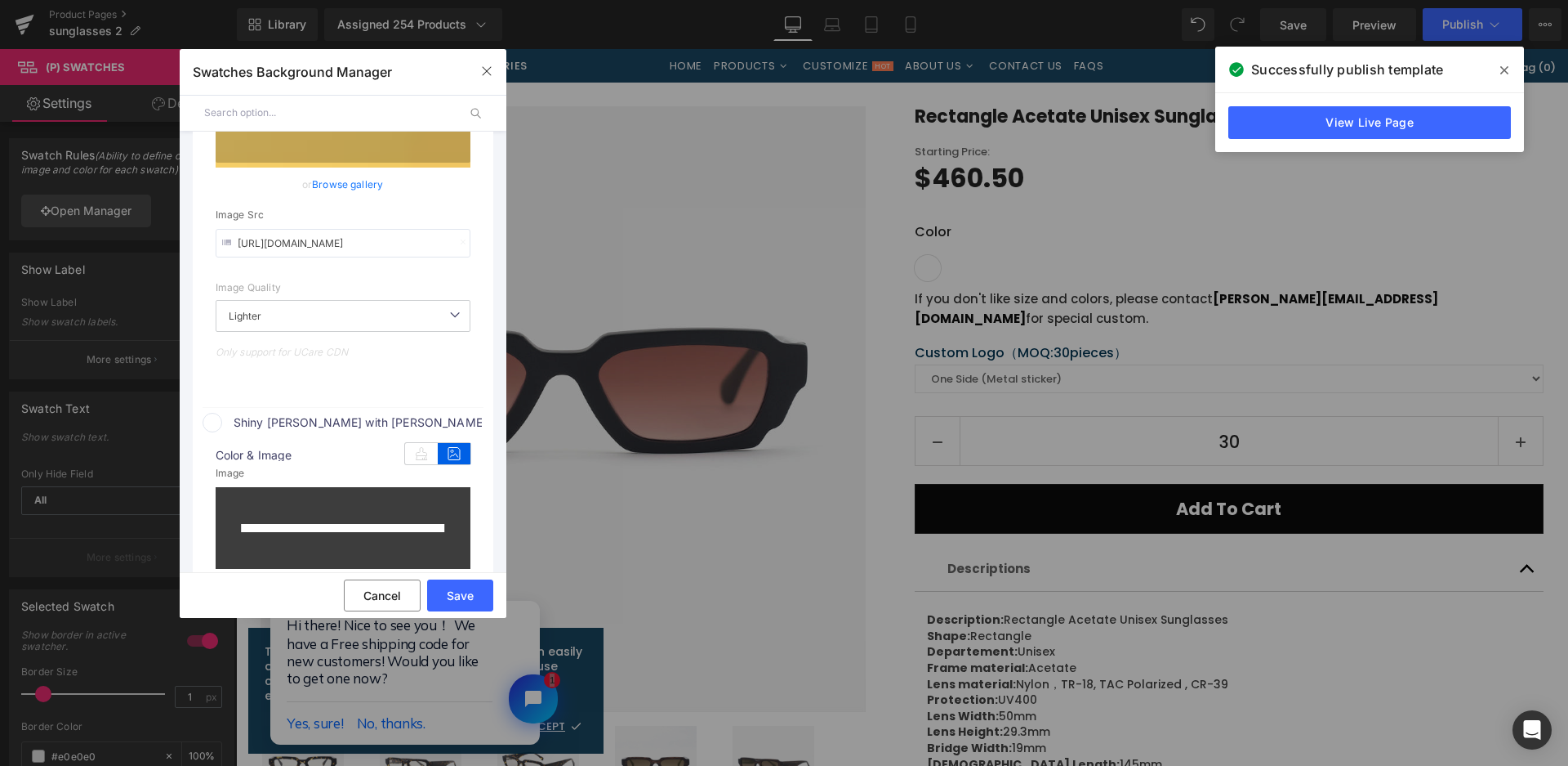
type input "[URL][DOMAIN_NAME]"
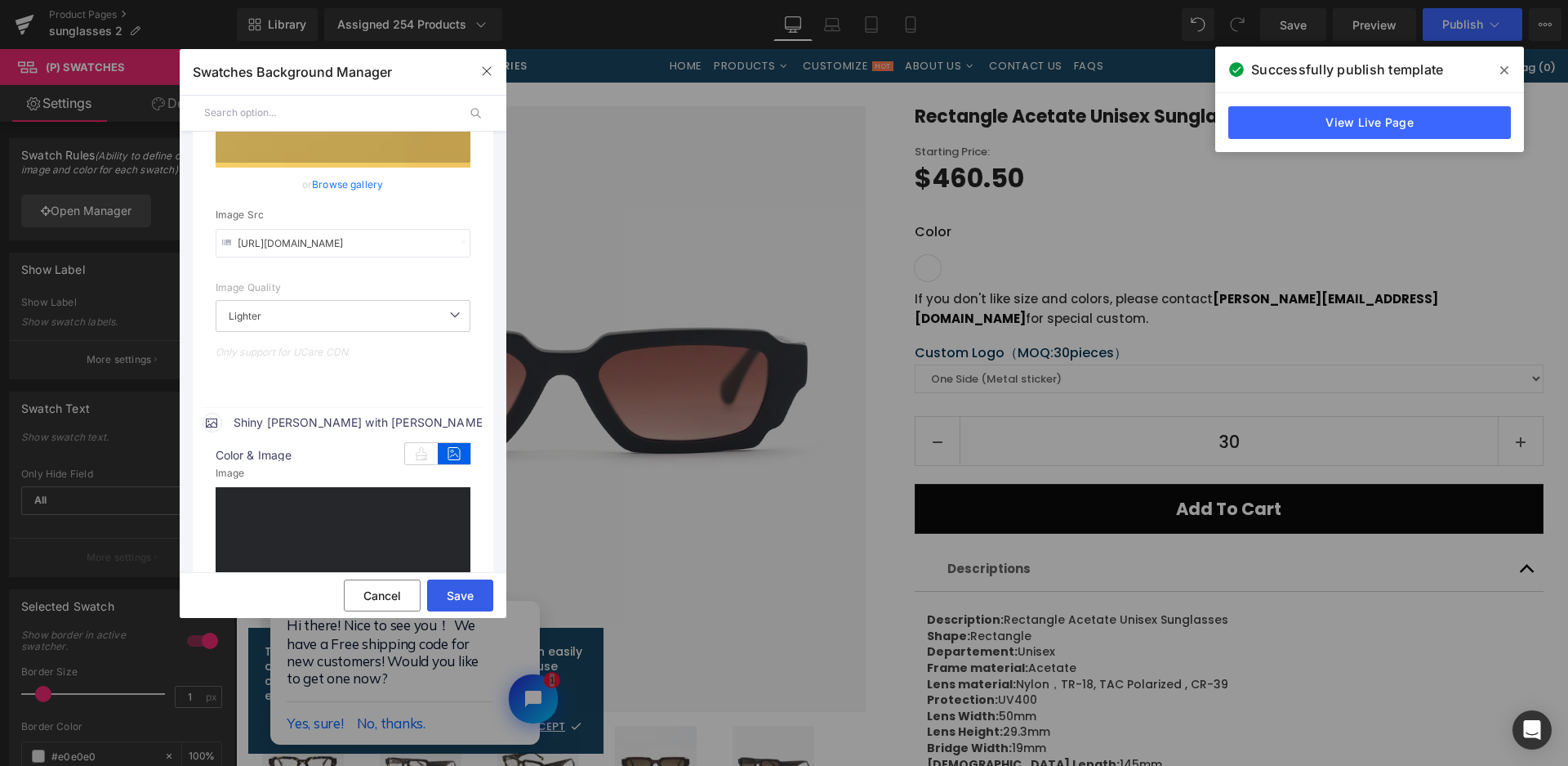
click at [458, 593] on button "Save" at bounding box center [459, 595] width 66 height 32
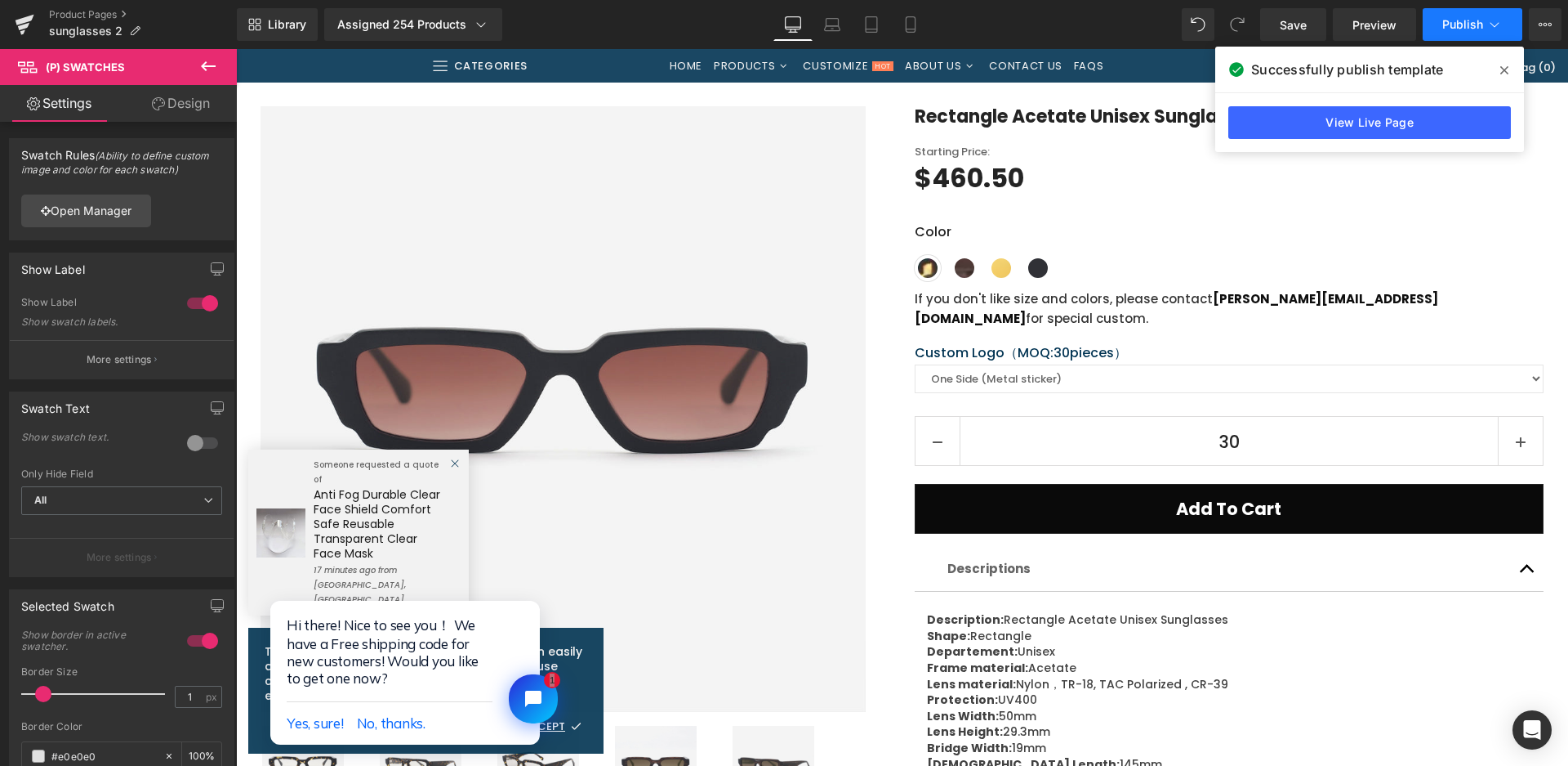
click at [1462, 35] on button "Publish" at bounding box center [1472, 24] width 99 height 33
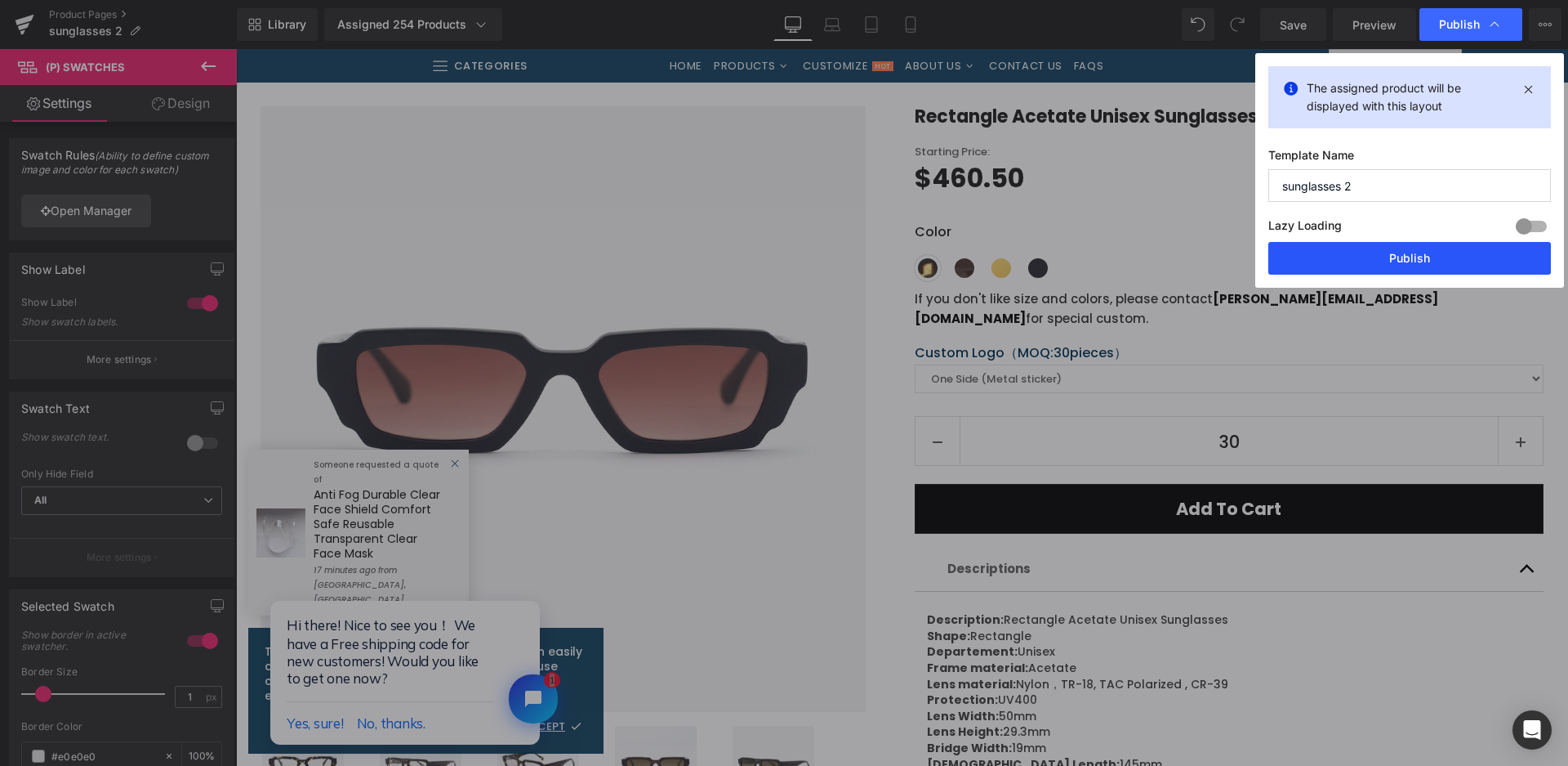
click at [1380, 256] on button "Publish" at bounding box center [1410, 258] width 282 height 33
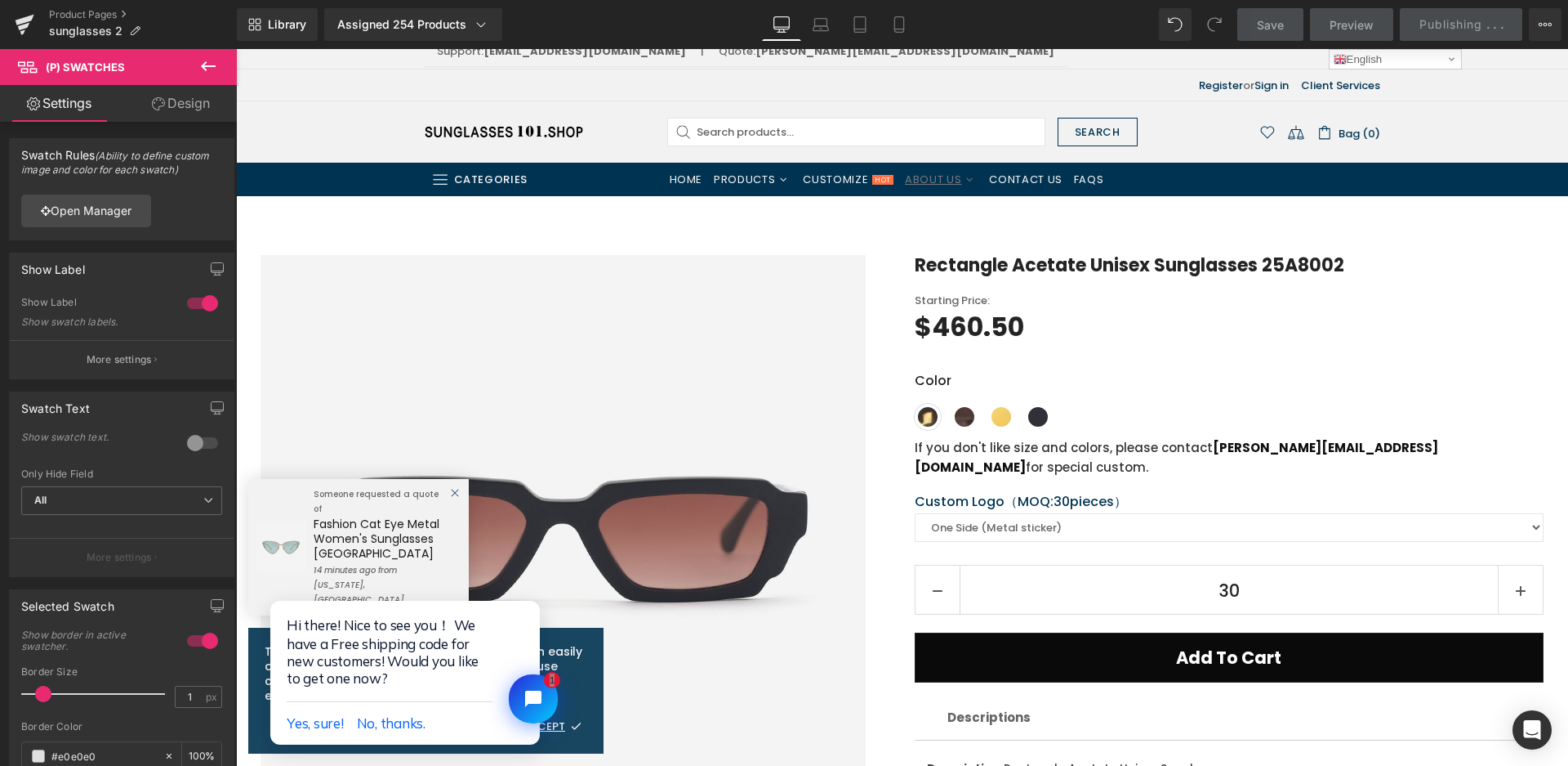
scroll to position [0, 0]
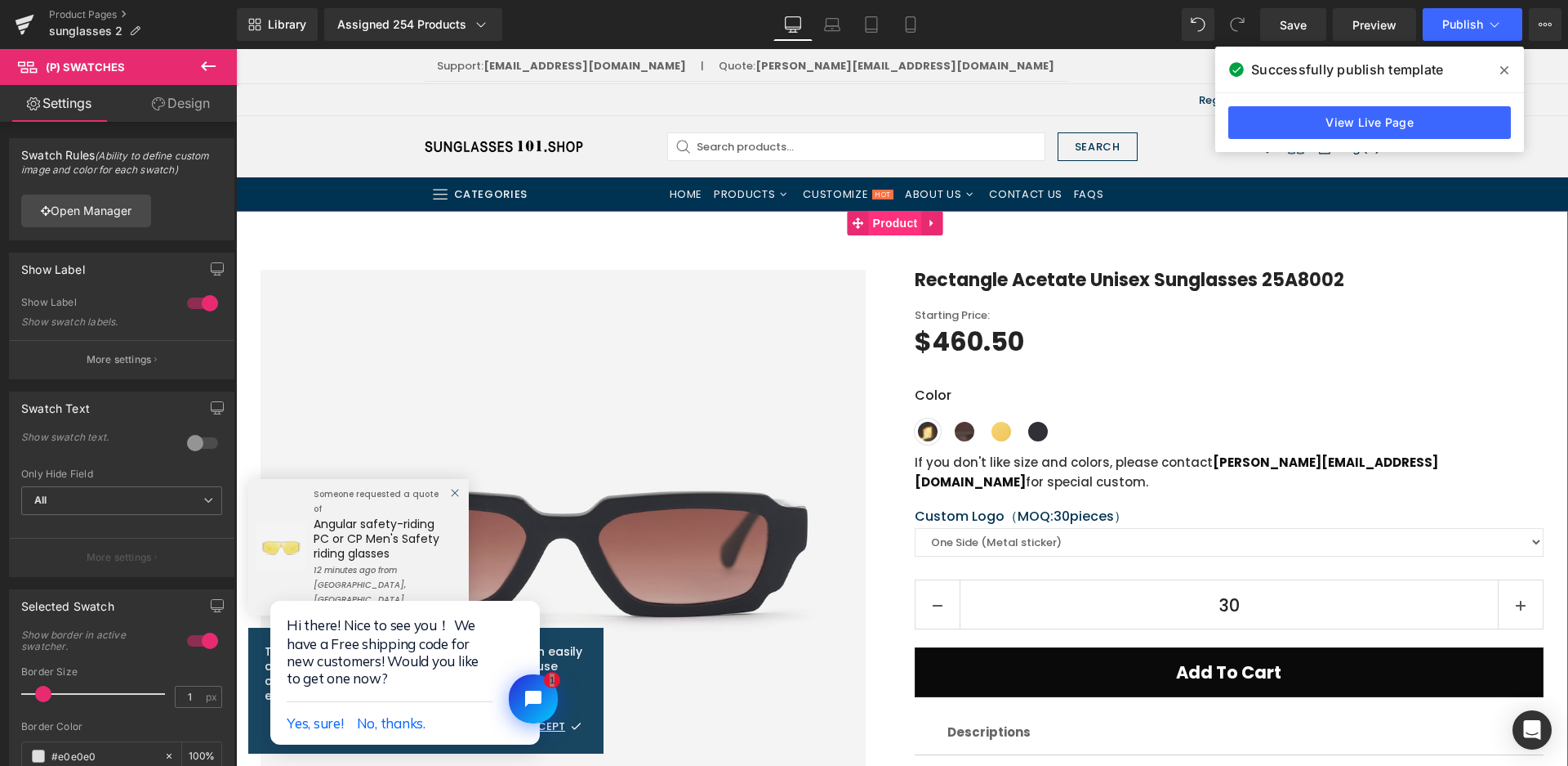
click at [874, 224] on span "Product" at bounding box center [896, 223] width 53 height 25
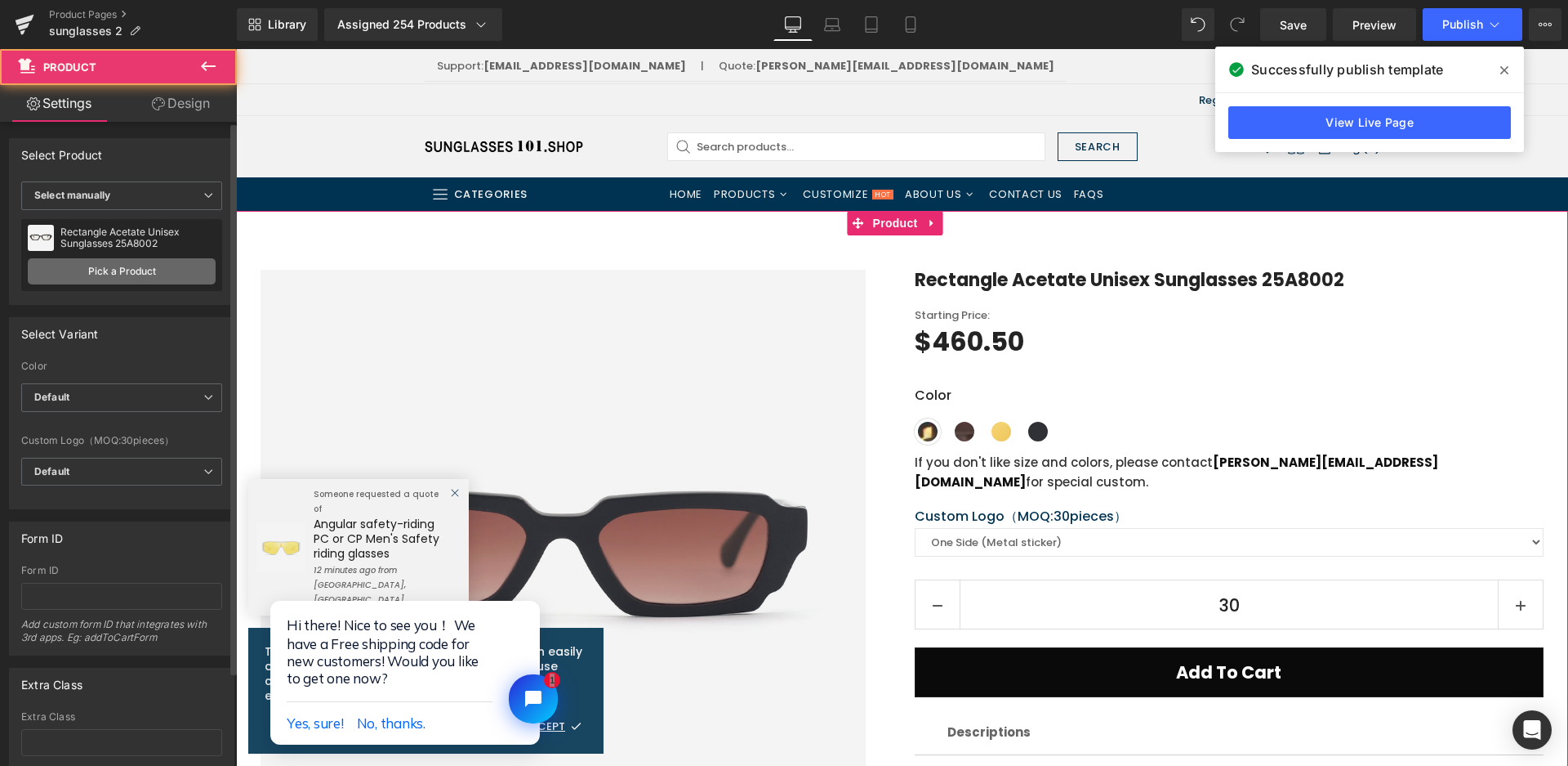
click at [80, 264] on link "Pick a Product" at bounding box center [122, 271] width 188 height 26
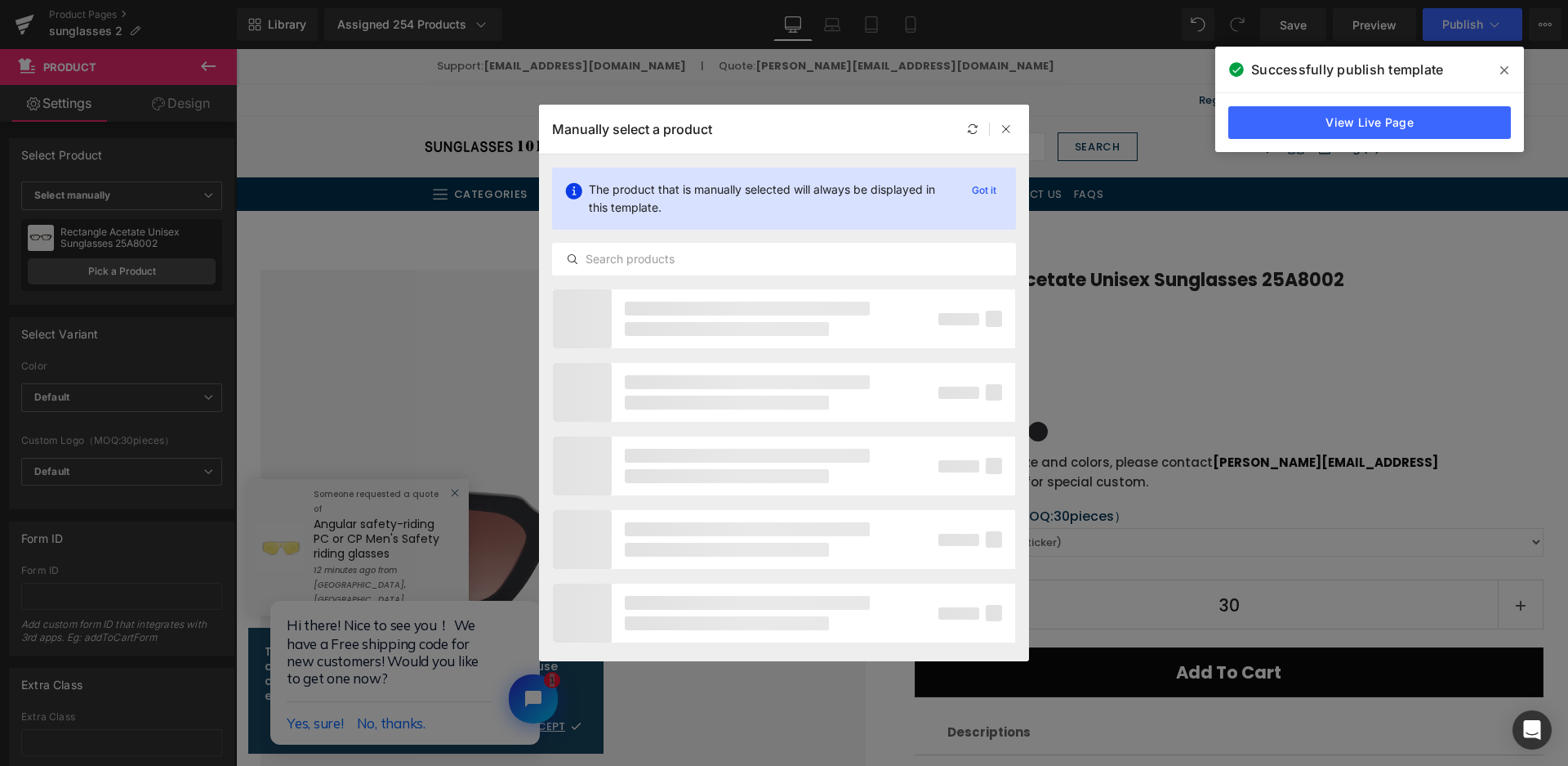
click at [604, 241] on div "The product that is manually selected will always be displayed in this template…" at bounding box center [784, 221] width 490 height 134
click at [607, 254] on input "text" at bounding box center [783, 259] width 462 height 19
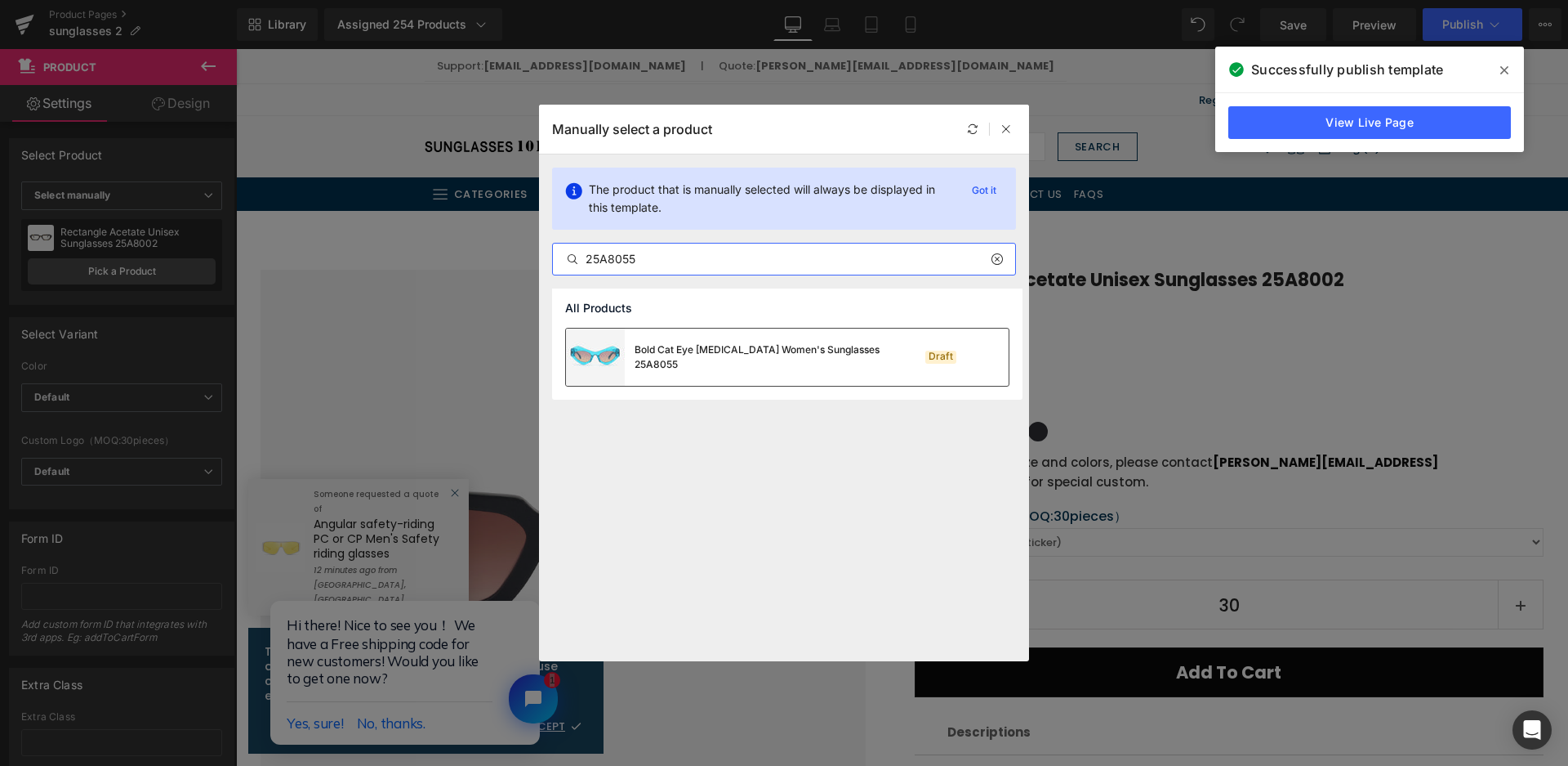
type input "25A8055"
drag, startPoint x: 795, startPoint y: 370, endPoint x: 149, endPoint y: 197, distance: 668.8
click at [795, 370] on div "Bold Cat Eye Acetate Women's Sunglasses 25A8055" at bounding box center [722, 357] width 313 height 57
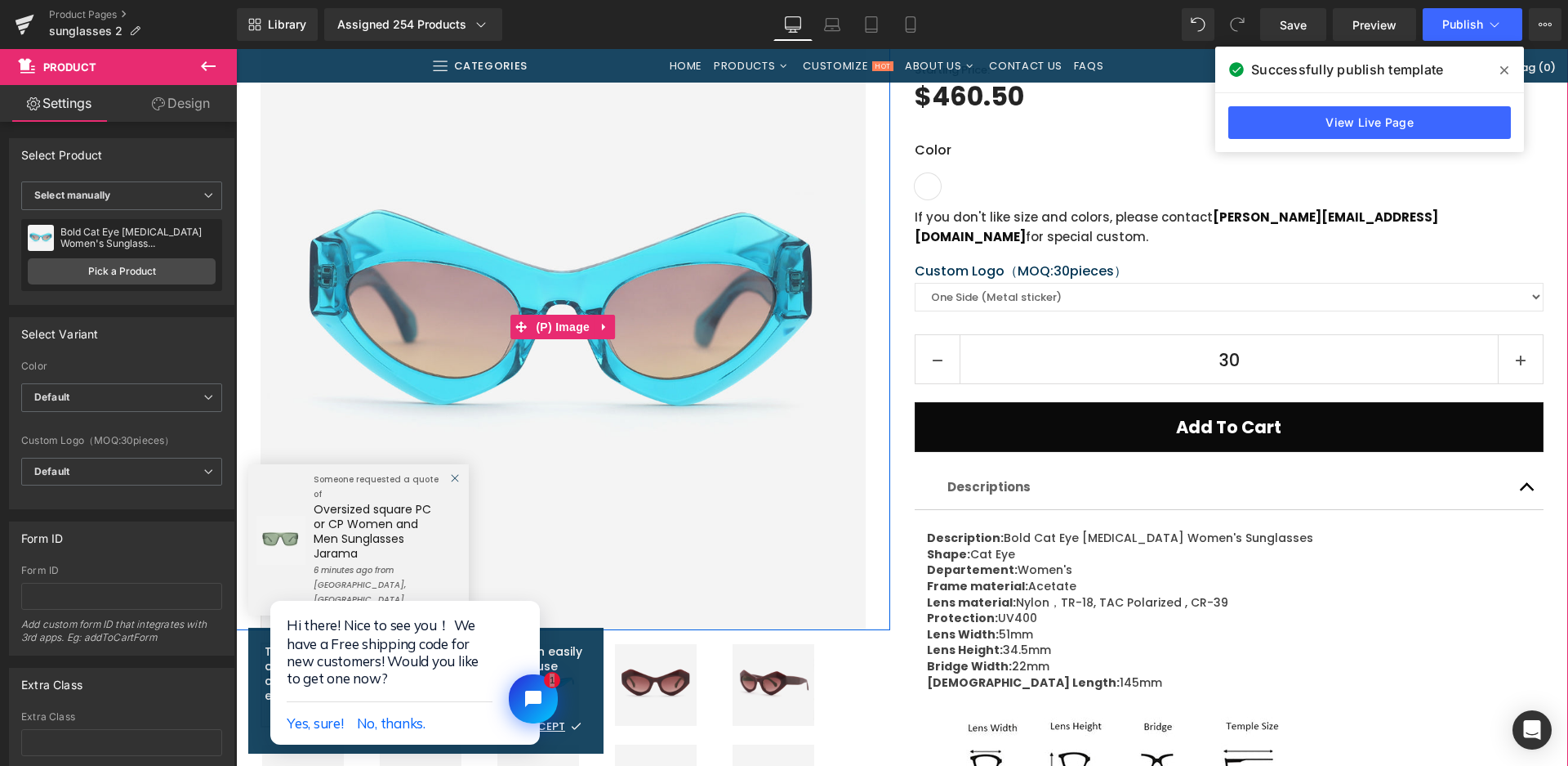
scroll to position [572, 0]
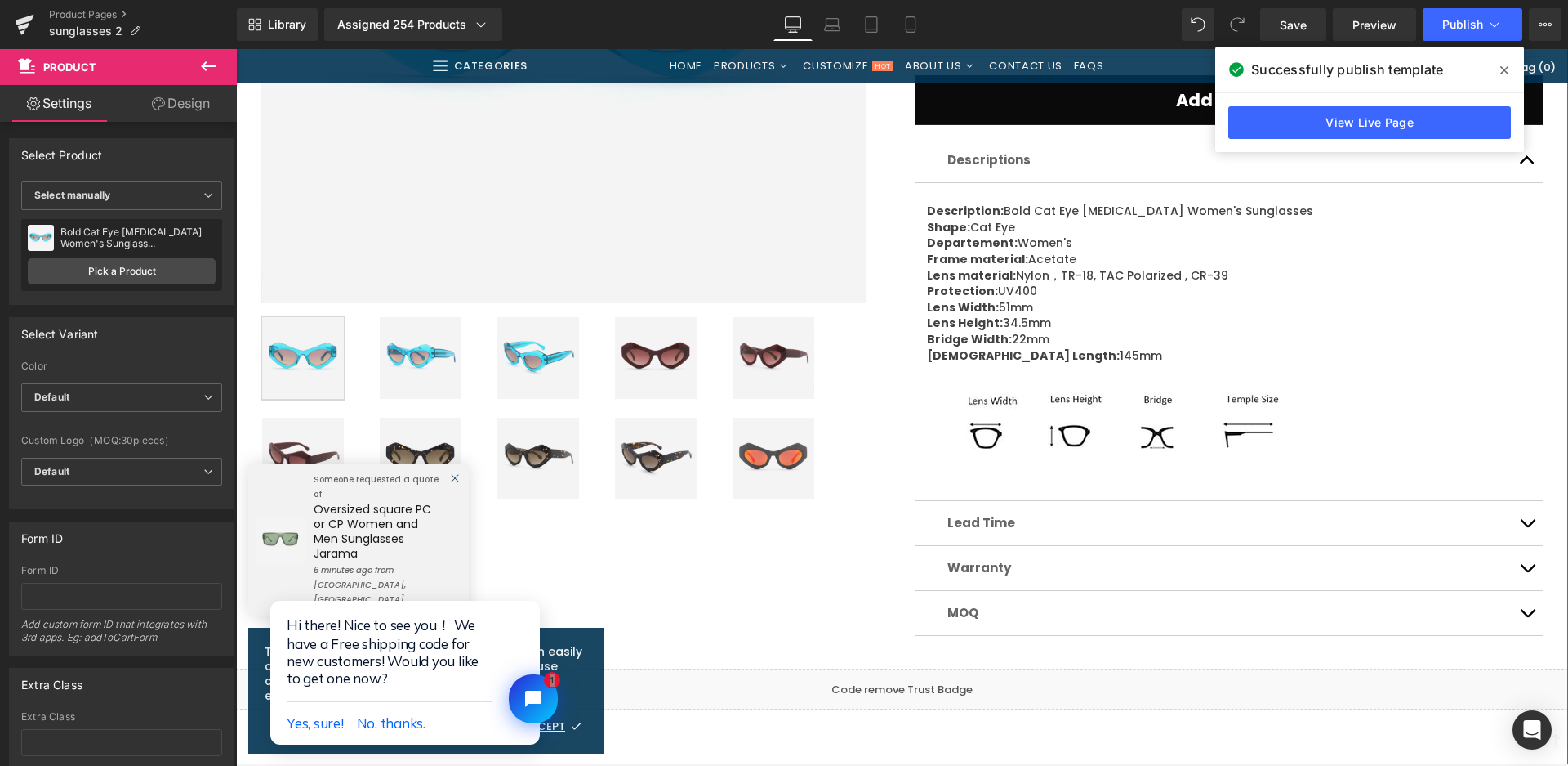
click at [663, 367] on img at bounding box center [656, 357] width 82 height 82
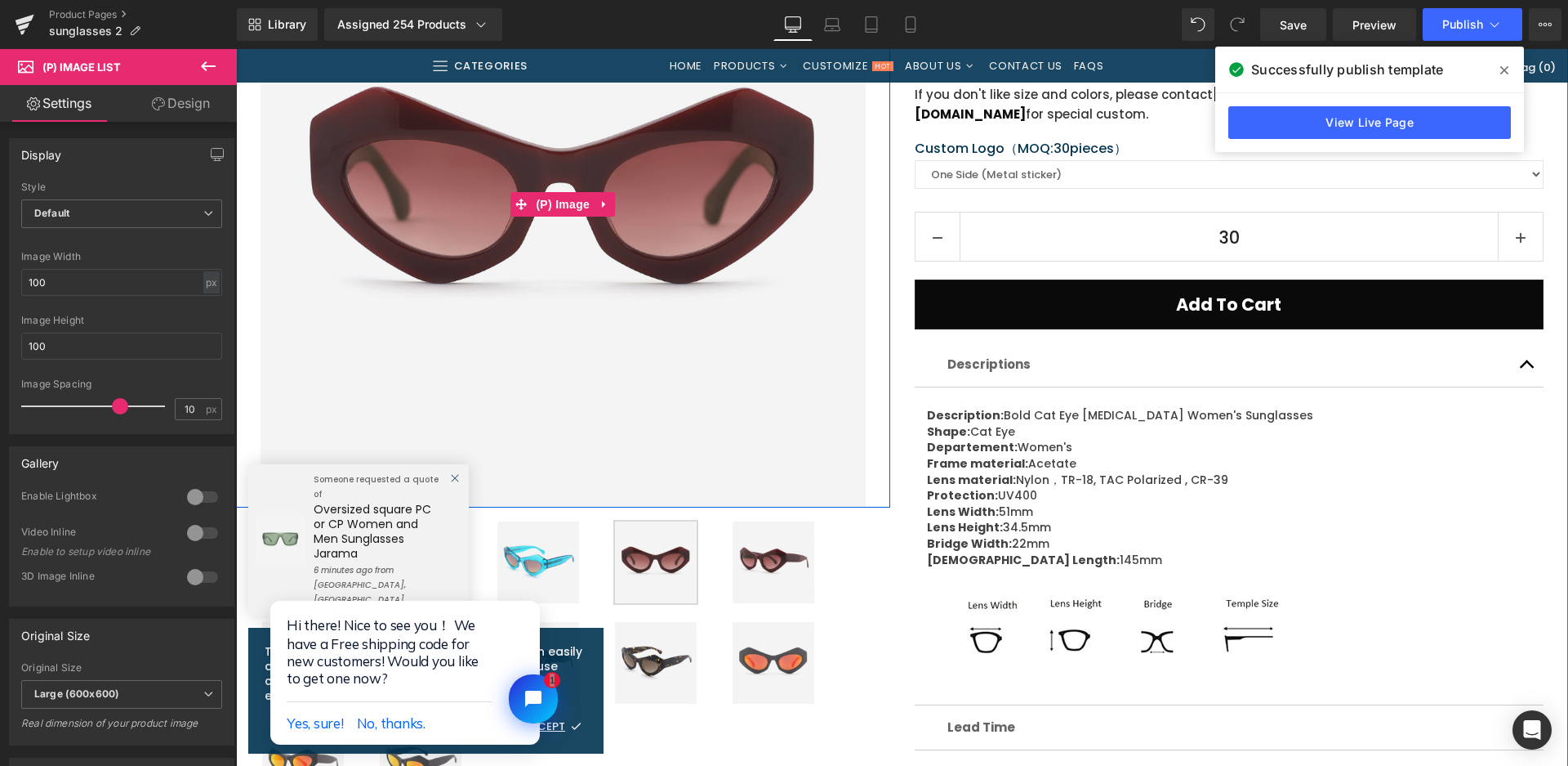
scroll to position [654, 0]
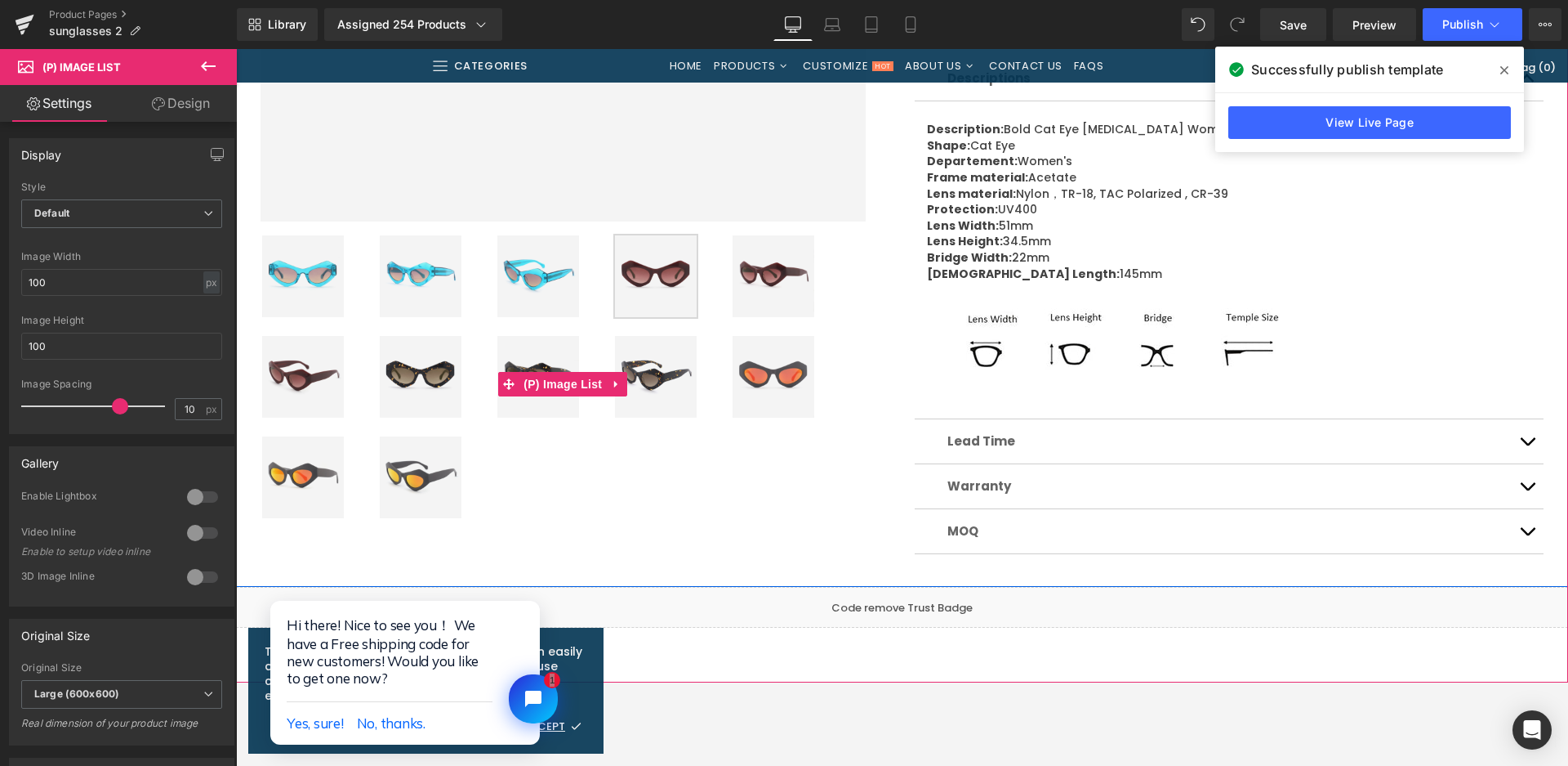
click at [434, 379] on img at bounding box center [421, 377] width 82 height 82
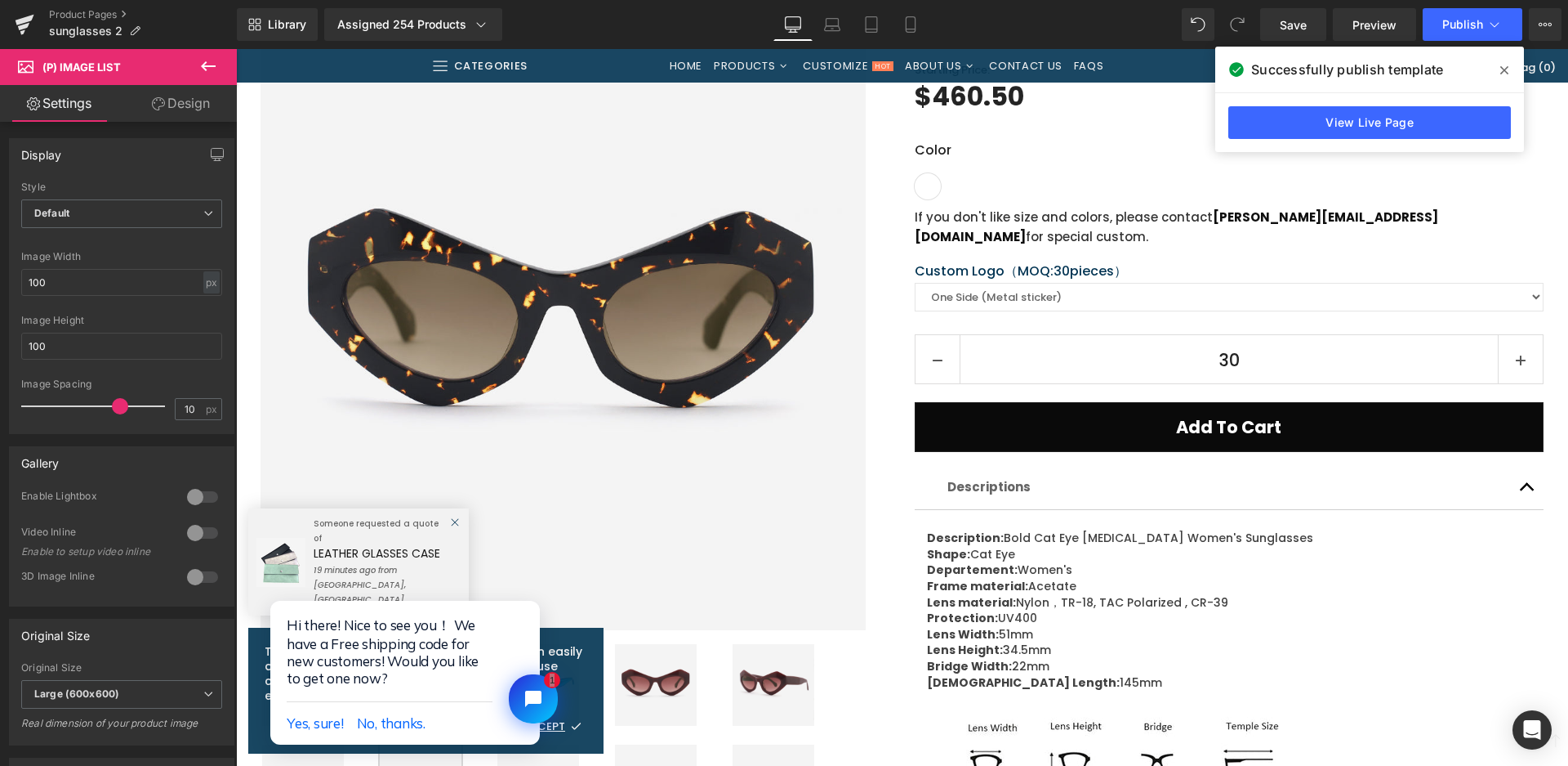
scroll to position [817, 0]
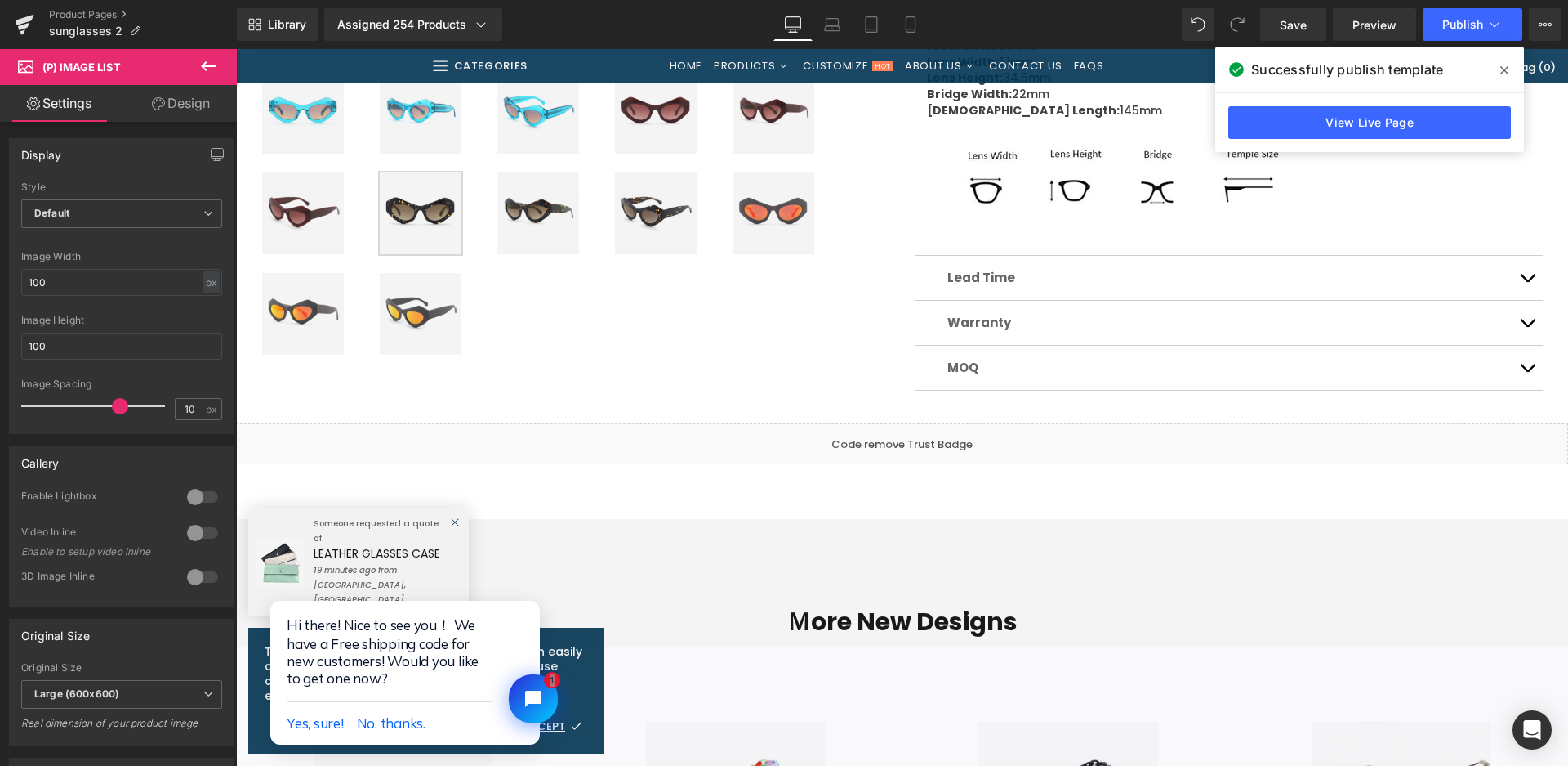
click at [764, 210] on img at bounding box center [773, 213] width 82 height 82
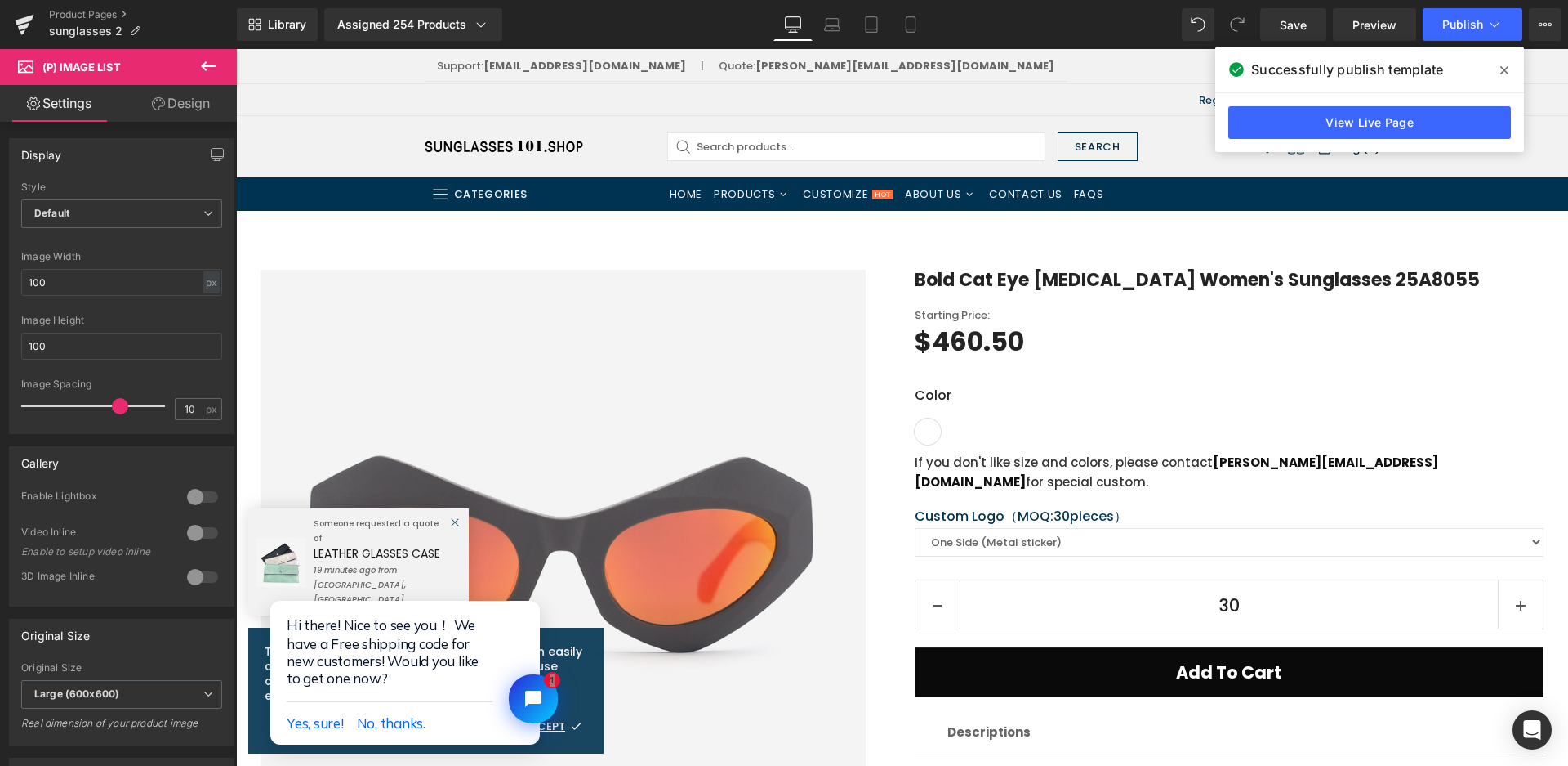
scroll to position [245, 0]
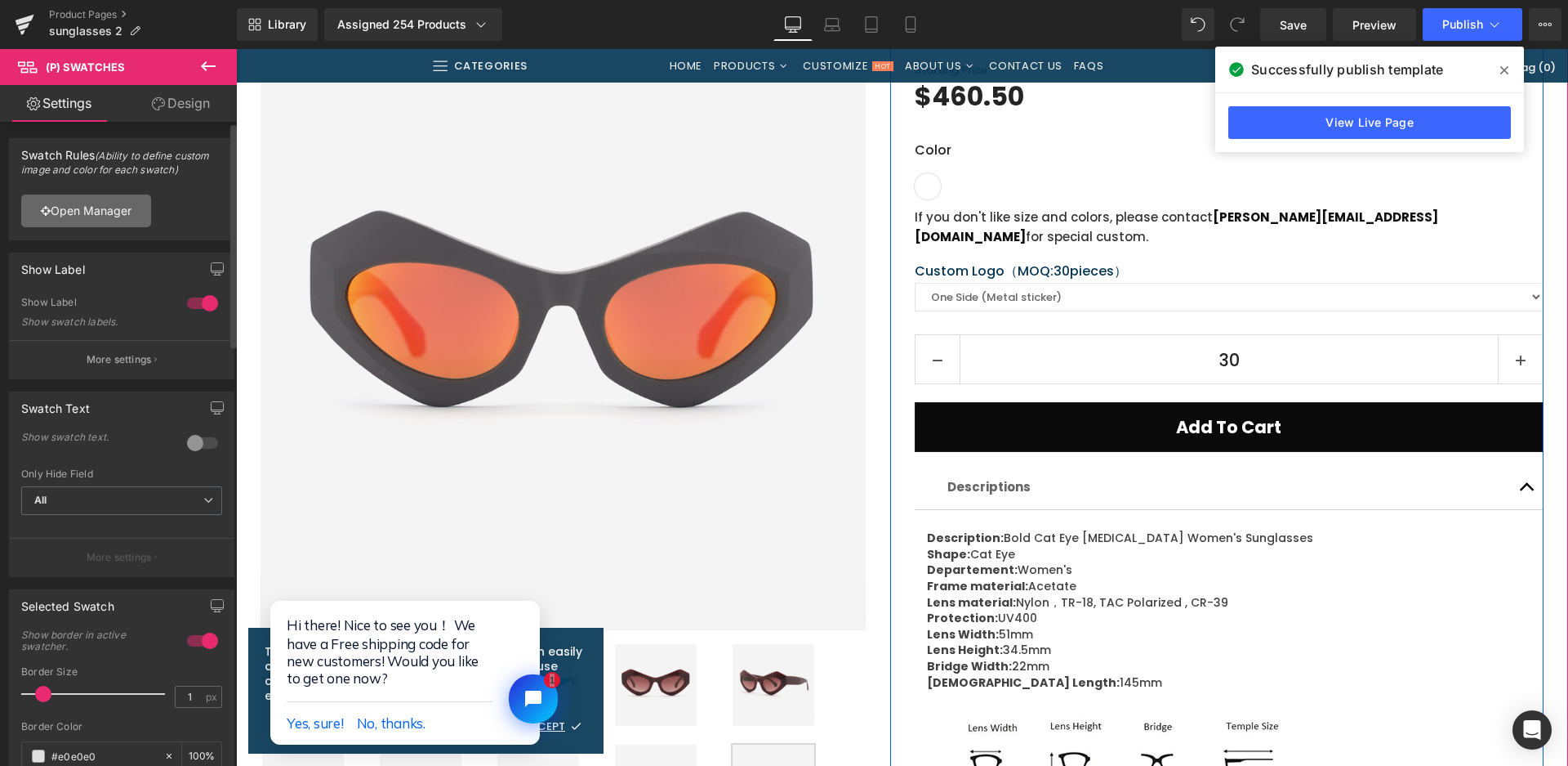
click at [79, 215] on link "Open Manager" at bounding box center [86, 210] width 130 height 33
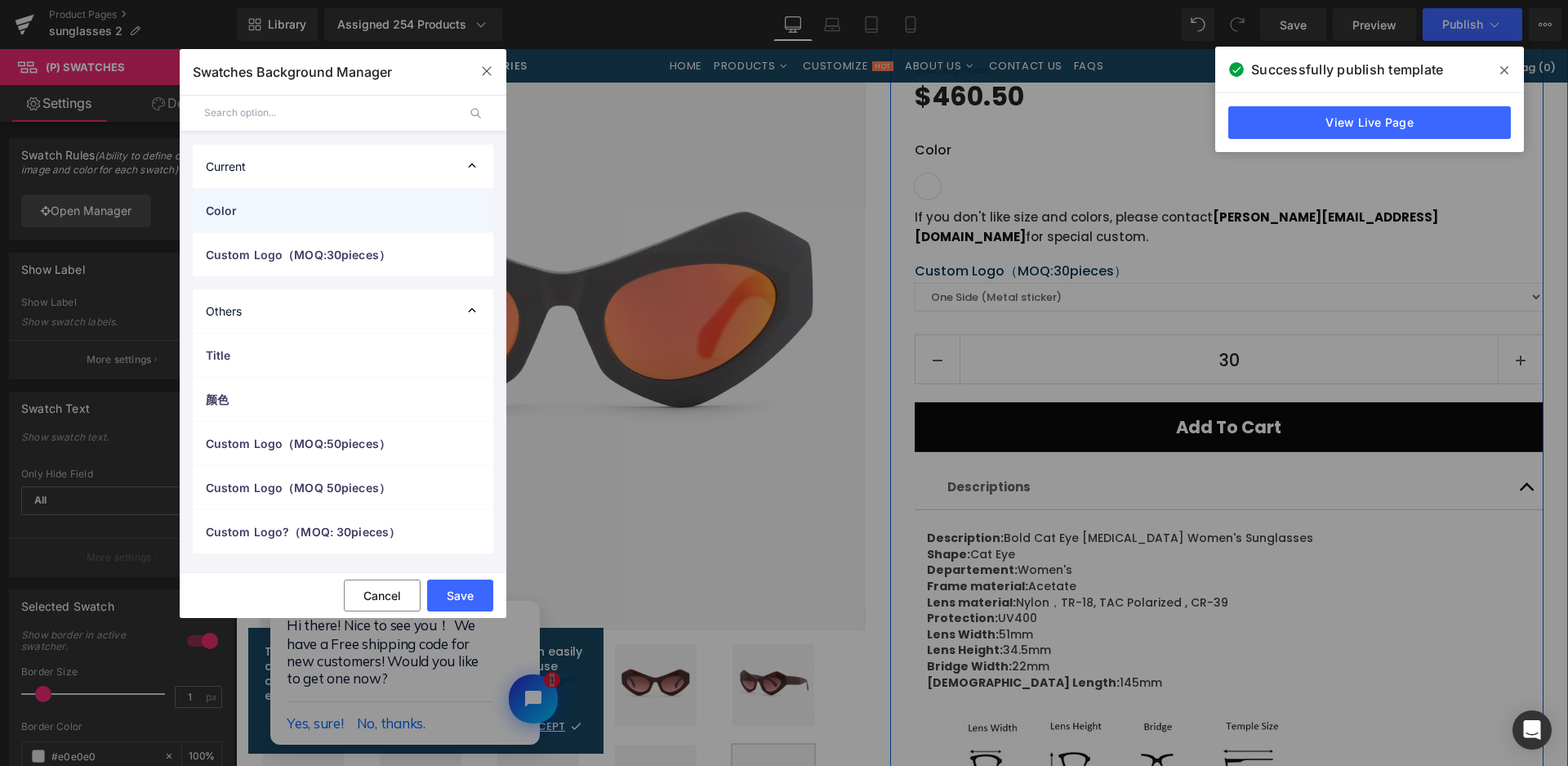
click at [347, 200] on div "Color" at bounding box center [343, 210] width 301 height 43
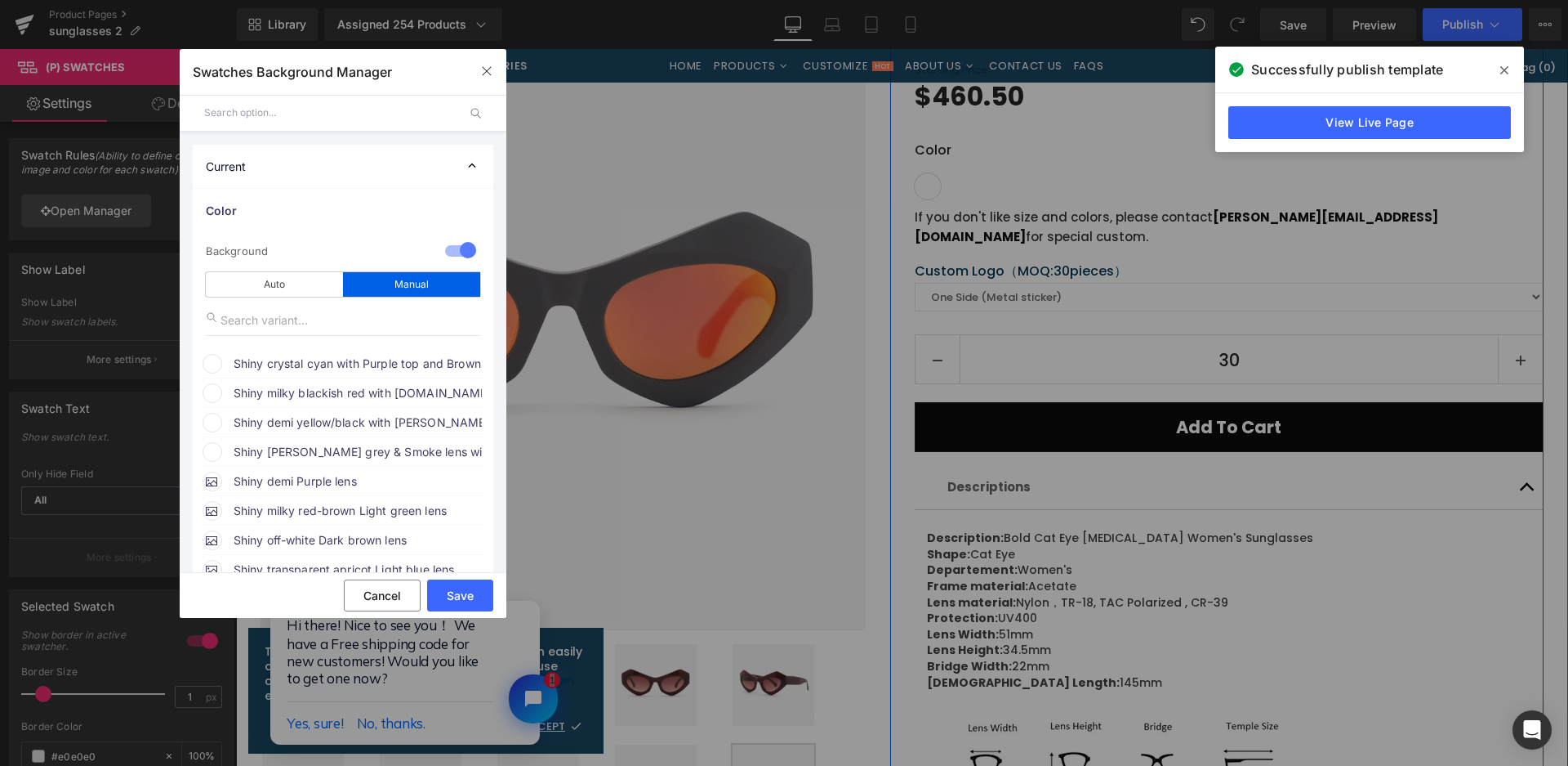
click at [253, 358] on span "Shiny crystal cyan with Purple top and Brown bottom lens" at bounding box center [357, 364] width 248 height 19
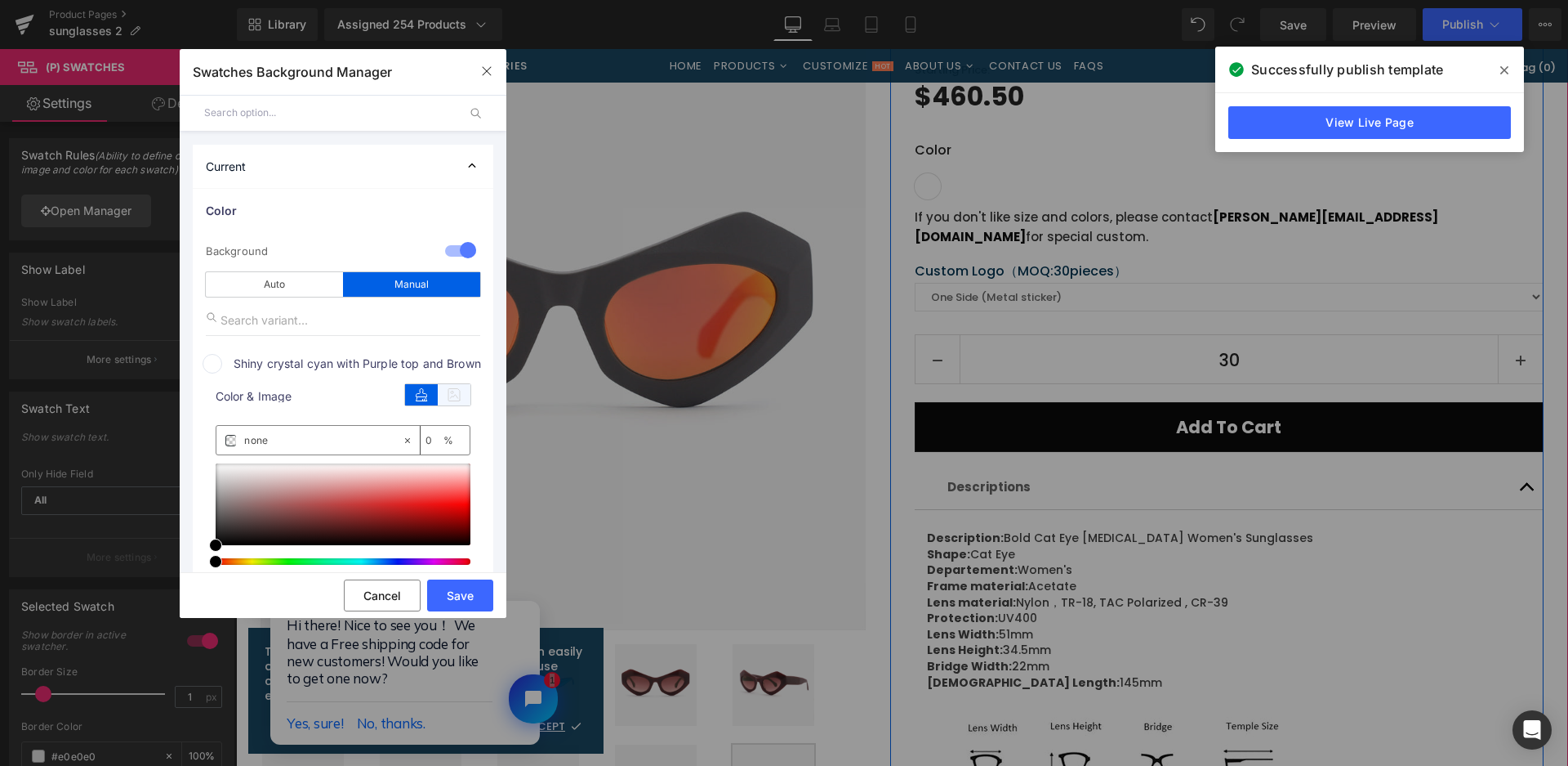
click at [448, 395] on icon at bounding box center [454, 394] width 33 height 21
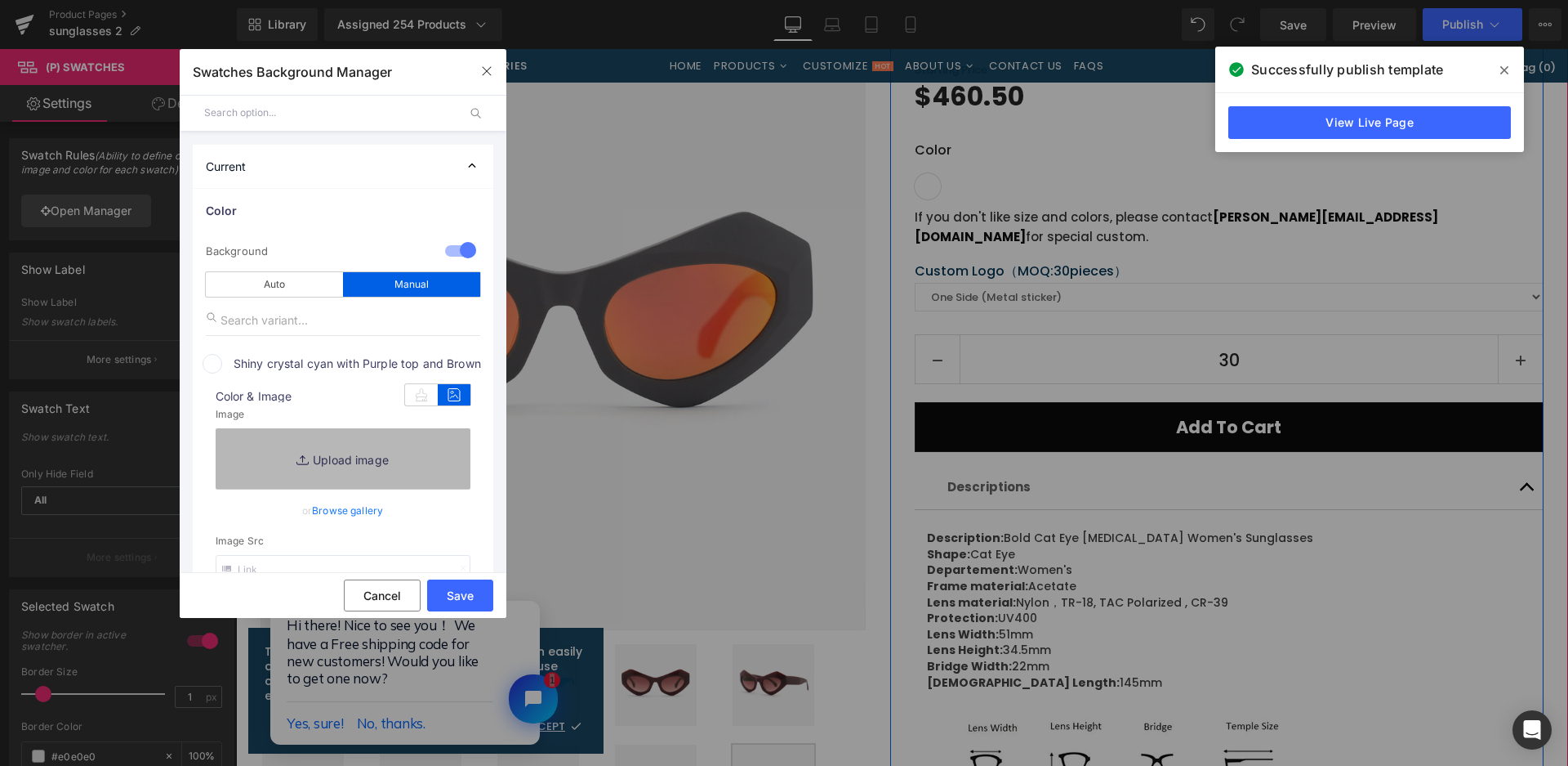
click at [407, 451] on link "Replace Image" at bounding box center [343, 458] width 255 height 61
type input "C:\fakepath\微信截图_20250825163829.png"
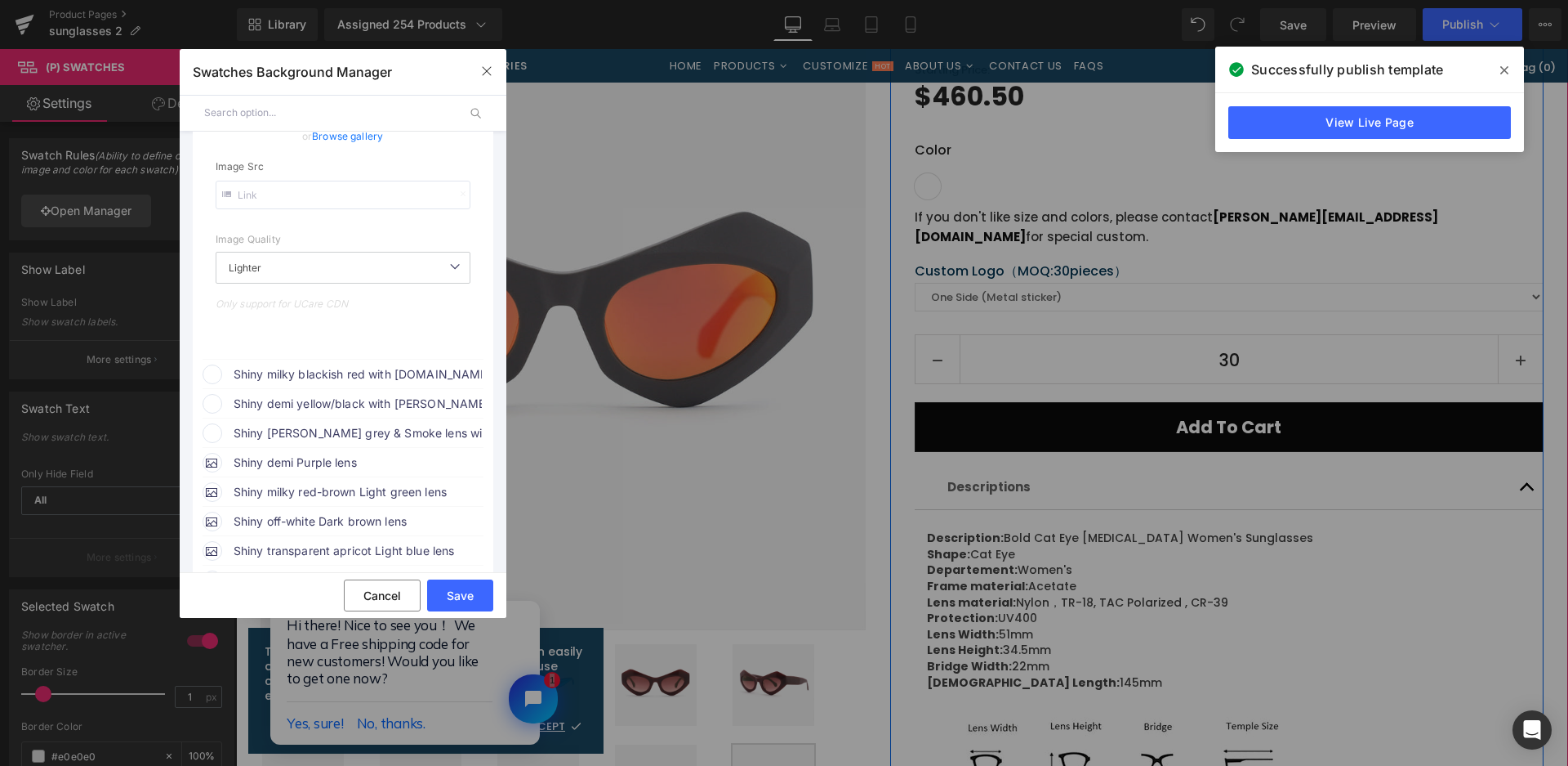
scroll to position [409, 0]
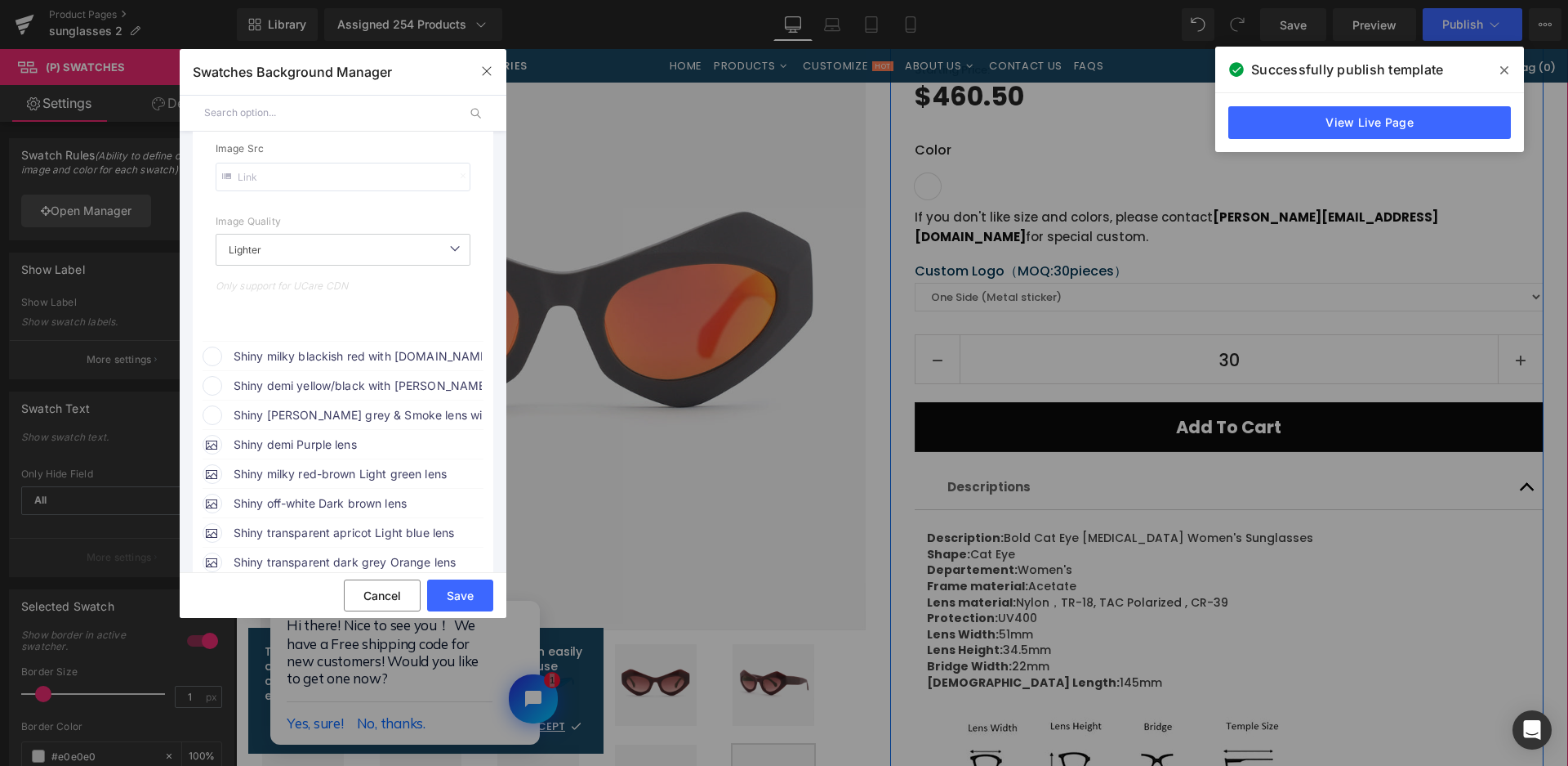
click at [383, 351] on span "Shiny milky blackish red with [DOMAIN_NAME] lens" at bounding box center [357, 357] width 248 height 19
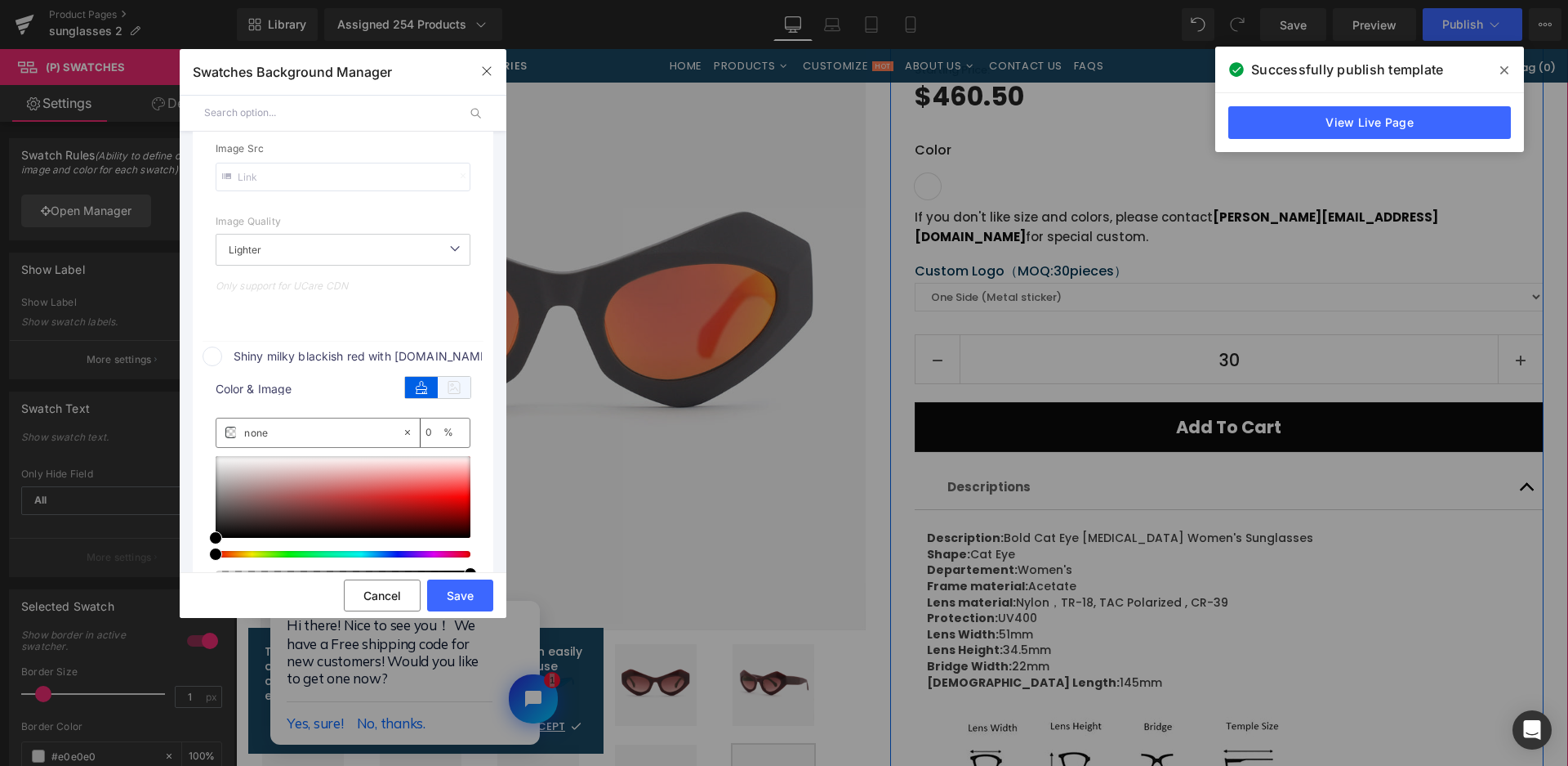
click at [449, 380] on icon at bounding box center [454, 387] width 33 height 21
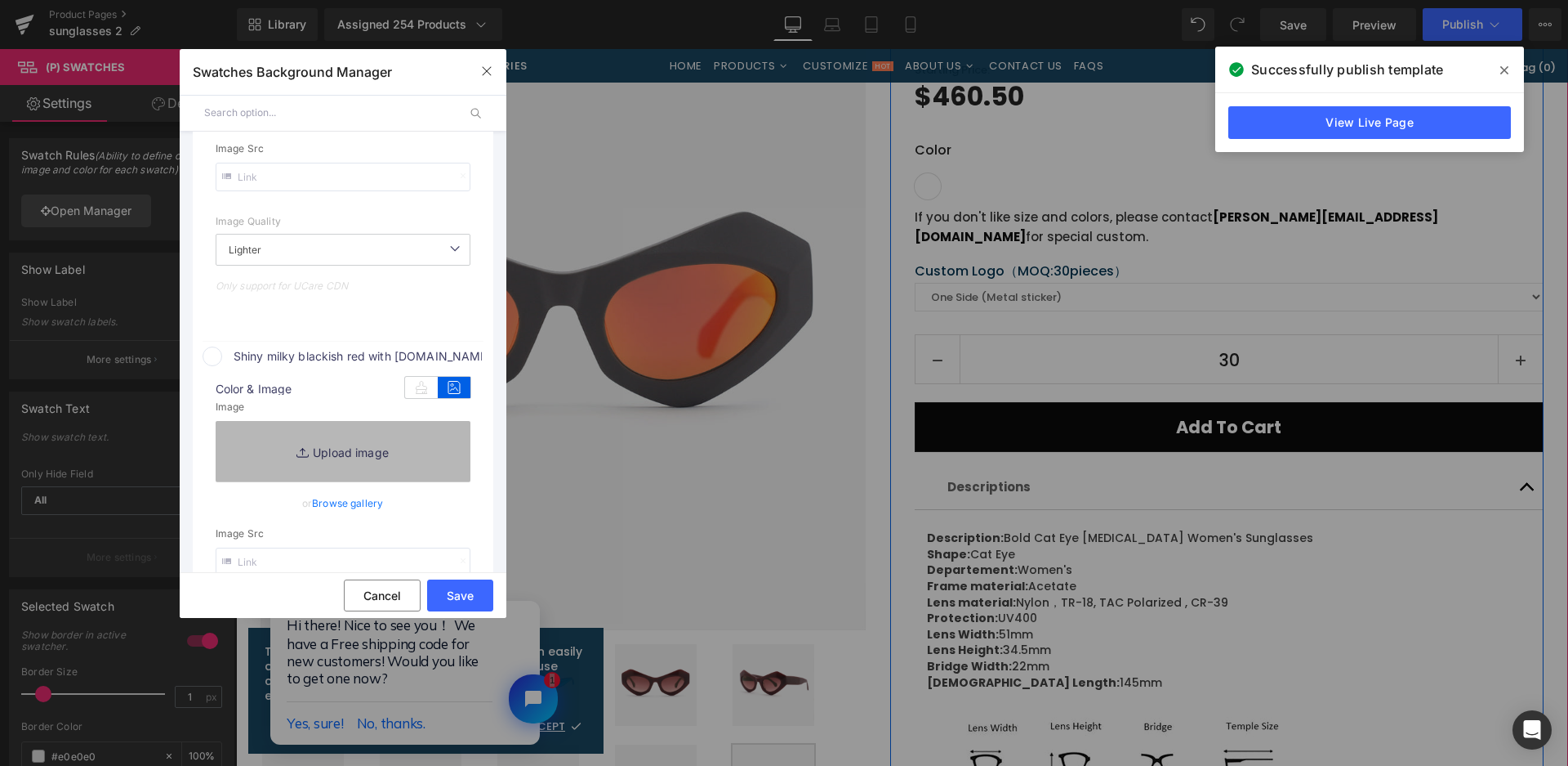
click at [439, 435] on link "Replace Image" at bounding box center [343, 451] width 255 height 61
type input "[URL][DOMAIN_NAME]"
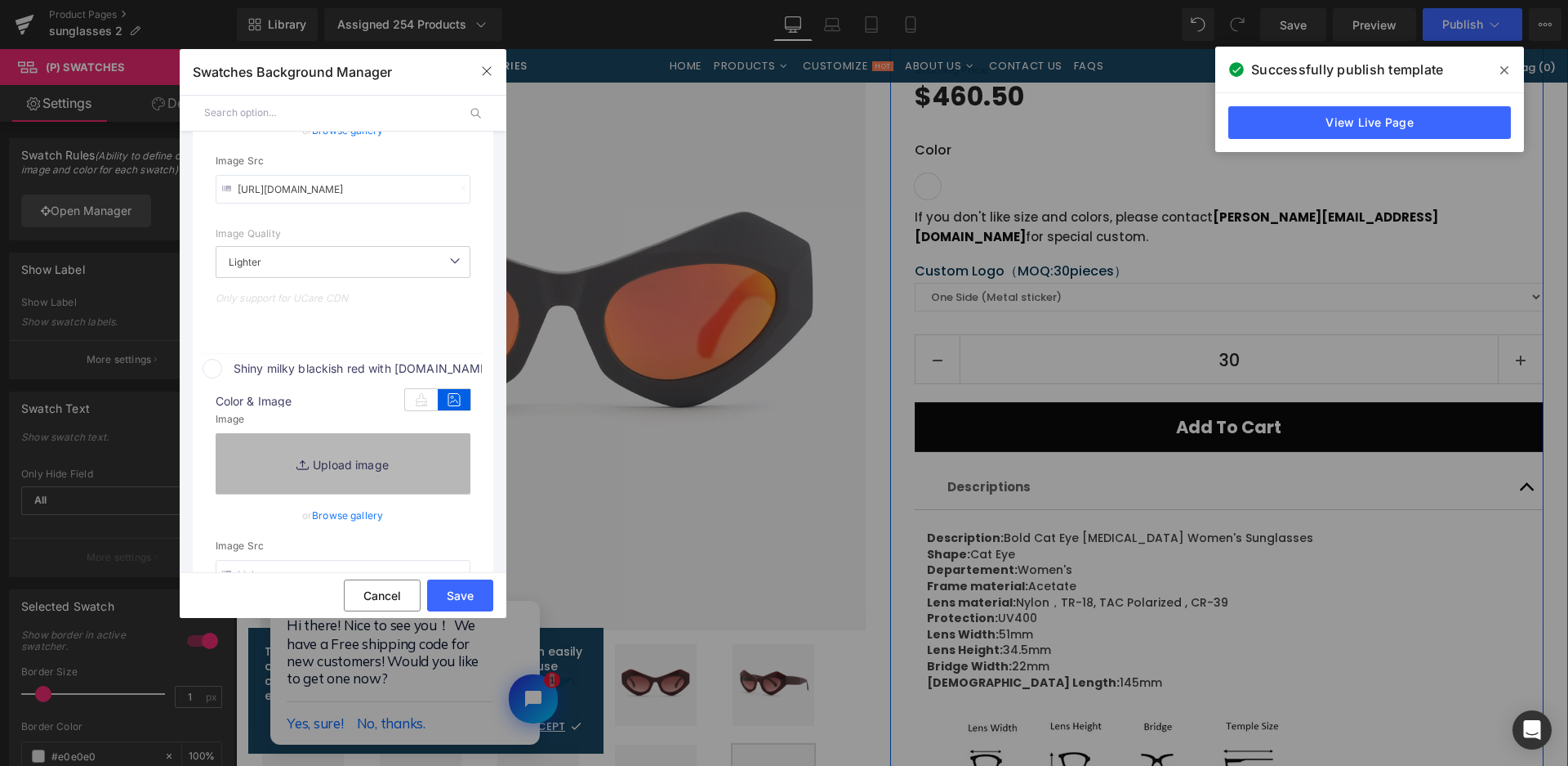
scroll to position [421, 0]
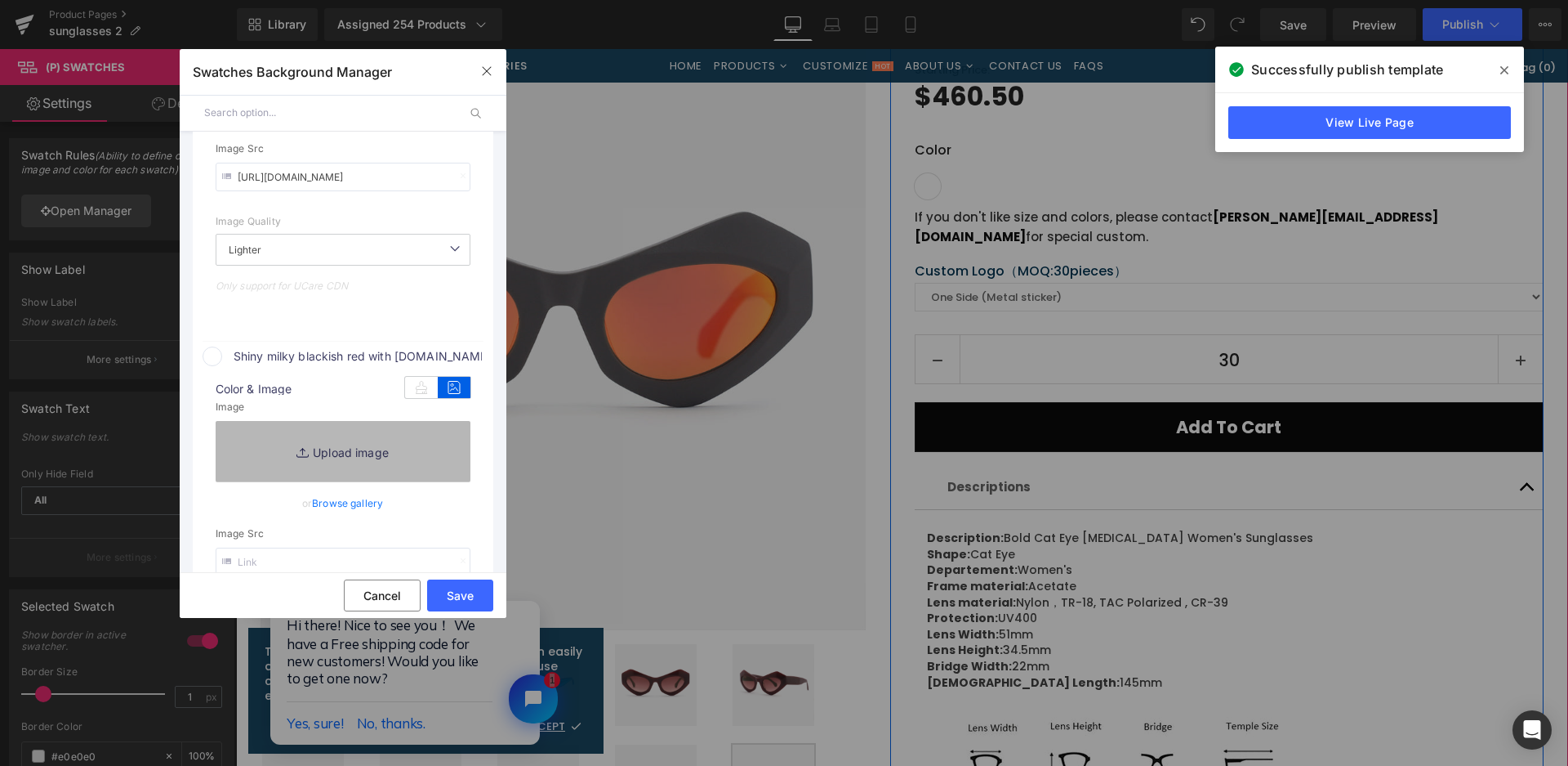
type input "C:\fakepath\微信截图_20250825163837.png"
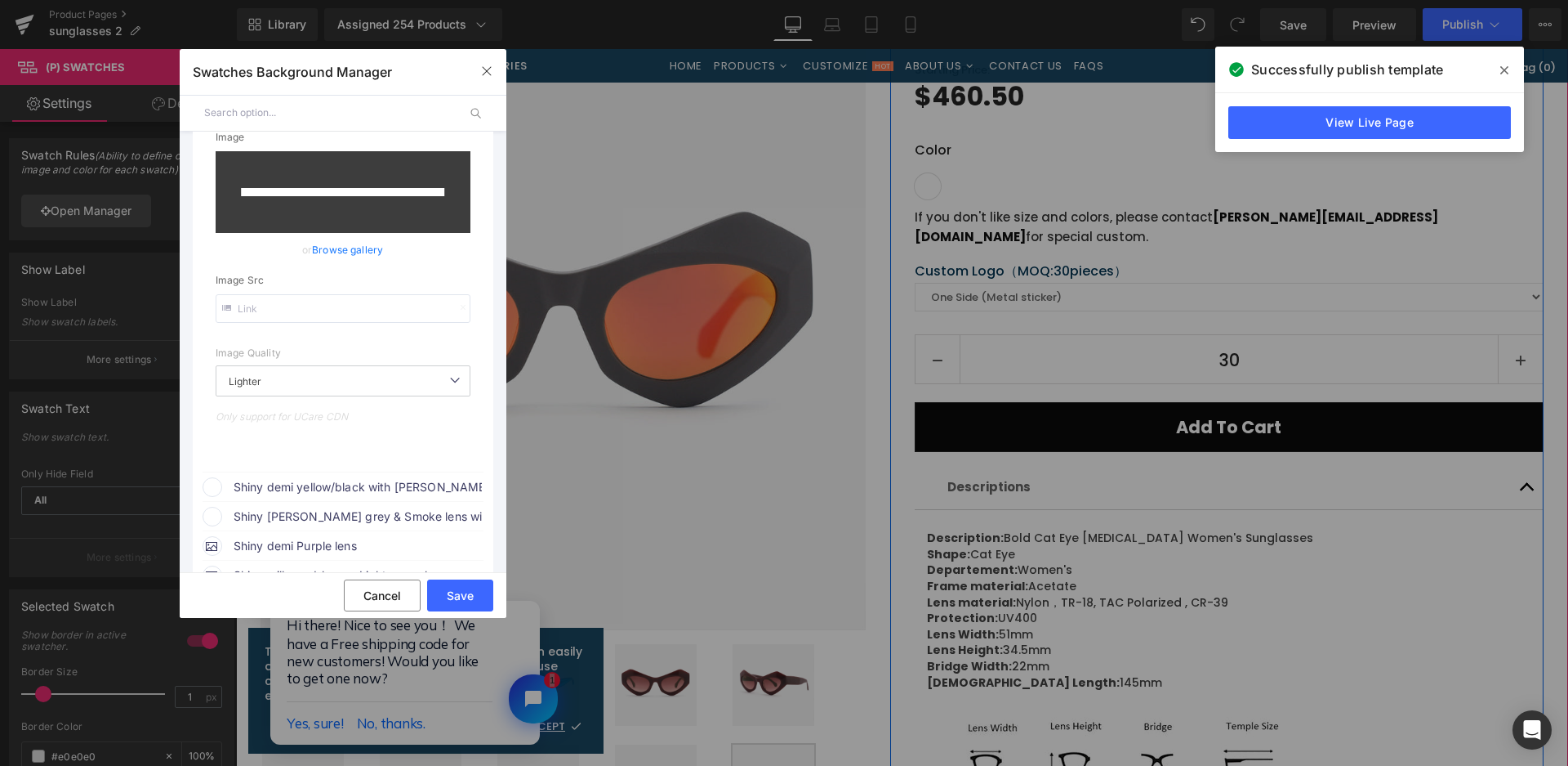
scroll to position [829, 0]
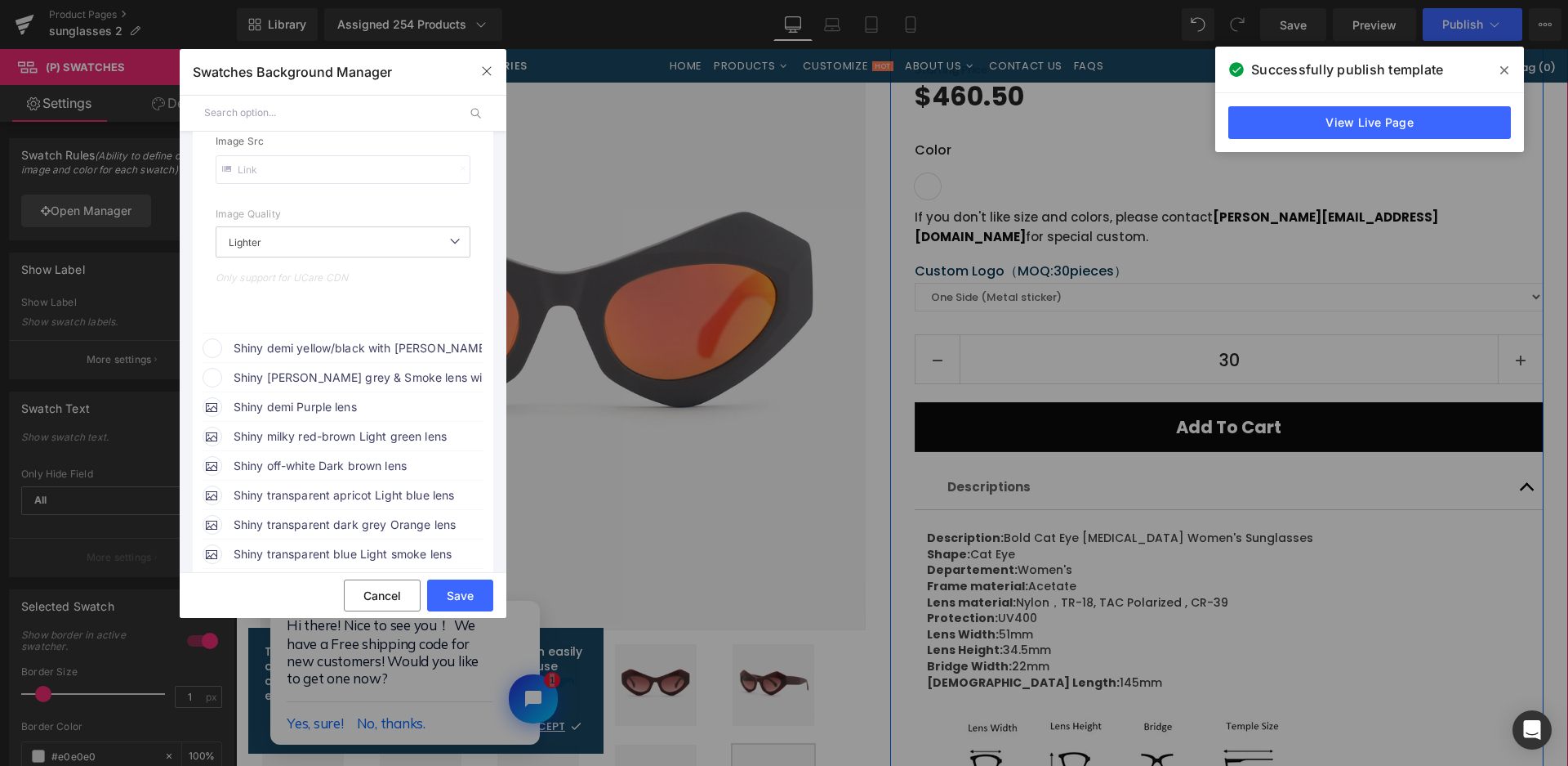
click at [361, 350] on span "Shiny demi yellow/black with G.Brown lens" at bounding box center [357, 348] width 248 height 19
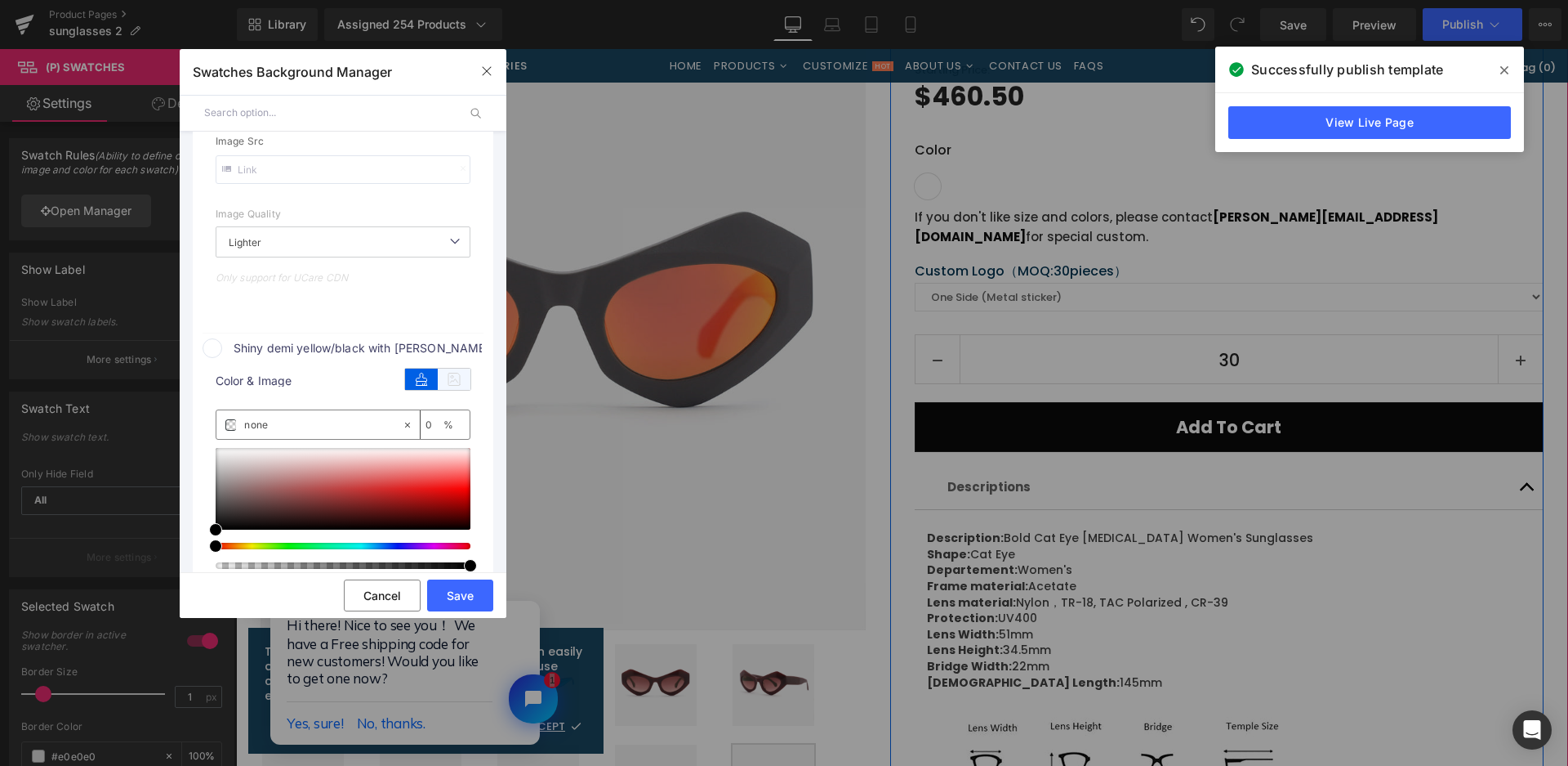
click at [447, 374] on icon at bounding box center [454, 379] width 33 height 21
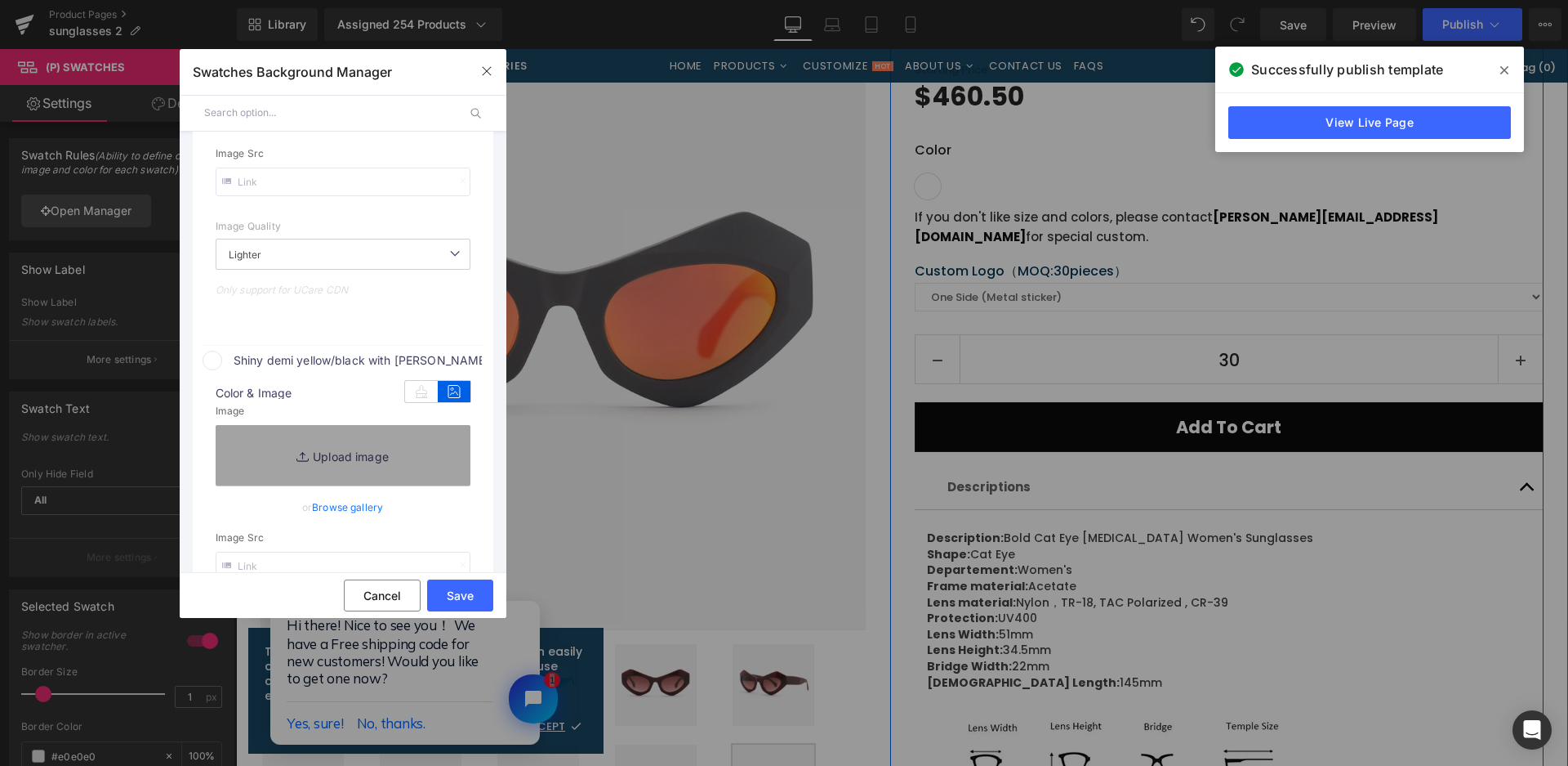
type input "[URL][DOMAIN_NAME]"
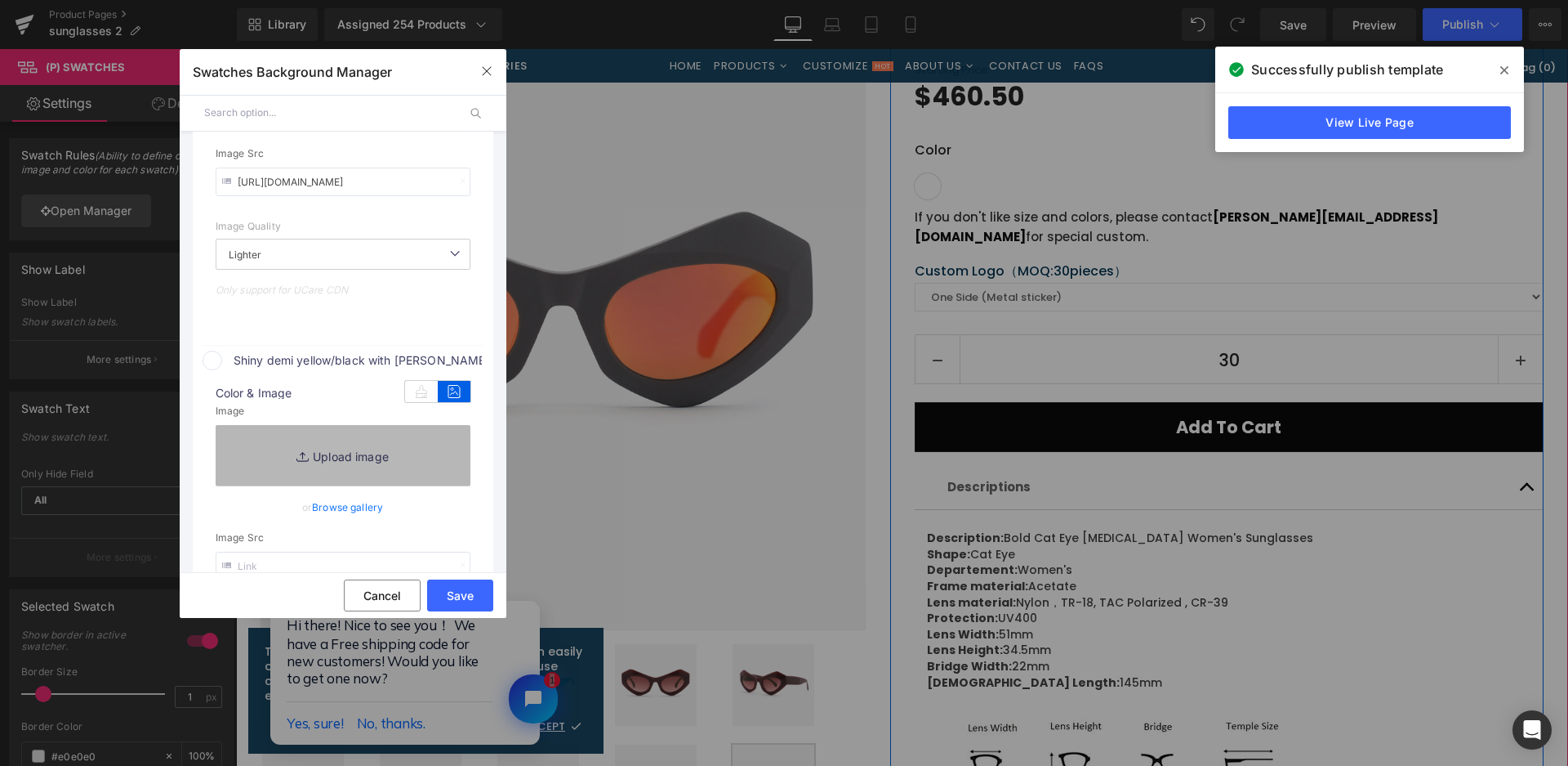
scroll to position [842, 0]
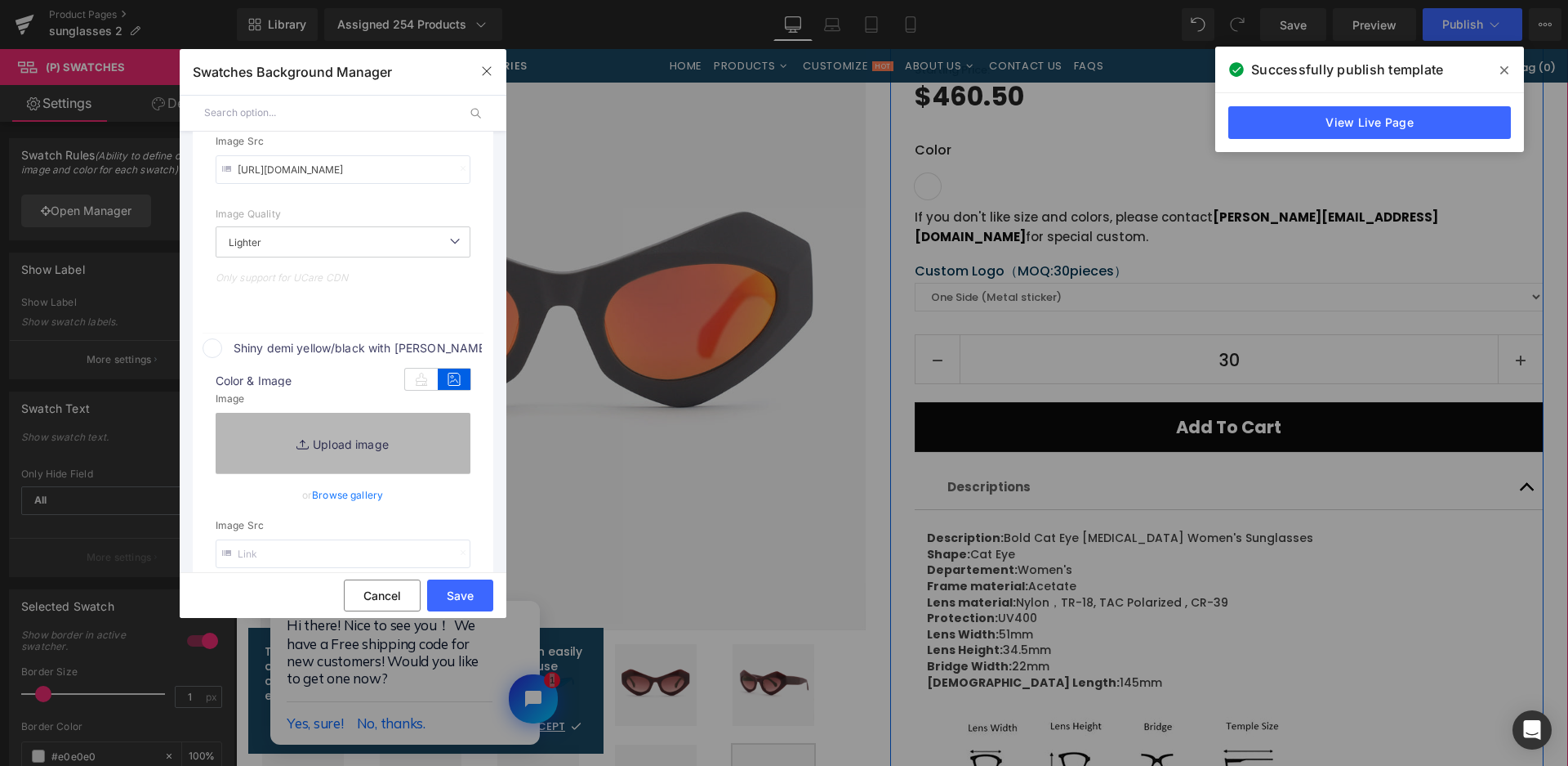
click at [426, 433] on link "Replace Image" at bounding box center [343, 443] width 255 height 61
type input "C:\fakepath\微信截图_20250825163843.png"
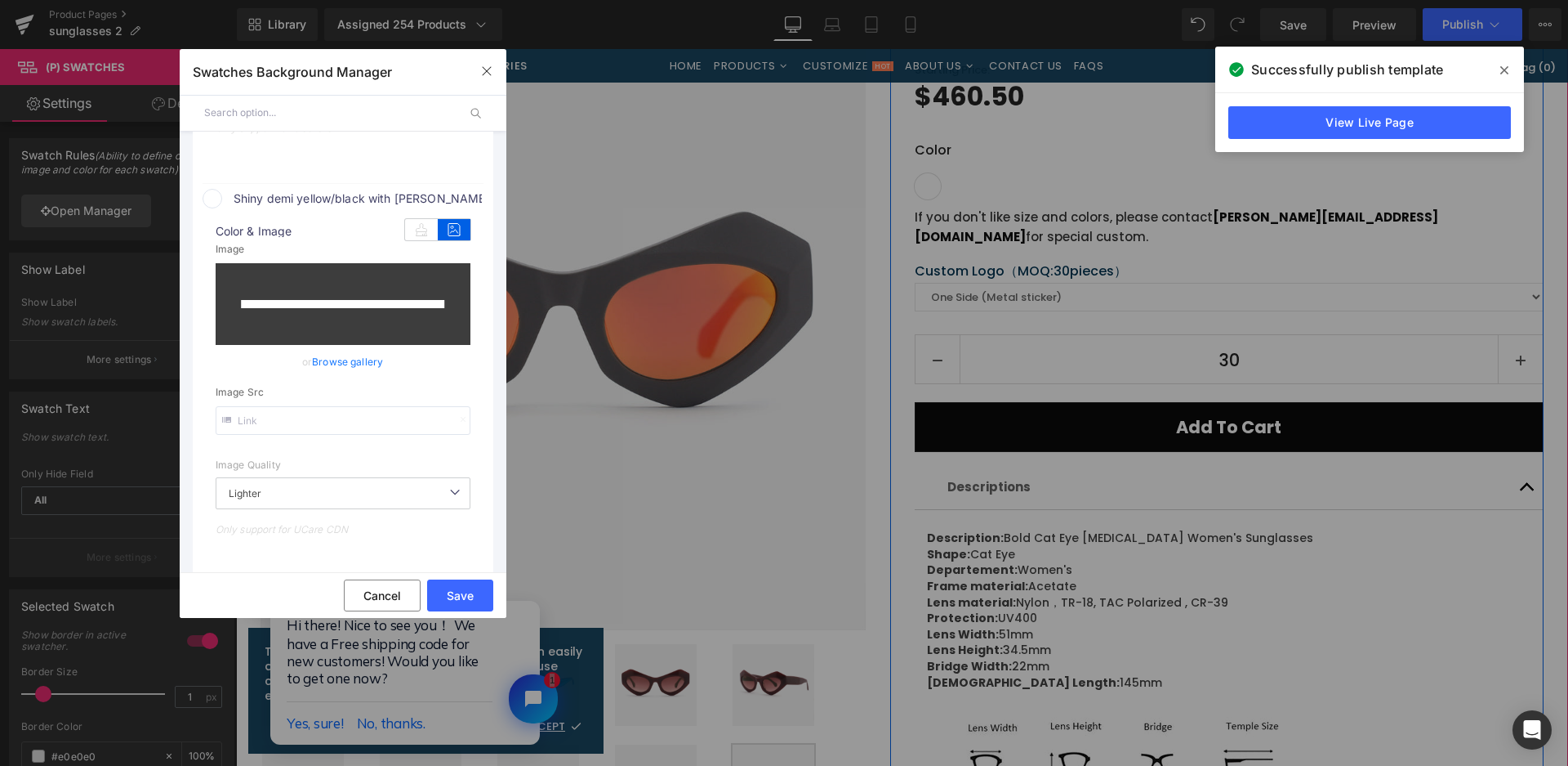
scroll to position [1332, 0]
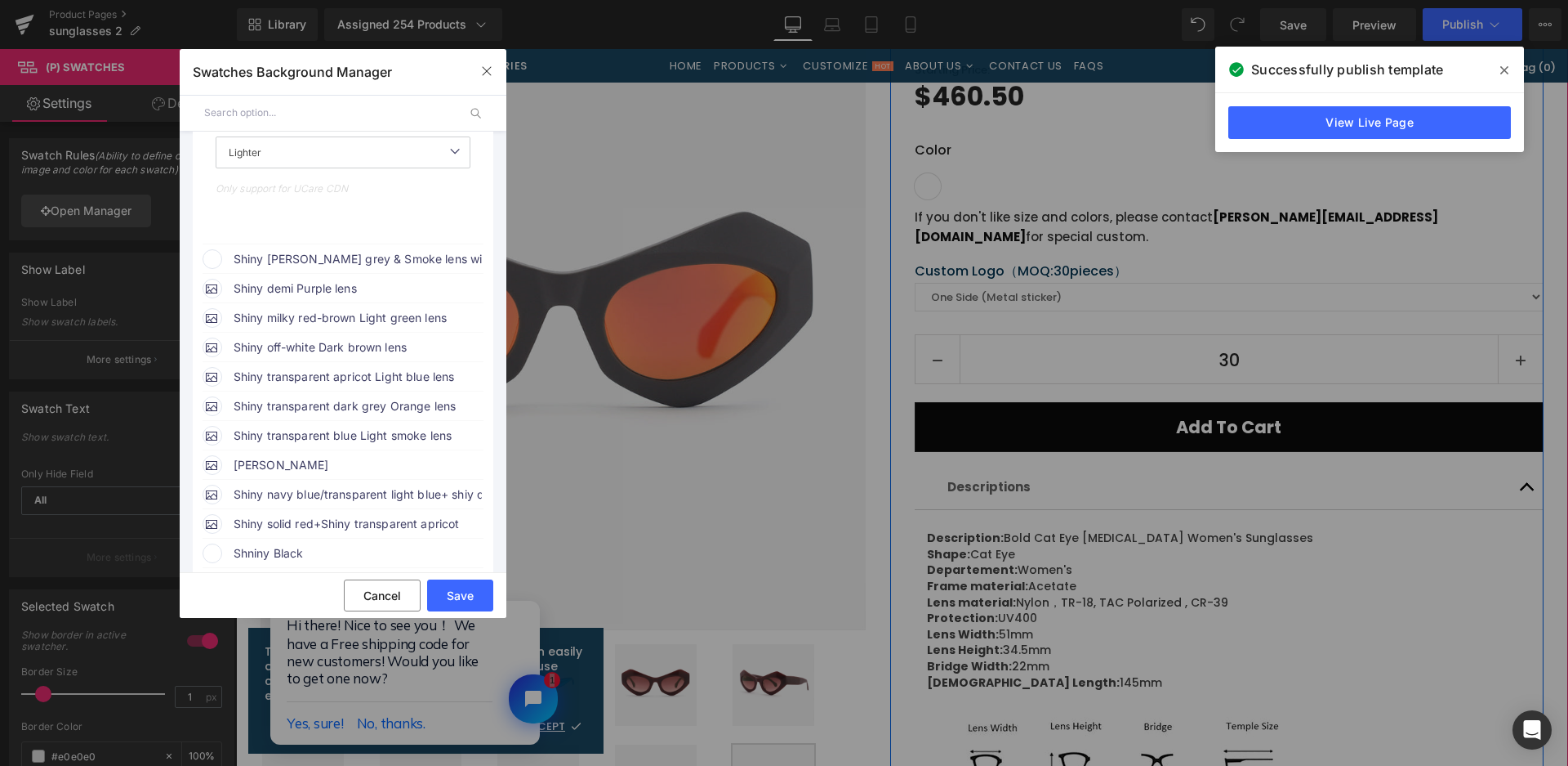
click at [397, 259] on span "Shiny [PERSON_NAME] grey & Smoke lens with red mirror" at bounding box center [357, 259] width 248 height 19
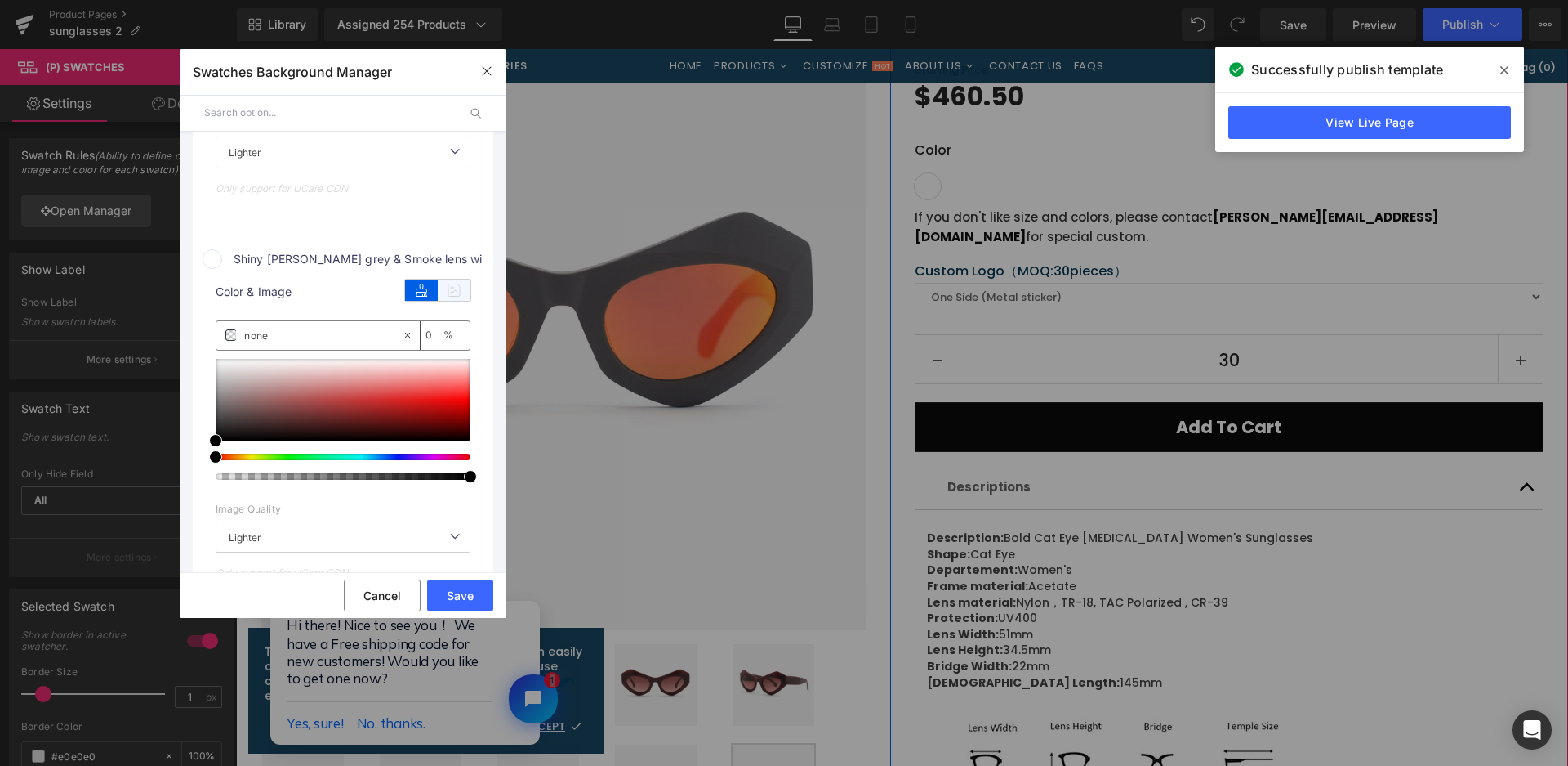
click at [450, 291] on icon at bounding box center [454, 290] width 33 height 21
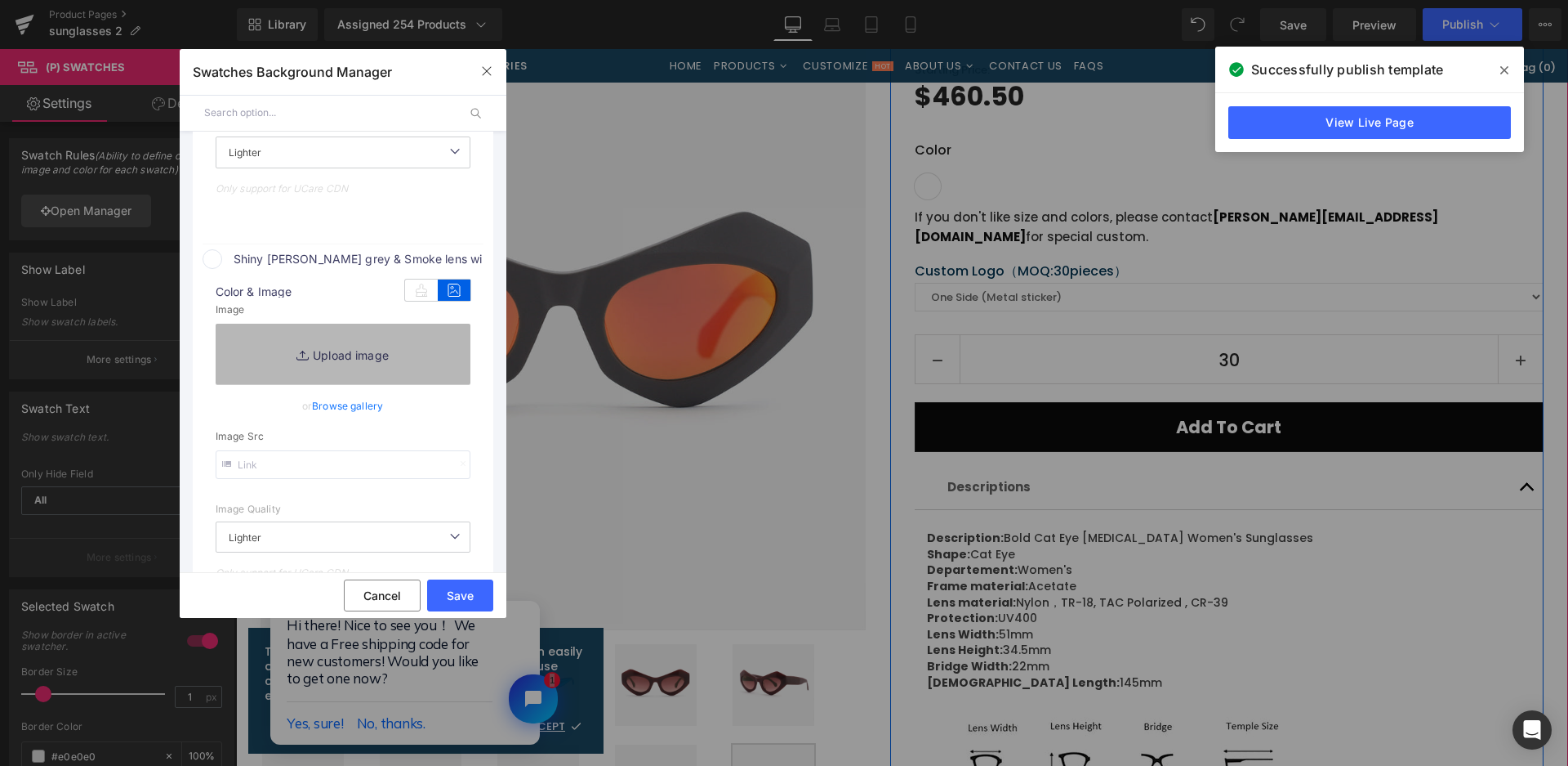
click at [429, 360] on link "Replace Image" at bounding box center [343, 354] width 255 height 61
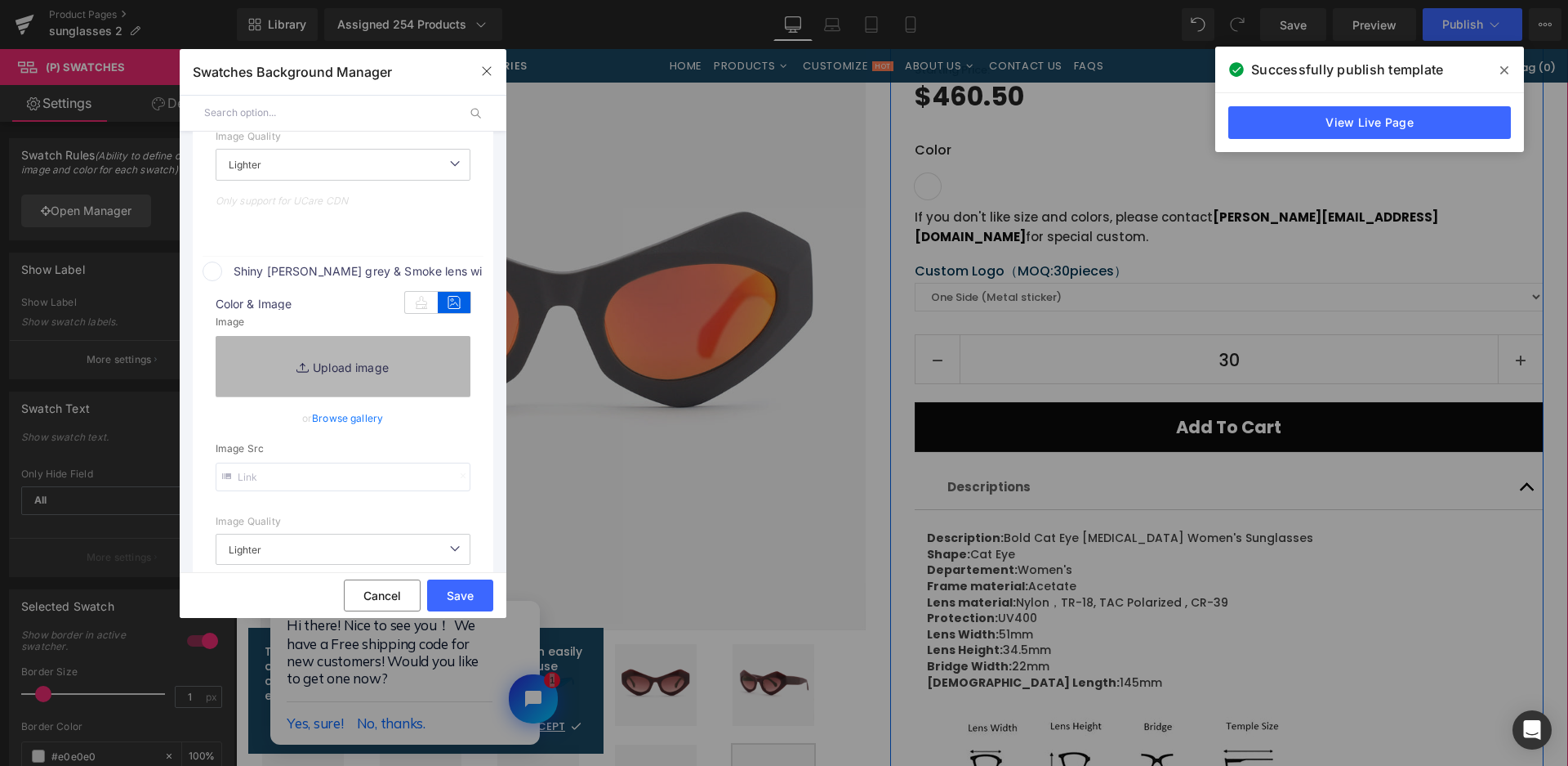
type input "[URL][DOMAIN_NAME]"
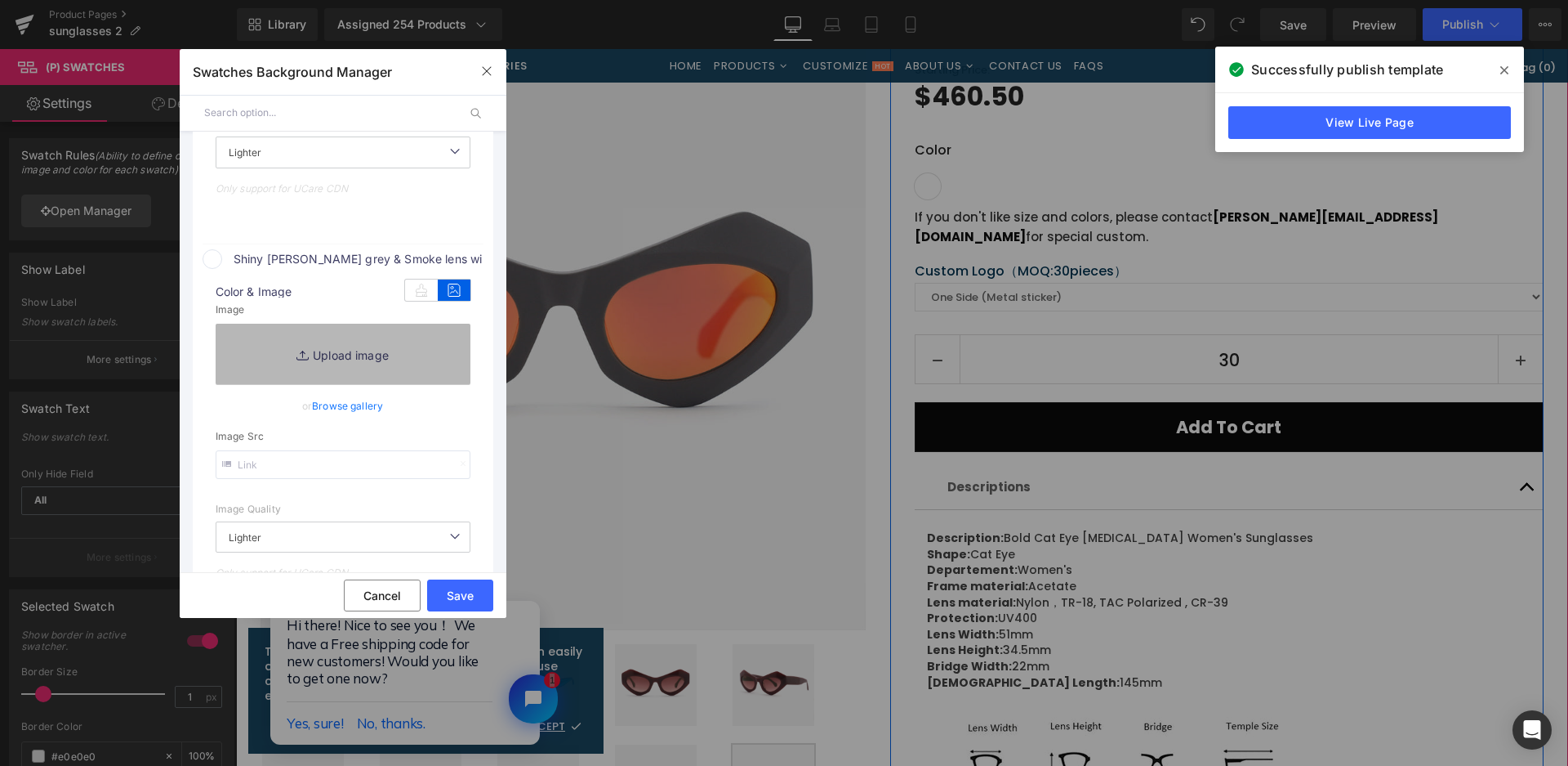
type input "C:\fakepath\微信截图_20250825163849.png"
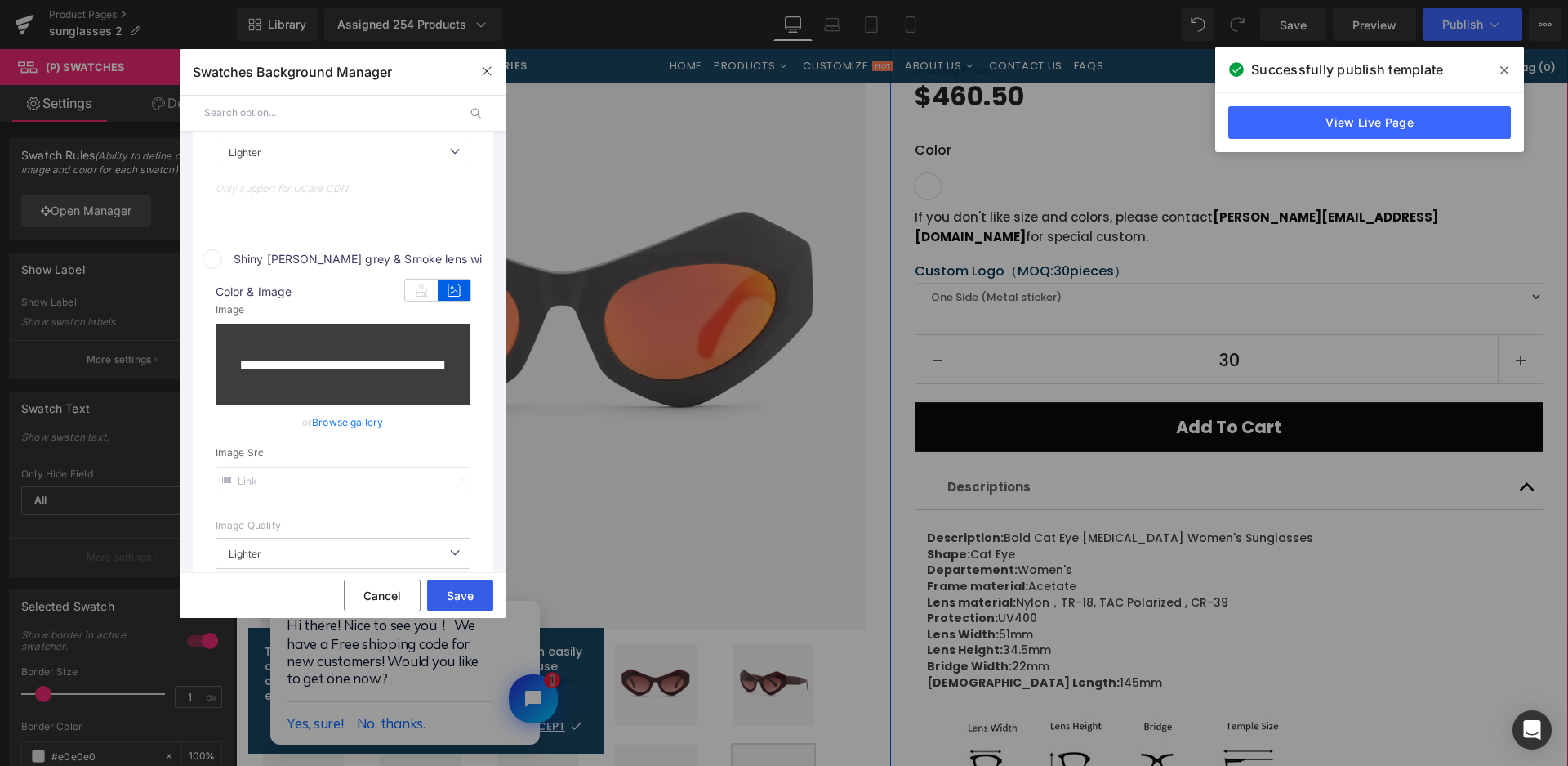
type input "[URL][DOMAIN_NAME]"
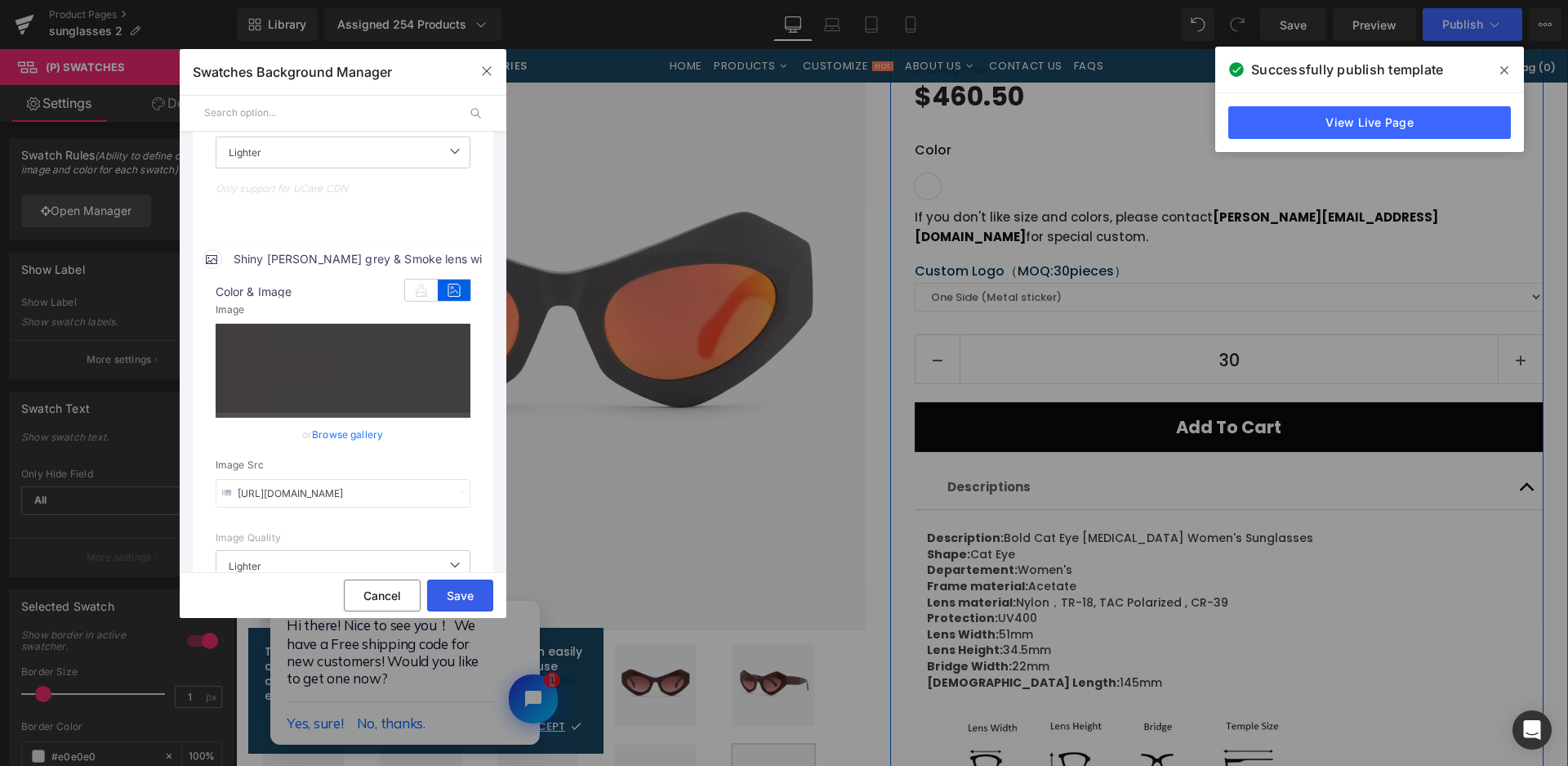
click at [471, 595] on button "Save" at bounding box center [459, 595] width 66 height 32
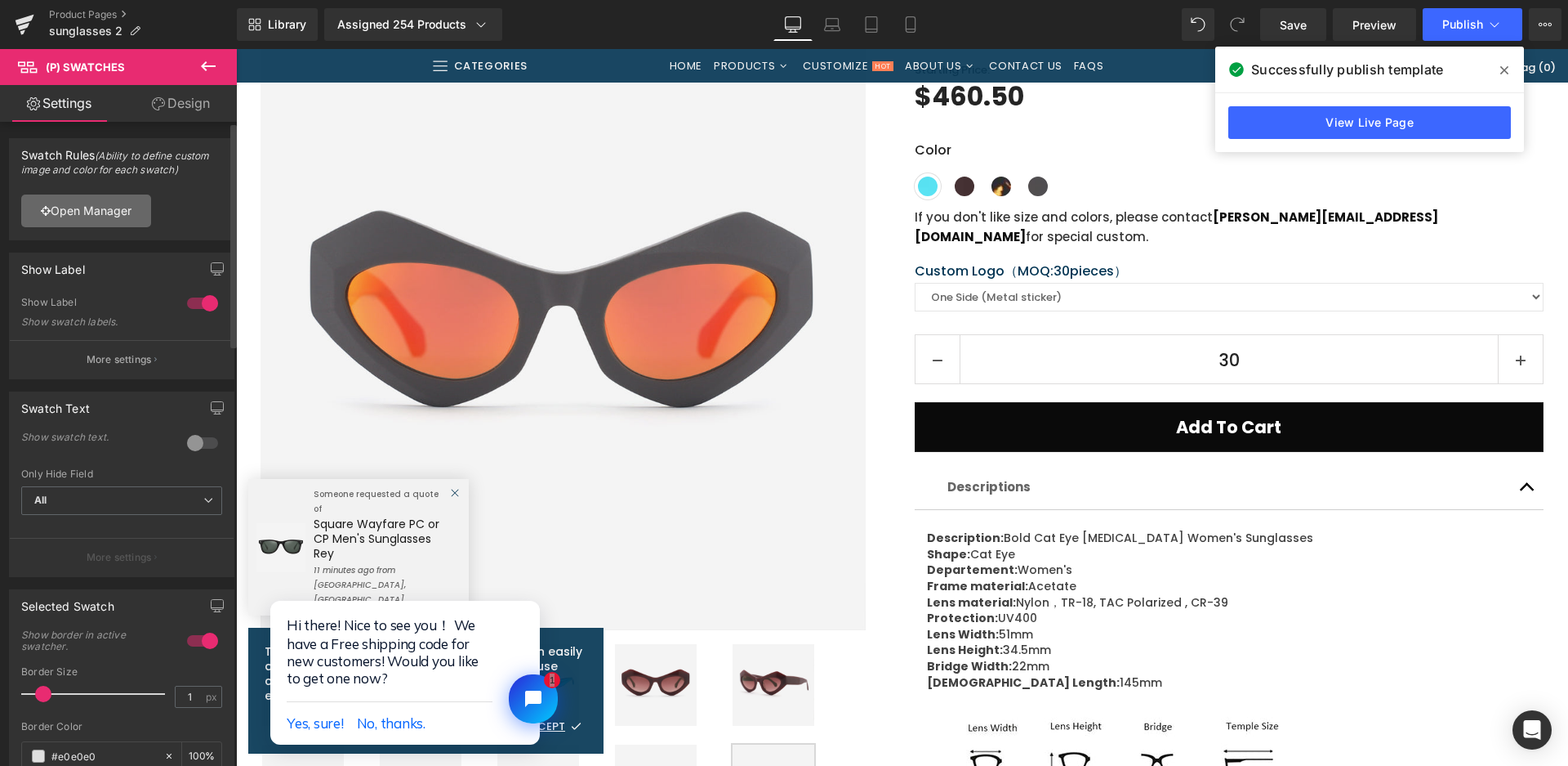
click at [131, 218] on link "Open Manager" at bounding box center [86, 210] width 130 height 33
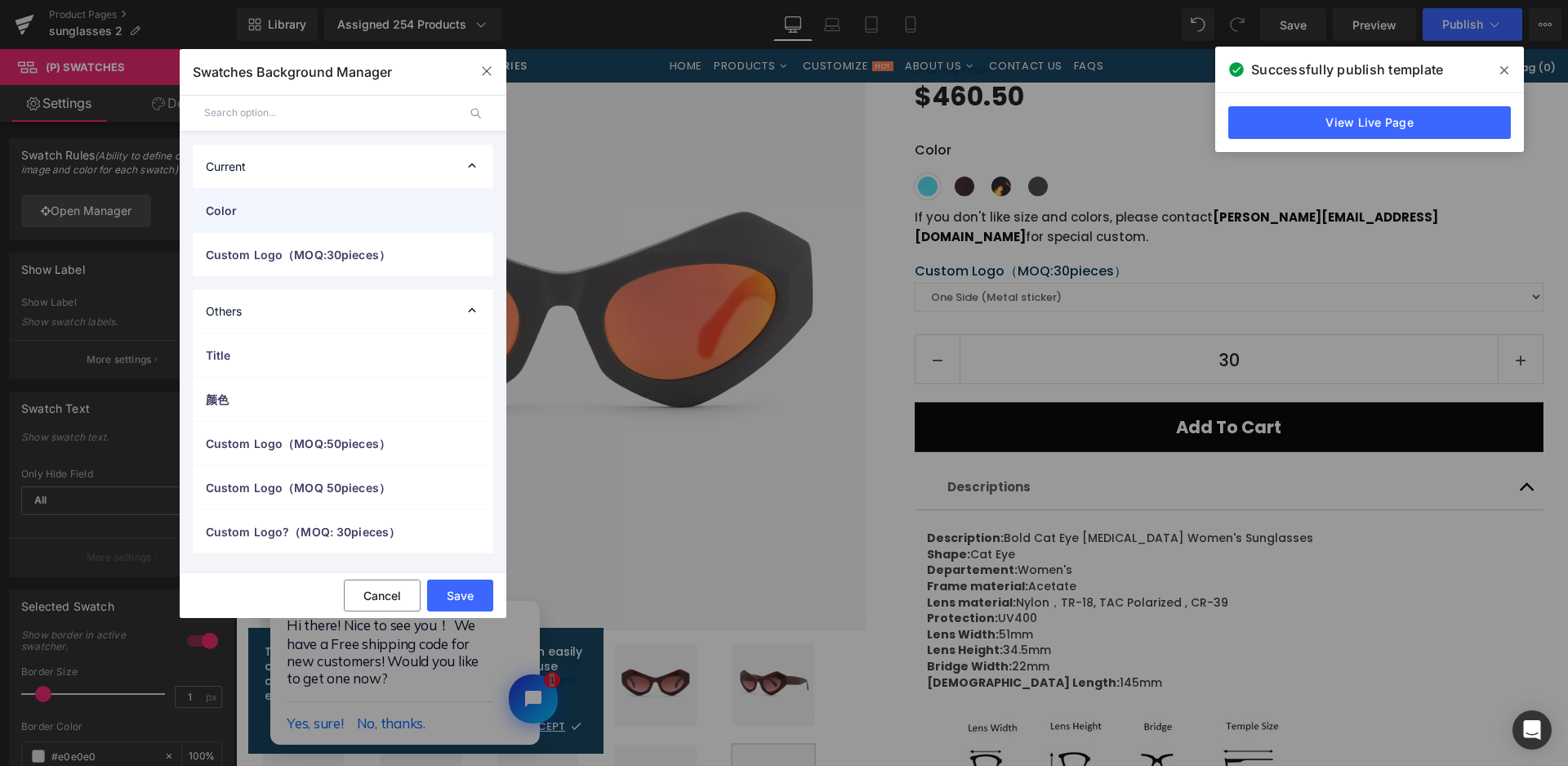
click at [286, 217] on span "Color" at bounding box center [326, 210] width 242 height 17
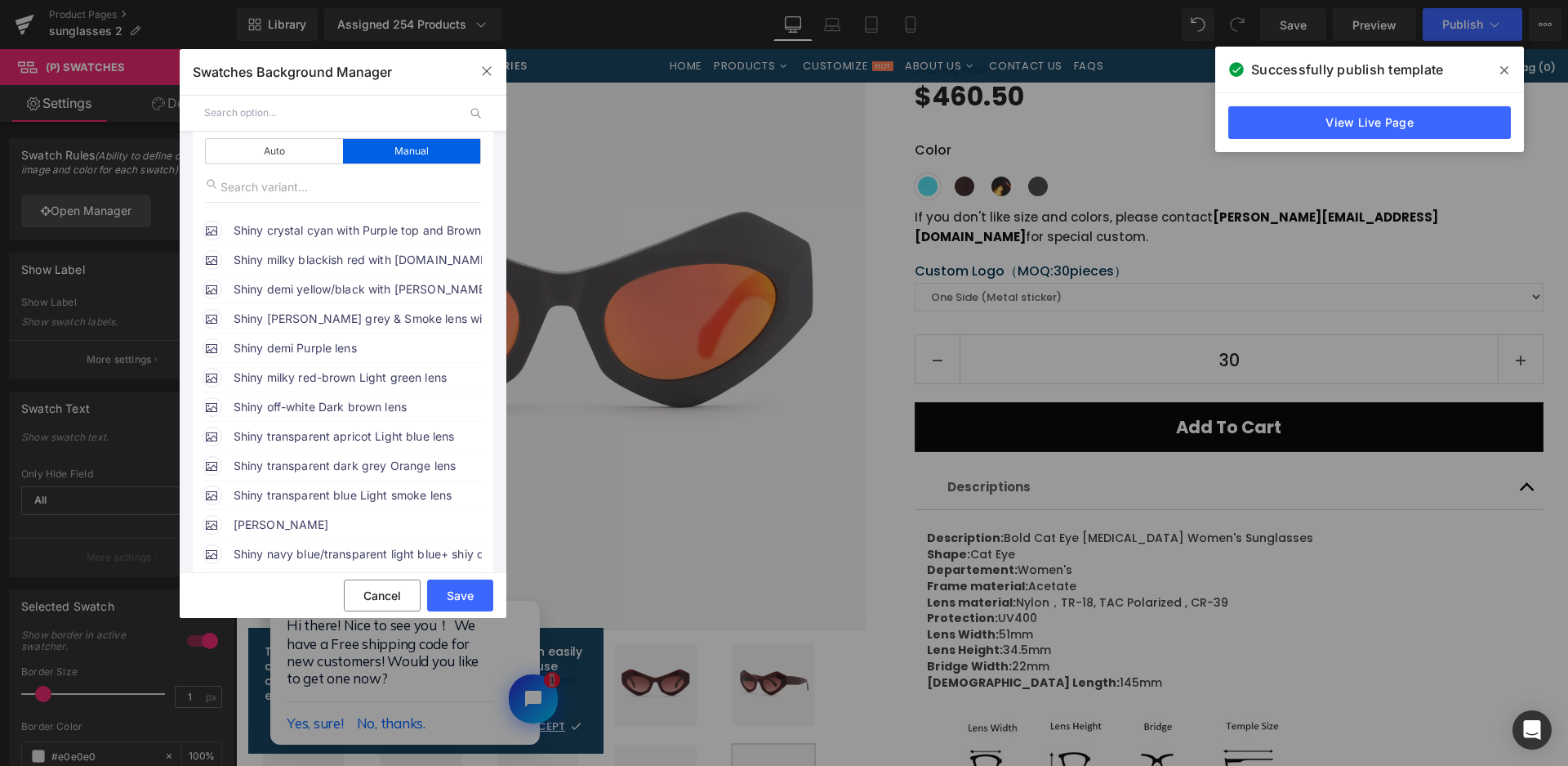
scroll to position [0, 0]
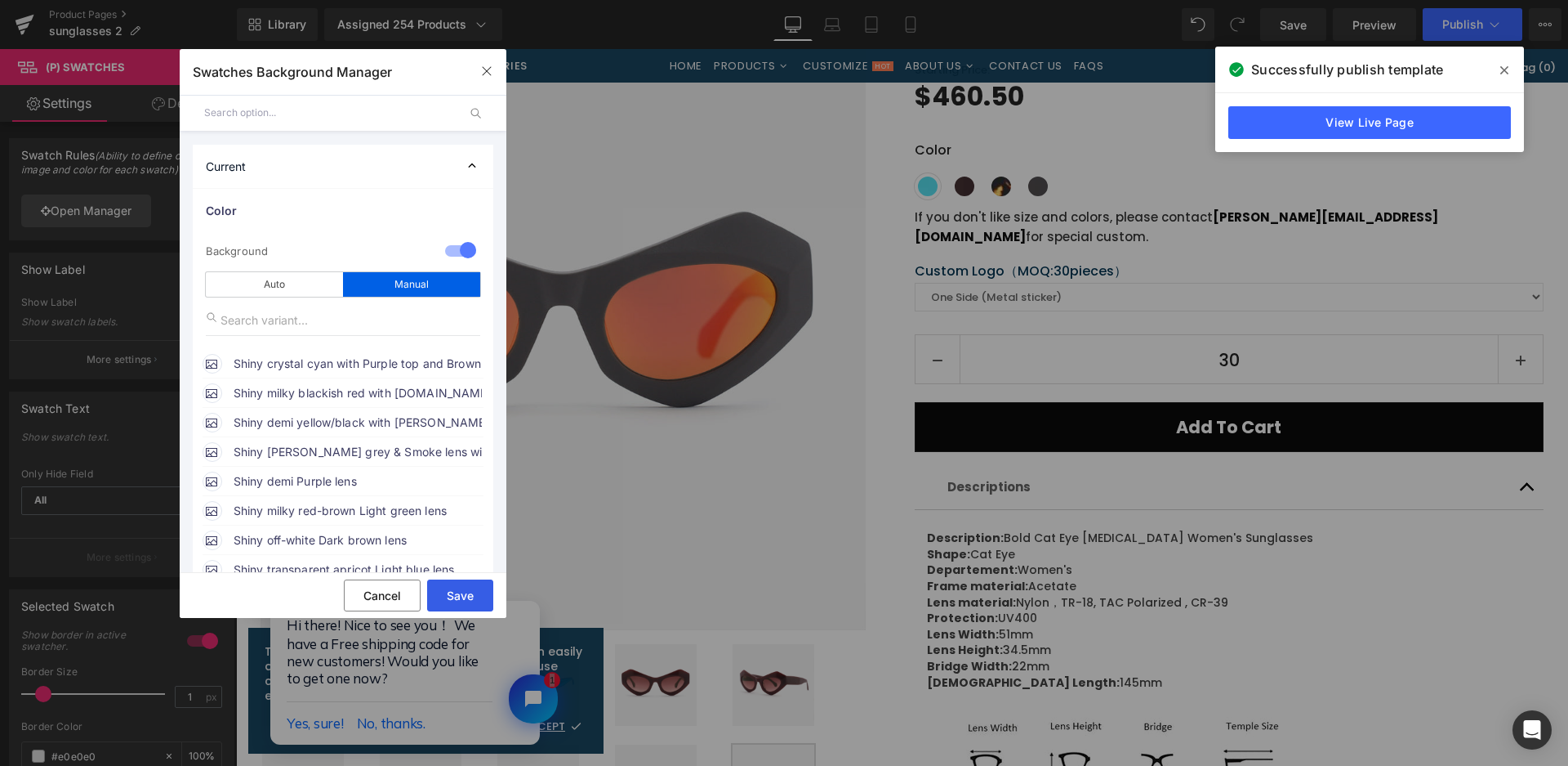
click at [466, 593] on button "Save" at bounding box center [459, 595] width 66 height 32
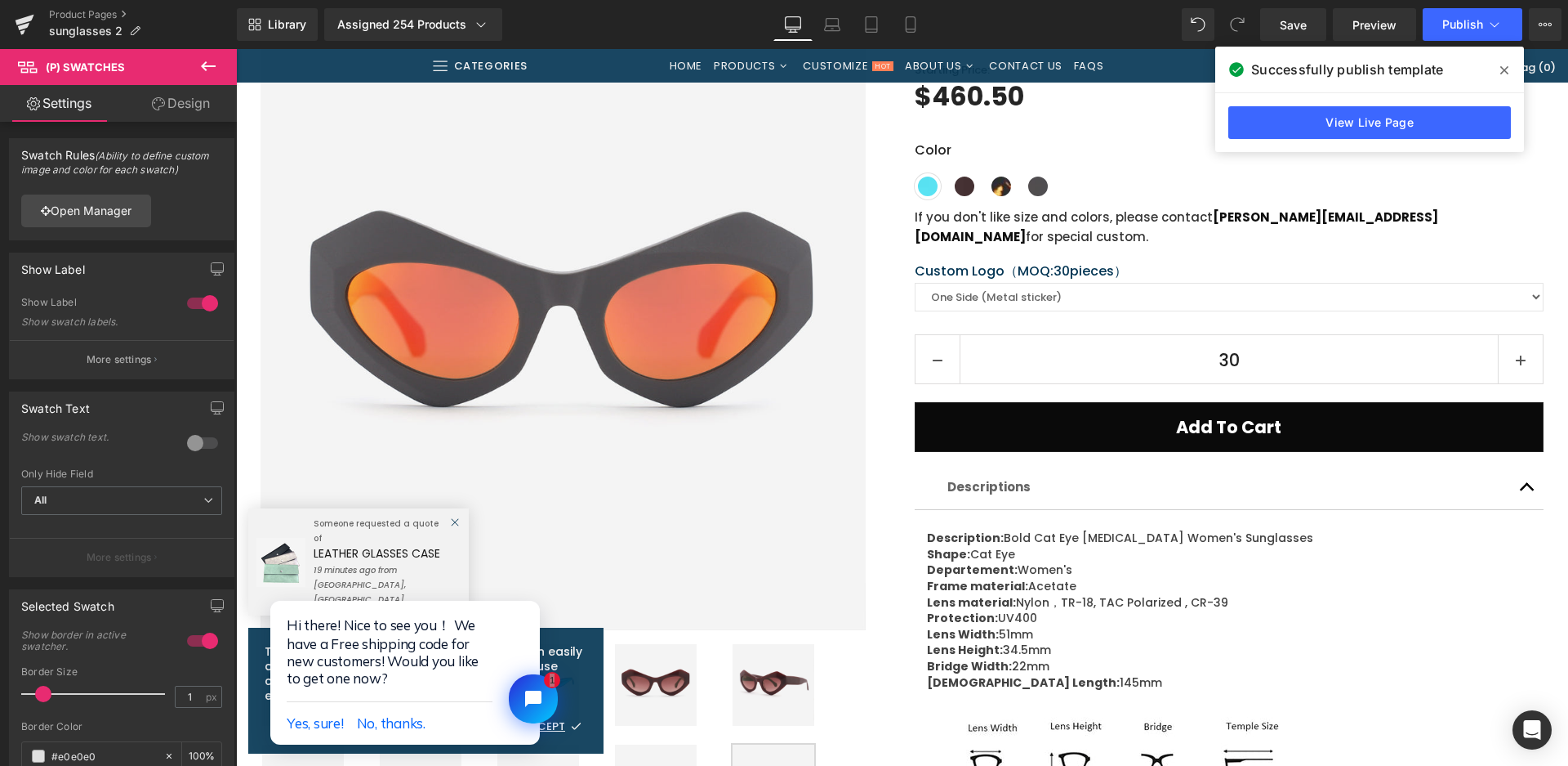
scroll to position [572, 0]
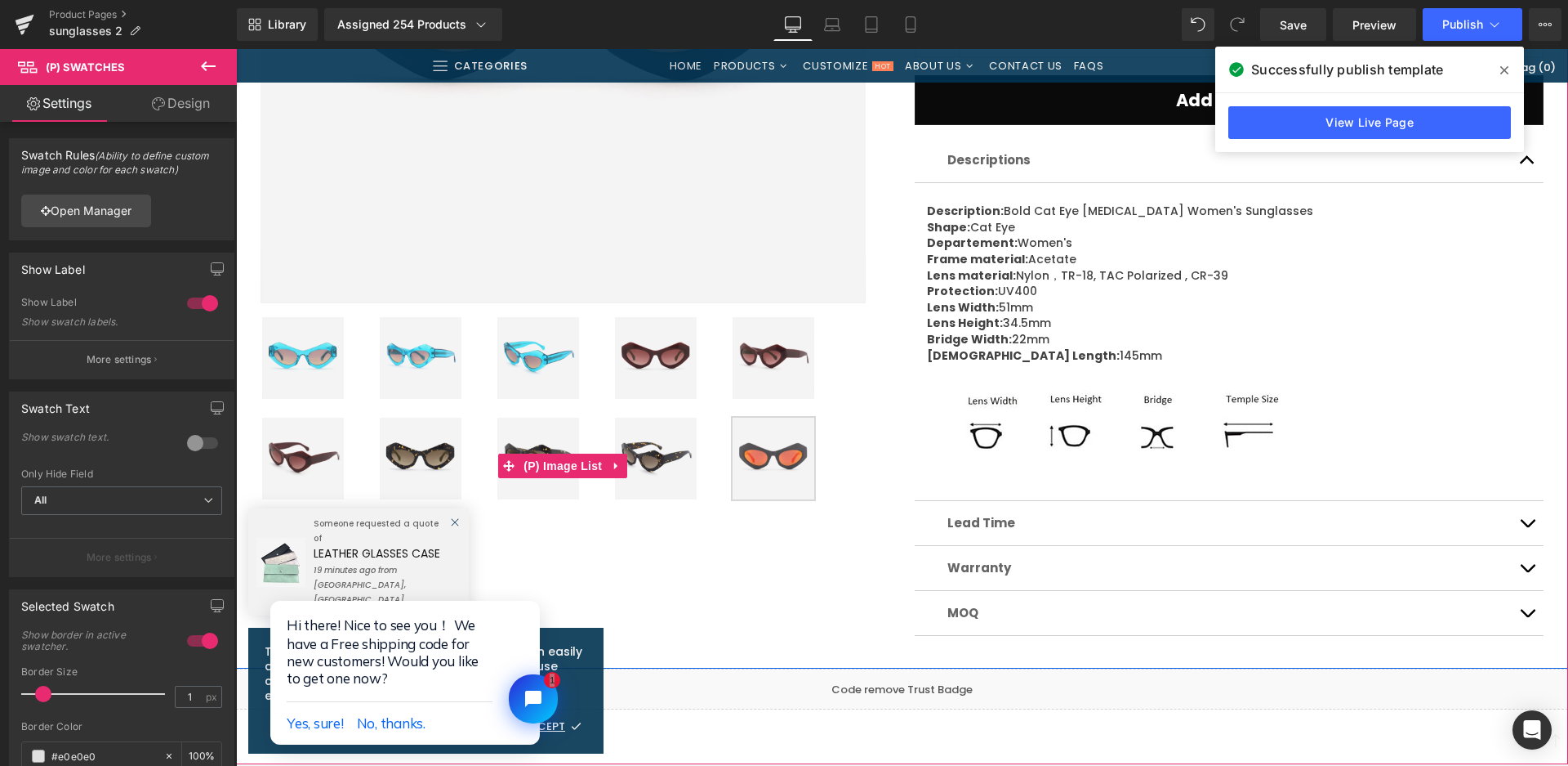
click at [451, 457] on img at bounding box center [421, 458] width 82 height 82
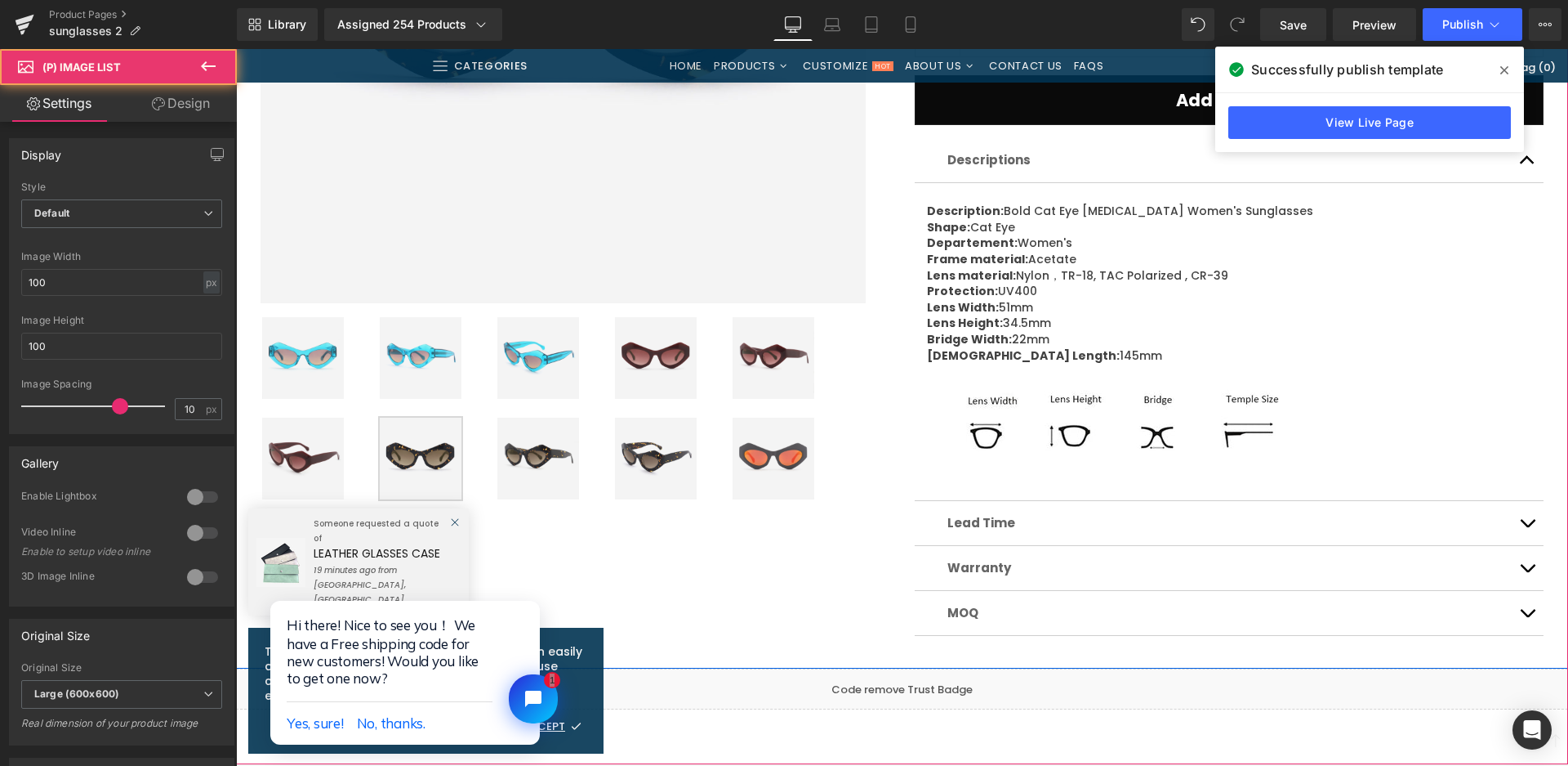
scroll to position [164, 0]
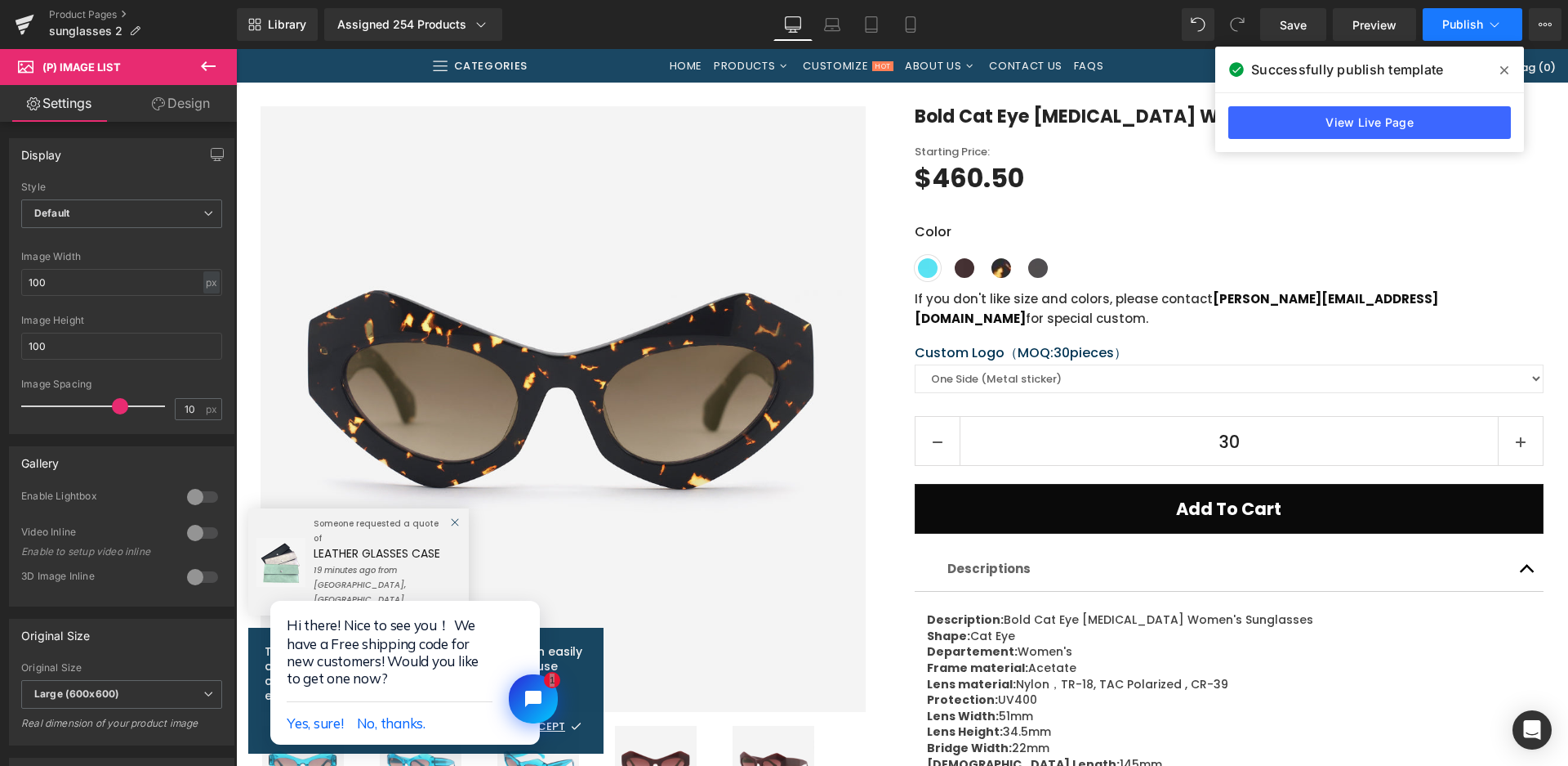
click at [1447, 37] on button "Publish" at bounding box center [1472, 24] width 99 height 33
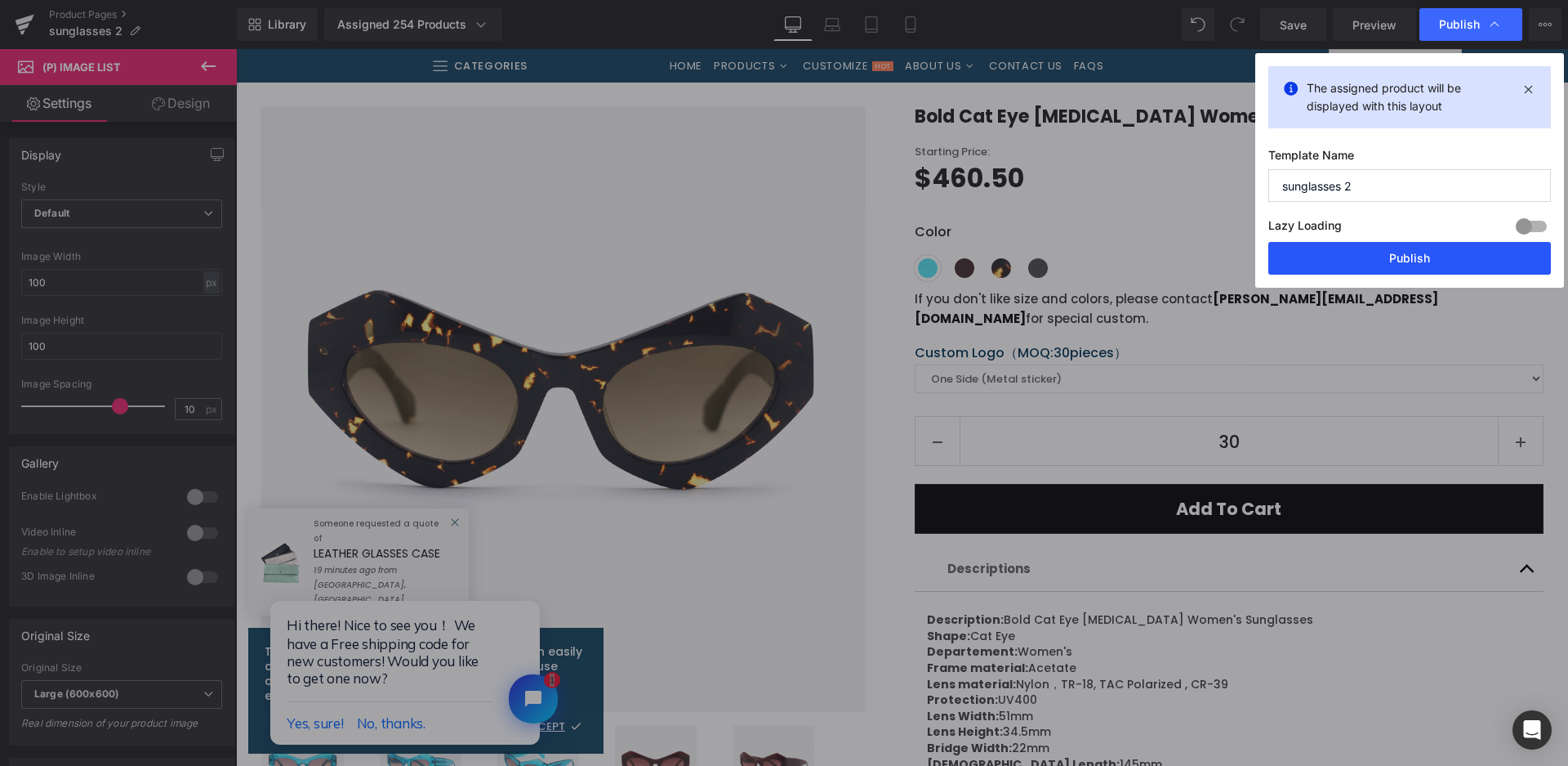
click at [1360, 242] on button "Publish" at bounding box center [1410, 258] width 282 height 33
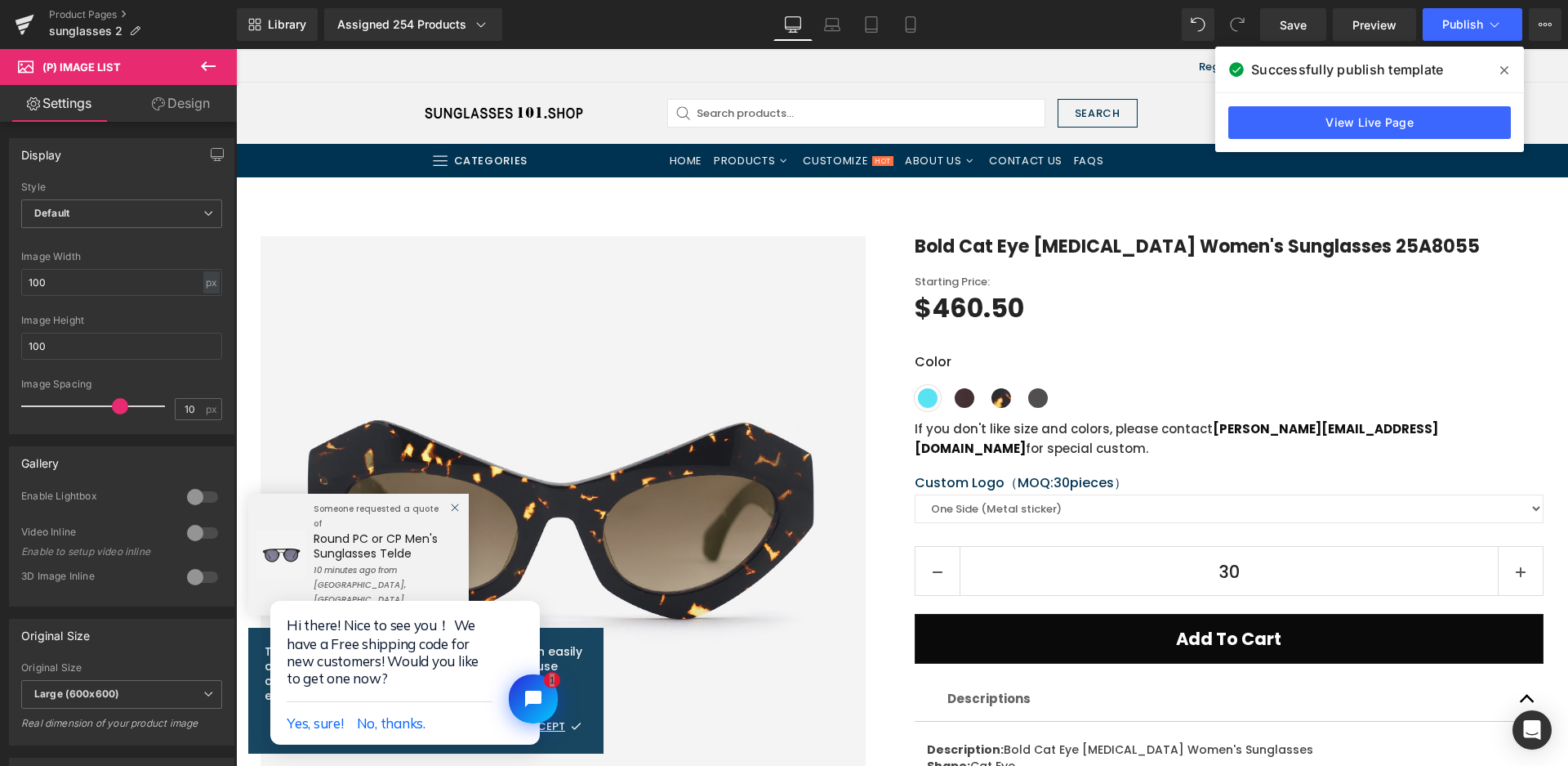
scroll to position [0, 0]
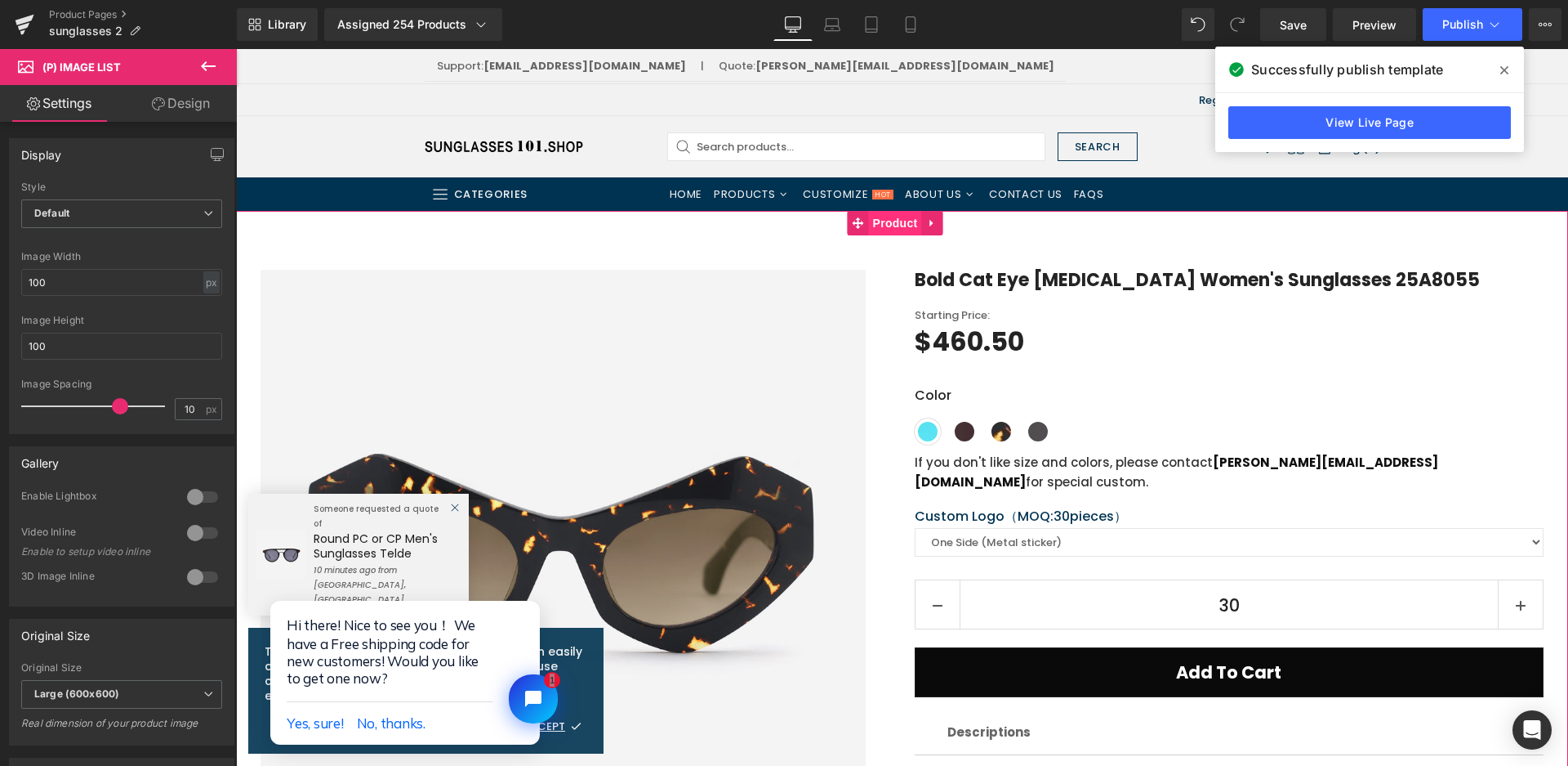
click at [900, 227] on span "Product" at bounding box center [896, 223] width 53 height 25
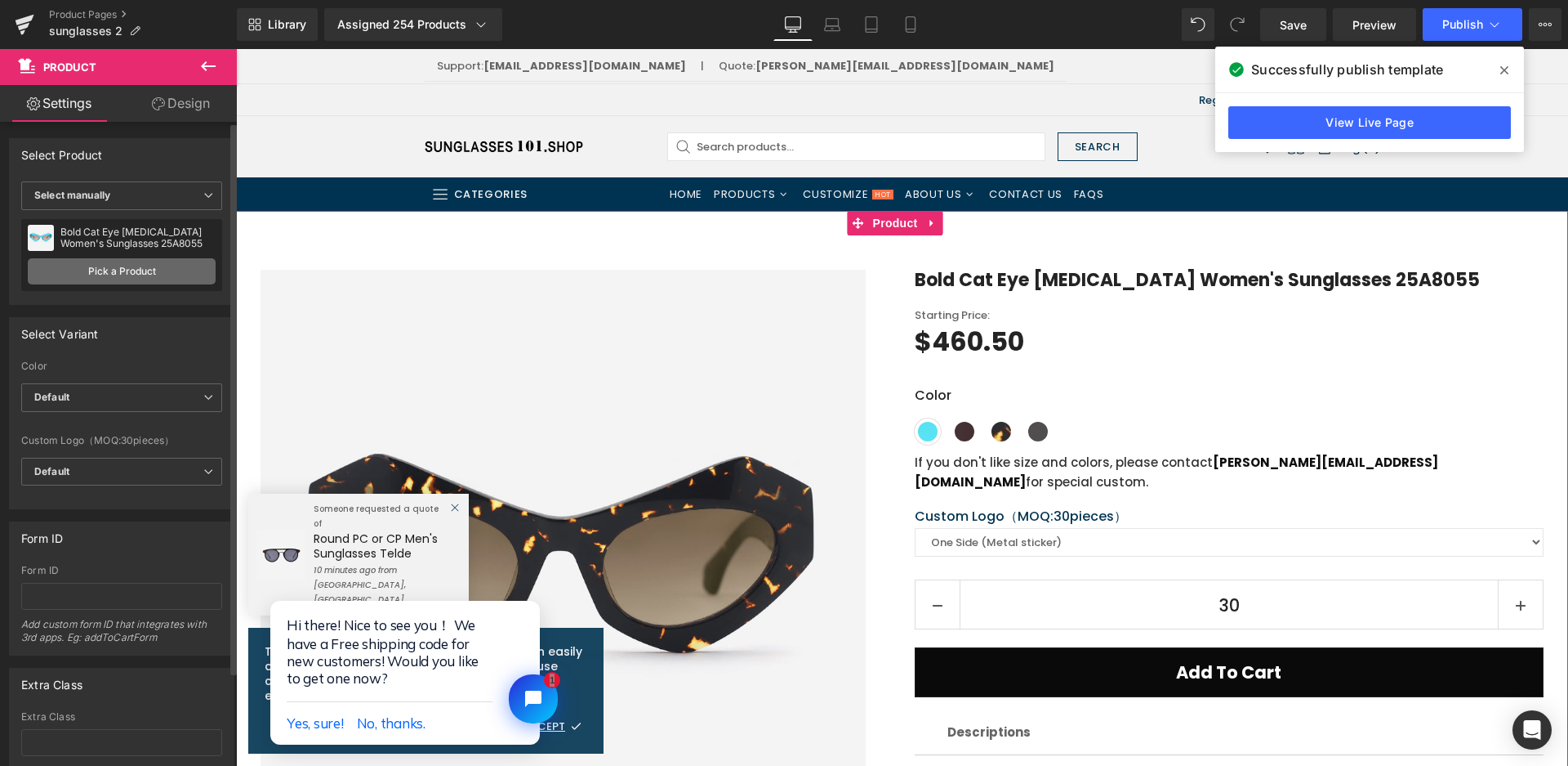
click at [114, 271] on link "Pick a Product" at bounding box center [122, 271] width 188 height 26
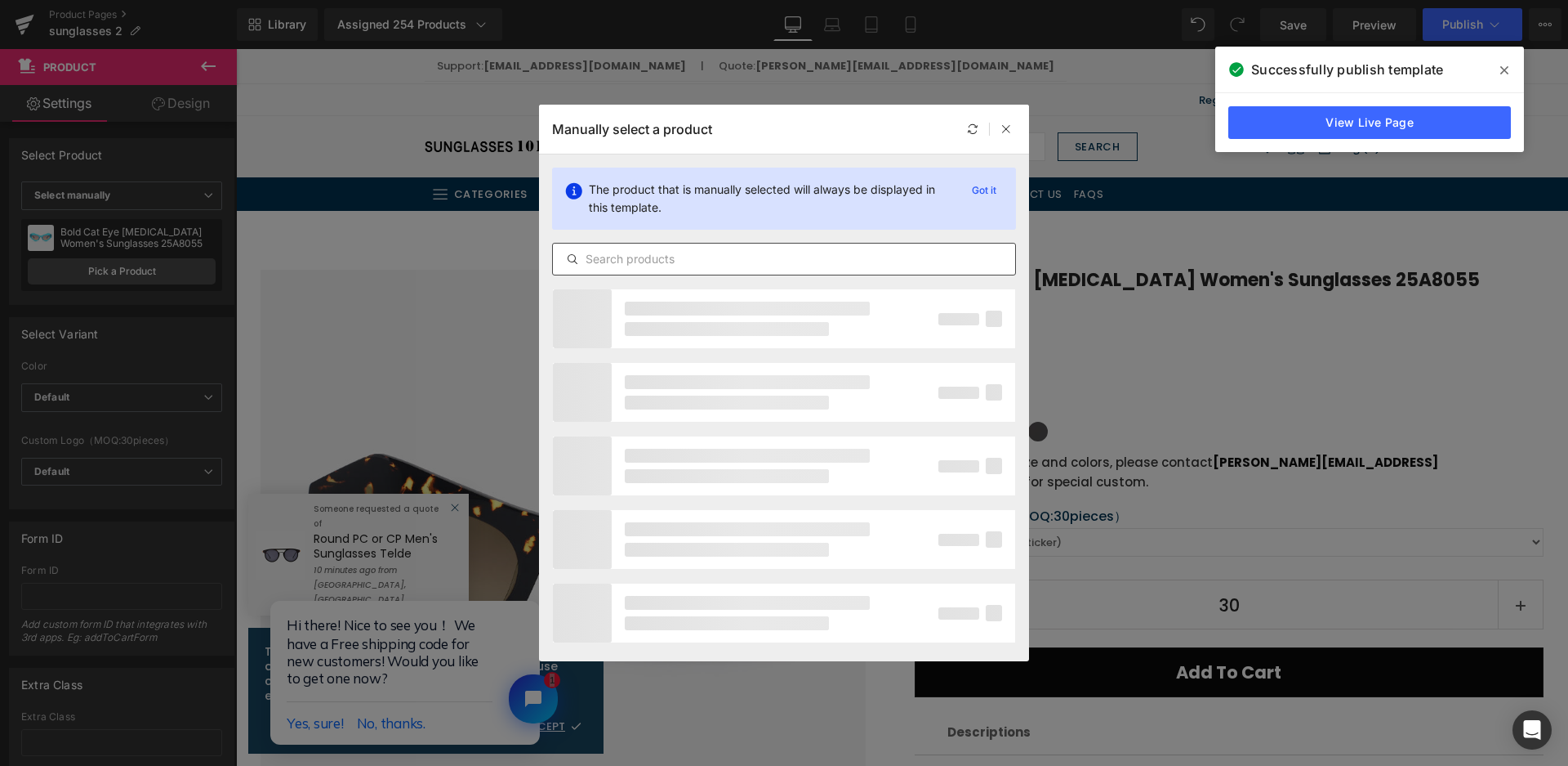
click at [675, 264] on input "text" at bounding box center [783, 259] width 462 height 19
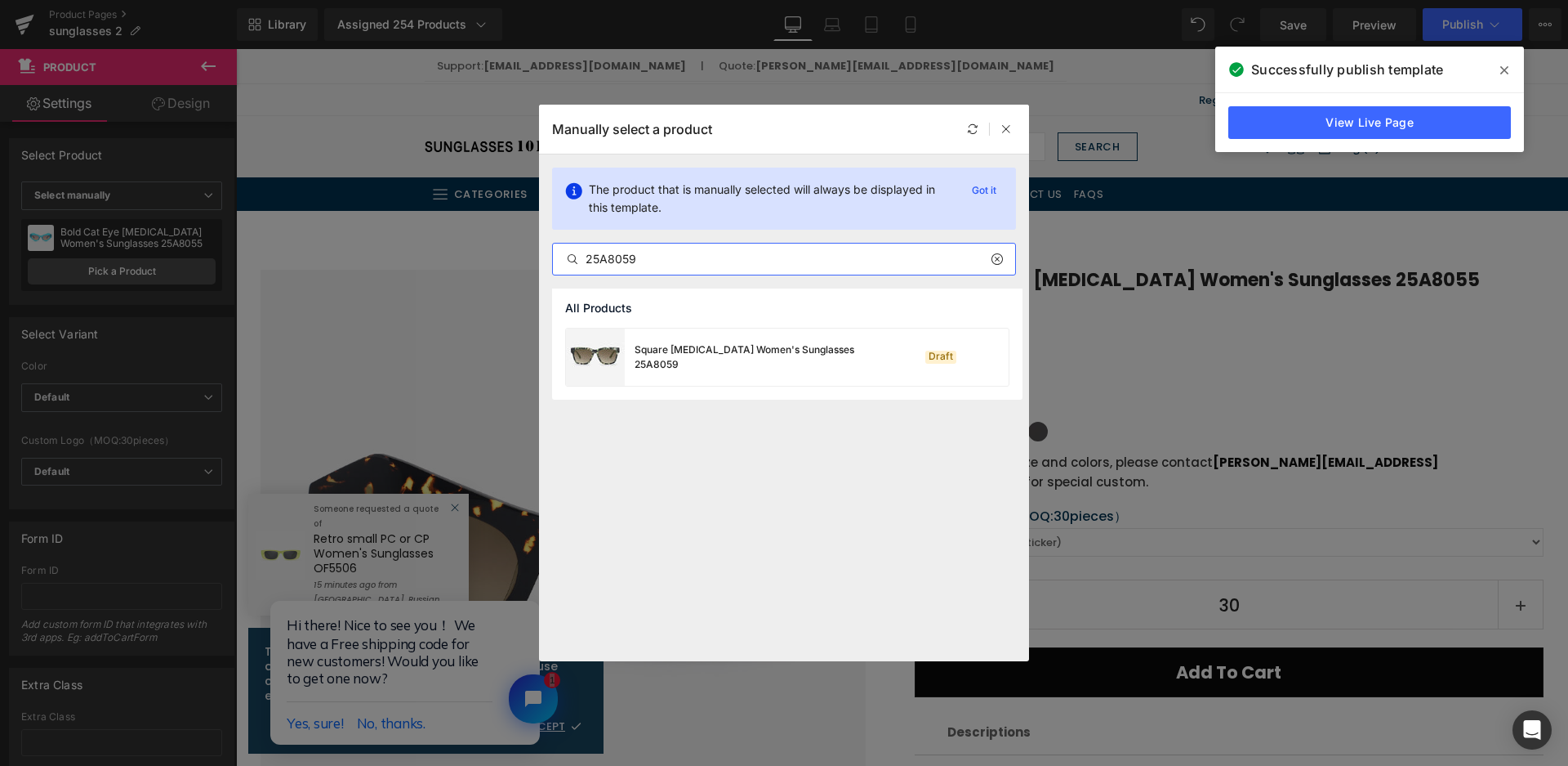
type input "25A8059"
click at [768, 358] on div "Square Acetate Women's Sunglasses 25A8059" at bounding box center [757, 357] width 245 height 29
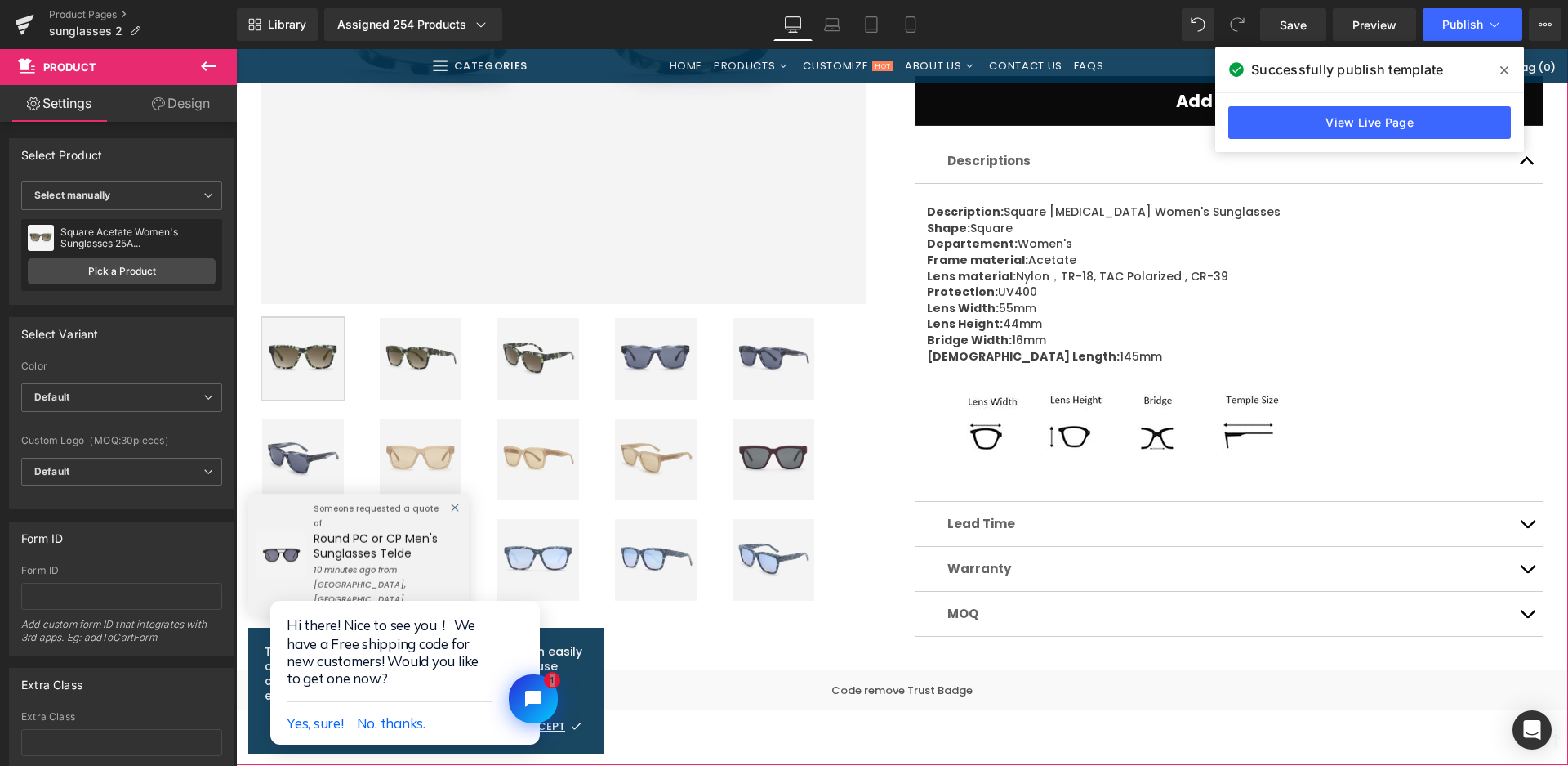
scroll to position [572, 0]
click at [648, 372] on img at bounding box center [656, 357] width 82 height 82
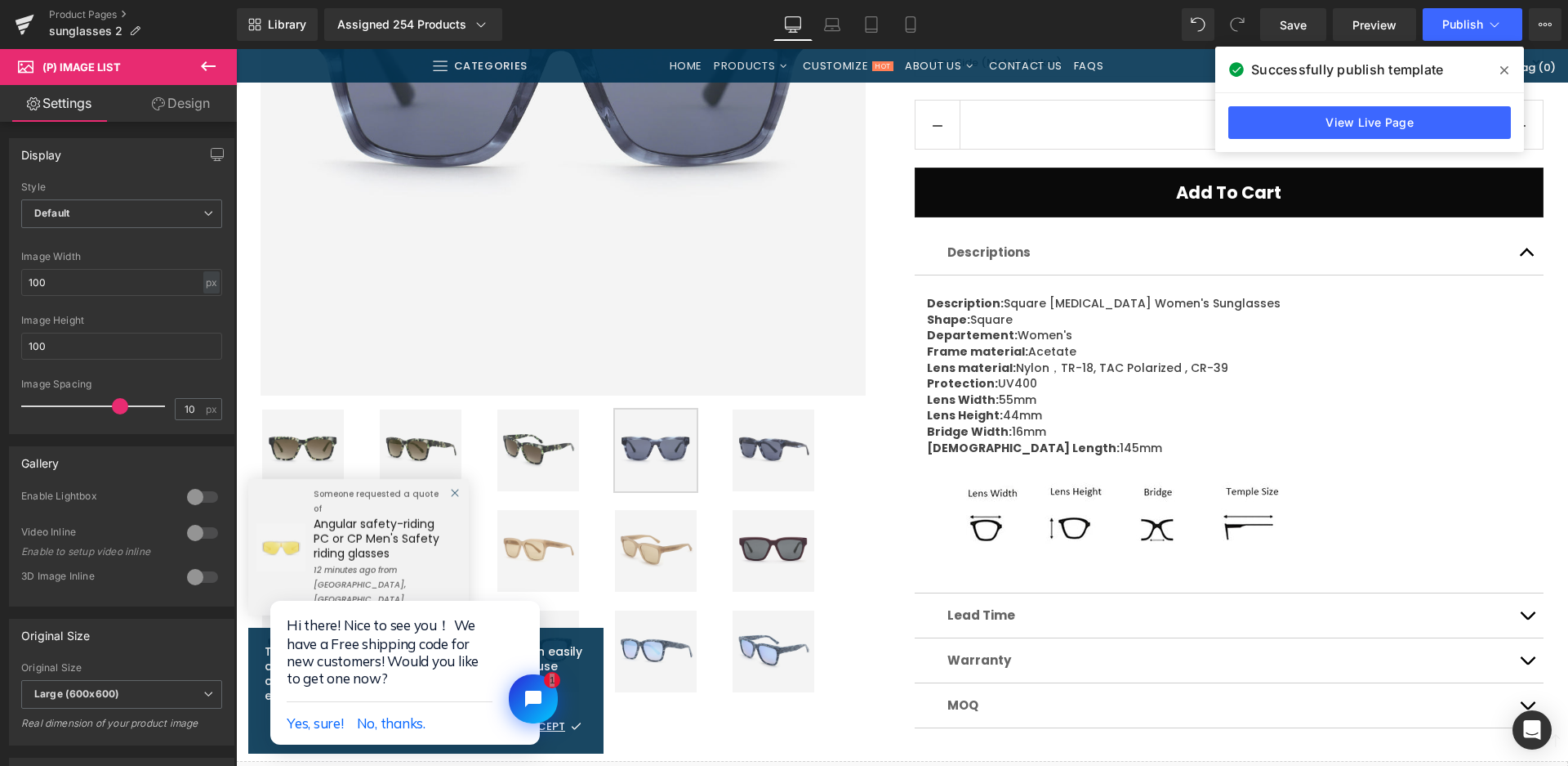
scroll to position [654, 0]
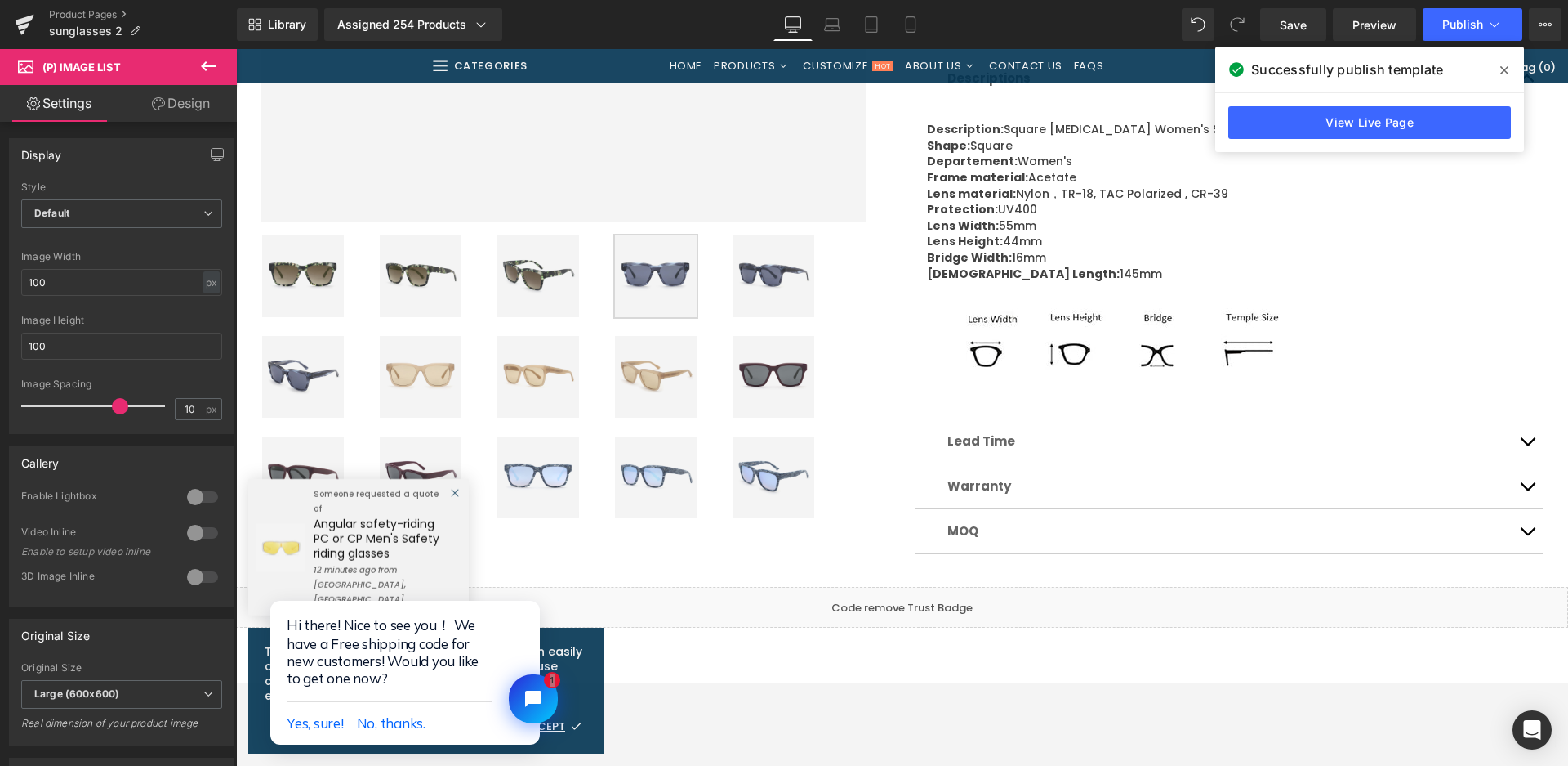
click at [444, 365] on img at bounding box center [421, 377] width 82 height 82
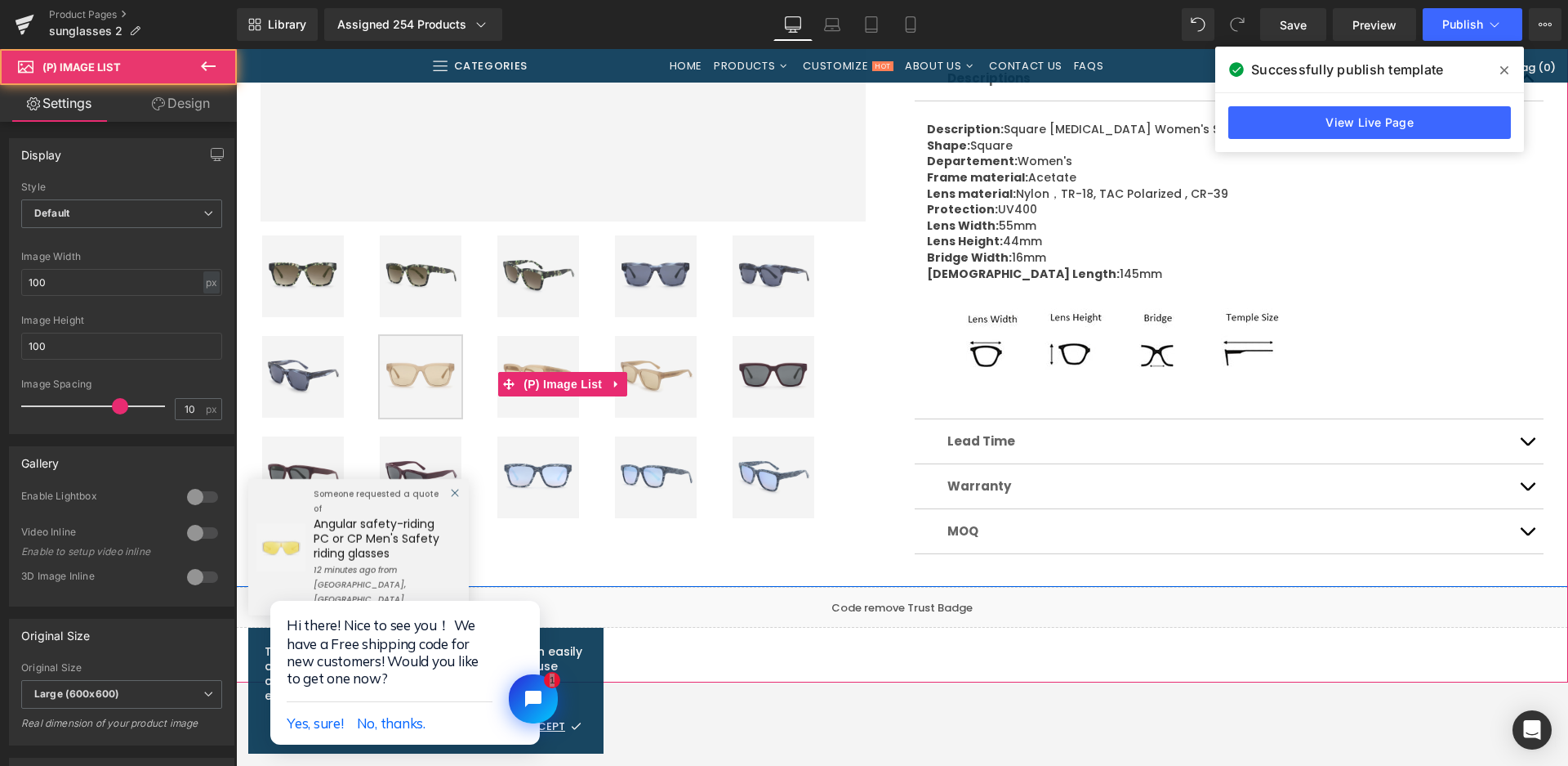
click at [758, 383] on img at bounding box center [773, 377] width 82 height 82
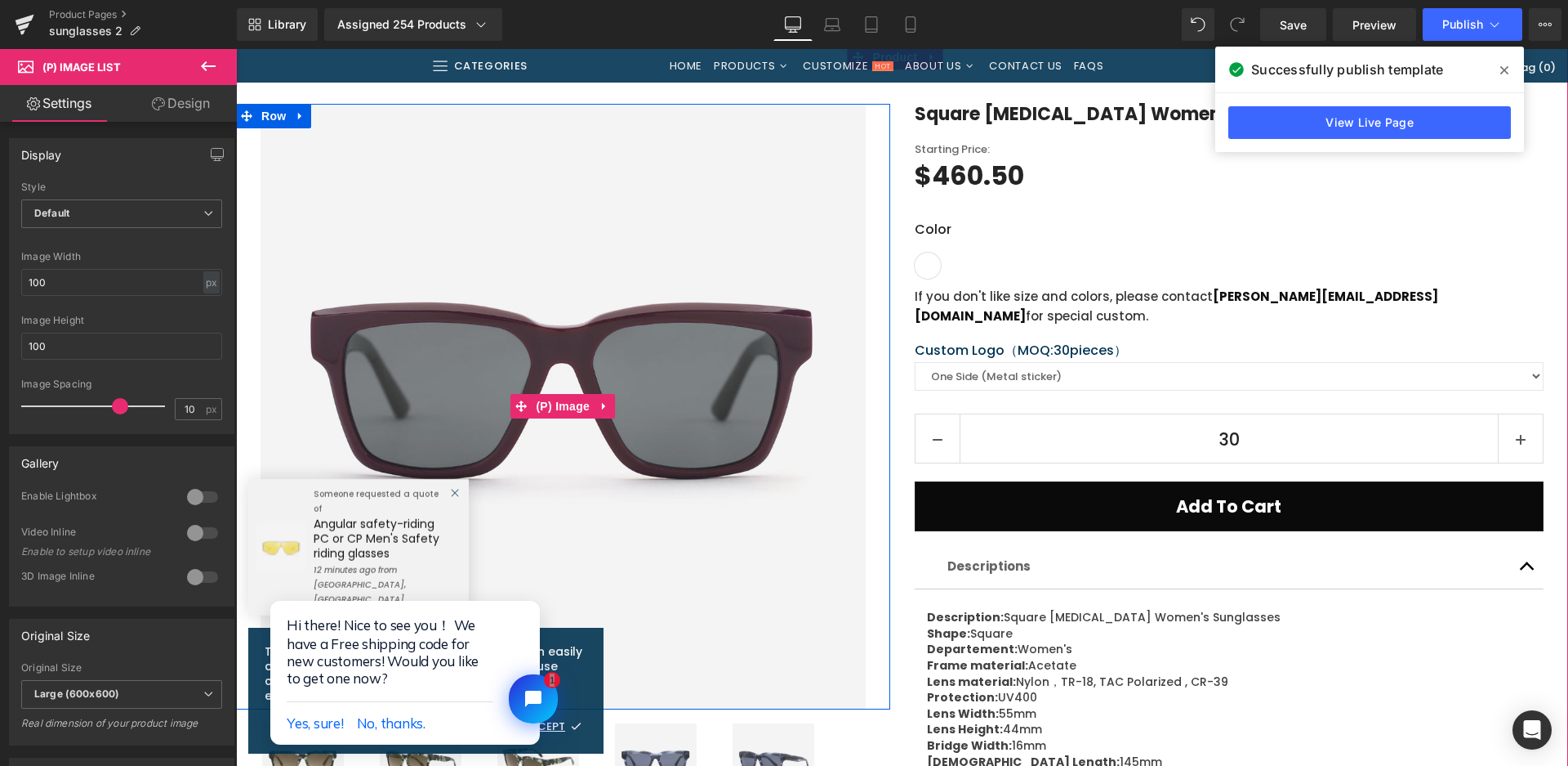
scroll to position [735, 0]
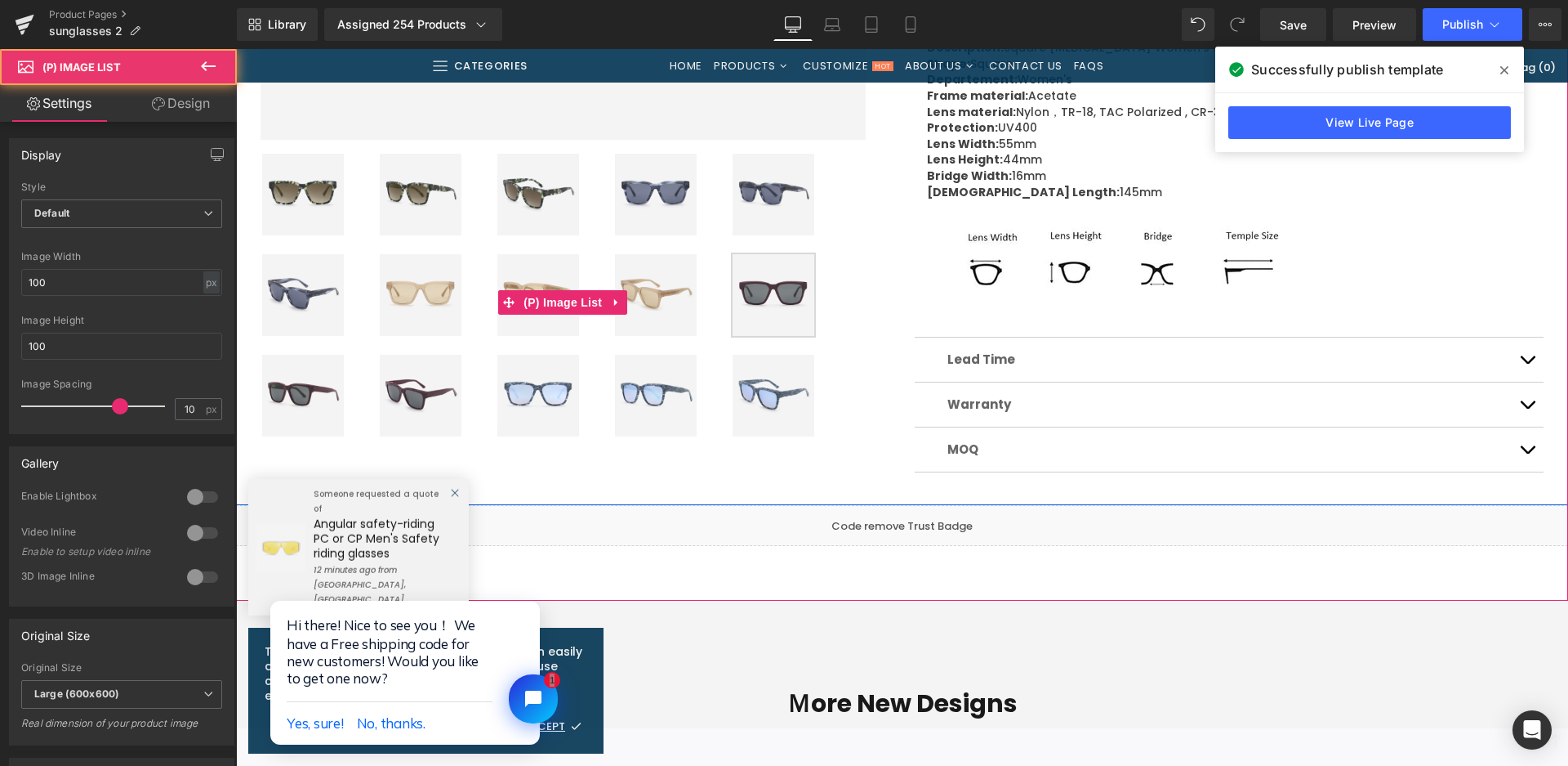
click at [518, 404] on img at bounding box center [538, 395] width 82 height 82
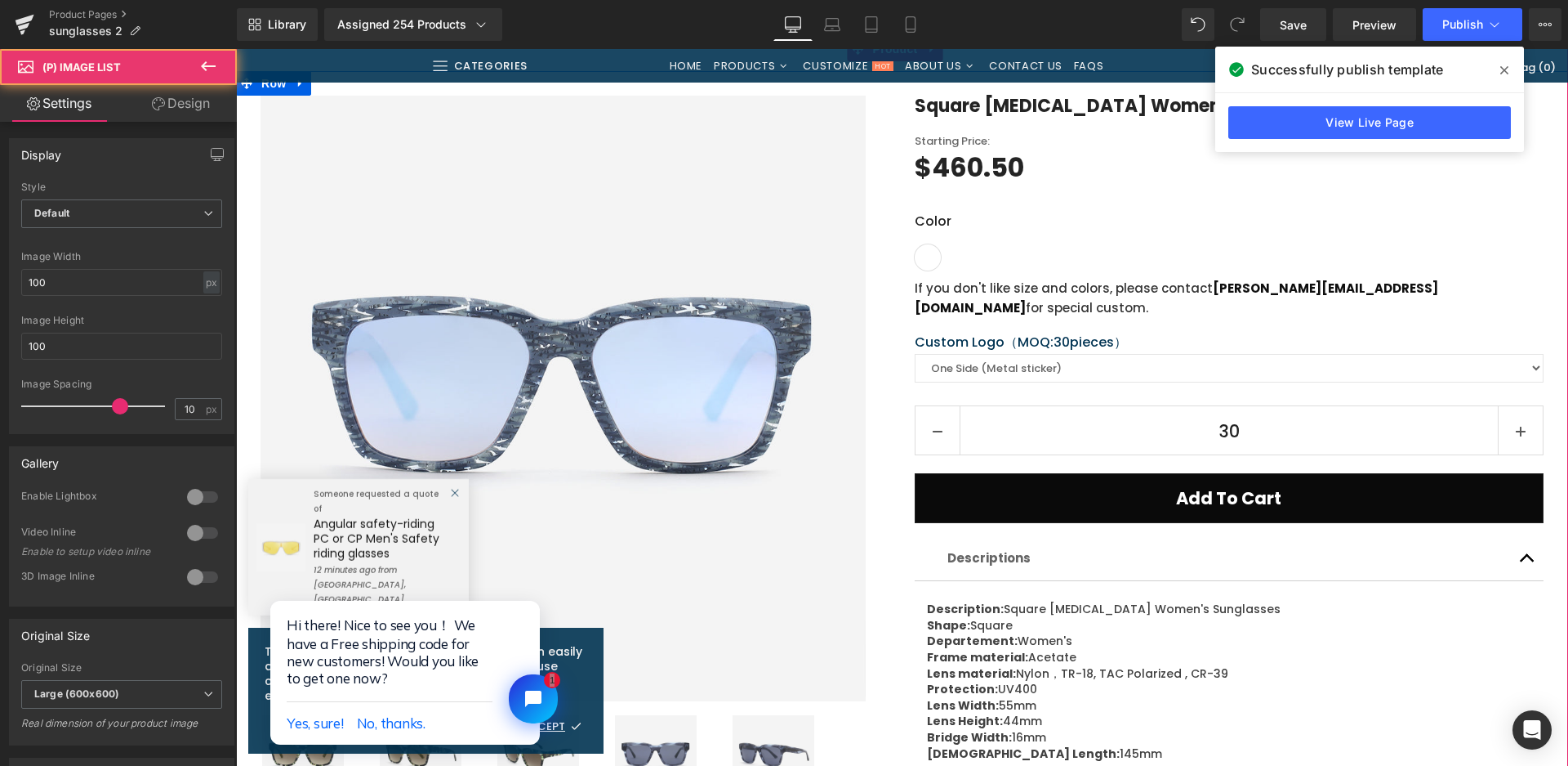
scroll to position [164, 0]
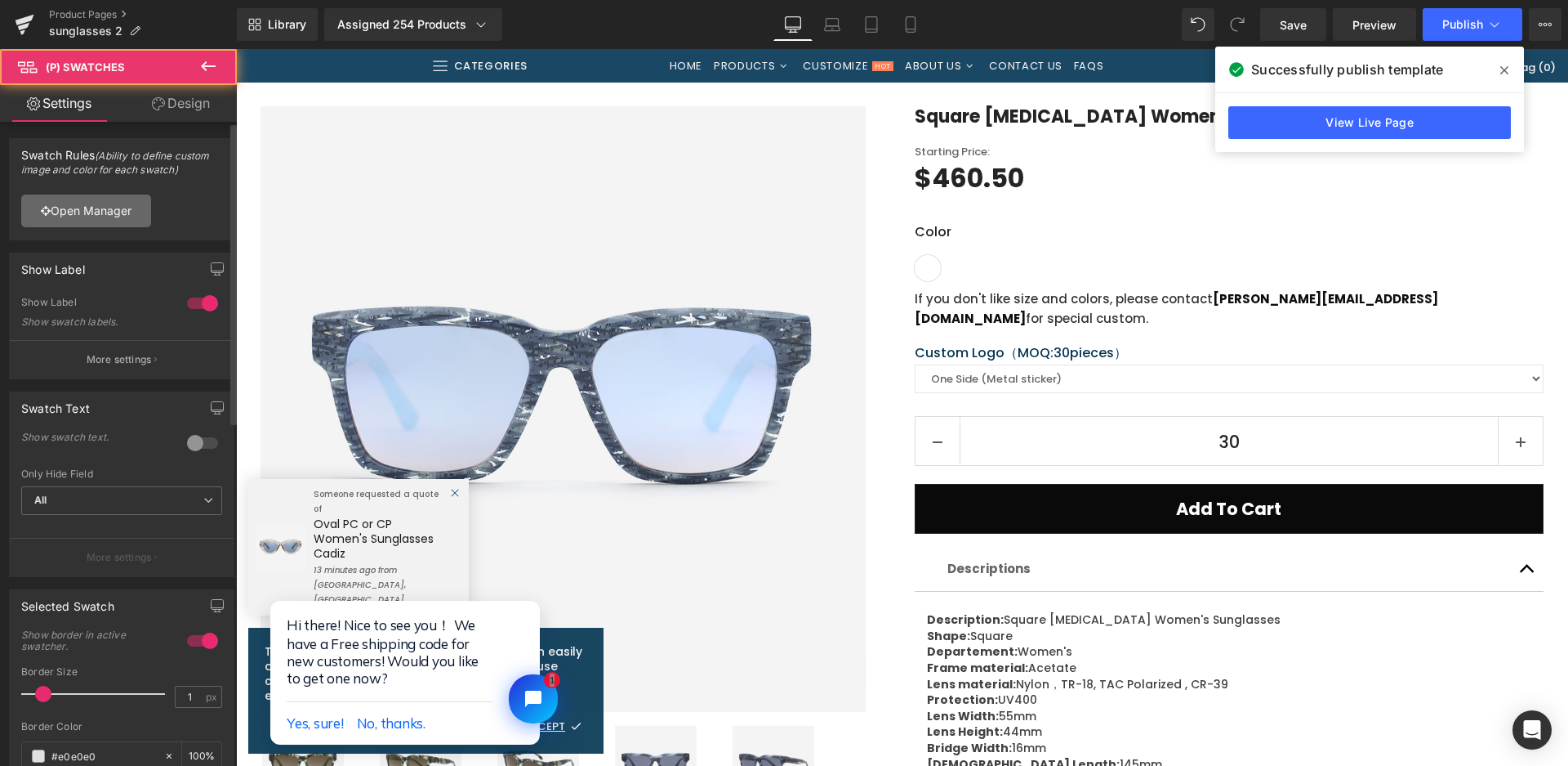
click at [82, 216] on link "Open Manager" at bounding box center [86, 210] width 130 height 33
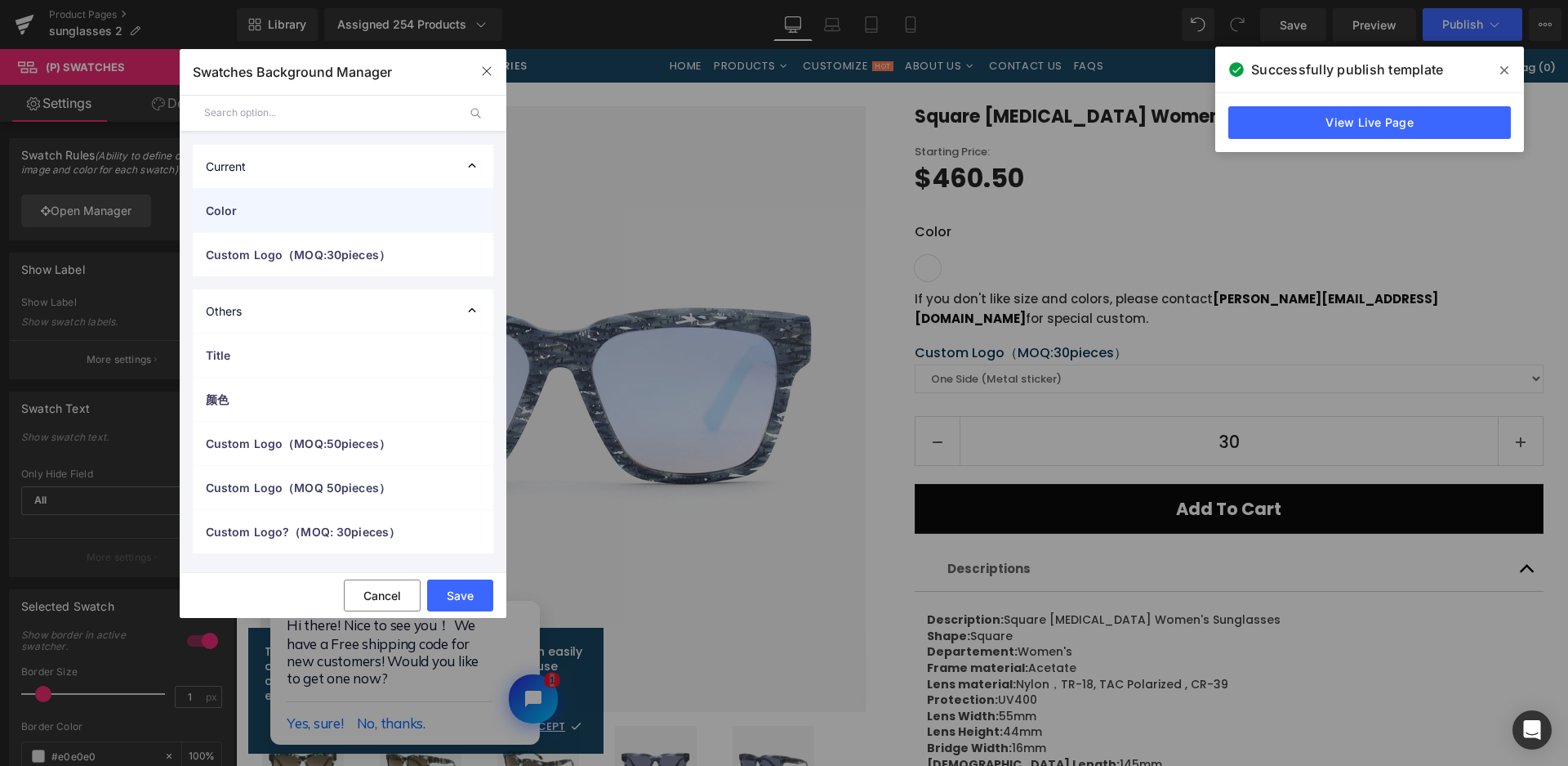
click at [0, 0] on span "Color" at bounding box center [0, 0] width 0 height 0
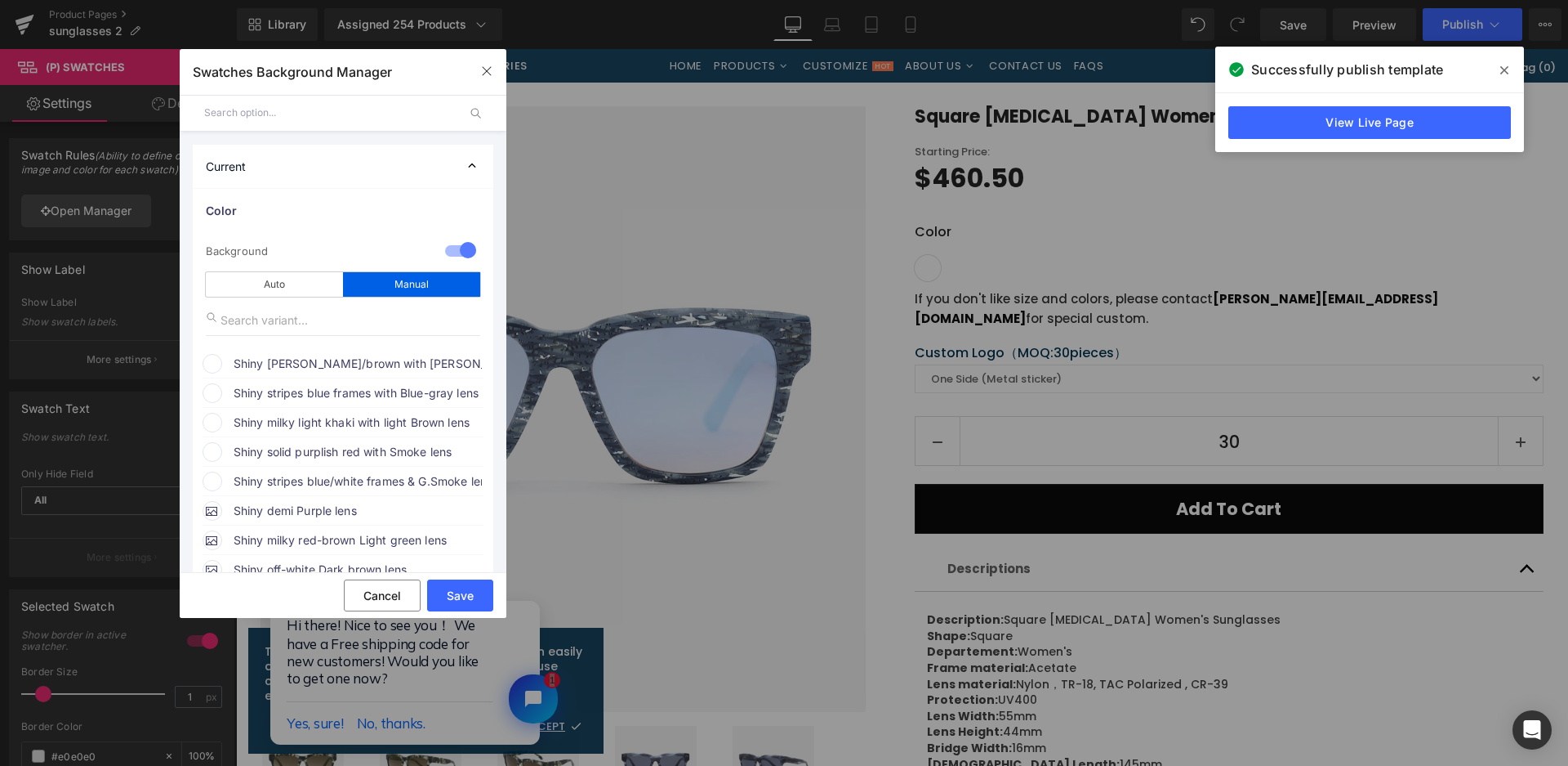
click at [0, 0] on span "Shiny [PERSON_NAME]/brown with [PERSON_NAME] lens" at bounding box center [0, 0] width 0 height 0
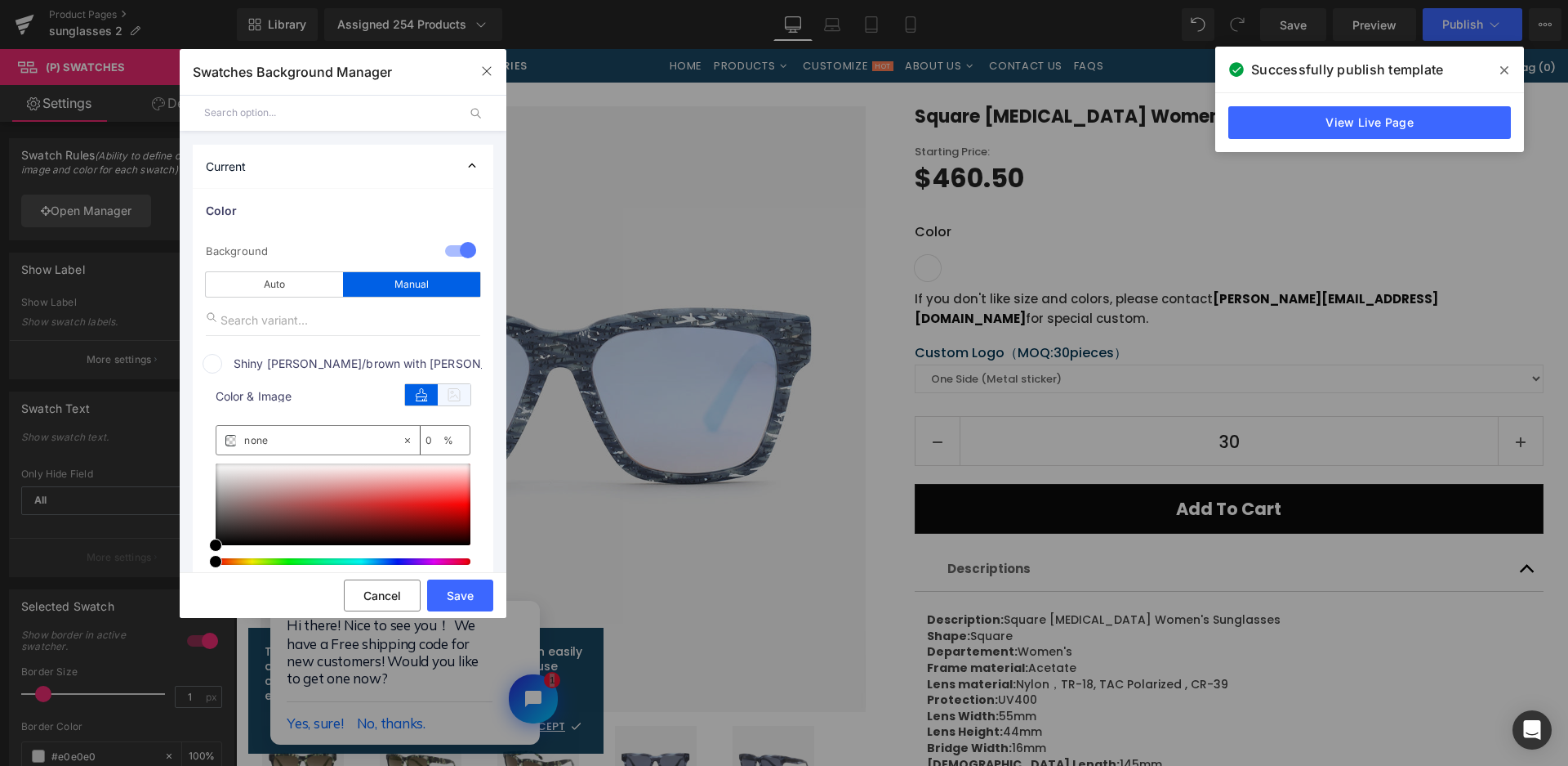
click at [445, 394] on icon at bounding box center [454, 394] width 33 height 21
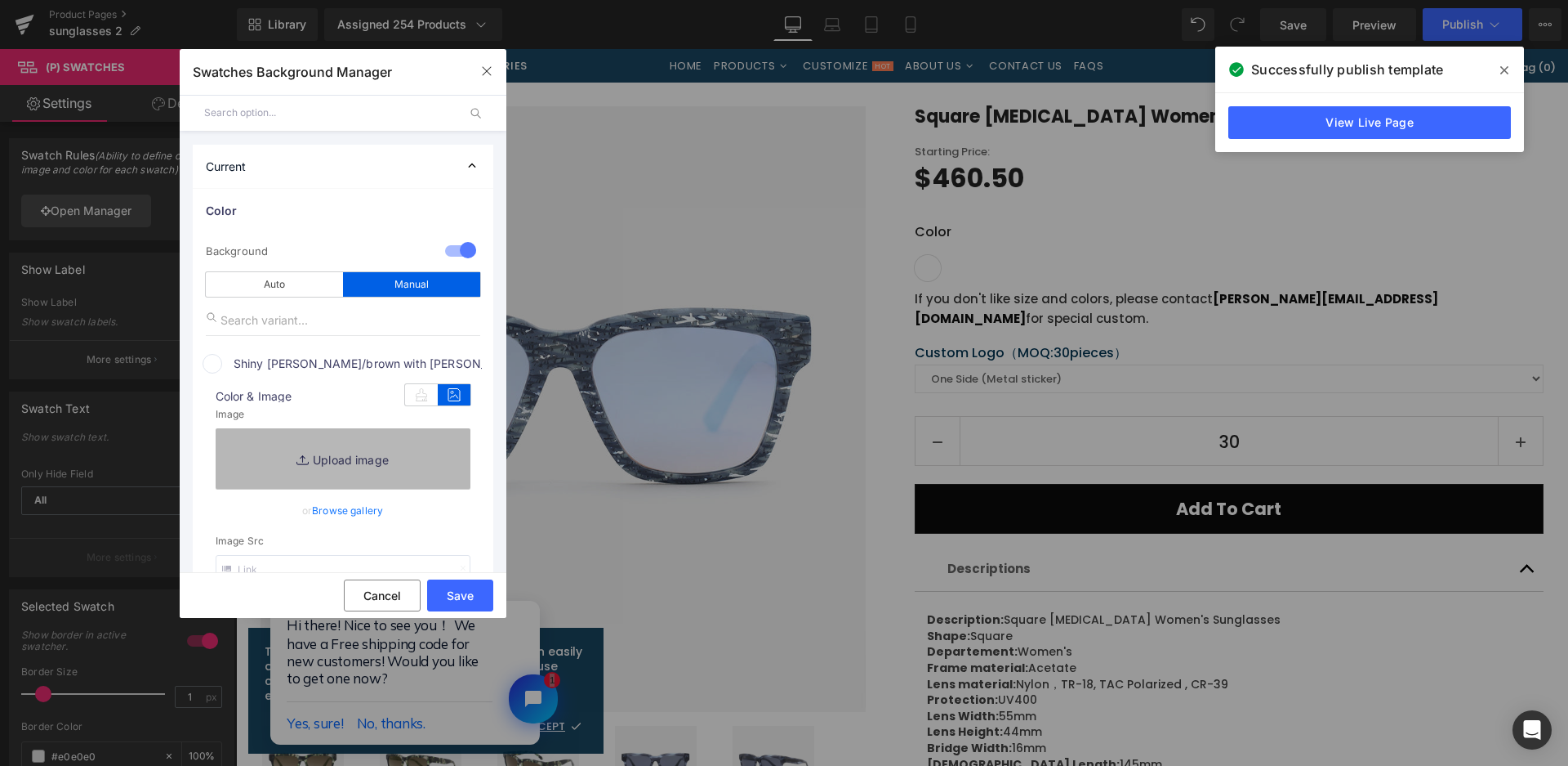
click at [411, 457] on link "Replace Image" at bounding box center [343, 458] width 255 height 61
type input "C:\fakepath\微信截图_20250825164226.png"
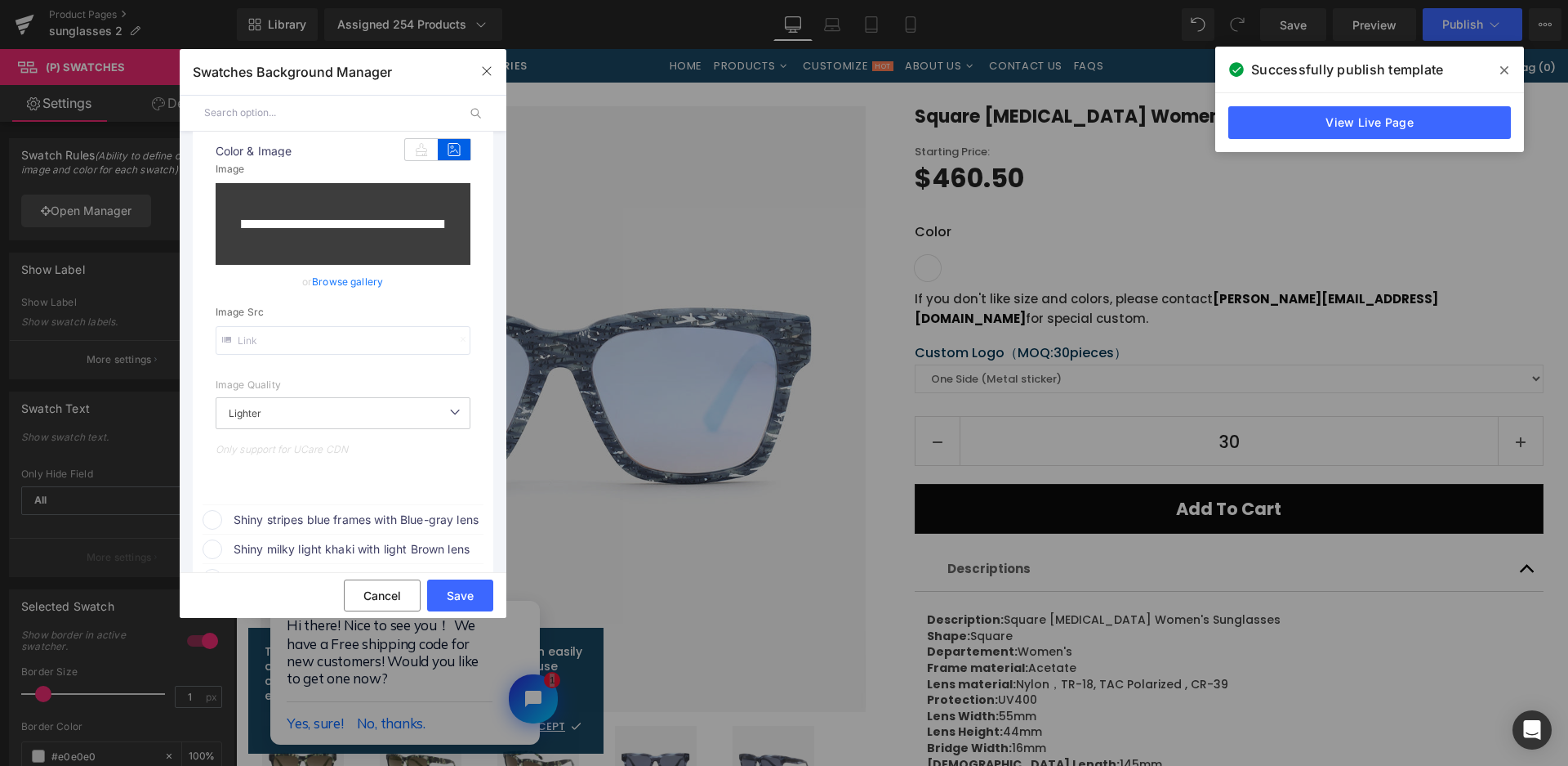
scroll to position [409, 0]
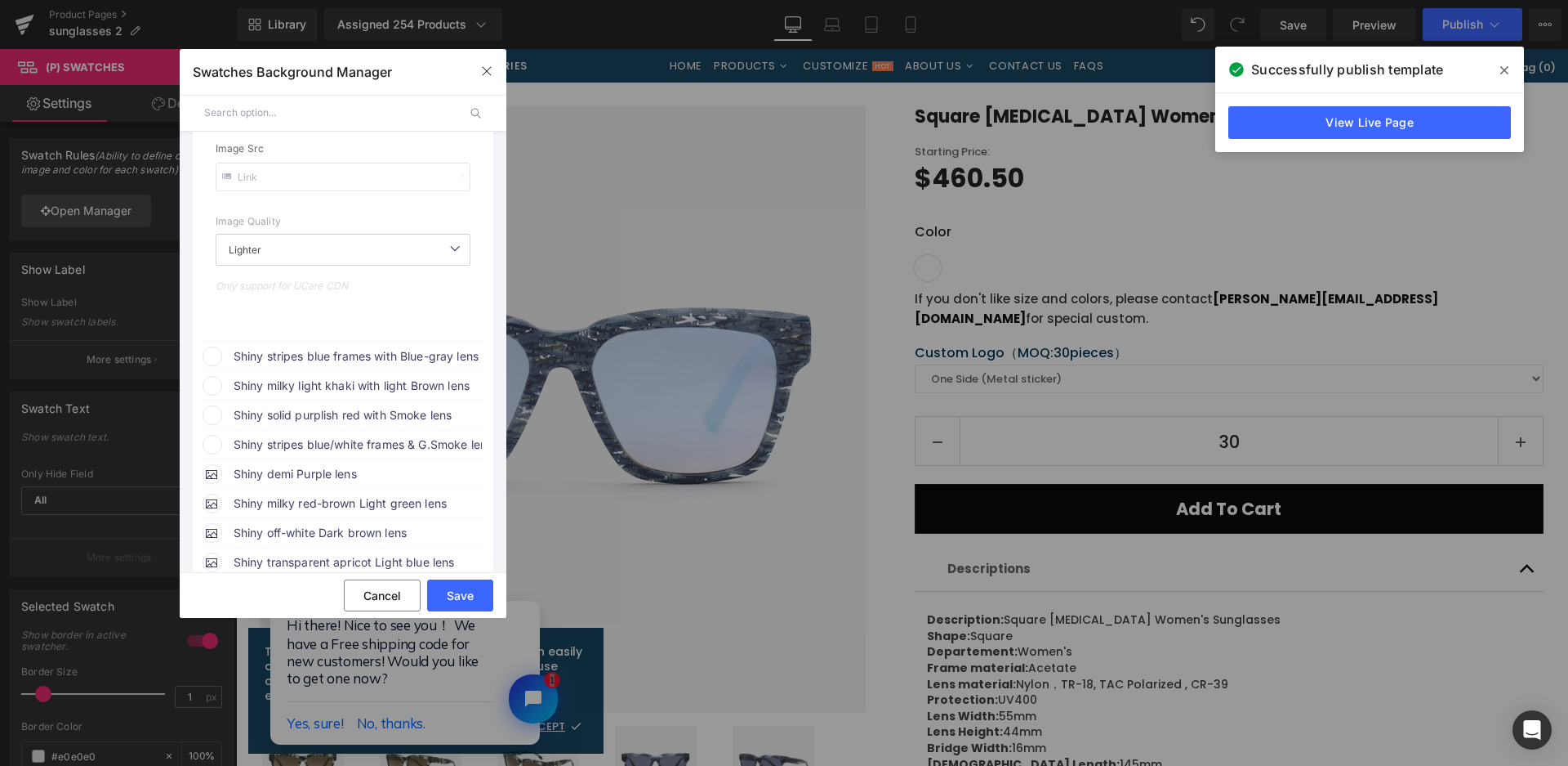
click at [0, 0] on span "Shiny stripes blue frames with Blue-gray lens" at bounding box center [0, 0] width 0 height 0
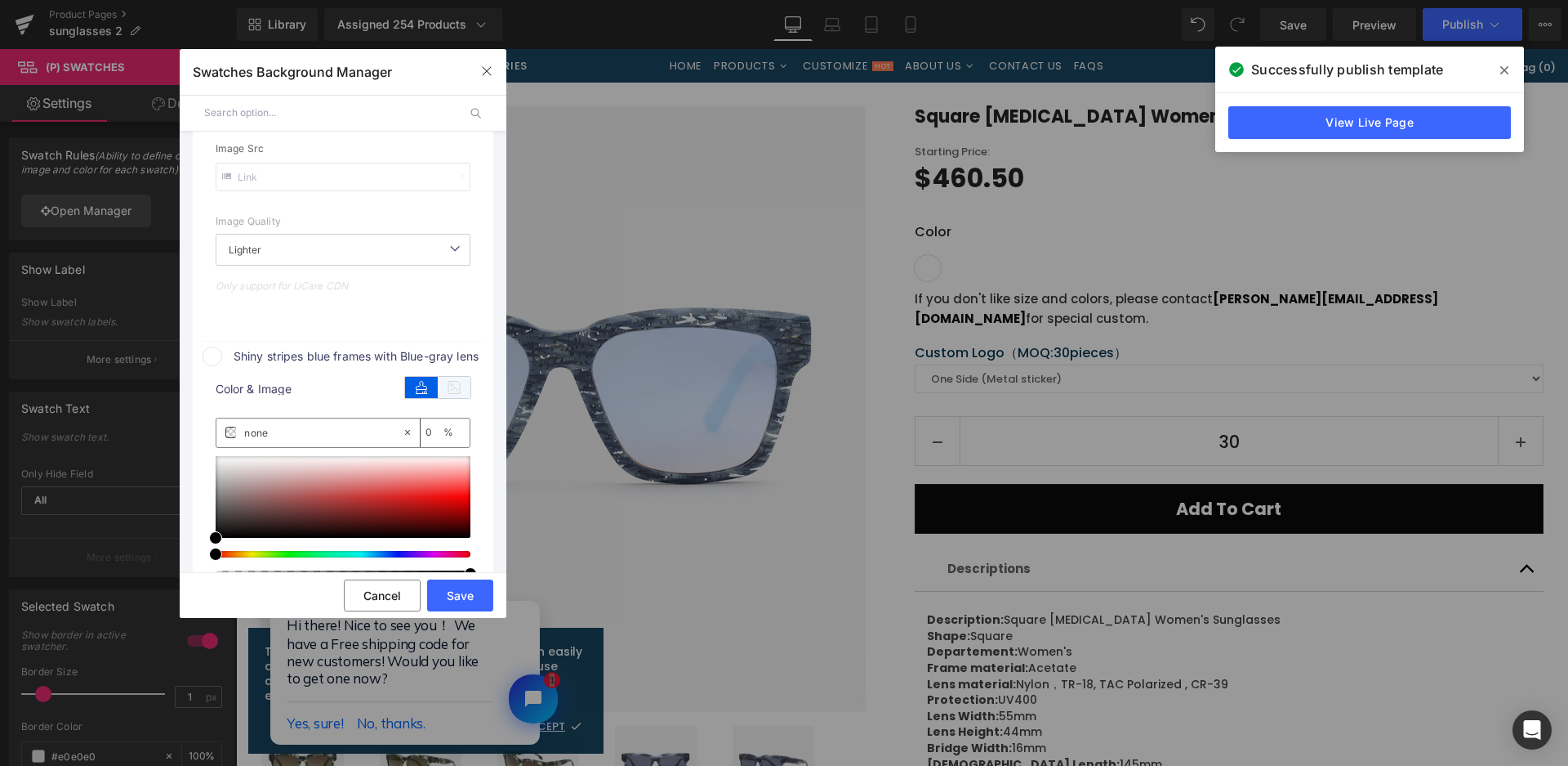
click at [452, 383] on icon at bounding box center [454, 387] width 33 height 21
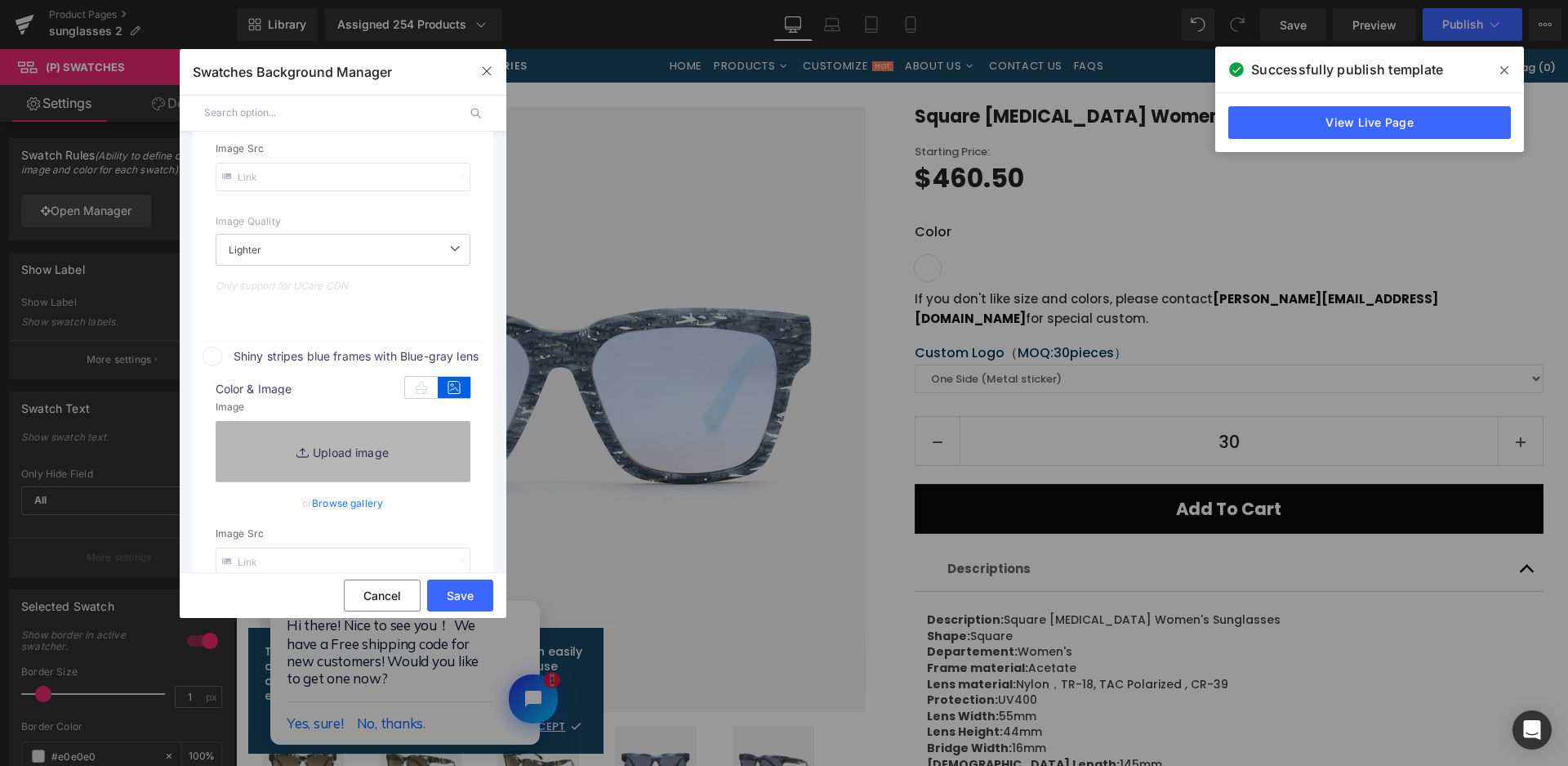
click at [418, 446] on link "Replace Image" at bounding box center [343, 451] width 255 height 61
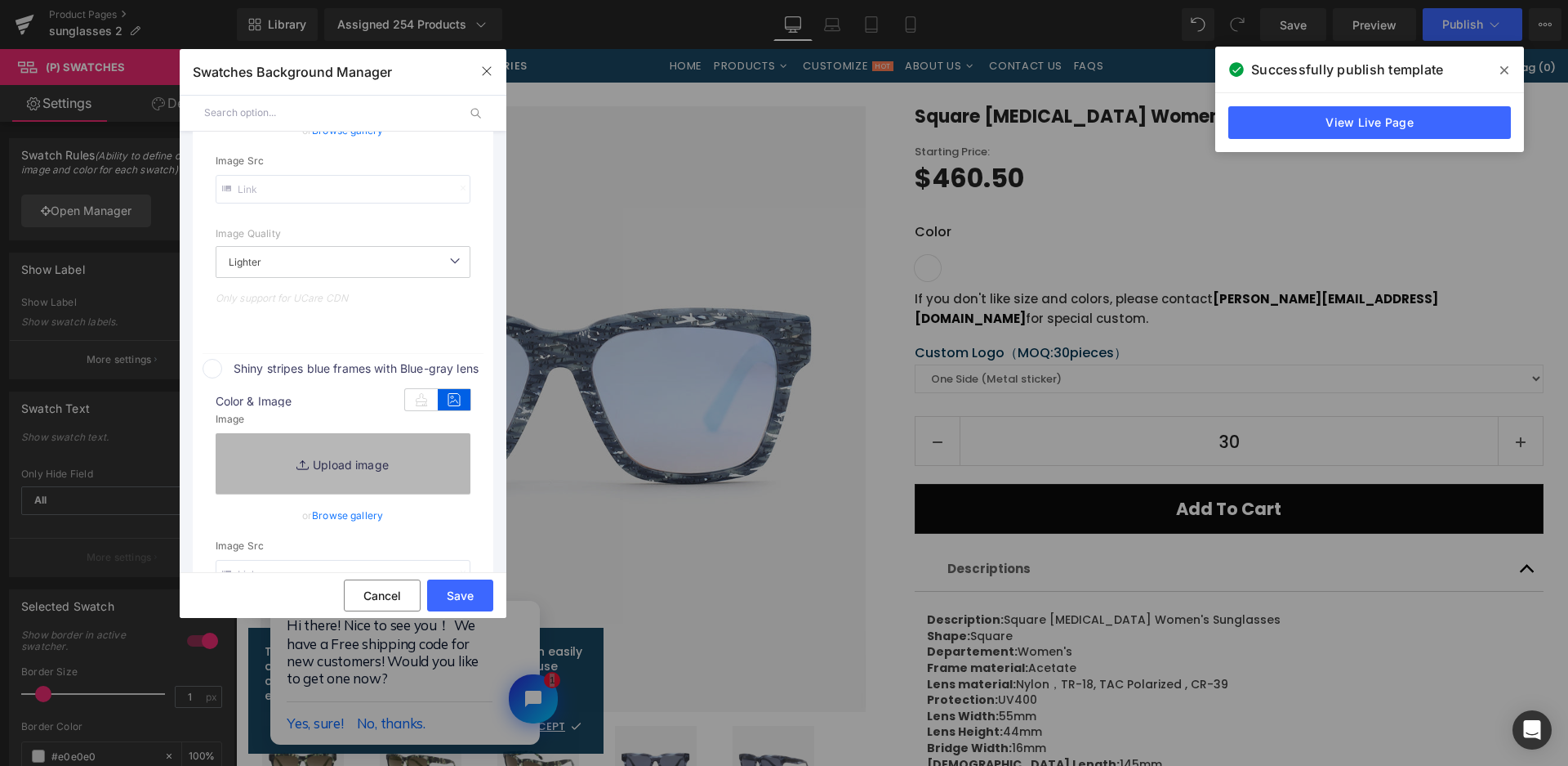
type input "[URL][DOMAIN_NAME]"
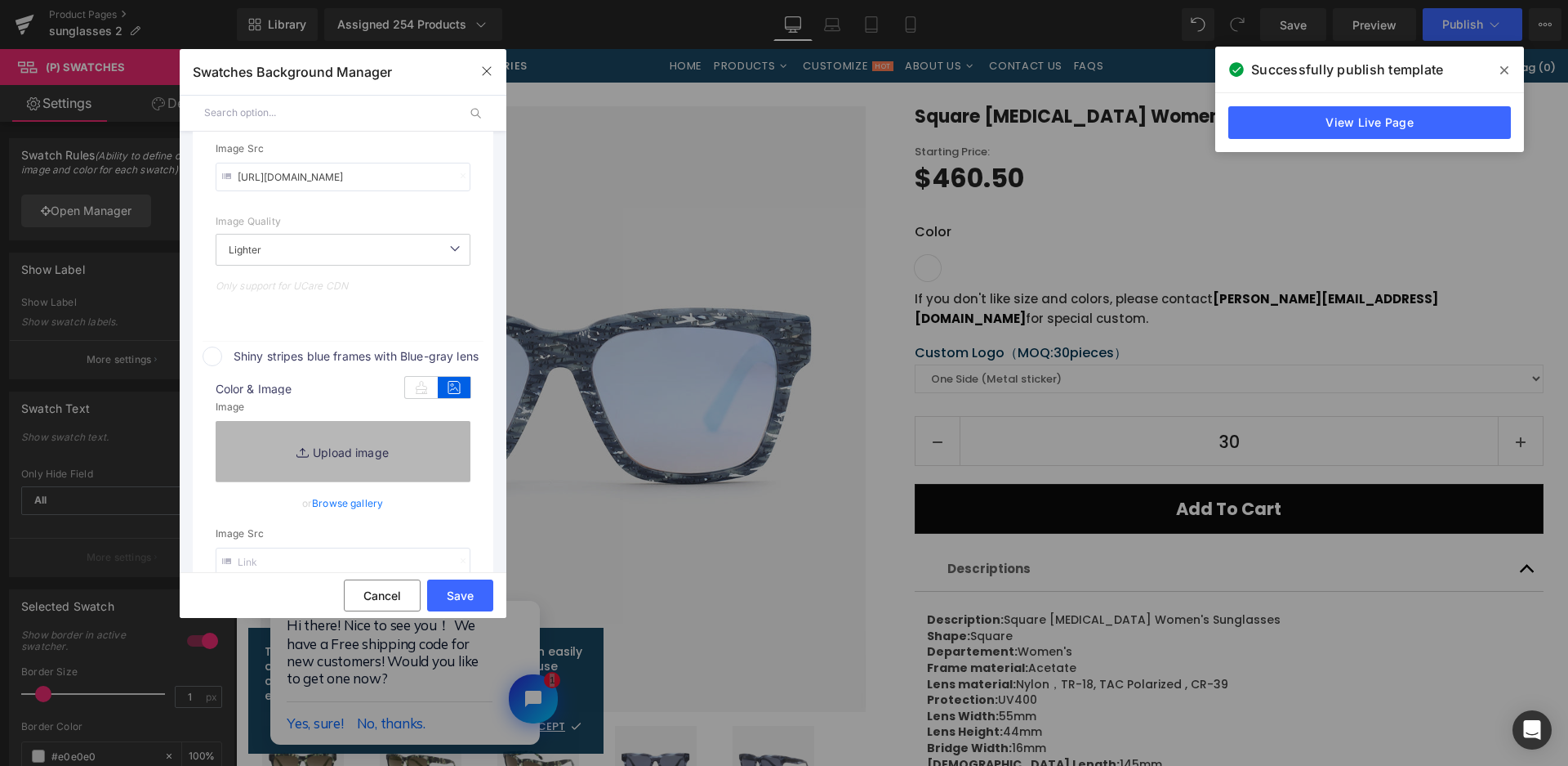
type input "C:\fakepath\微信截图_20250825164232.png"
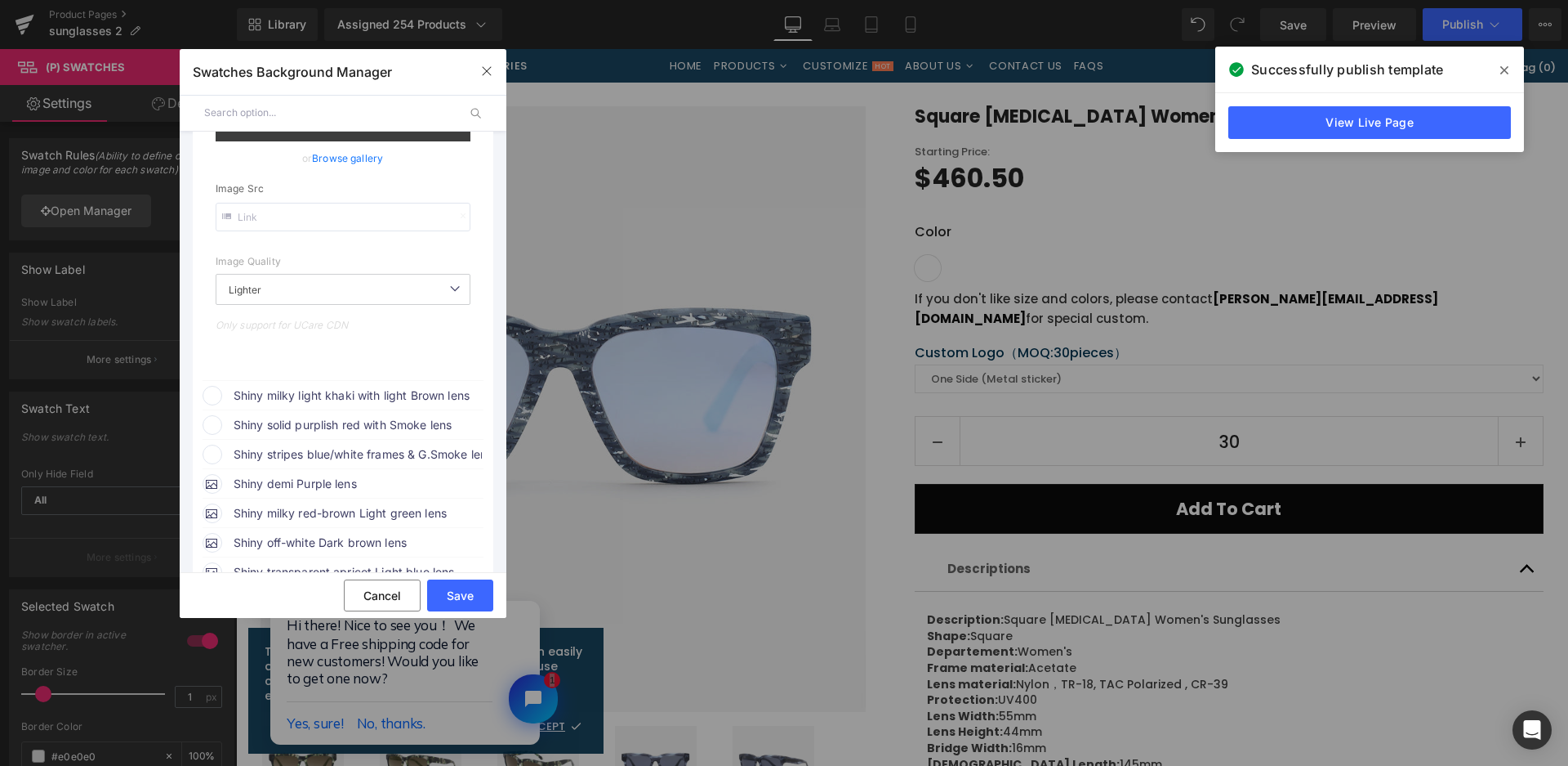
scroll to position [829, 0]
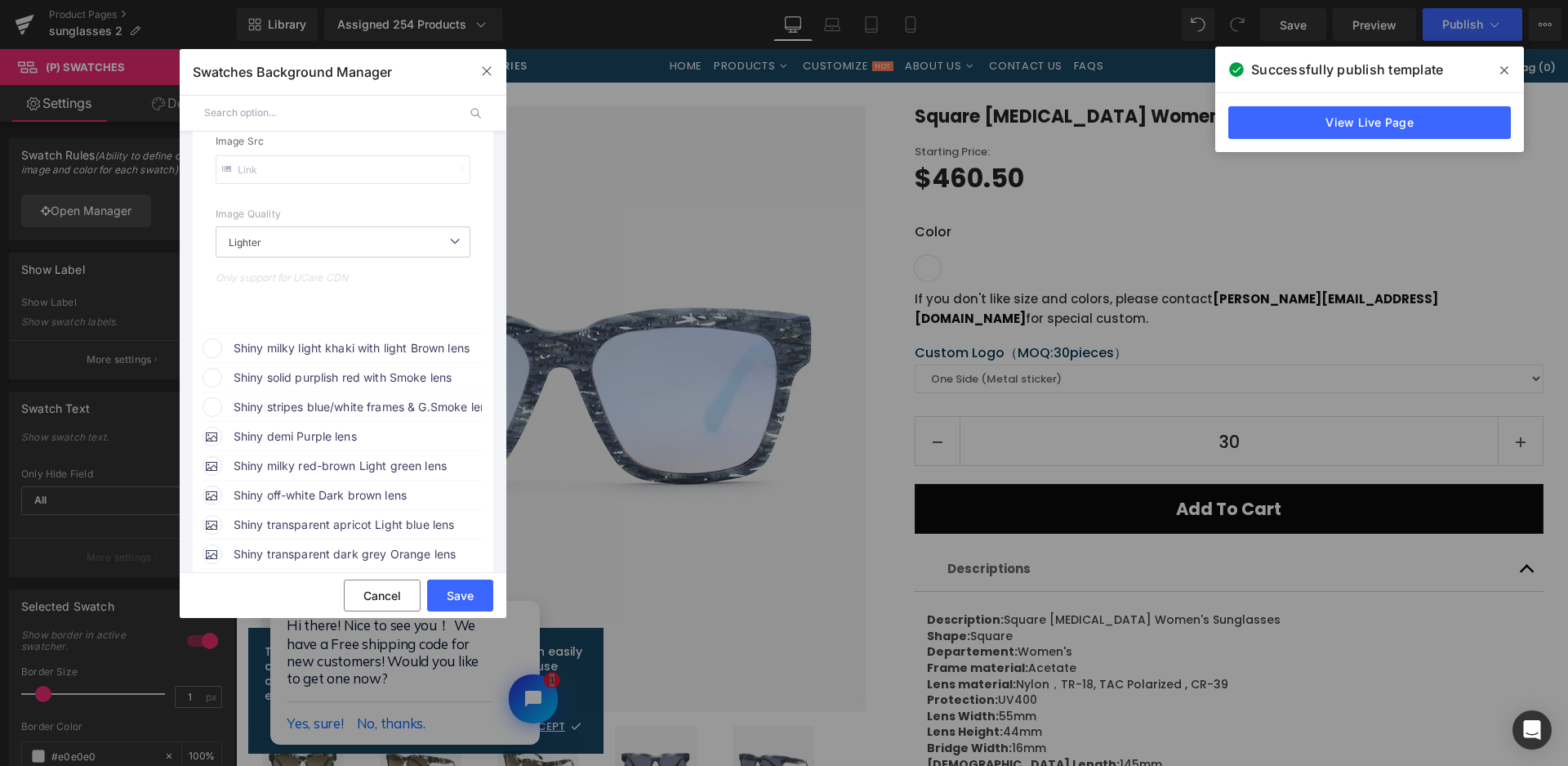
click at [0, 0] on span "Shiny milky light khaki with light Brown lens" at bounding box center [0, 0] width 0 height 0
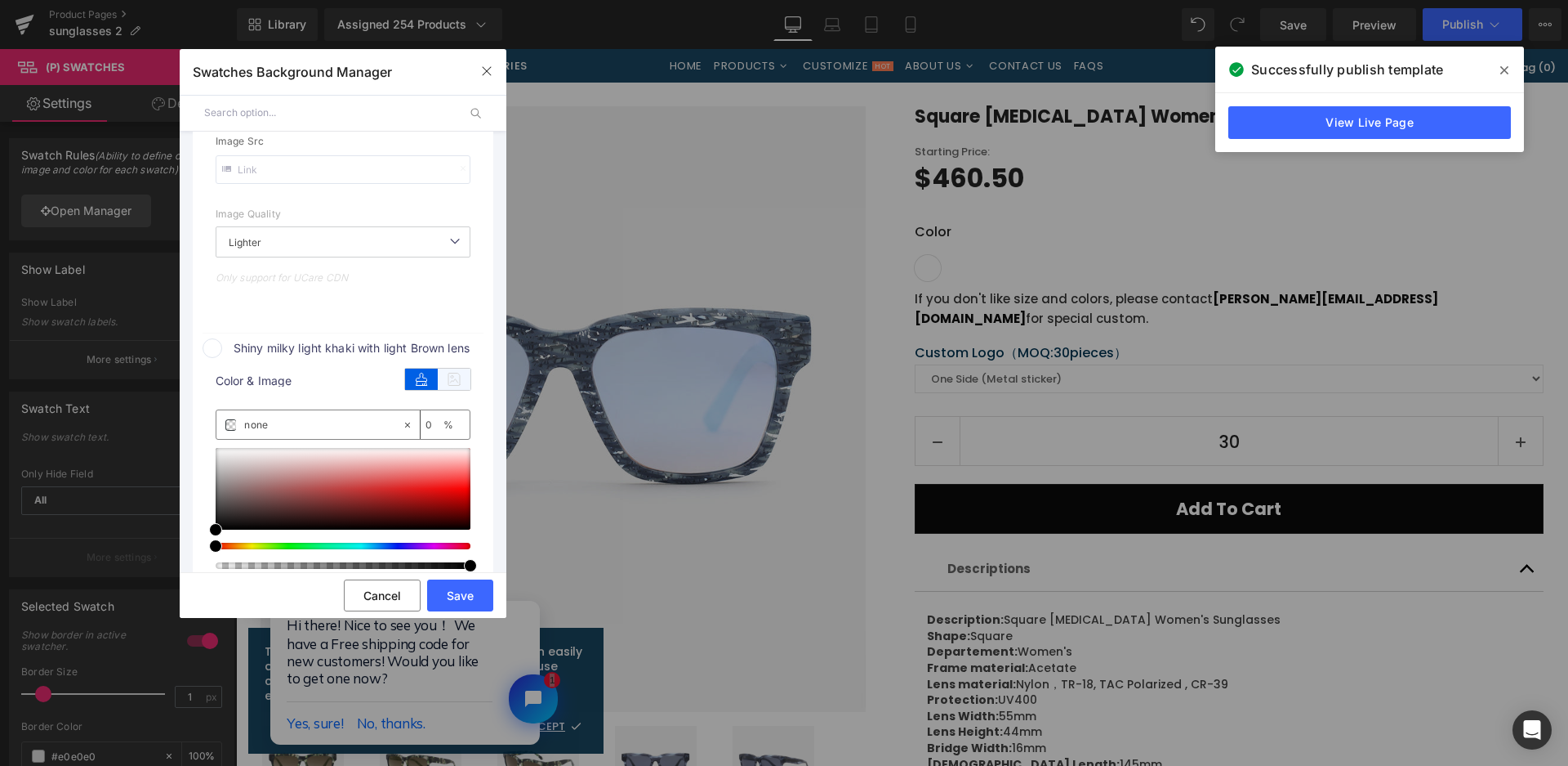
click at [446, 374] on icon at bounding box center [454, 379] width 33 height 21
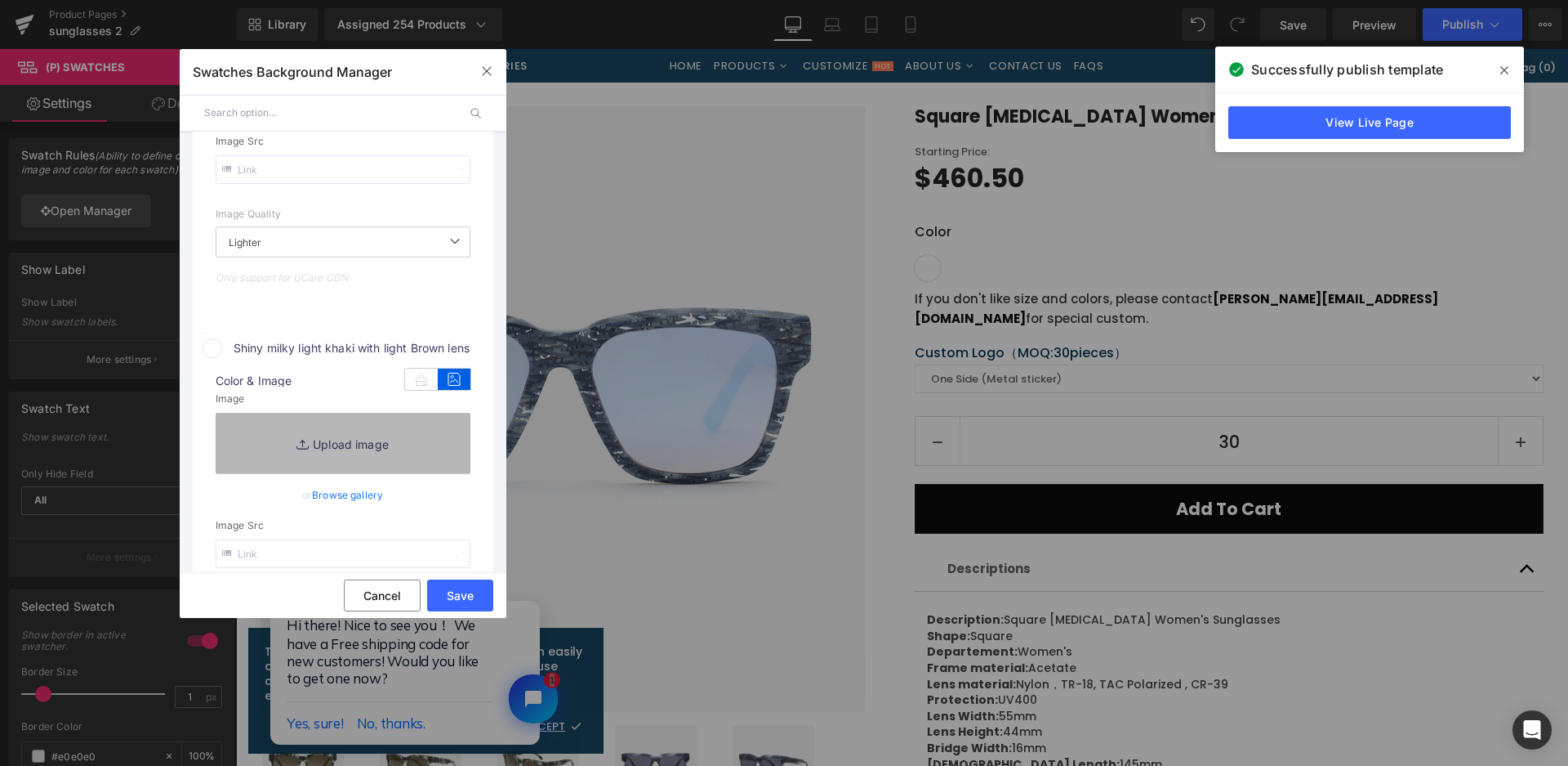
type input "[URL][DOMAIN_NAME]"
click at [423, 430] on link "Replace Image" at bounding box center [343, 443] width 255 height 61
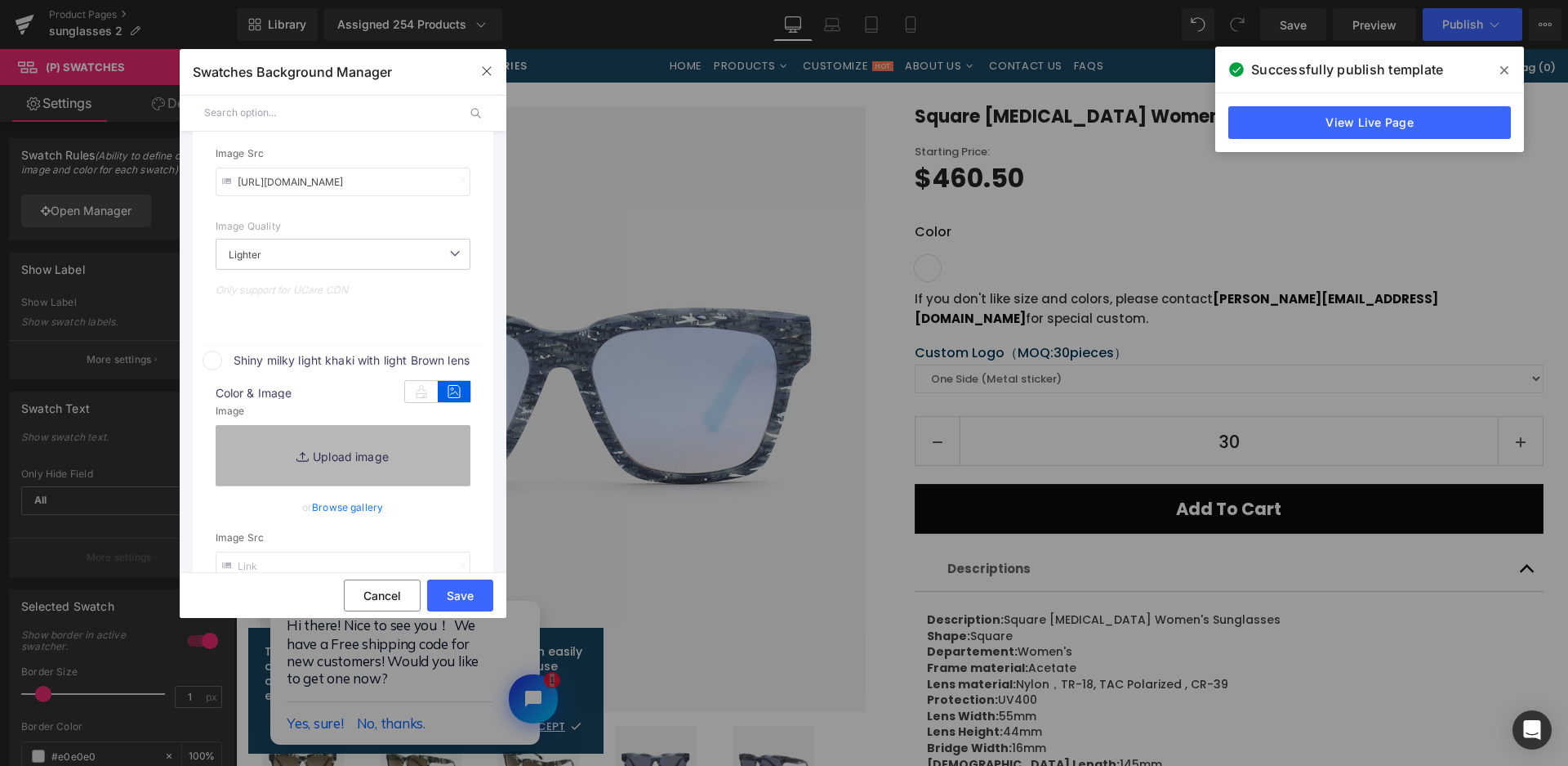
scroll to position [842, 0]
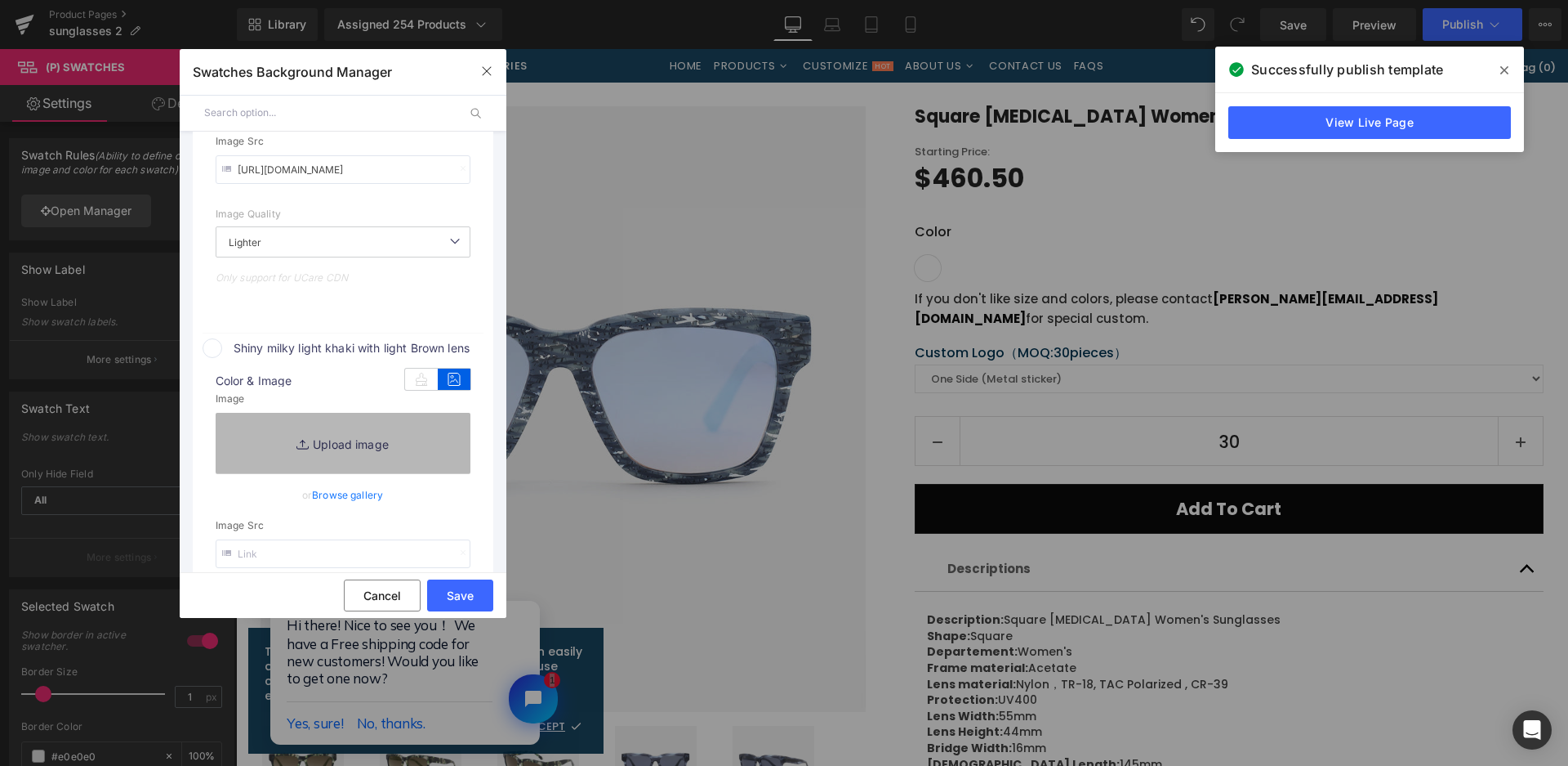
type input "C:\fakepath\微信截图_20250825164237.png"
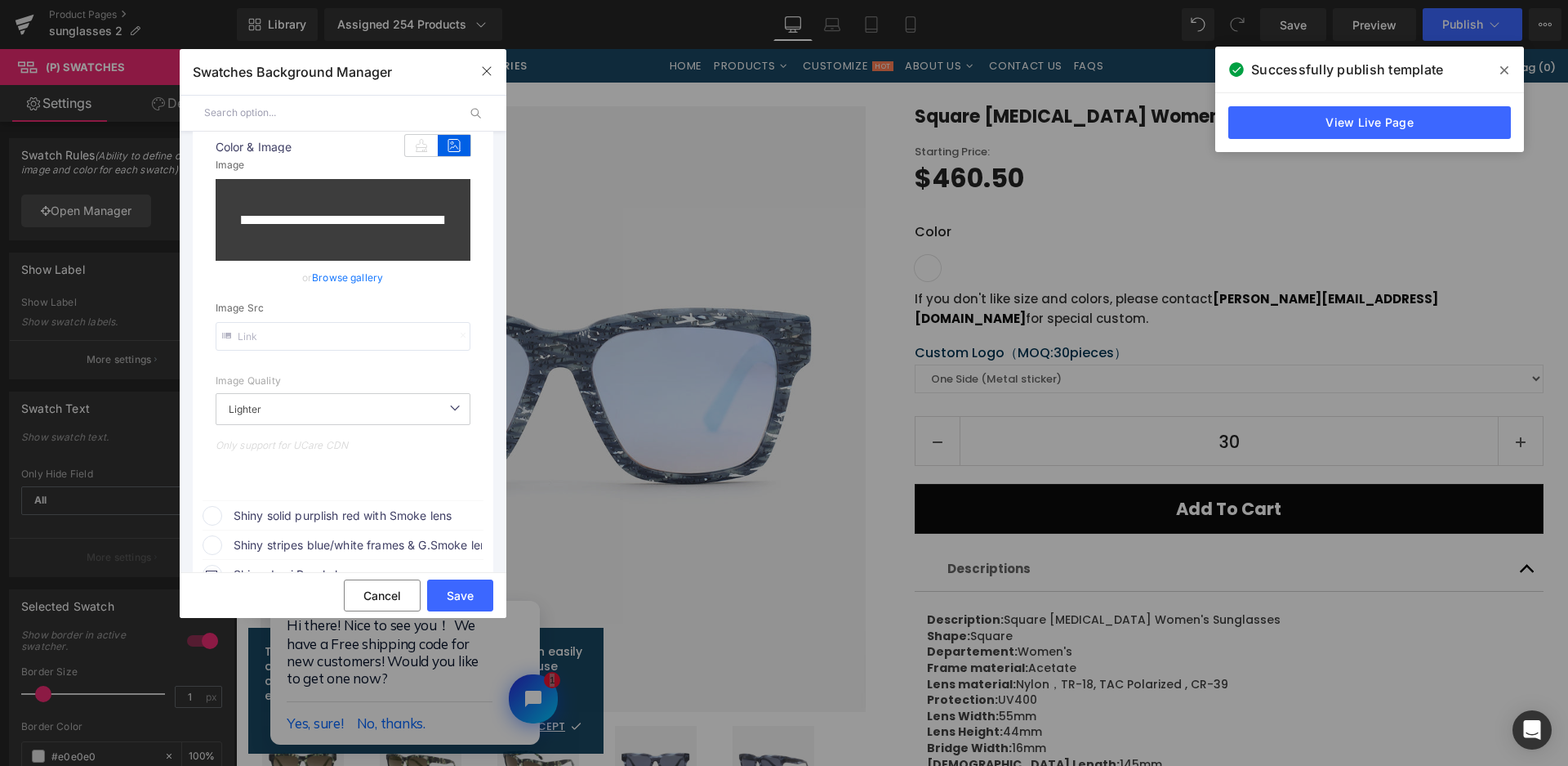
scroll to position [1250, 0]
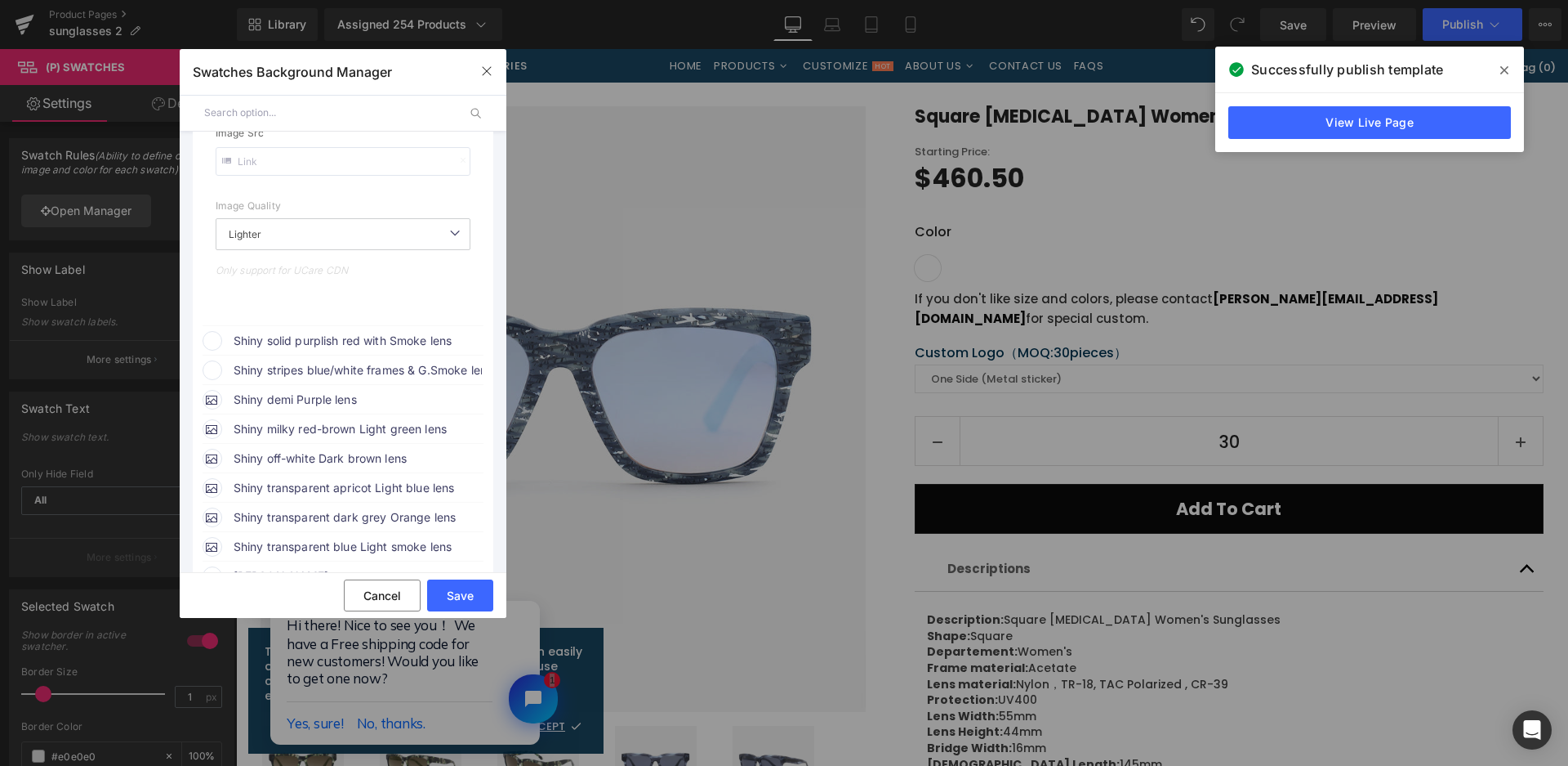
click at [0, 0] on span "Shiny solid purplish red with Smoke lens" at bounding box center [0, 0] width 0 height 0
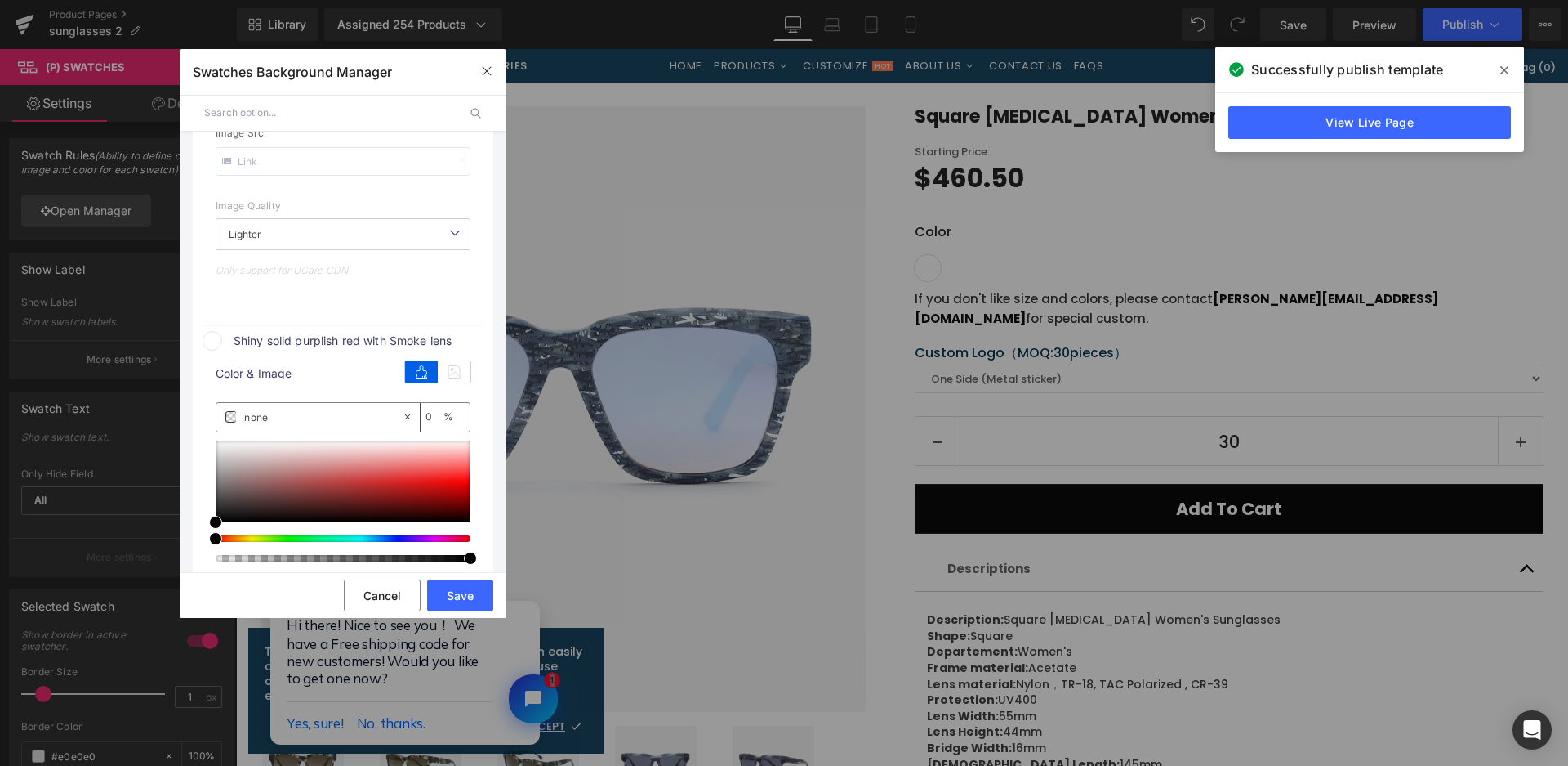
drag, startPoint x: 465, startPoint y: 367, endPoint x: 405, endPoint y: 438, distance: 93.0
click at [465, 368] on icon at bounding box center [454, 372] width 33 height 21
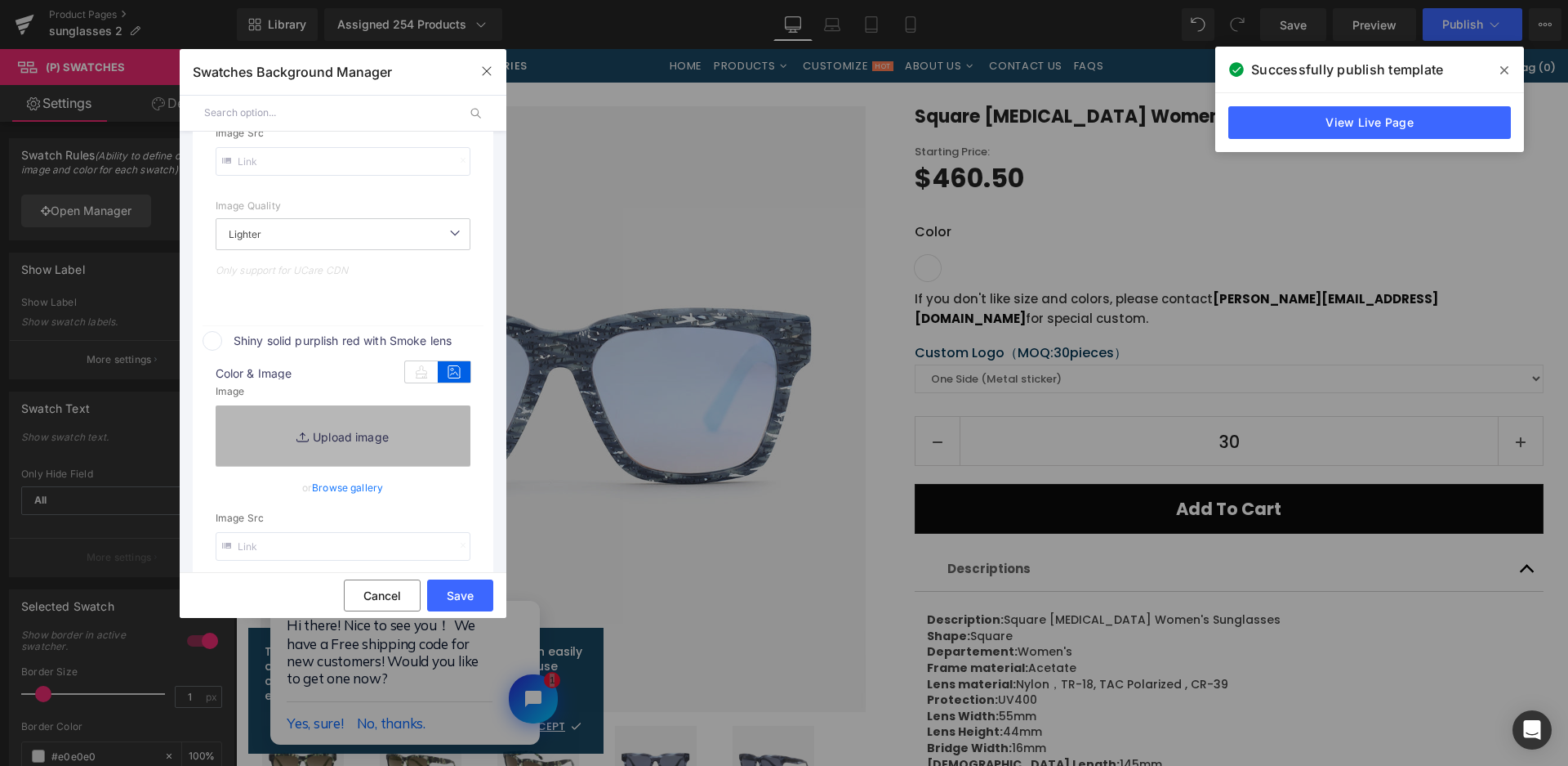
click at [401, 443] on link "Replace Image" at bounding box center [343, 435] width 255 height 61
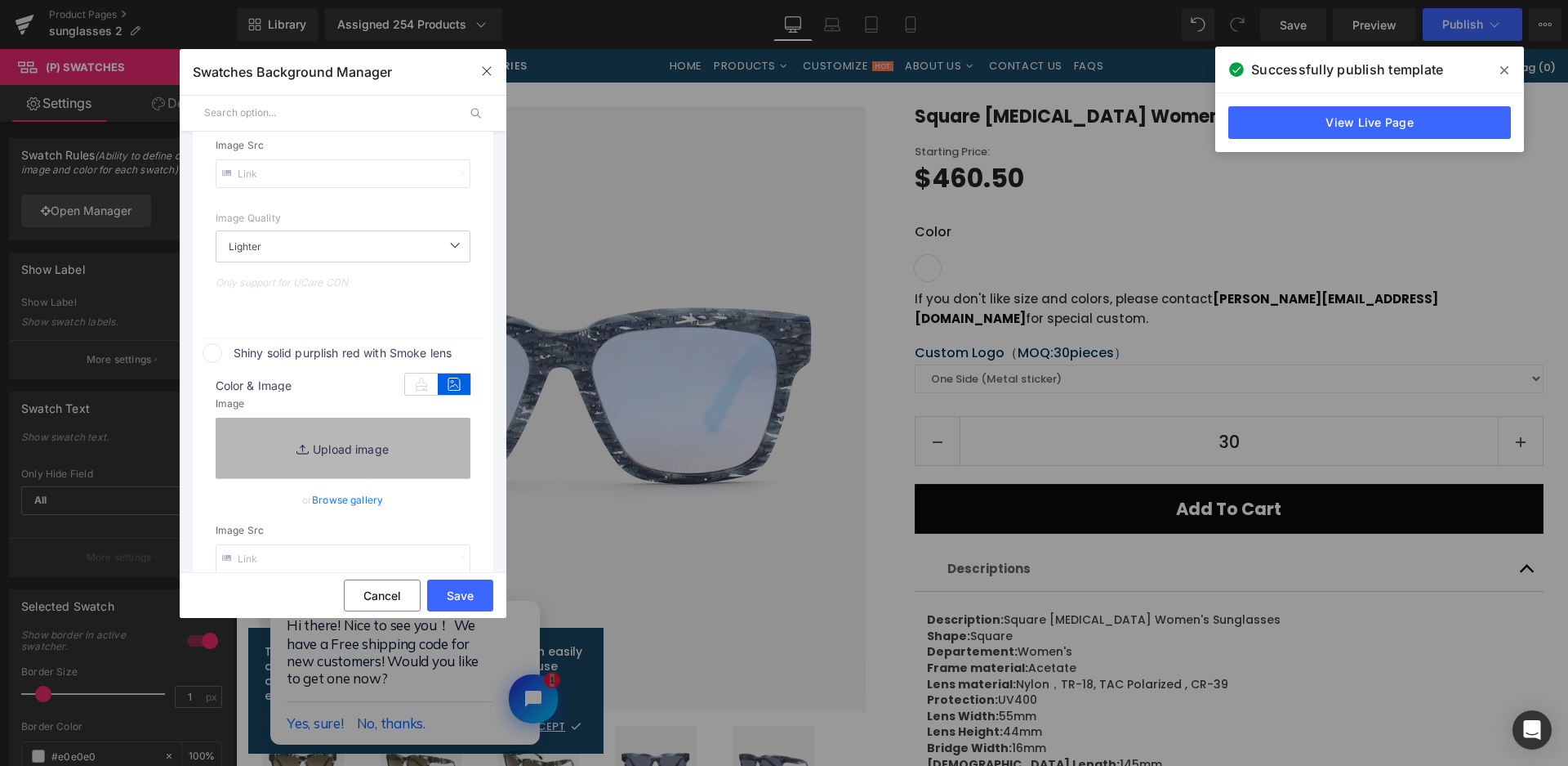
type input "[URL][DOMAIN_NAME]"
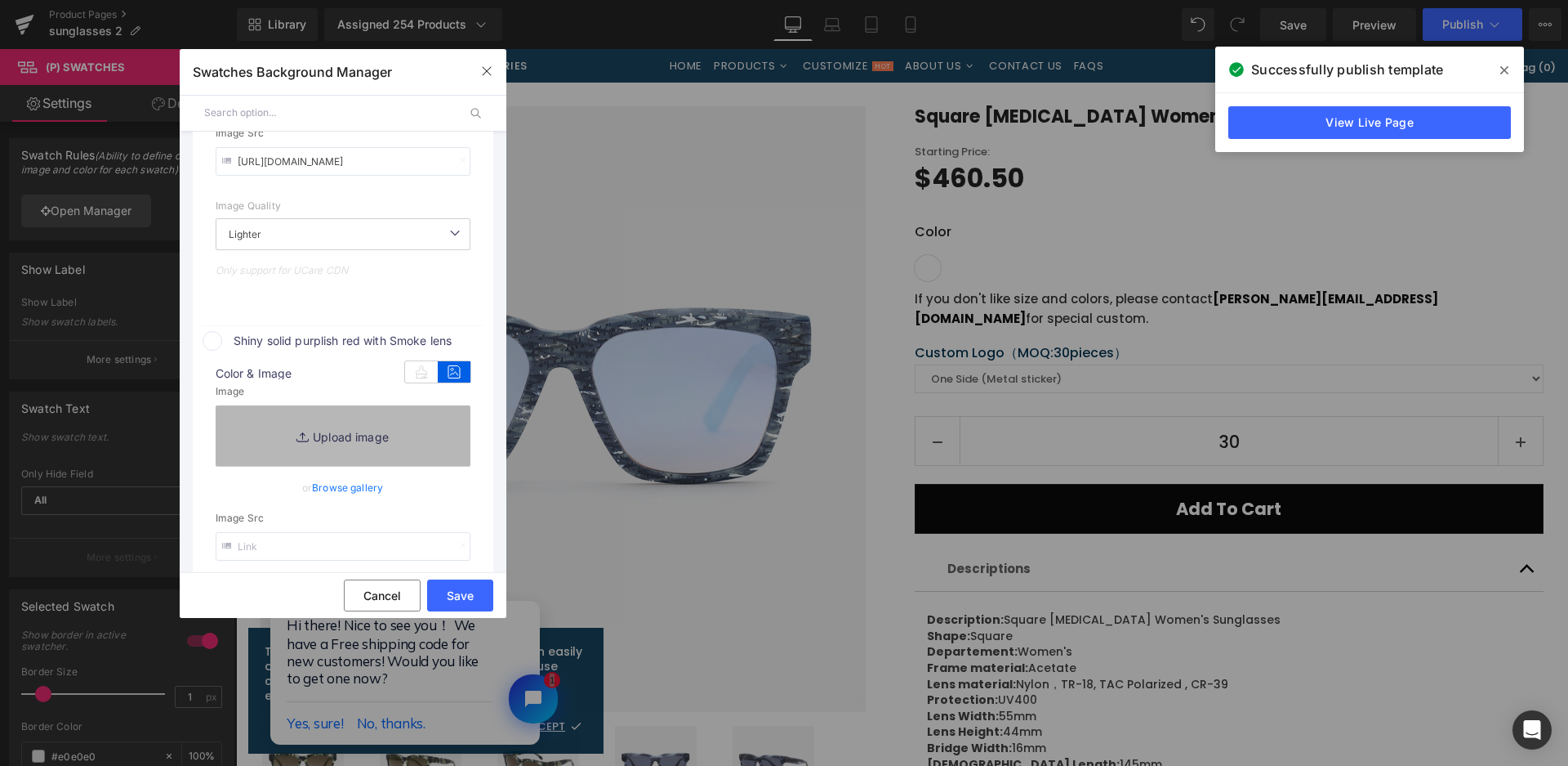
type input "C:\fakepath\微信截图_20250825164242.png"
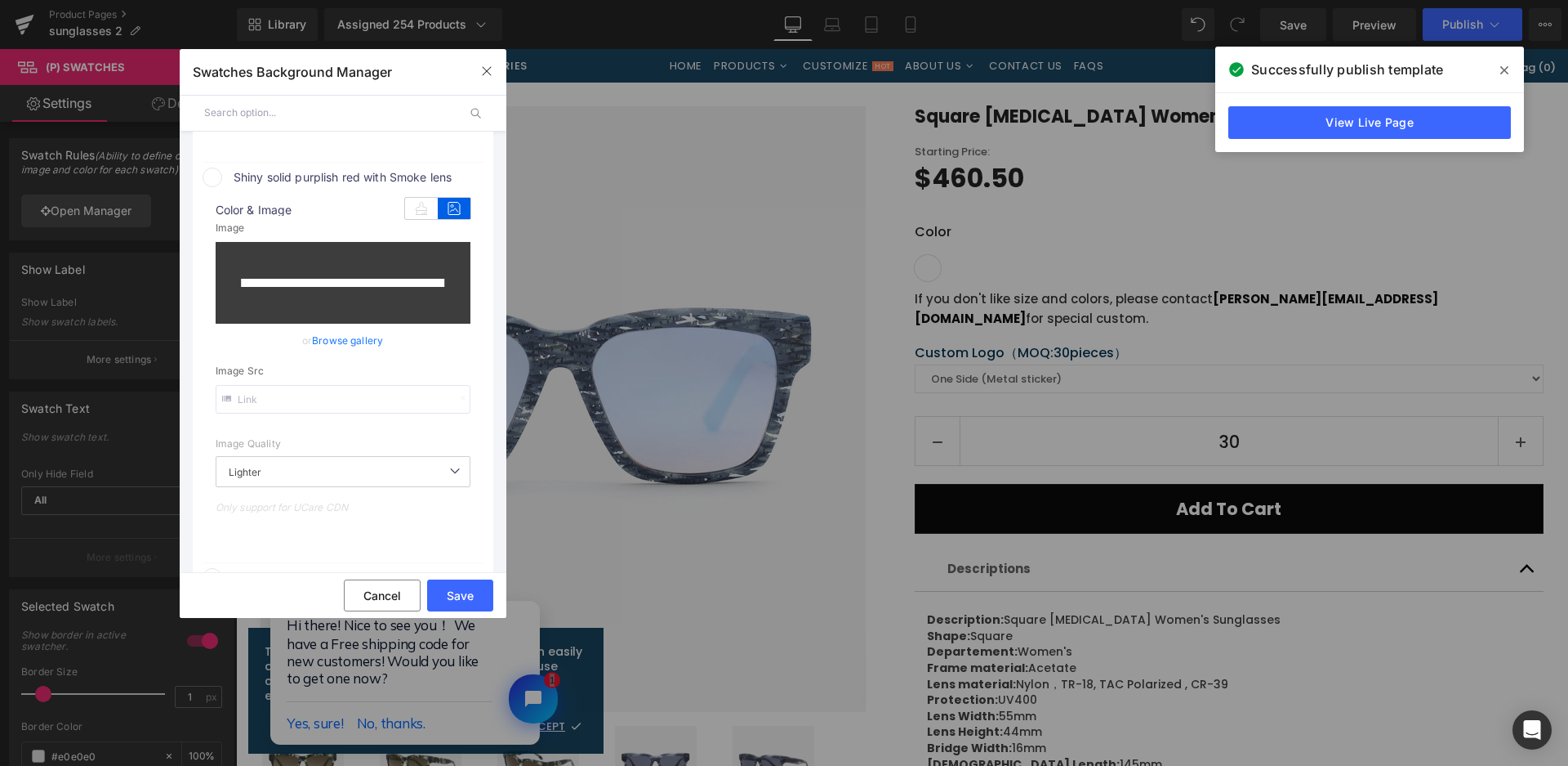
scroll to position [1590, 0]
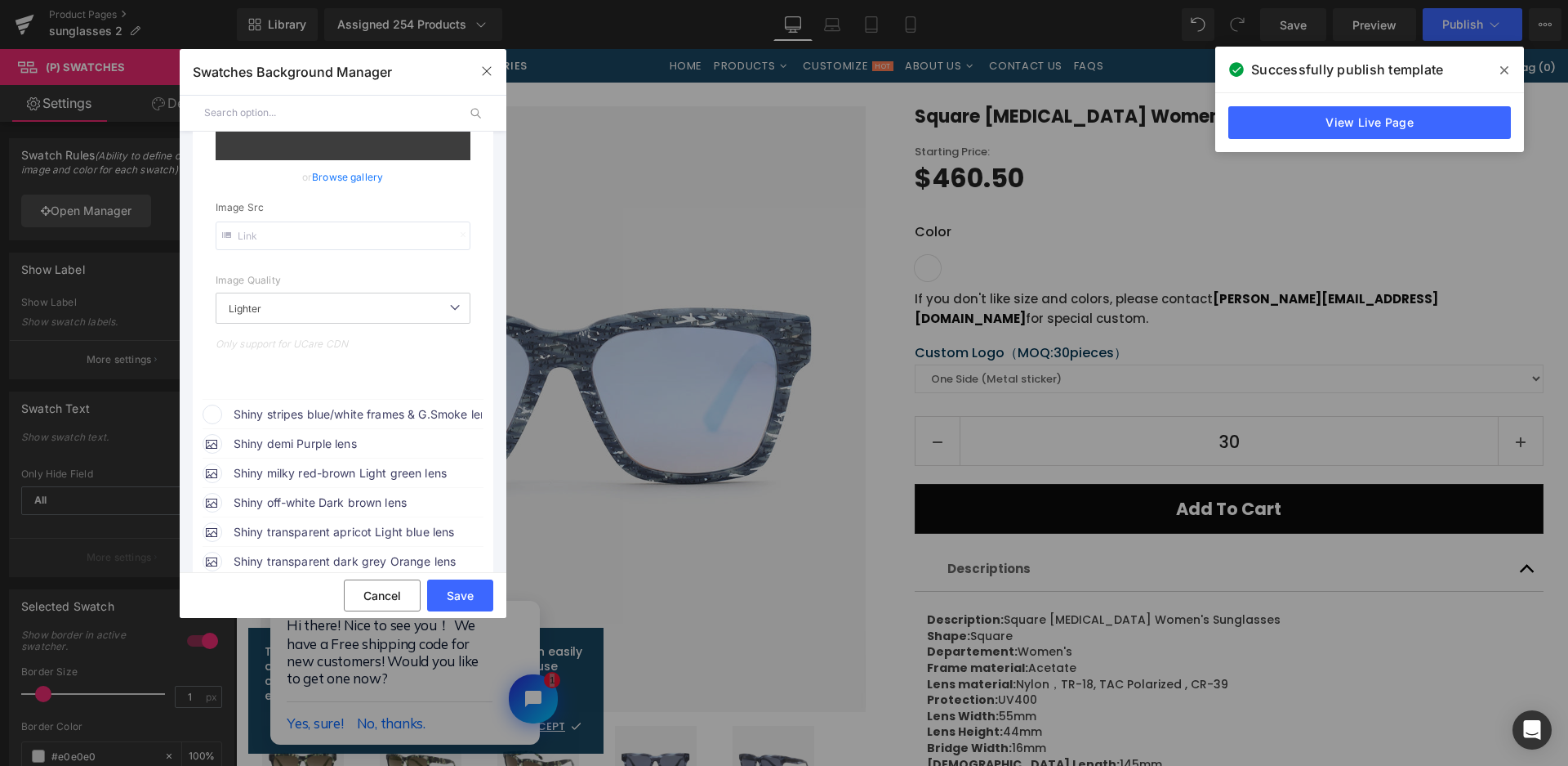
click at [352, 410] on span "Shiny stripes blue/white frames & G.Smoke lens with blue mirror" at bounding box center [357, 414] width 248 height 19
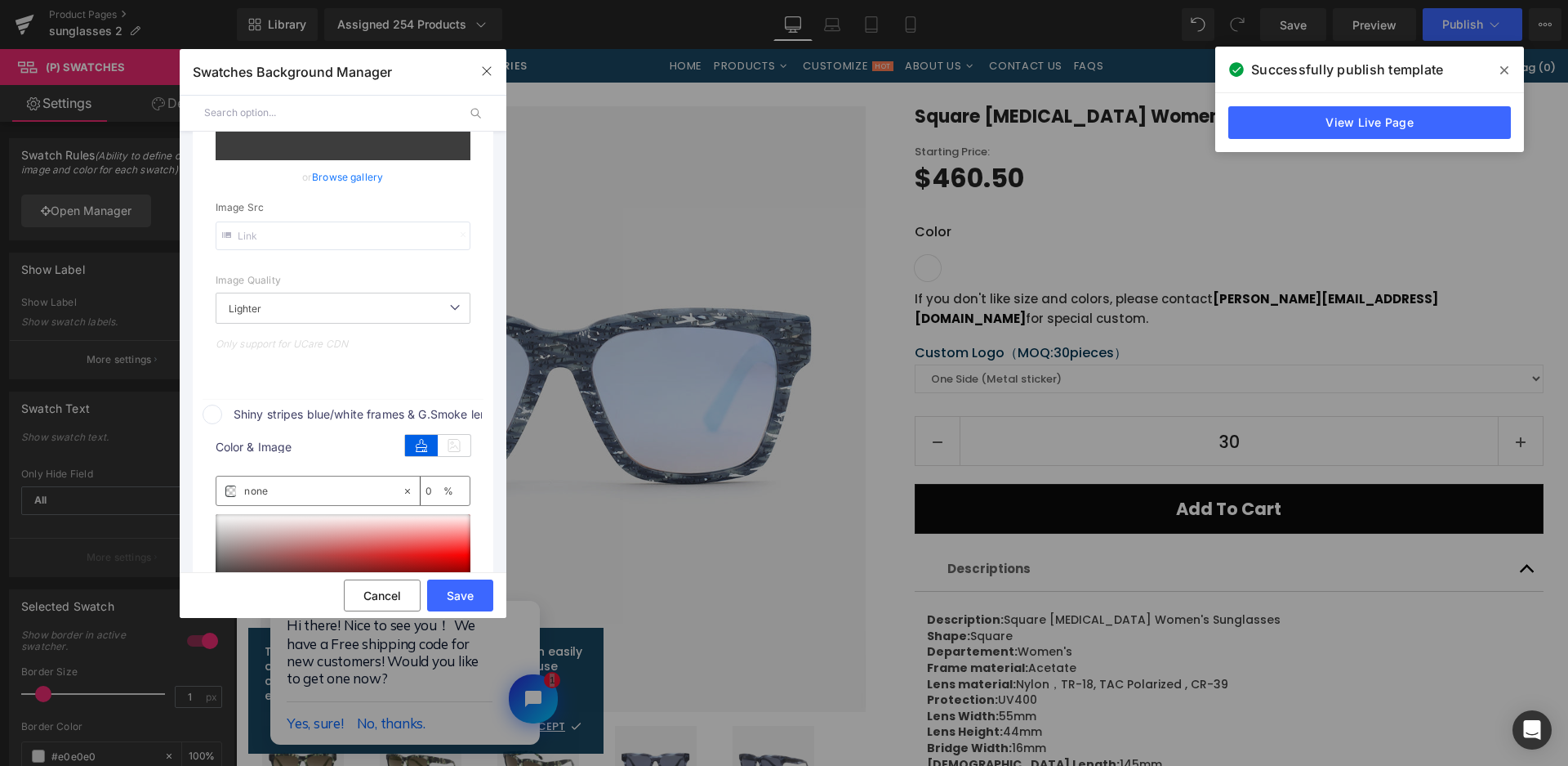
type input "[URL][DOMAIN_NAME]"
click at [455, 444] on icon at bounding box center [454, 446] width 33 height 21
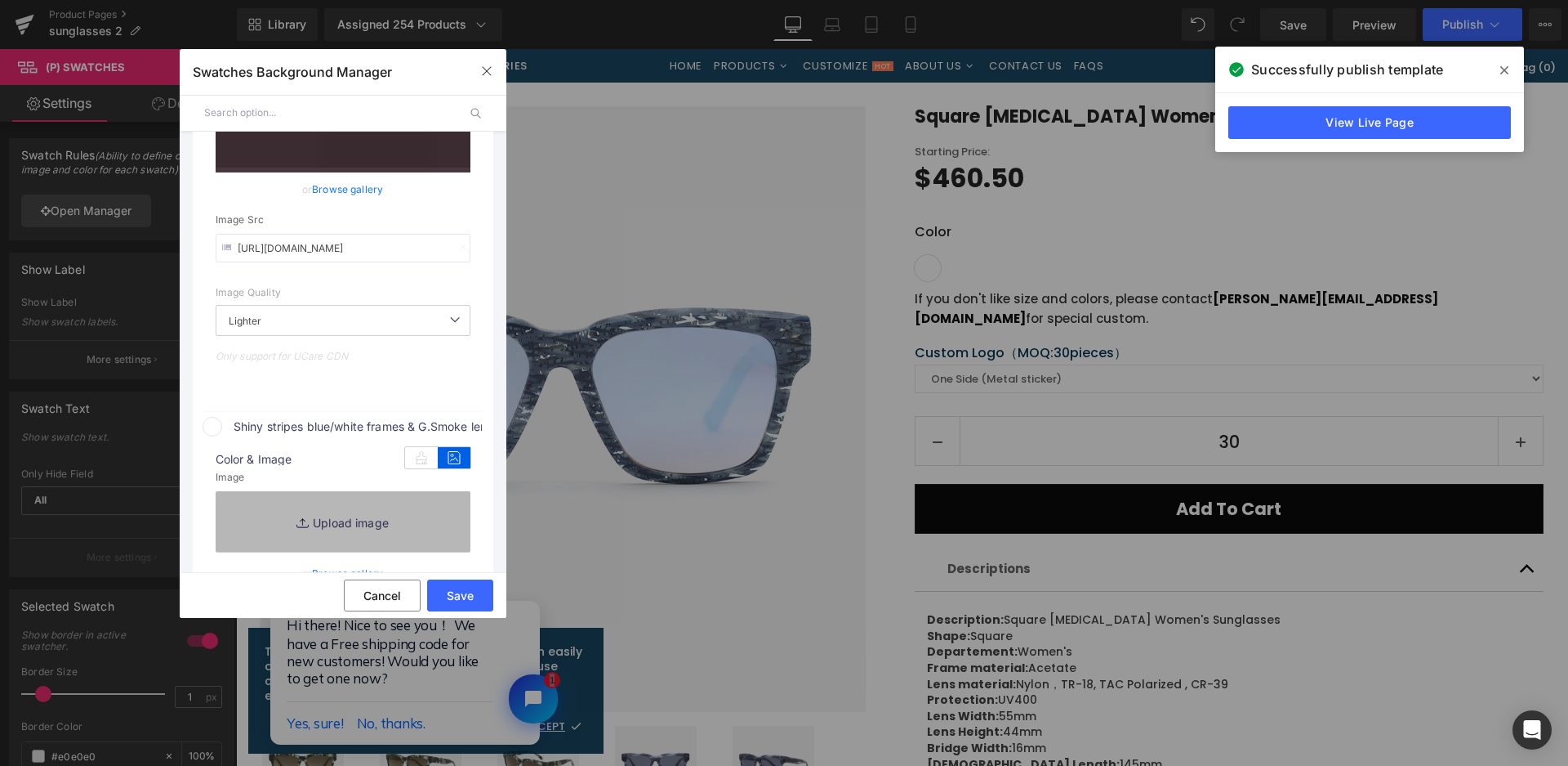
scroll to position [1602, 0]
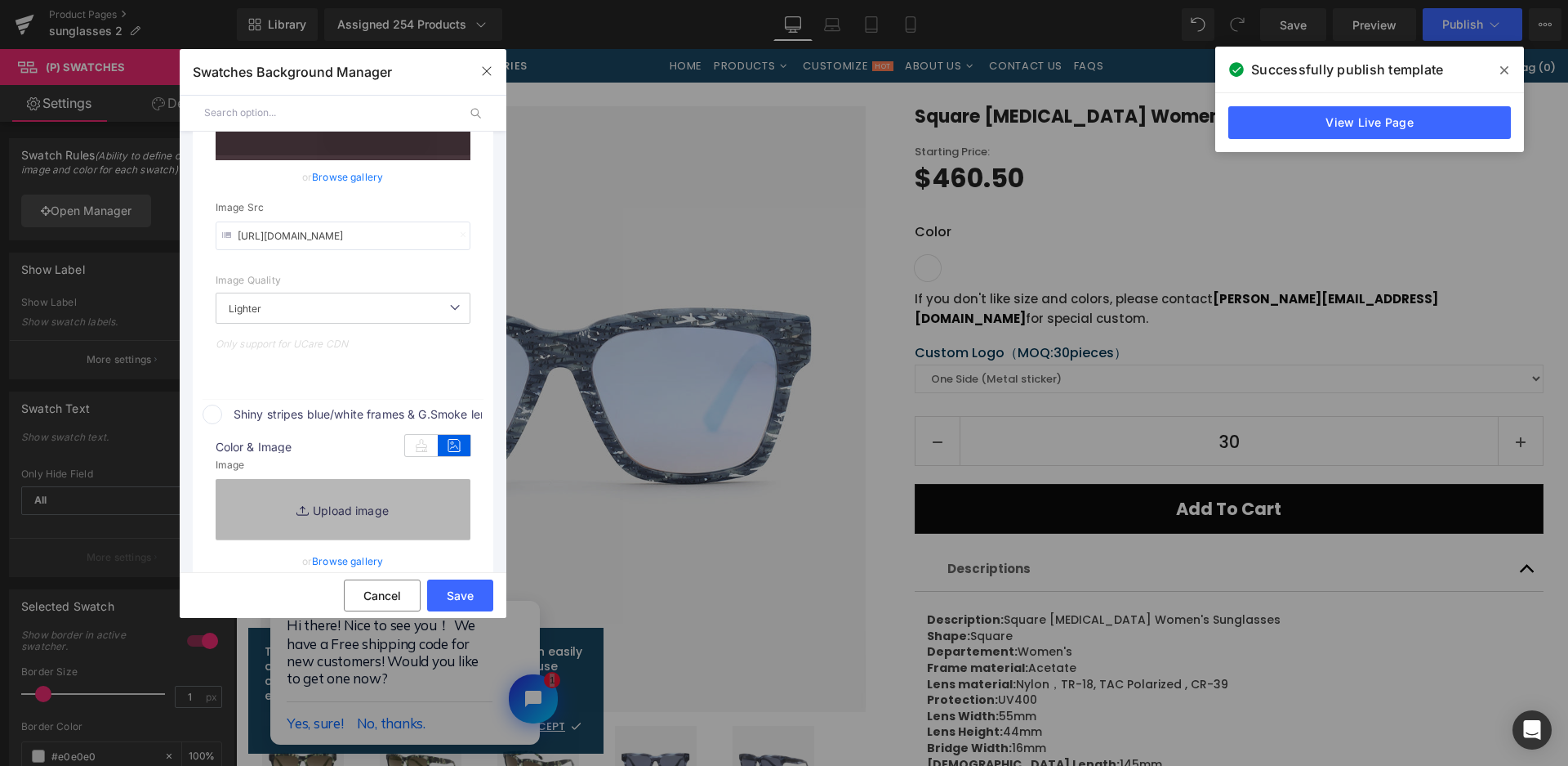
click at [411, 496] on link "Replace Image" at bounding box center [343, 509] width 255 height 61
type input "C:\fakepath\微信截图_20250825164248.png"
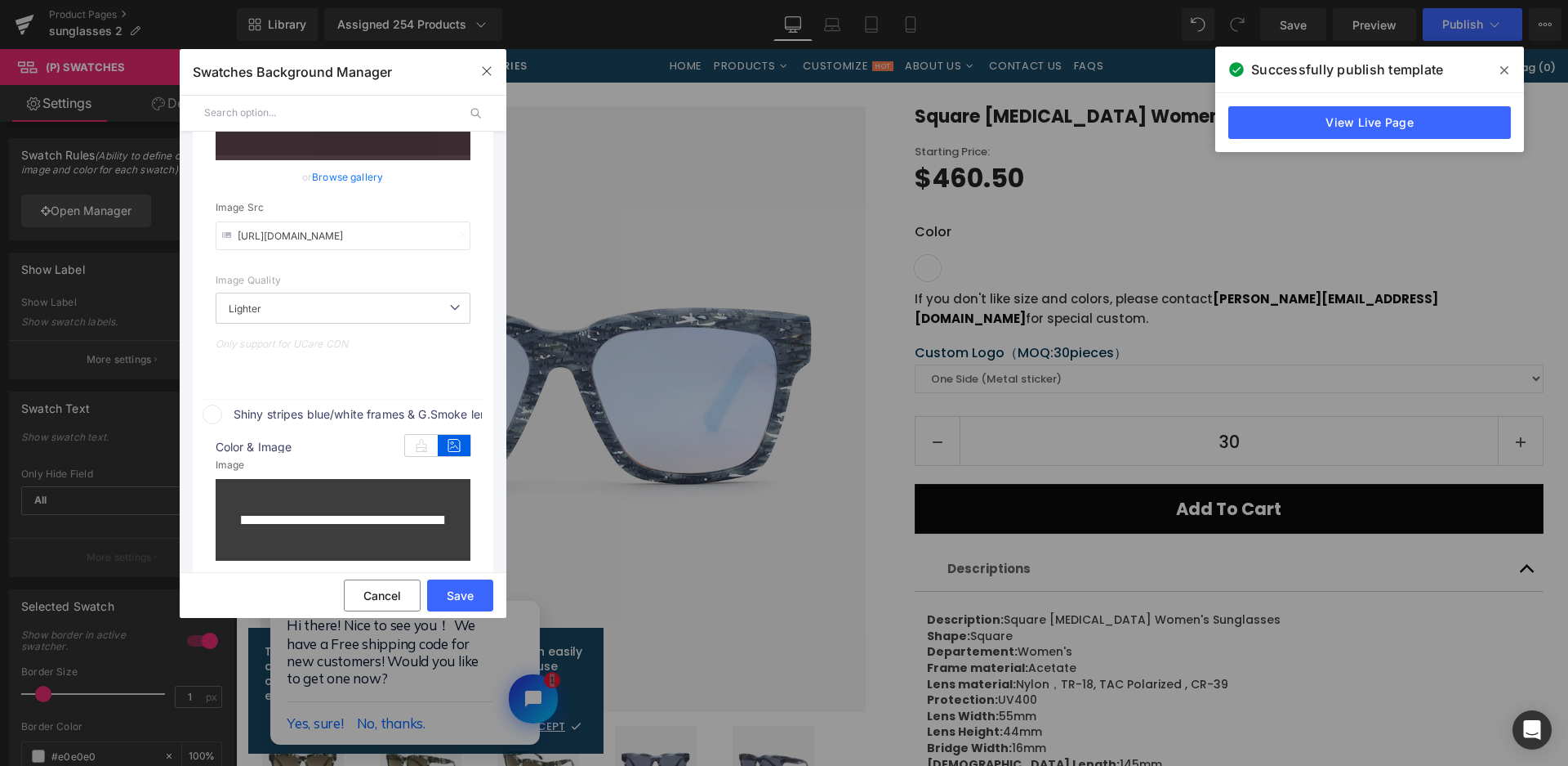
type input "[URL][DOMAIN_NAME]"
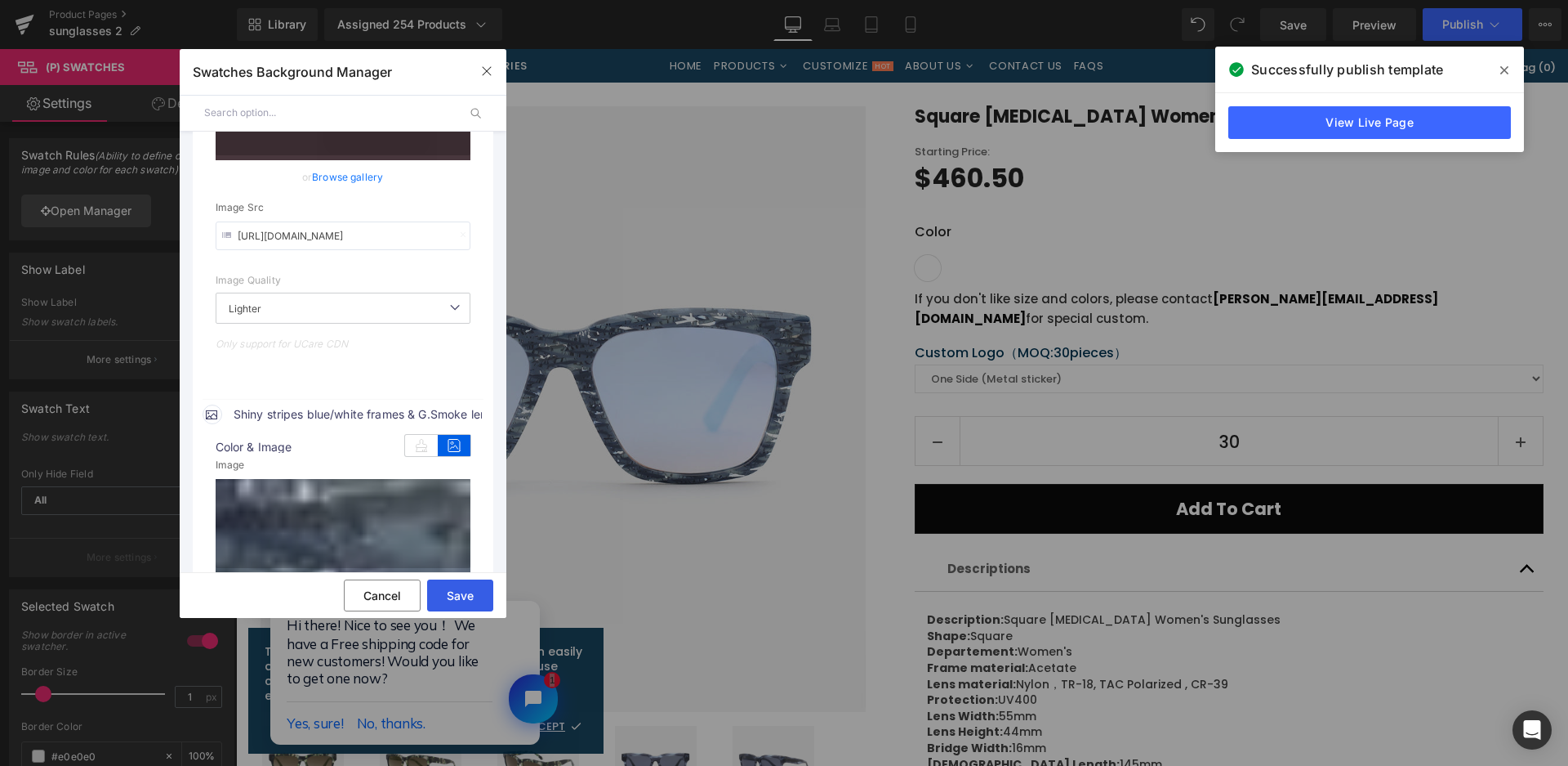
click at [464, 592] on button "Save" at bounding box center [459, 595] width 66 height 32
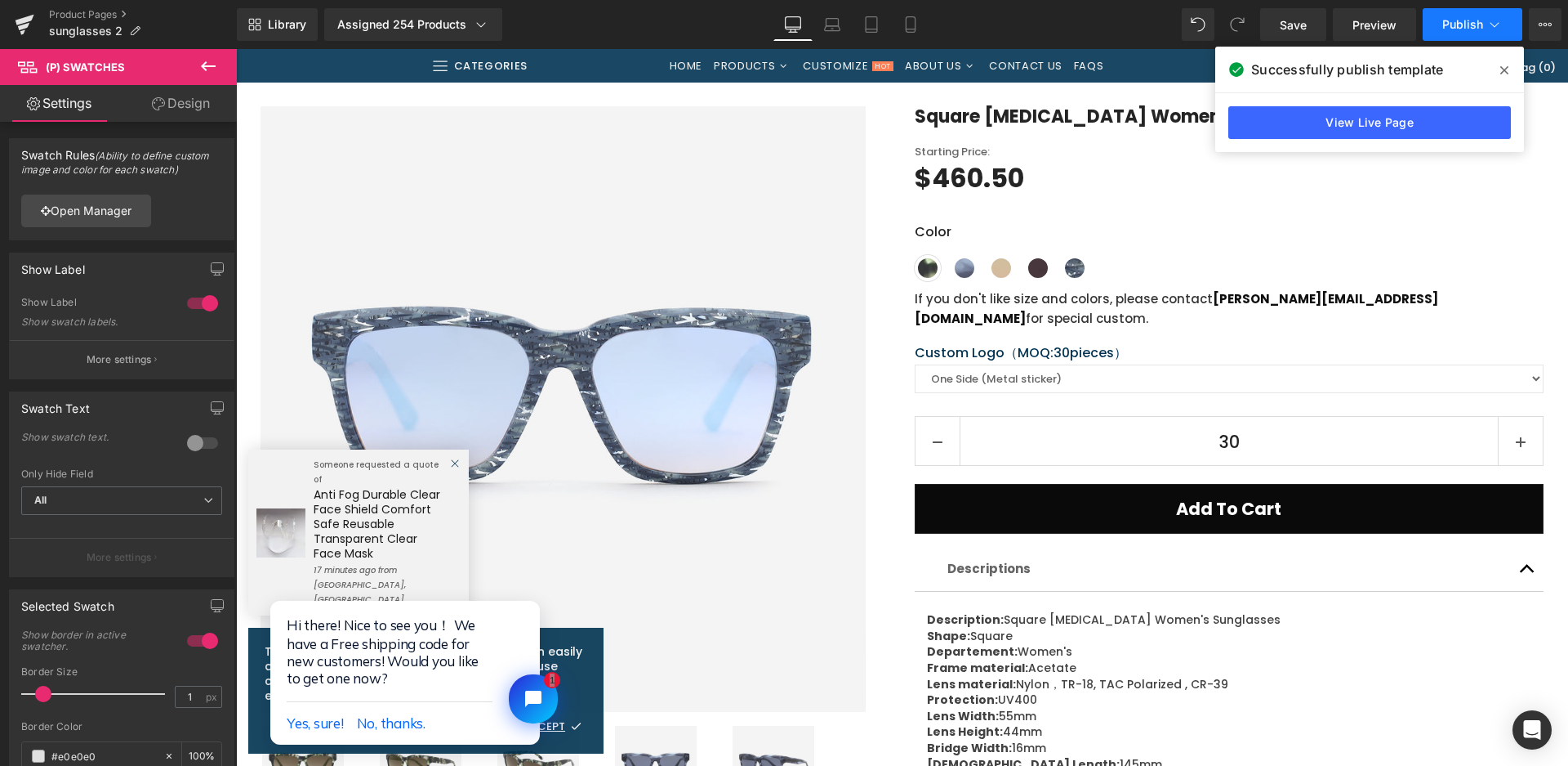
click at [1469, 24] on span "Publish" at bounding box center [1462, 24] width 40 height 13
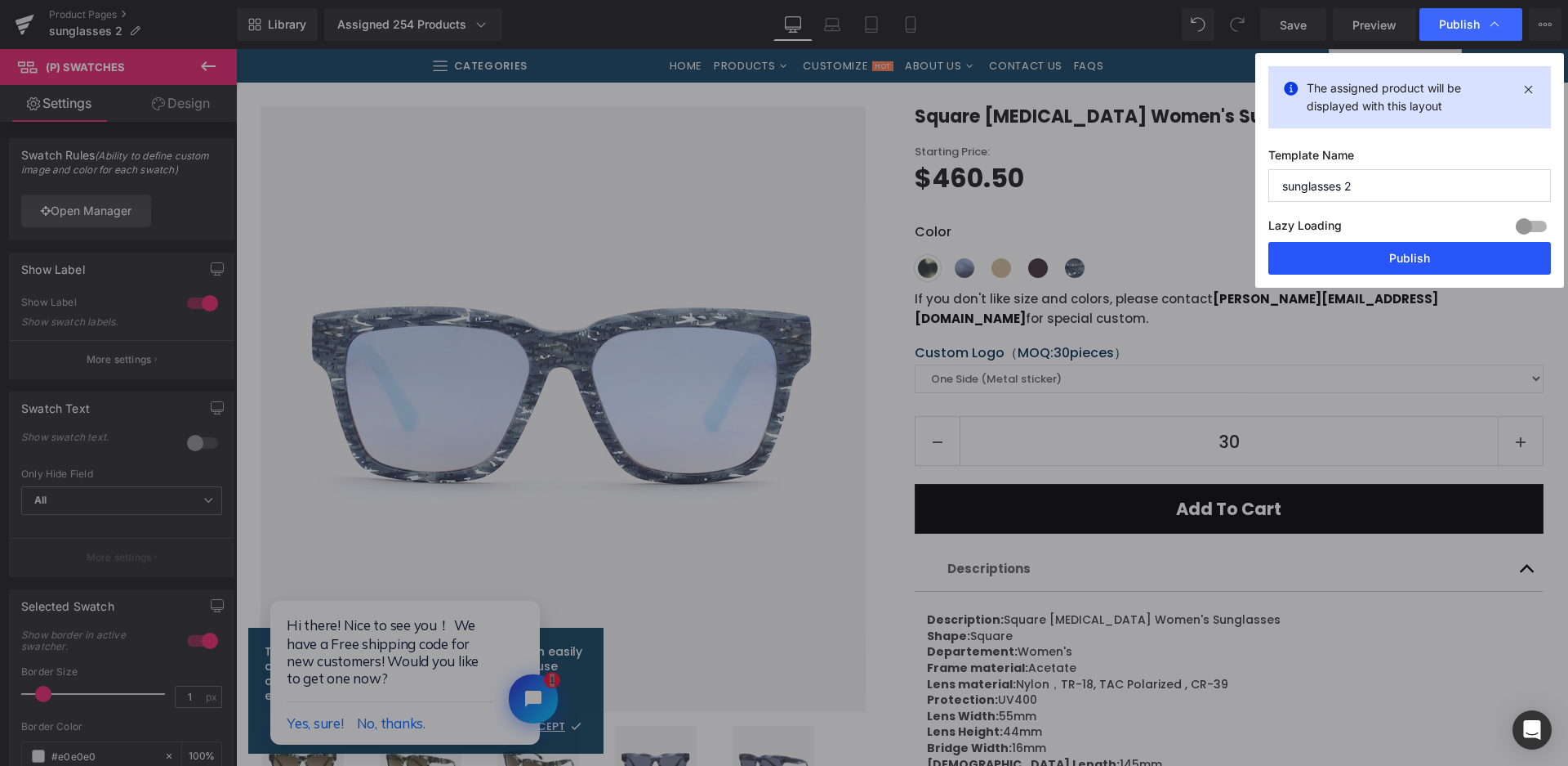
click at [1359, 259] on button "Publish" at bounding box center [1410, 258] width 282 height 33
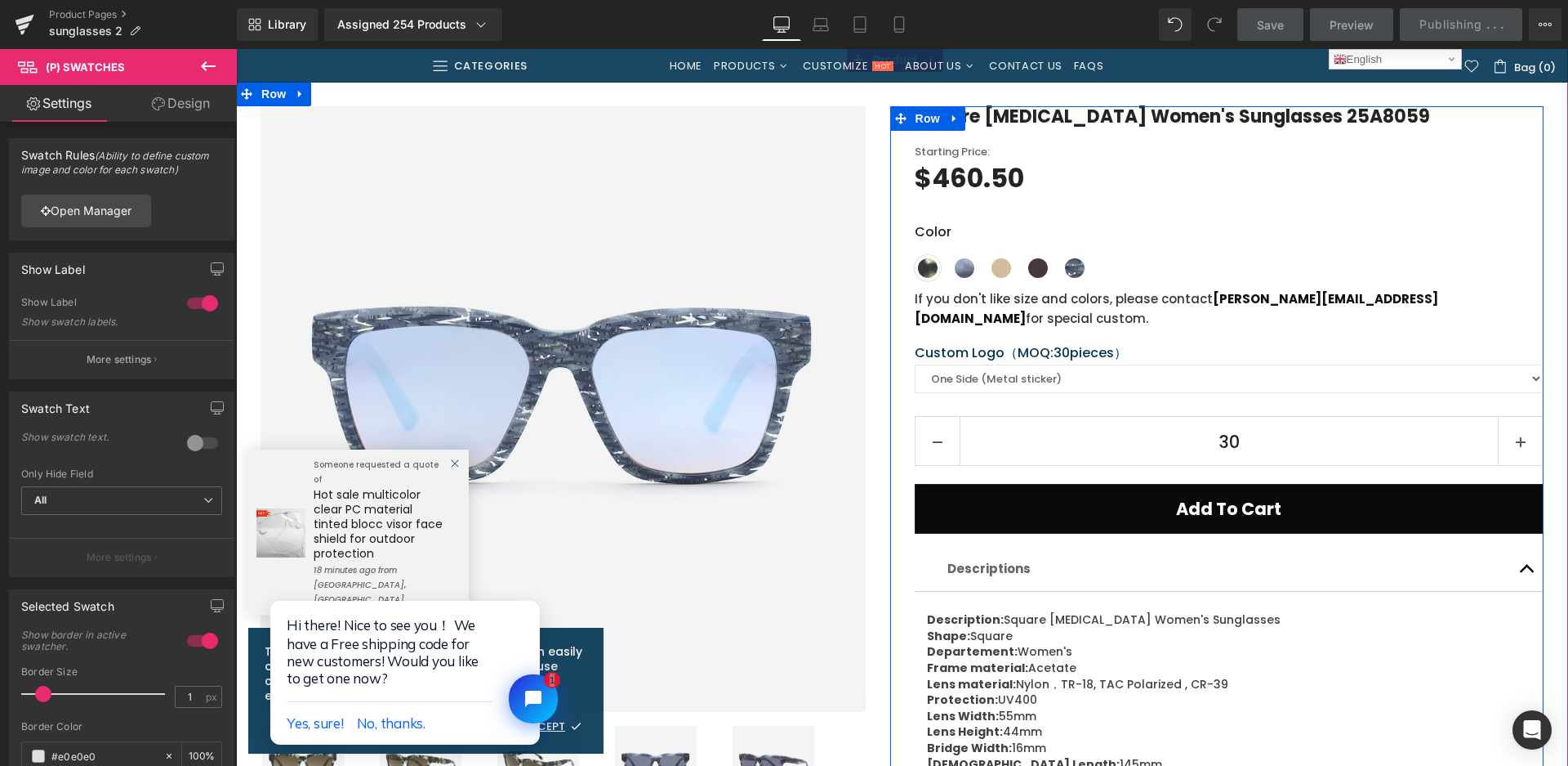
scroll to position [0, 0]
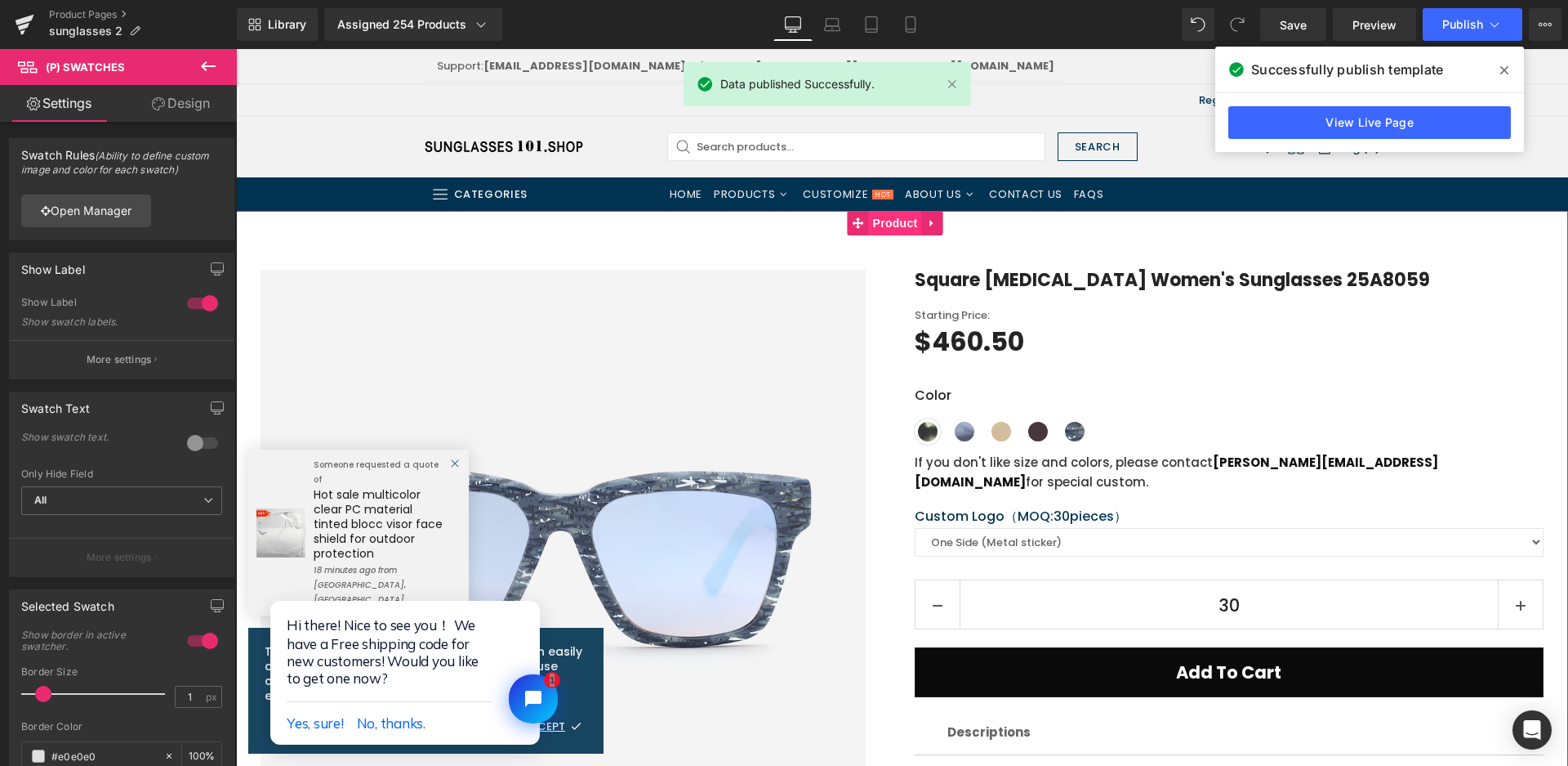
click at [875, 225] on span "Product" at bounding box center [896, 223] width 53 height 25
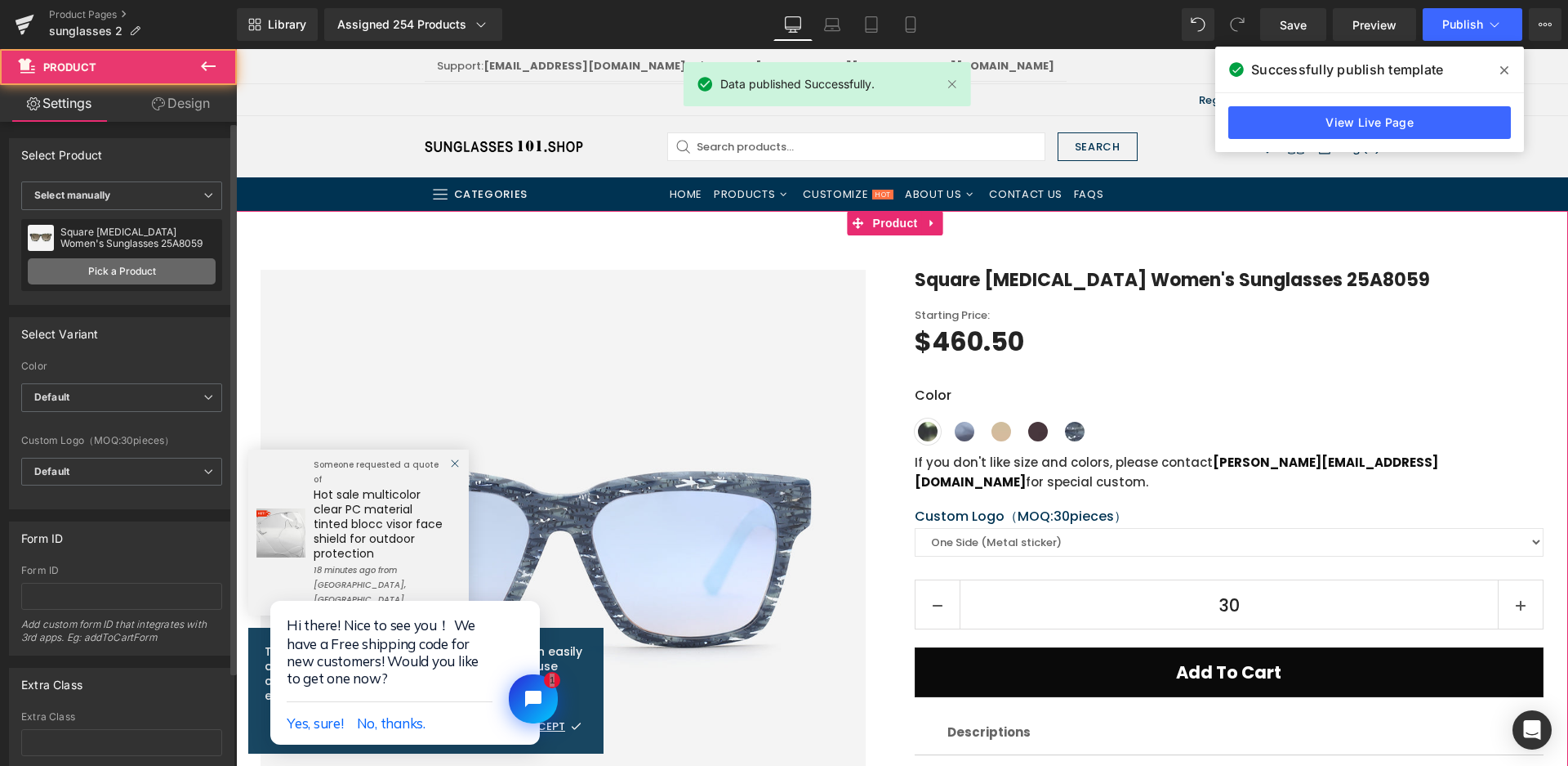
click at [108, 277] on link "Pick a Product" at bounding box center [122, 271] width 188 height 26
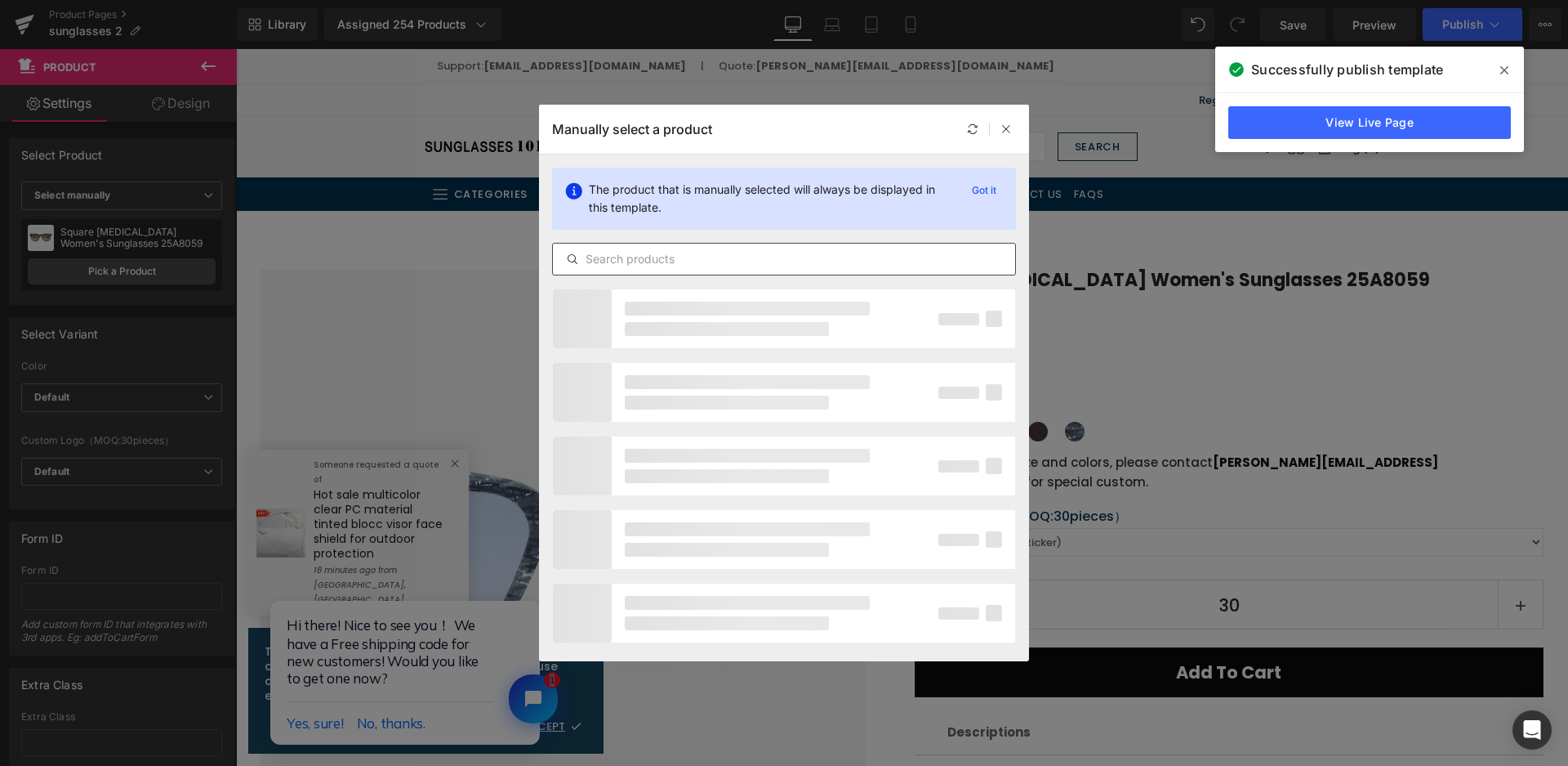
click at [667, 267] on input "text" at bounding box center [783, 259] width 462 height 19
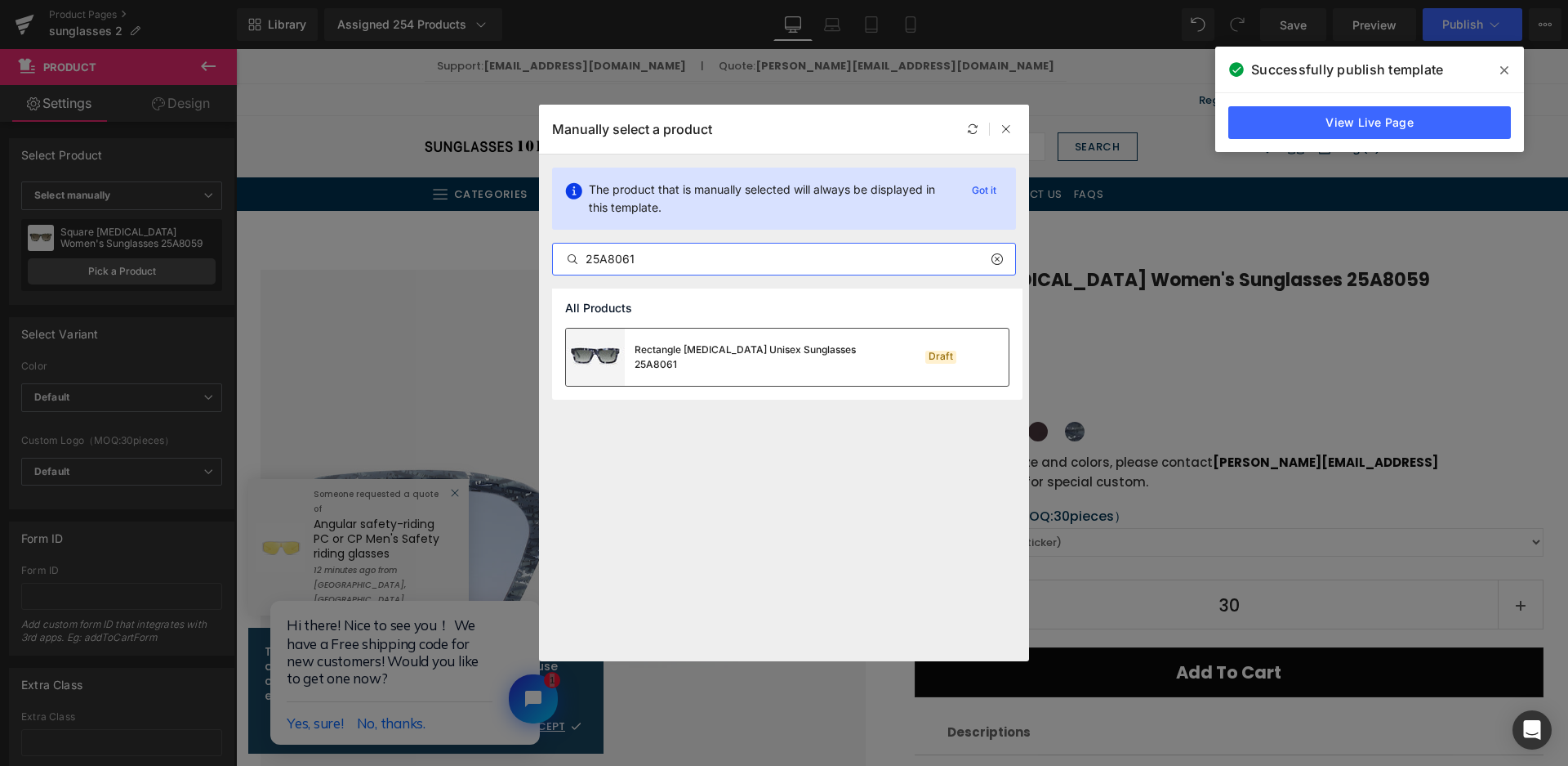
type input "25A8061"
click at [804, 348] on div "Rectangle [MEDICAL_DATA] Unisex Sunglasses 25A8061" at bounding box center [722, 357] width 313 height 57
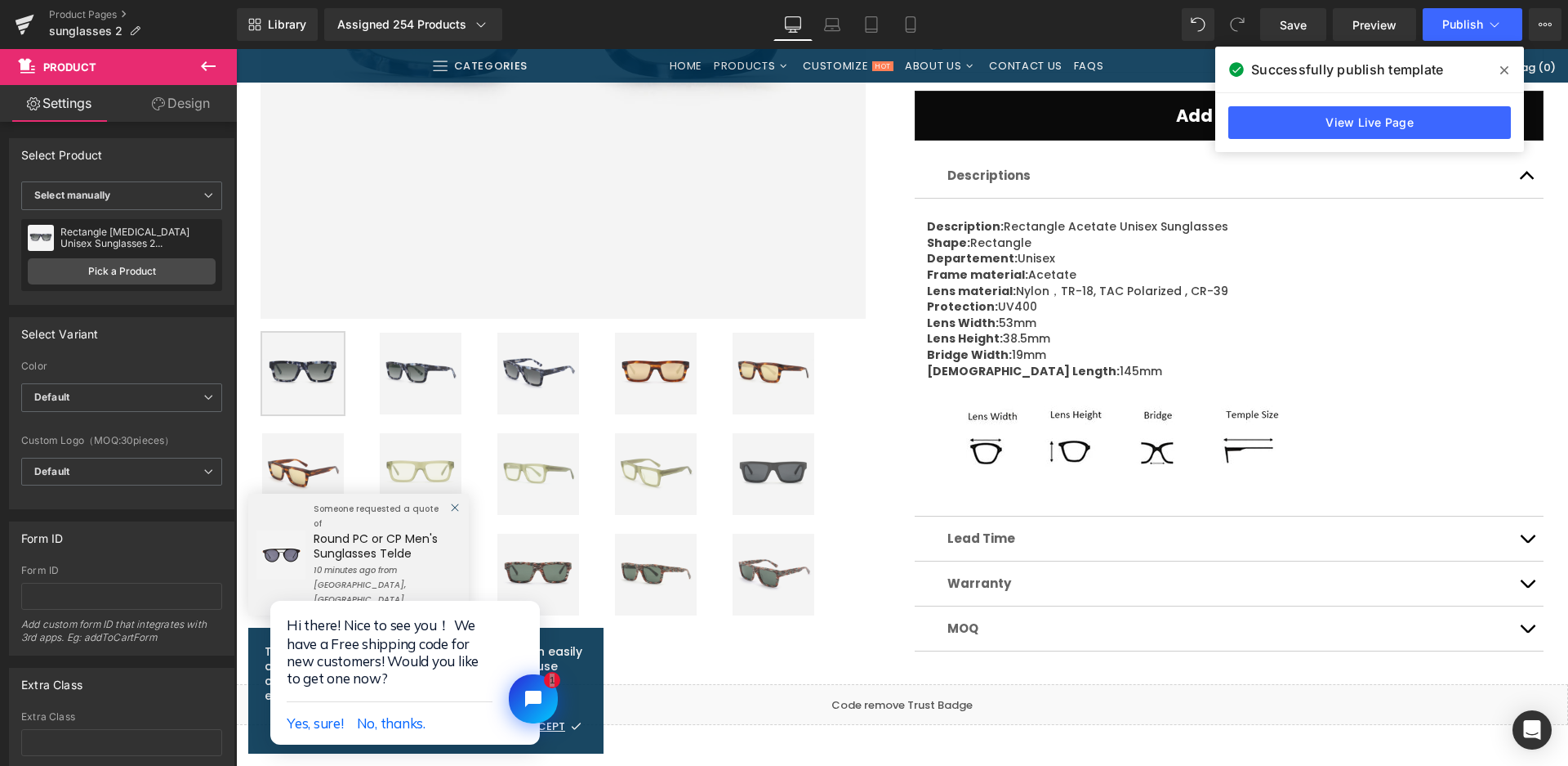
scroll to position [572, 0]
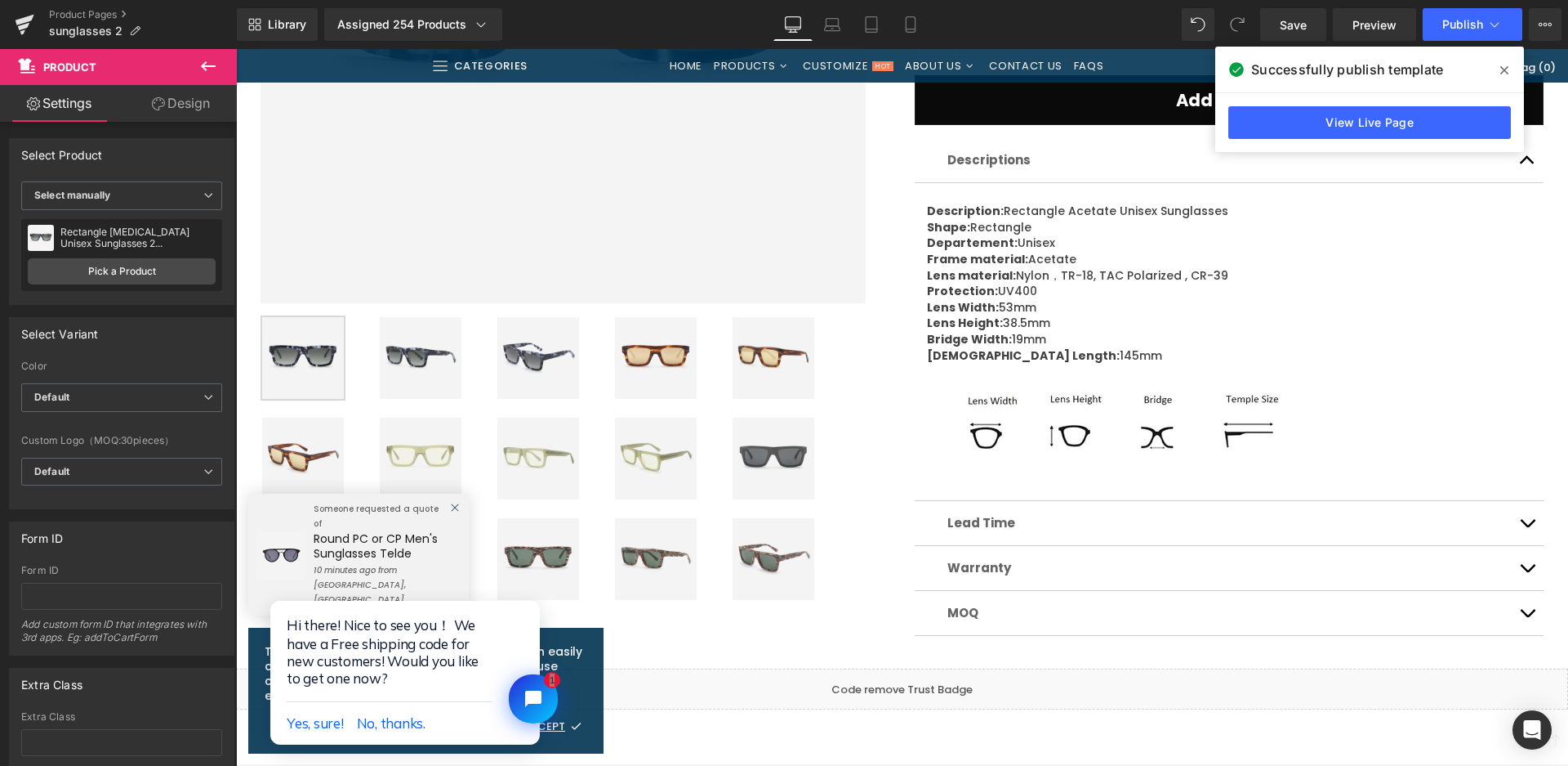
click at [647, 357] on img at bounding box center [656, 357] width 82 height 82
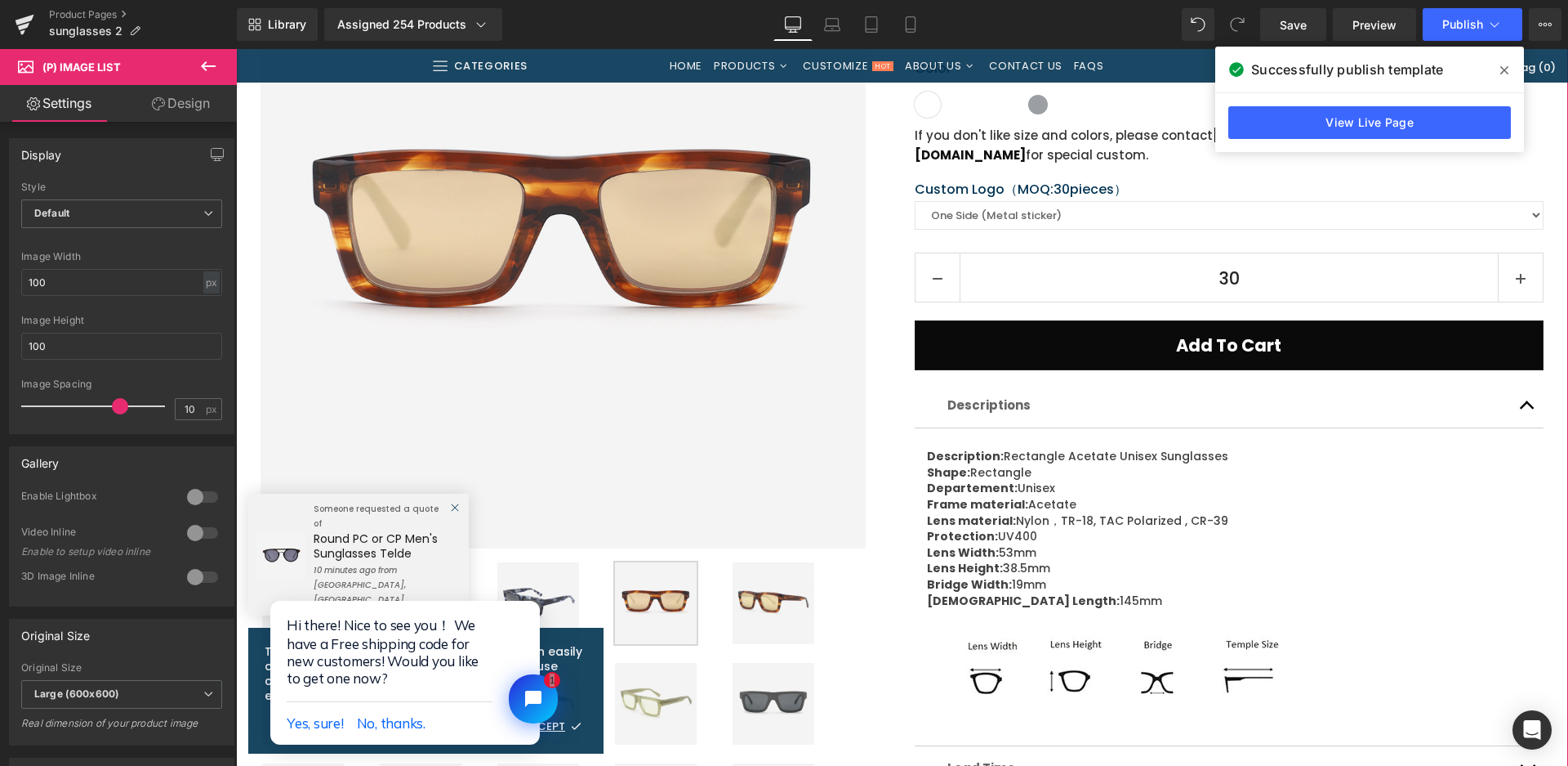
scroll to position [164, 0]
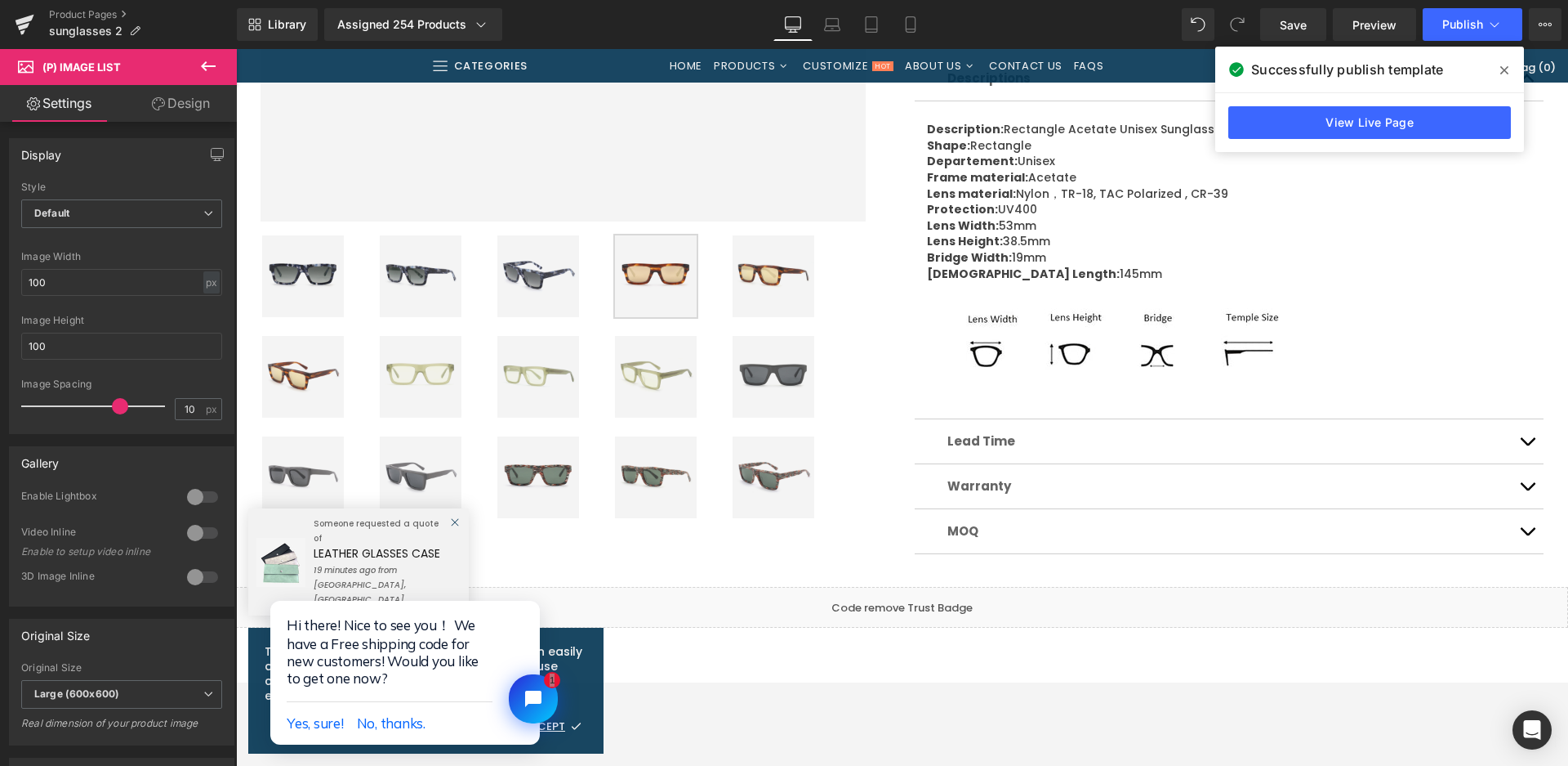
click at [412, 386] on img at bounding box center [421, 377] width 82 height 82
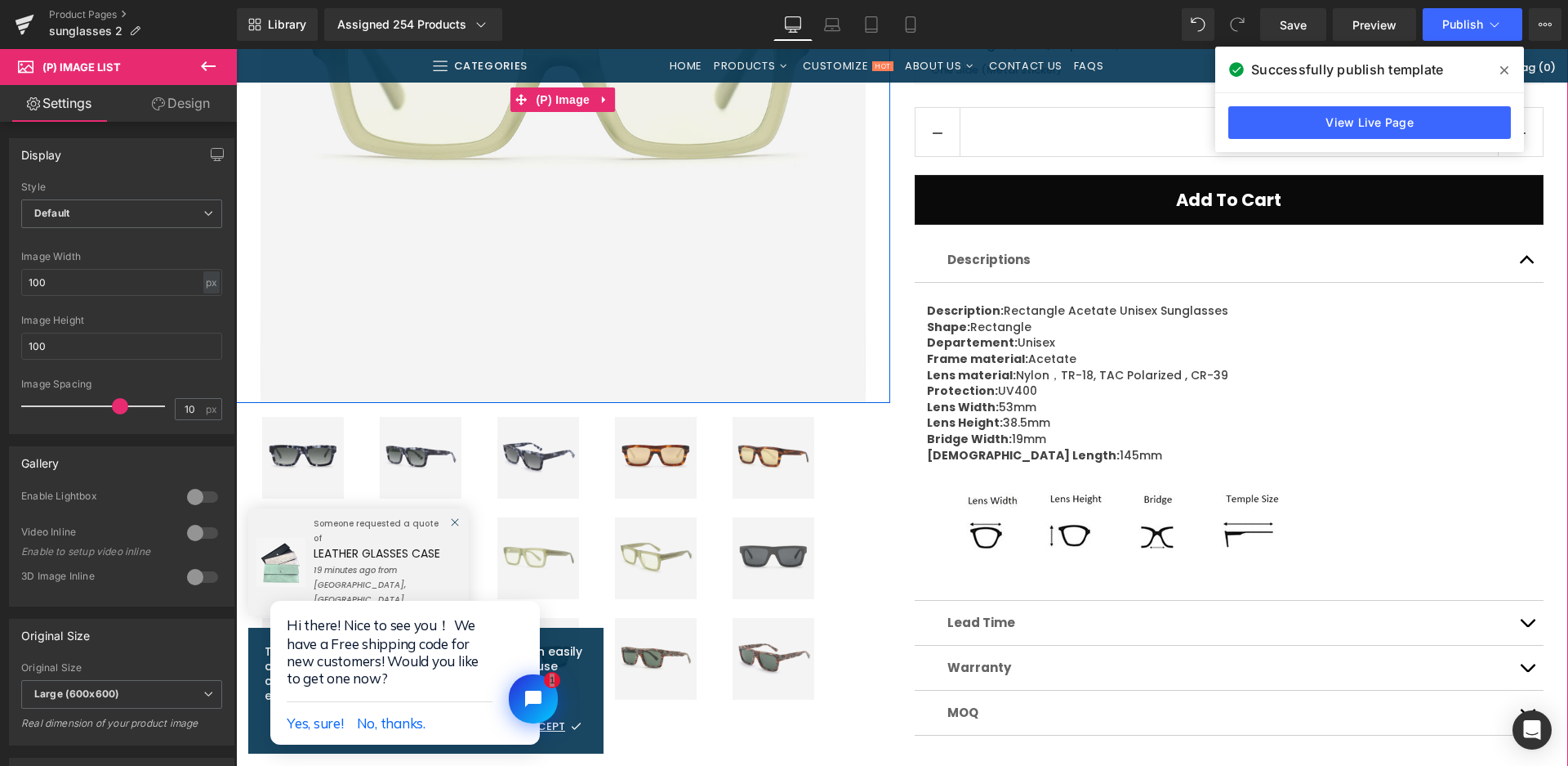
scroll to position [654, 0]
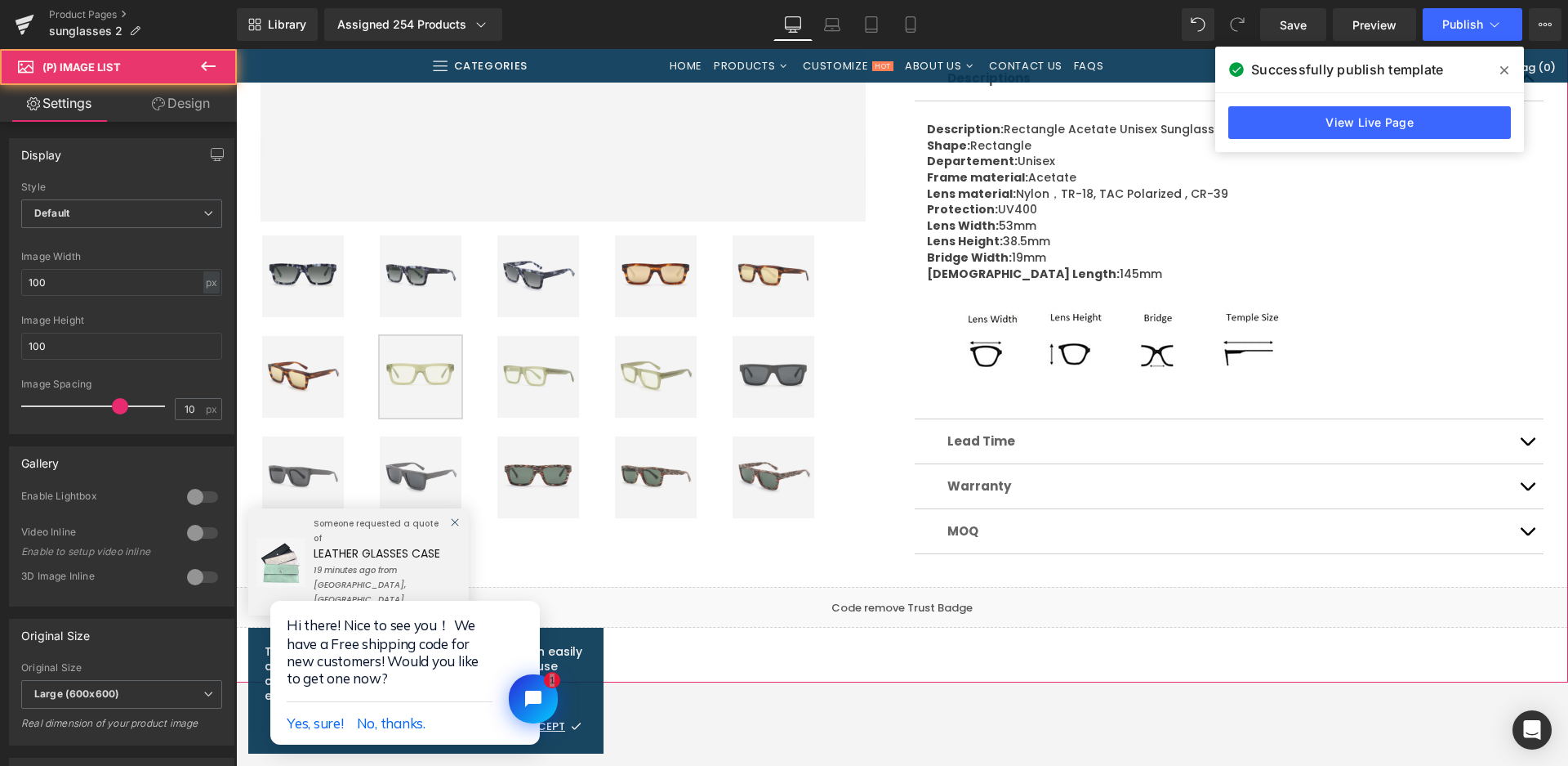
click at [539, 468] on img at bounding box center [538, 477] width 82 height 82
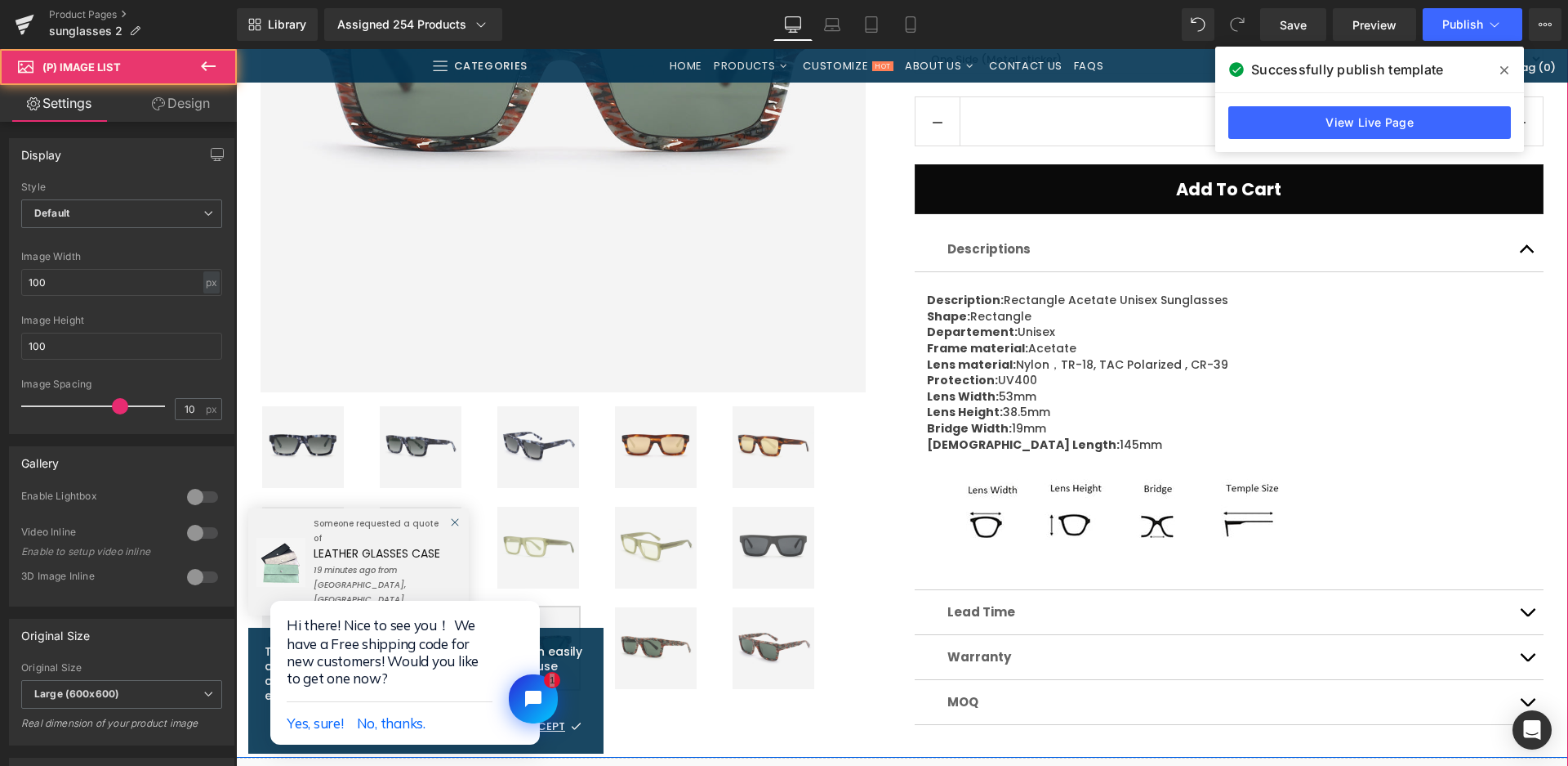
scroll to position [164, 0]
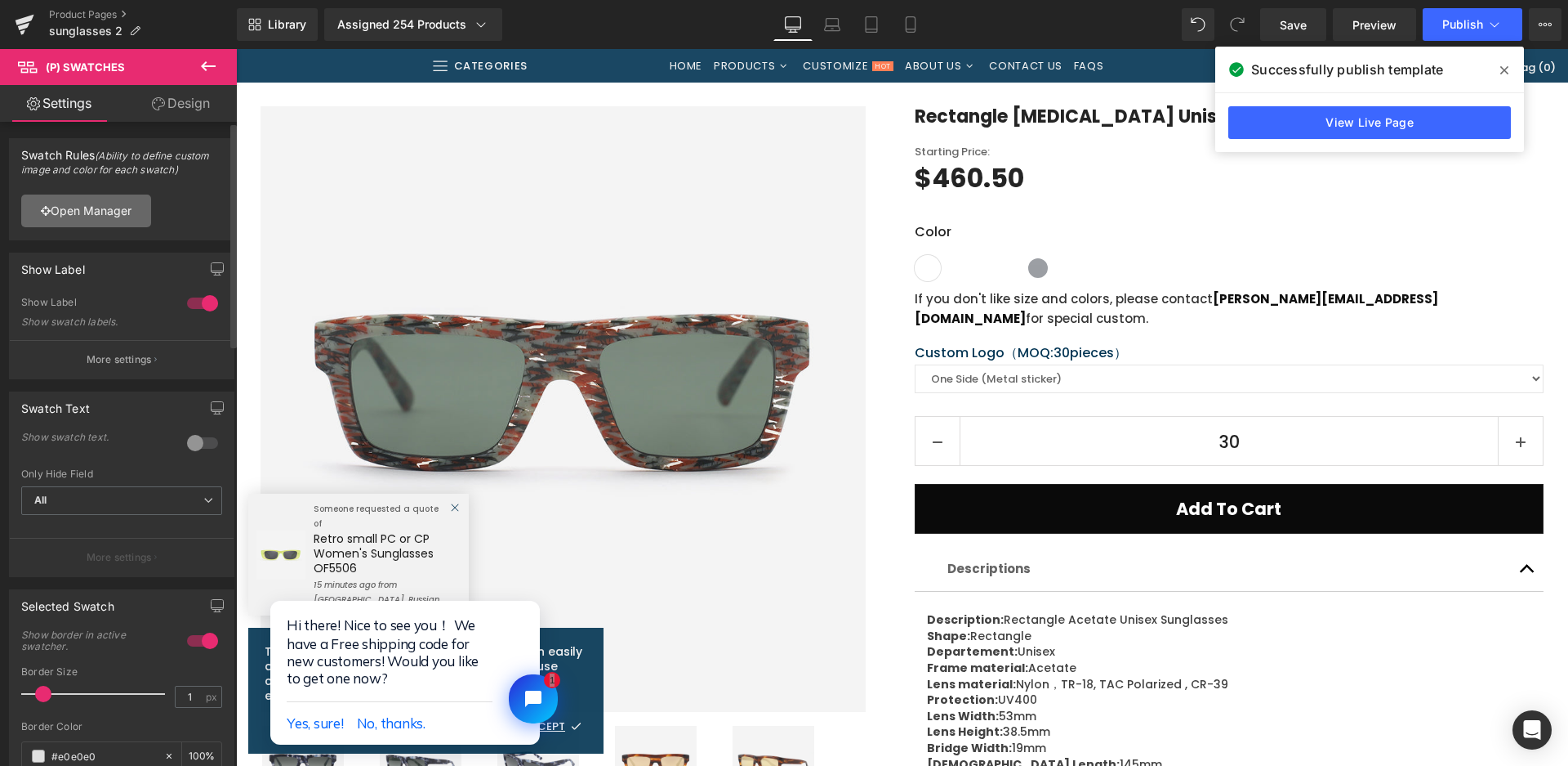
click at [109, 225] on link "Open Manager" at bounding box center [86, 210] width 130 height 33
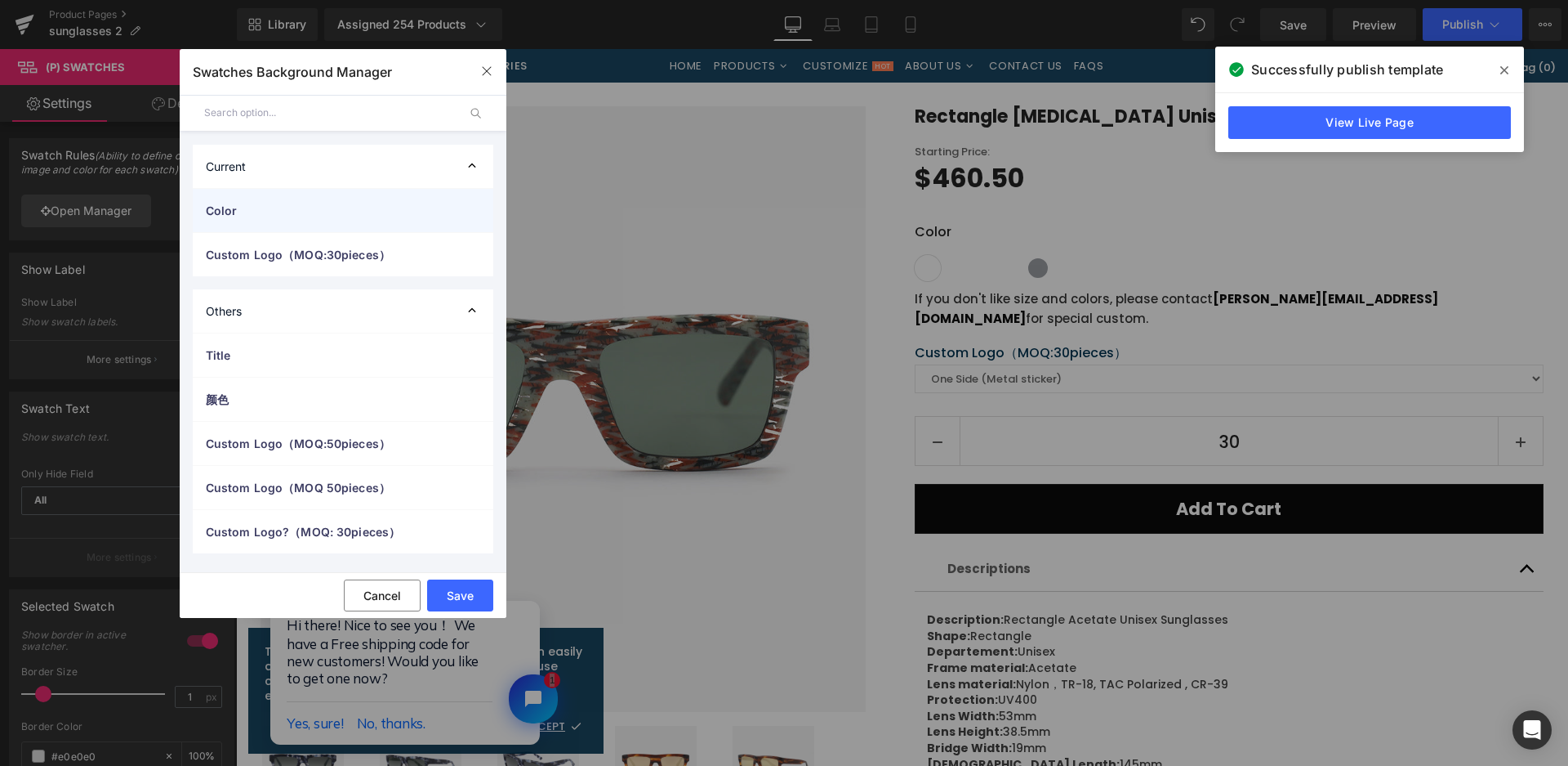
click at [231, 203] on span "Color" at bounding box center [326, 210] width 242 height 17
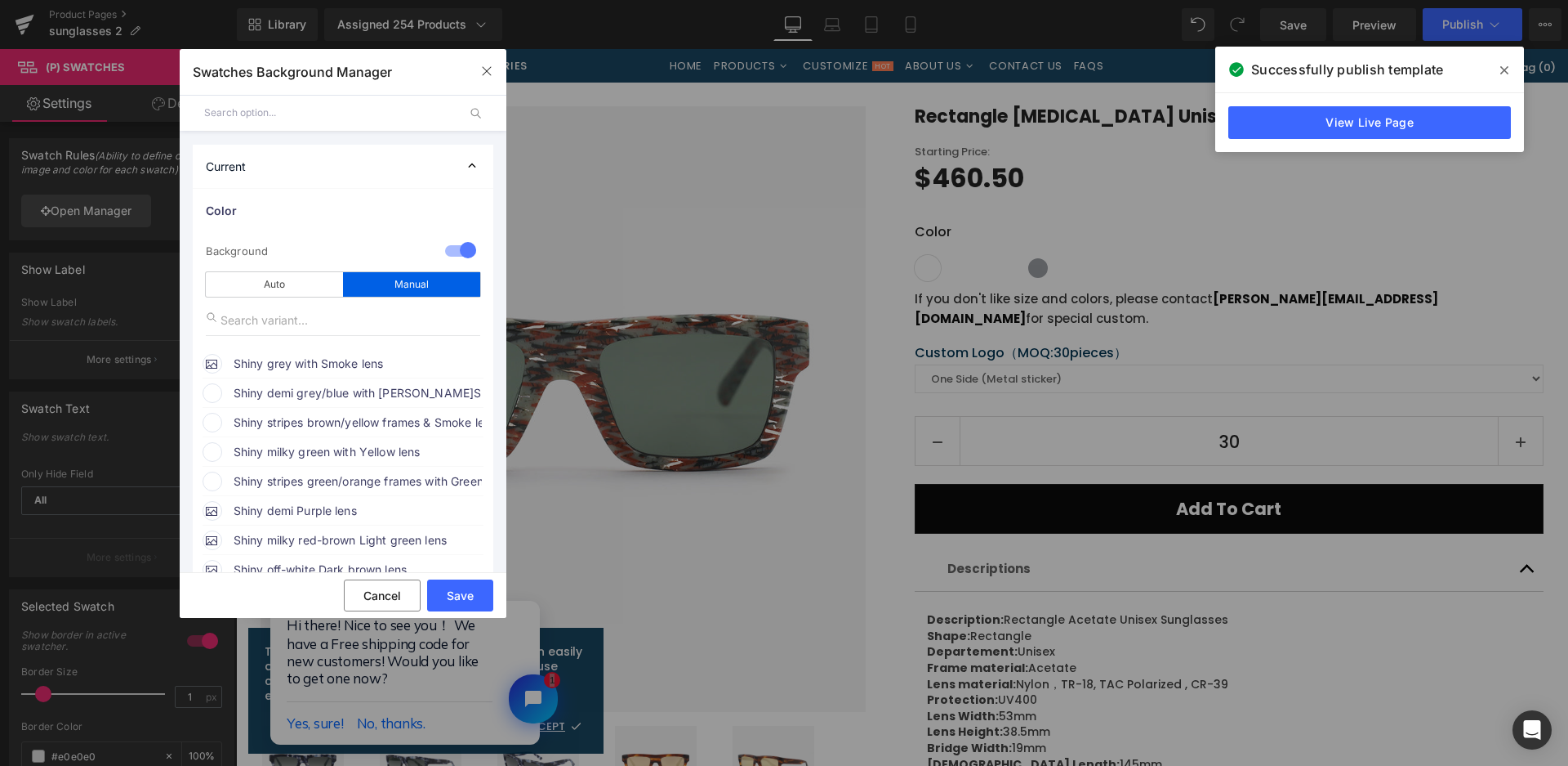
click at [285, 391] on span "Shiny demi grey/blue with [PERSON_NAME]Smoke lens" at bounding box center [357, 393] width 248 height 19
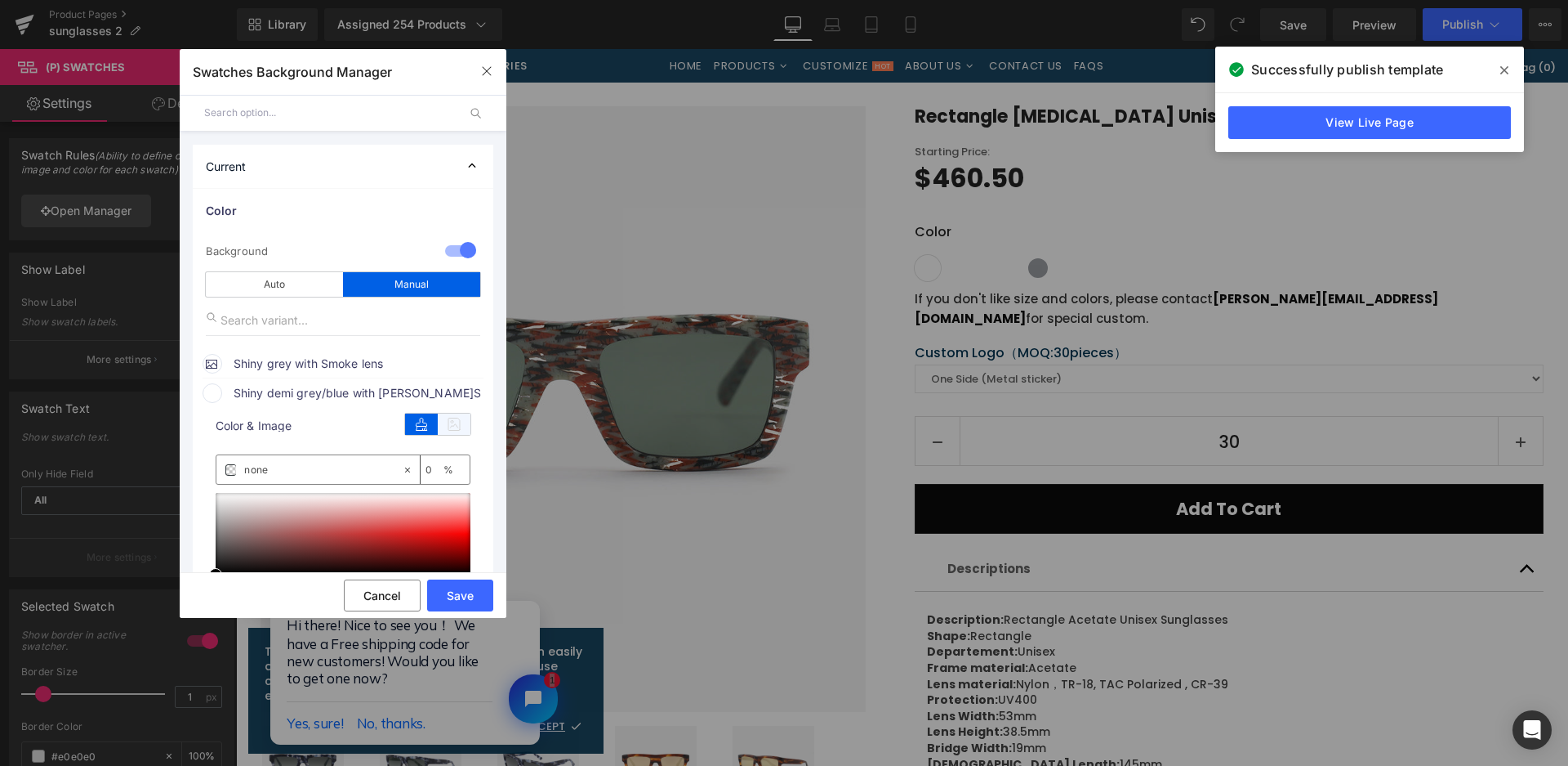
click at [451, 423] on icon at bounding box center [454, 424] width 33 height 21
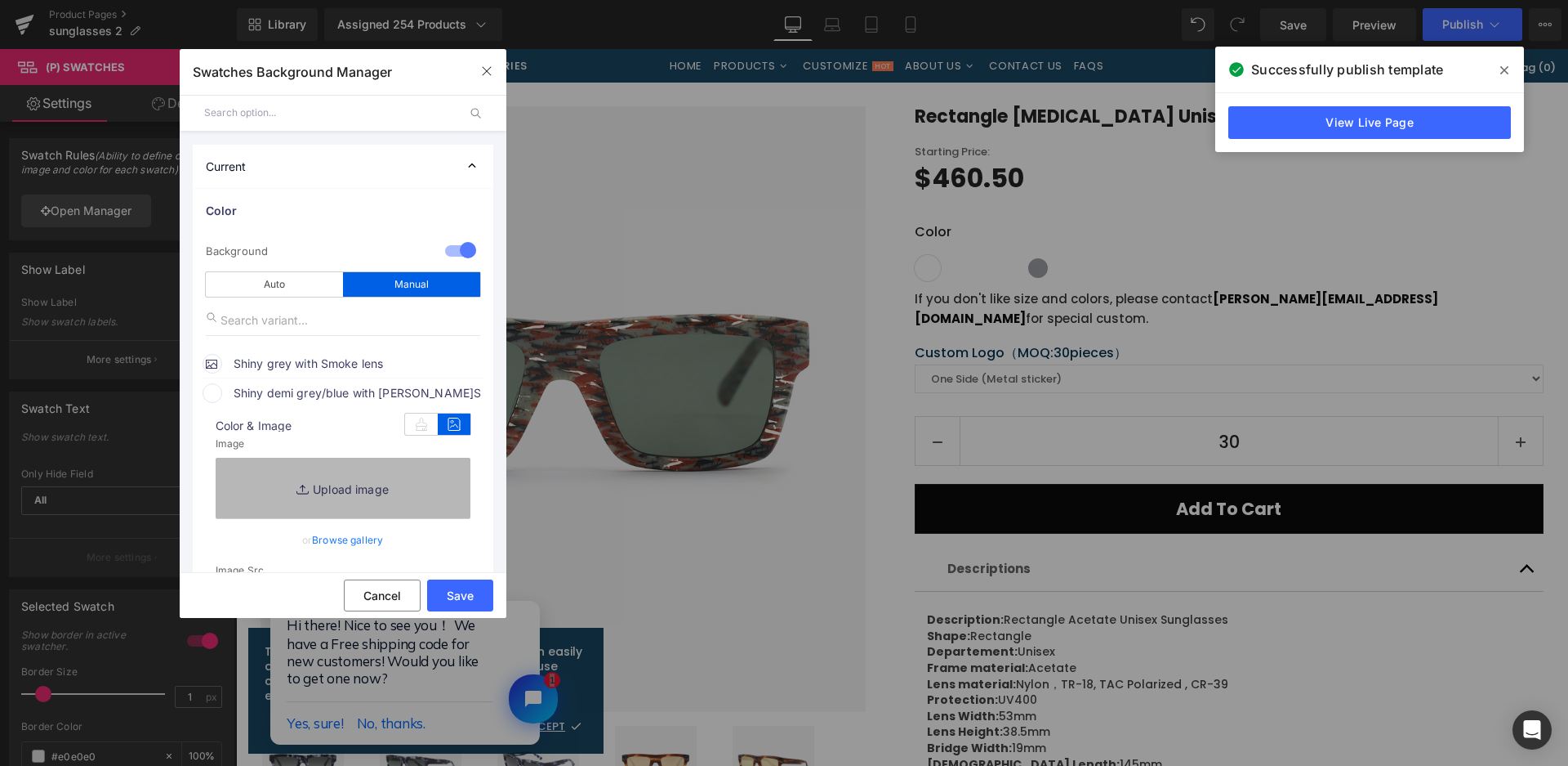
click at [415, 490] on link "Replace Image" at bounding box center [343, 488] width 255 height 61
type input "C:\fakepath\微信截图_20250825164417.png"
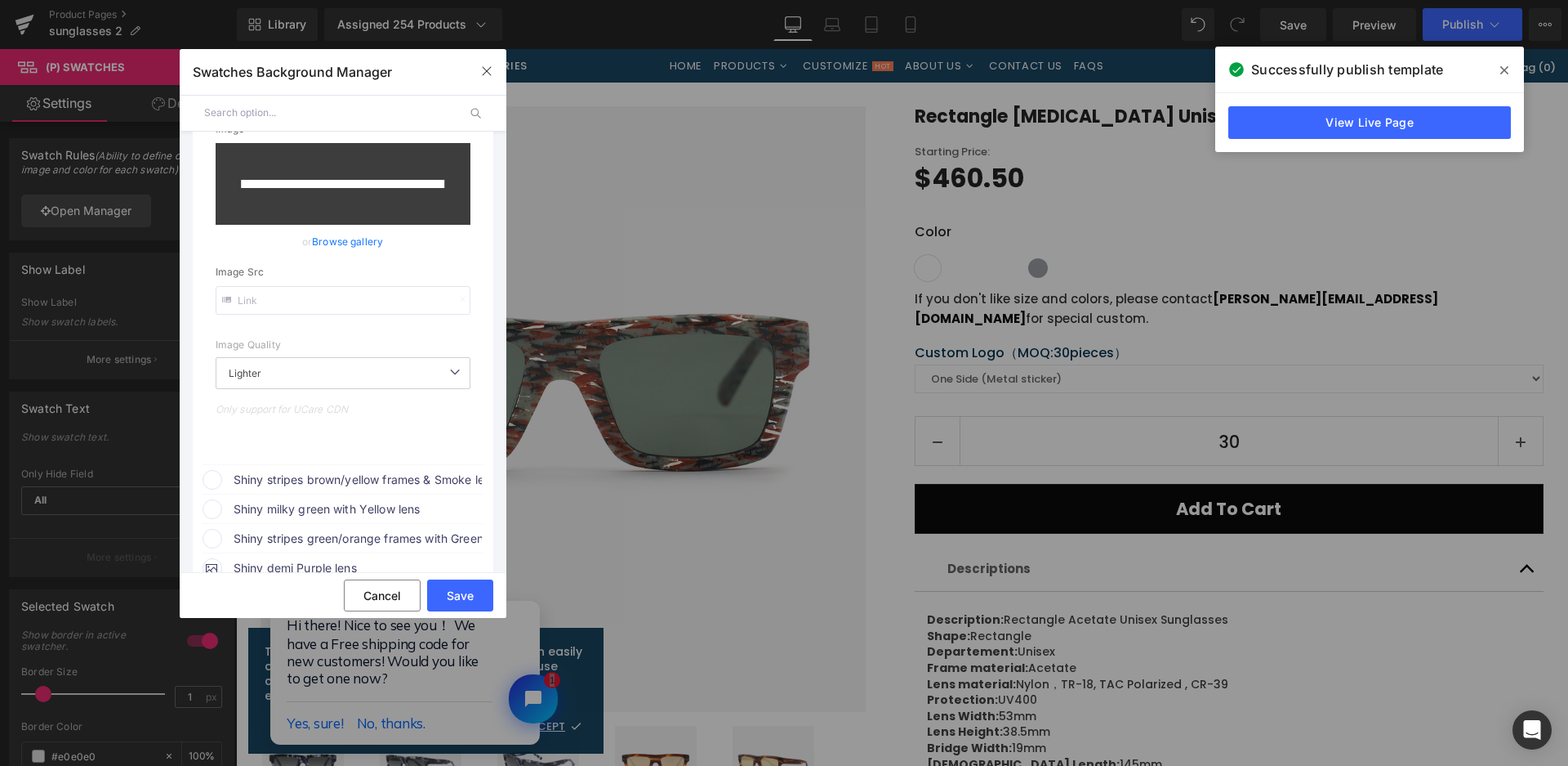
scroll to position [327, 0]
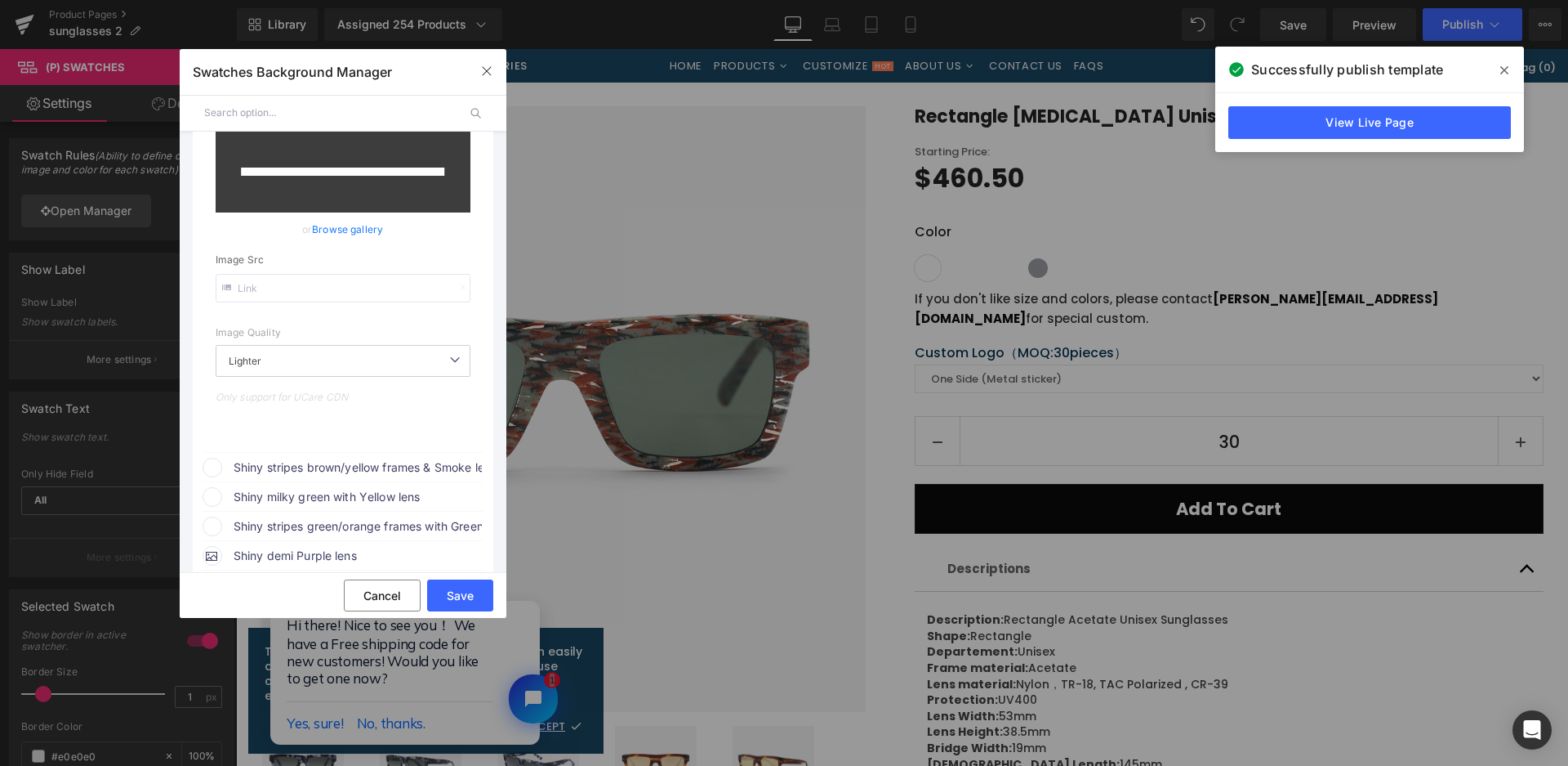
click at [387, 466] on span "Shiny stripes brown/yellow frames & Smoke lens with gold mirror" at bounding box center [357, 468] width 248 height 19
drag, startPoint x: 459, startPoint y: 499, endPoint x: 438, endPoint y: 525, distance: 33.4
click at [458, 500] on icon at bounding box center [454, 498] width 33 height 21
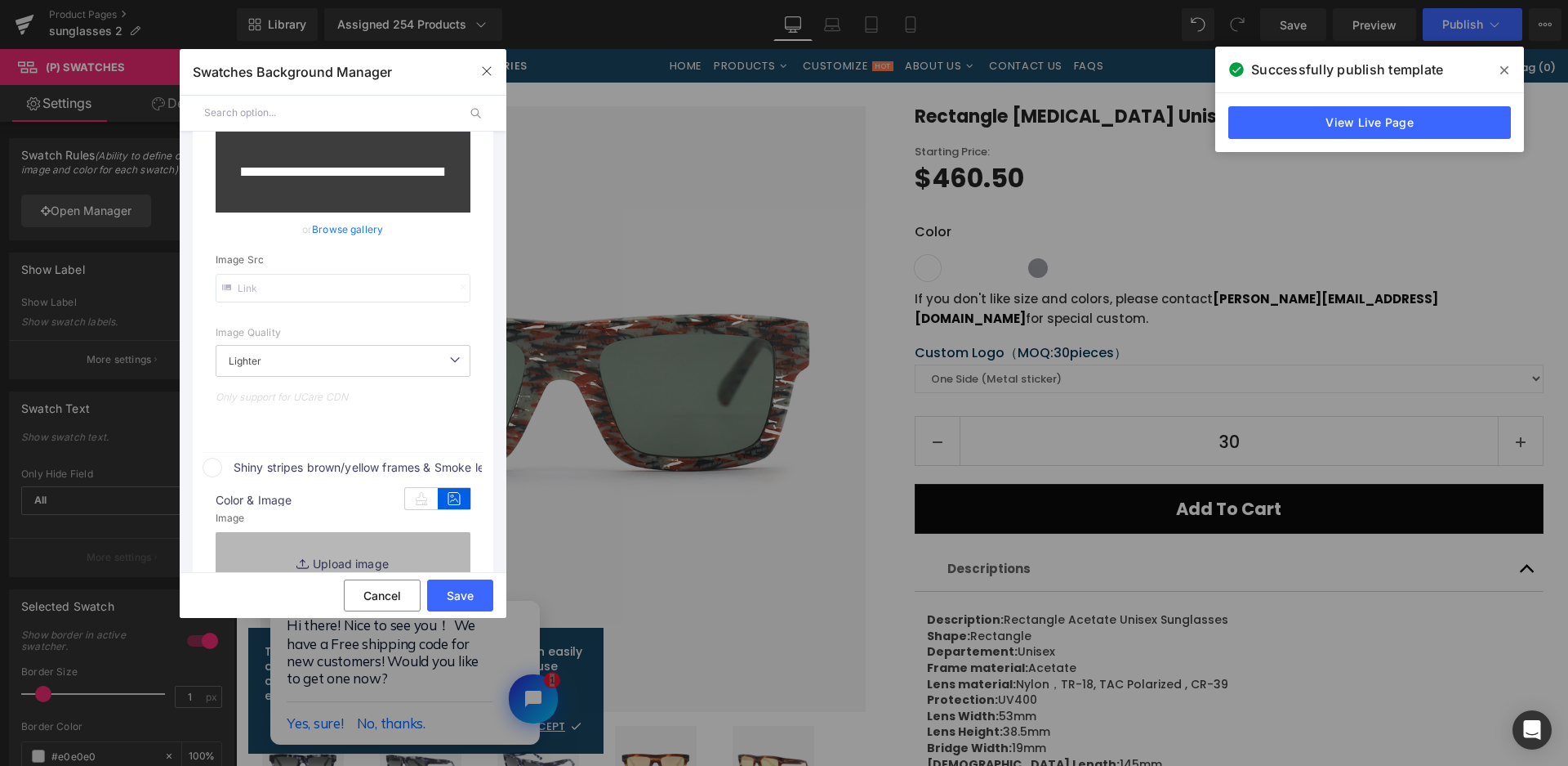
click at [427, 540] on link "Replace Image" at bounding box center [343, 562] width 255 height 61
type input "[URL][DOMAIN_NAME]"
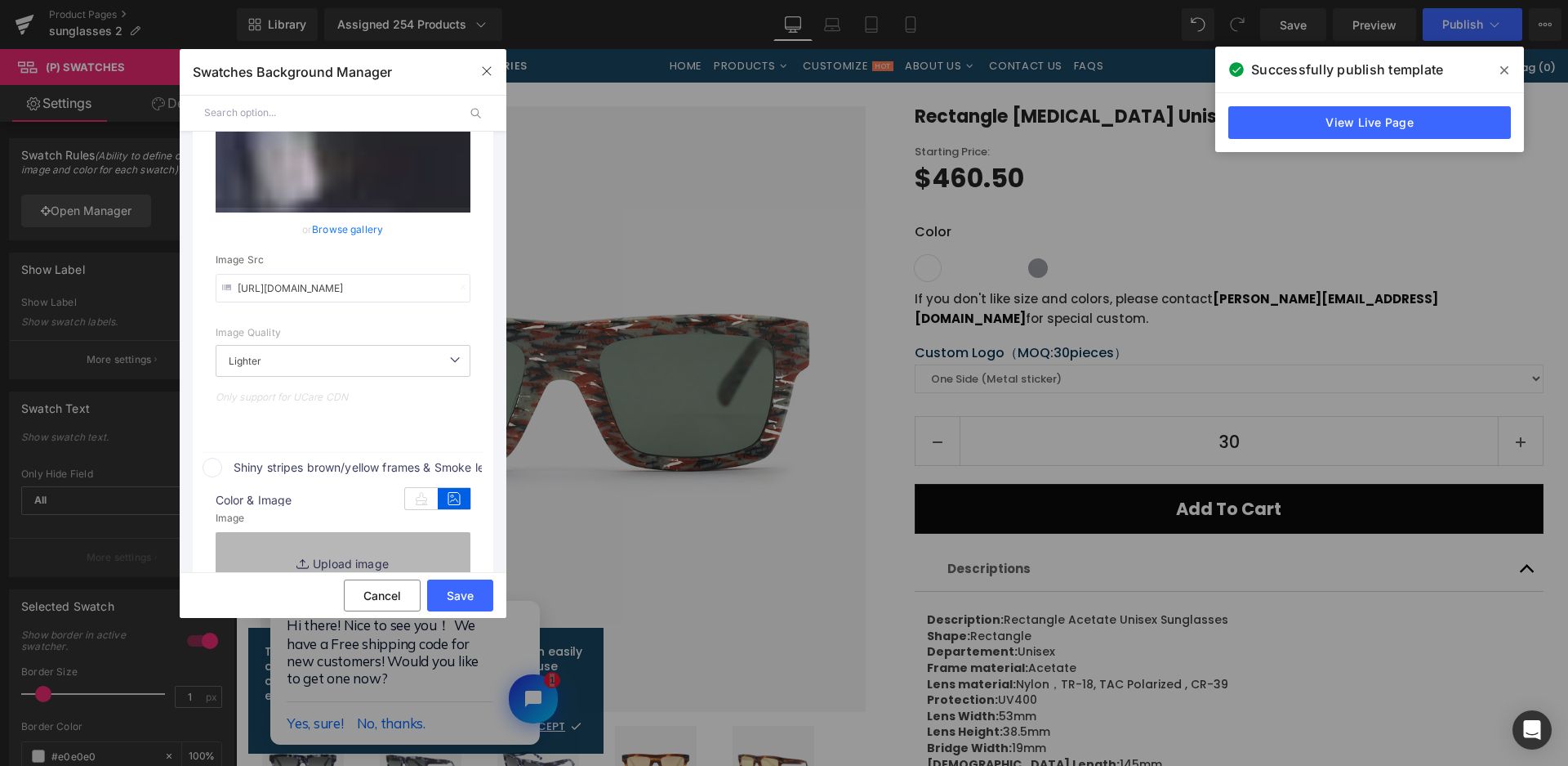
type input "C:\fakepath\微信截图_20250825164423.png"
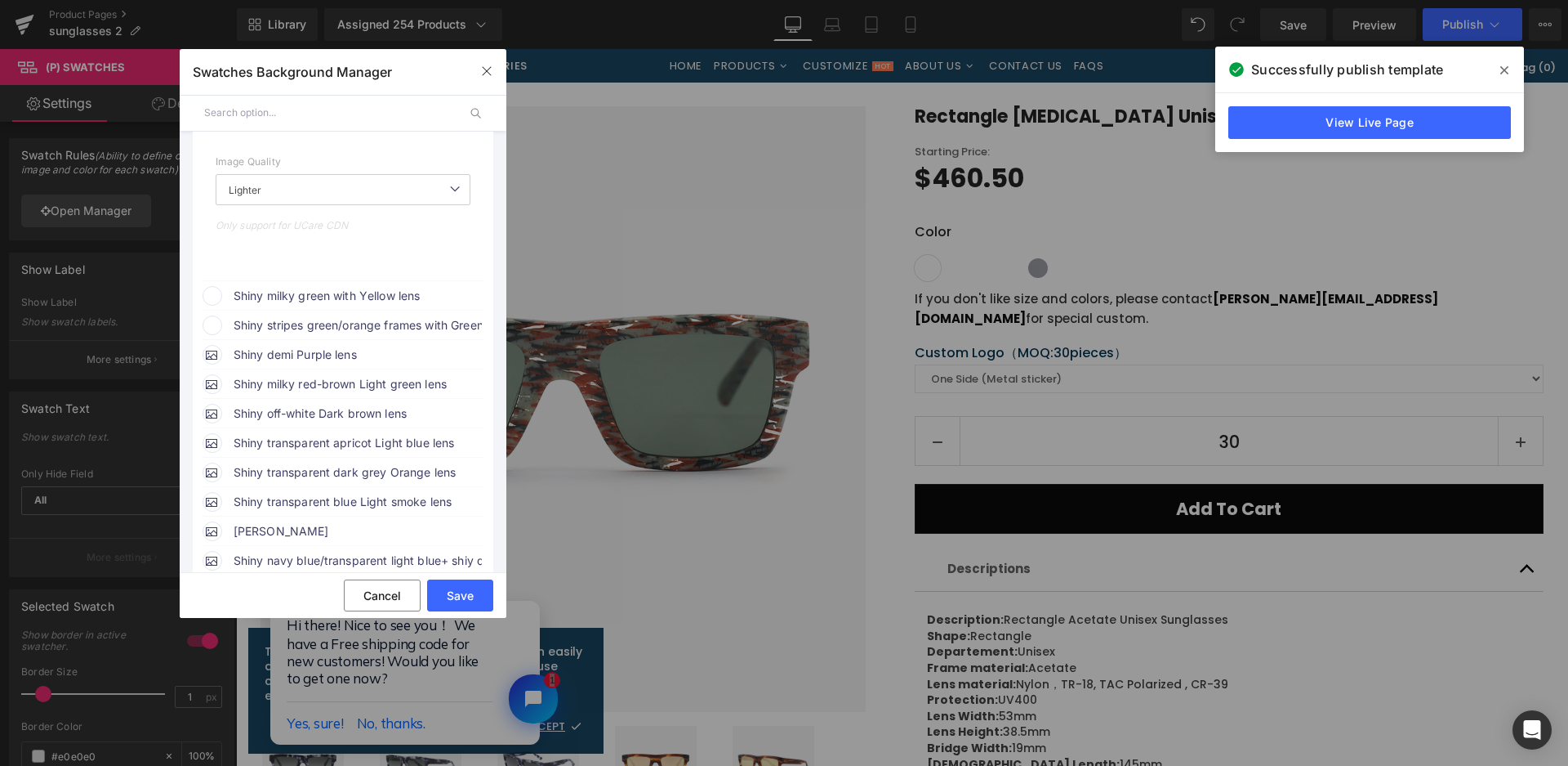
drag, startPoint x: 389, startPoint y: 288, endPoint x: 402, endPoint y: 294, distance: 14.3
click at [390, 288] on span "Shiny milky green with Yellow lens" at bounding box center [357, 296] width 248 height 19
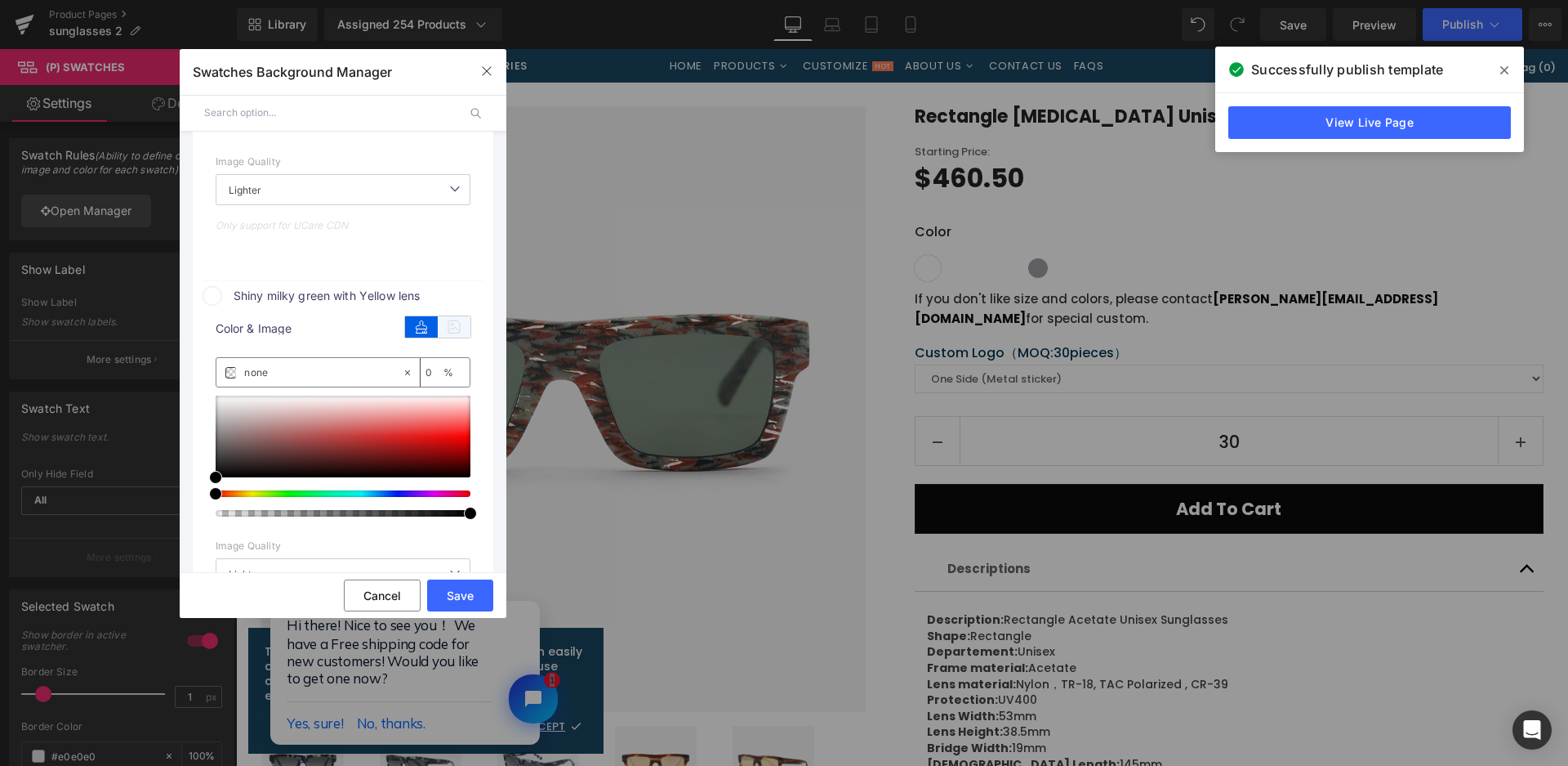
click at [450, 327] on icon at bounding box center [454, 327] width 33 height 21
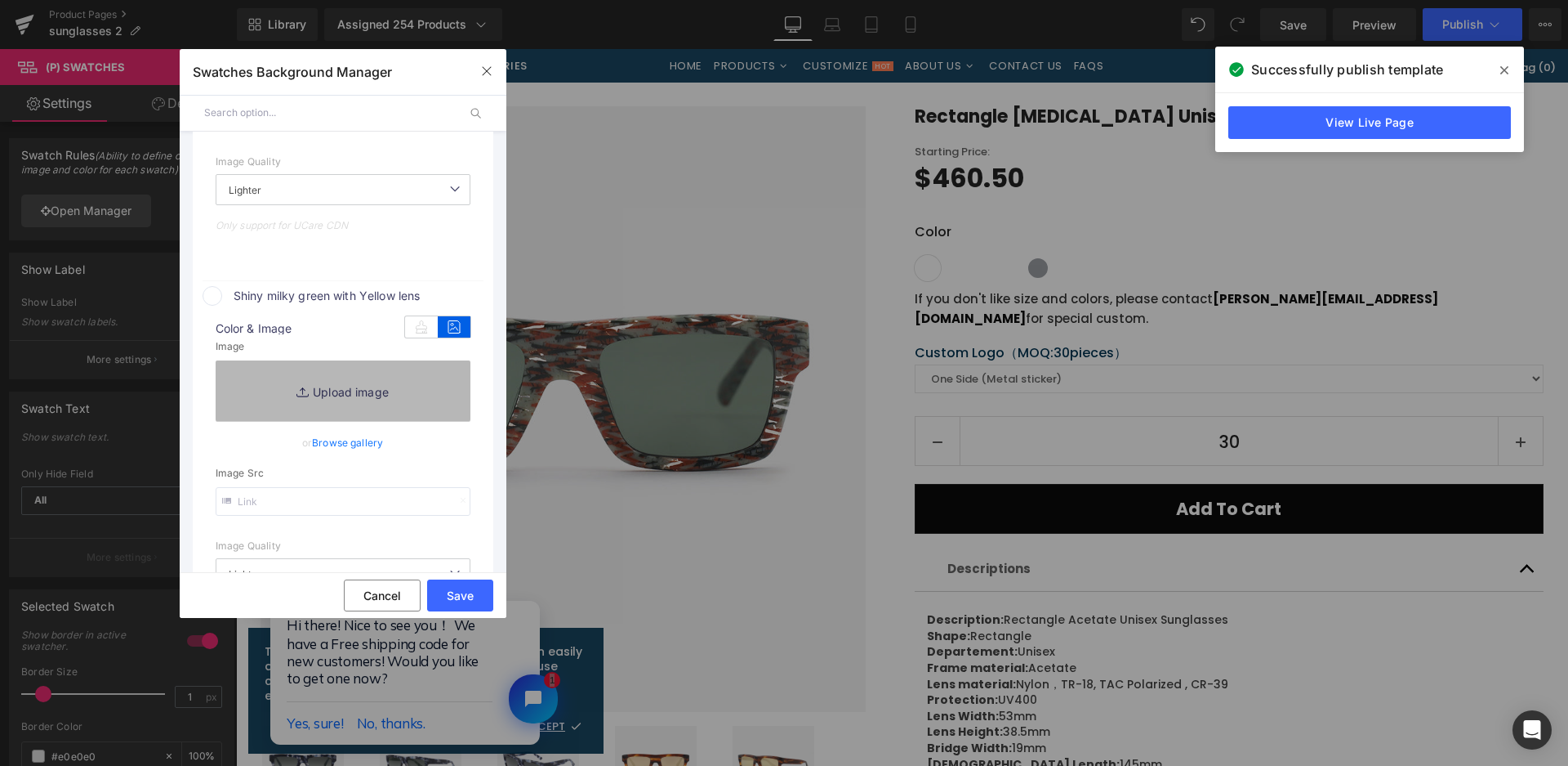
click at [419, 394] on link "Replace Image" at bounding box center [343, 390] width 255 height 61
type input "[URL][DOMAIN_NAME]"
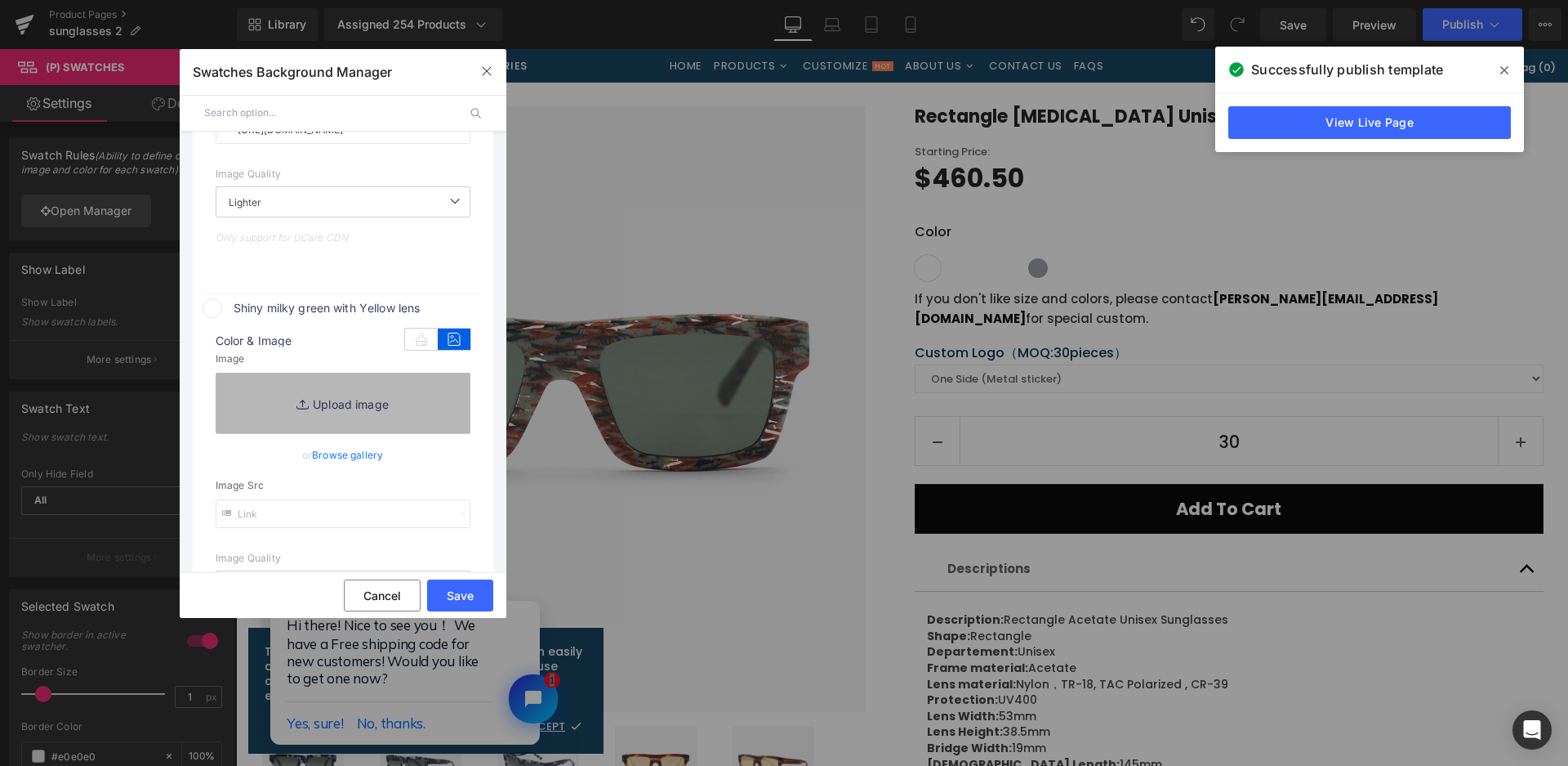
scroll to position [924, 0]
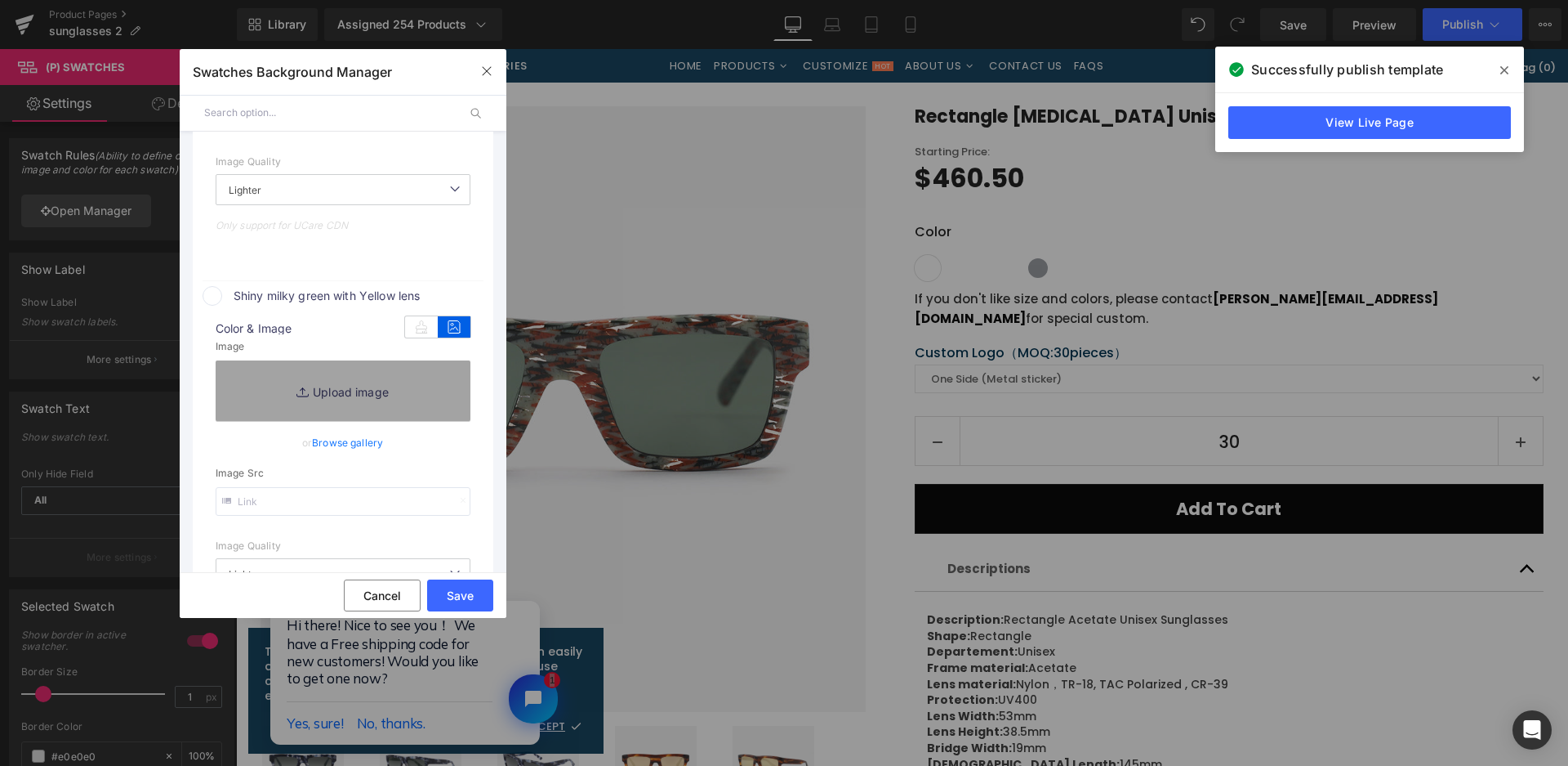
type input "C:\fakepath\微信截图_20250825164428.png"
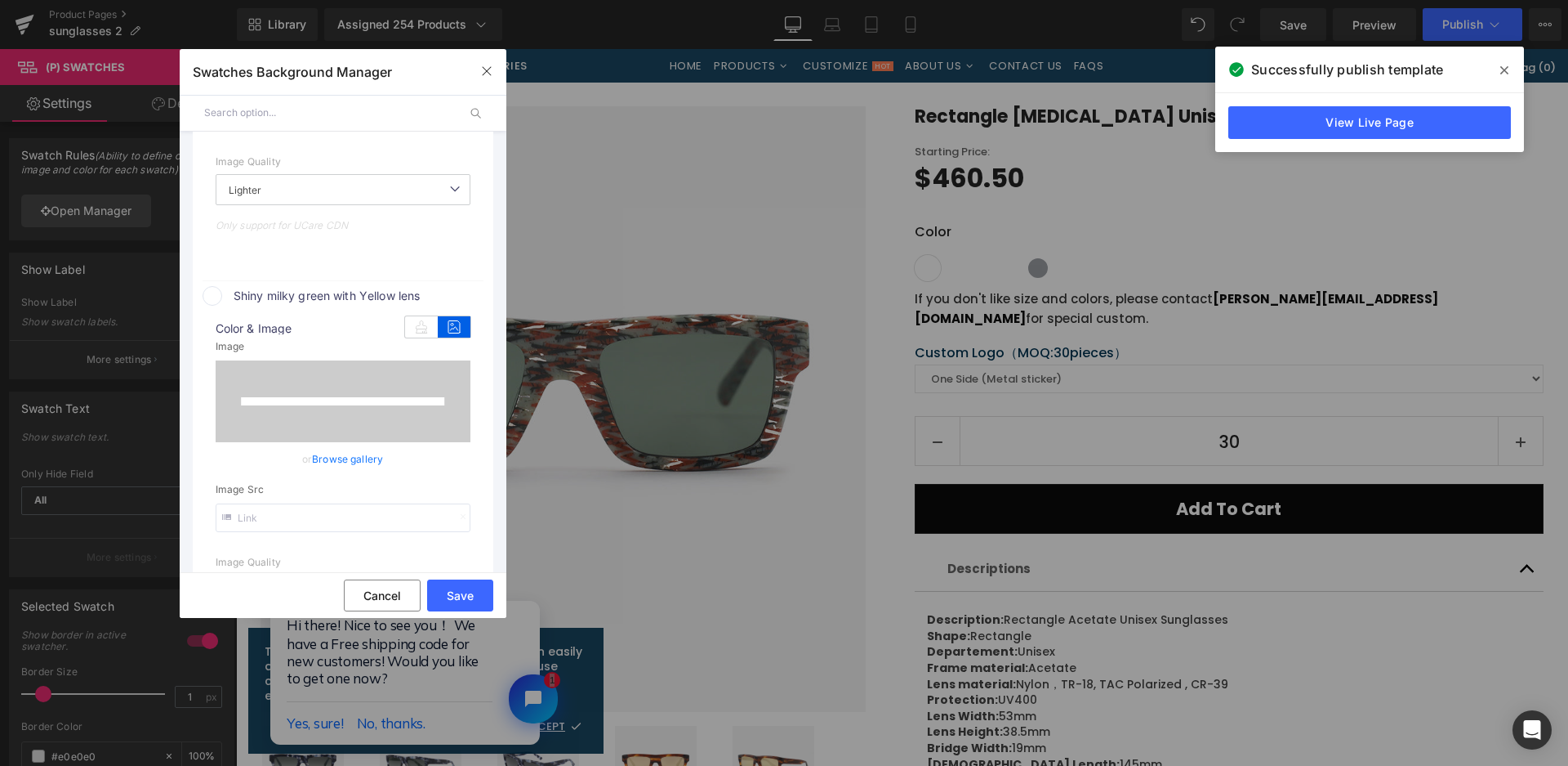
scroll to position [1332, 0]
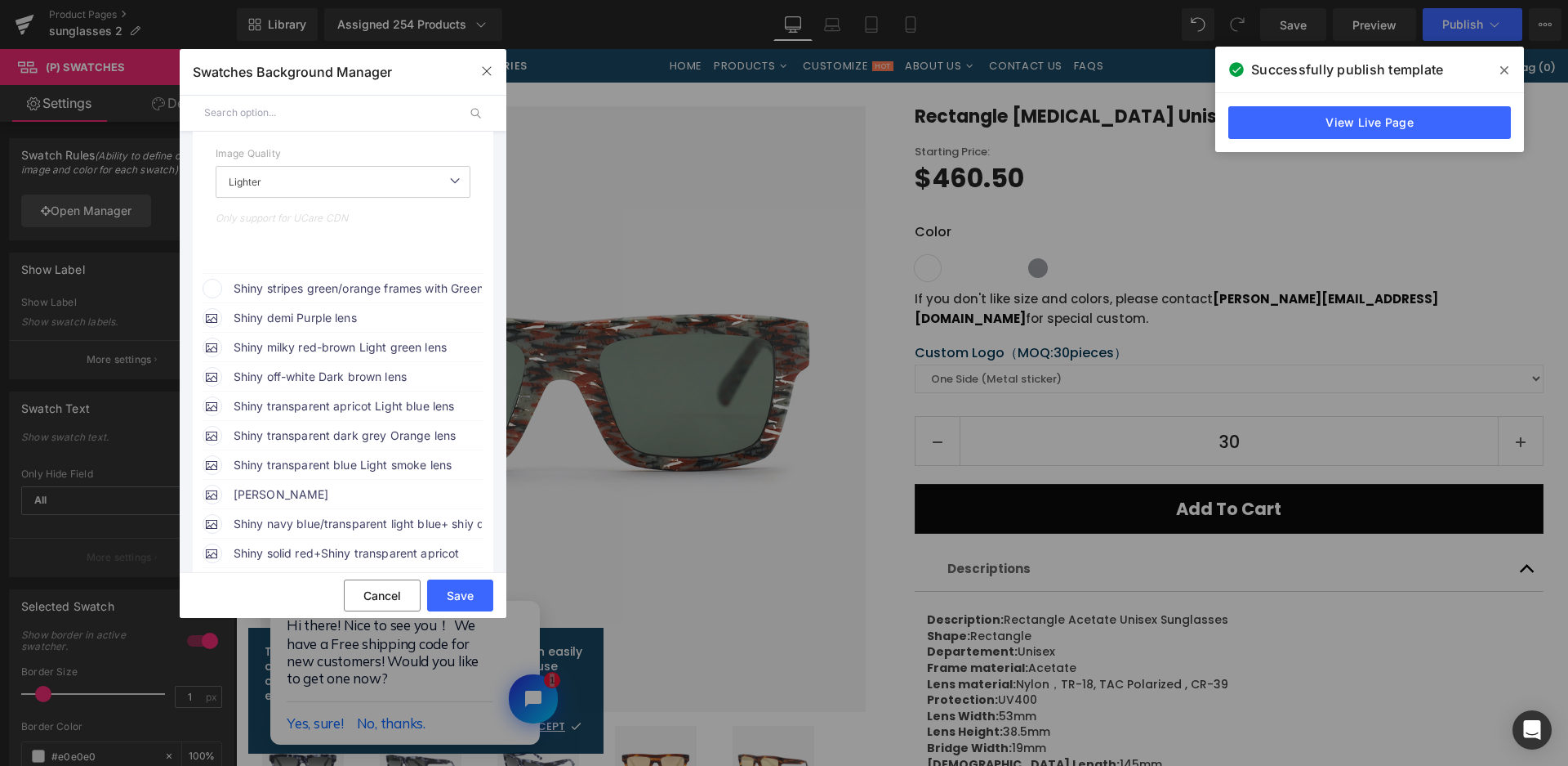
click at [410, 288] on span "Shiny stripes green/orange frames with Green lens" at bounding box center [357, 289] width 248 height 19
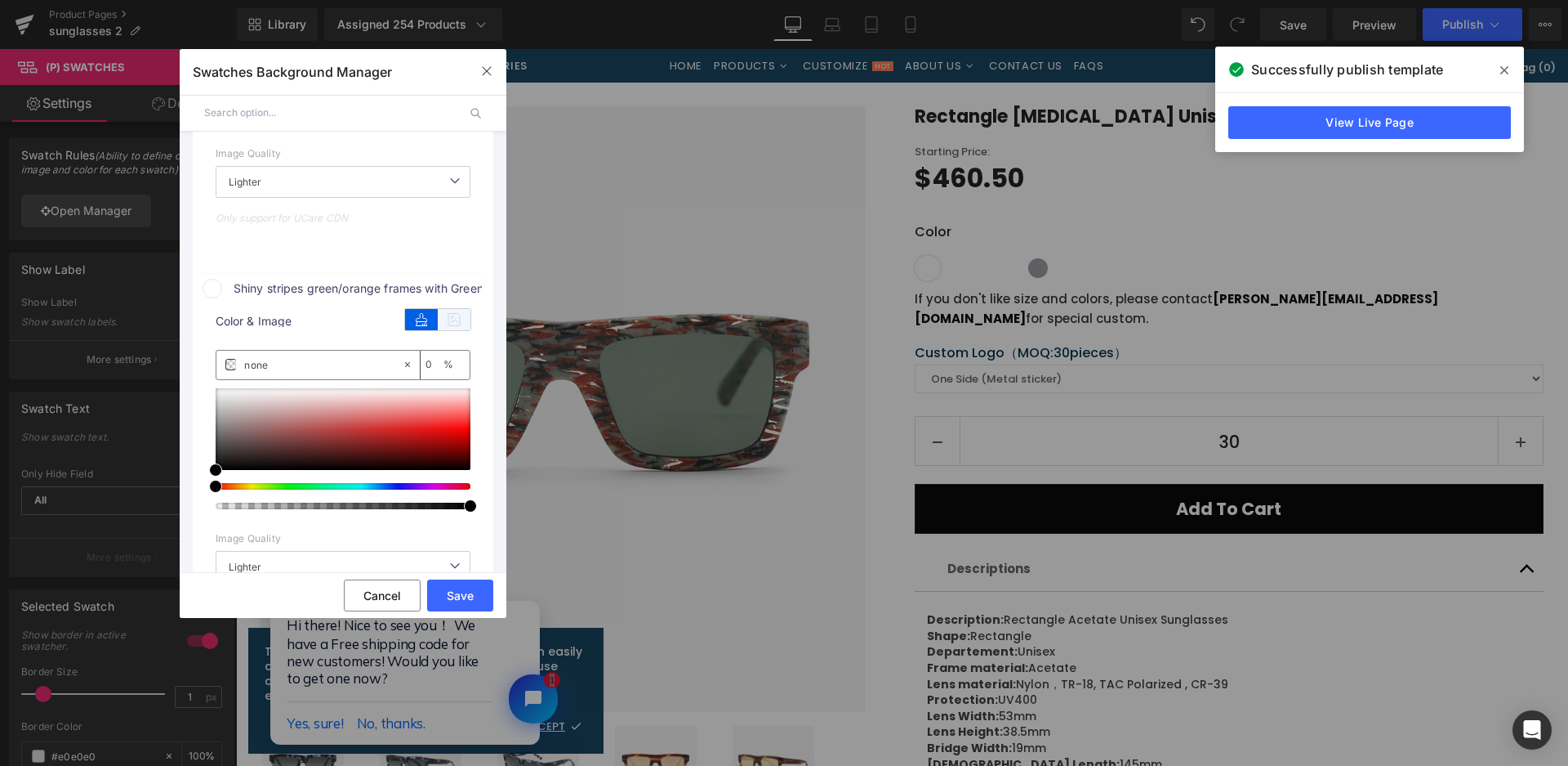
click at [451, 320] on icon at bounding box center [454, 320] width 33 height 21
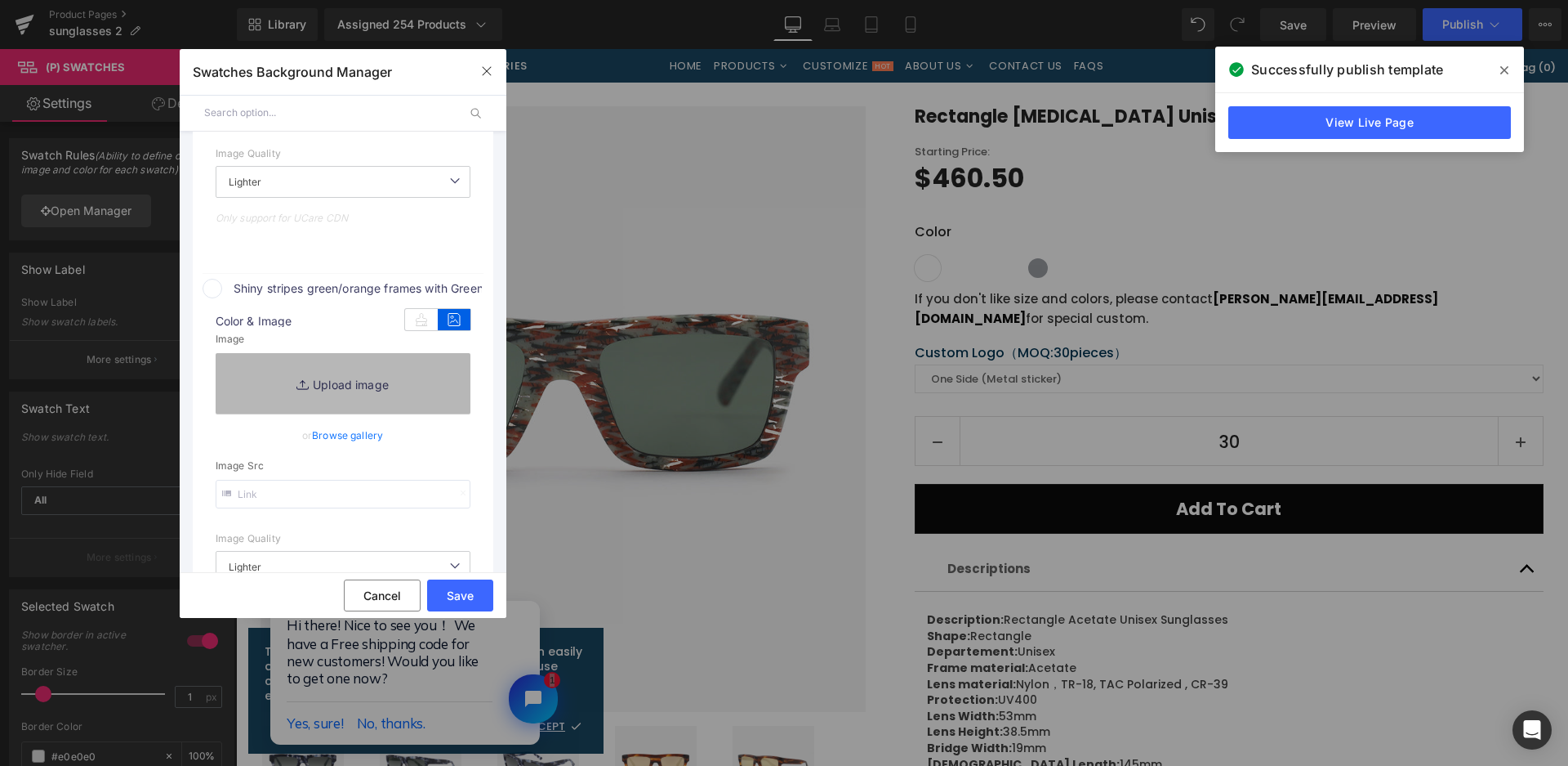
type input "[URL][DOMAIN_NAME]"
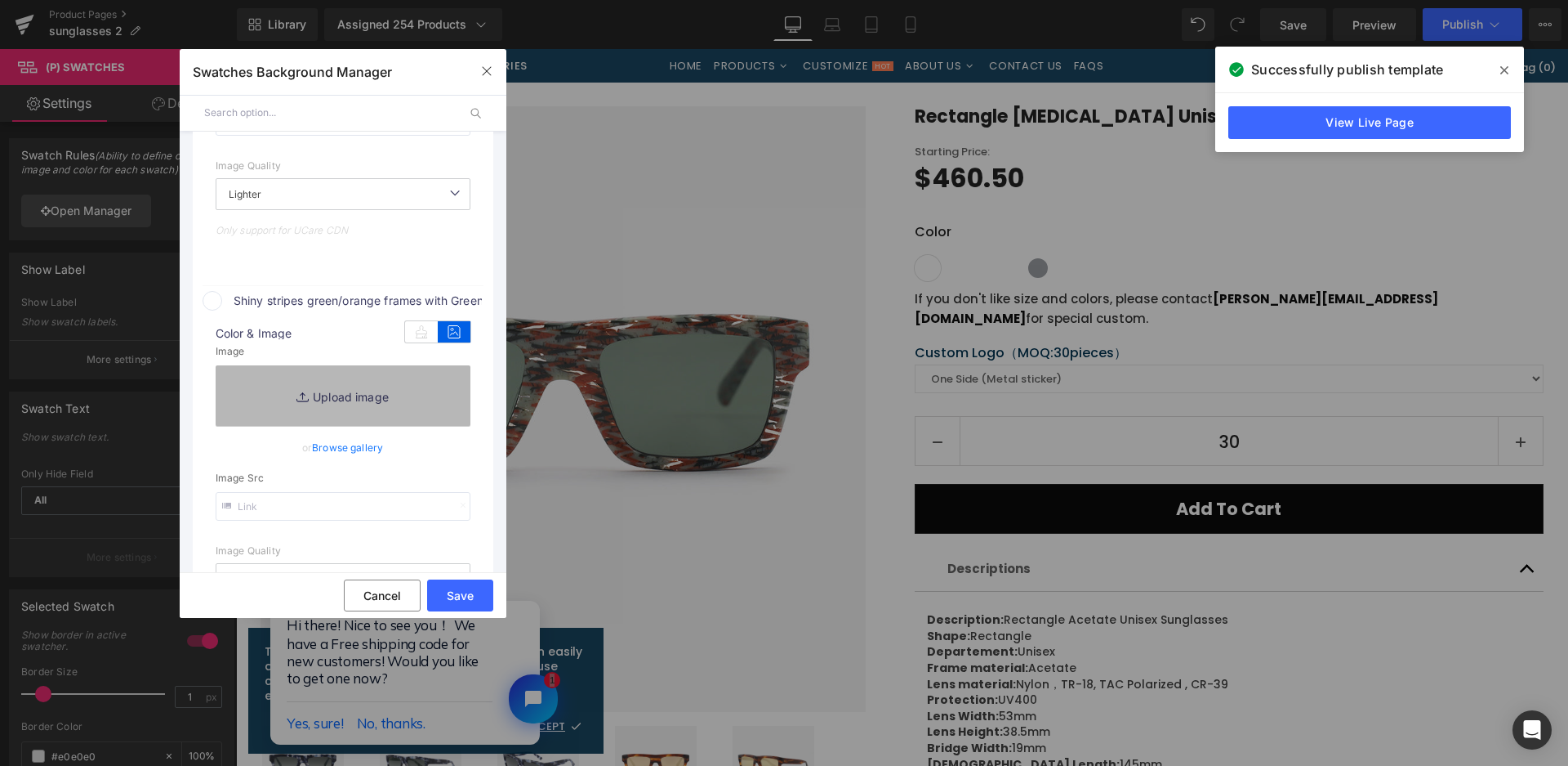
scroll to position [1344, 0]
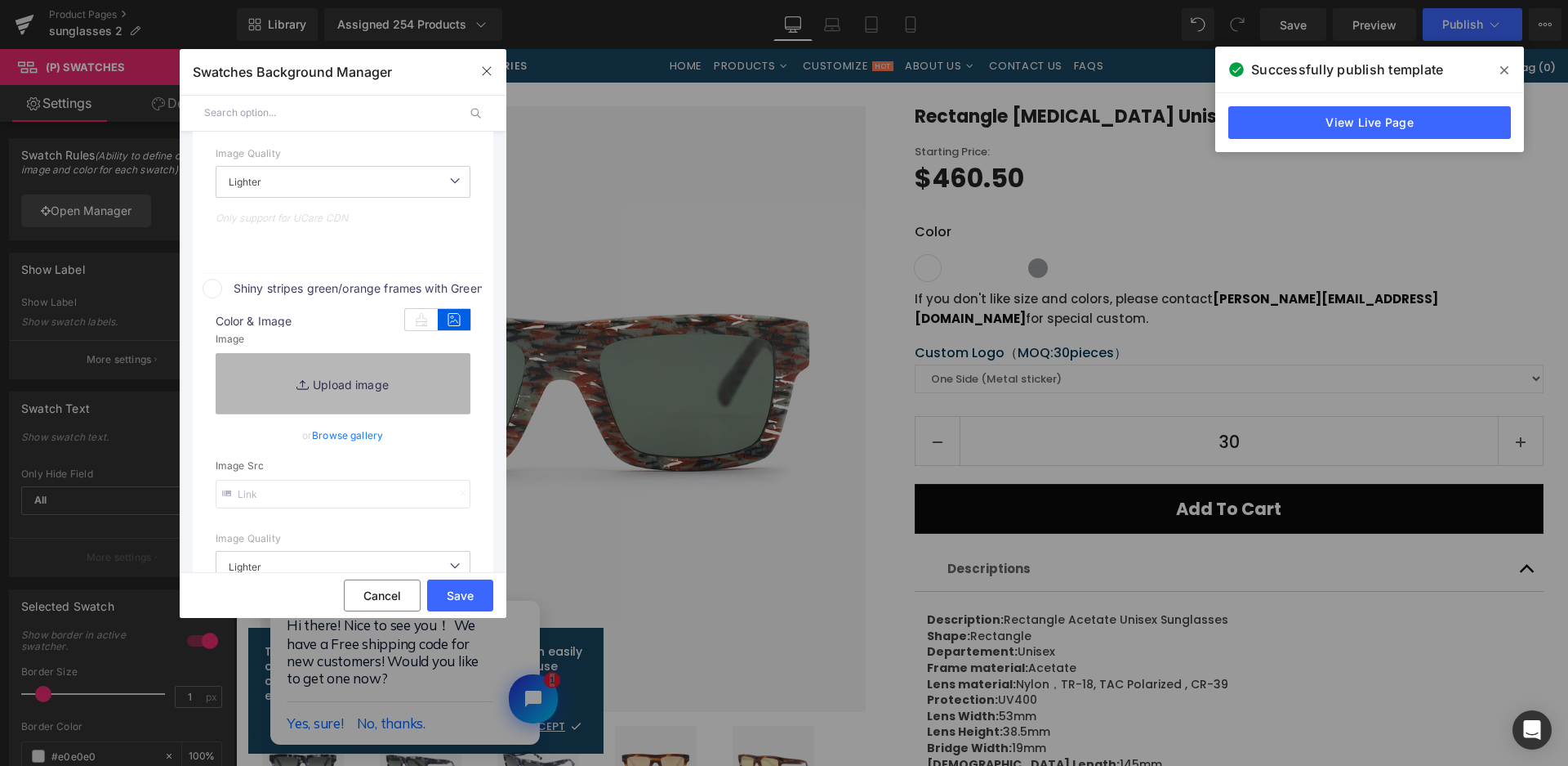
click at [430, 383] on link "Replace Image" at bounding box center [343, 383] width 255 height 61
type input "C:\fakepath\微信截图_20250825164434.png"
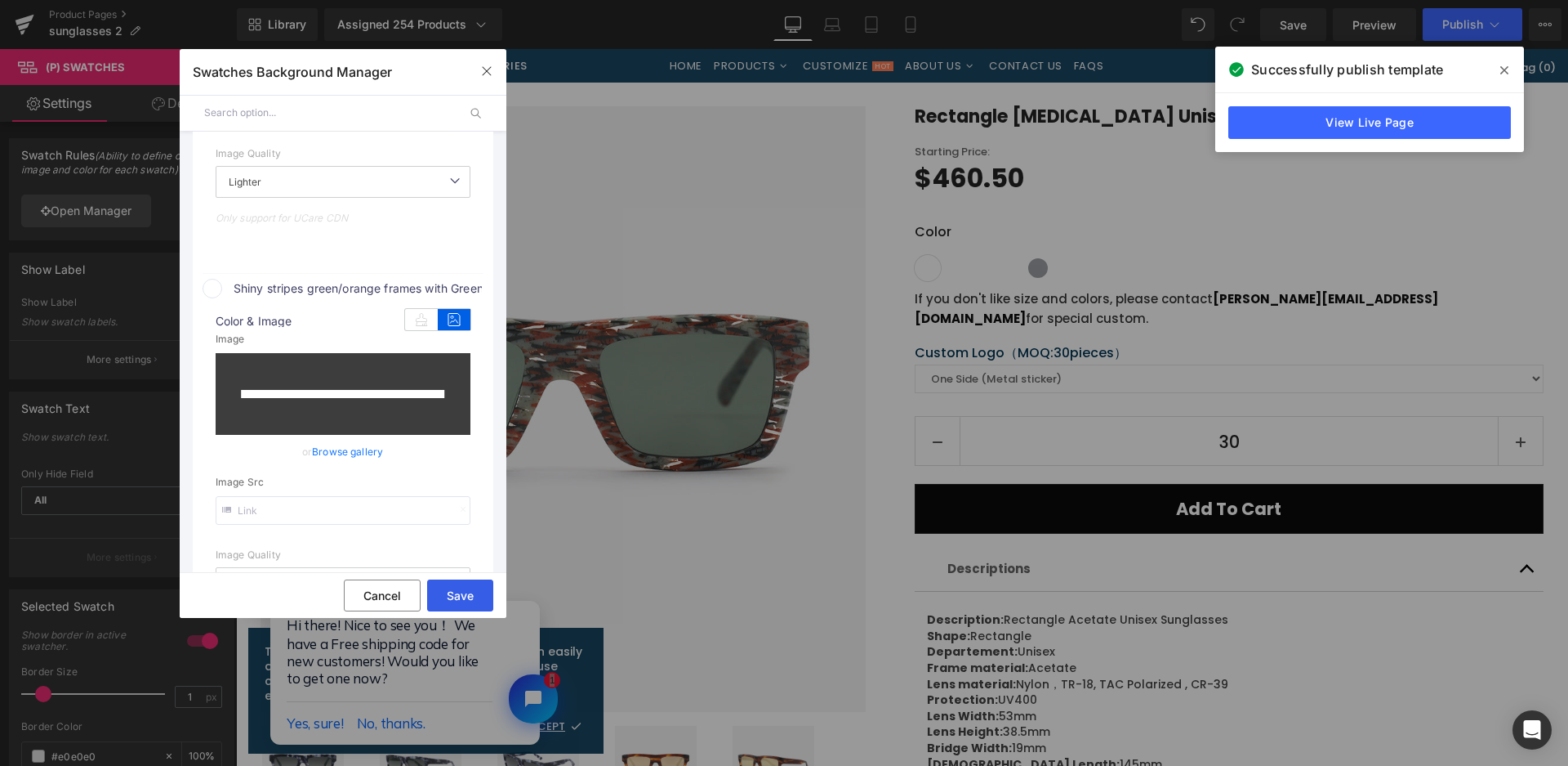
type input "[URL][DOMAIN_NAME]"
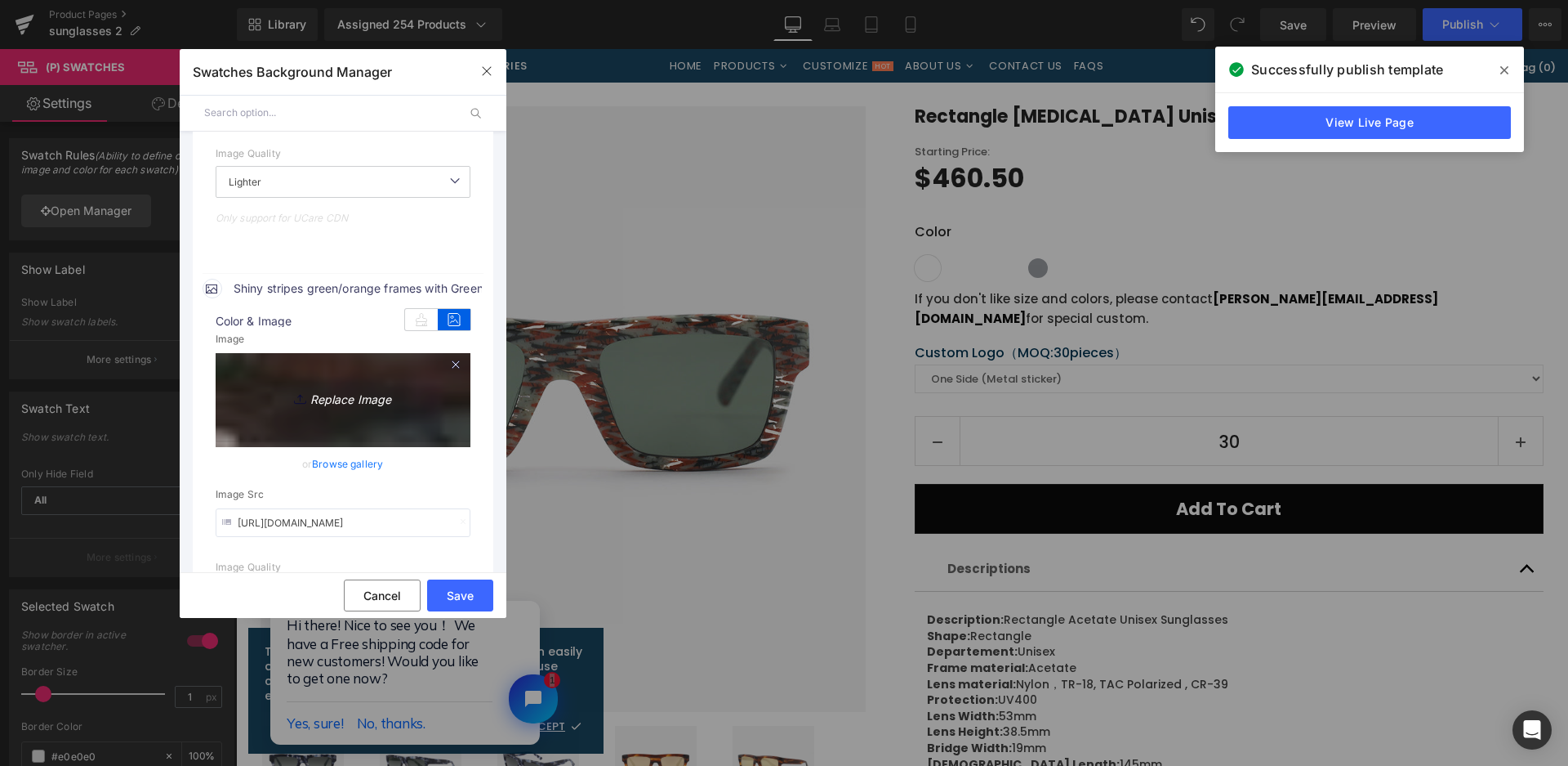
drag, startPoint x: 465, startPoint y: 598, endPoint x: 372, endPoint y: 383, distance: 234.3
click at [376, 401] on div "Current Color 1 Background manual Auto Manual Image Color Type Image Image Colo…" at bounding box center [342, 357] width 326 height 523
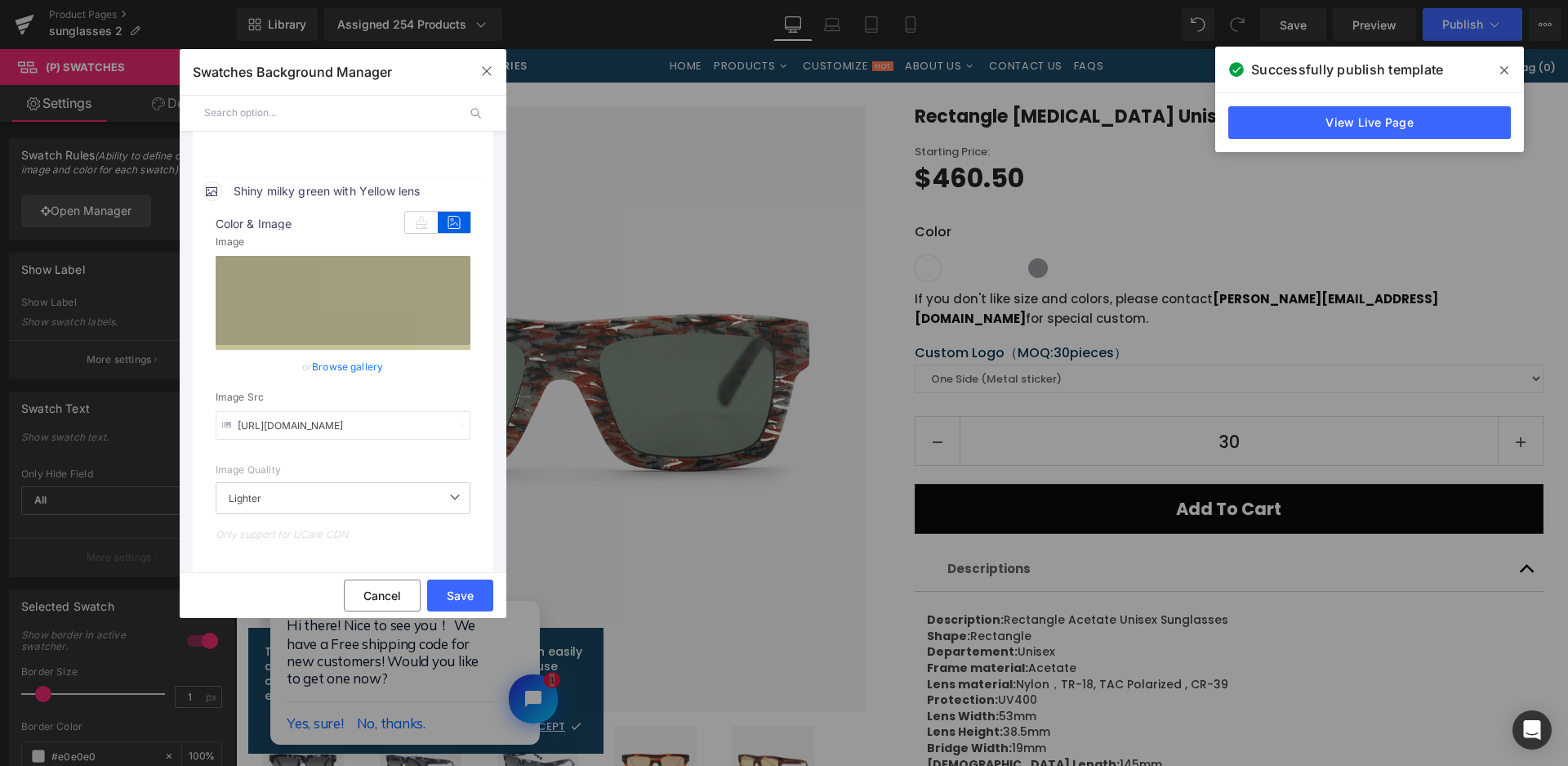
scroll to position [1018, 0]
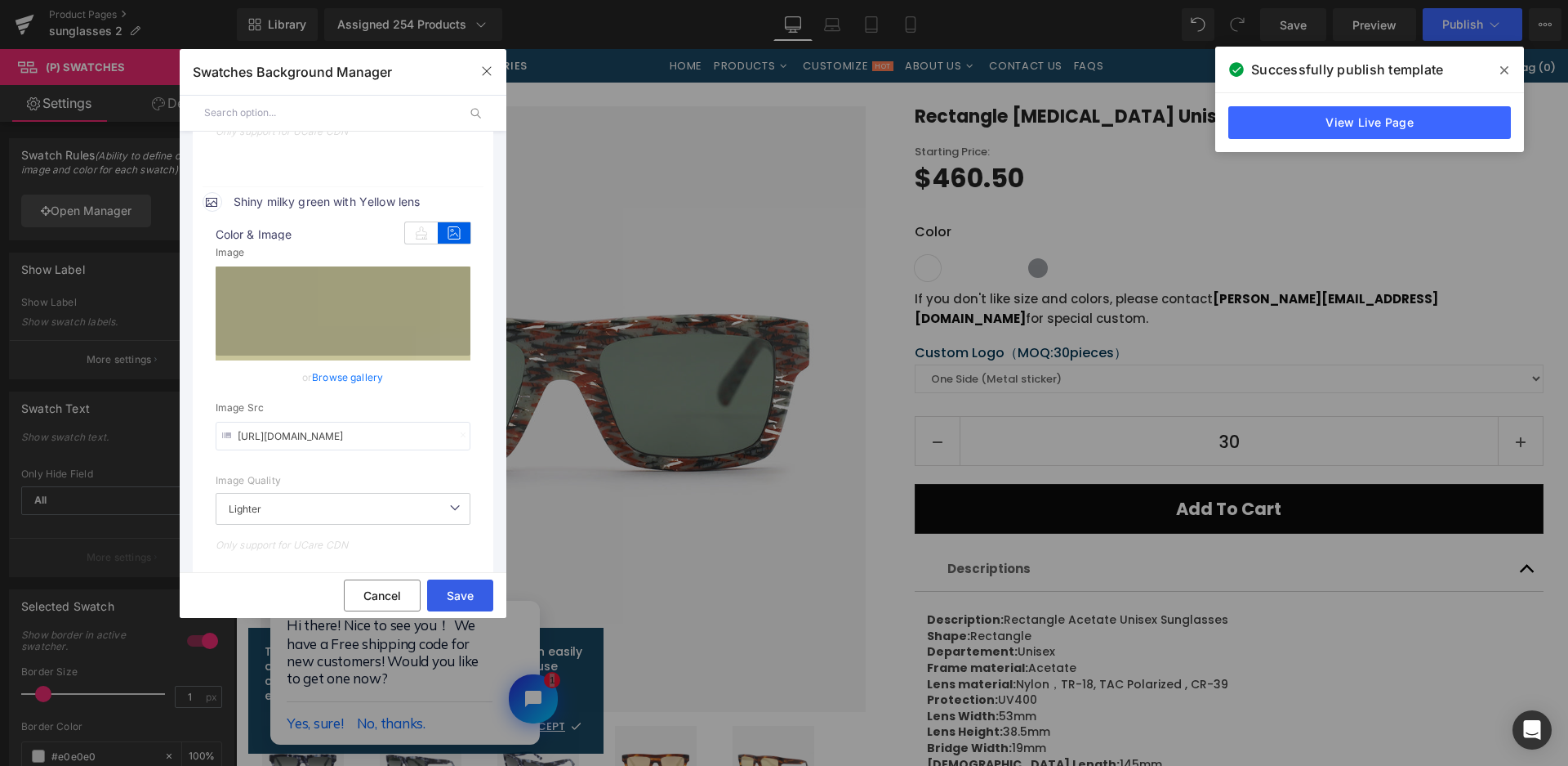
drag, startPoint x: 477, startPoint y: 602, endPoint x: 959, endPoint y: 287, distance: 575.8
click at [477, 602] on button "Save" at bounding box center [459, 595] width 66 height 32
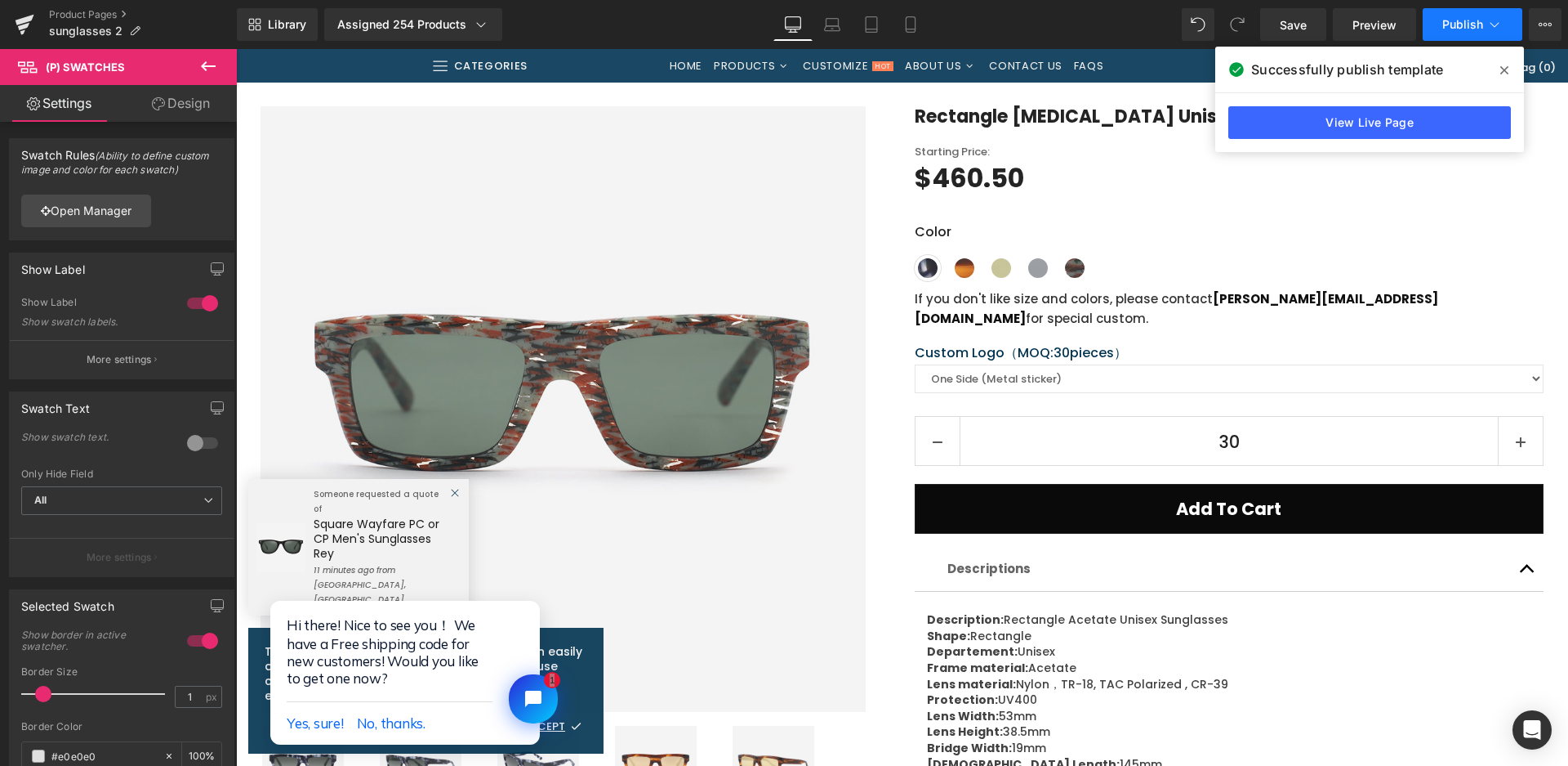
click at [1455, 33] on button "Publish" at bounding box center [1472, 24] width 99 height 33
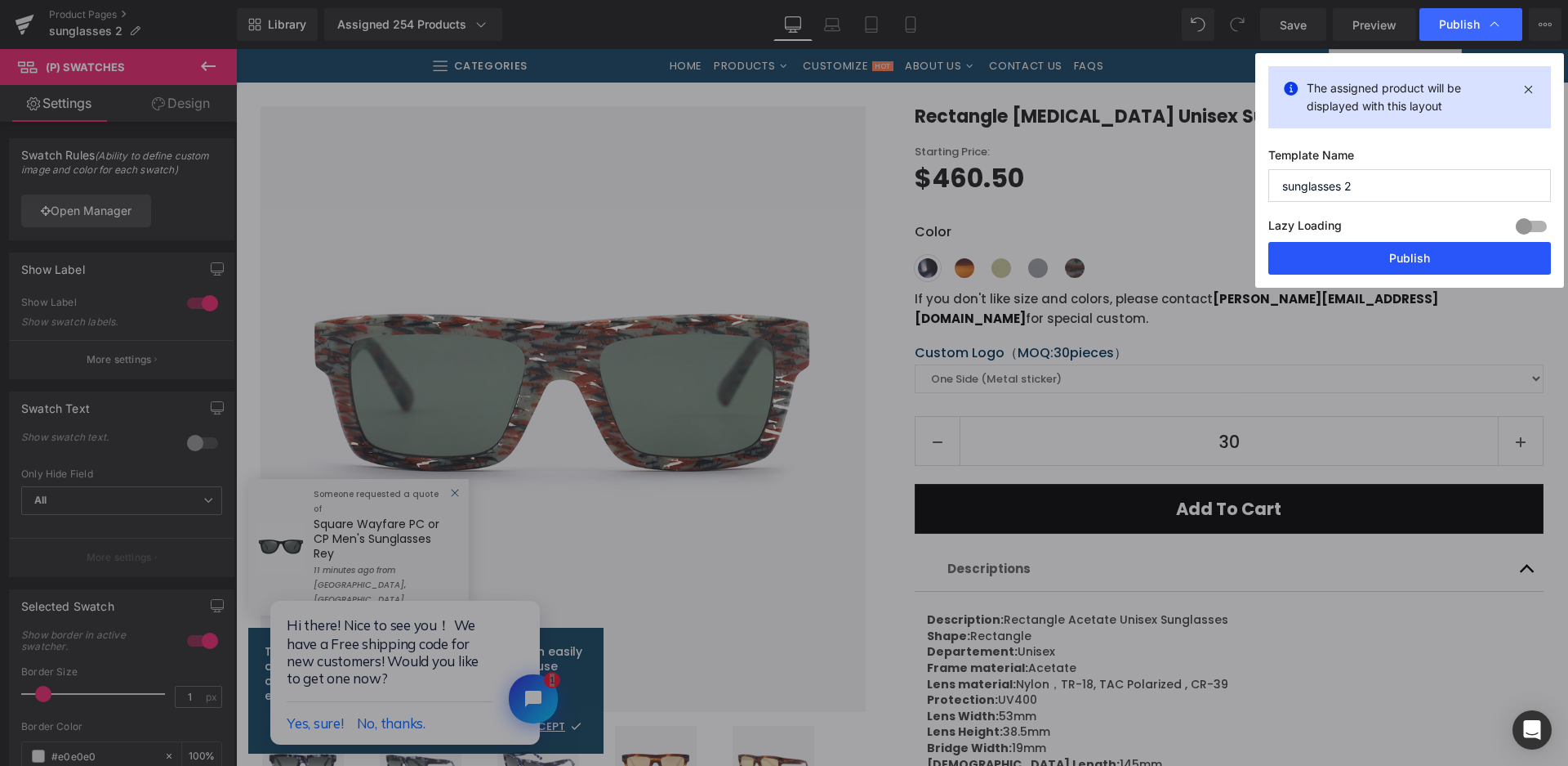
click at [1383, 247] on button "Publish" at bounding box center [1410, 258] width 282 height 33
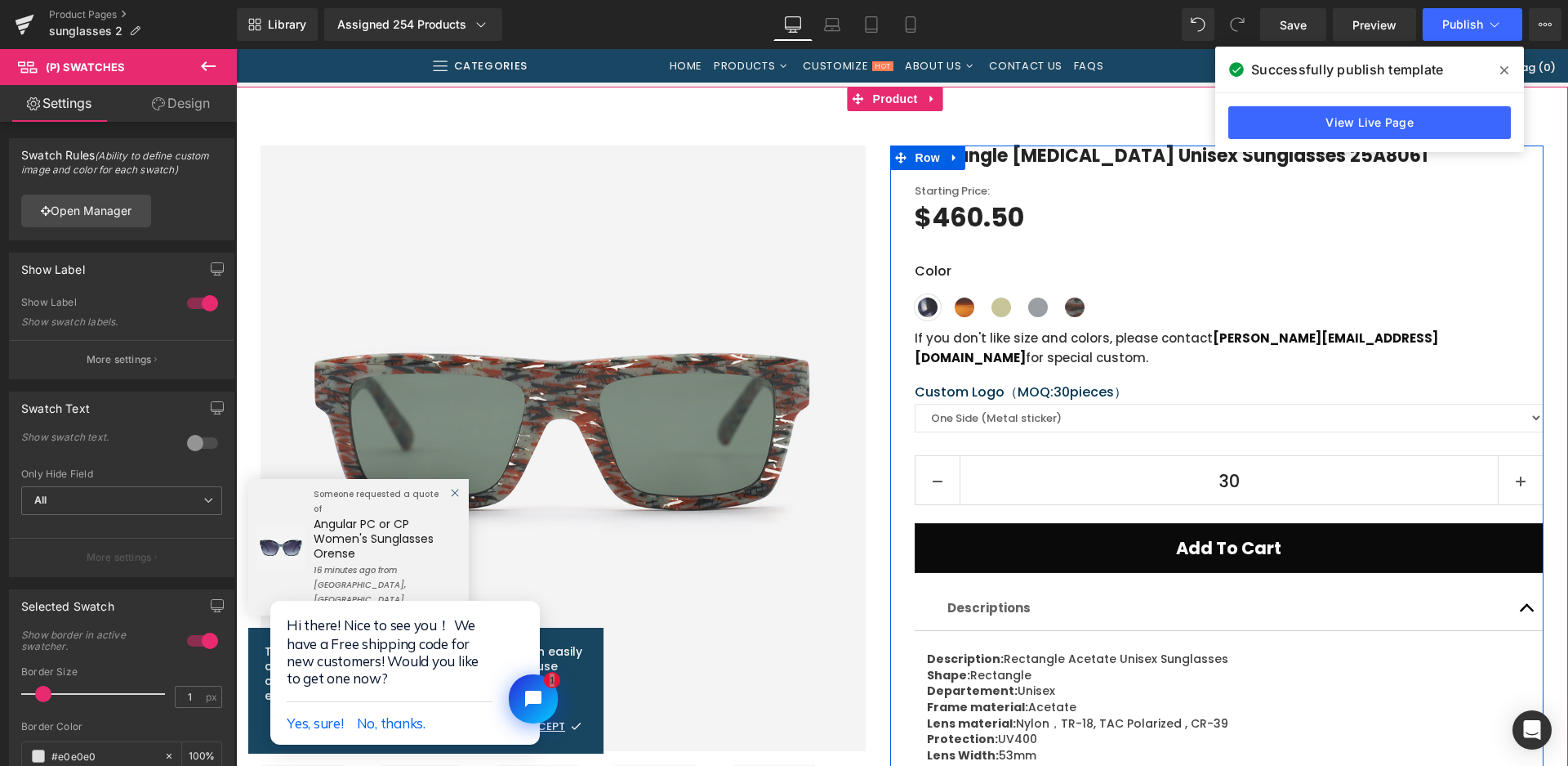
scroll to position [0, 0]
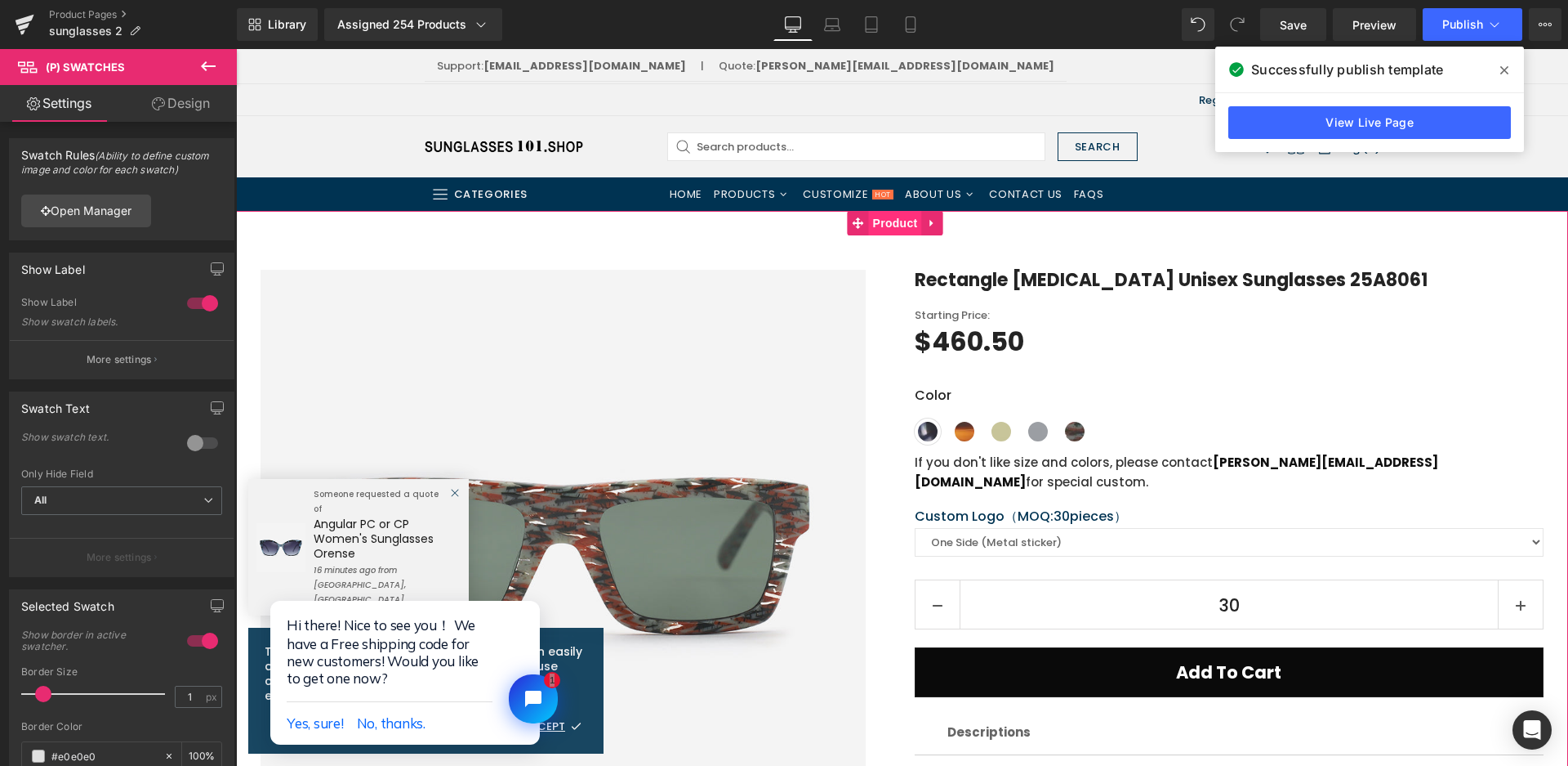
click at [876, 229] on span "Product" at bounding box center [896, 223] width 53 height 25
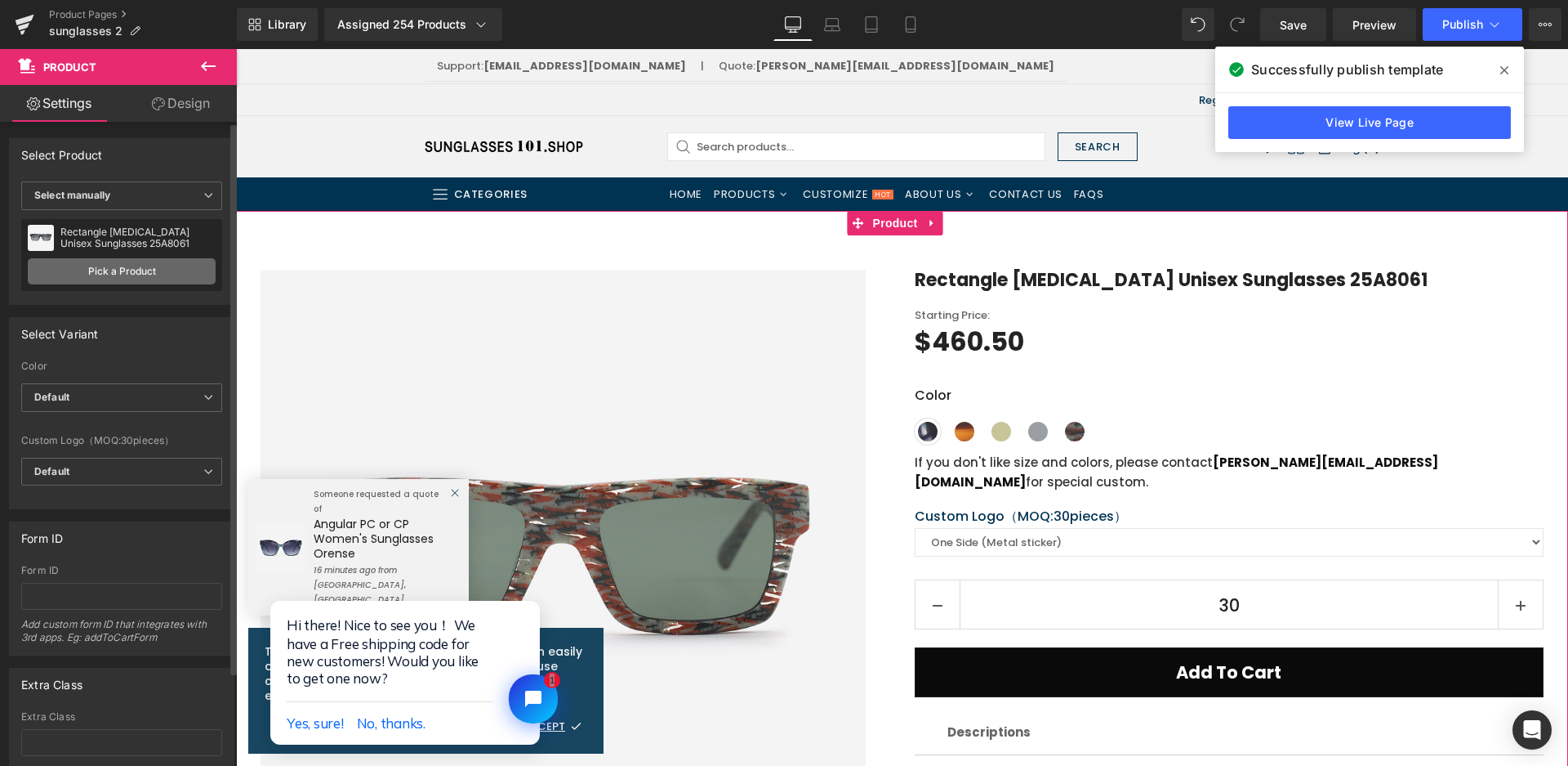
click at [141, 275] on link "Pick a Product" at bounding box center [122, 271] width 188 height 26
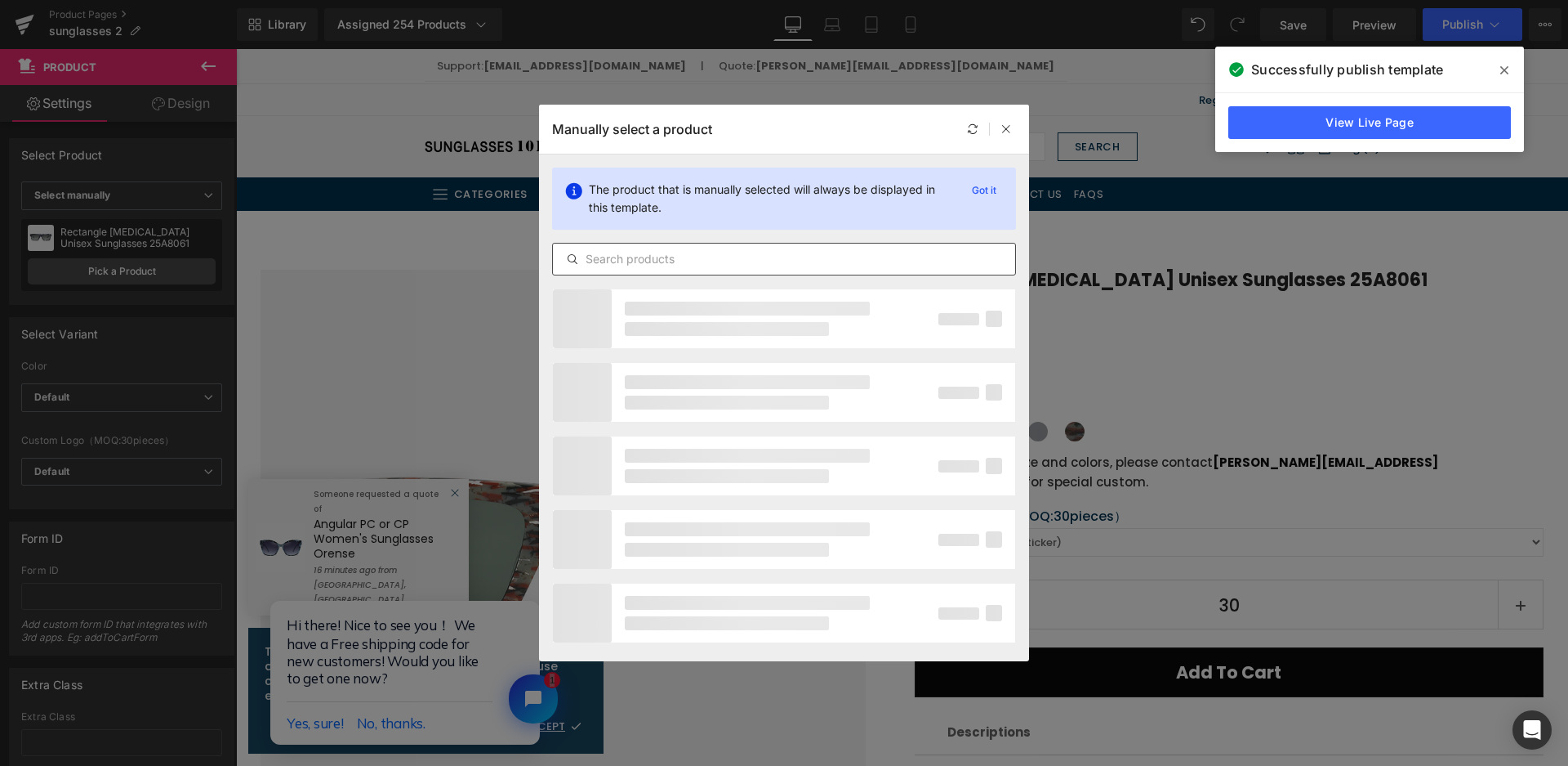
click at [602, 253] on input "text" at bounding box center [783, 259] width 462 height 19
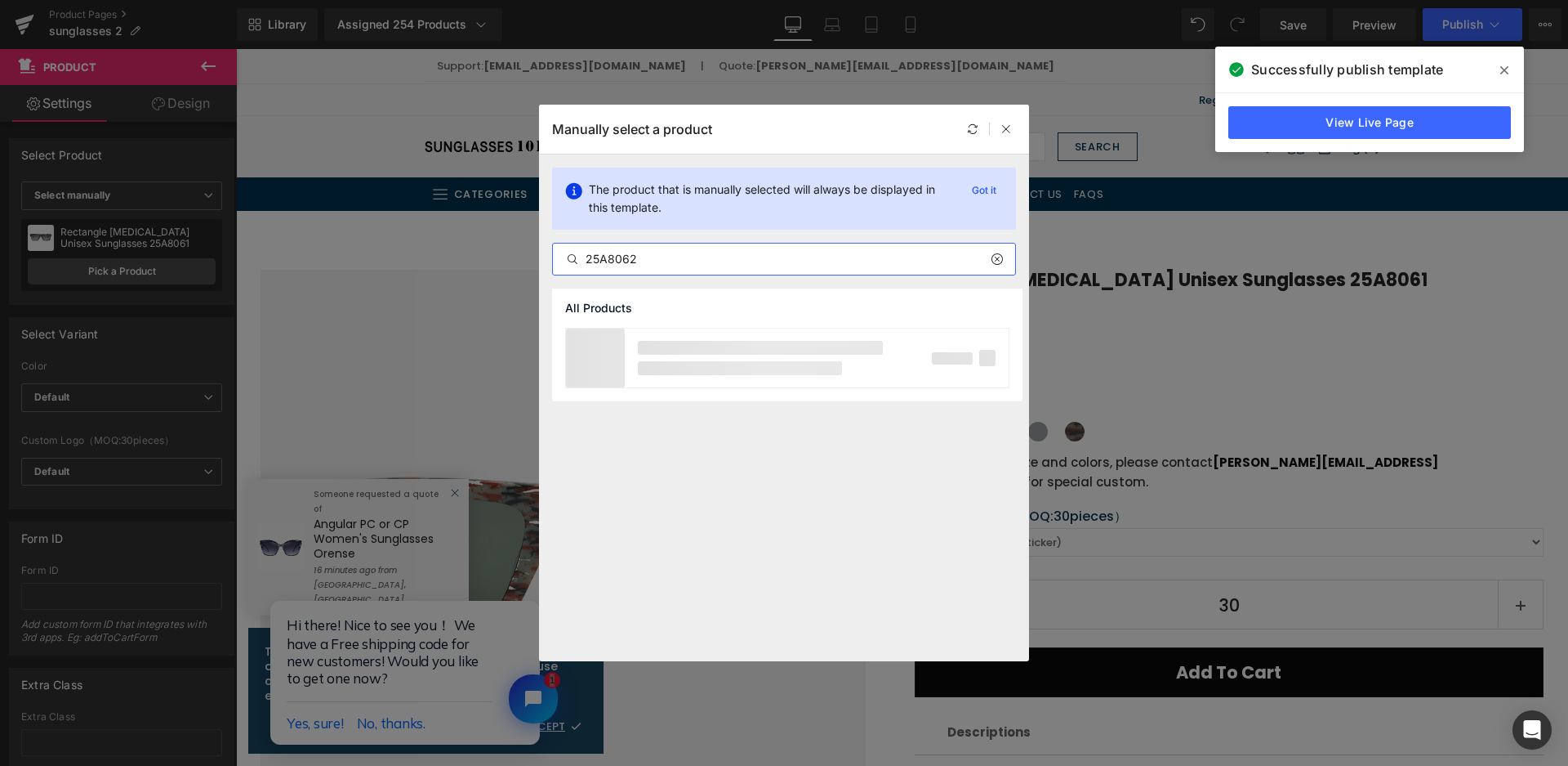
type input "25A8062"
click at [802, 363] on div "Classic Square Acetate Unisex Sunglasses 25A8062" at bounding box center [757, 357] width 245 height 15
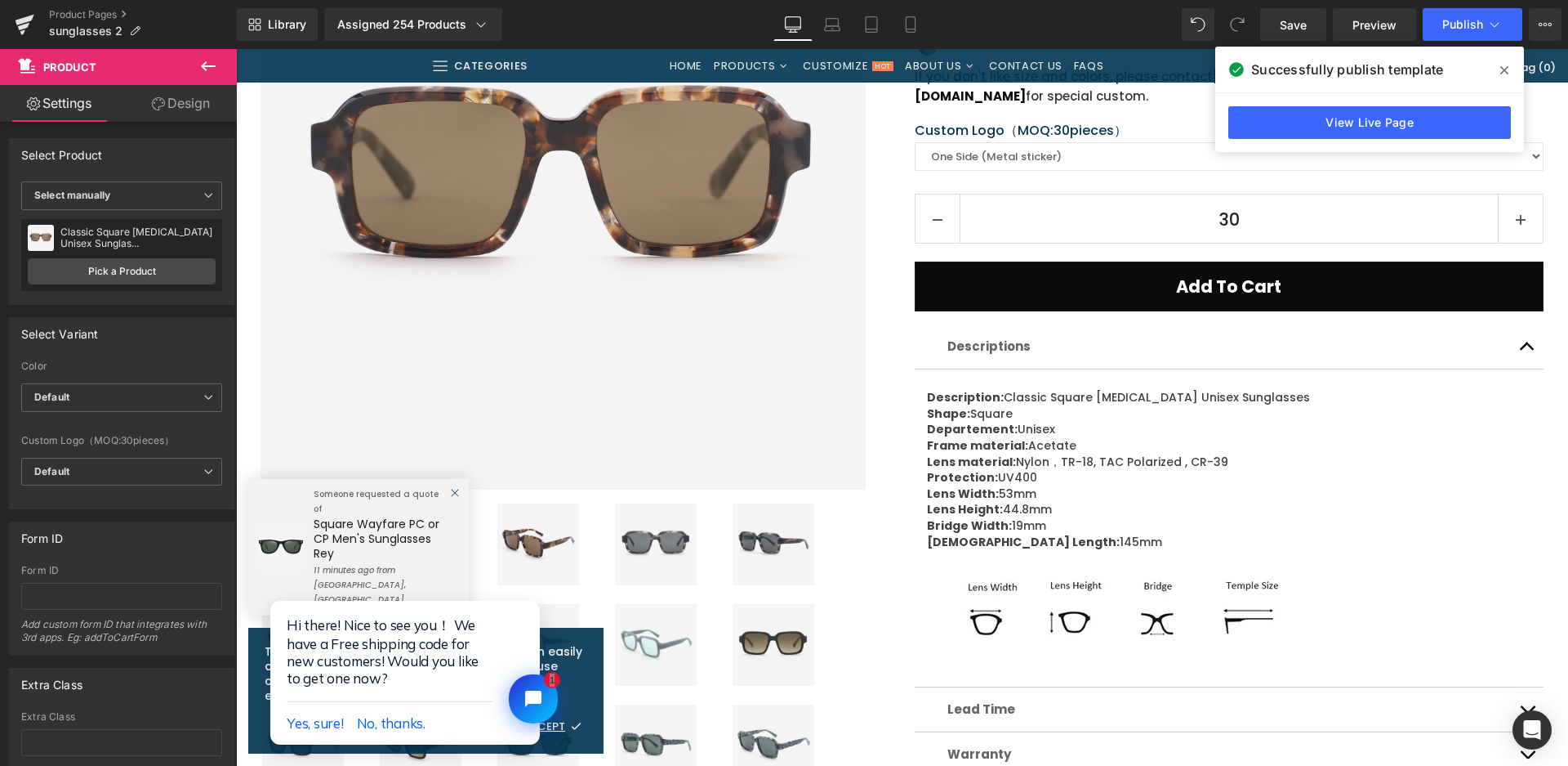
scroll to position [490, 0]
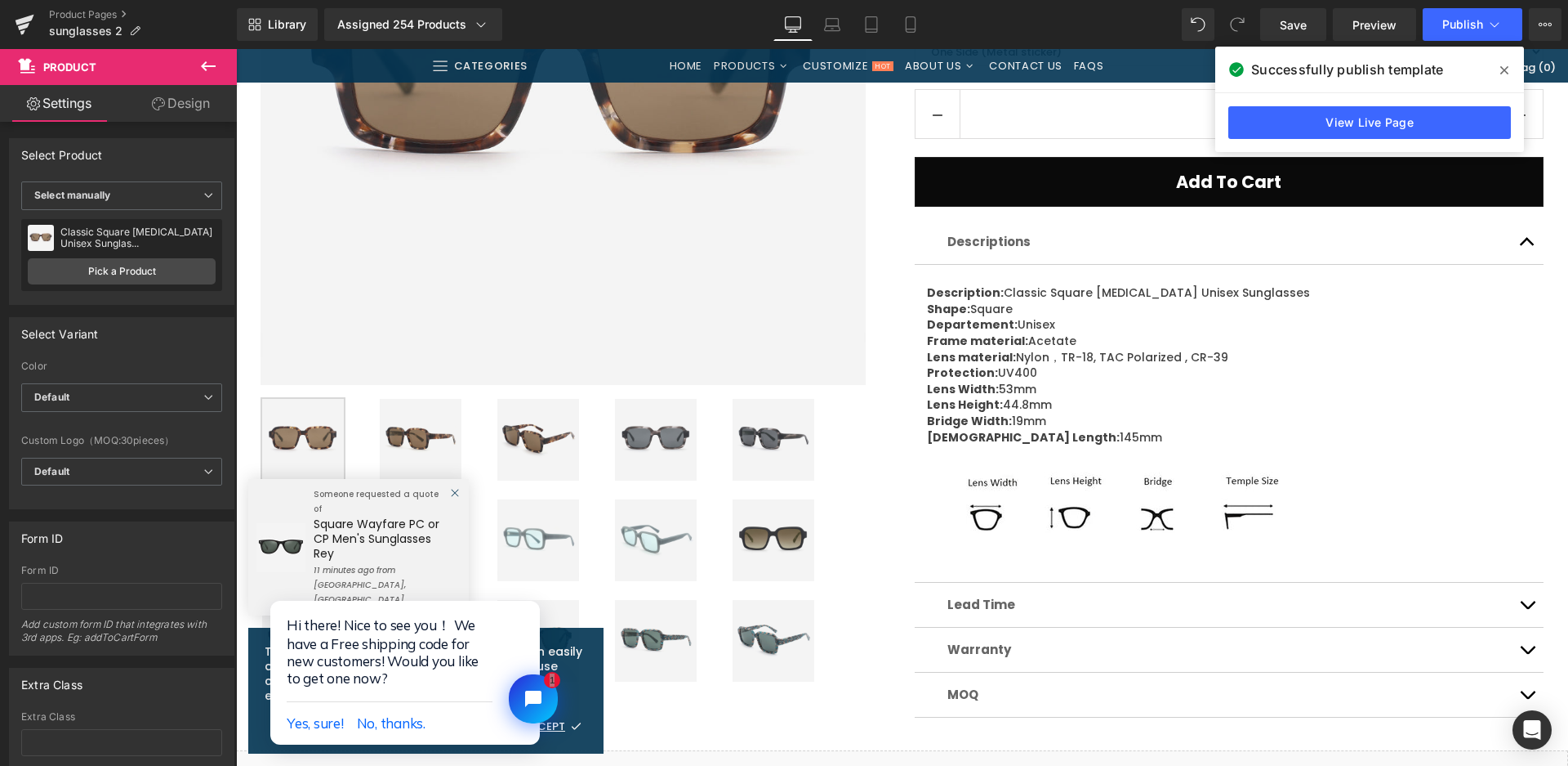
click at [655, 444] on img at bounding box center [656, 439] width 82 height 82
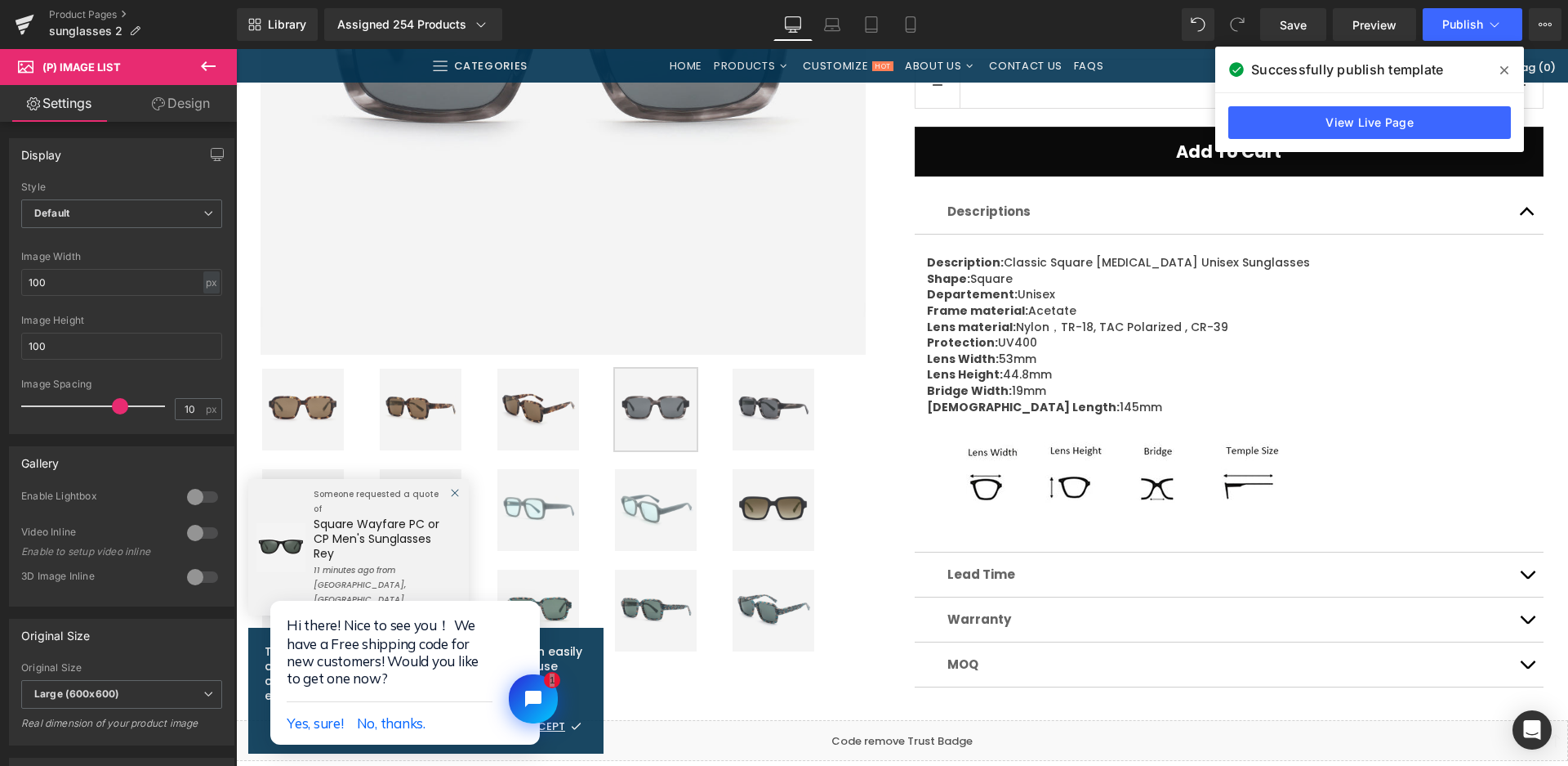
scroll to position [654, 0]
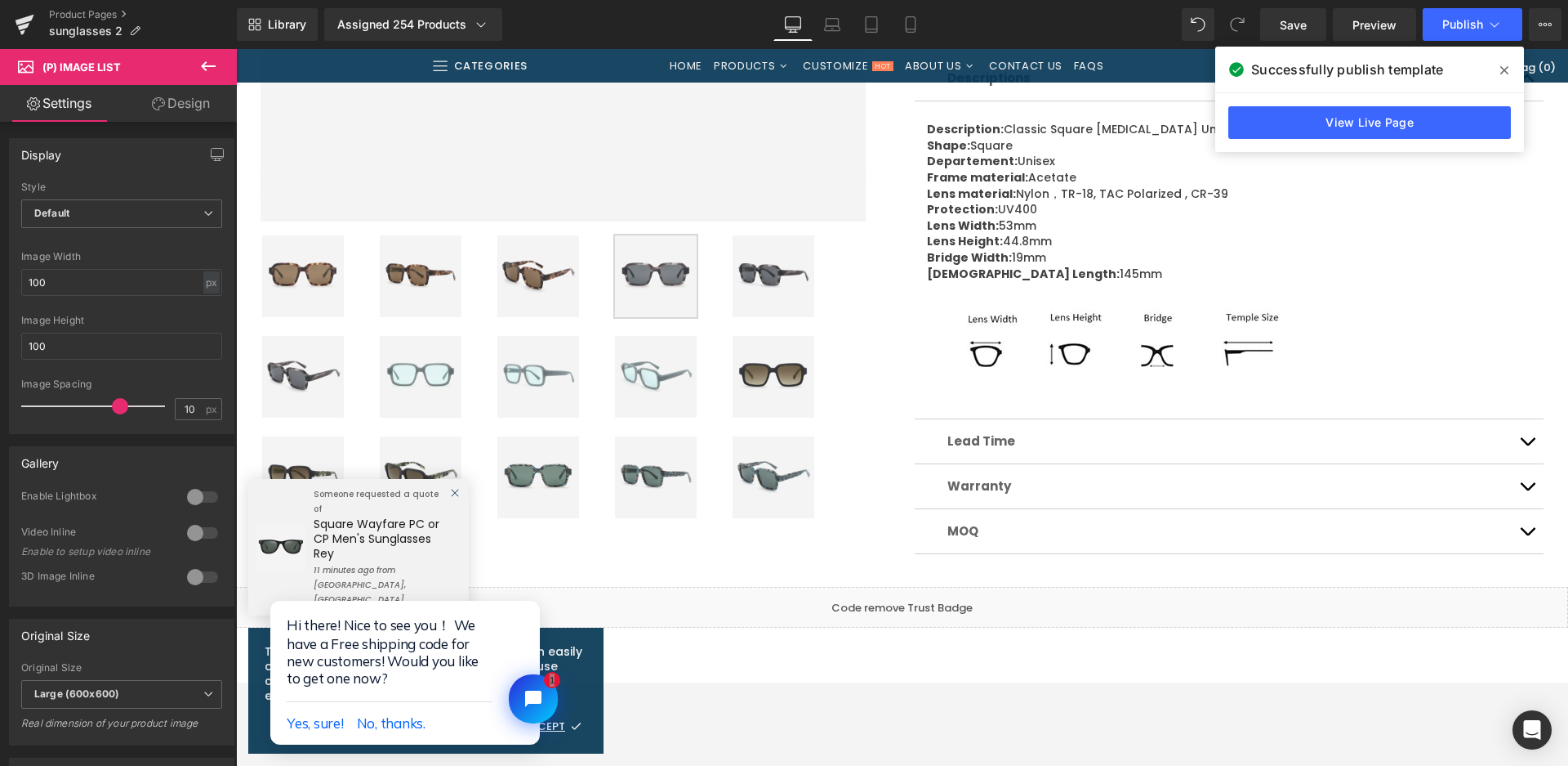
click at [438, 394] on img at bounding box center [421, 377] width 82 height 82
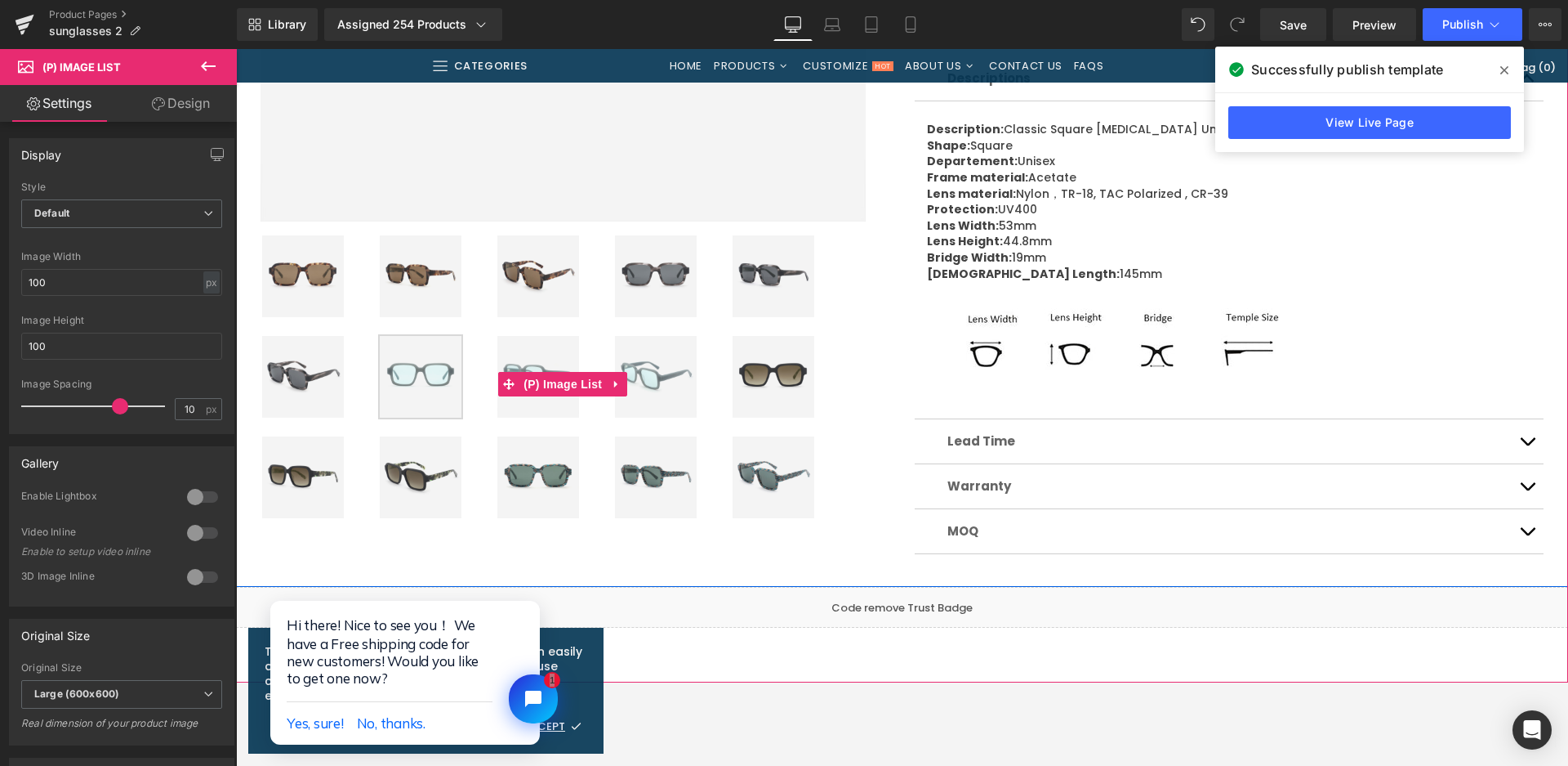
click at [751, 382] on img at bounding box center [773, 377] width 82 height 82
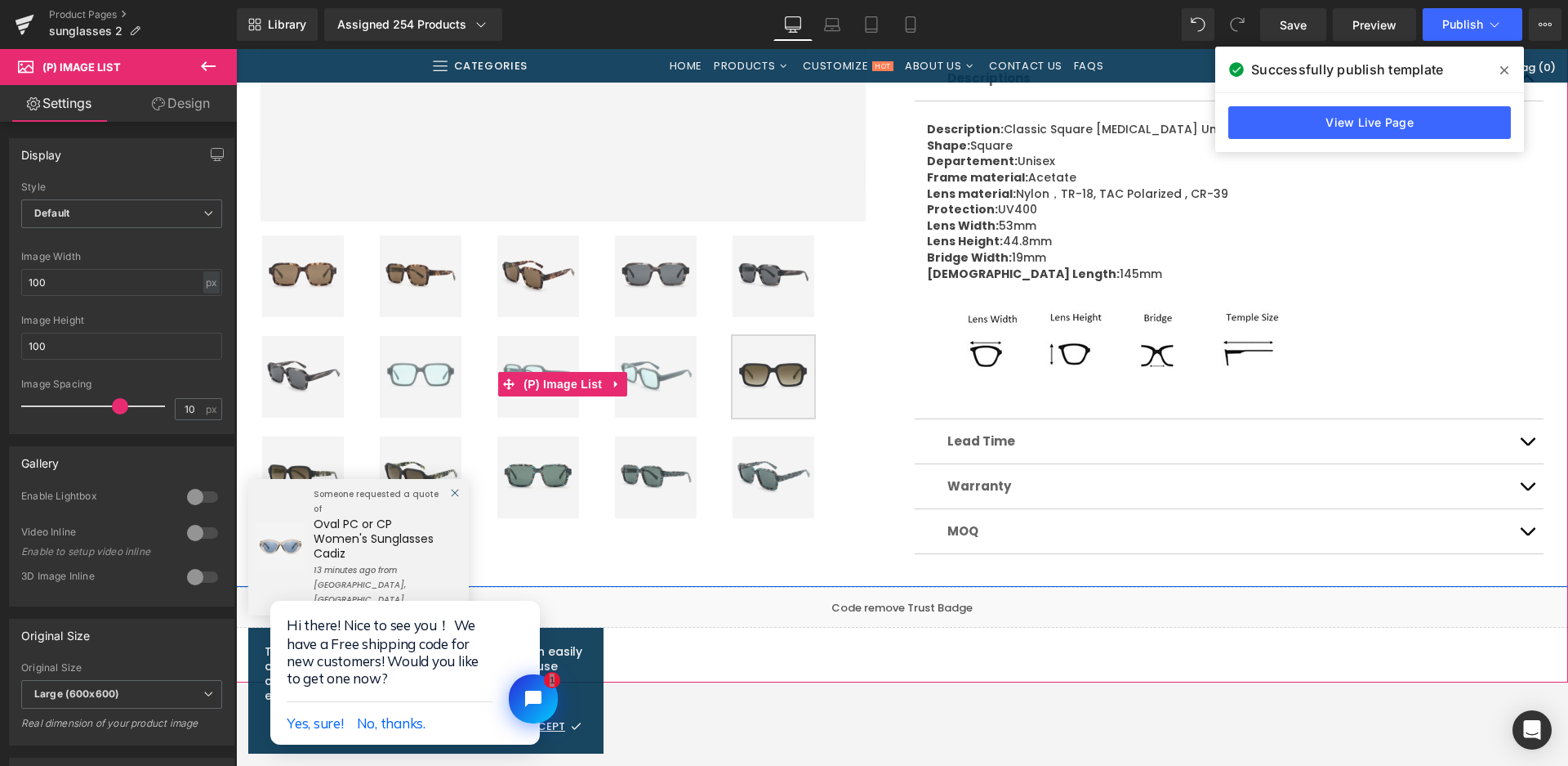
click at [534, 464] on img at bounding box center [538, 477] width 82 height 82
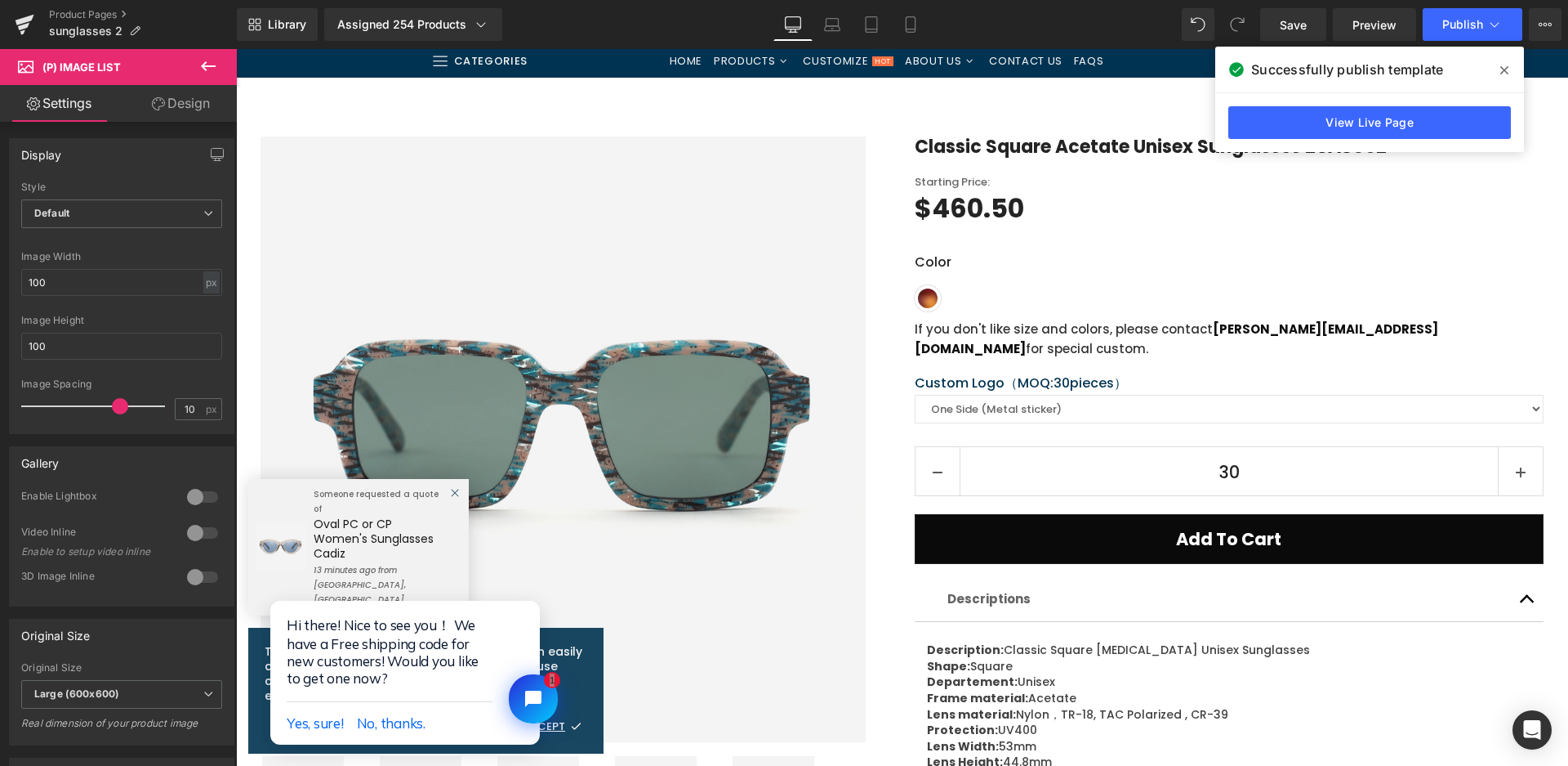
scroll to position [82, 0]
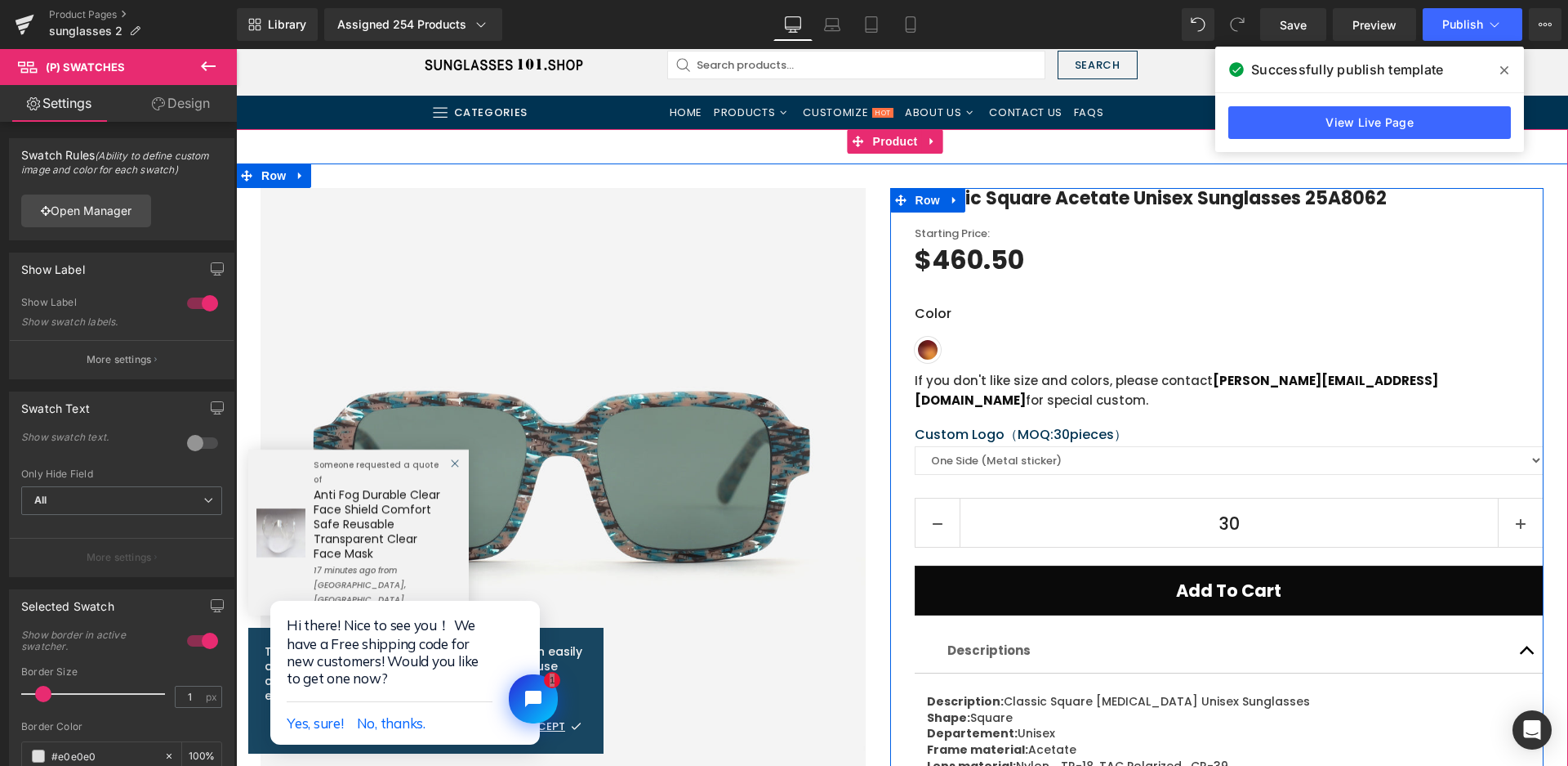
scroll to position [82, 0]
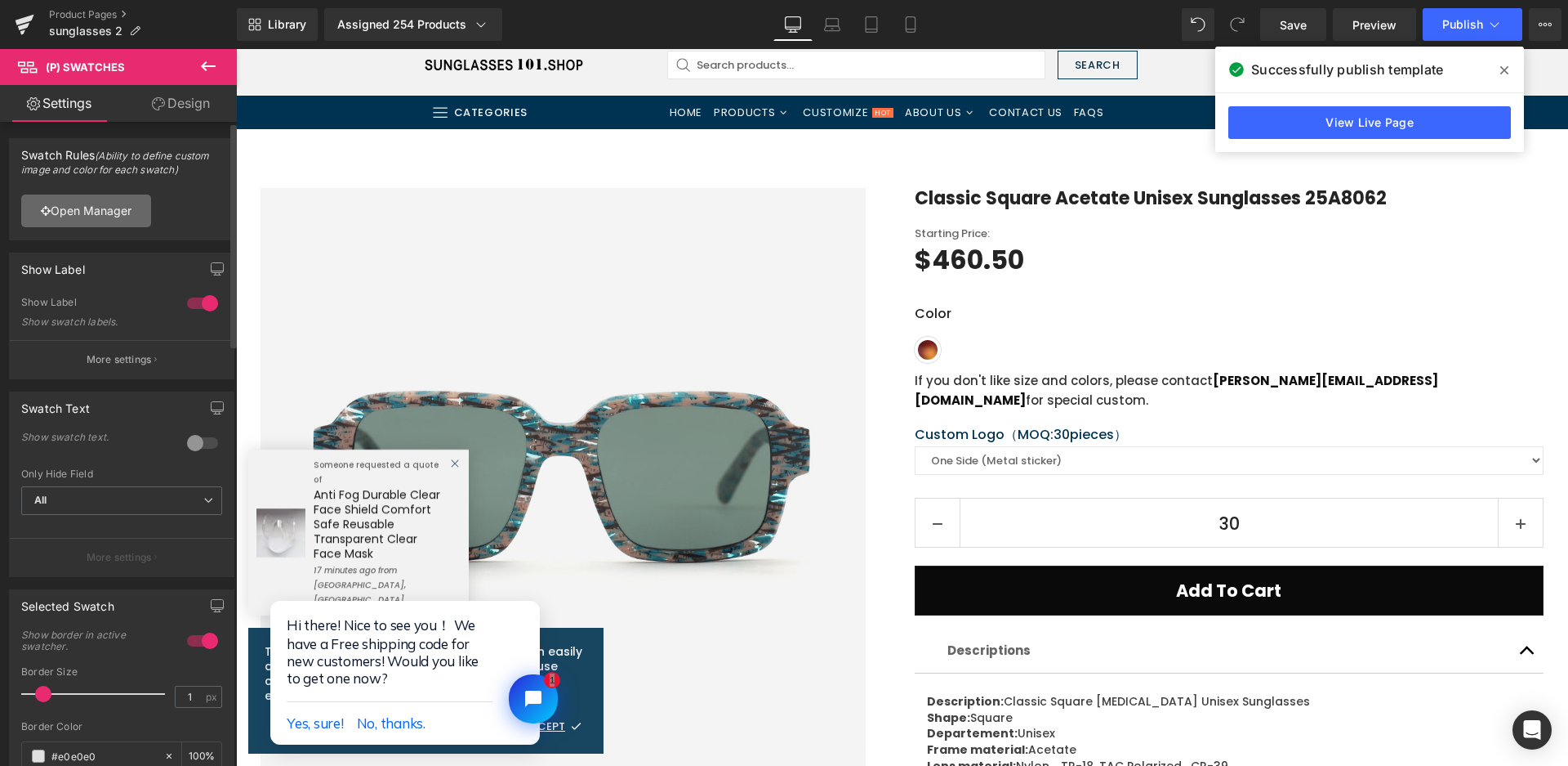
click at [119, 208] on link "Open Manager" at bounding box center [86, 210] width 130 height 33
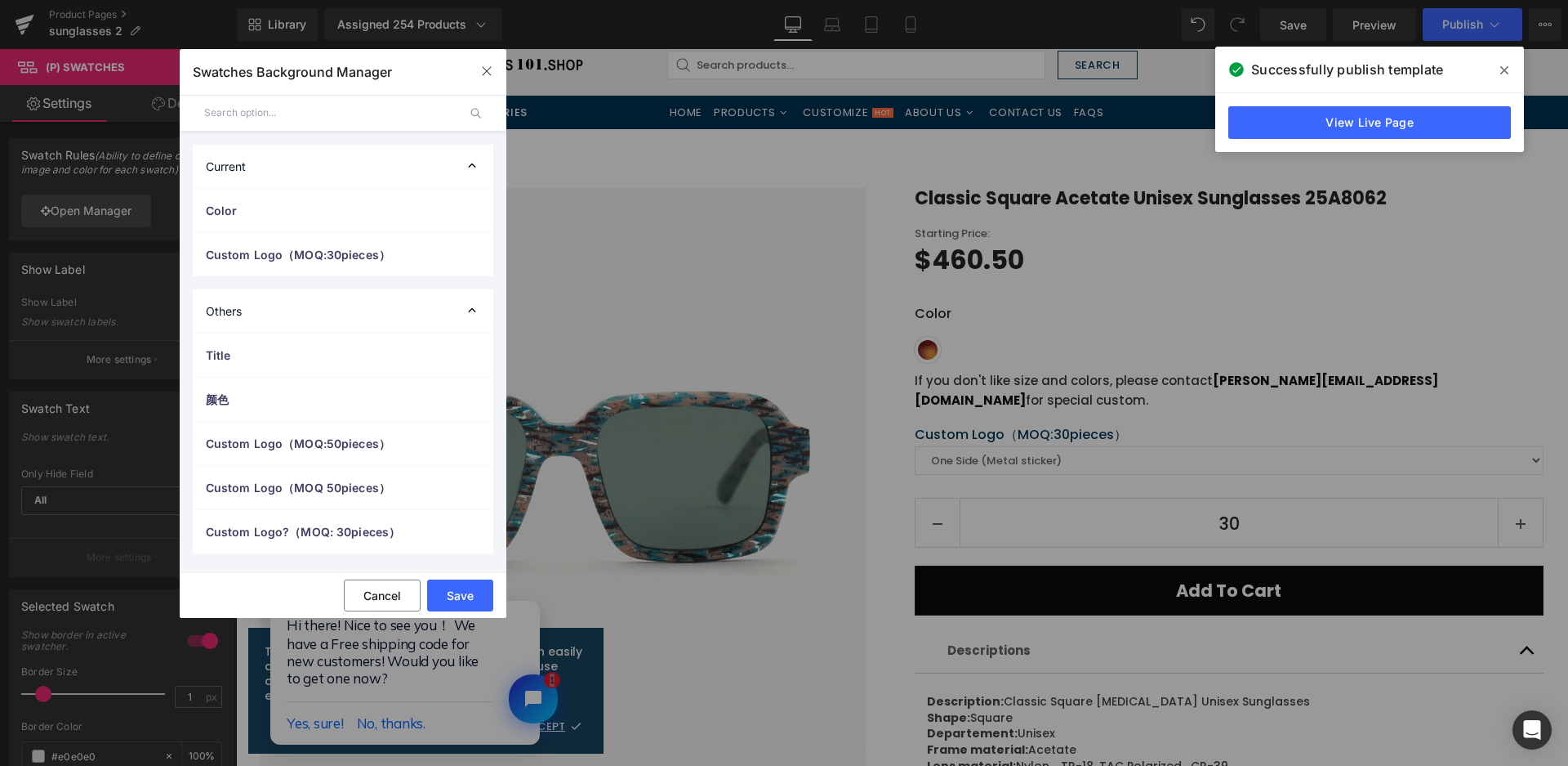
click at [0, 0] on span "Color" at bounding box center [0, 0] width 0 height 0
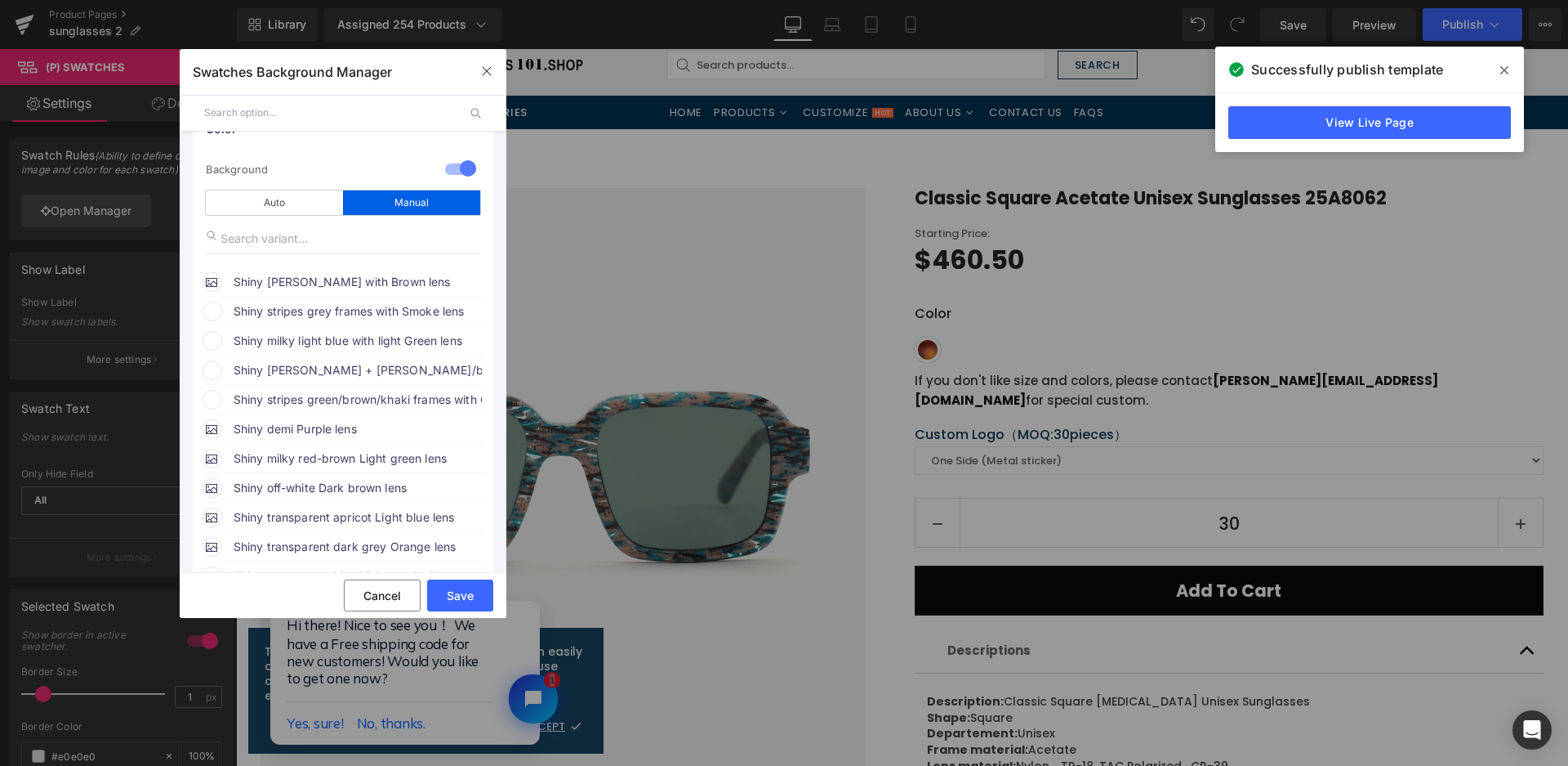
click at [0, 0] on span "Shiny stripes grey frames with Smoke lens" at bounding box center [0, 0] width 0 height 0
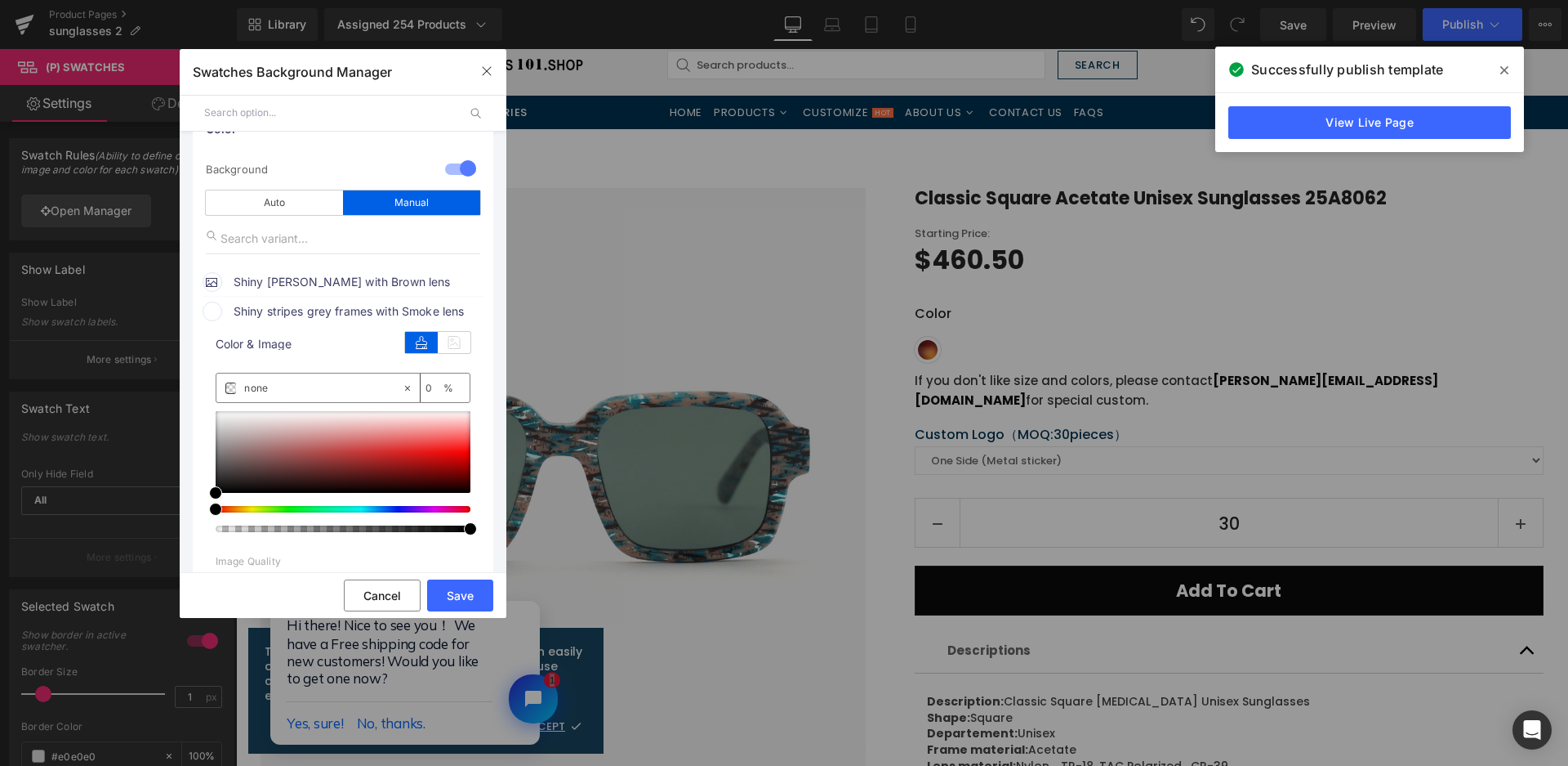
click at [451, 354] on div "Color & Image color" at bounding box center [343, 345] width 255 height 22
type input "#f57a7a"
type input "100"
click at [435, 434] on div at bounding box center [343, 452] width 255 height 82
click at [449, 340] on icon at bounding box center [454, 342] width 33 height 21
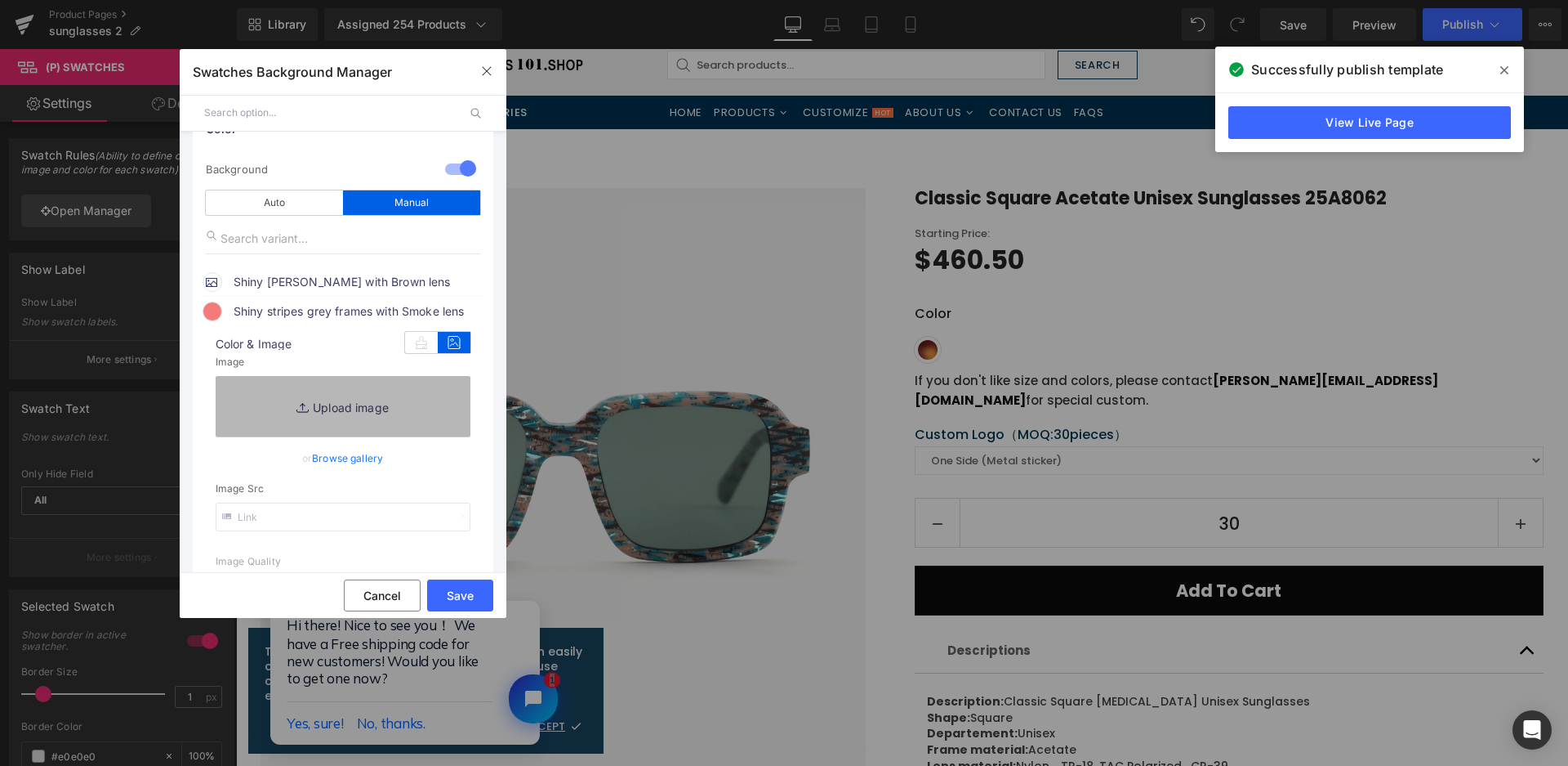
click at [416, 411] on link "Replace Image" at bounding box center [343, 406] width 255 height 61
type input "C:\fakepath\微信截图_20250825164851.png"
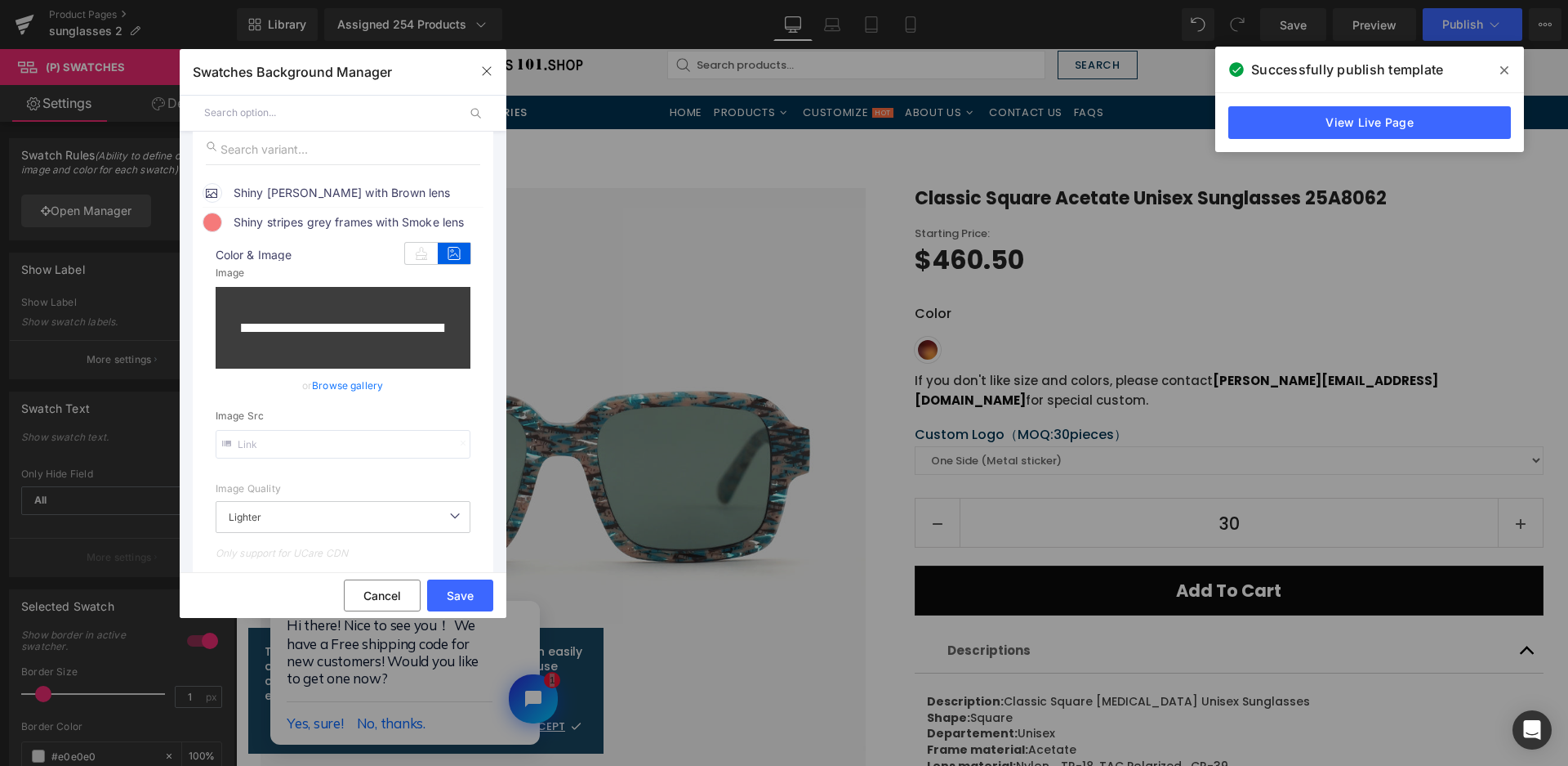
scroll to position [409, 0]
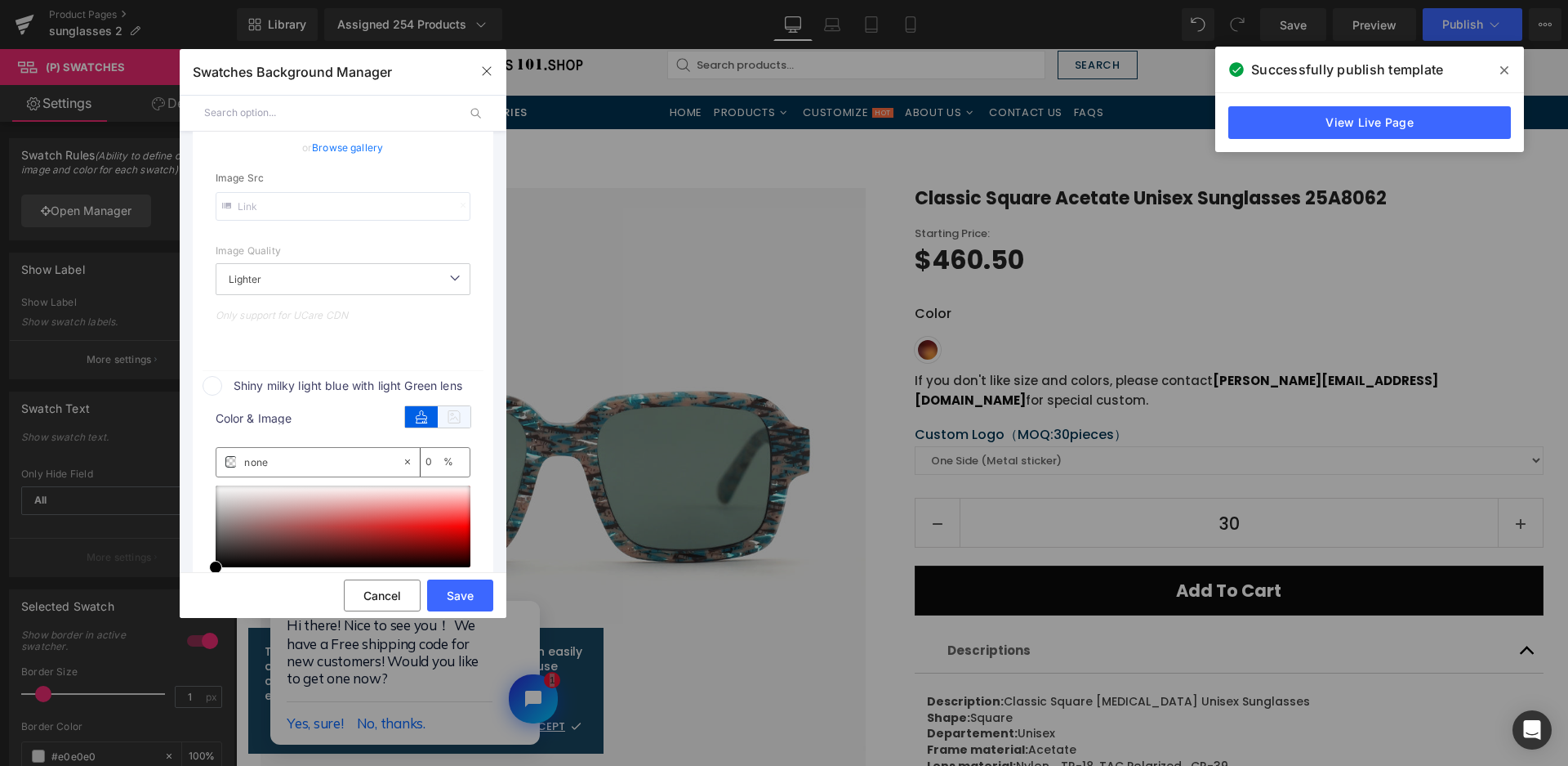
click at [447, 406] on icon at bounding box center [454, 416] width 33 height 21
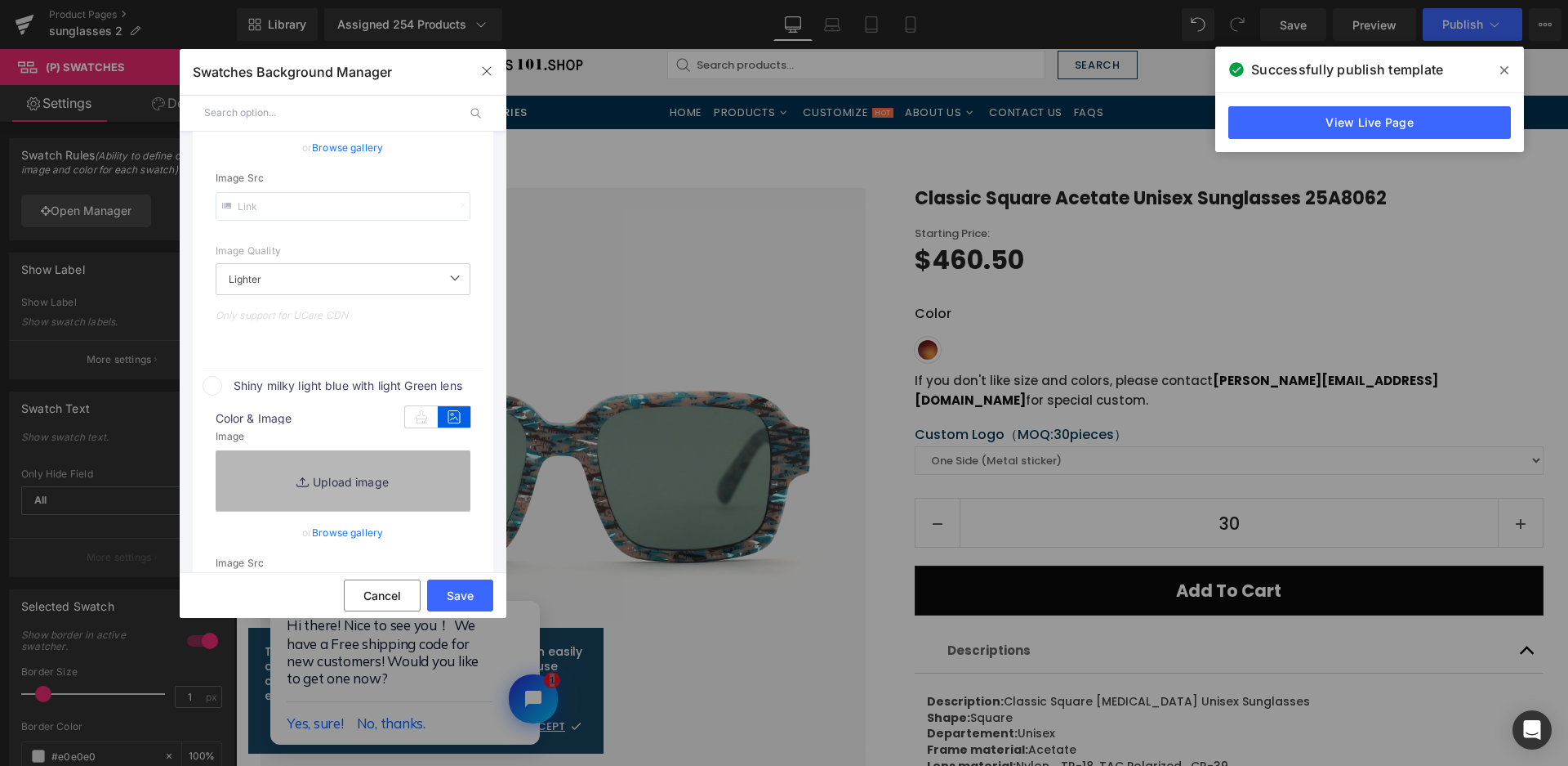
click at [414, 479] on link "Replace Image" at bounding box center [343, 480] width 255 height 61
type input "[URL][DOMAIN_NAME]"
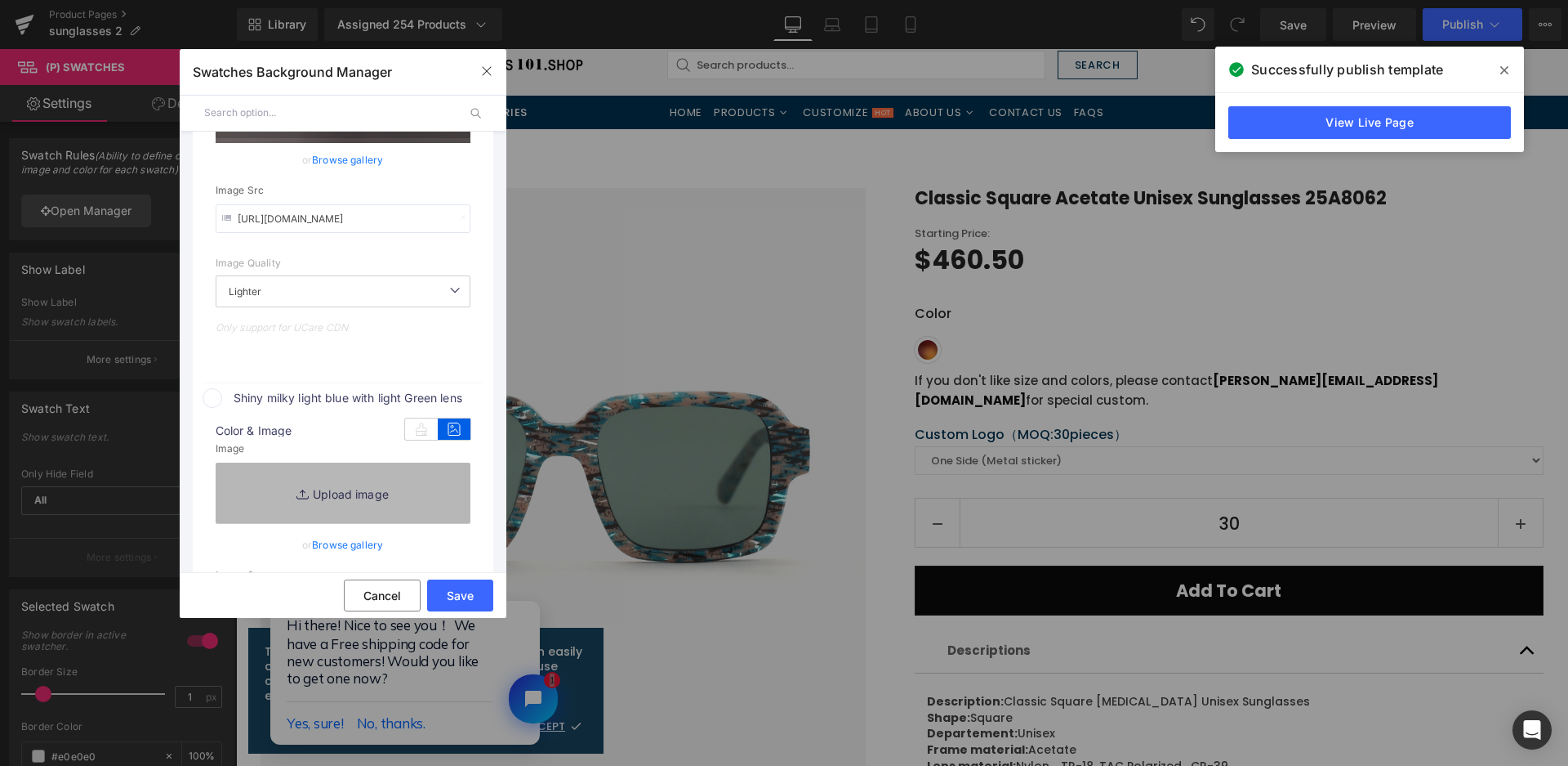
scroll to position [421, 0]
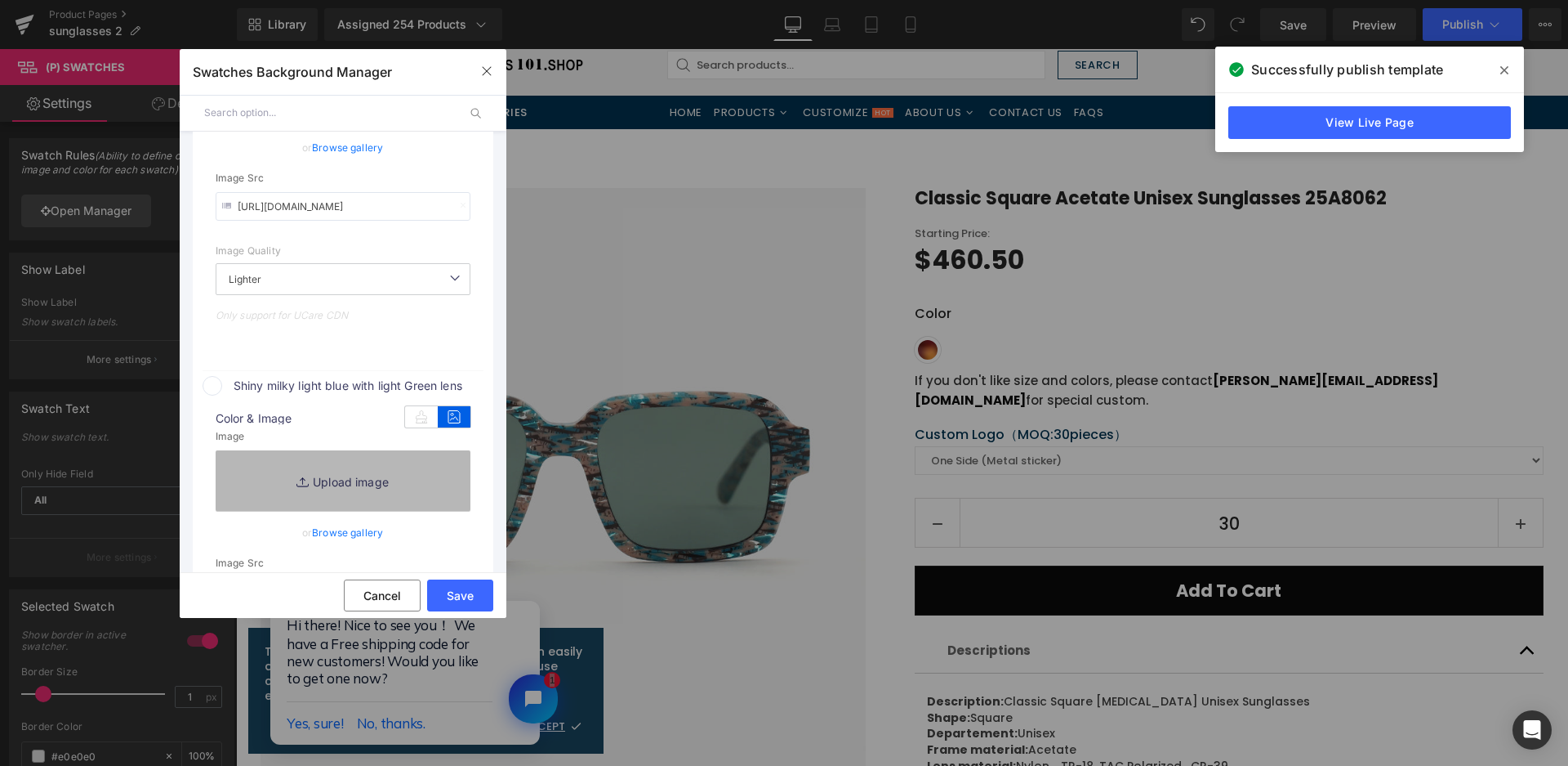
type input "C:\fakepath\微信截图_20250825164856.png"
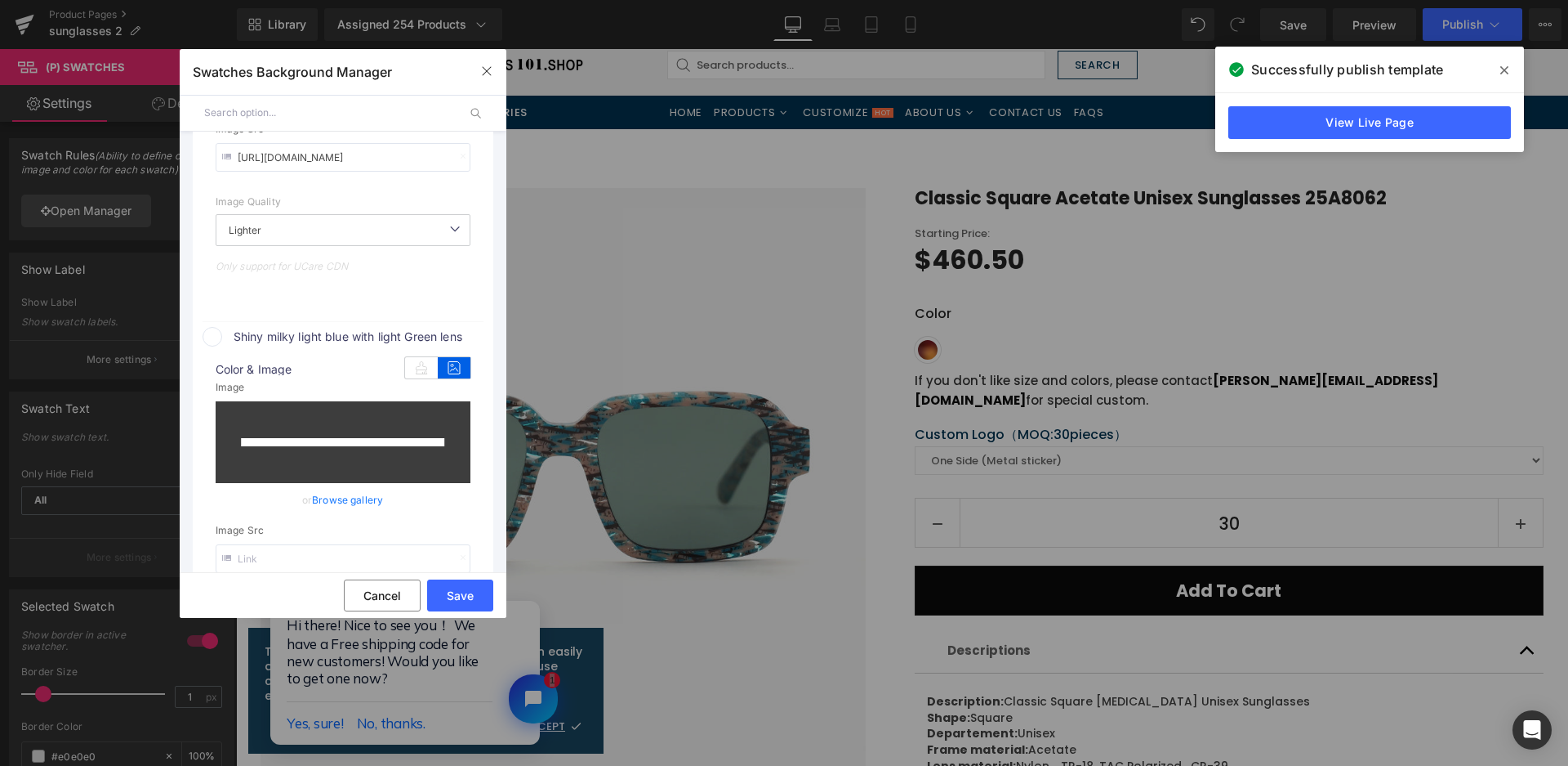
scroll to position [748, 0]
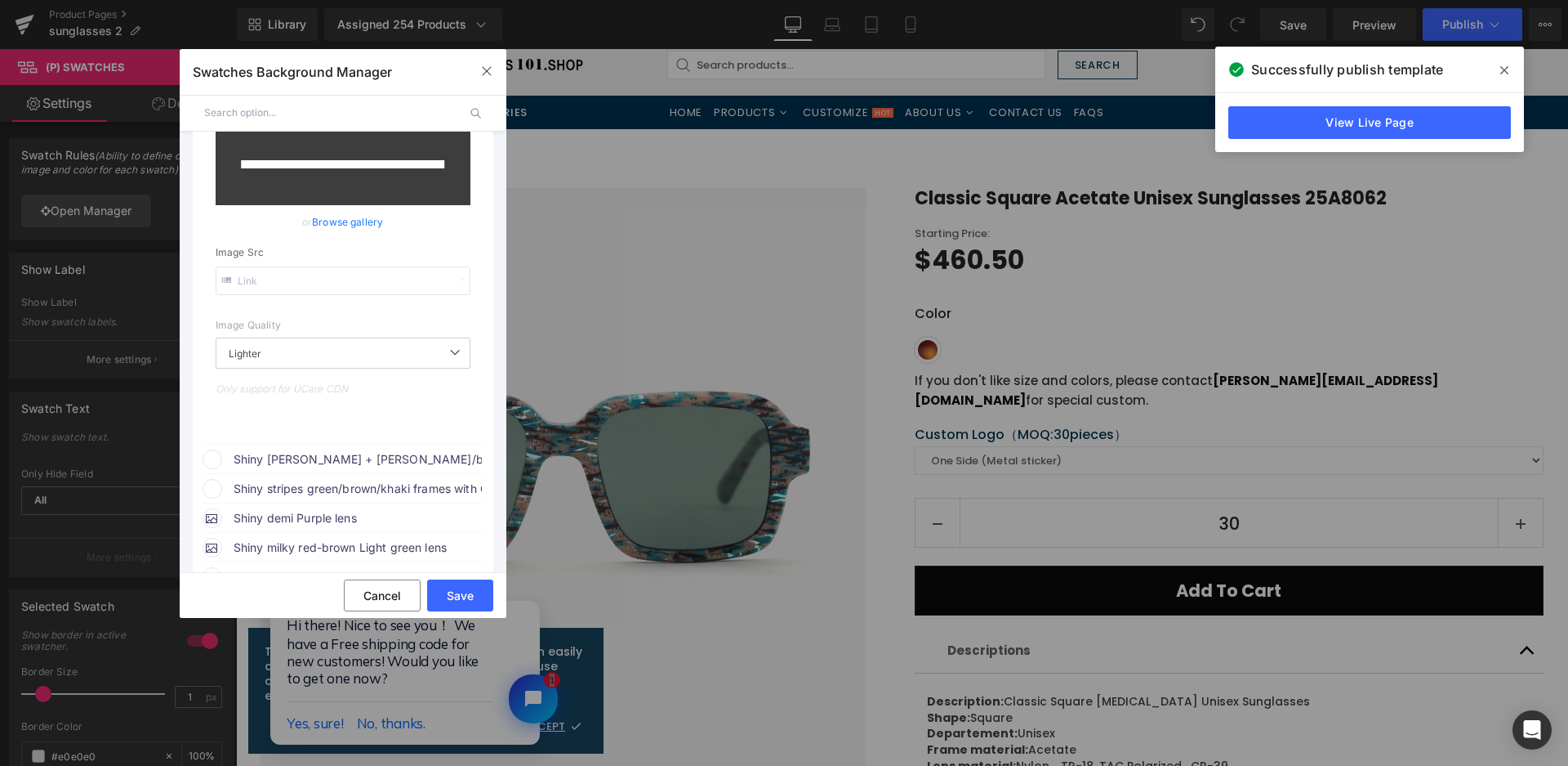
drag, startPoint x: 373, startPoint y: 458, endPoint x: 469, endPoint y: 468, distance: 96.5
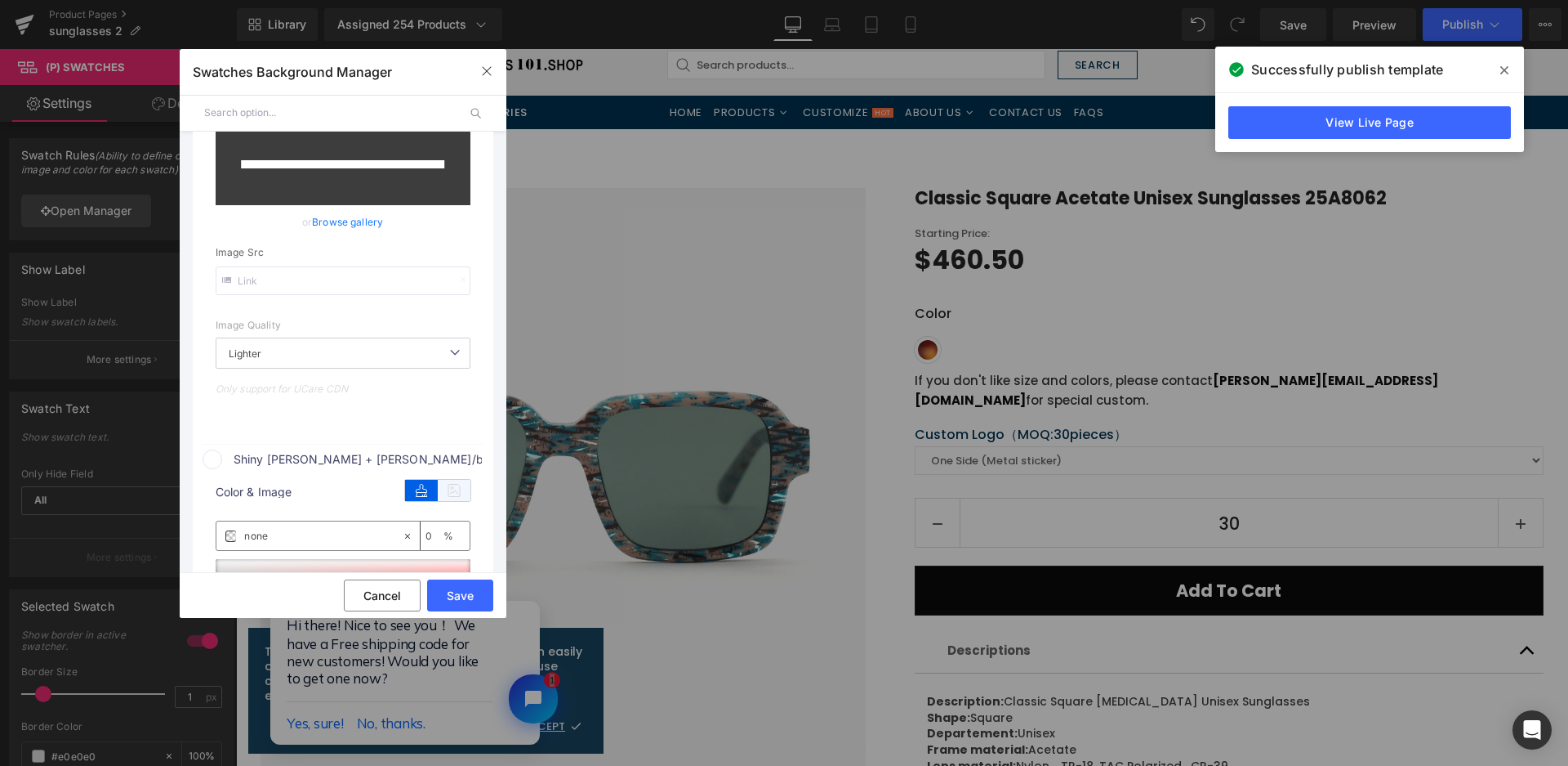
click at [452, 491] on icon at bounding box center [454, 490] width 33 height 21
type input "[URL][DOMAIN_NAME]"
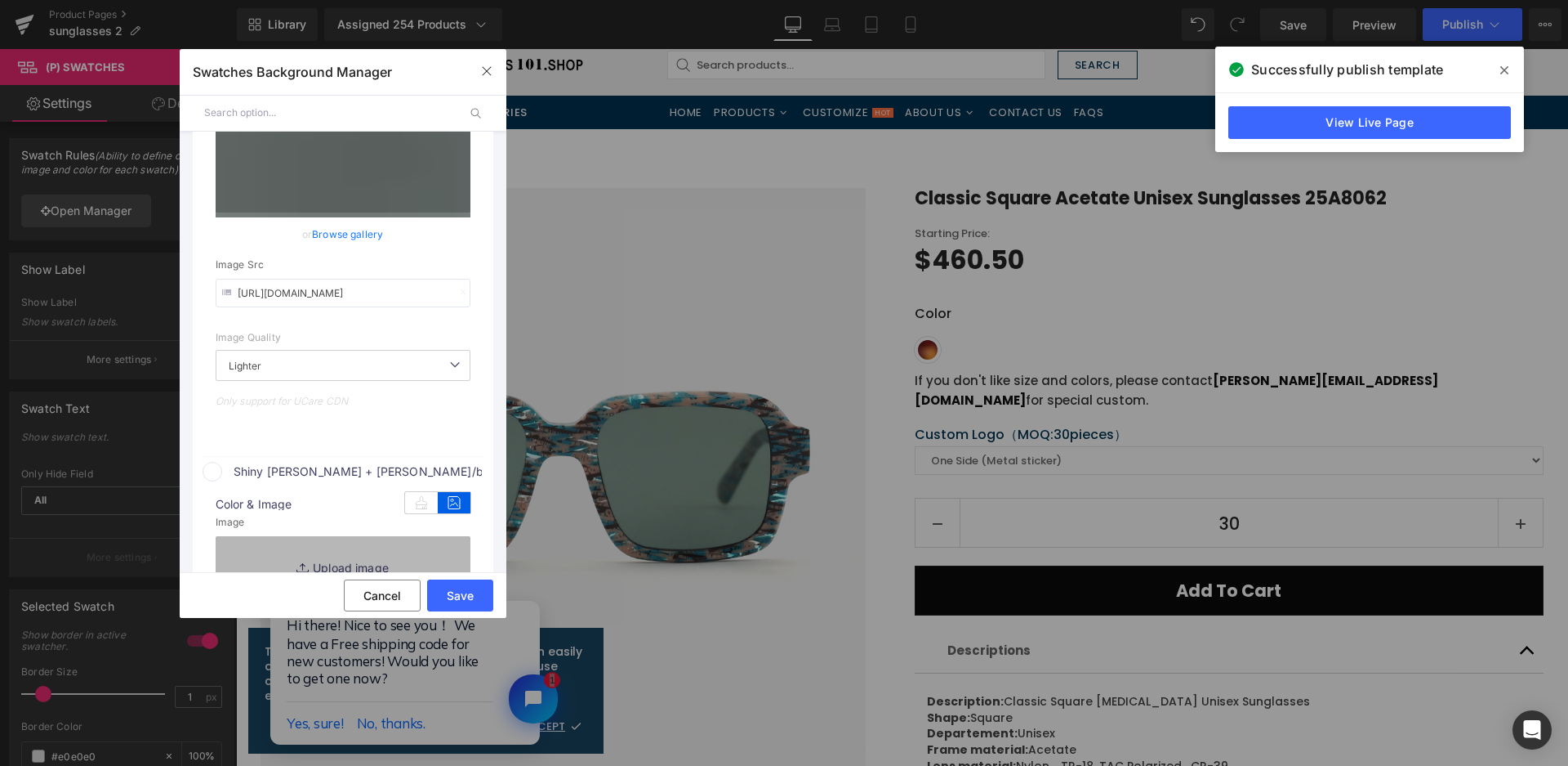
scroll to position [760, 0]
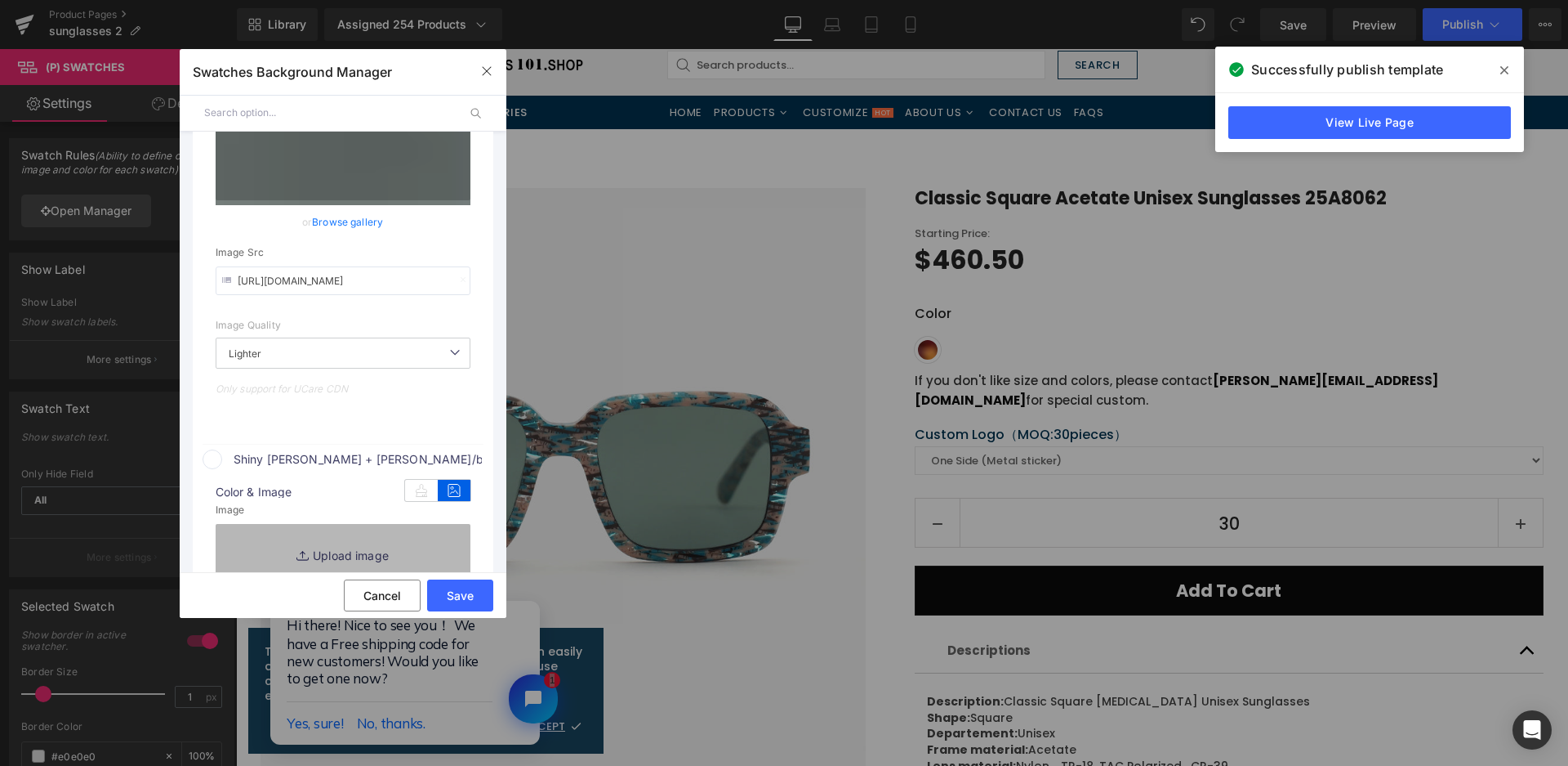
click at [426, 541] on link "Replace Image" at bounding box center [343, 554] width 255 height 61
type input "C:\fakepath\微信截图_20250825164901.png"
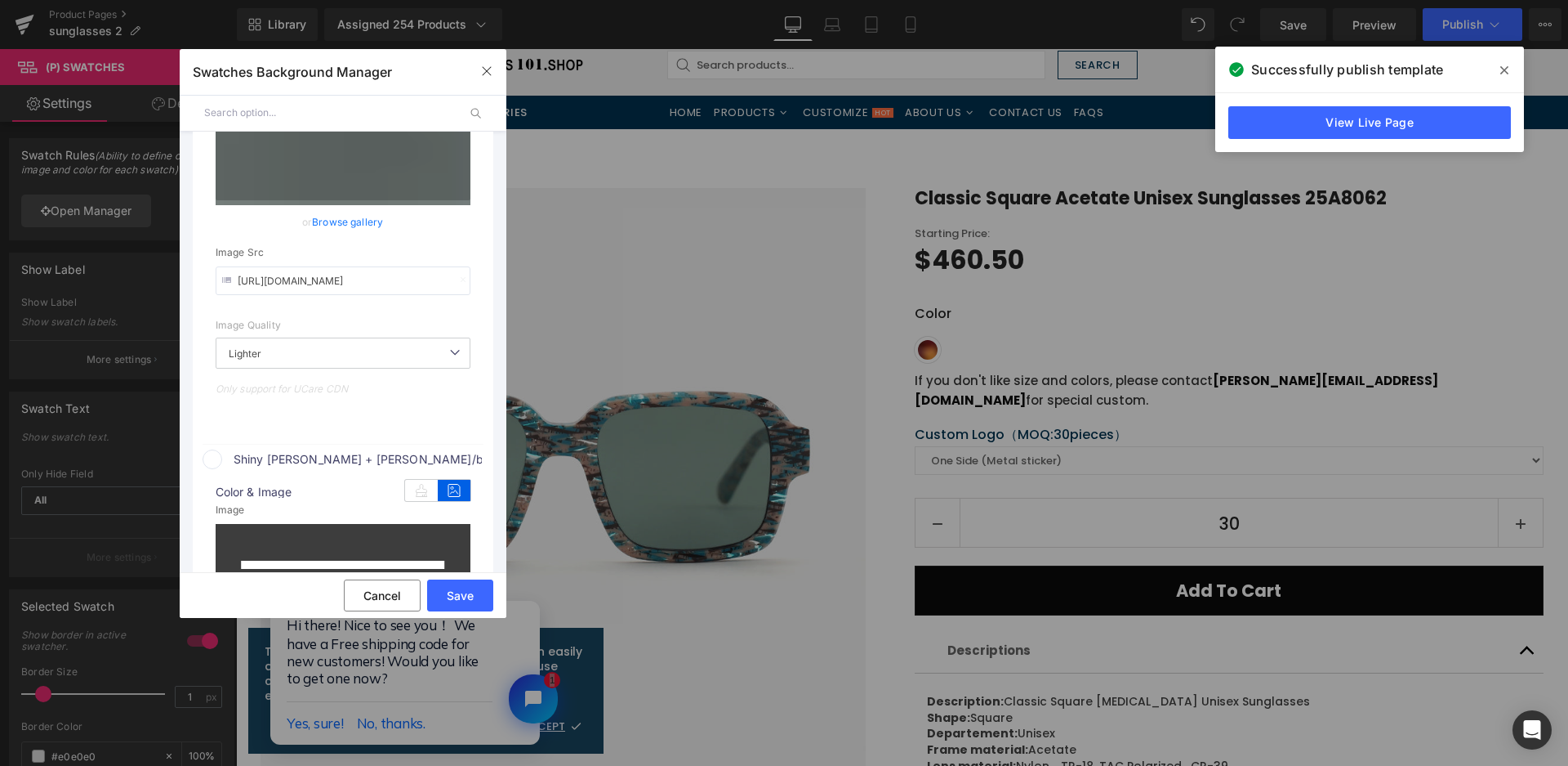
scroll to position [1168, 0]
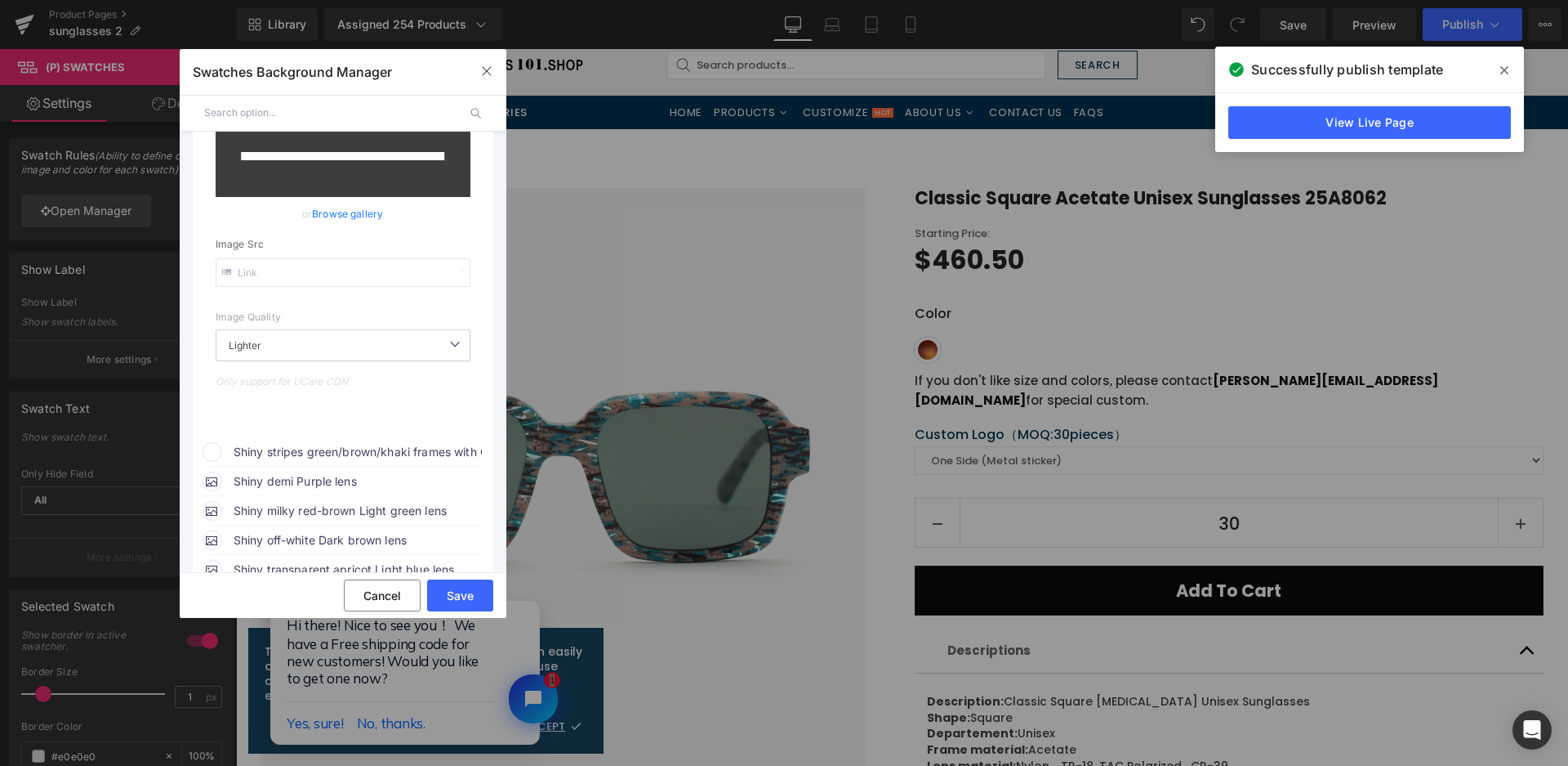
click at [0, 0] on span "Shiny stripes green/brown/khaki frames with Green lens" at bounding box center [0, 0] width 0 height 0
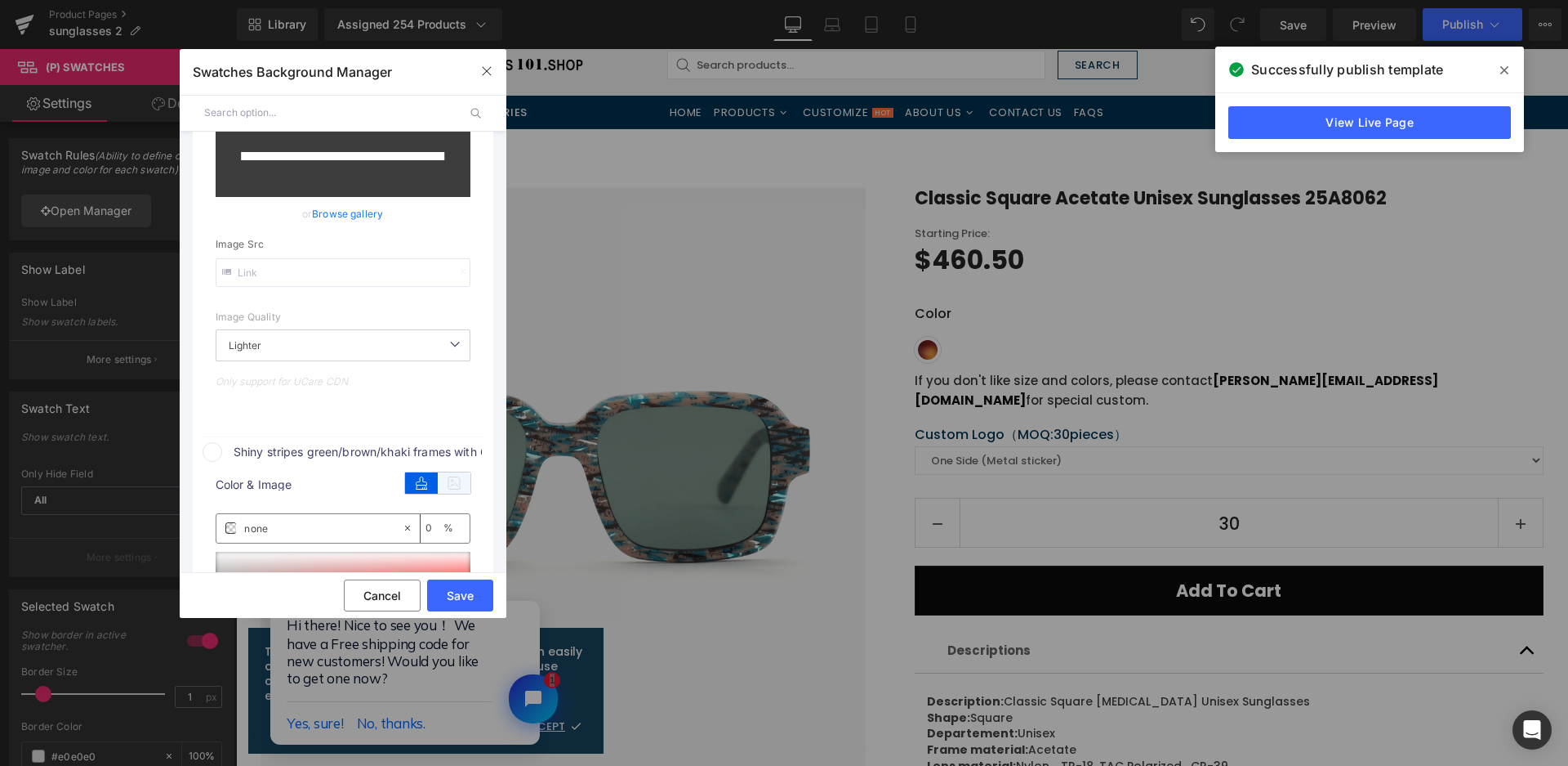
click at [464, 484] on icon at bounding box center [454, 483] width 33 height 21
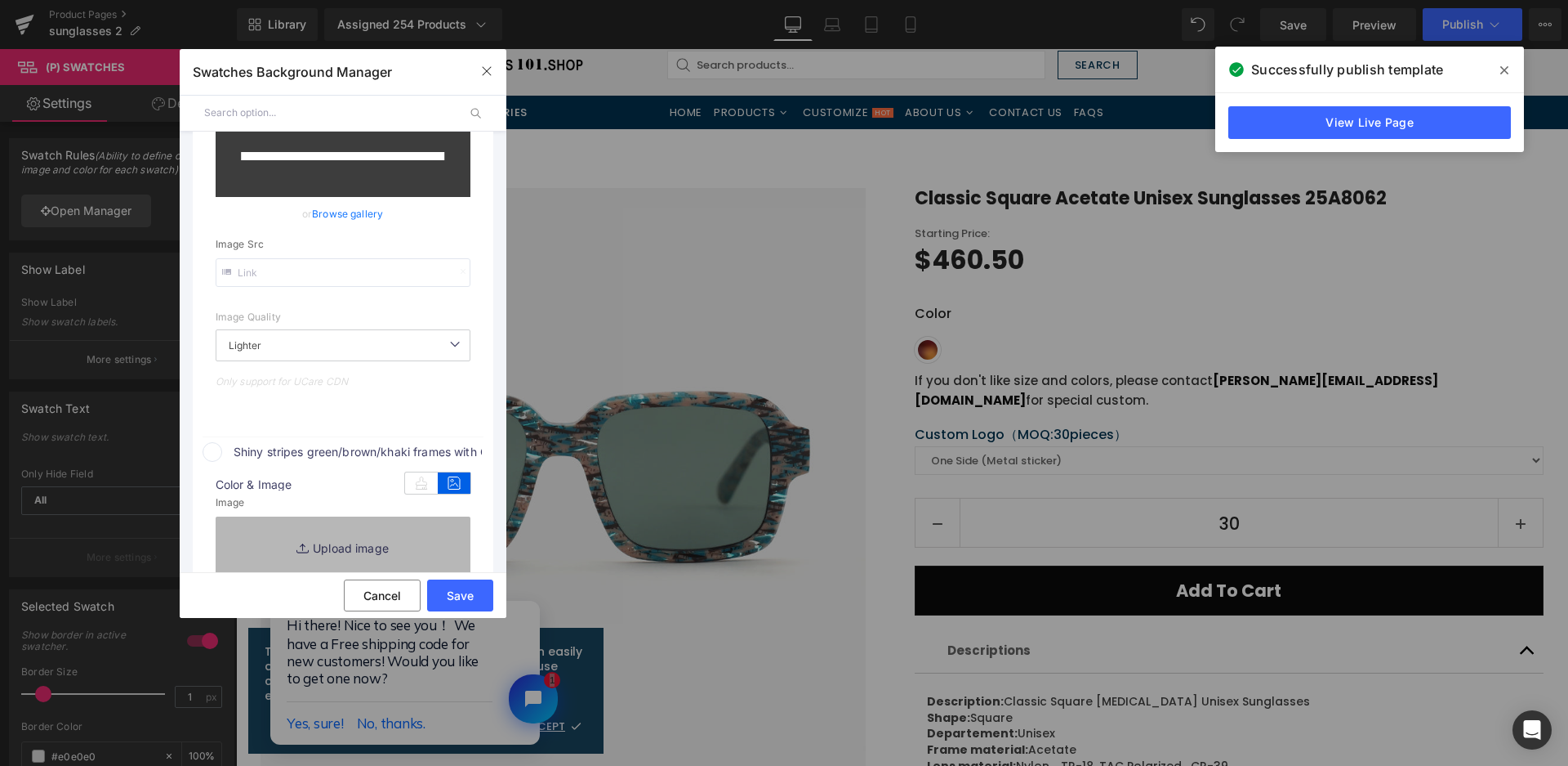
click at [443, 541] on link "Replace Image" at bounding box center [343, 547] width 255 height 61
type input "[URL][DOMAIN_NAME]"
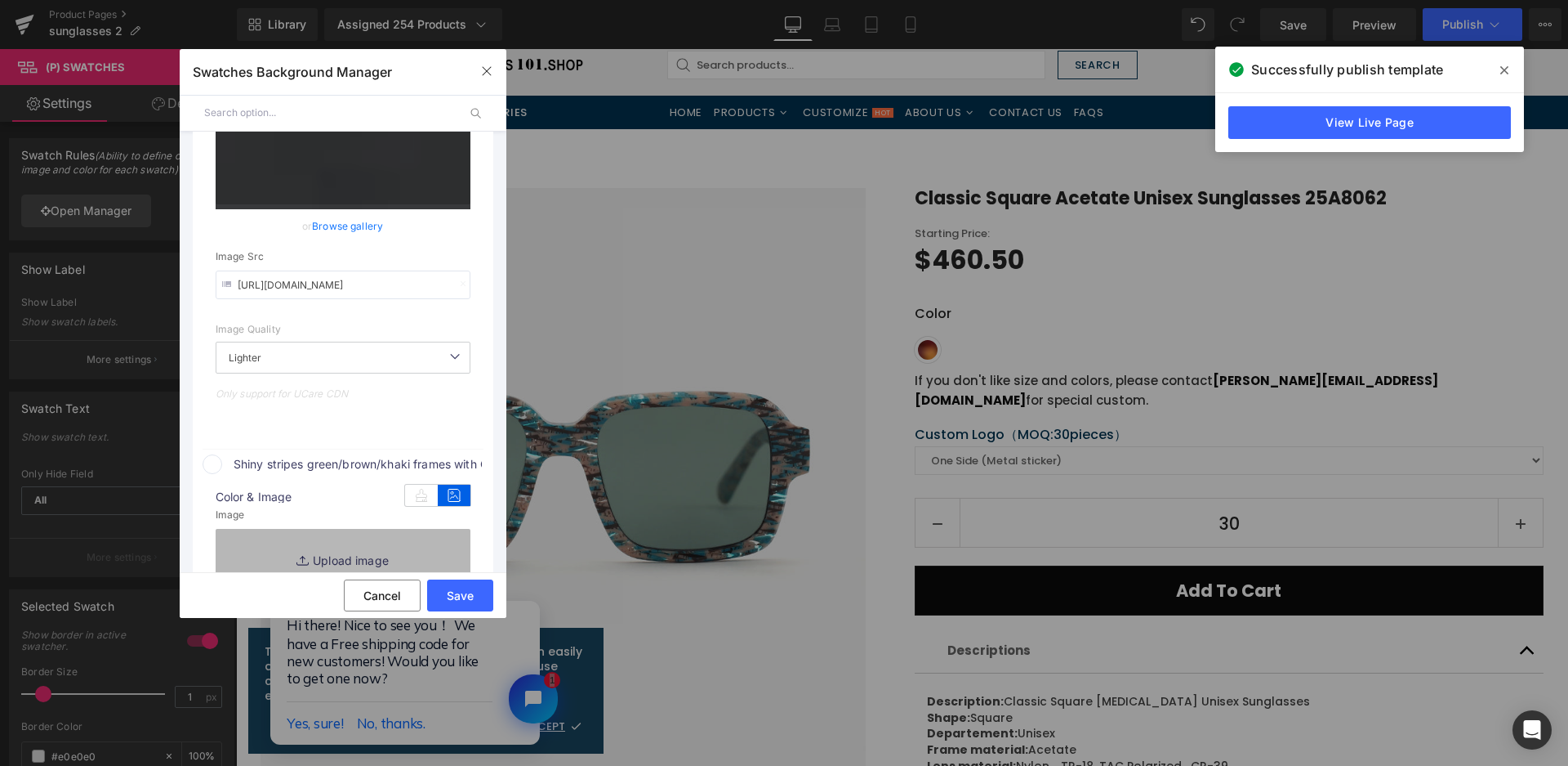
scroll to position [1181, 0]
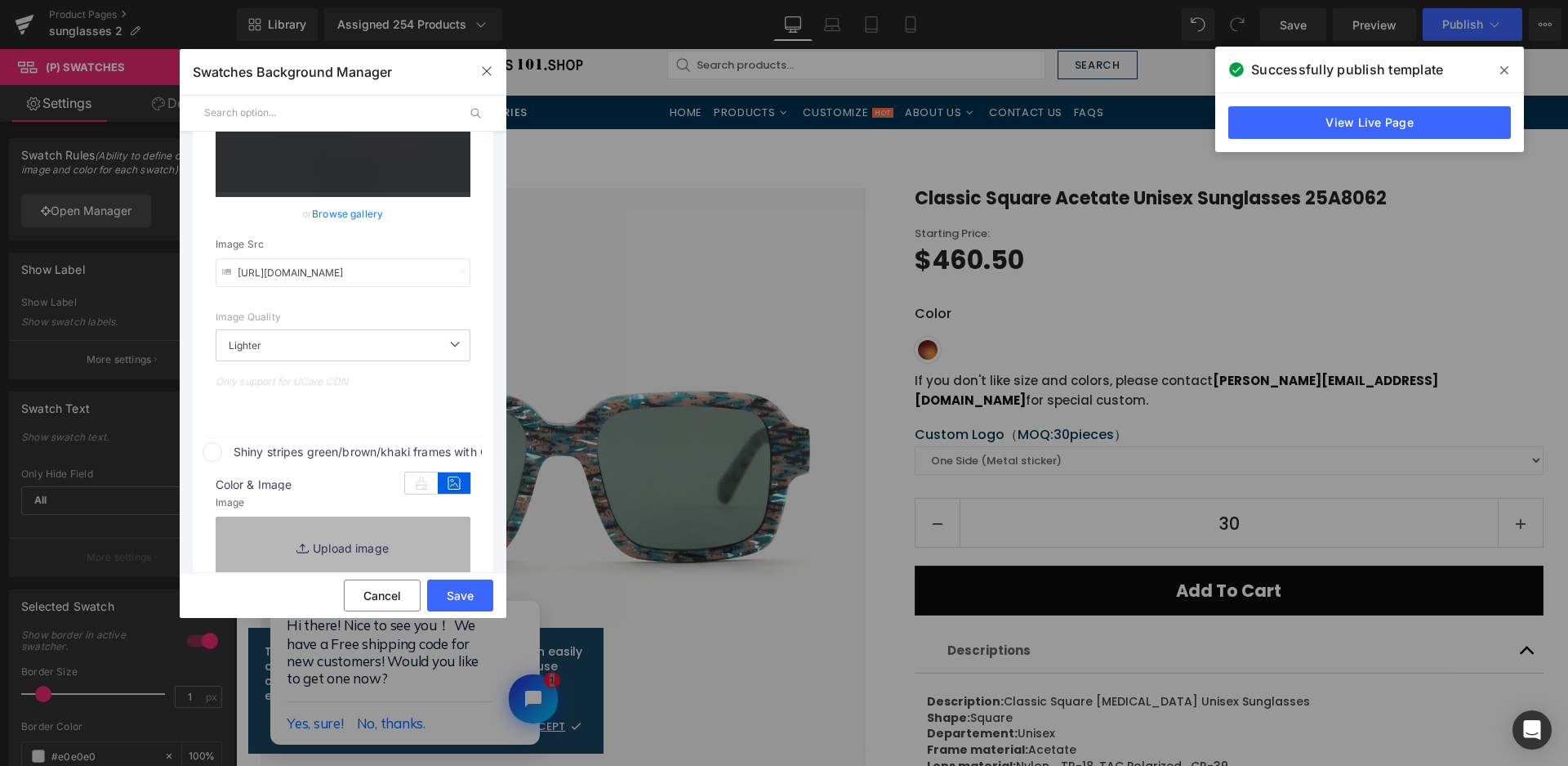
type input "C:\fakepath\微信截图_20250825164907.png"
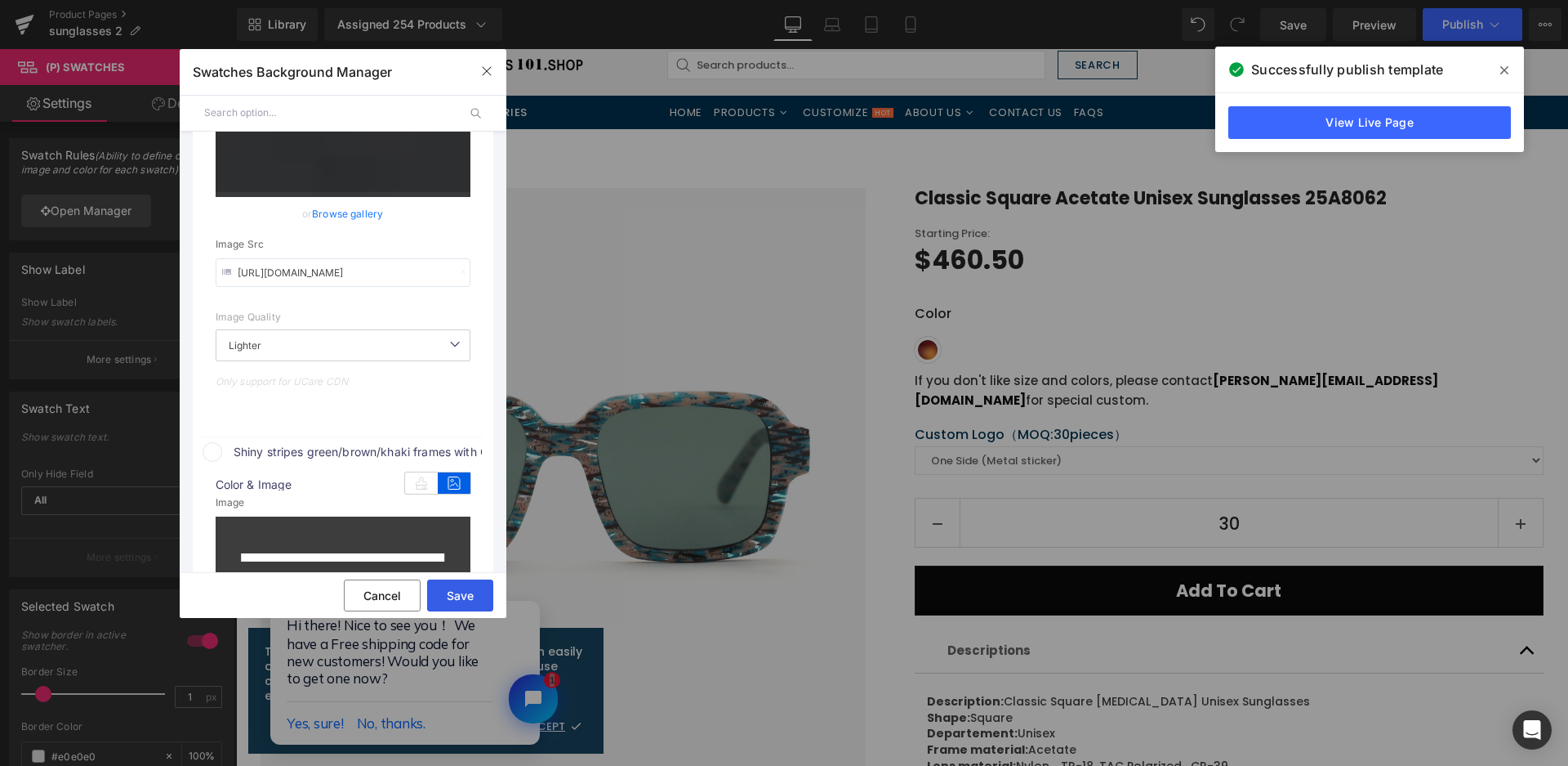
type input "[URL][DOMAIN_NAME]"
click at [468, 596] on button "Save" at bounding box center [459, 595] width 66 height 32
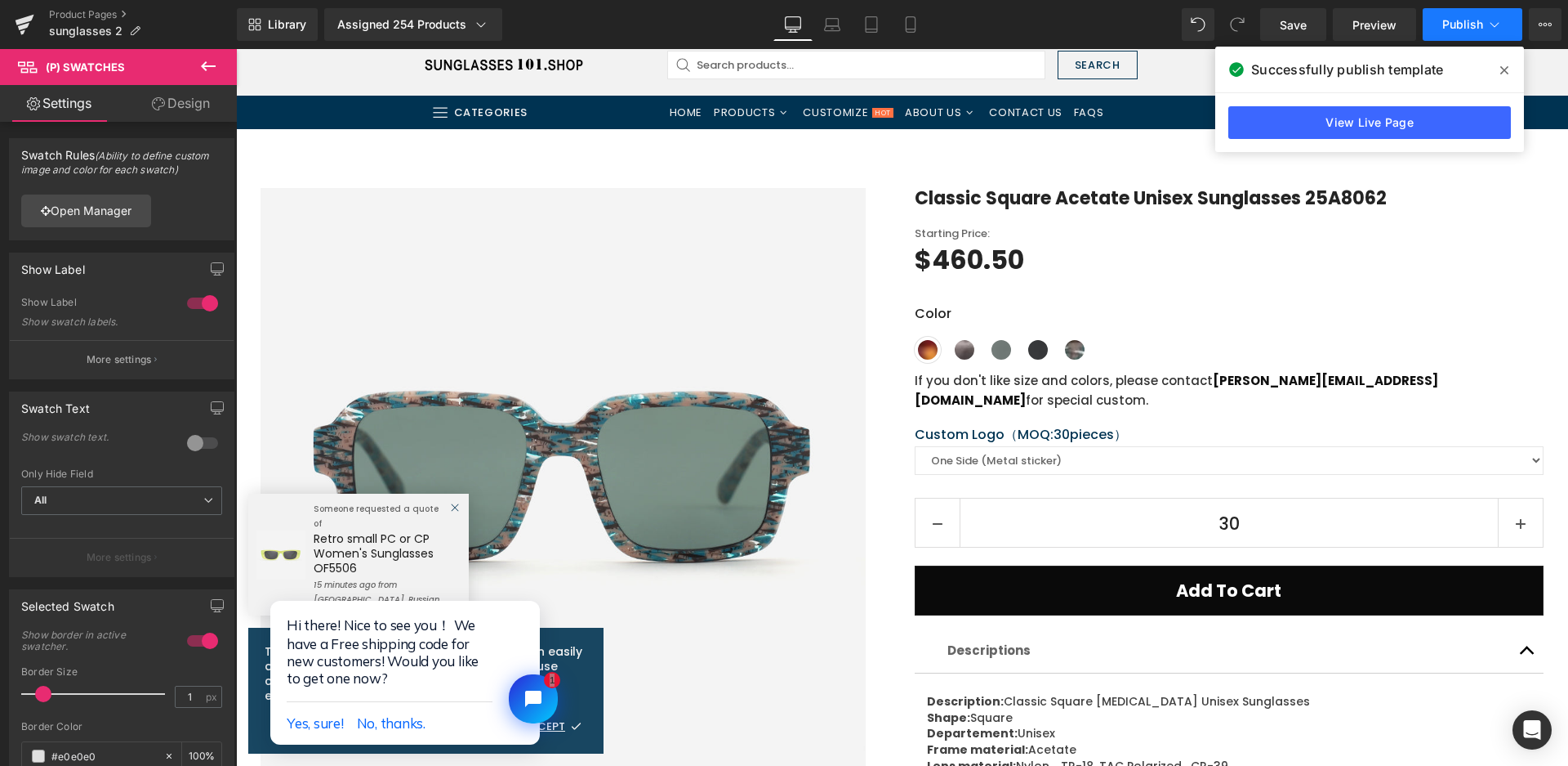
click at [1469, 28] on span "Publish" at bounding box center [1462, 24] width 40 height 13
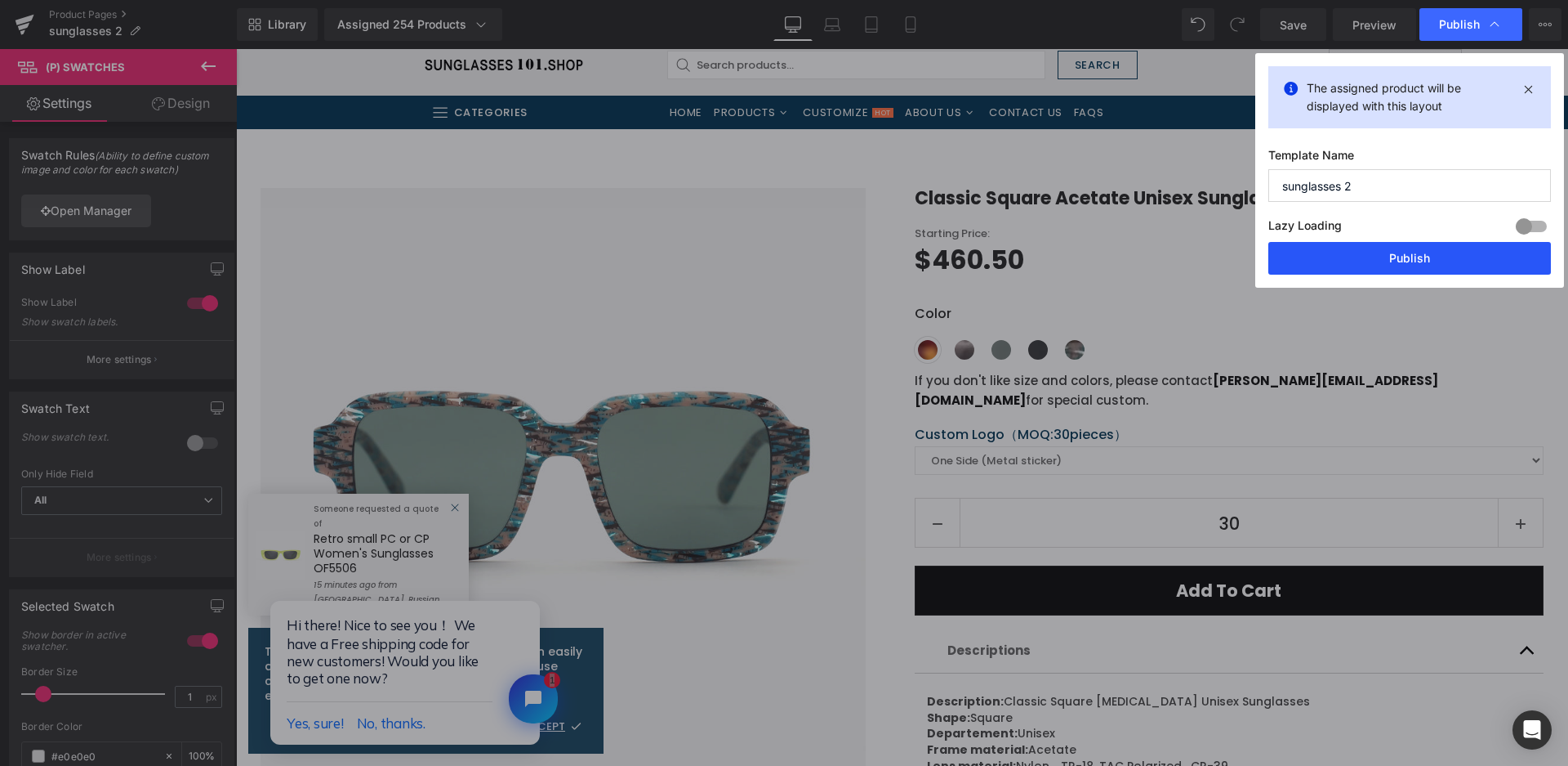
drag, startPoint x: 1389, startPoint y: 248, endPoint x: 1153, endPoint y: 201, distance: 240.6
click at [1389, 248] on button "Publish" at bounding box center [1410, 258] width 282 height 33
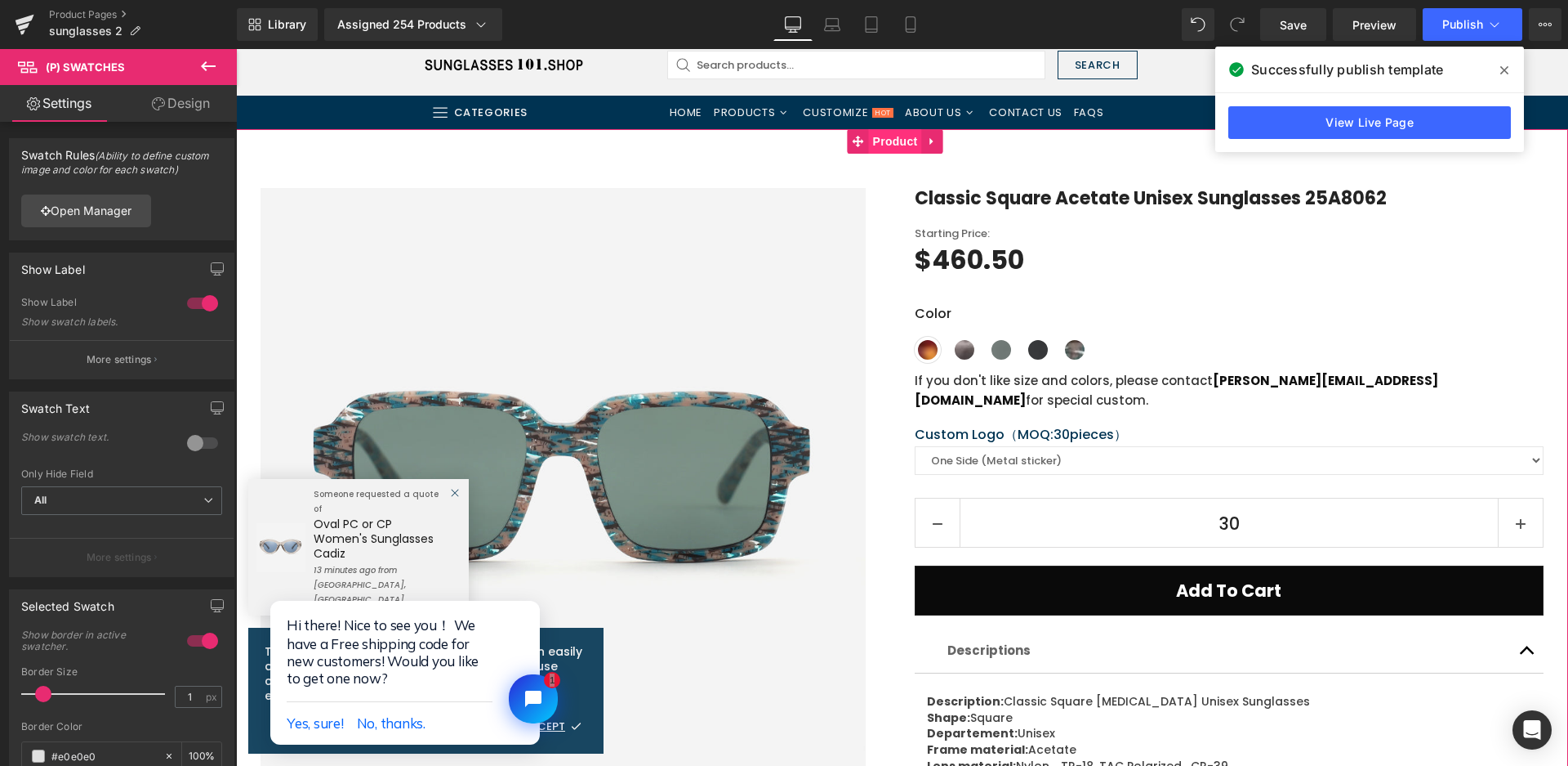
click at [891, 144] on span "Product" at bounding box center [896, 142] width 53 height 25
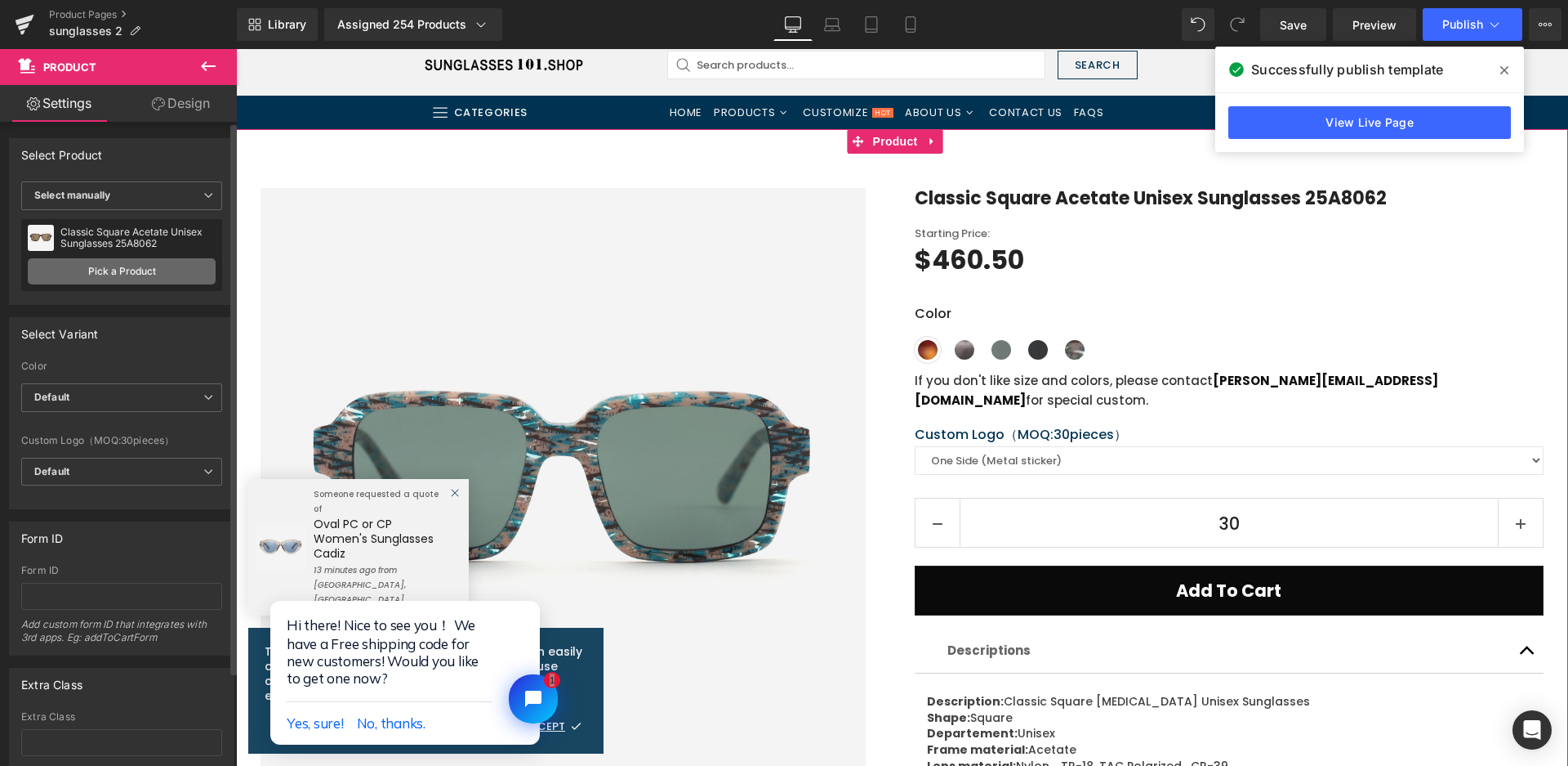
click at [114, 272] on link "Pick a Product" at bounding box center [122, 271] width 188 height 26
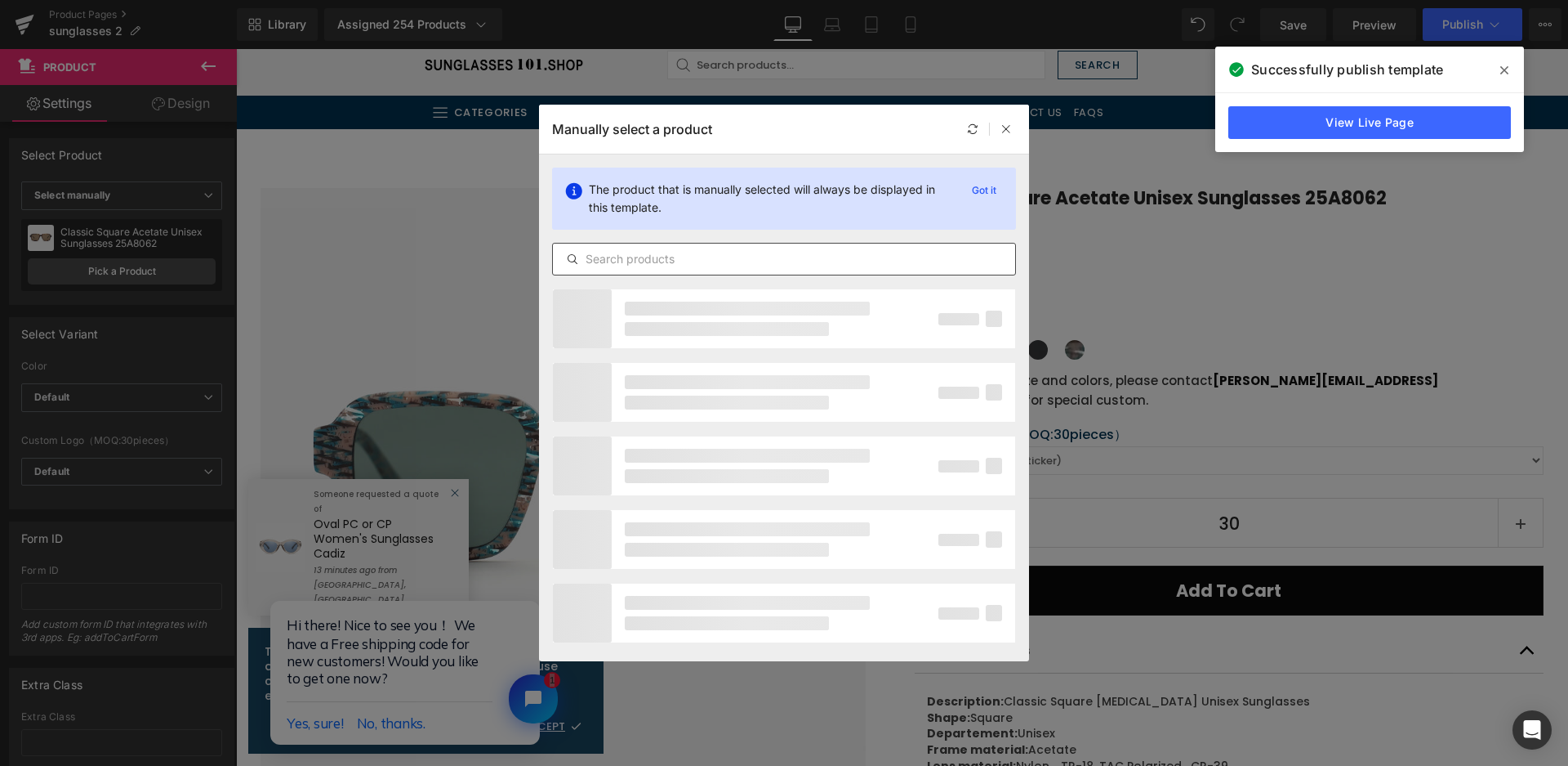
click at [620, 269] on div at bounding box center [784, 259] width 464 height 33
click at [620, 265] on input "text" at bounding box center [783, 259] width 462 height 19
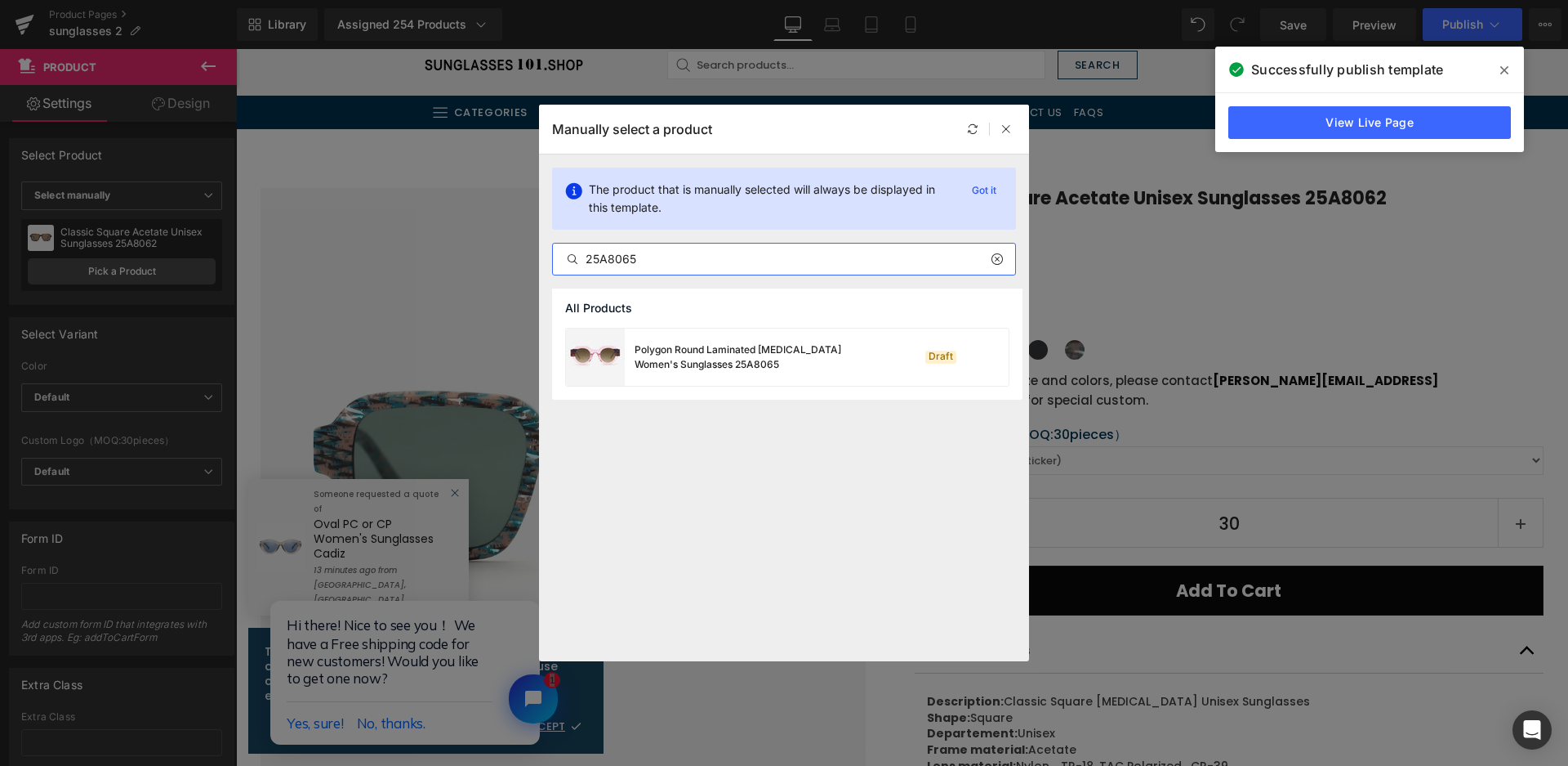
type input "25A8065"
click at [686, 347] on div "Polygon Round Laminated [MEDICAL_DATA] Women's Sunglasses 25A8065" at bounding box center [757, 357] width 245 height 29
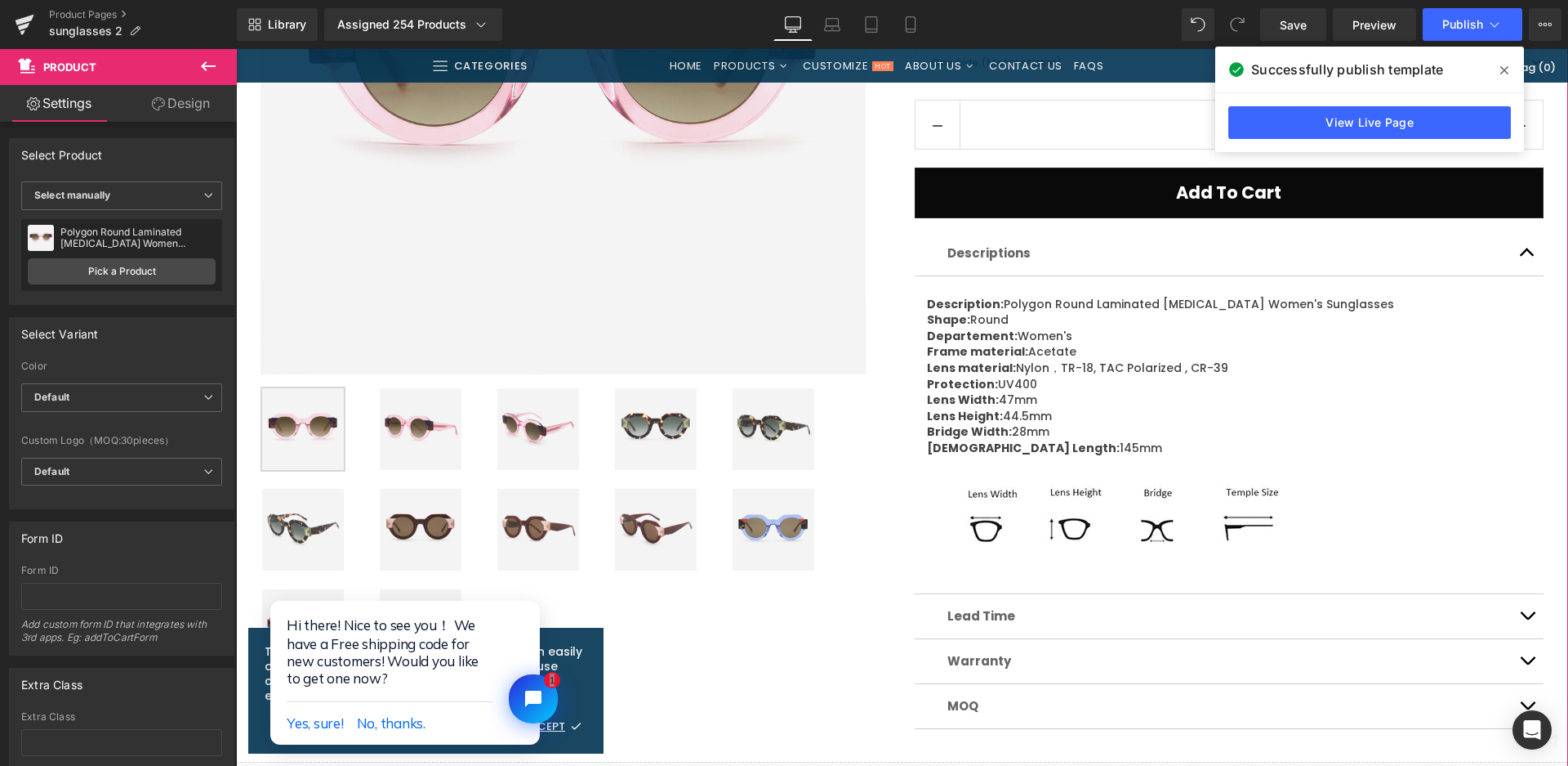
scroll to position [572, 0]
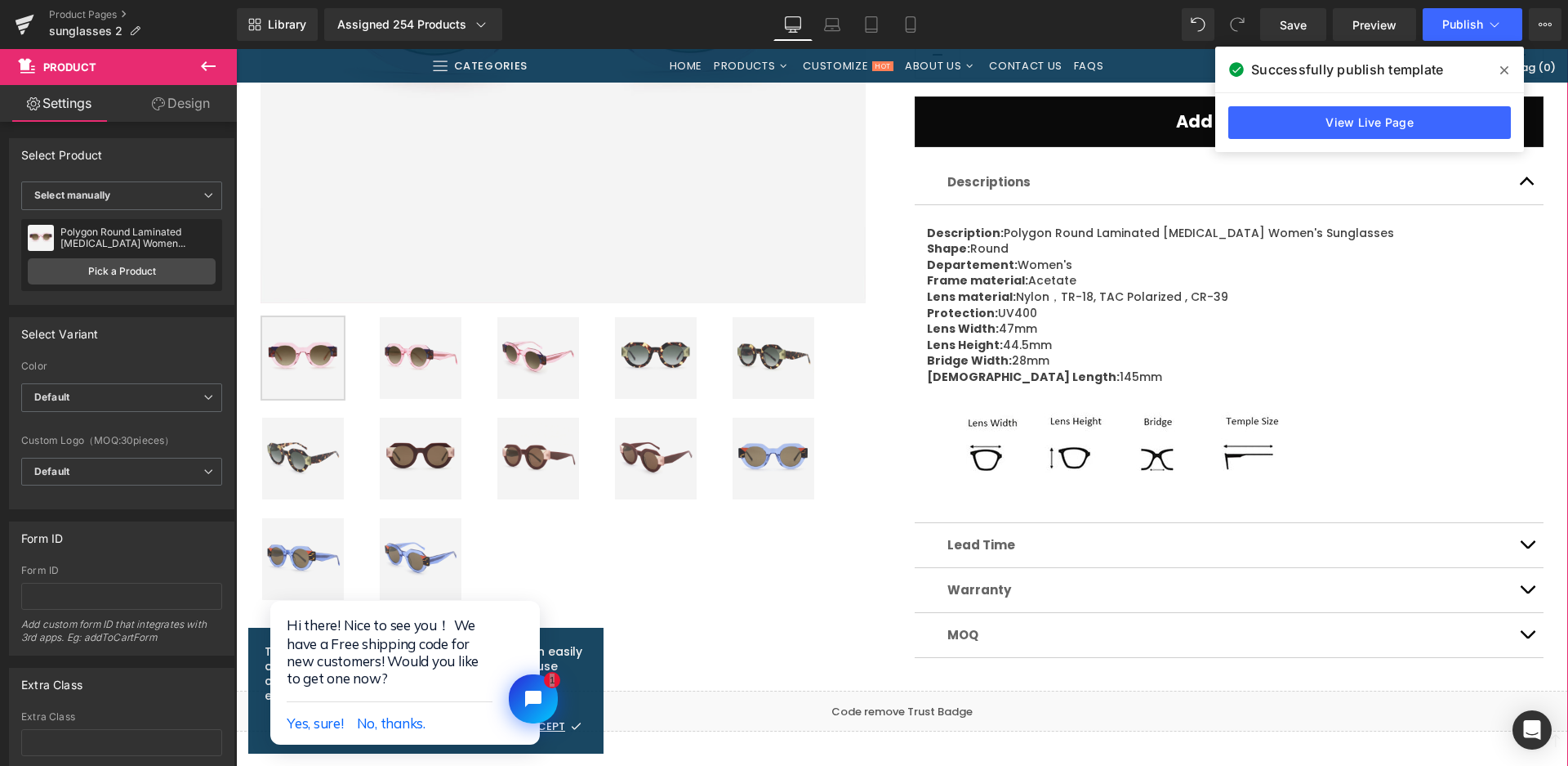
click at [645, 358] on img at bounding box center [656, 357] width 82 height 82
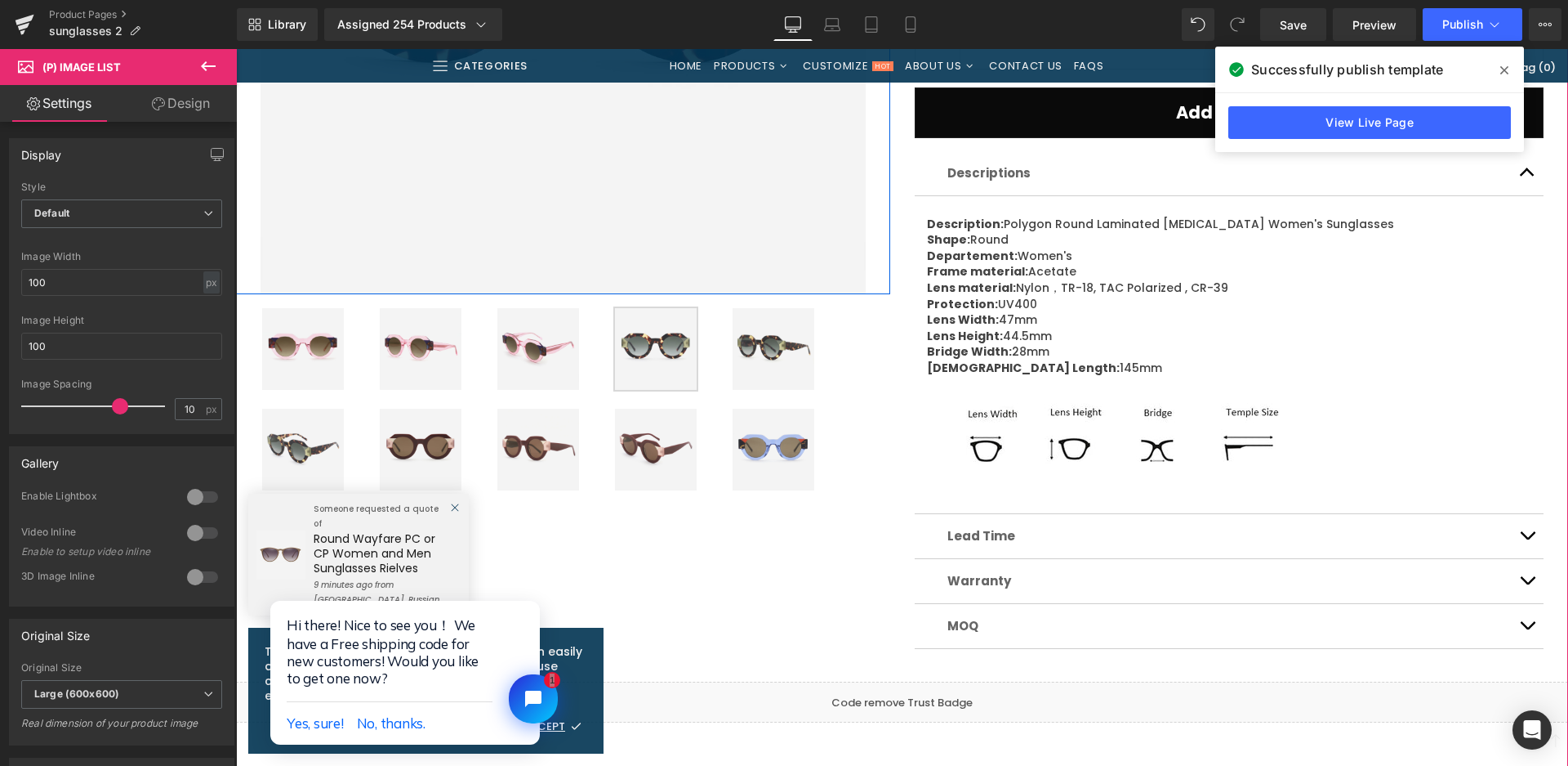
scroll to position [654, 0]
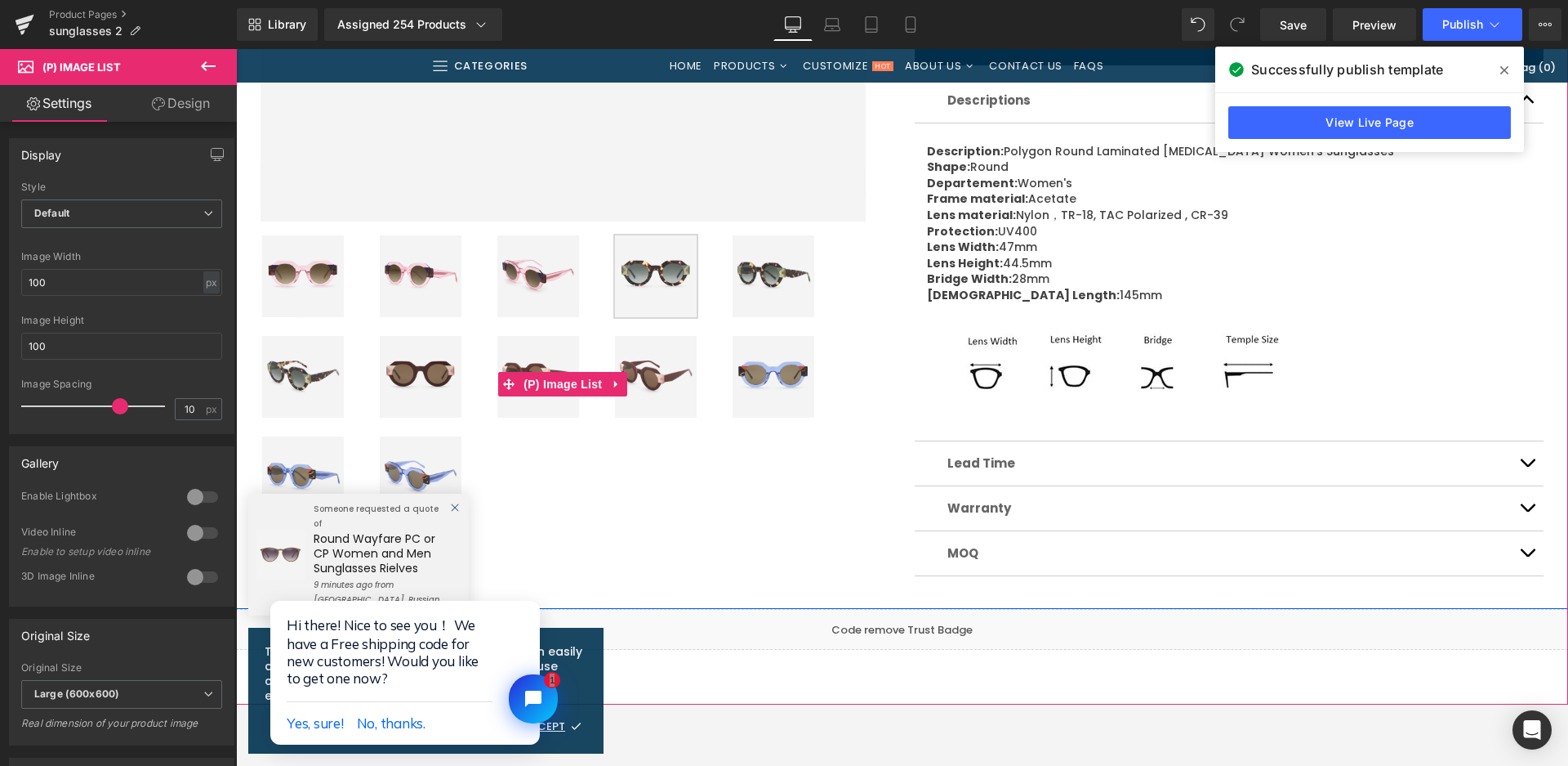
click at [428, 390] on img at bounding box center [421, 377] width 82 height 82
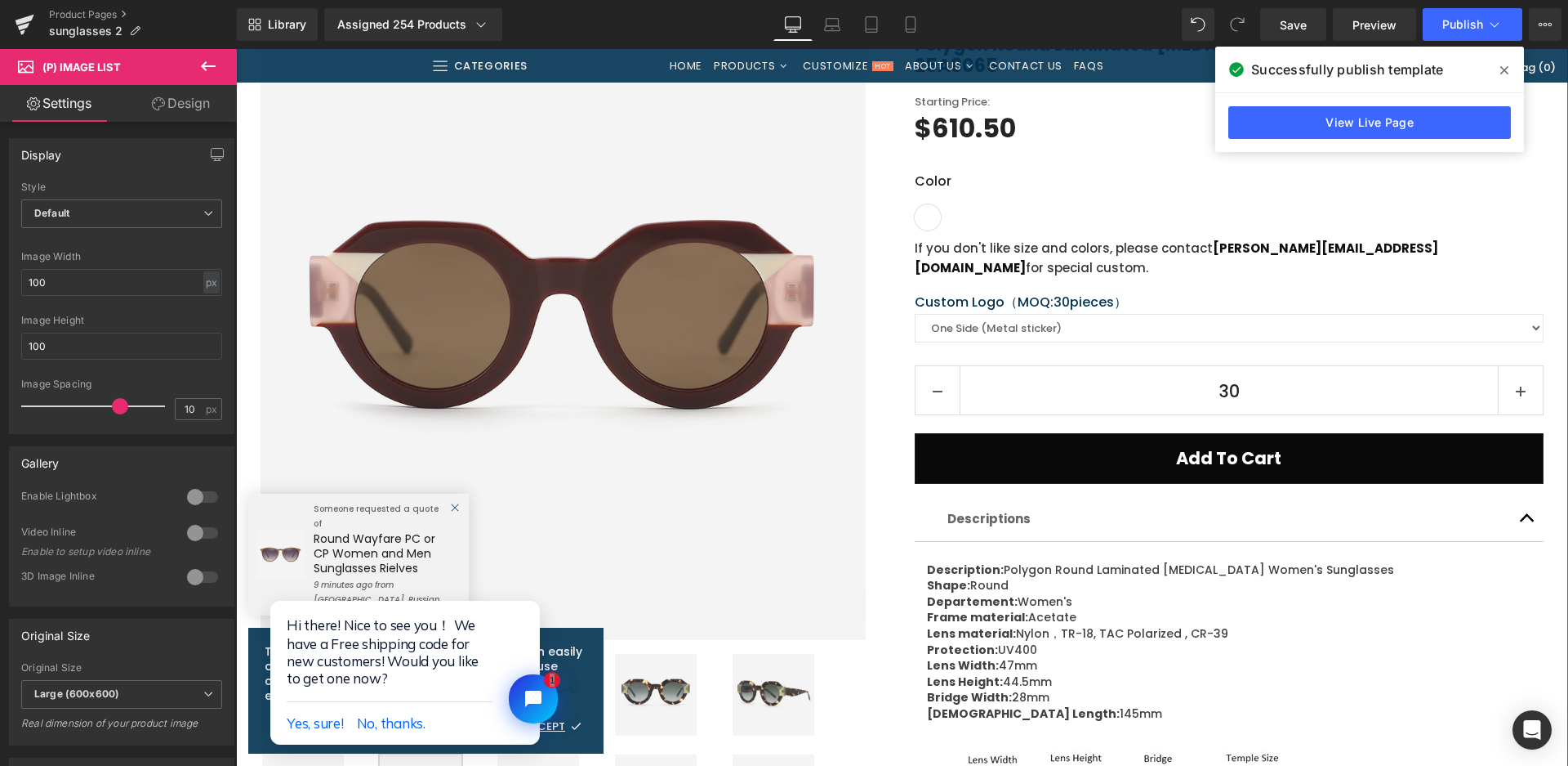
scroll to position [164, 0]
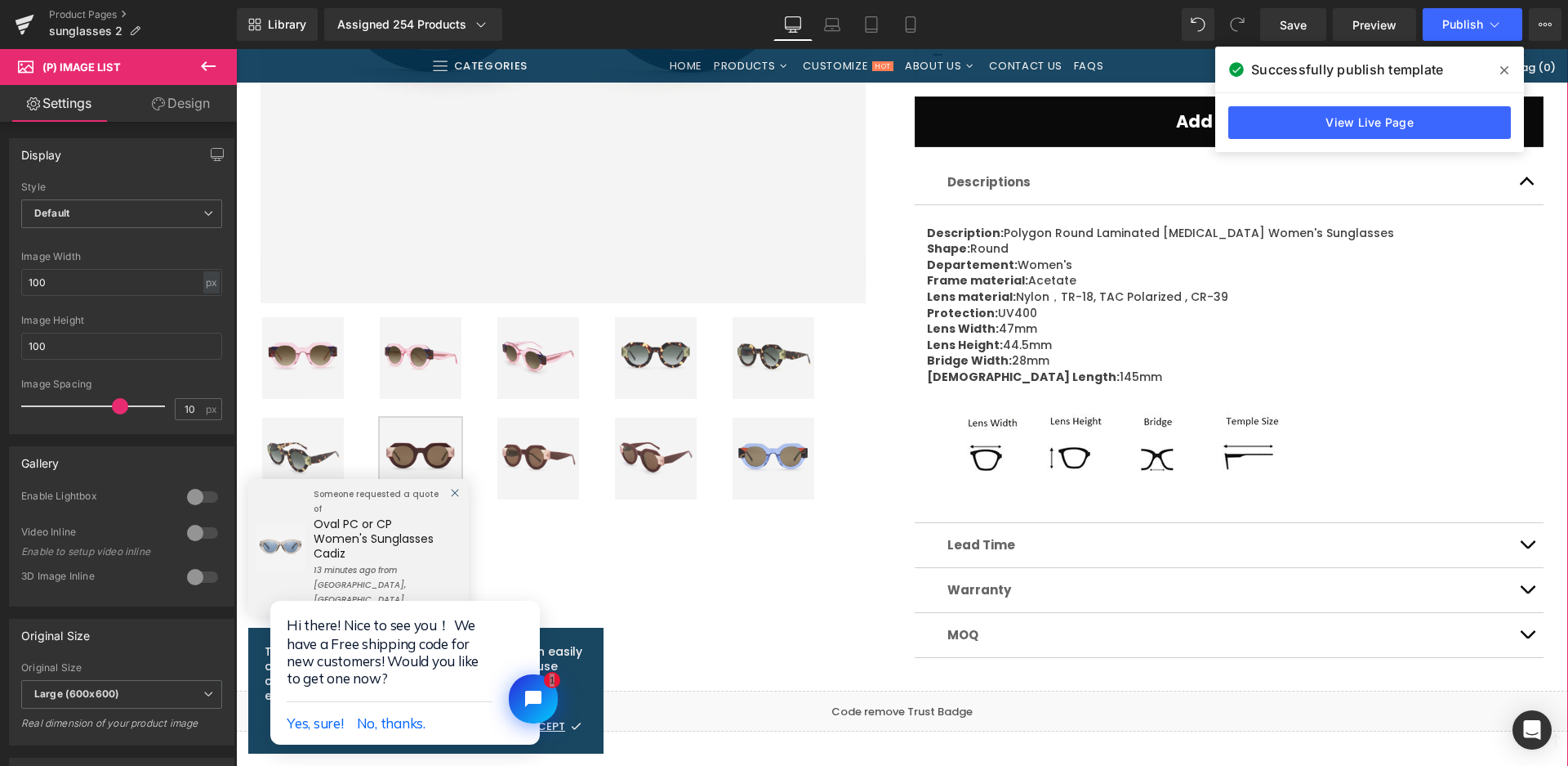
click at [751, 445] on img at bounding box center [773, 458] width 82 height 82
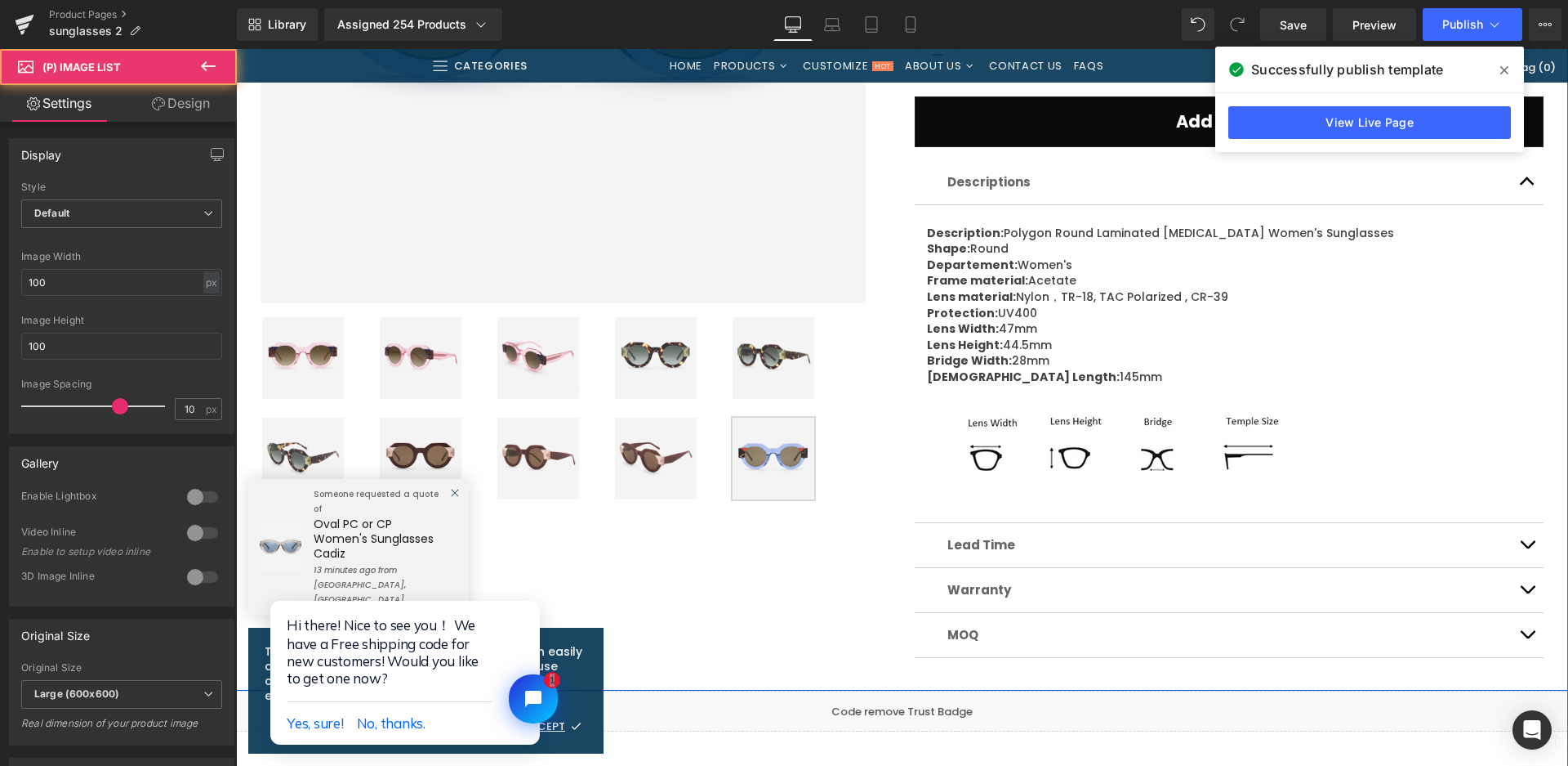
scroll to position [245, 0]
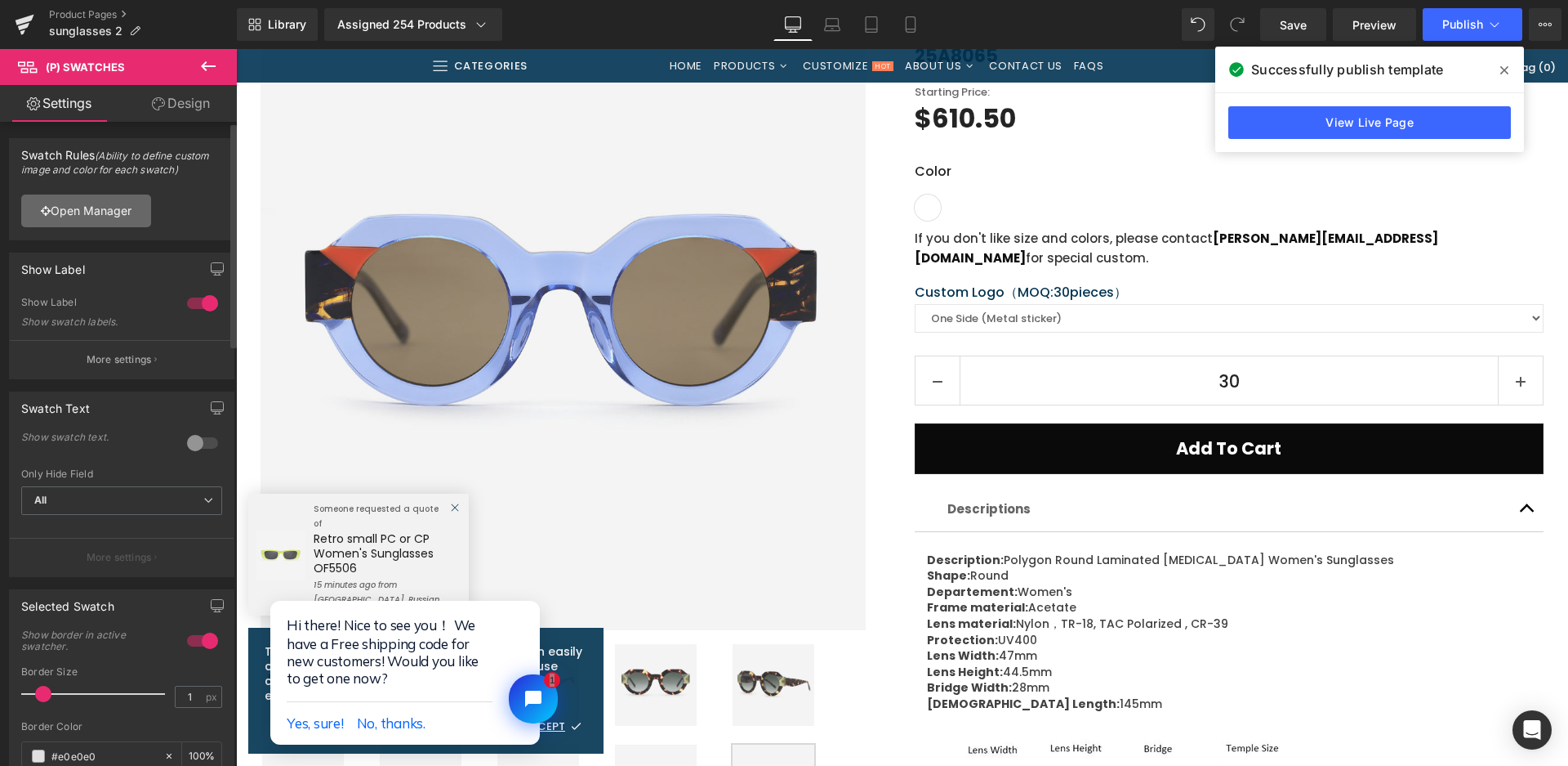
click at [118, 198] on link "Open Manager" at bounding box center [86, 210] width 130 height 33
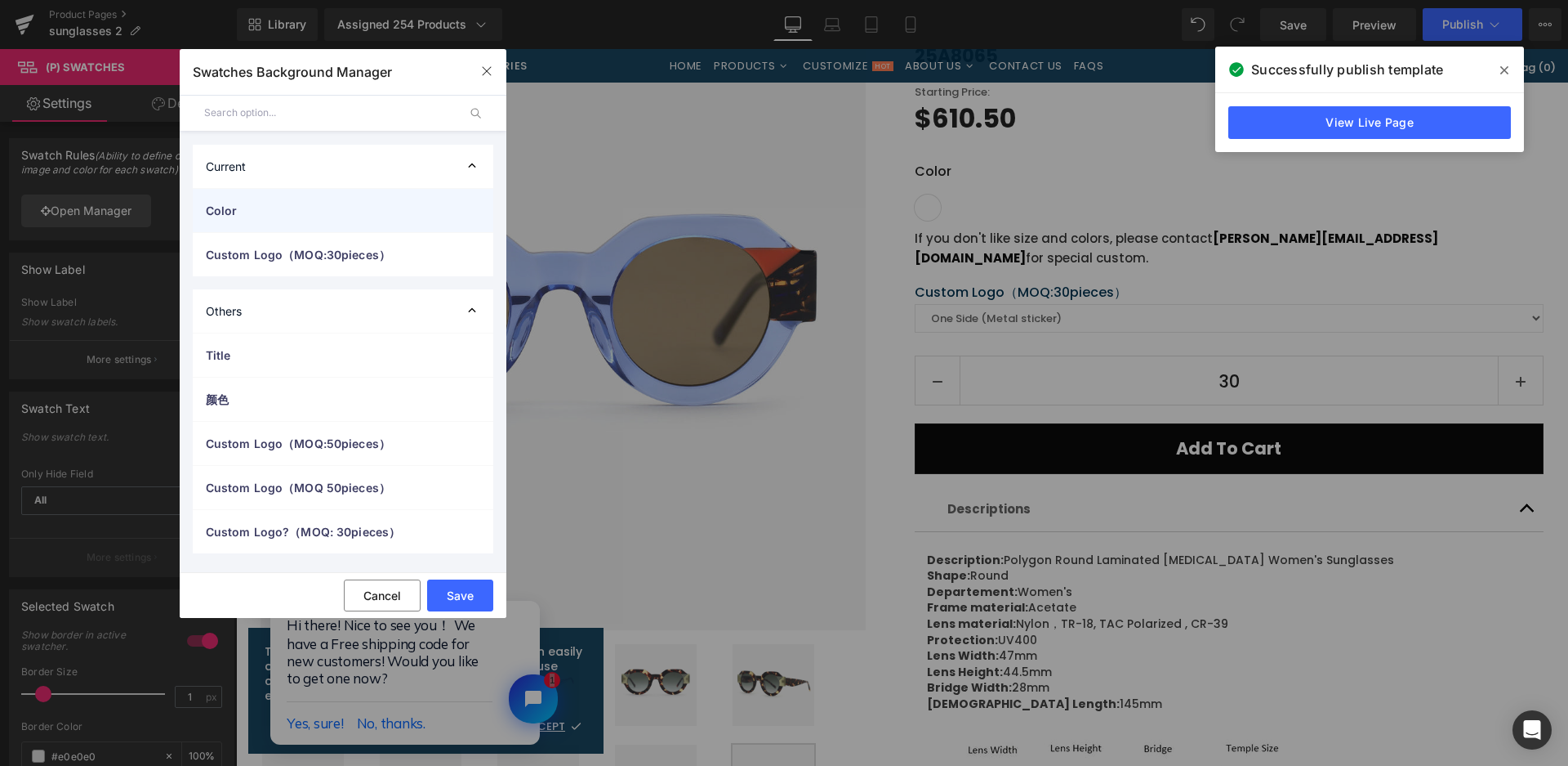
click at [345, 208] on span "Color" at bounding box center [326, 210] width 242 height 17
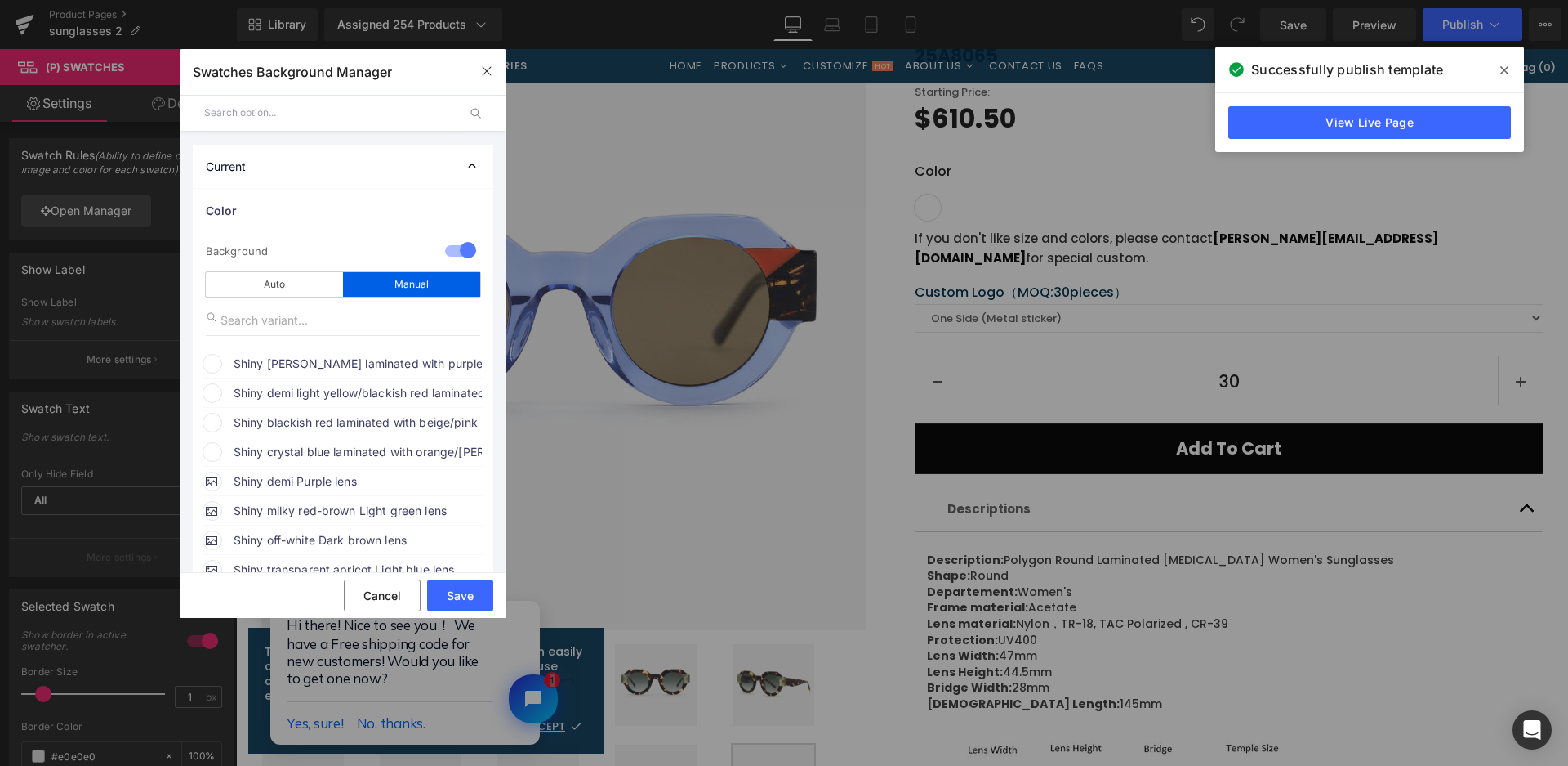
click at [290, 354] on span "Shiny [PERSON_NAME] laminated with purple/[PERSON_NAME]/brown + [PERSON_NAME] t…" at bounding box center [357, 364] width 248 height 19
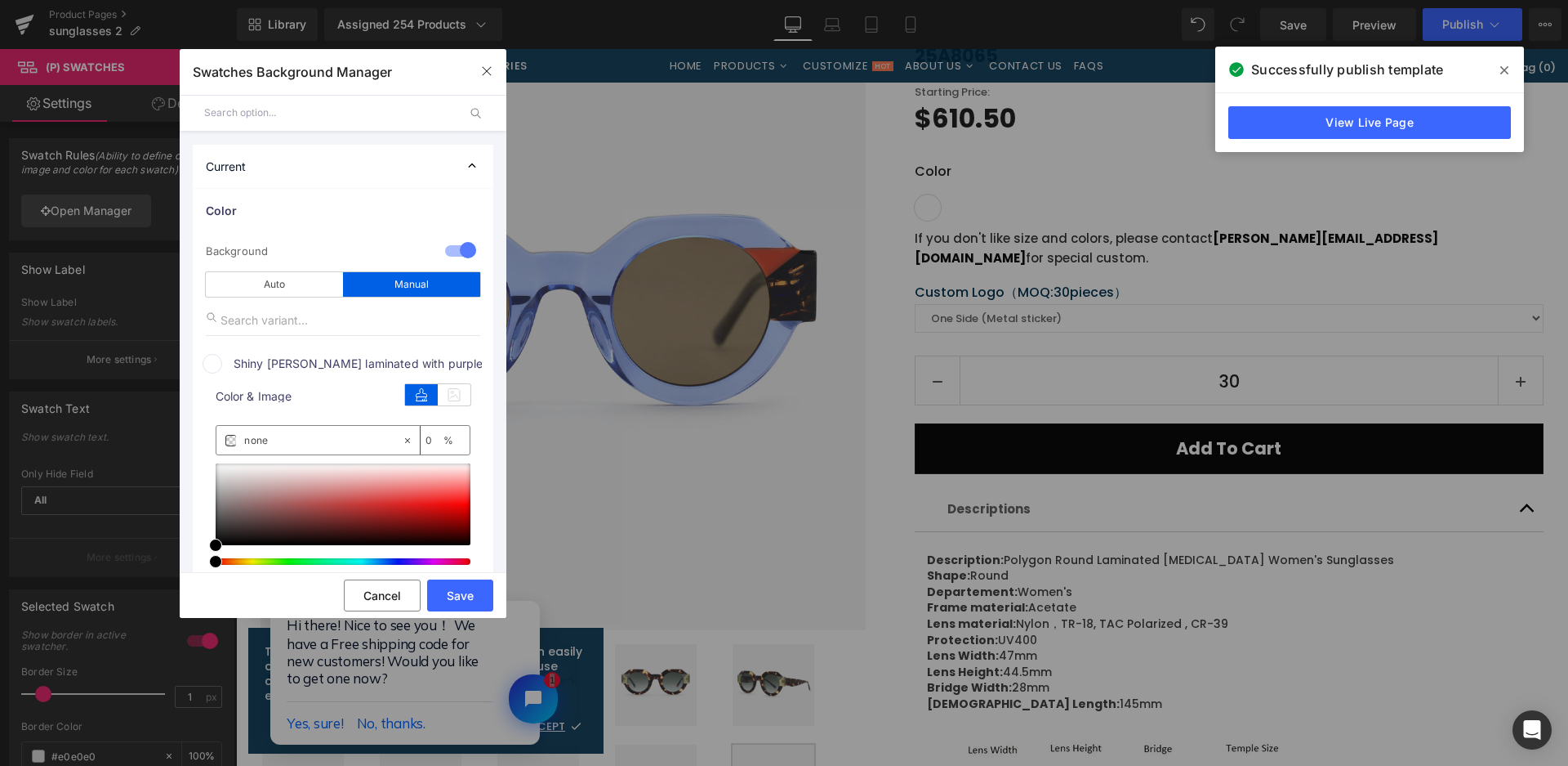
click at [452, 381] on div "color" at bounding box center [437, 393] width 65 height 26
click at [452, 387] on icon at bounding box center [454, 394] width 33 height 21
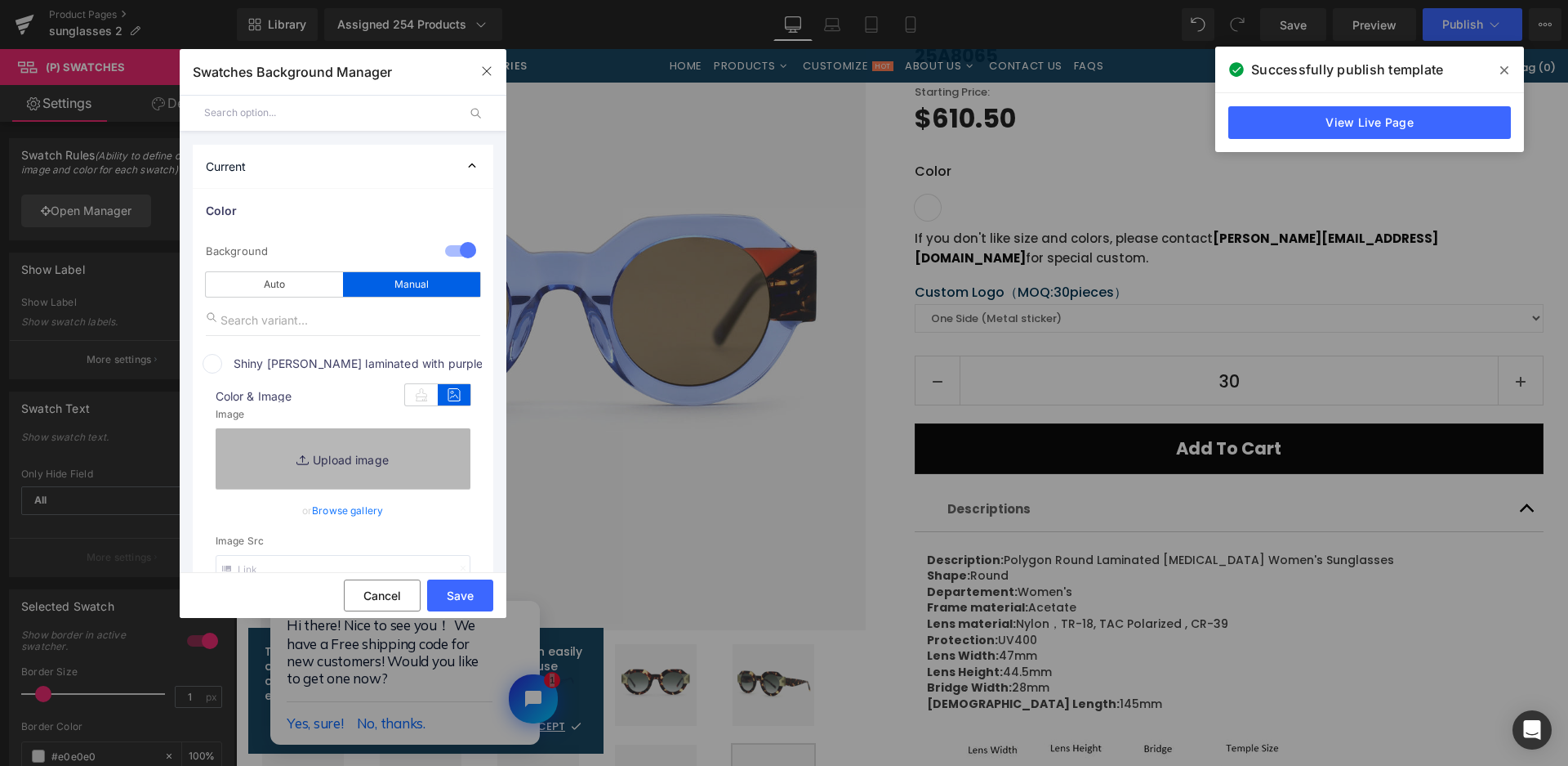
click at [414, 452] on link "Replace Image" at bounding box center [343, 458] width 255 height 61
type input "C:\fakepath\微信截图_20250825165257.png"
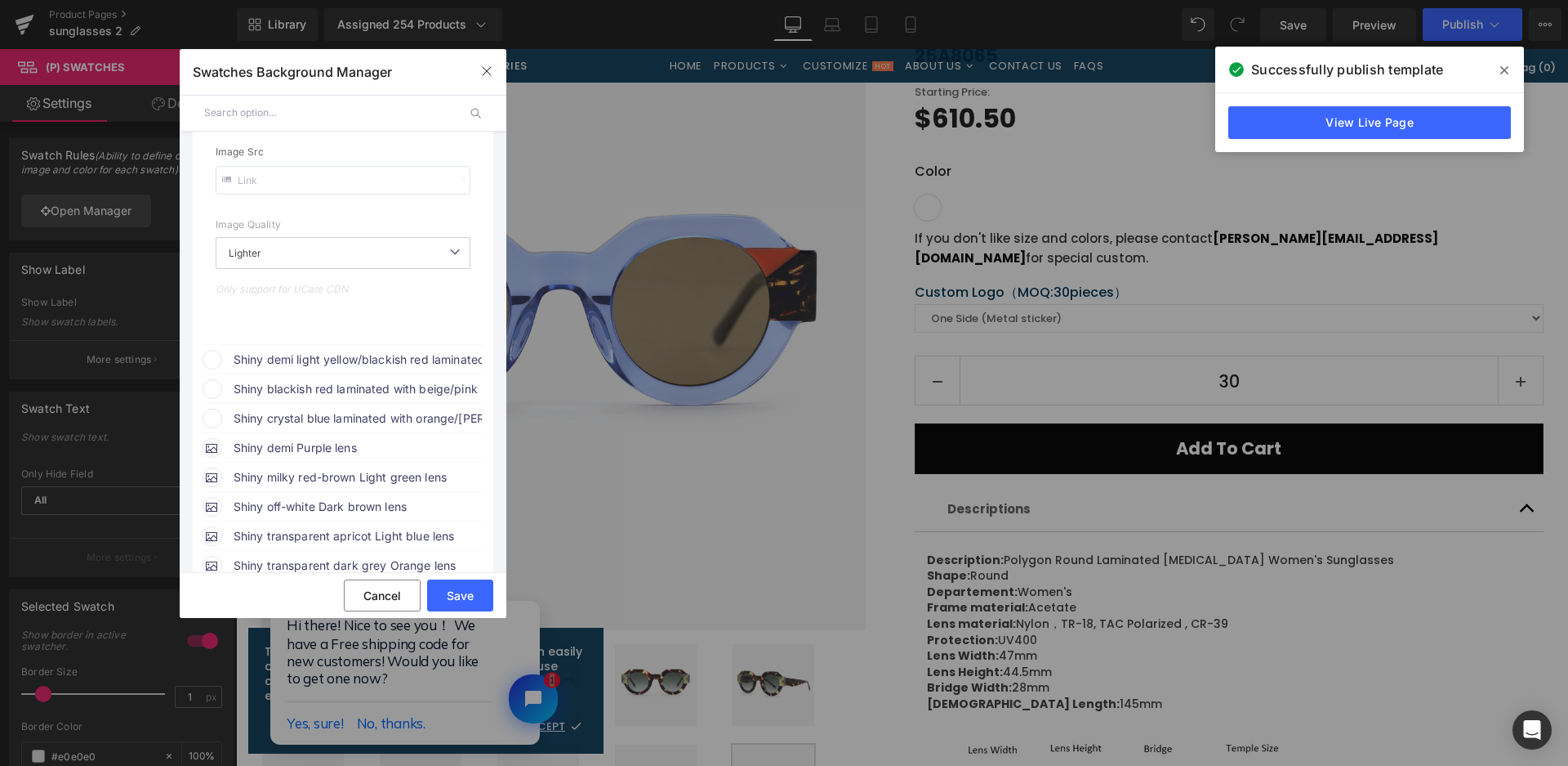
scroll to position [409, 0]
click at [406, 348] on span "Shiny demi light yellow/blackish red laminated with light [PERSON_NAME]/green w…" at bounding box center [357, 357] width 248 height 19
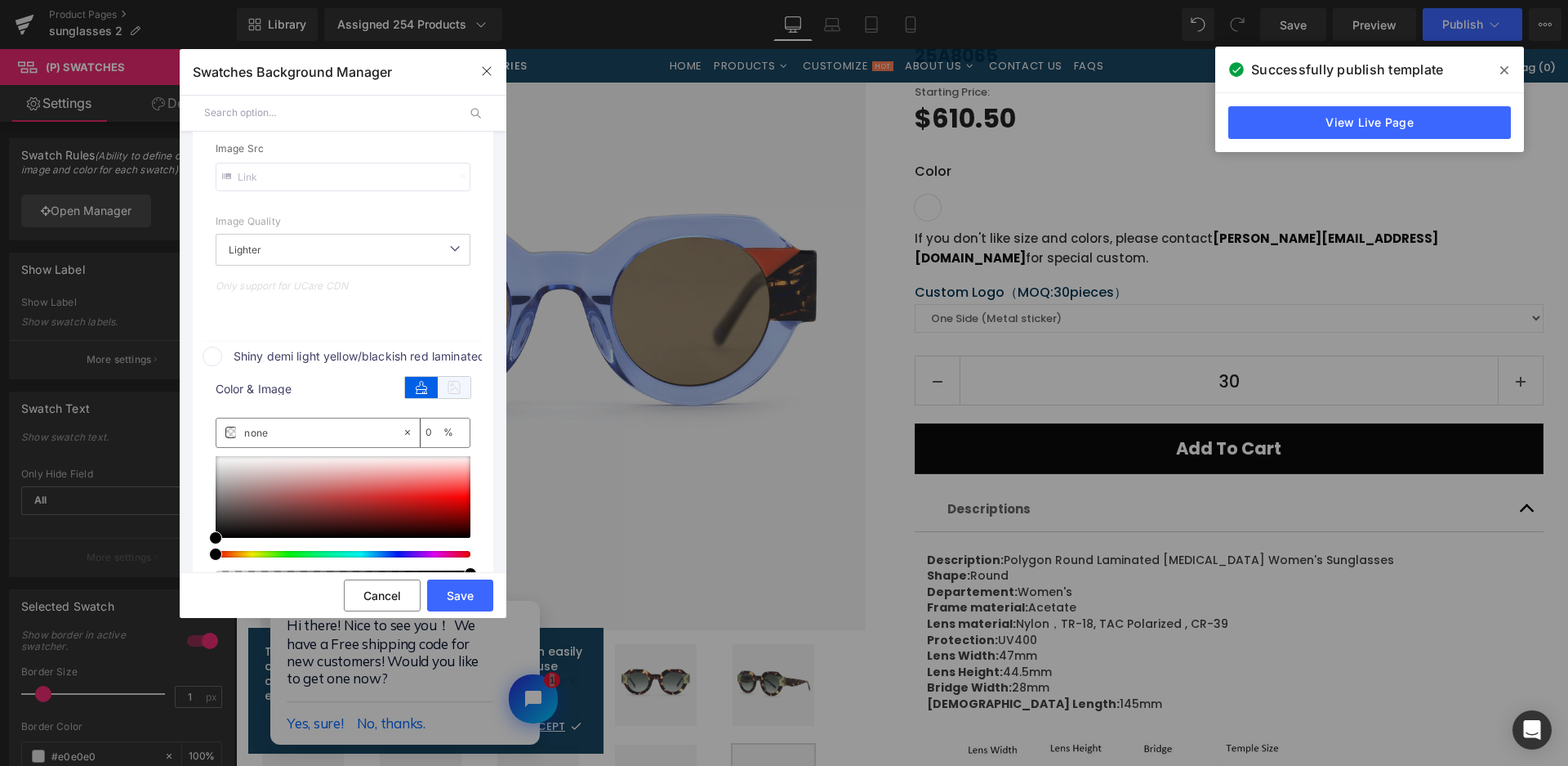
click at [460, 380] on icon at bounding box center [454, 387] width 33 height 21
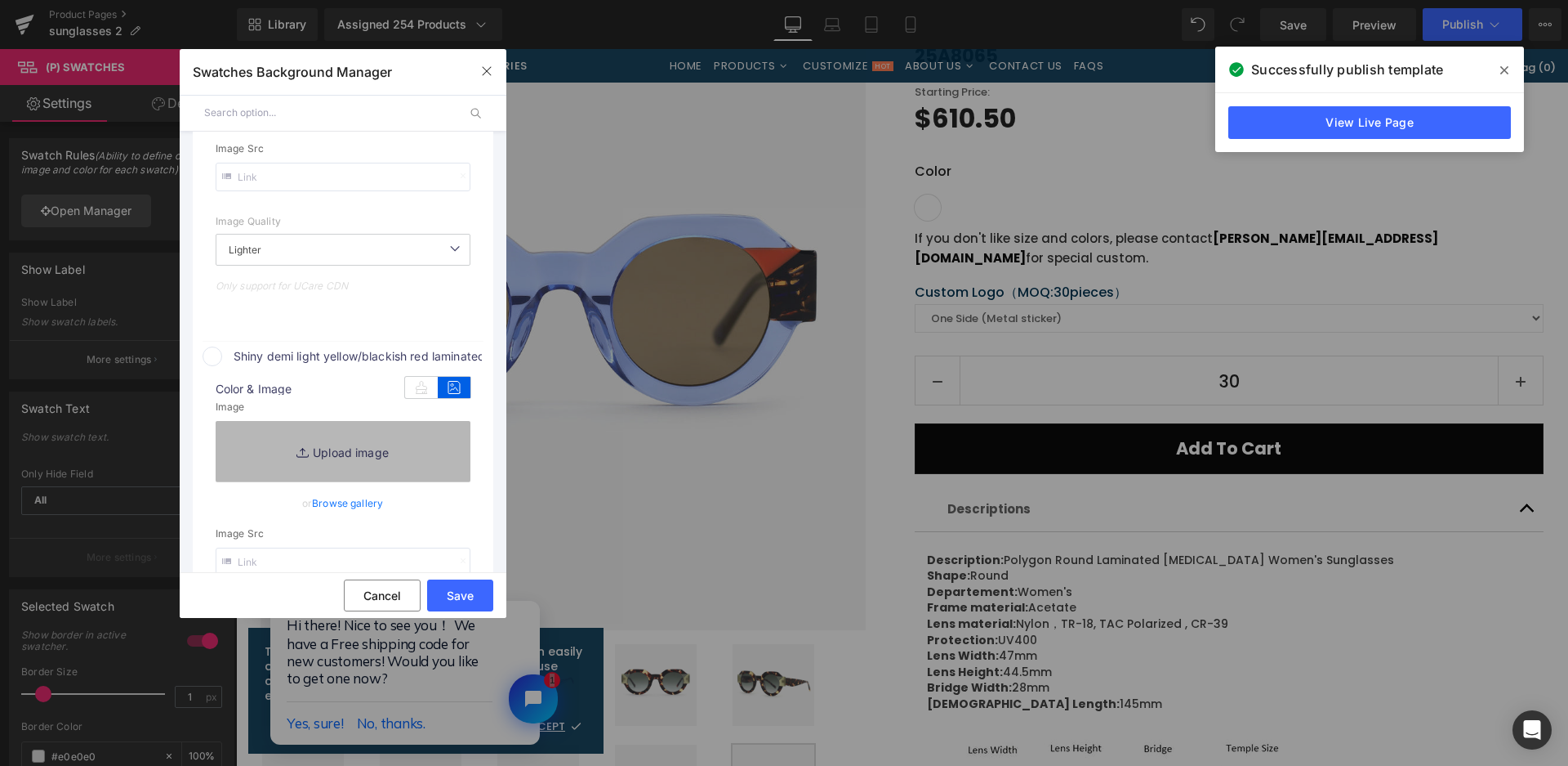
click at [431, 451] on link "Replace Image" at bounding box center [343, 451] width 255 height 61
type input "[URL][DOMAIN_NAME]"
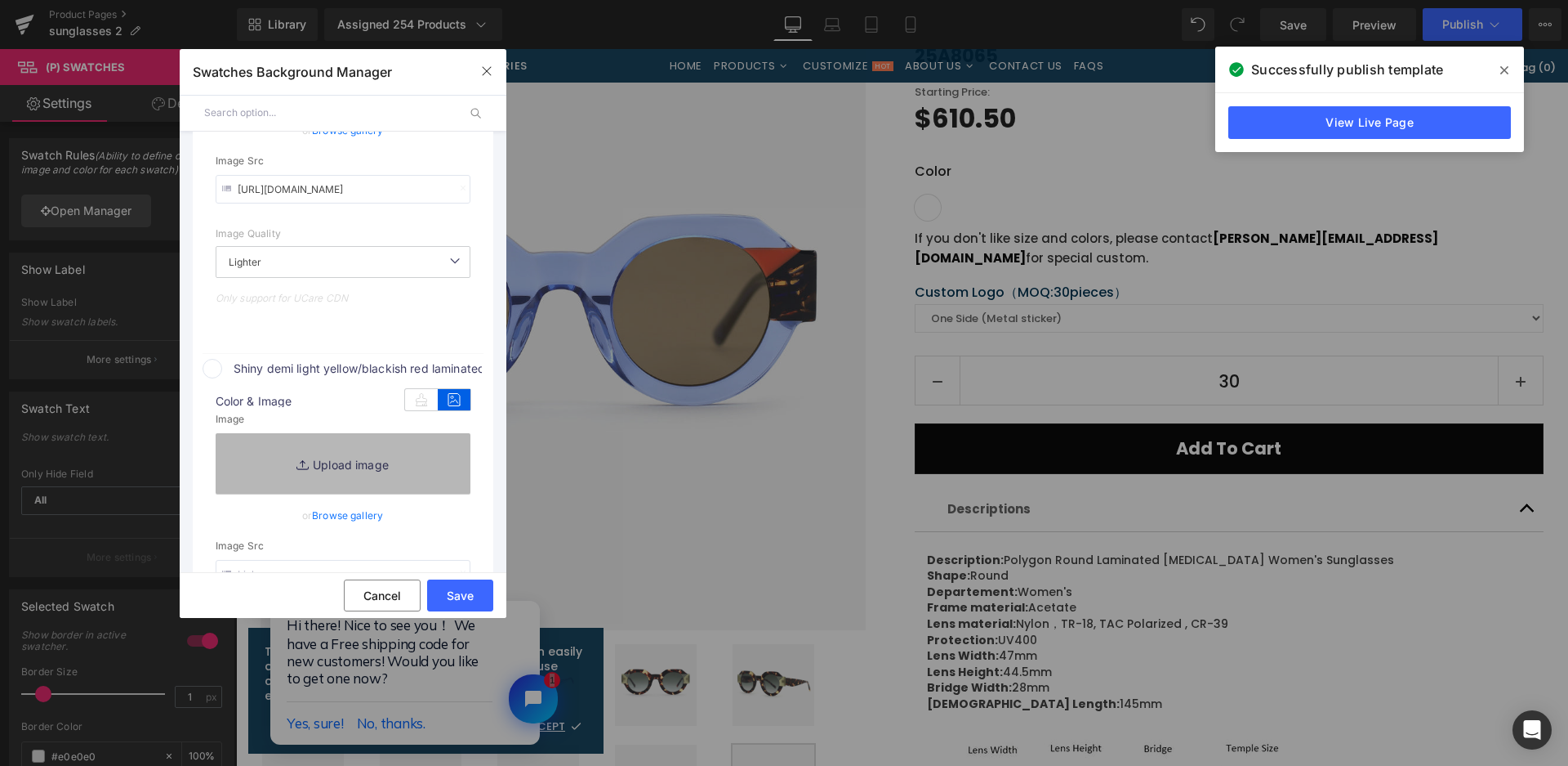
scroll to position [421, 0]
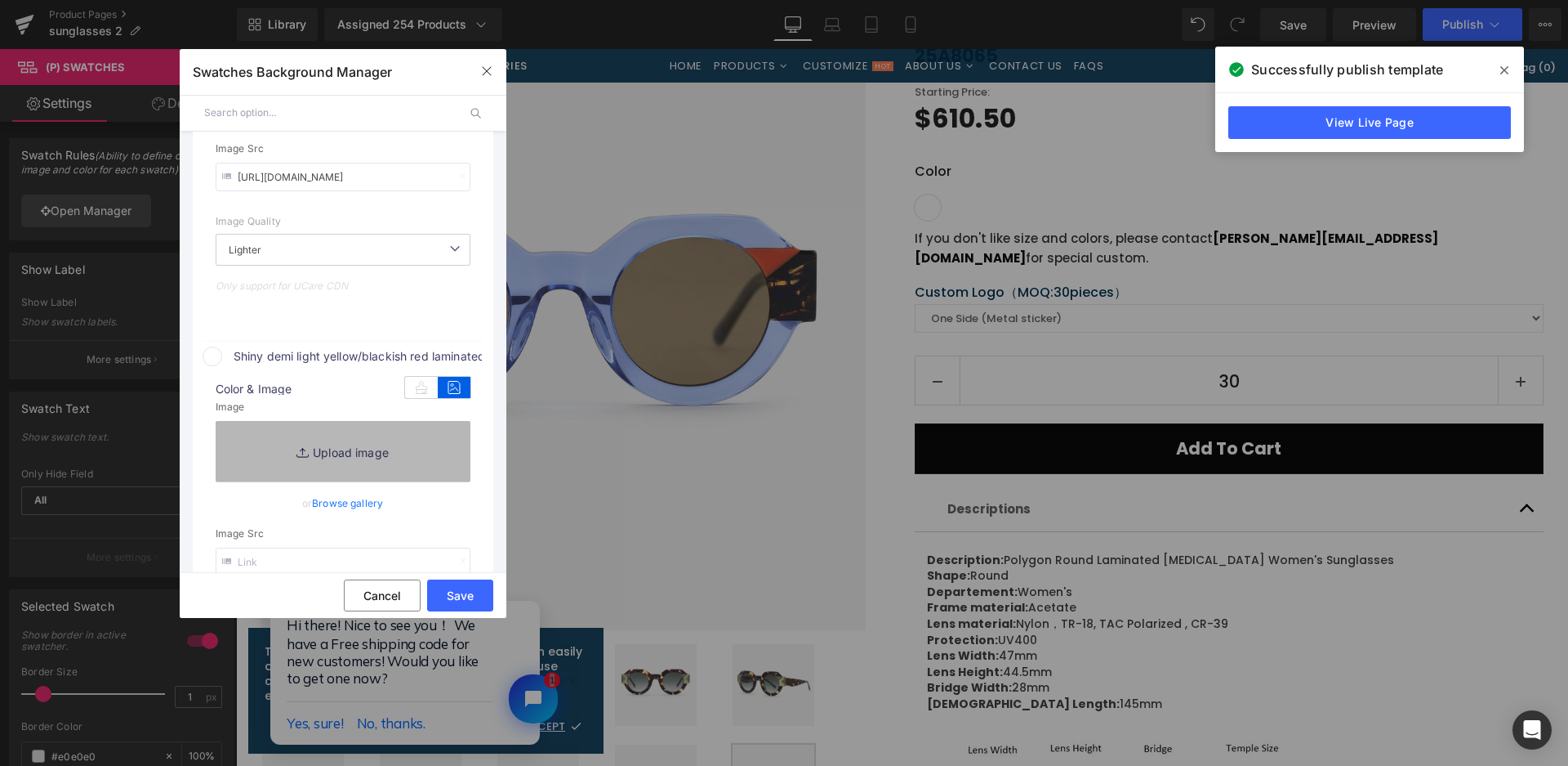
type input "C:\fakepath\微信截图_20250825165318.png"
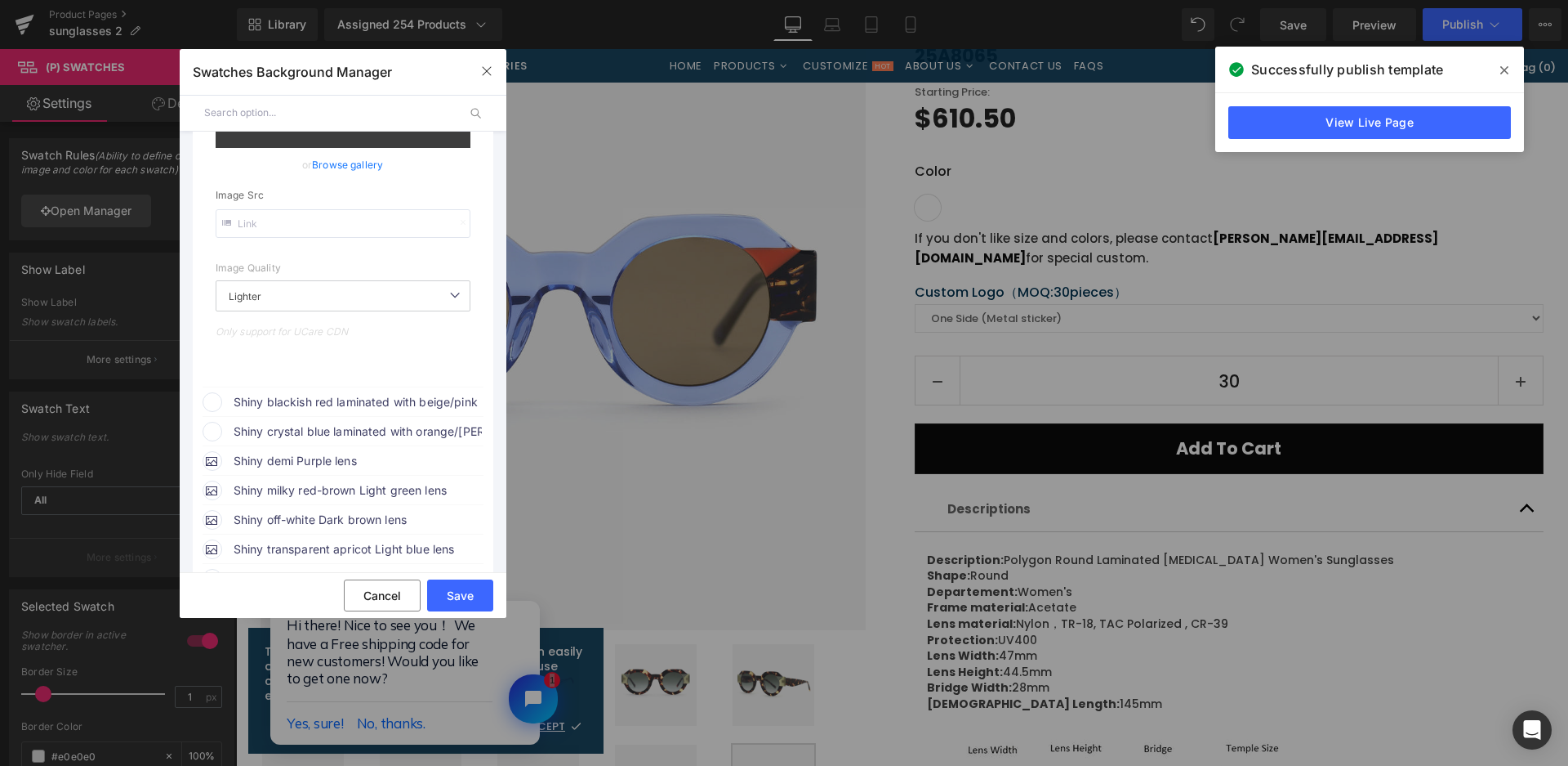
scroll to position [829, 0]
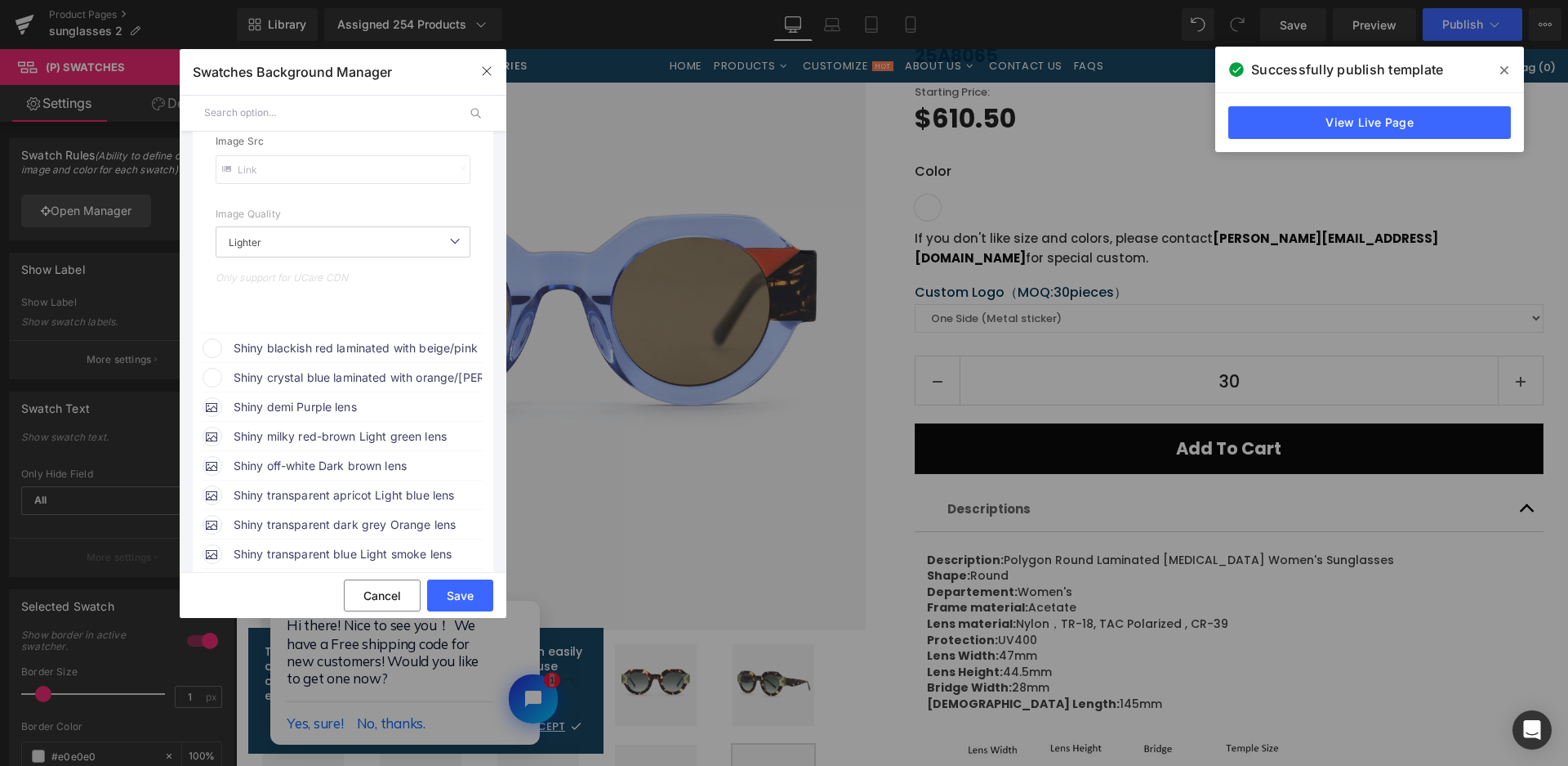
click at [391, 340] on span "Shiny blackish red laminated with beige/pink + blackish red temple with Brown l…" at bounding box center [357, 348] width 248 height 19
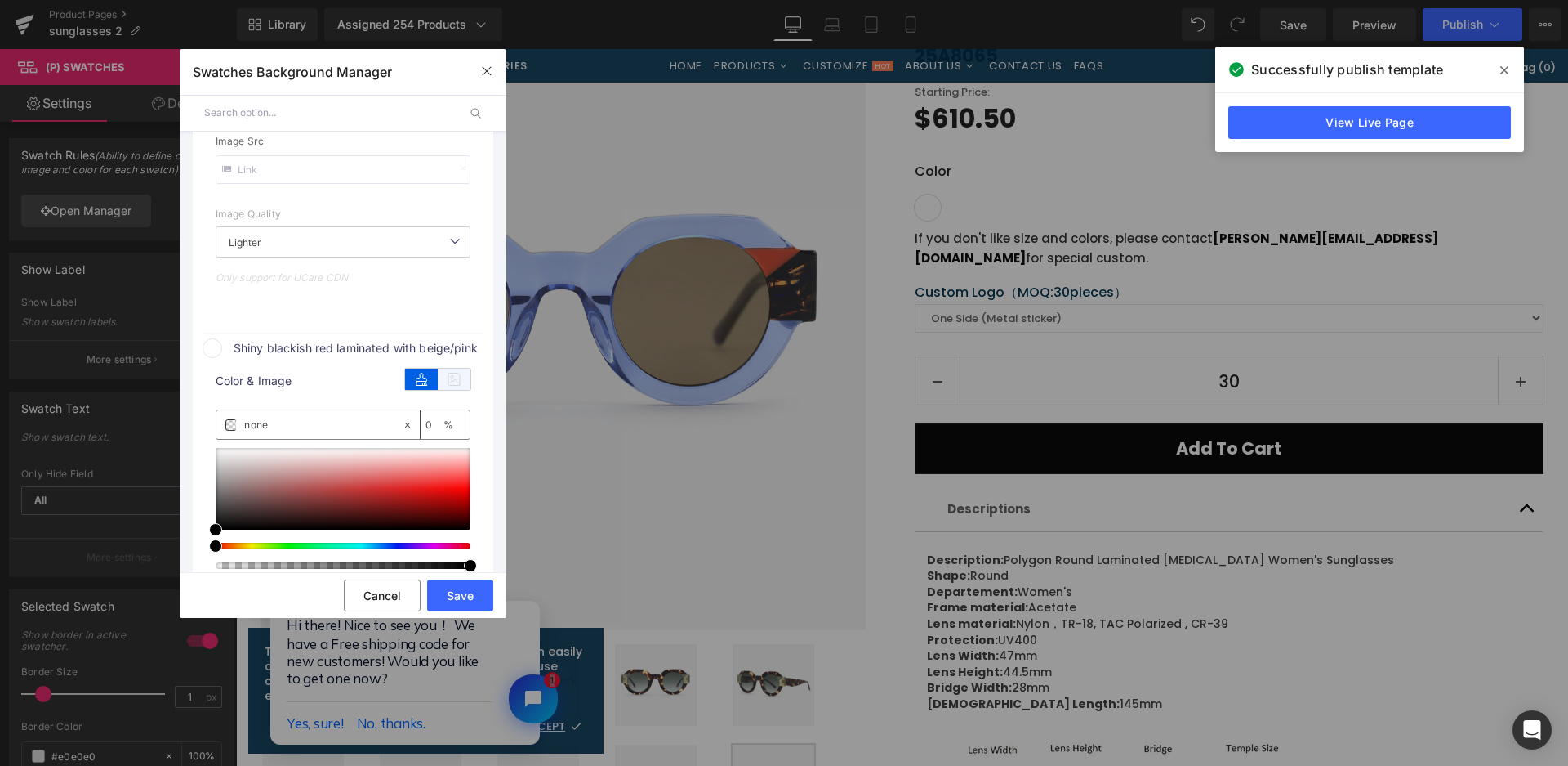
click at [447, 369] on icon at bounding box center [454, 379] width 33 height 21
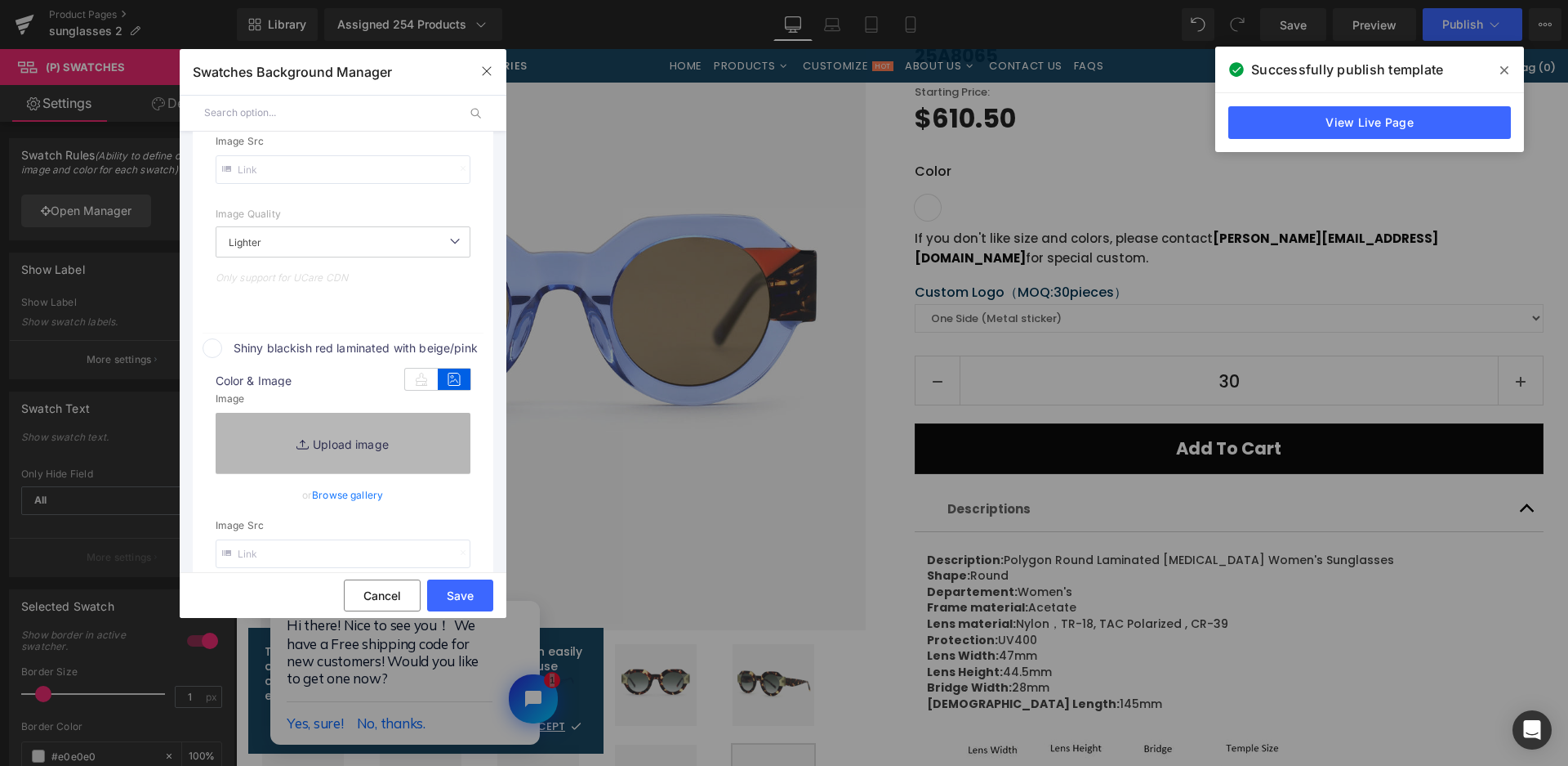
type input "[URL][DOMAIN_NAME]"
click at [433, 429] on link "Replace Image" at bounding box center [343, 443] width 255 height 61
type input "C:\fakepath\微信截图_20250825165326.png"
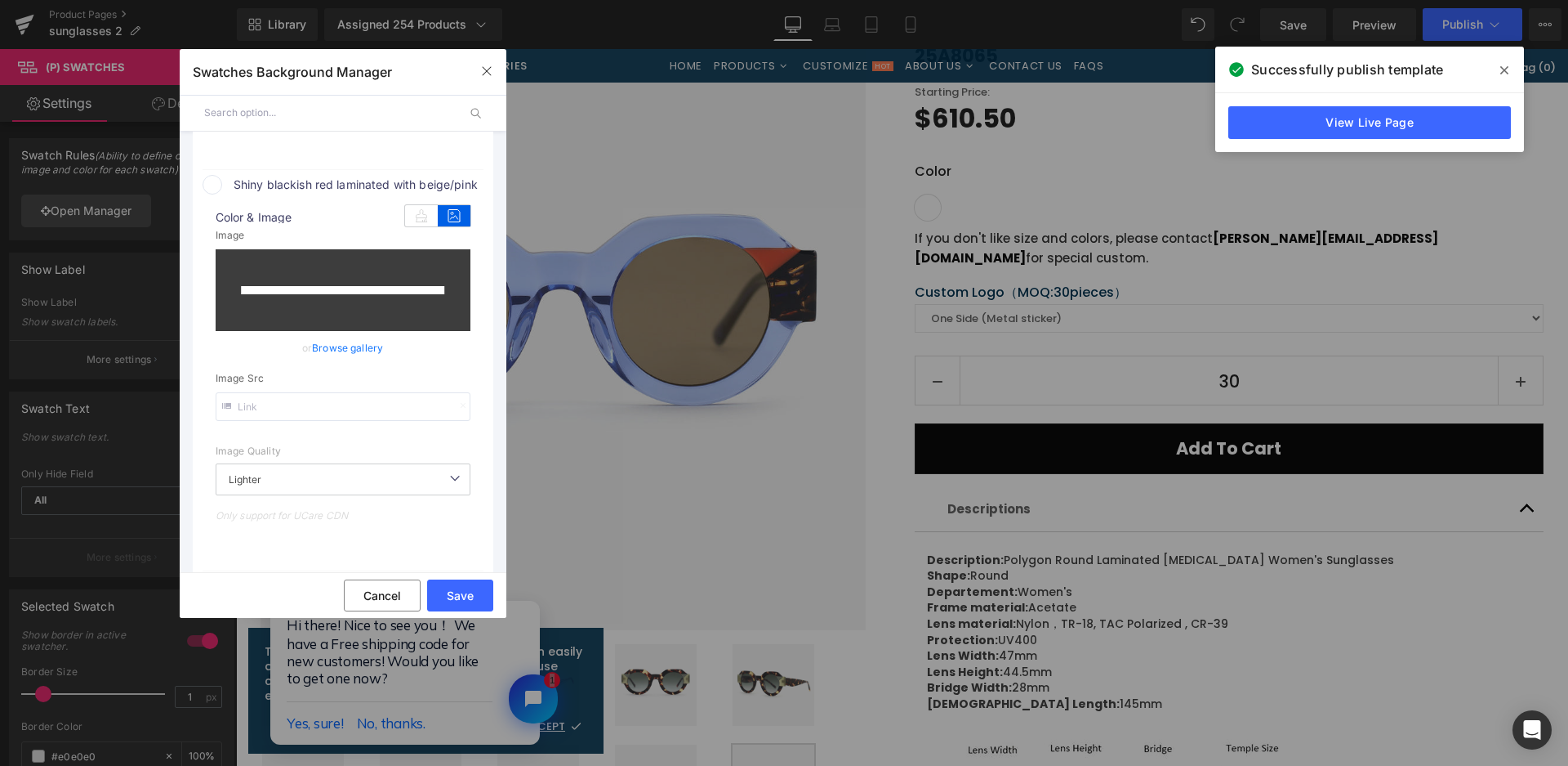
scroll to position [1250, 0]
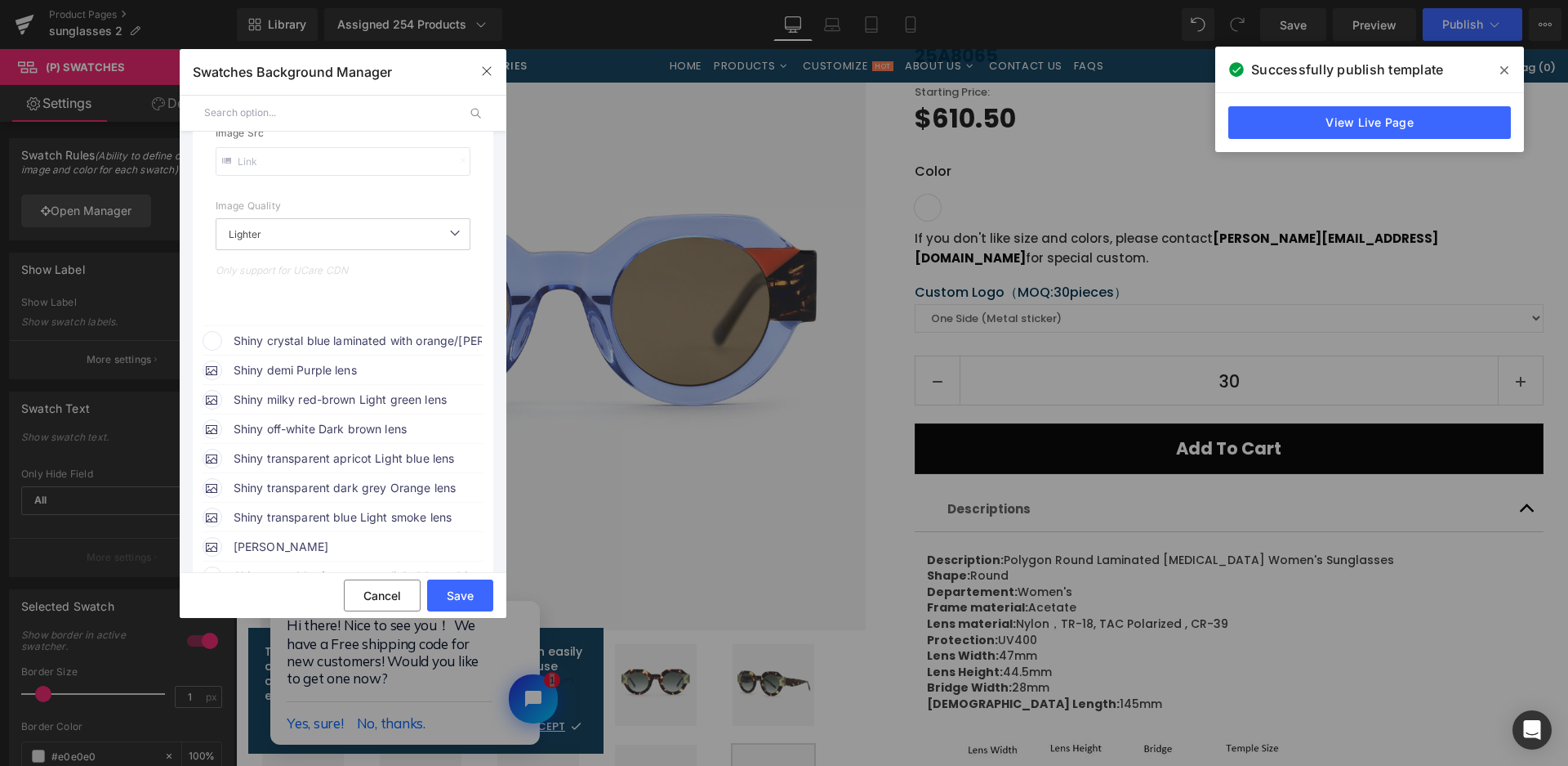
click at [399, 331] on span "Shiny crystal blue laminated with orange/[PERSON_NAME]/blue/yellow + crystal bl…" at bounding box center [357, 341] width 248 height 19
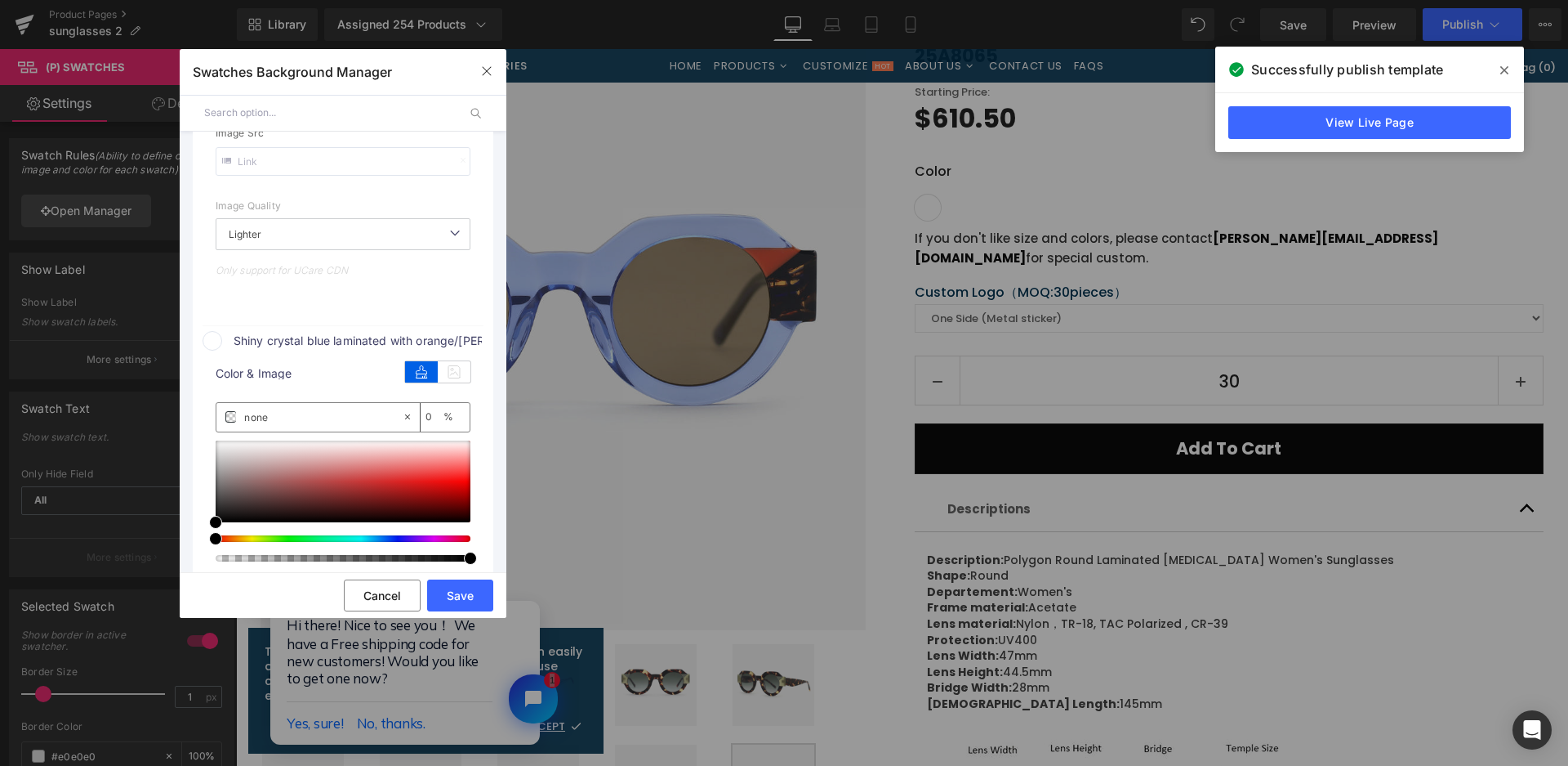
drag, startPoint x: 464, startPoint y: 372, endPoint x: 454, endPoint y: 393, distance: 23.3
click at [461, 373] on icon at bounding box center [454, 372] width 33 height 21
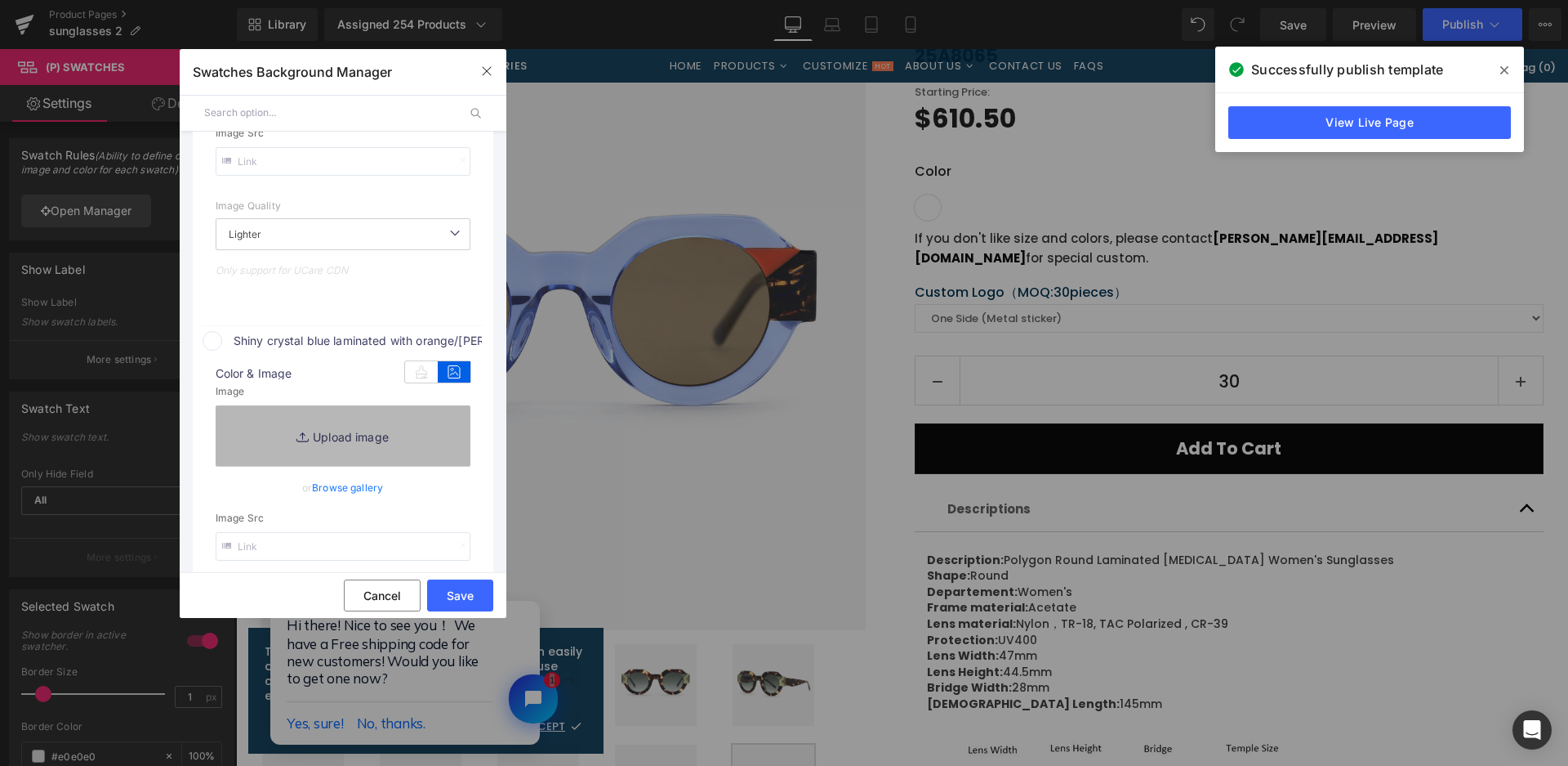
type input "[URL][DOMAIN_NAME]"
click at [442, 427] on link "Replace Image" at bounding box center [343, 435] width 255 height 61
type input "C:\fakepath\微信截图_20250825165336.png"
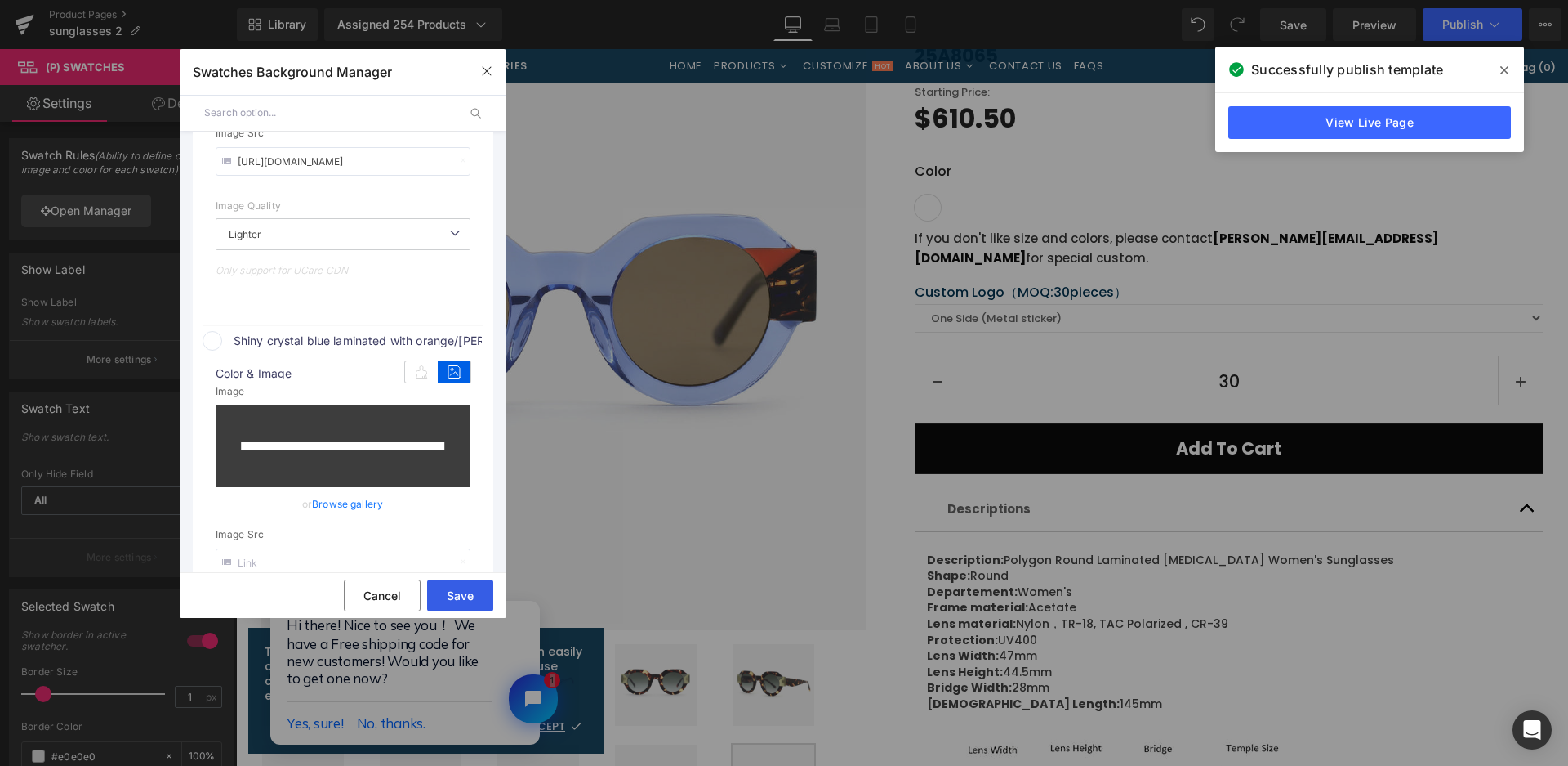
type input "[URL][DOMAIN_NAME]"
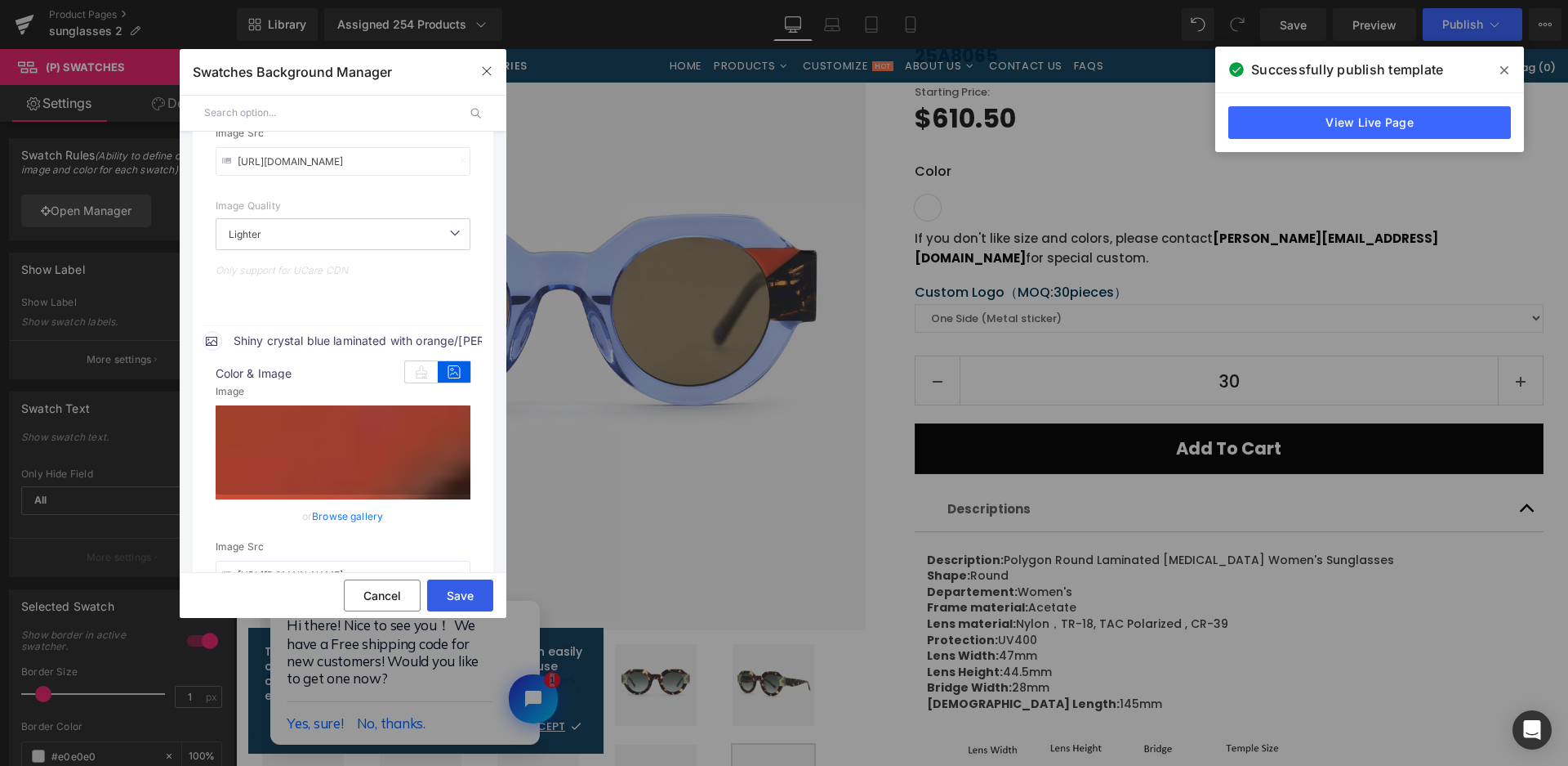
click at [482, 599] on button "Save" at bounding box center [459, 595] width 66 height 32
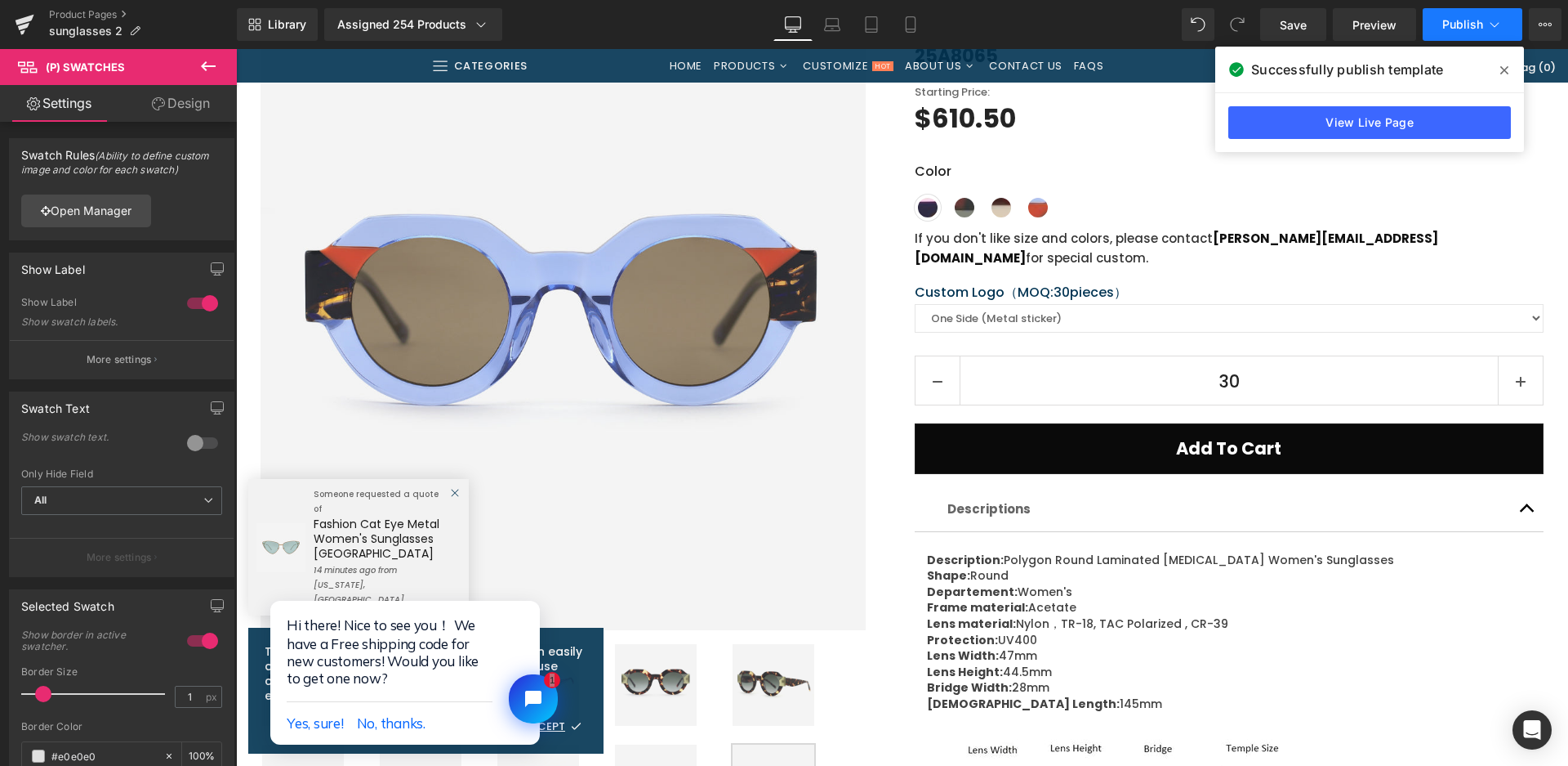
click at [1470, 33] on button "Publish" at bounding box center [1472, 24] width 99 height 33
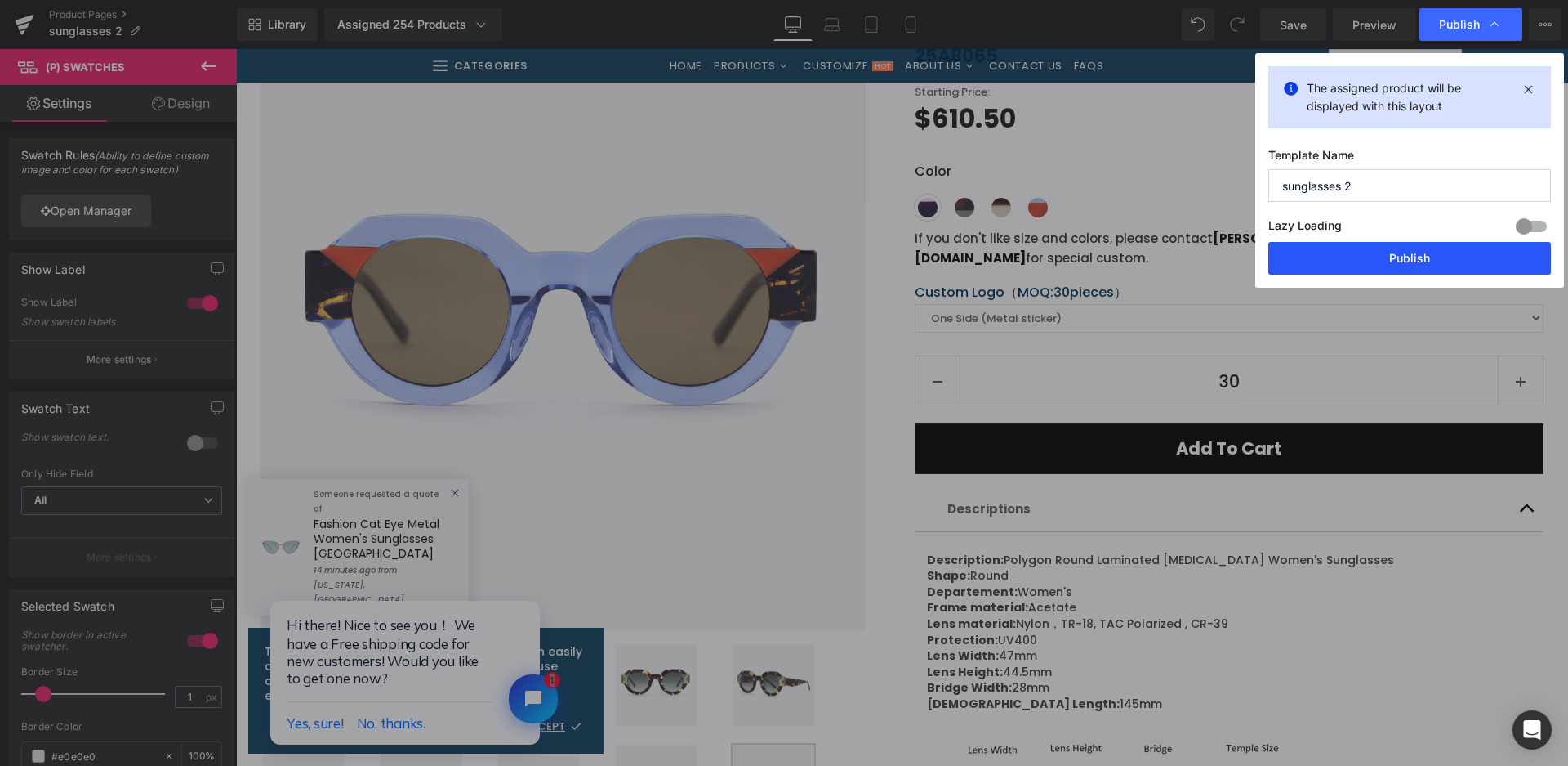
click at [1338, 250] on button "Publish" at bounding box center [1410, 258] width 282 height 33
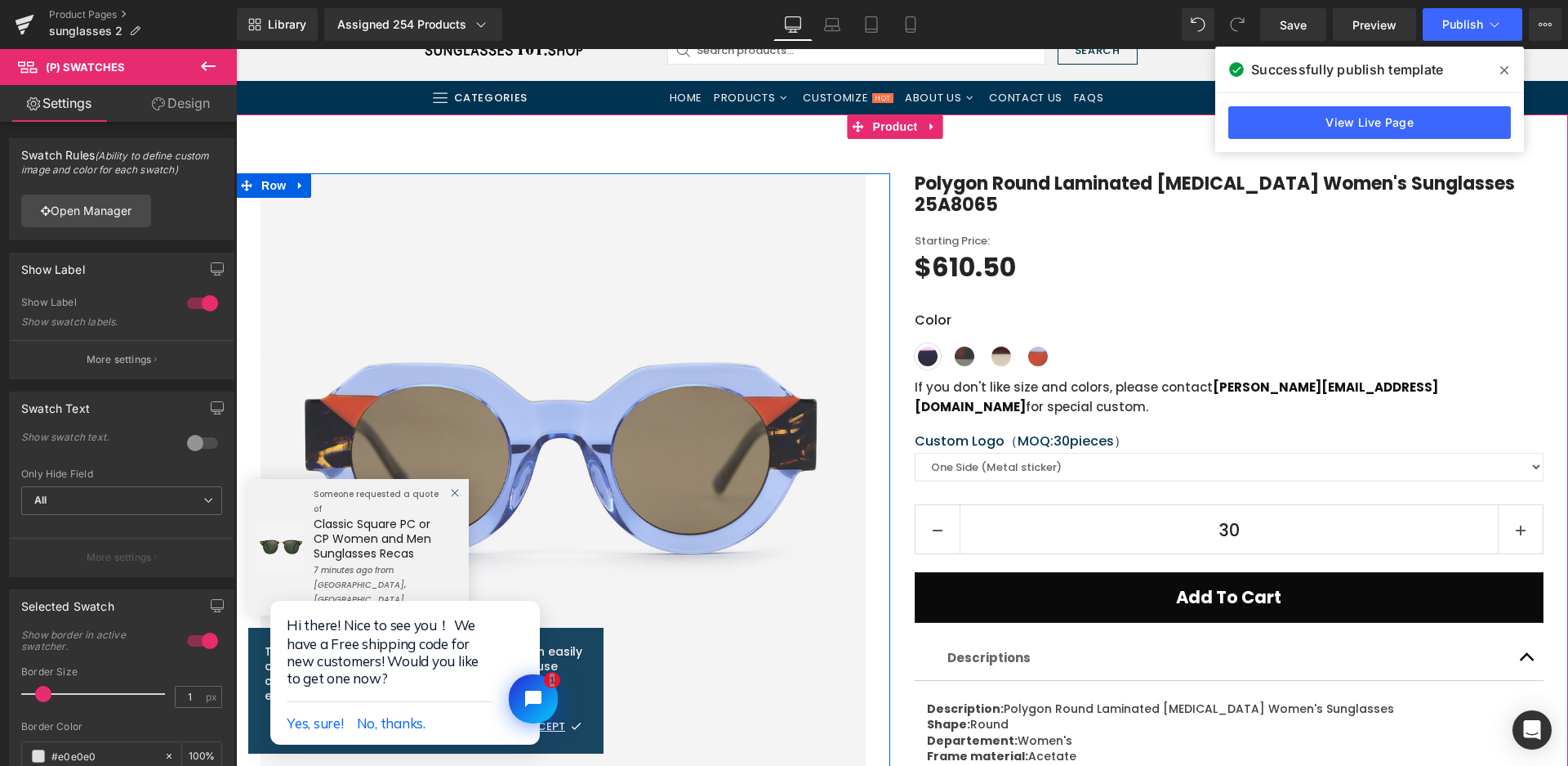
scroll to position [82, 0]
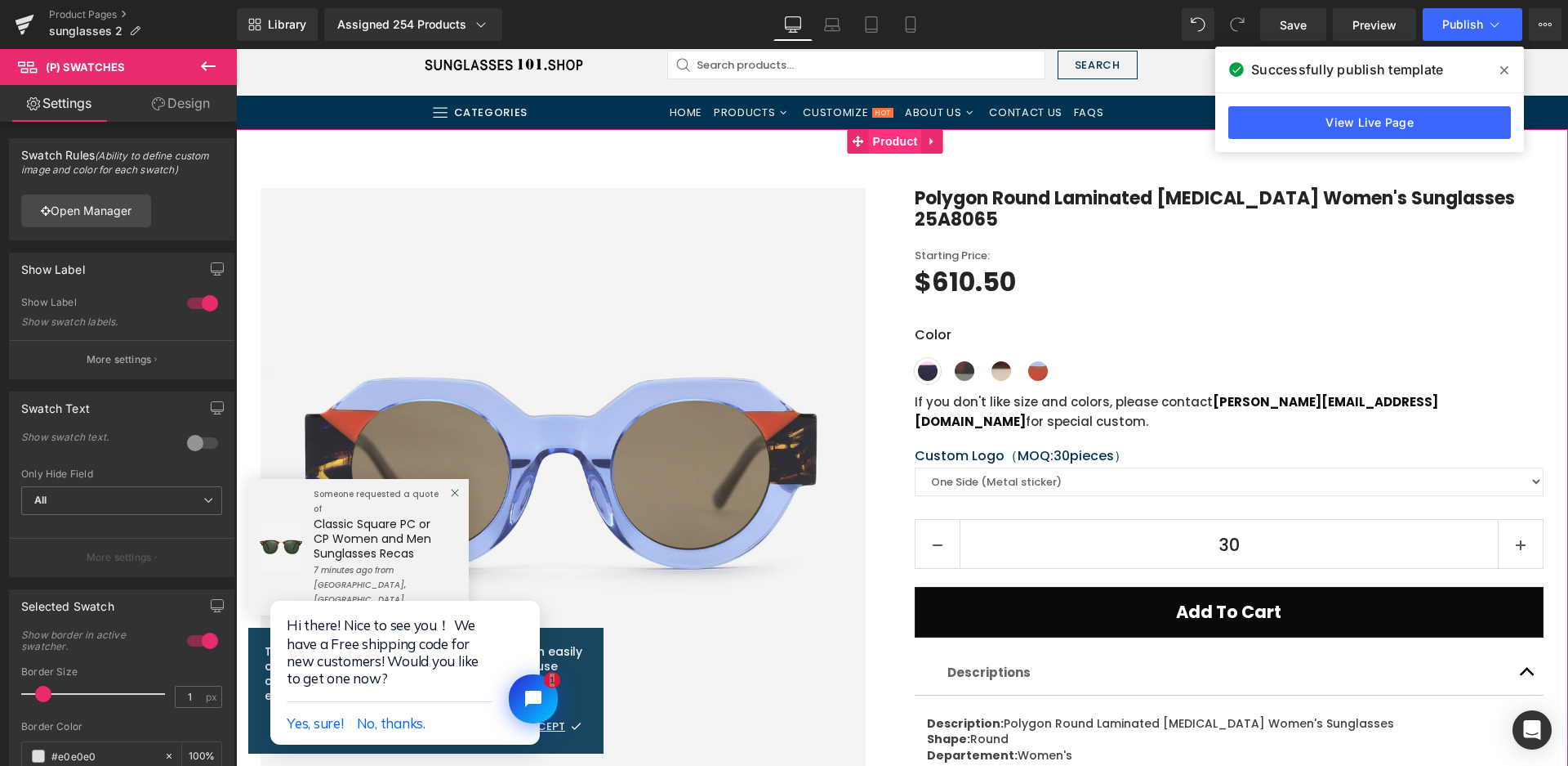
click at [894, 148] on span "Product" at bounding box center [896, 142] width 53 height 25
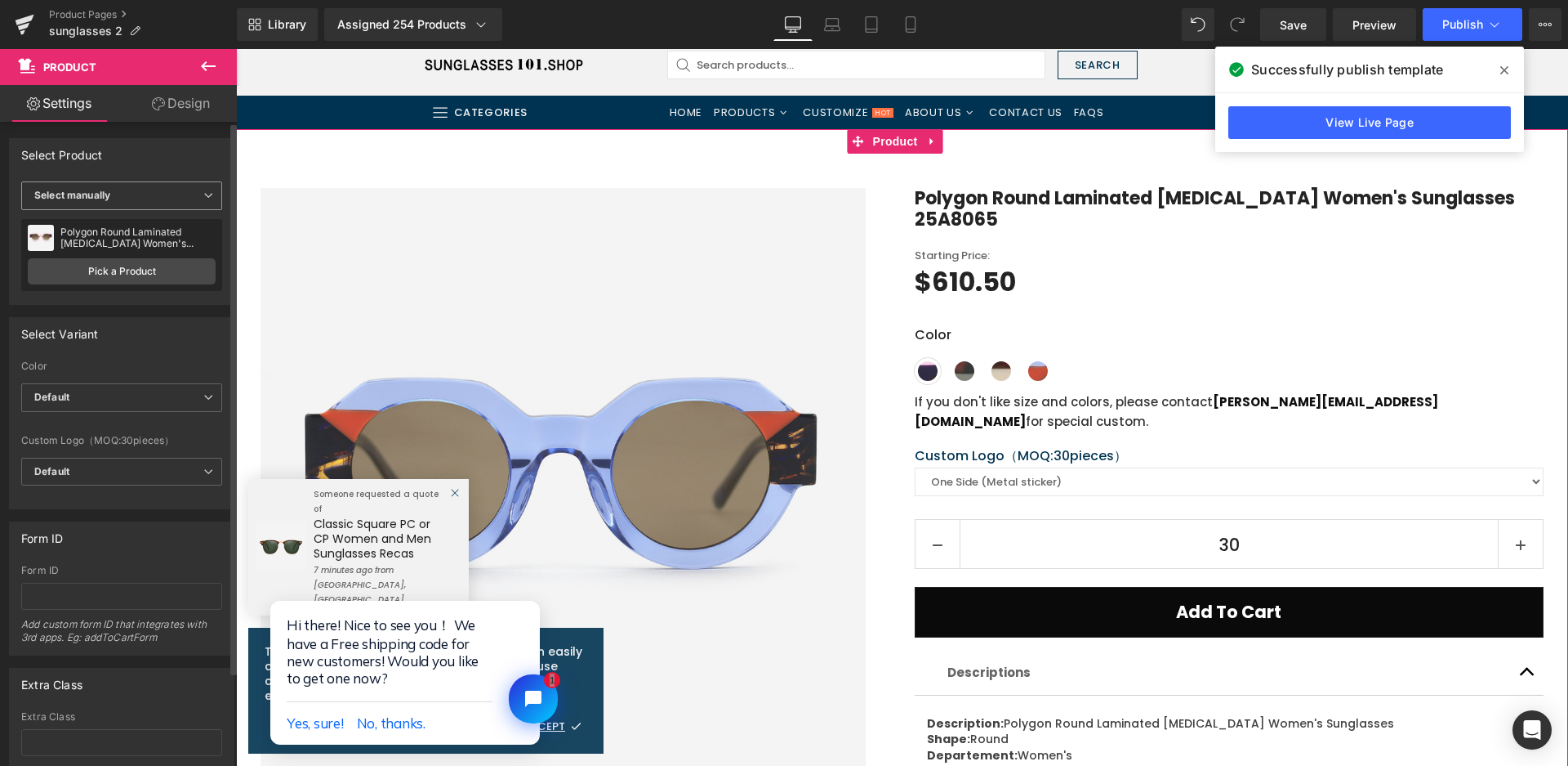
click at [119, 203] on span "Select manually" at bounding box center [121, 195] width 201 height 28
click at [116, 226] on div "Display by assigned product" at bounding box center [112, 221] width 133 height 11
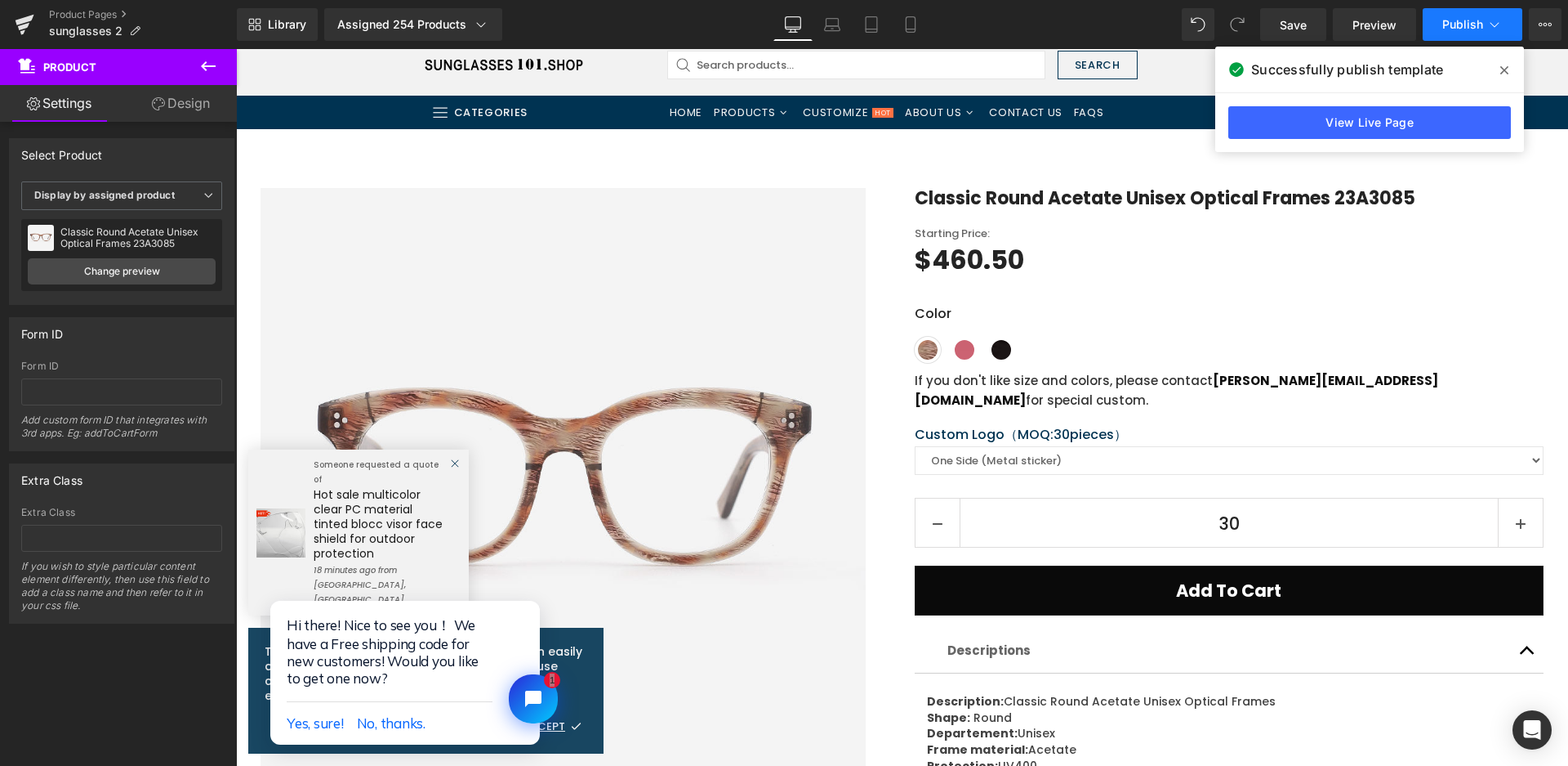
click at [1463, 25] on span "Publish" at bounding box center [1462, 24] width 40 height 13
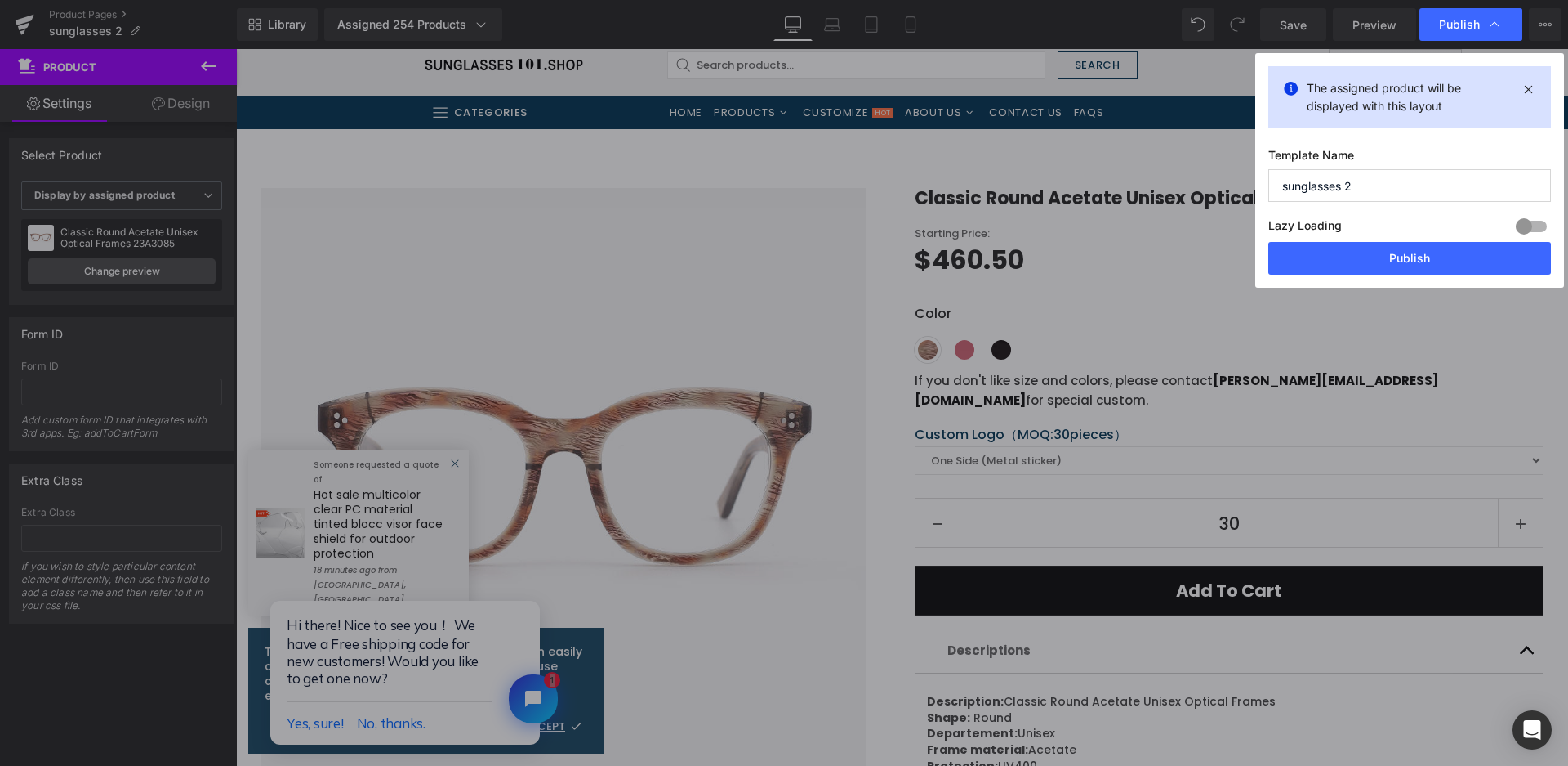
drag, startPoint x: 1422, startPoint y: 244, endPoint x: 984, endPoint y: 3, distance: 499.9
click at [1422, 245] on button "Publish" at bounding box center [1410, 258] width 282 height 33
